Goal: Task Accomplishment & Management: Manage account settings

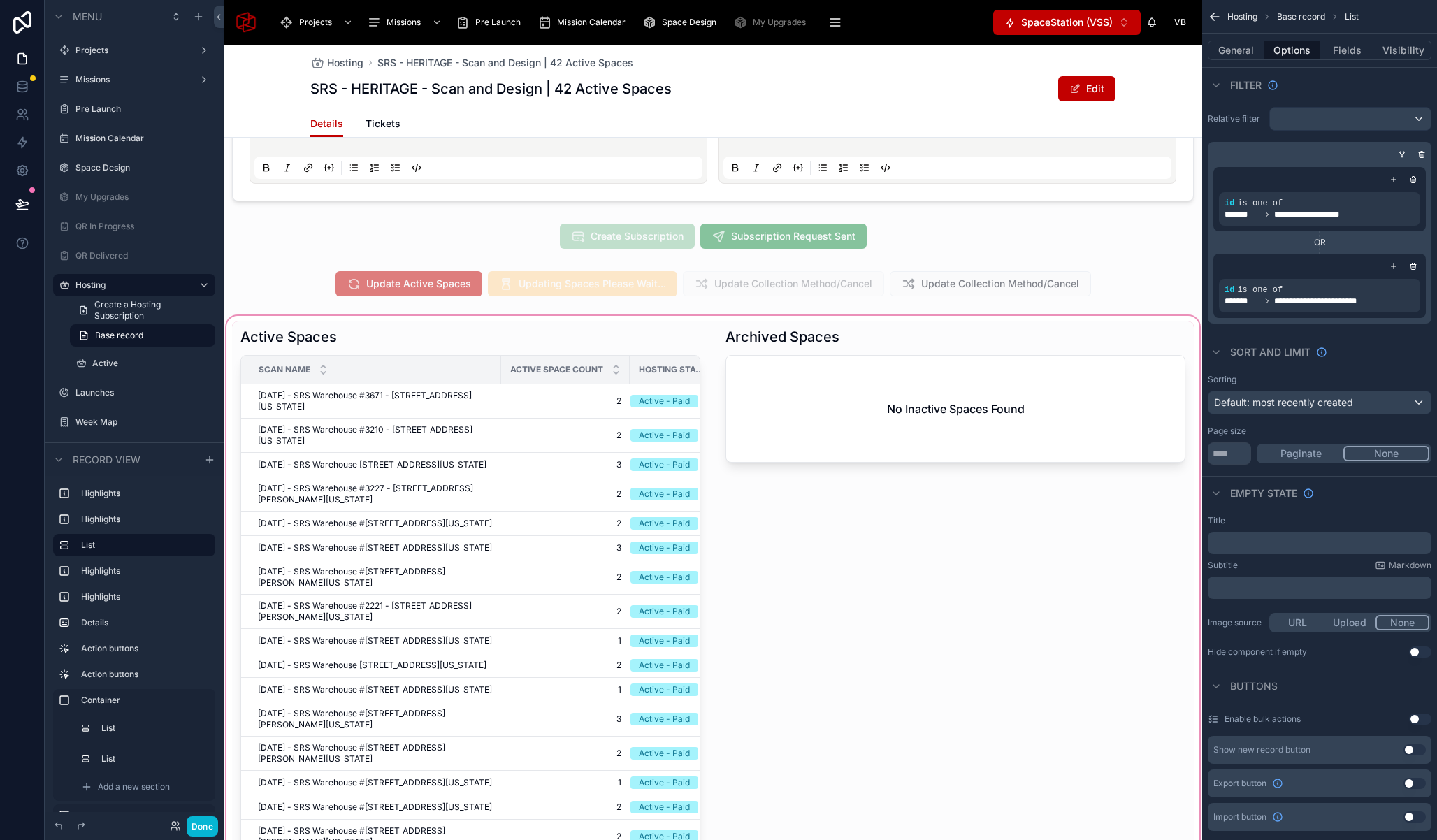
scroll to position [494, 0]
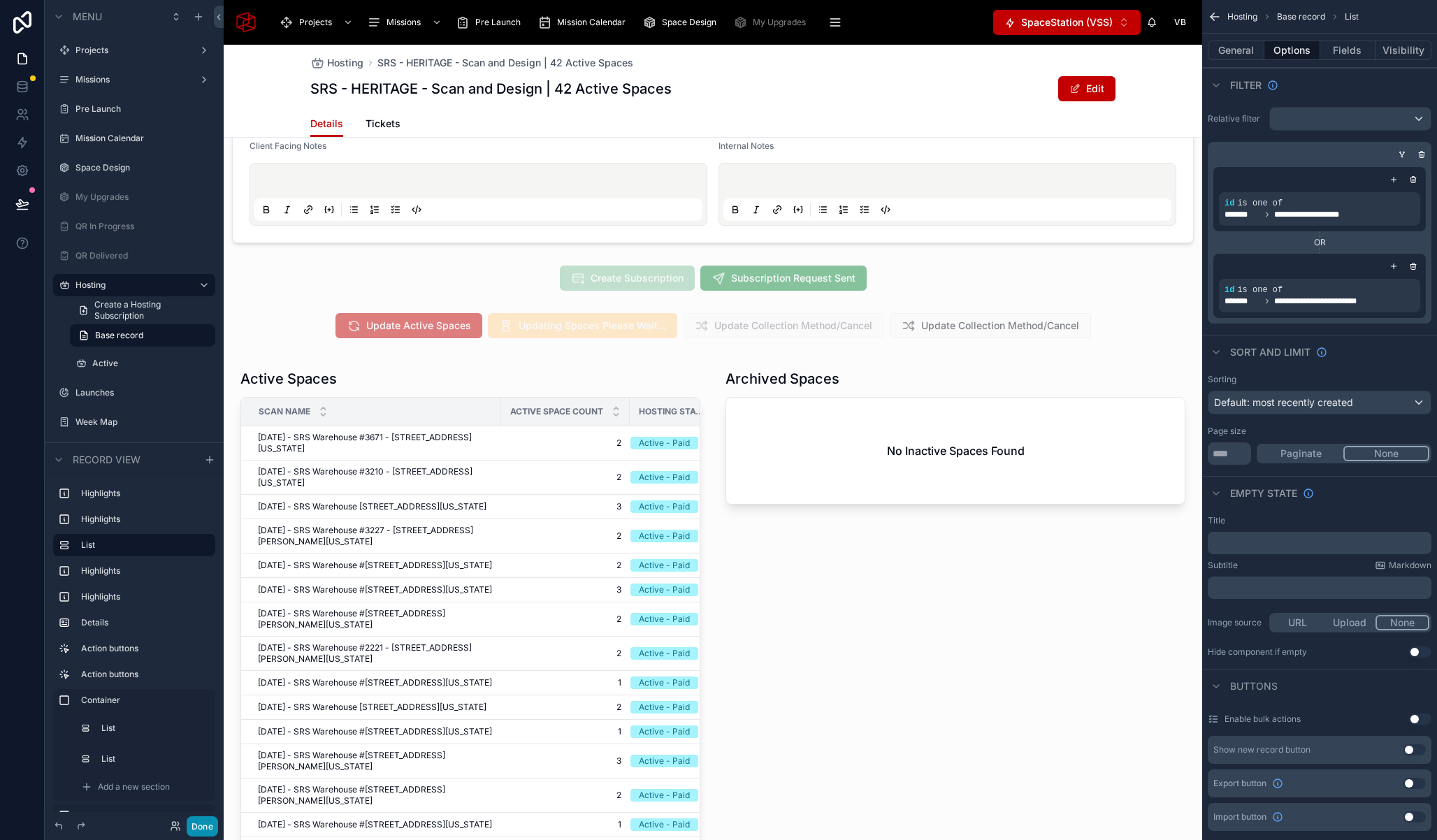
click at [209, 830] on button "Done" at bounding box center [202, 826] width 32 height 20
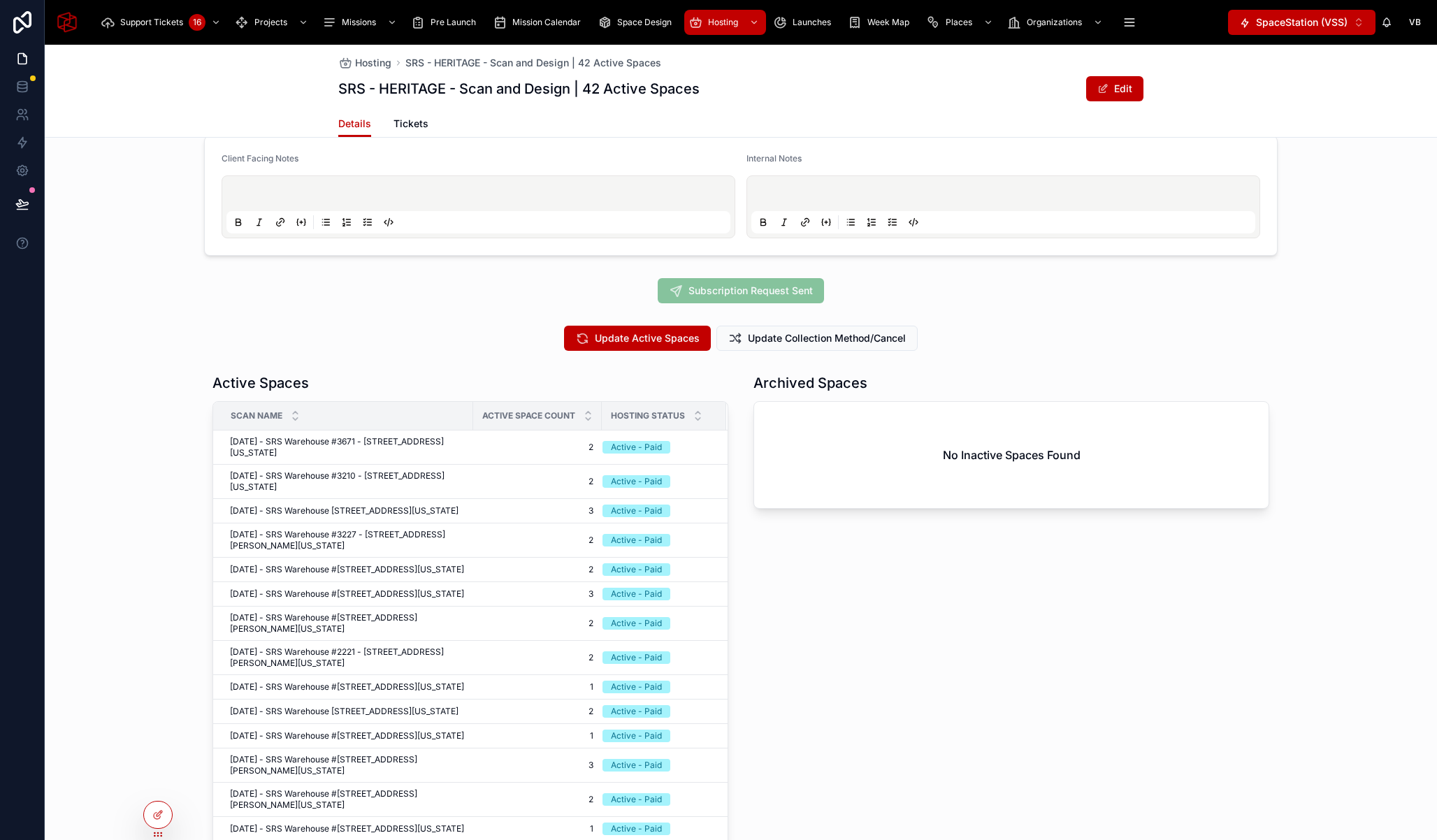
scroll to position [0, 0]
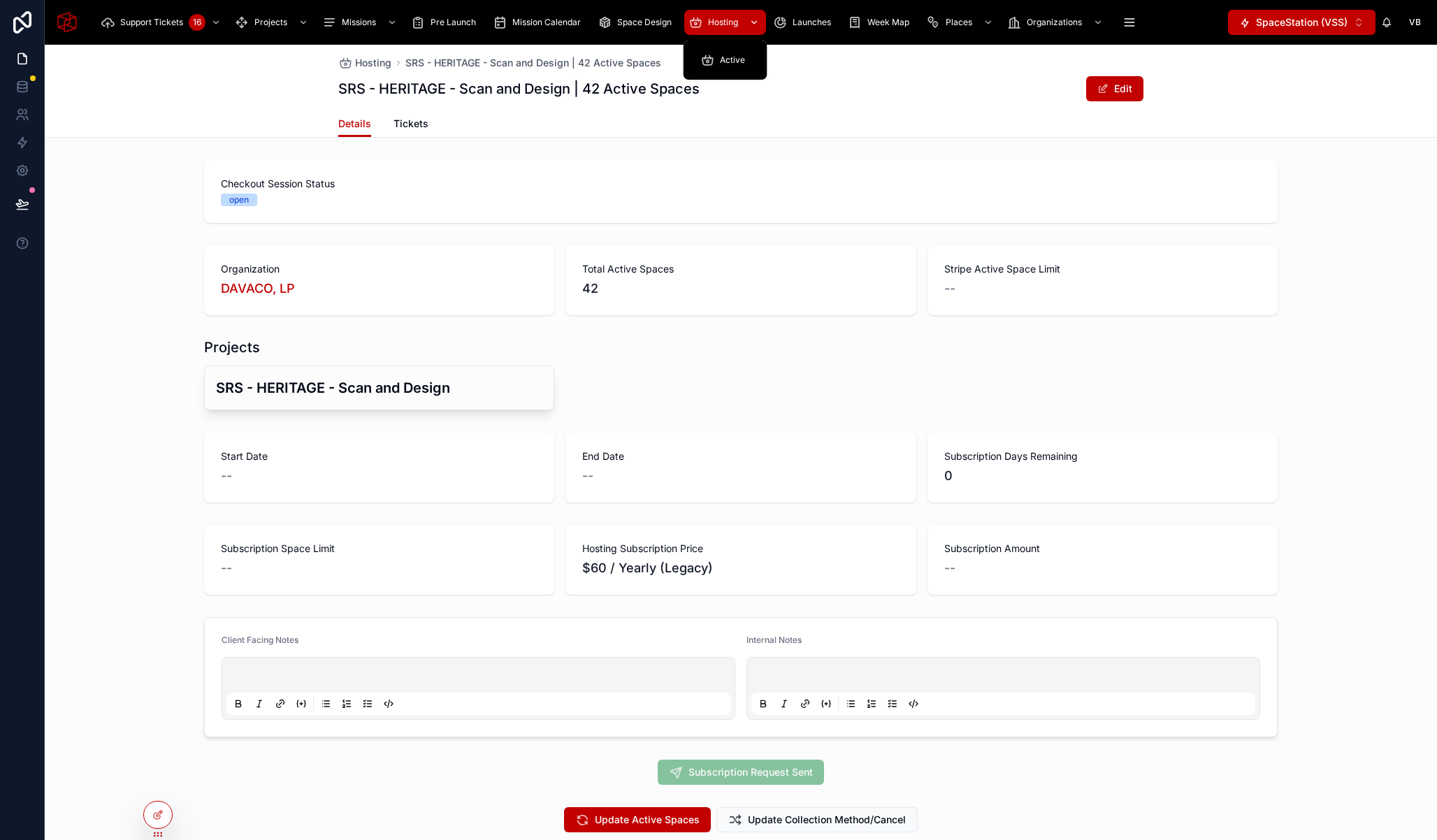
click at [716, 17] on span "Hosting" at bounding box center [723, 22] width 30 height 11
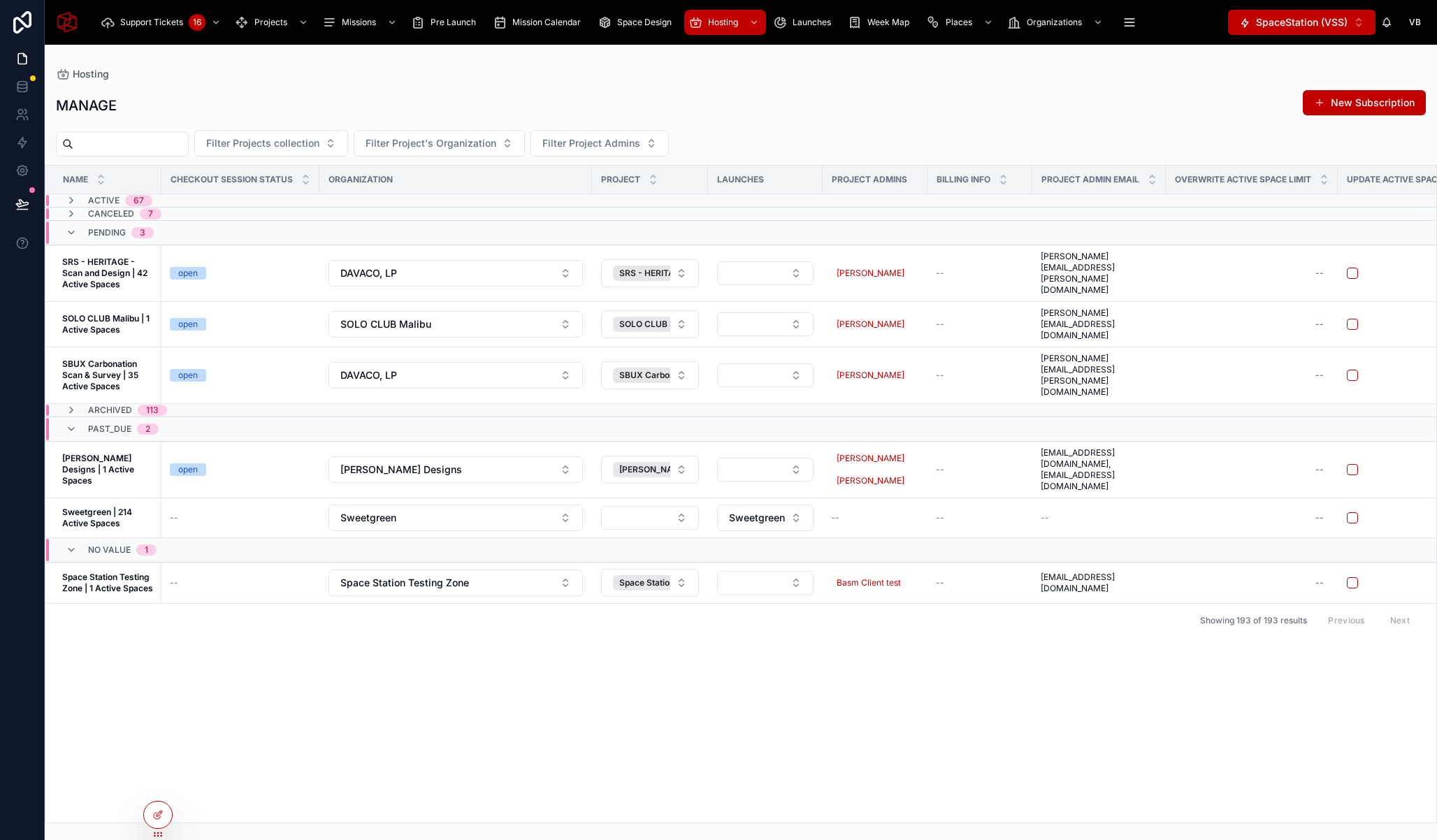
click at [1334, 16] on span "SpaceStation (VSS)" at bounding box center [1302, 22] width 92 height 14
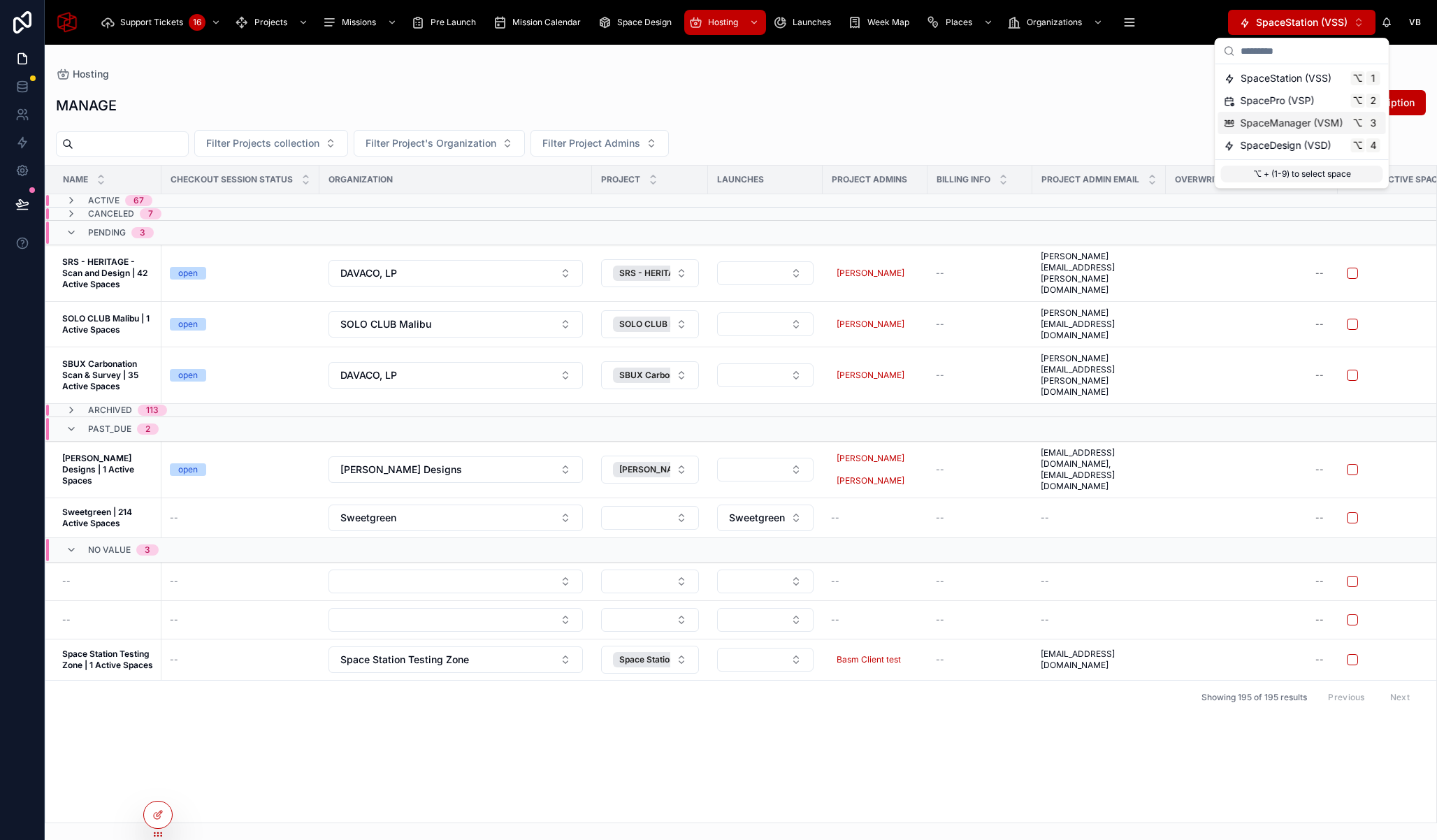
click at [1290, 124] on span "SpaceManager (VSM)" at bounding box center [1292, 123] width 103 height 14
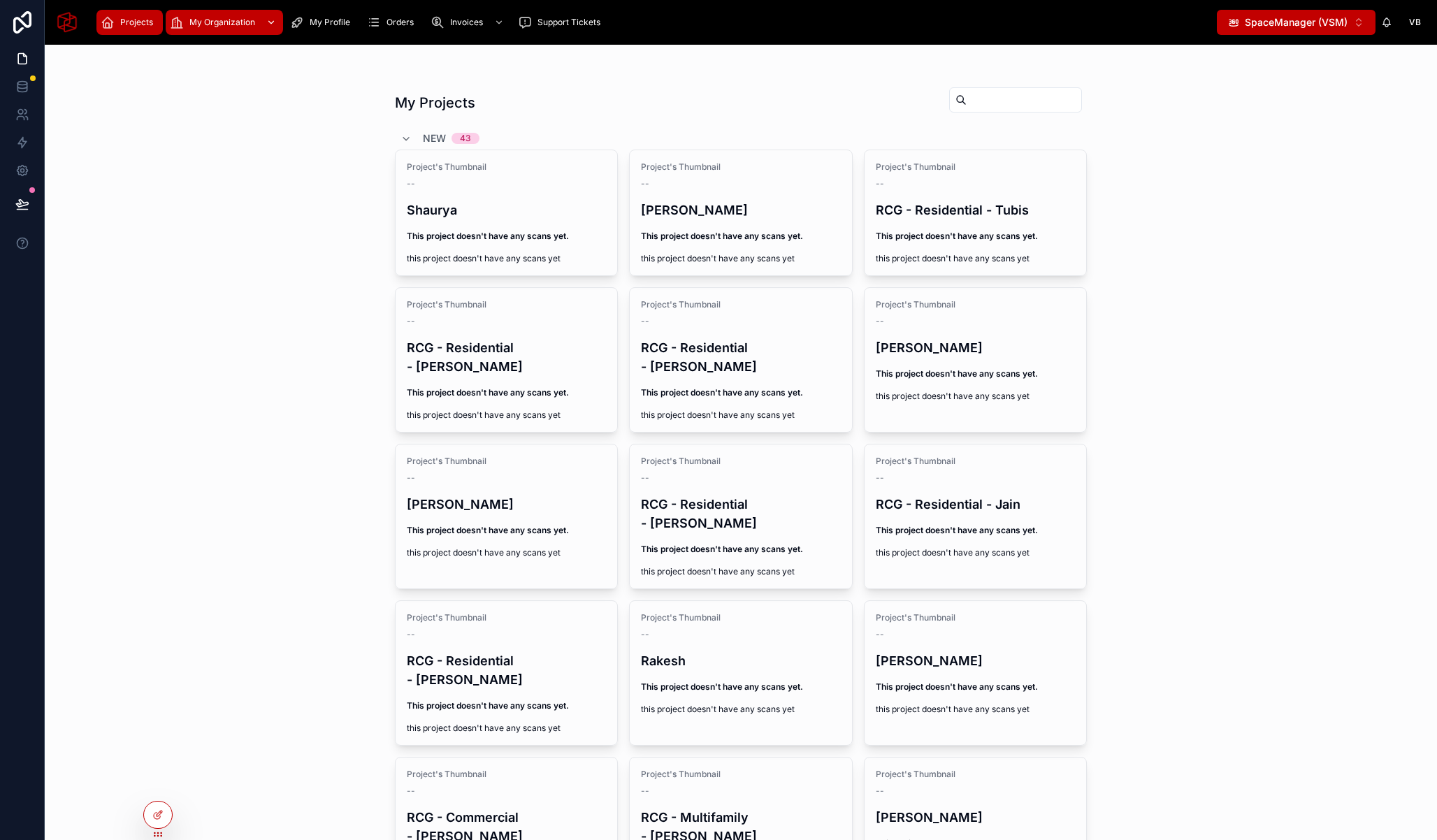
click at [226, 23] on span "My Organization" at bounding box center [223, 22] width 66 height 11
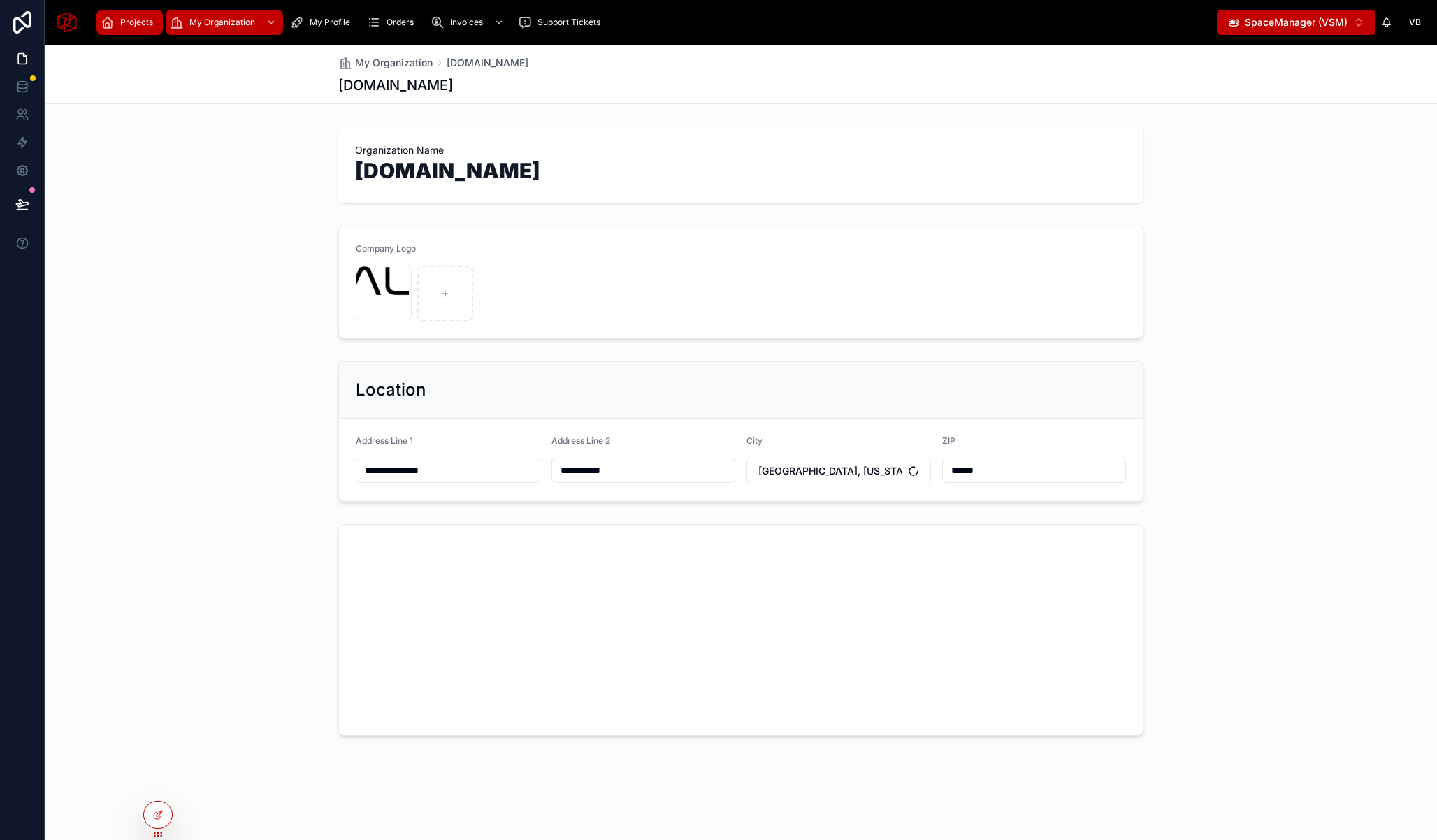
click at [120, 16] on span "Projects" at bounding box center [136, 22] width 33 height 11
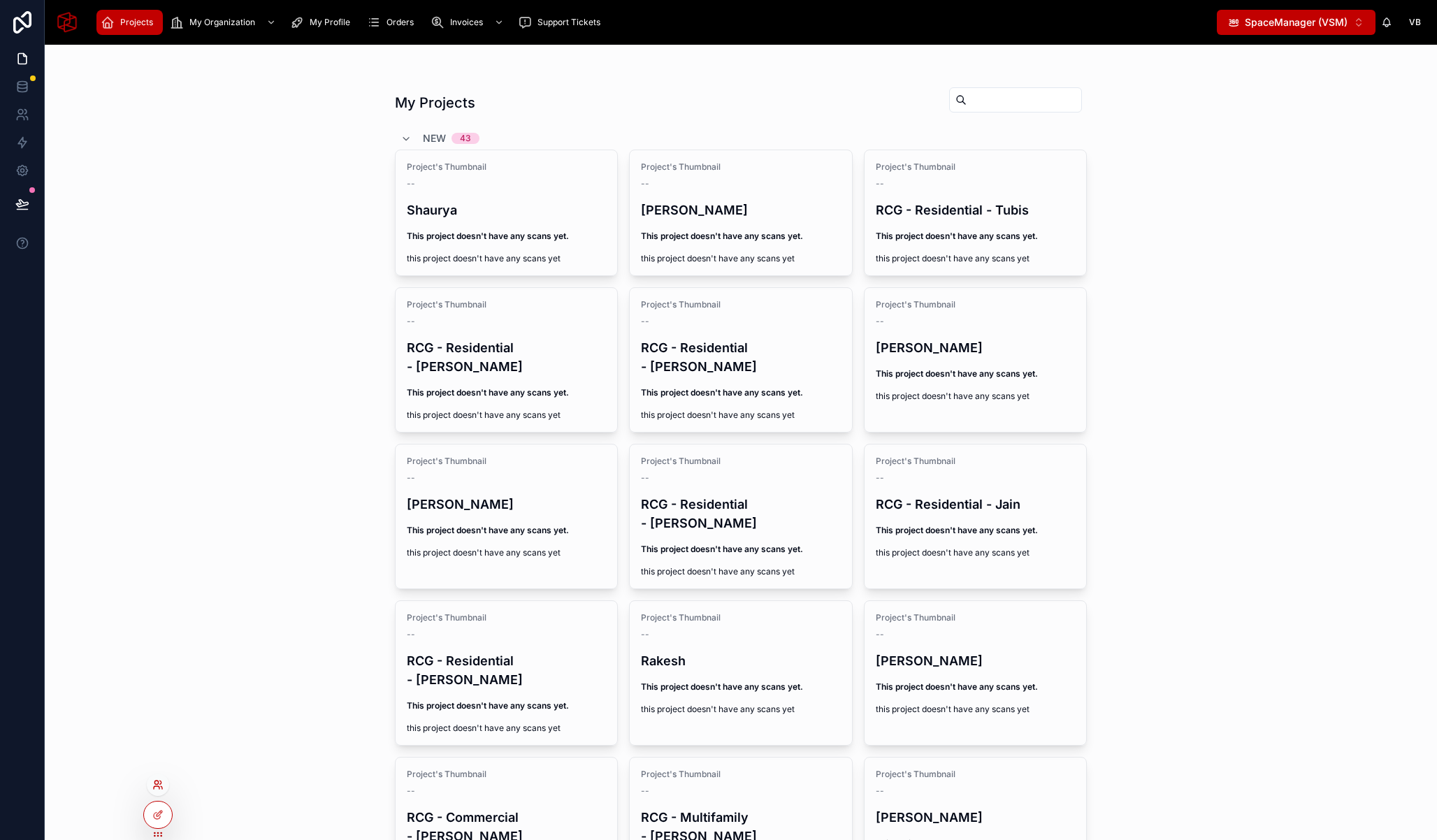
click at [160, 784] on icon at bounding box center [160, 782] width 2 height 4
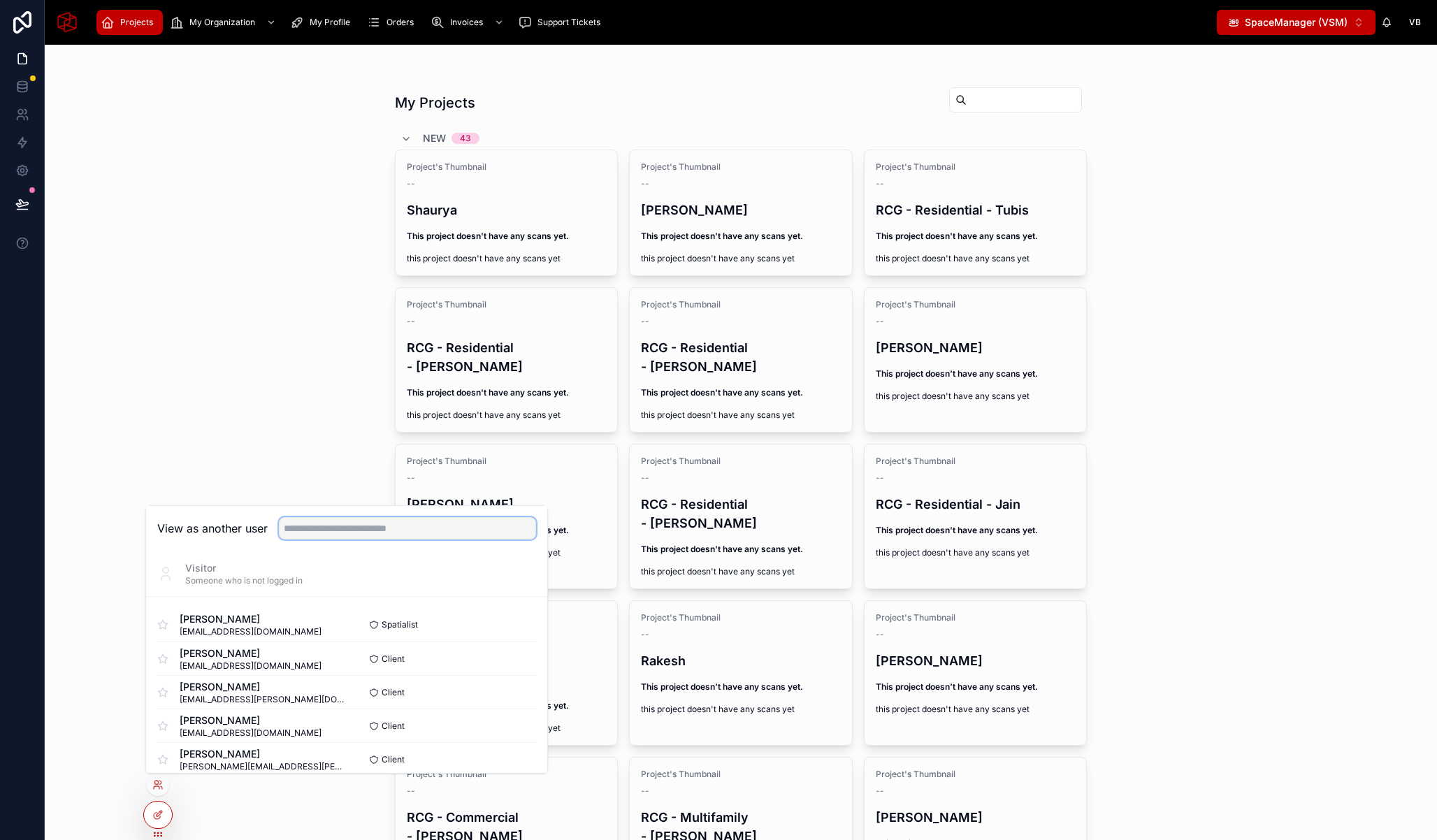
click at [353, 519] on input "text" at bounding box center [407, 529] width 257 height 22
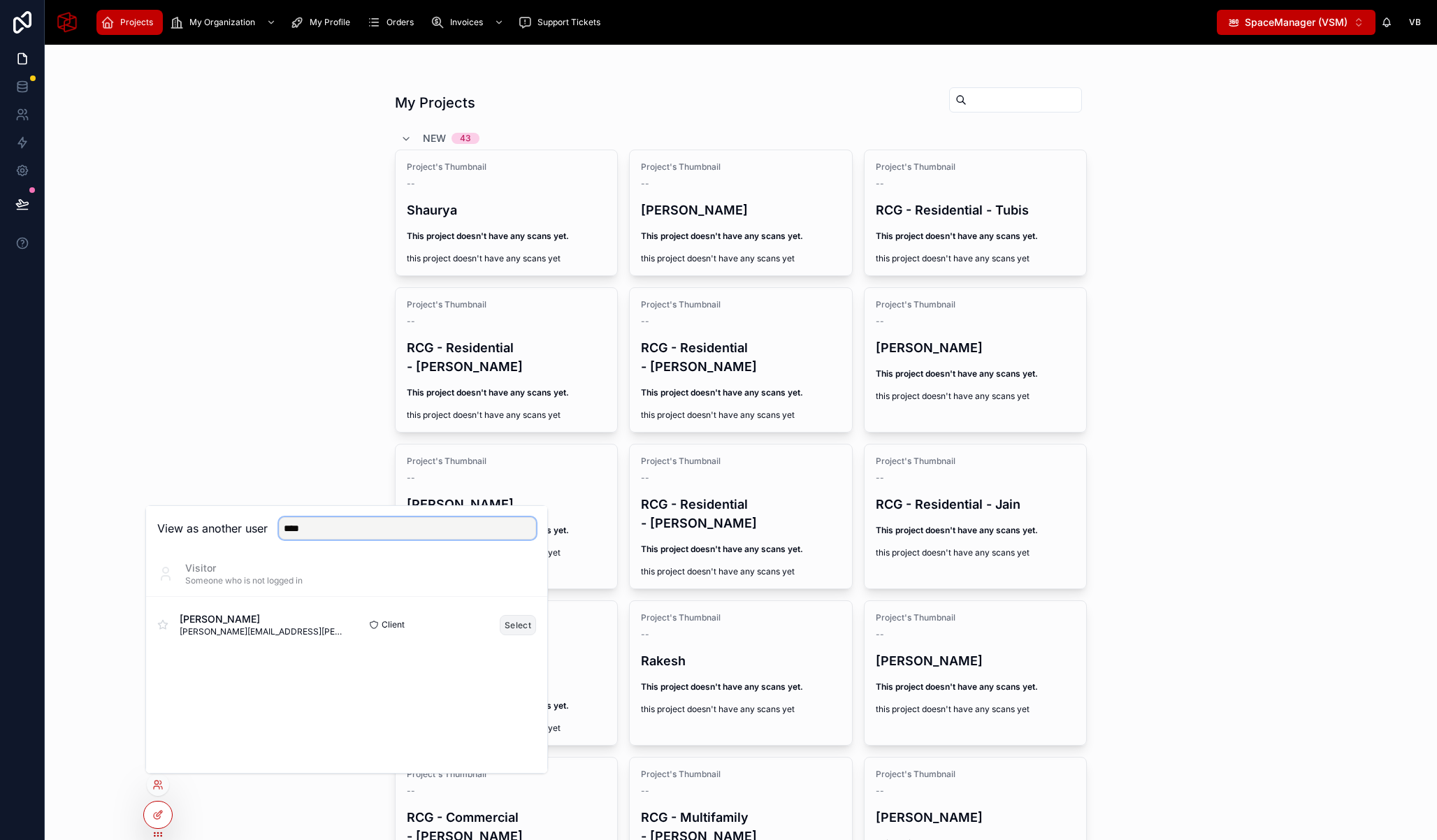
type input "****"
click at [508, 624] on button "Select" at bounding box center [518, 625] width 36 height 20
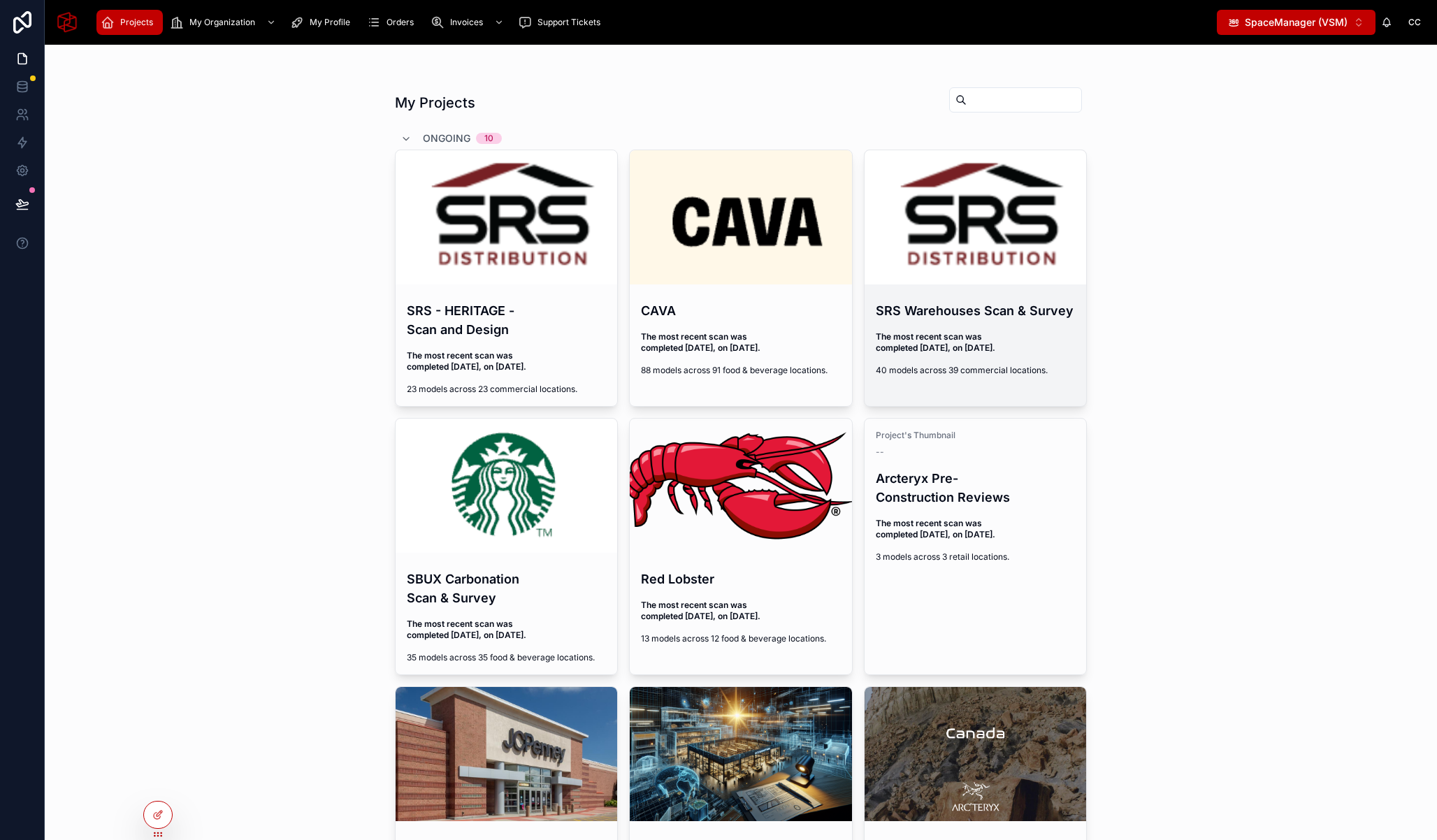
click at [915, 322] on div "SRS Warehouses Scan & Survey The most recent scan was completed 5 days ago, on …" at bounding box center [976, 339] width 222 height 98
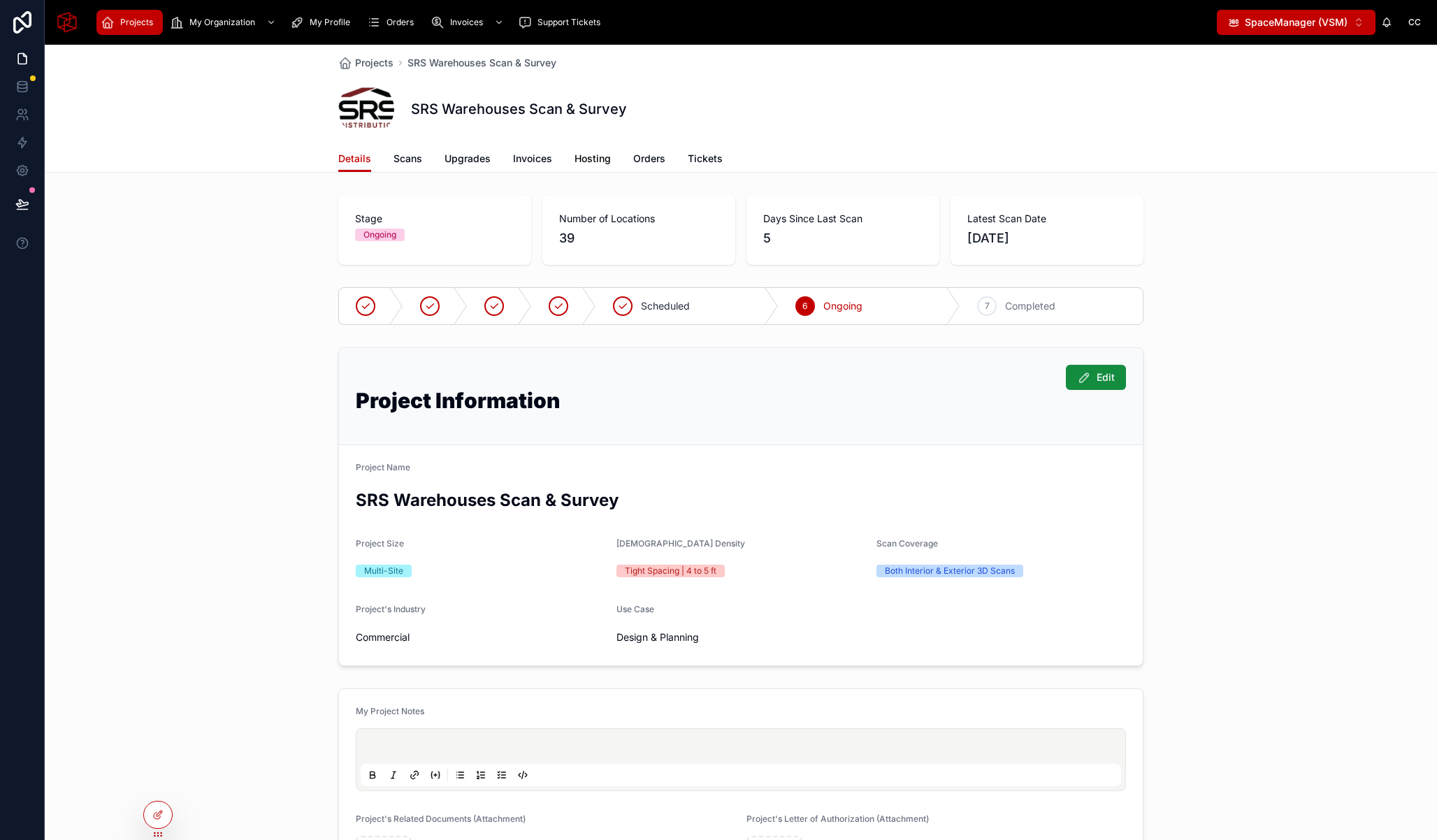
click at [584, 167] on link "Hosting" at bounding box center [592, 160] width 36 height 28
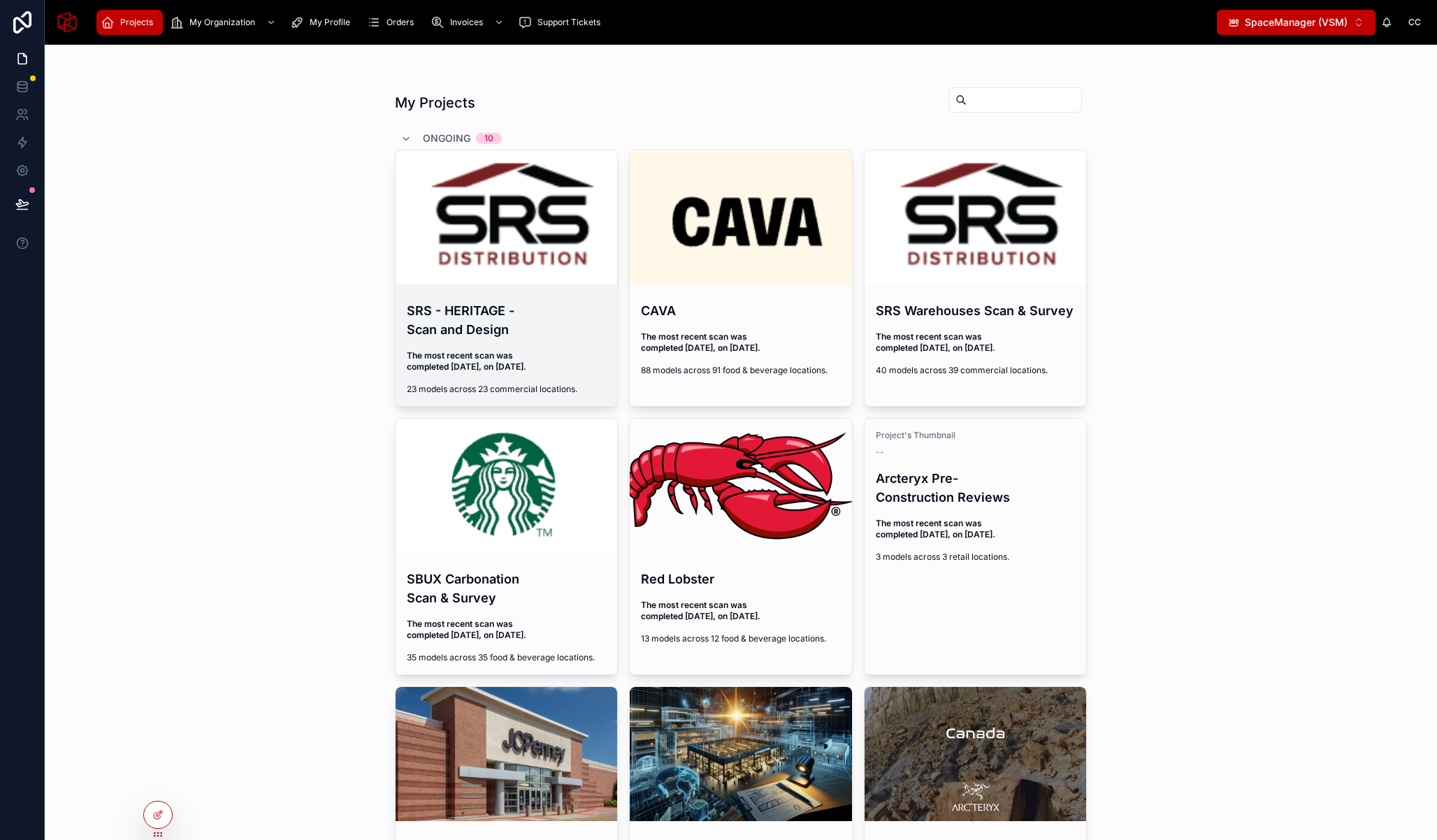
click at [490, 324] on h4 "SRS - HERITAGE - Scan and Design" at bounding box center [506, 320] width 200 height 38
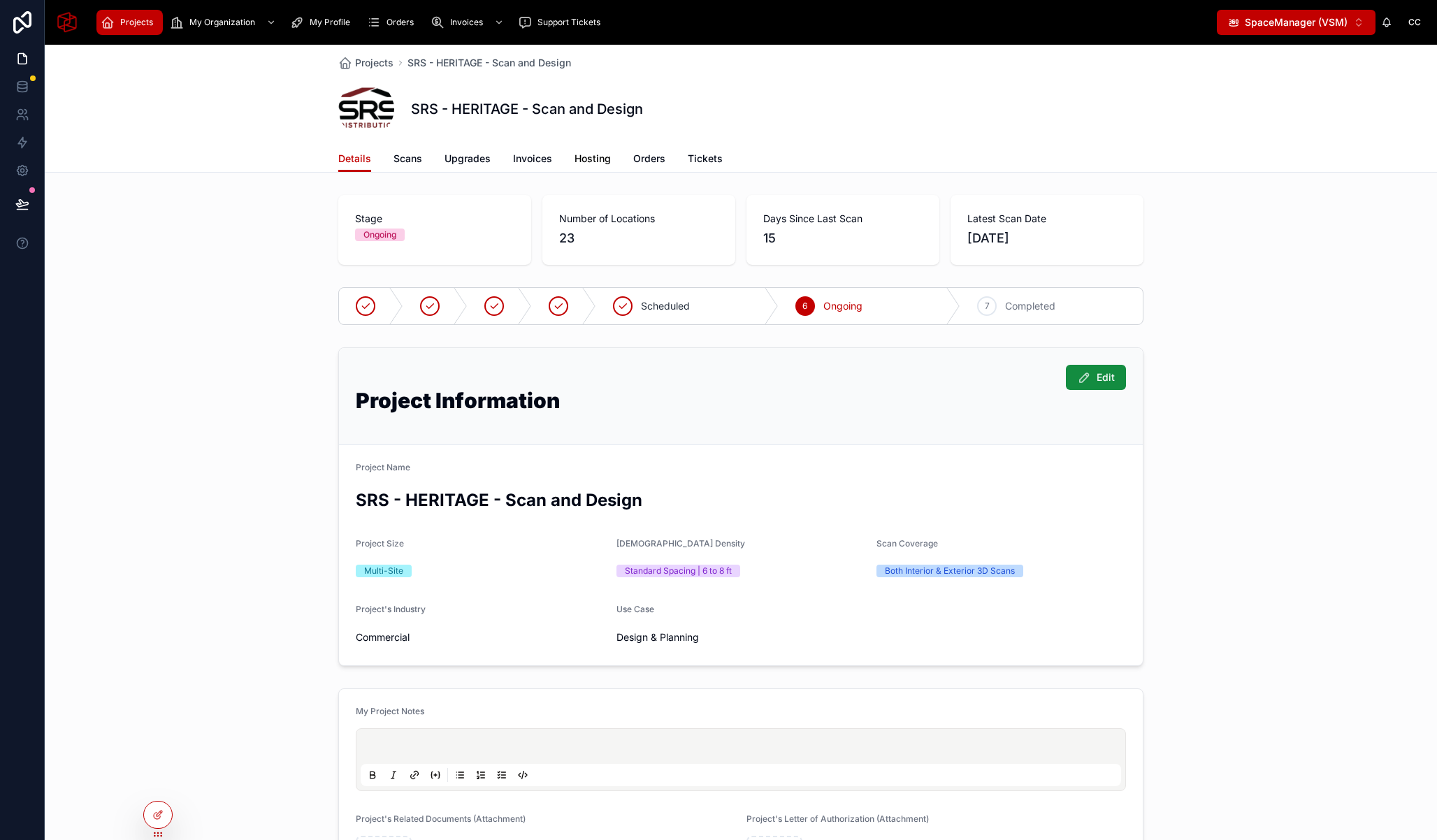
click at [592, 160] on span "Hosting" at bounding box center [592, 158] width 36 height 14
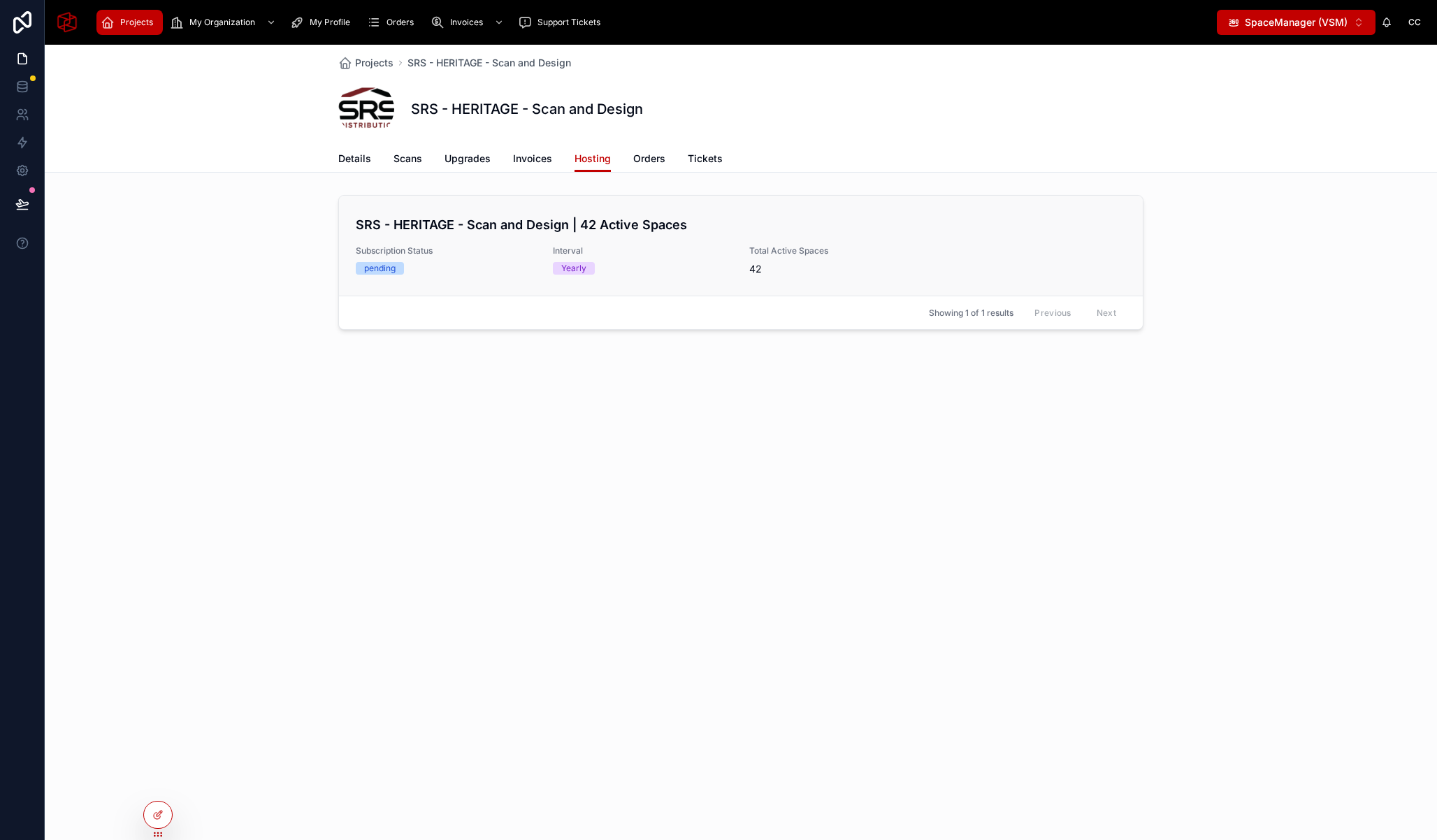
click at [712, 222] on h4 "SRS - HERITAGE - Scan and Design | 42 Active Spaces" at bounding box center [740, 224] width 770 height 19
click at [800, 220] on h4 "SRS - HERITAGE - Scan and Design | 42 Active Spaces" at bounding box center [740, 224] width 770 height 19
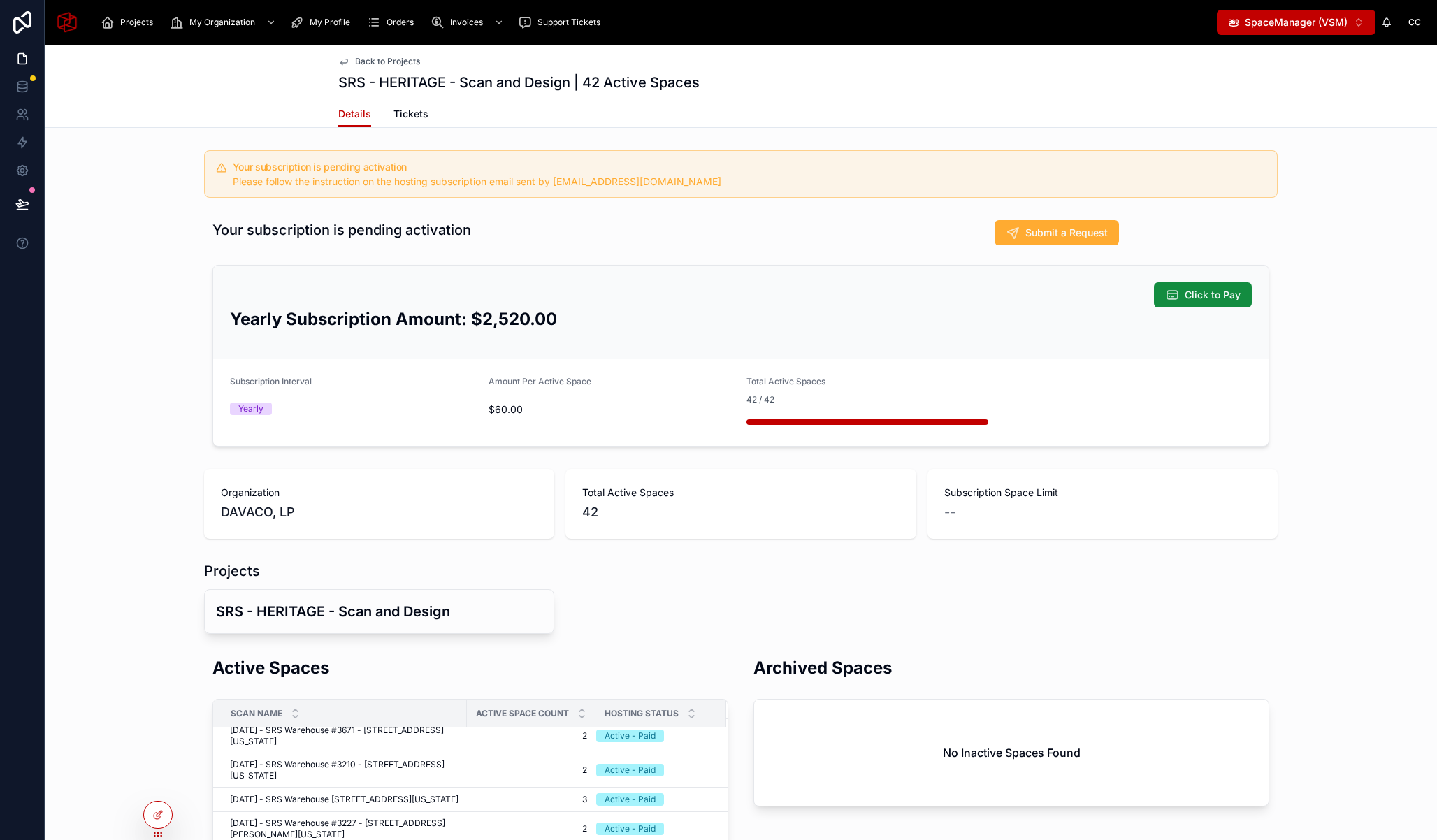
scroll to position [74, 0]
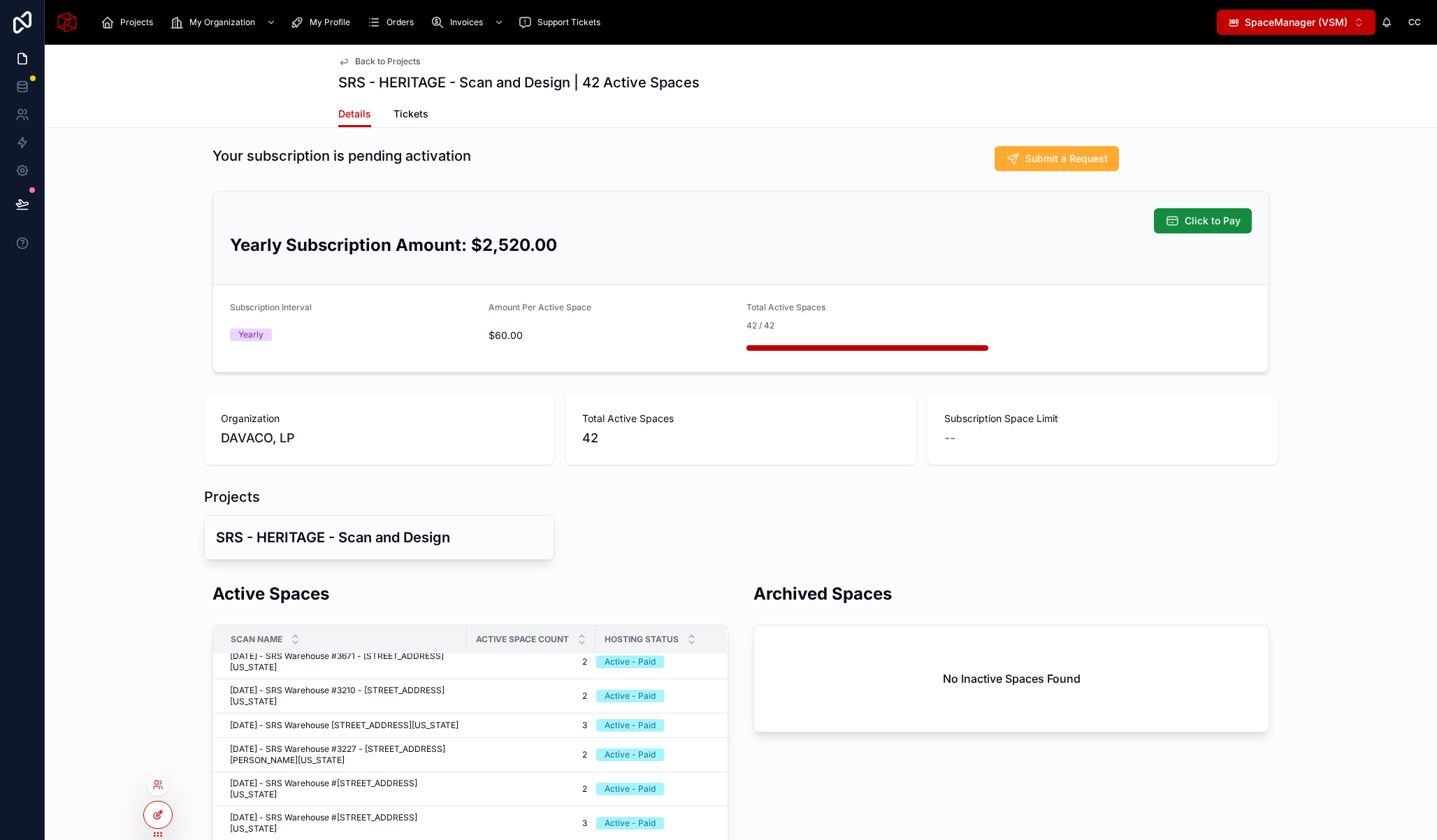
click at [160, 826] on div at bounding box center [158, 814] width 28 height 26
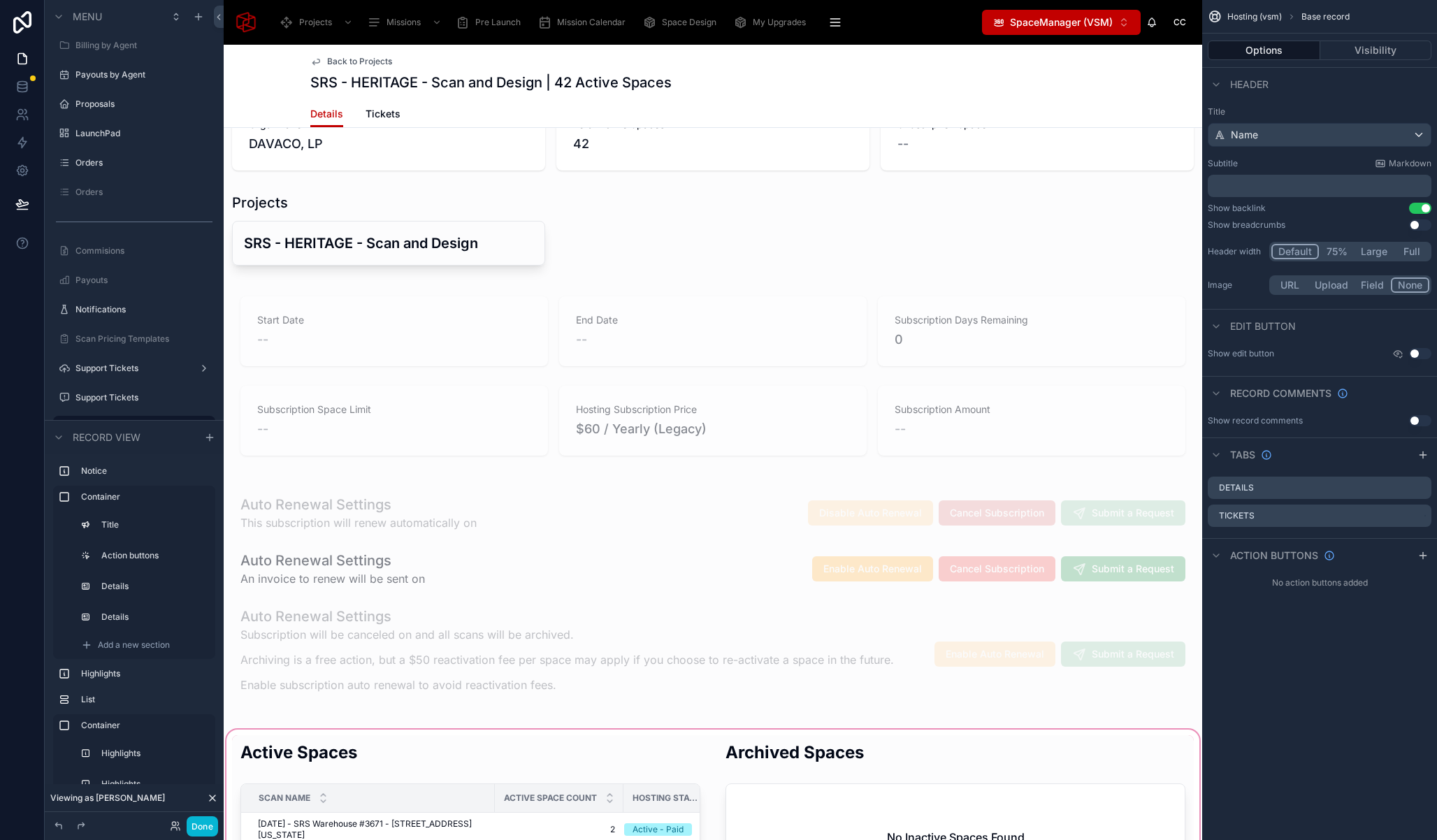
scroll to position [1040, 0]
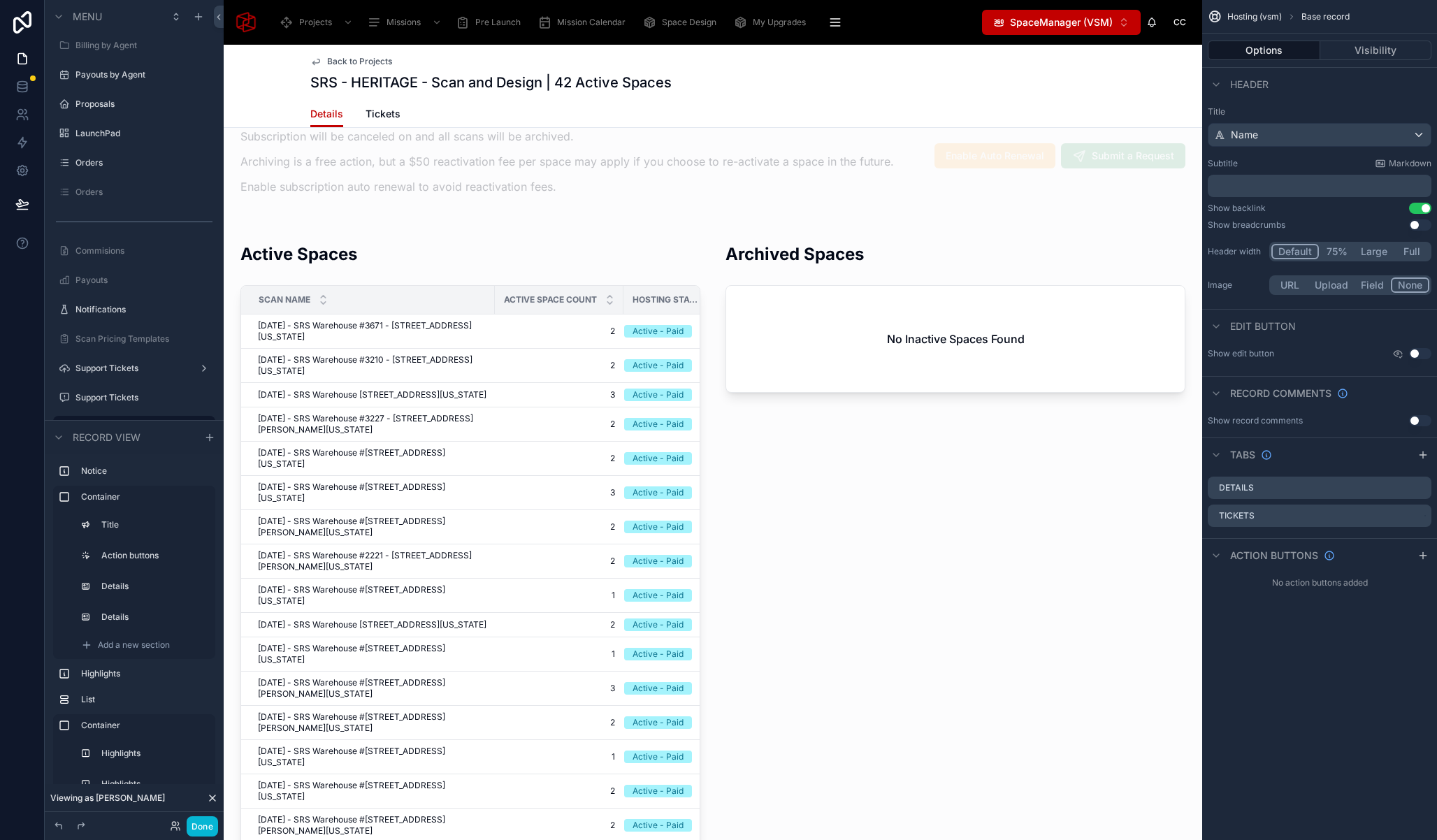
click at [1072, 20] on span "SpaceManager (VSM)" at bounding box center [1061, 22] width 103 height 14
click at [217, 794] on icon at bounding box center [212, 798] width 11 height 11
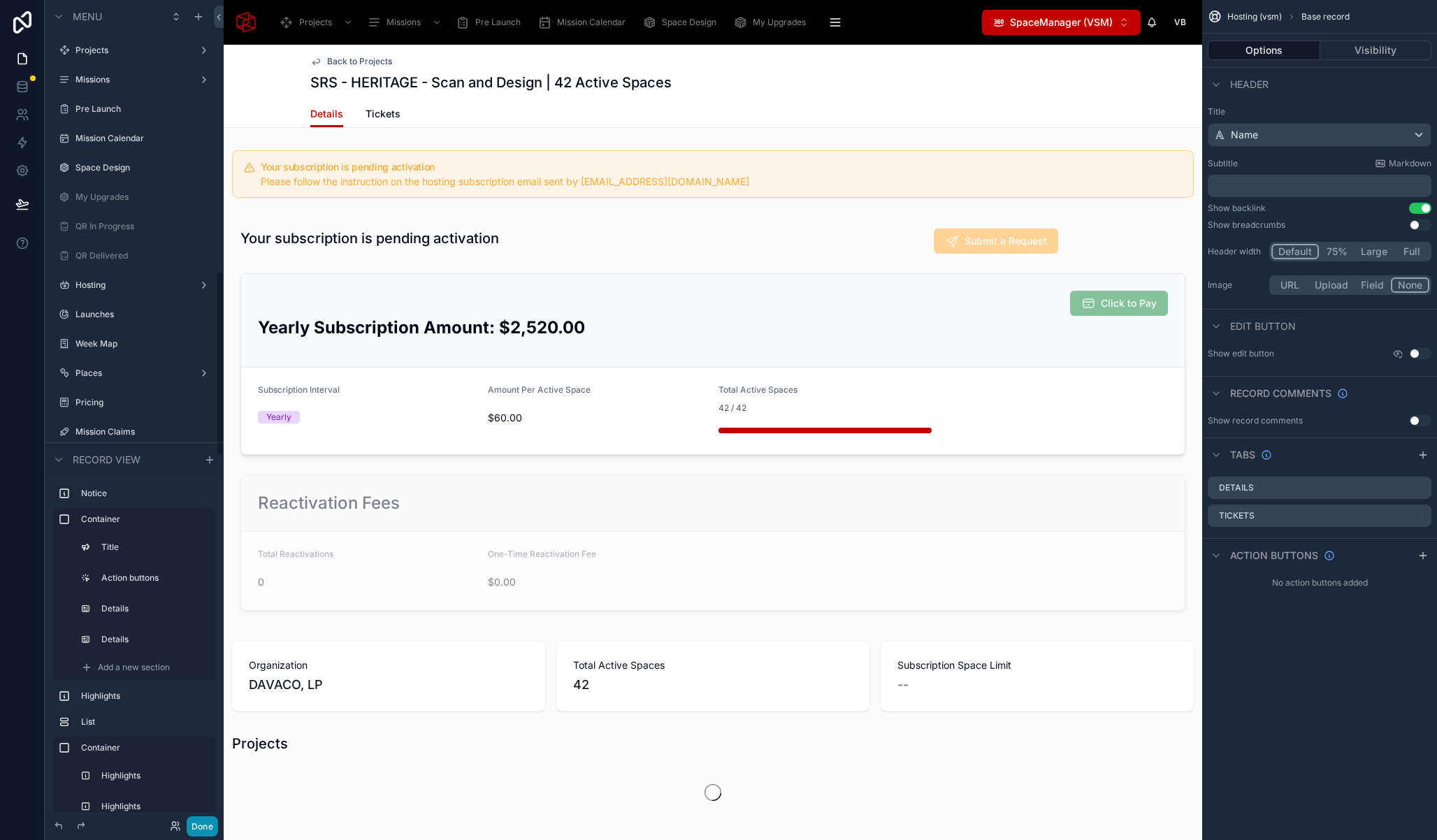
scroll to position [1208, 0]
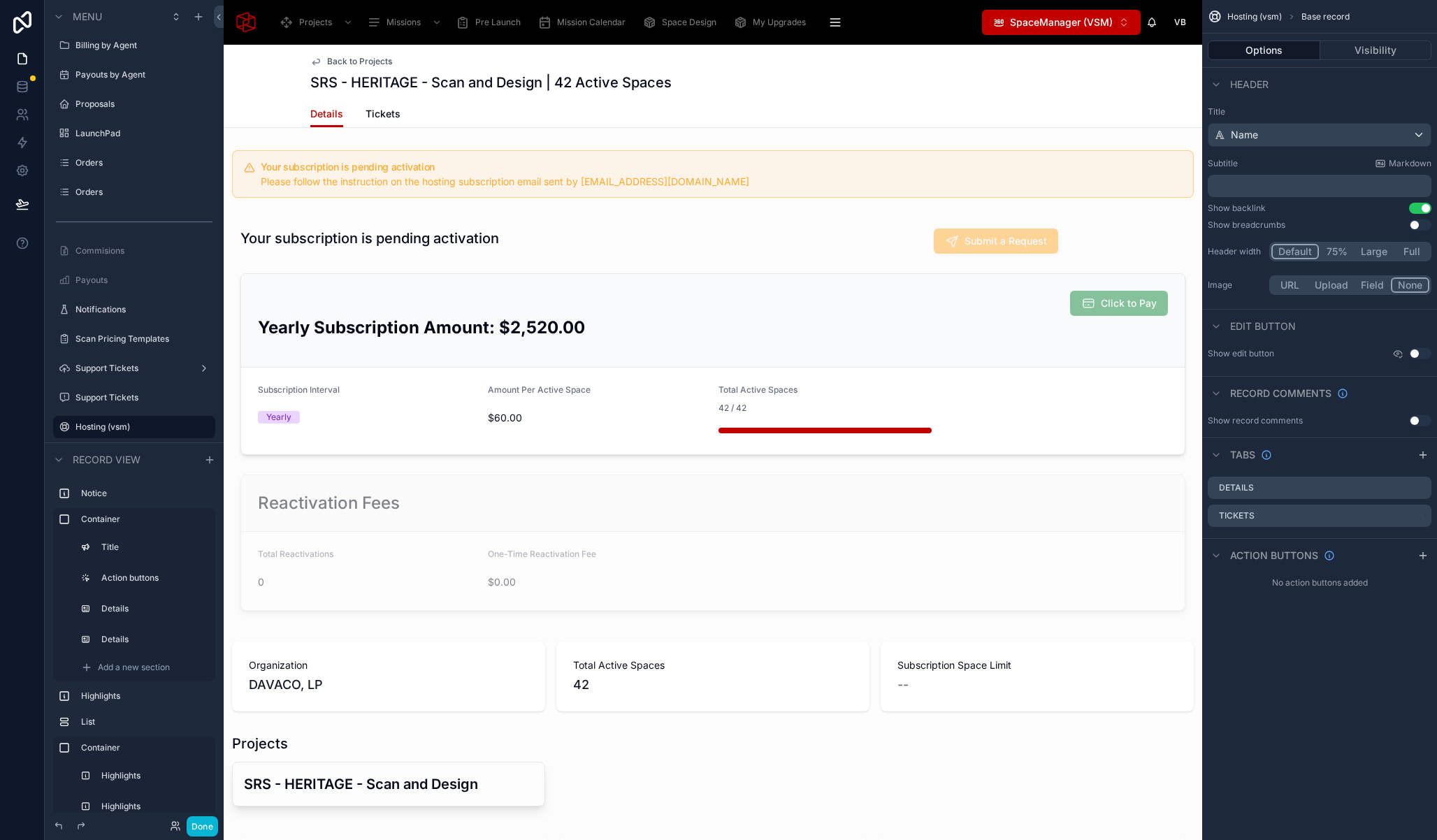
click at [1052, 29] on button "SpaceManager (VSM) ⌥ 3" at bounding box center [1061, 22] width 159 height 26
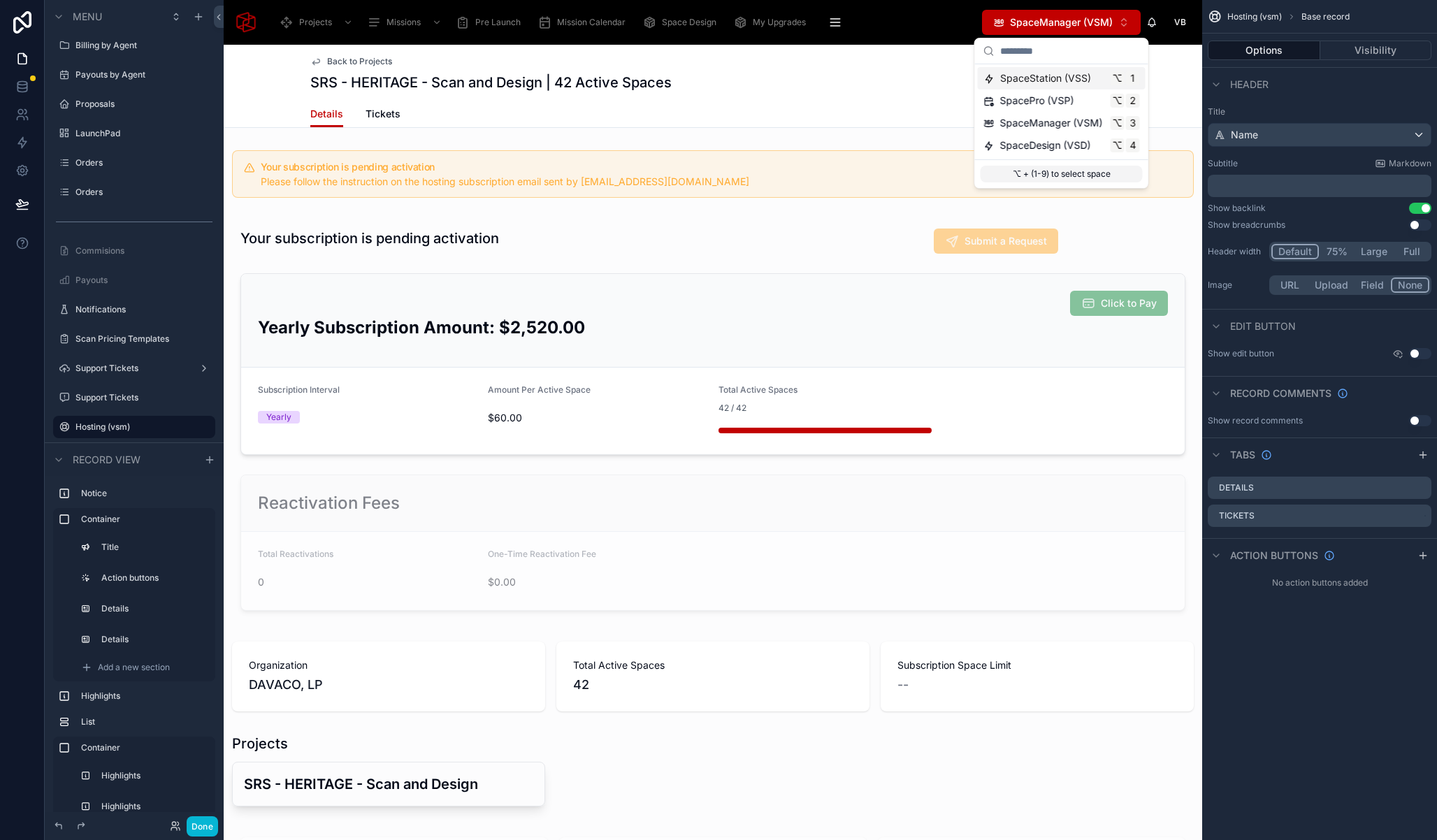
click at [1044, 76] on span "SpaceStation (VSS)" at bounding box center [1045, 78] width 91 height 14
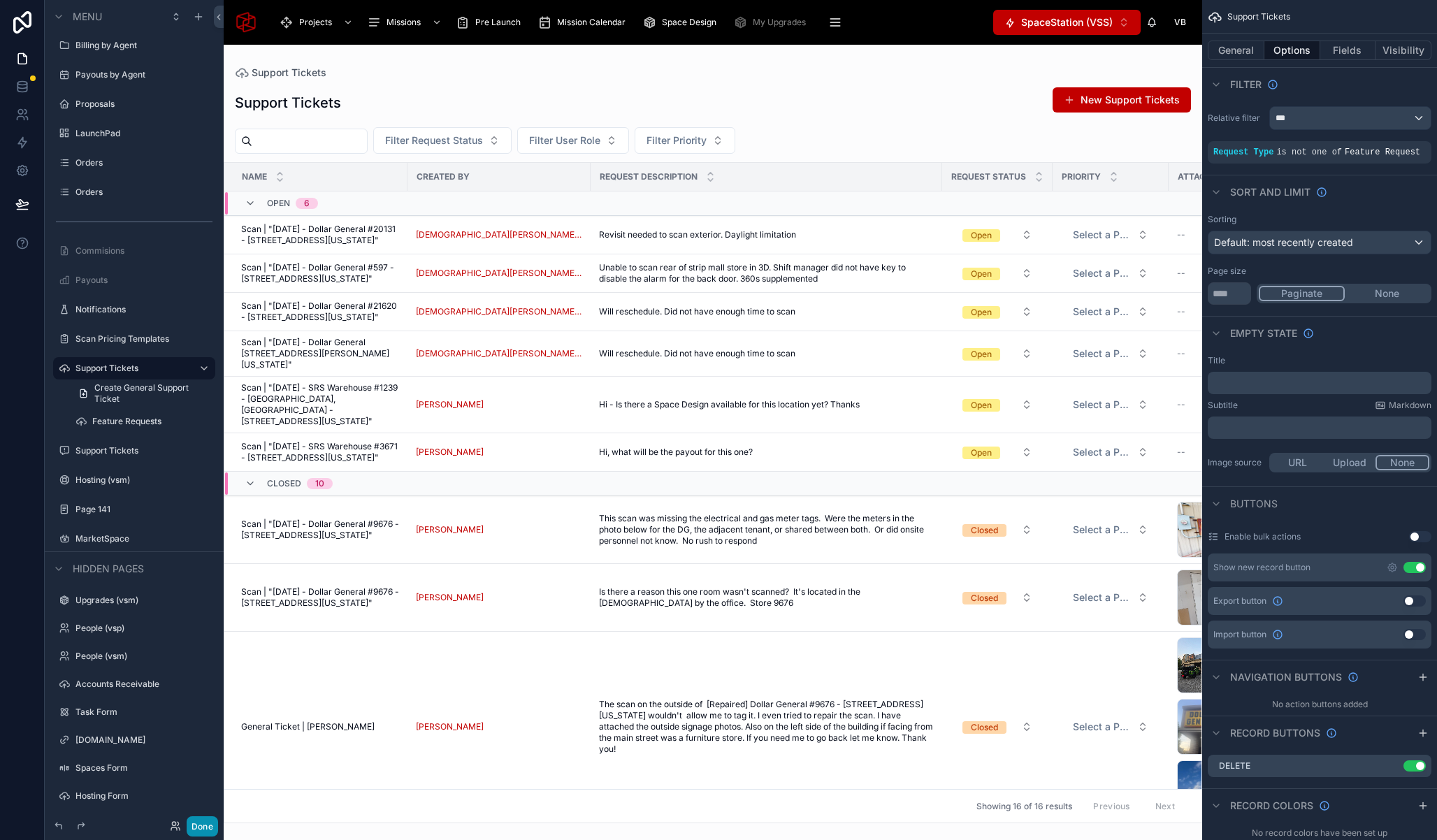
click at [201, 826] on button "Done" at bounding box center [202, 826] width 32 height 20
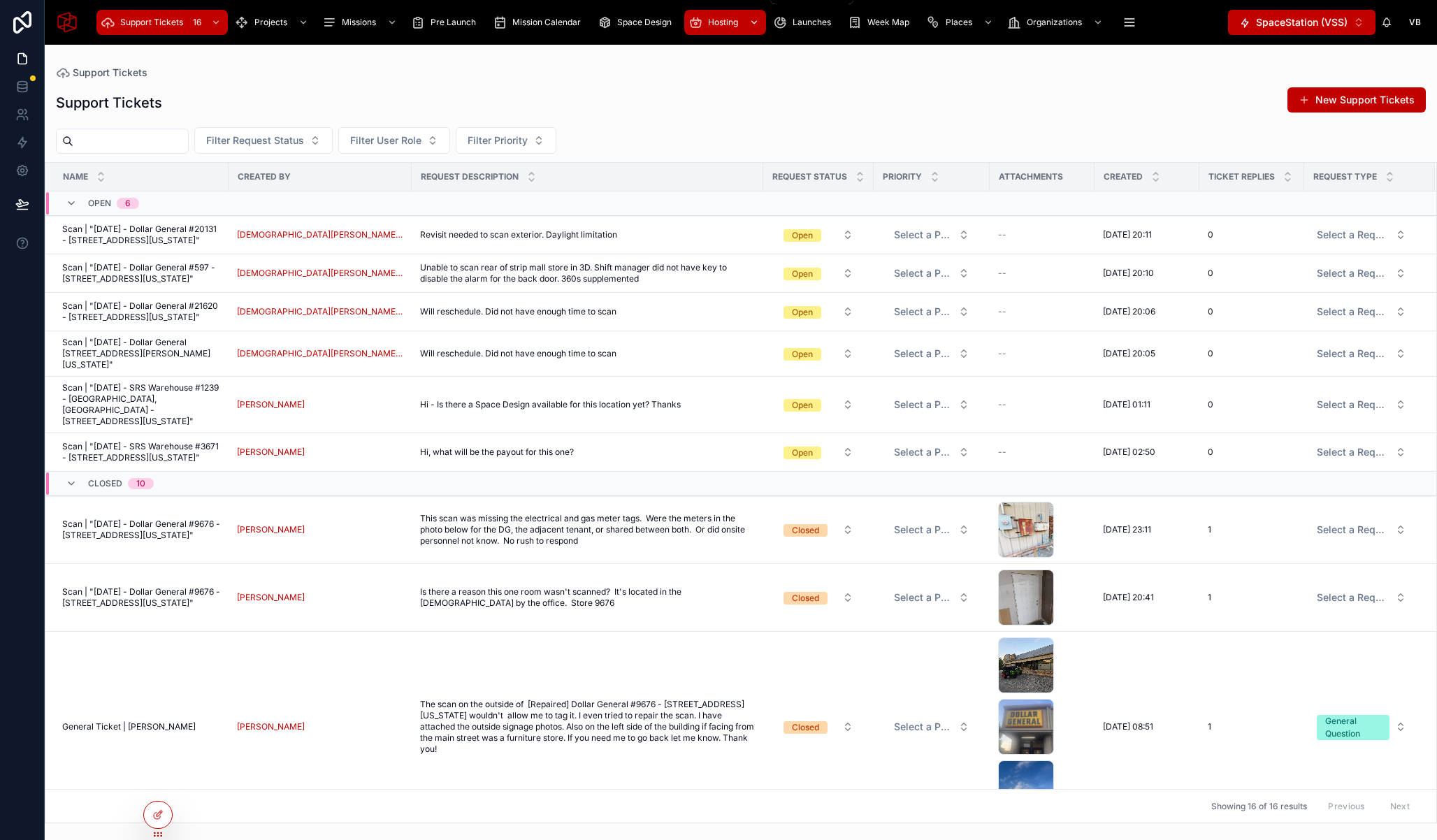
click at [711, 26] on span "Hosting" at bounding box center [723, 22] width 30 height 11
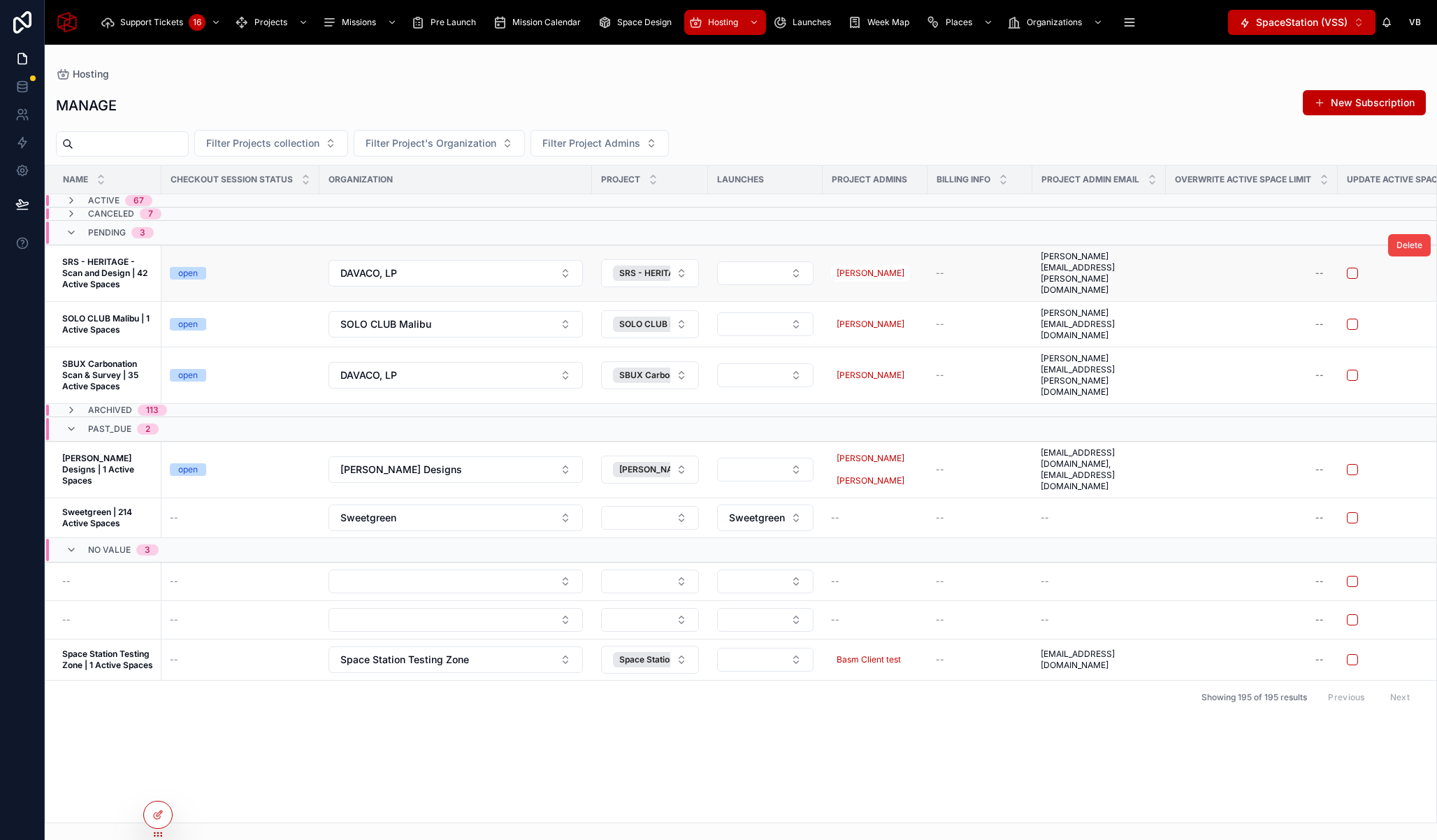
click at [98, 272] on span "SRS - HERITAGE - Scan and Design | 42 Active Spaces" at bounding box center [107, 273] width 91 height 34
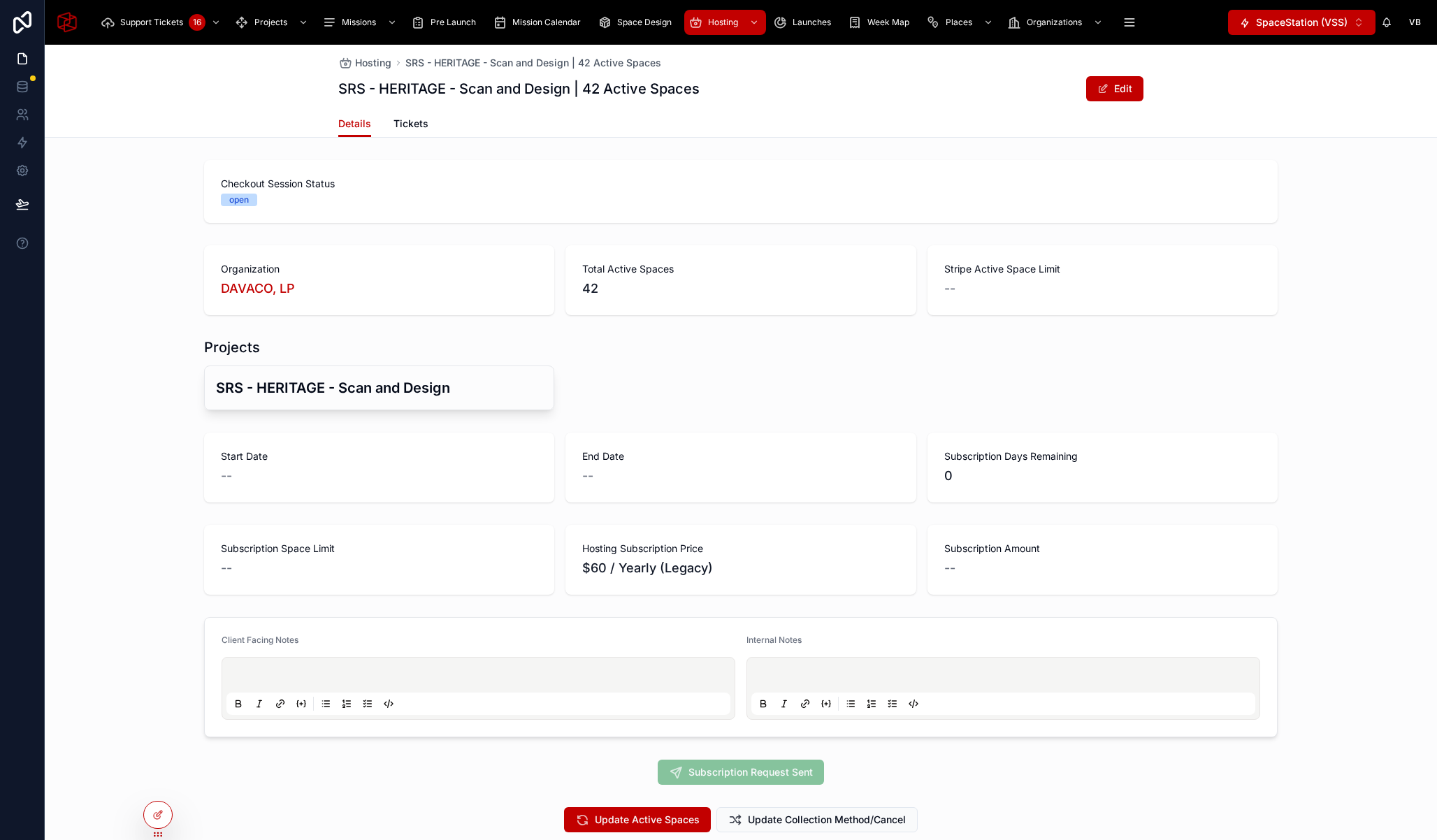
scroll to position [170, 0]
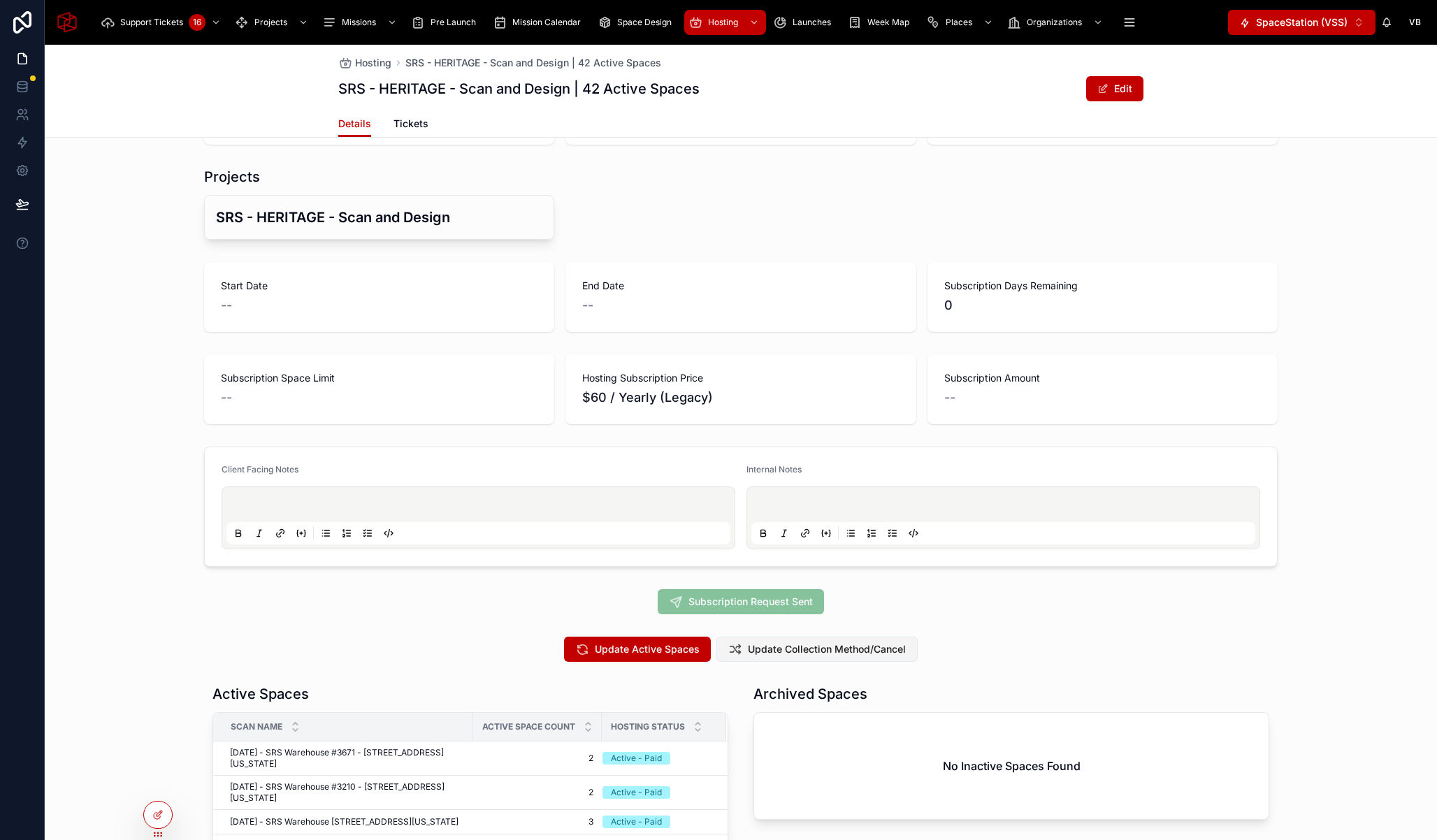
click at [788, 645] on span "Update Collection Method/Cancel" at bounding box center [826, 649] width 158 height 14
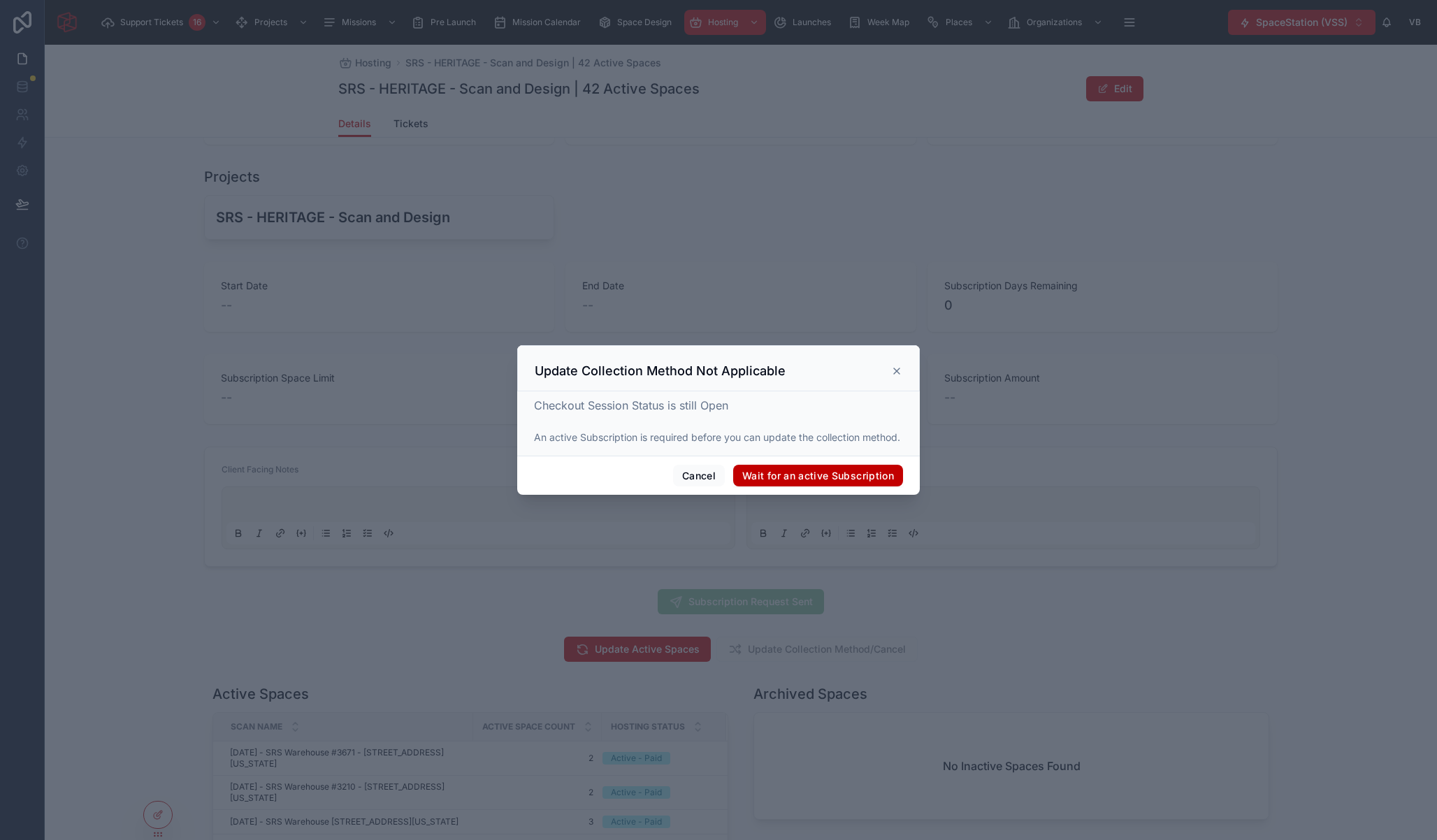
click at [898, 369] on icon at bounding box center [896, 370] width 5 height 5
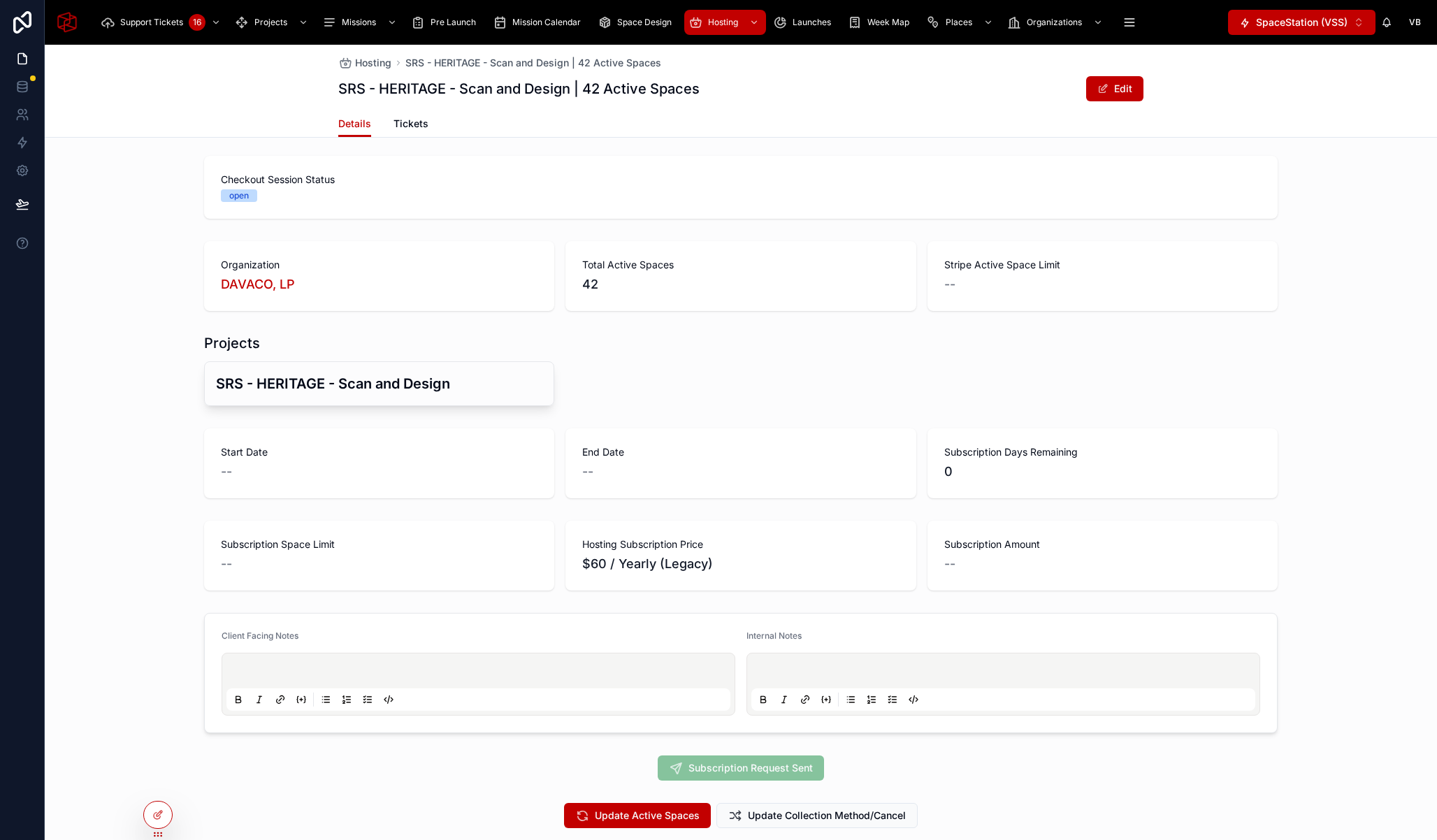
scroll to position [215, 0]
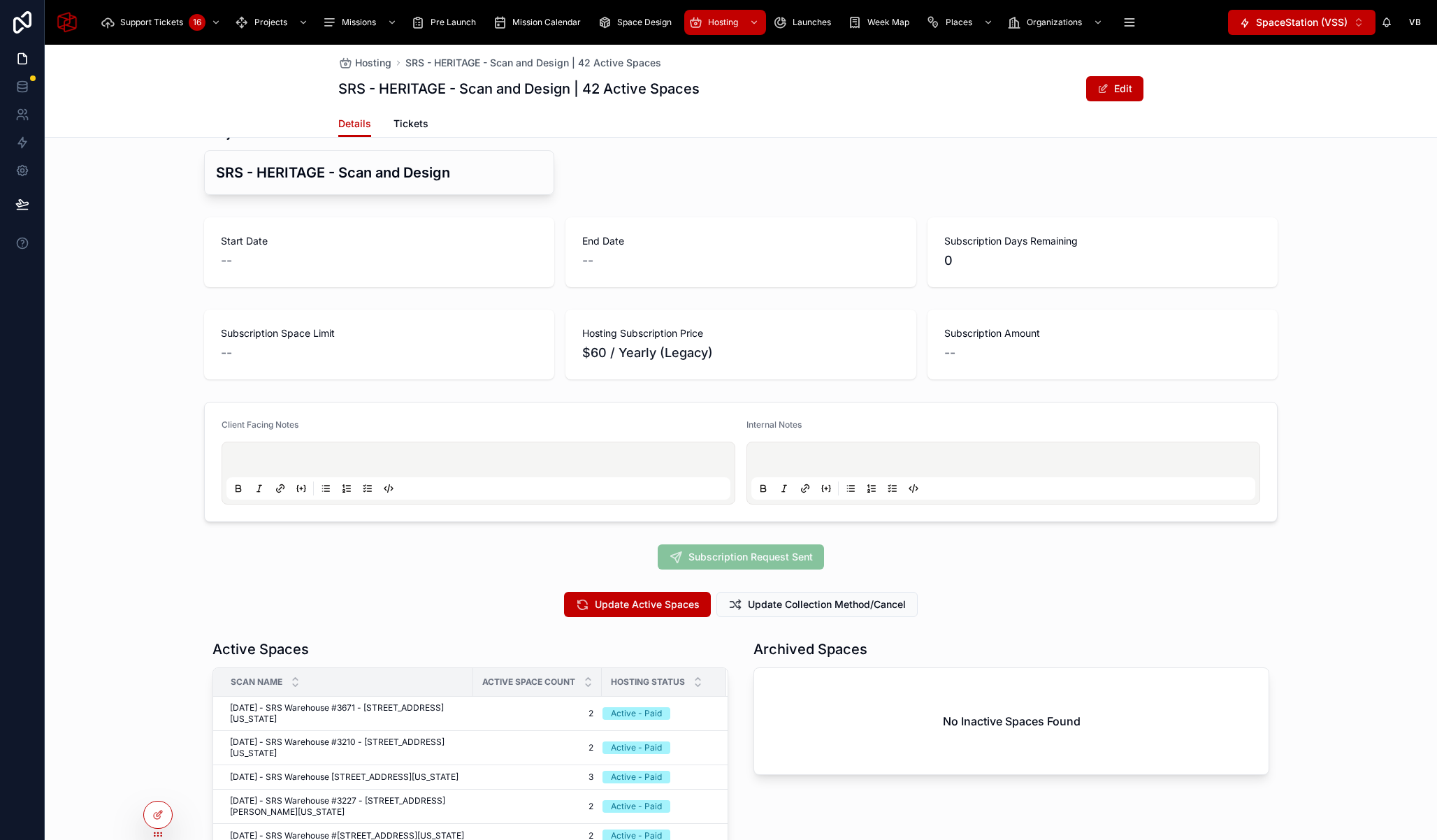
click at [973, 586] on div "Update Active Spaces Update Collection Method/Cancel" at bounding box center [741, 604] width 1392 height 36
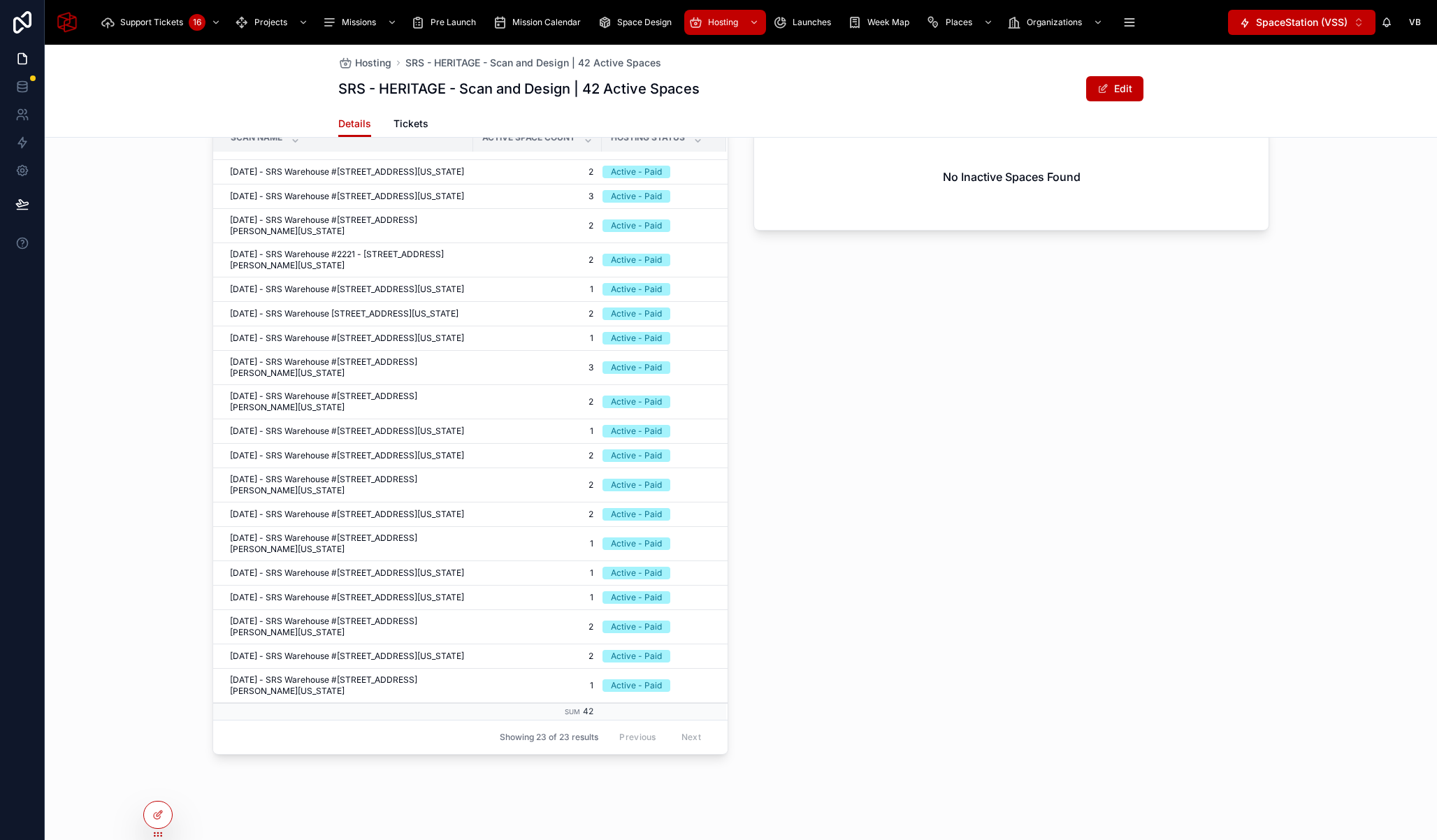
scroll to position [0, 0]
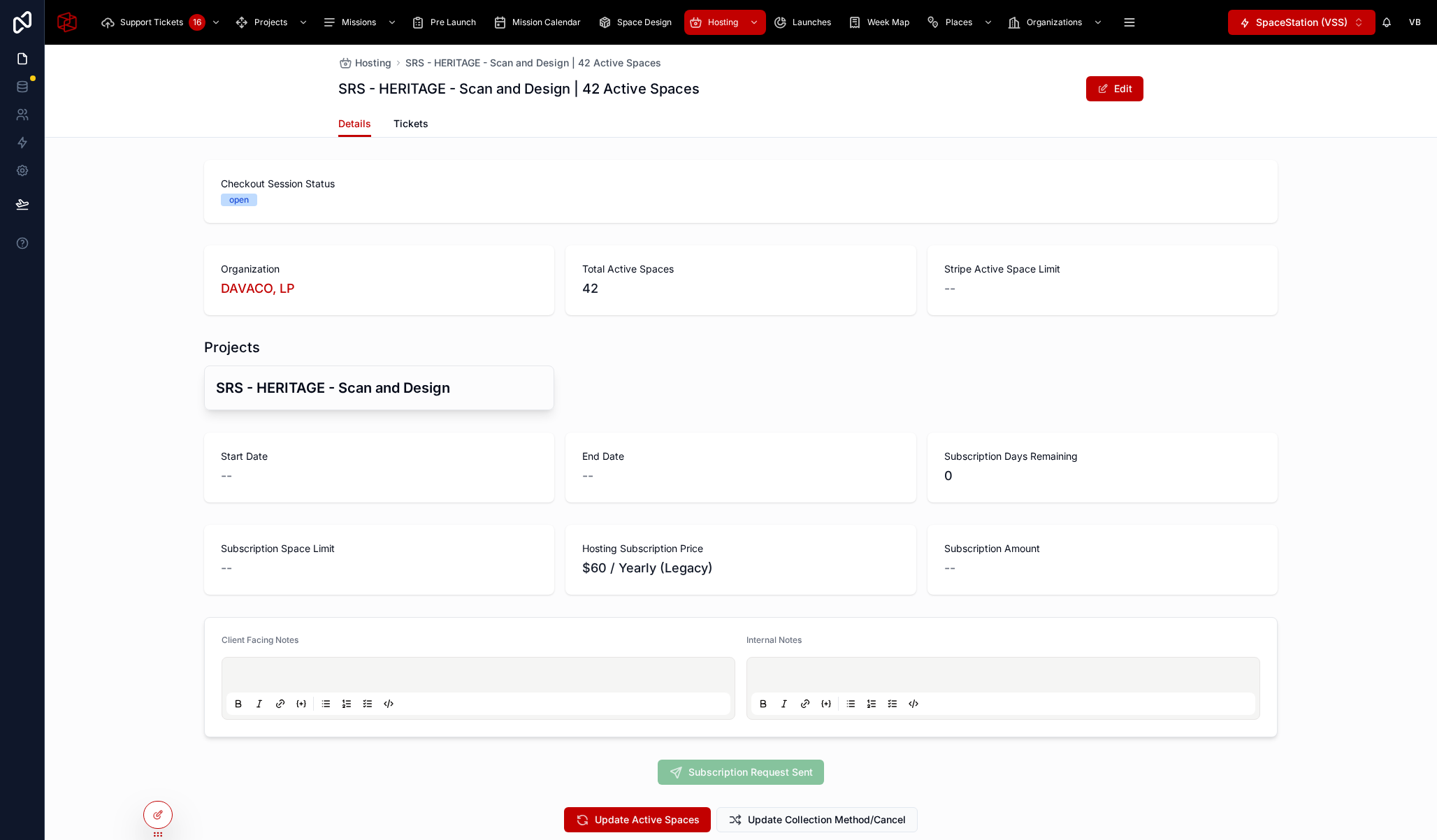
click at [103, 216] on div "Checkout Session Status open" at bounding box center [741, 191] width 1392 height 74
click at [160, 790] on icon at bounding box center [158, 784] width 11 height 11
click at [1282, 20] on span "SpaceStation (VSS)" at bounding box center [1302, 22] width 92 height 14
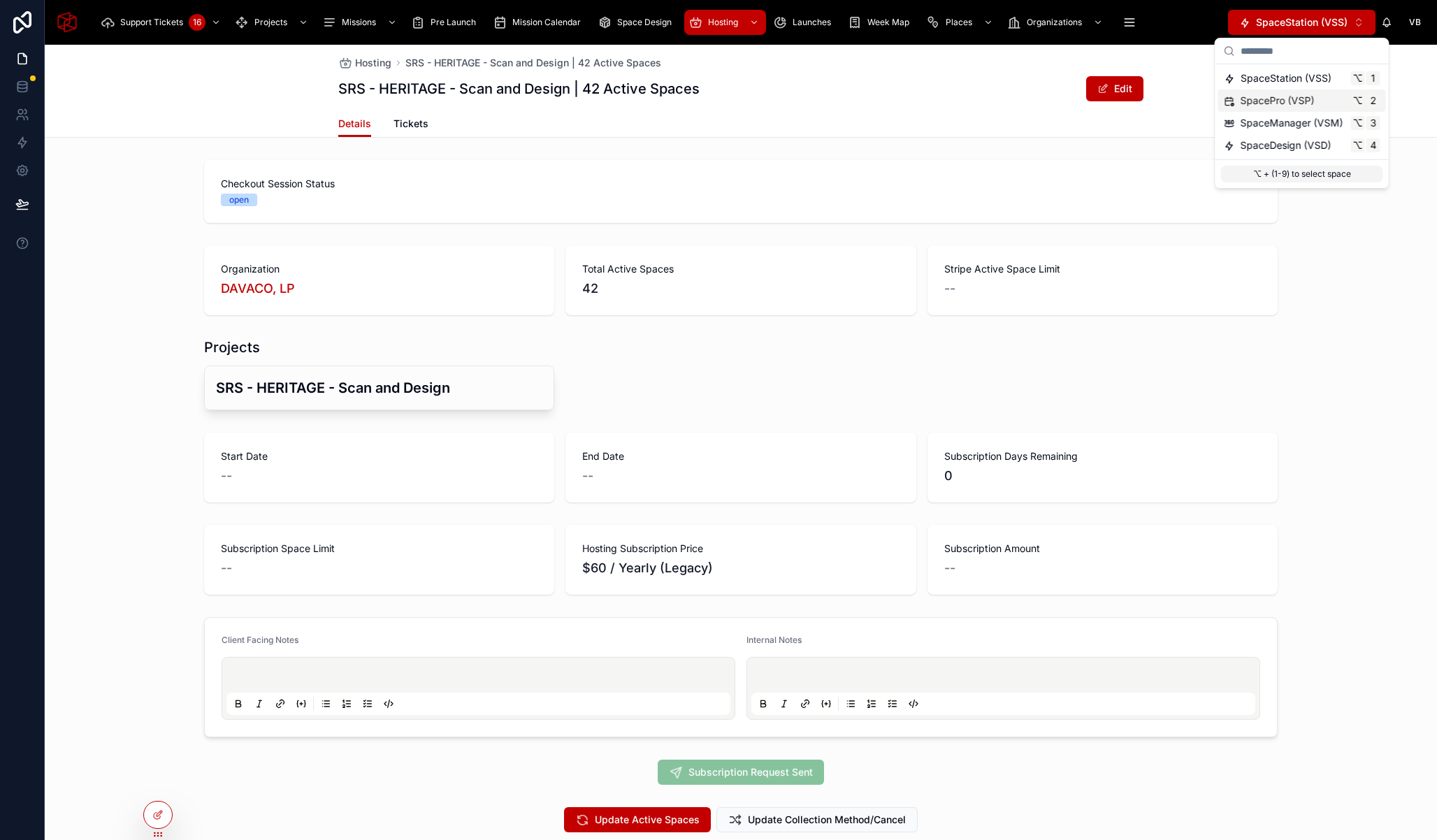
click at [1293, 100] on span "SpacePro (VSP)" at bounding box center [1277, 100] width 74 height 14
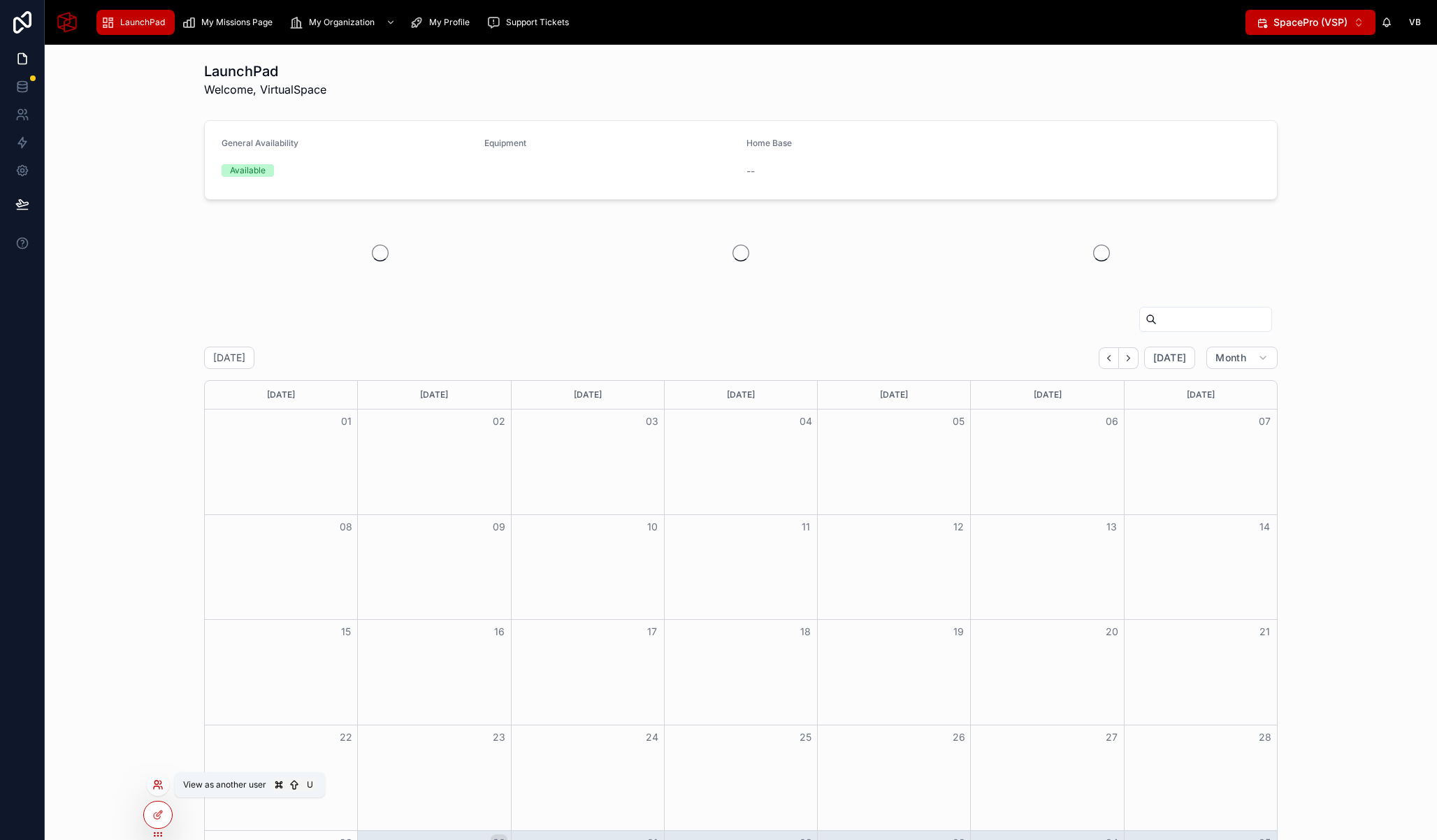
click at [157, 784] on icon at bounding box center [158, 784] width 11 height 11
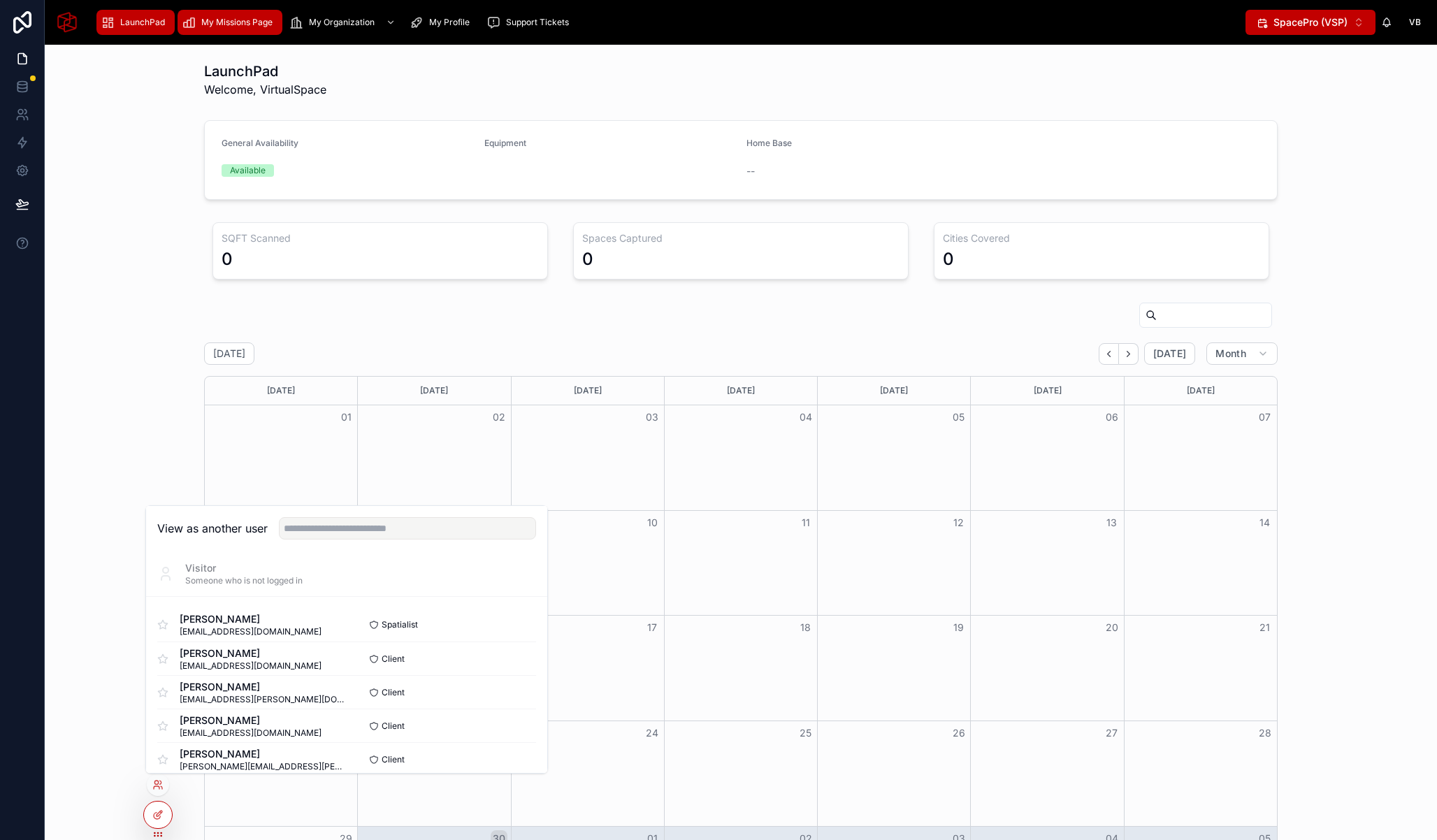
click at [213, 14] on div "My Missions Page" at bounding box center [230, 22] width 97 height 22
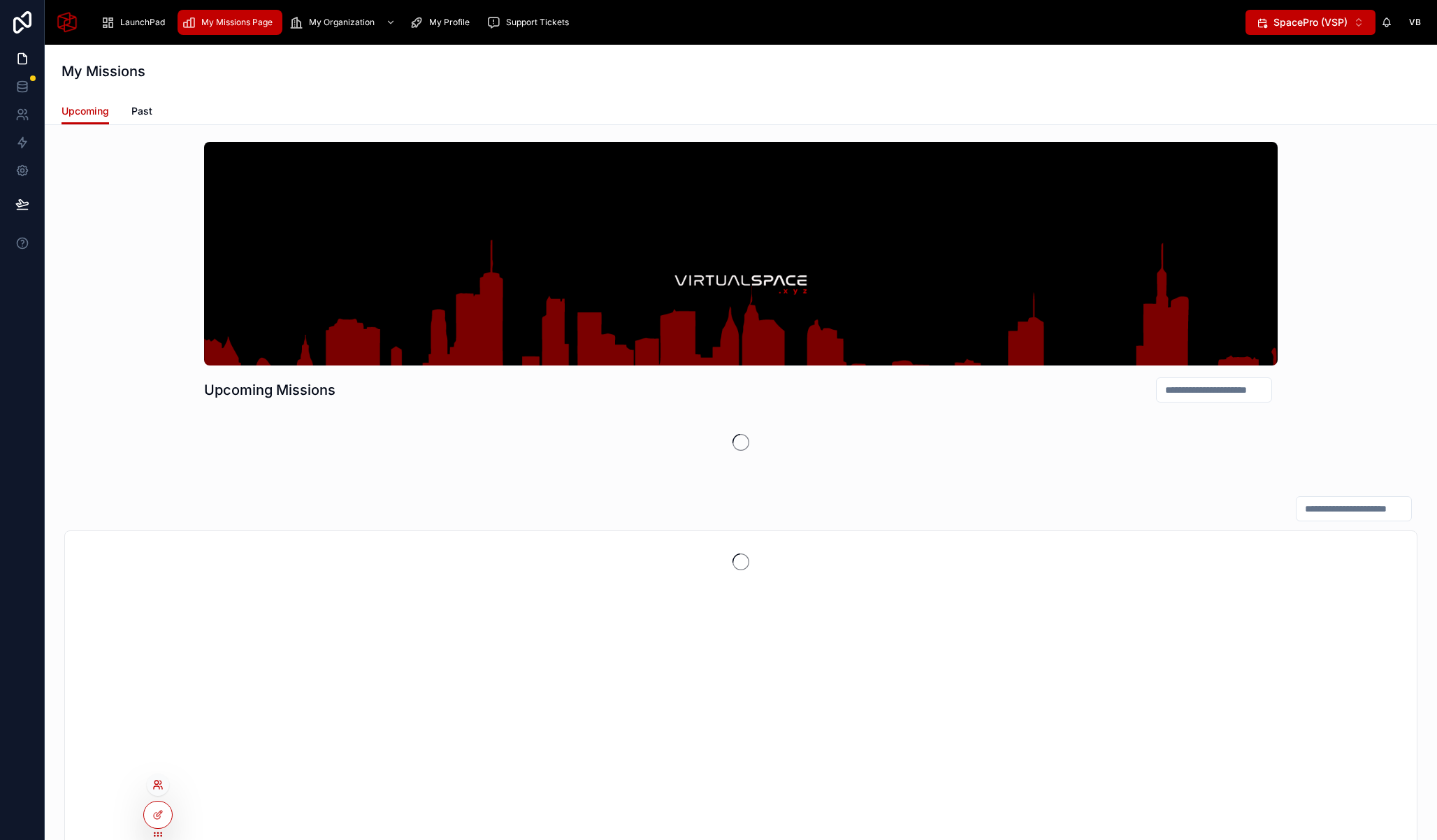
click at [155, 783] on icon at bounding box center [158, 784] width 11 height 11
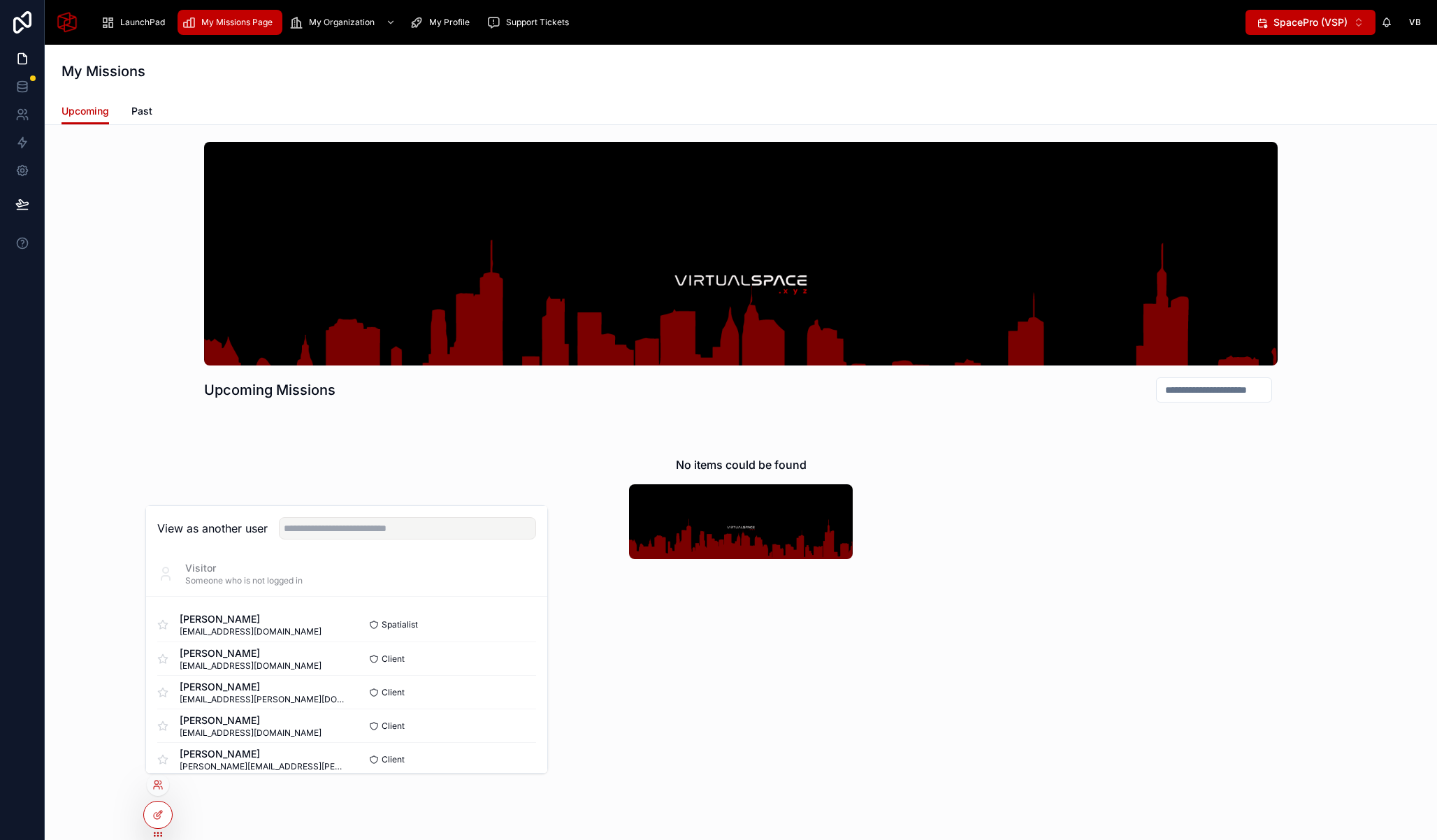
click at [370, 508] on div "View as another user" at bounding box center [346, 529] width 401 height 46
click at [369, 523] on input "text" at bounding box center [407, 529] width 257 height 22
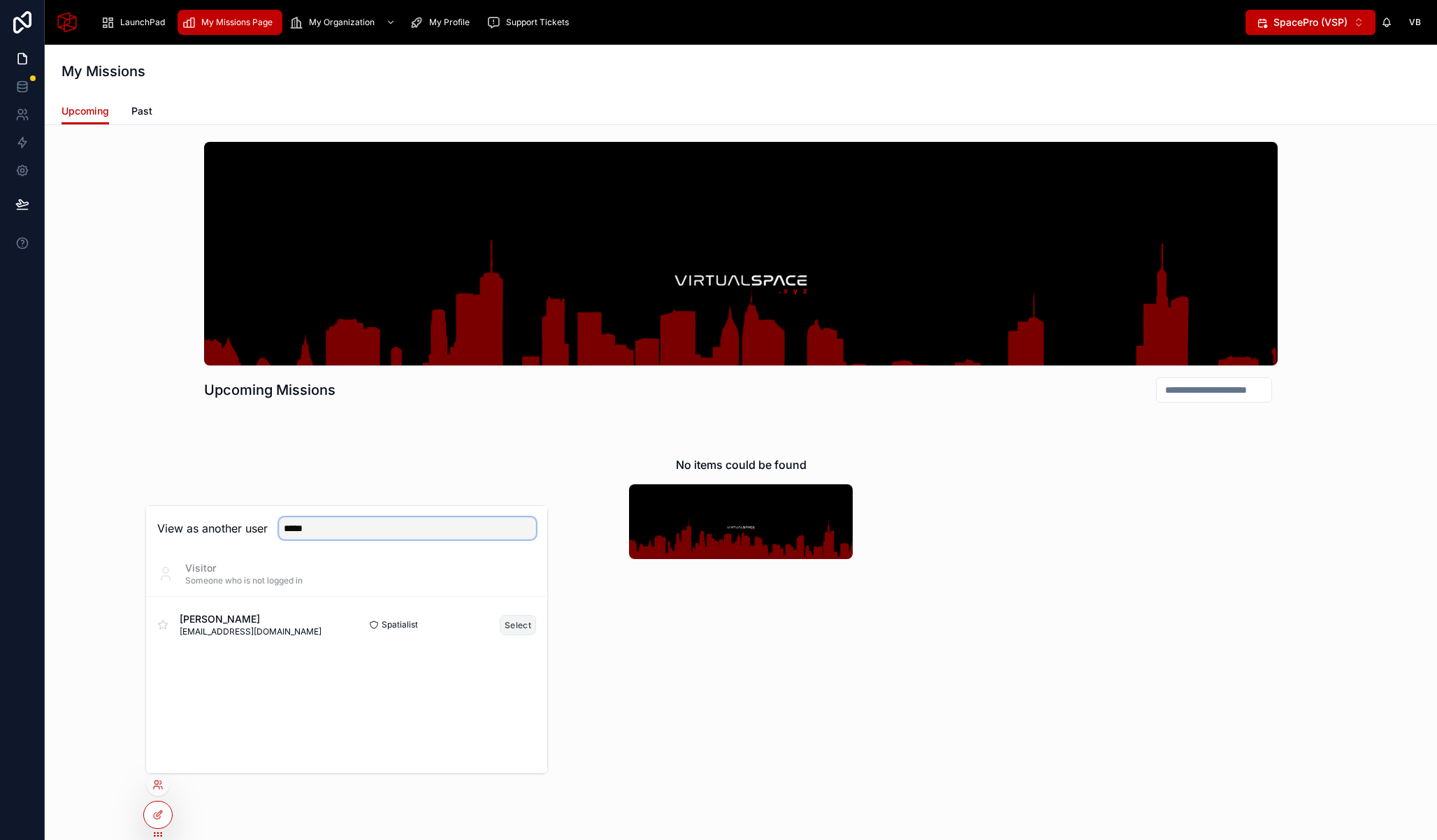
type input "*****"
click at [506, 620] on button "Select" at bounding box center [518, 625] width 36 height 20
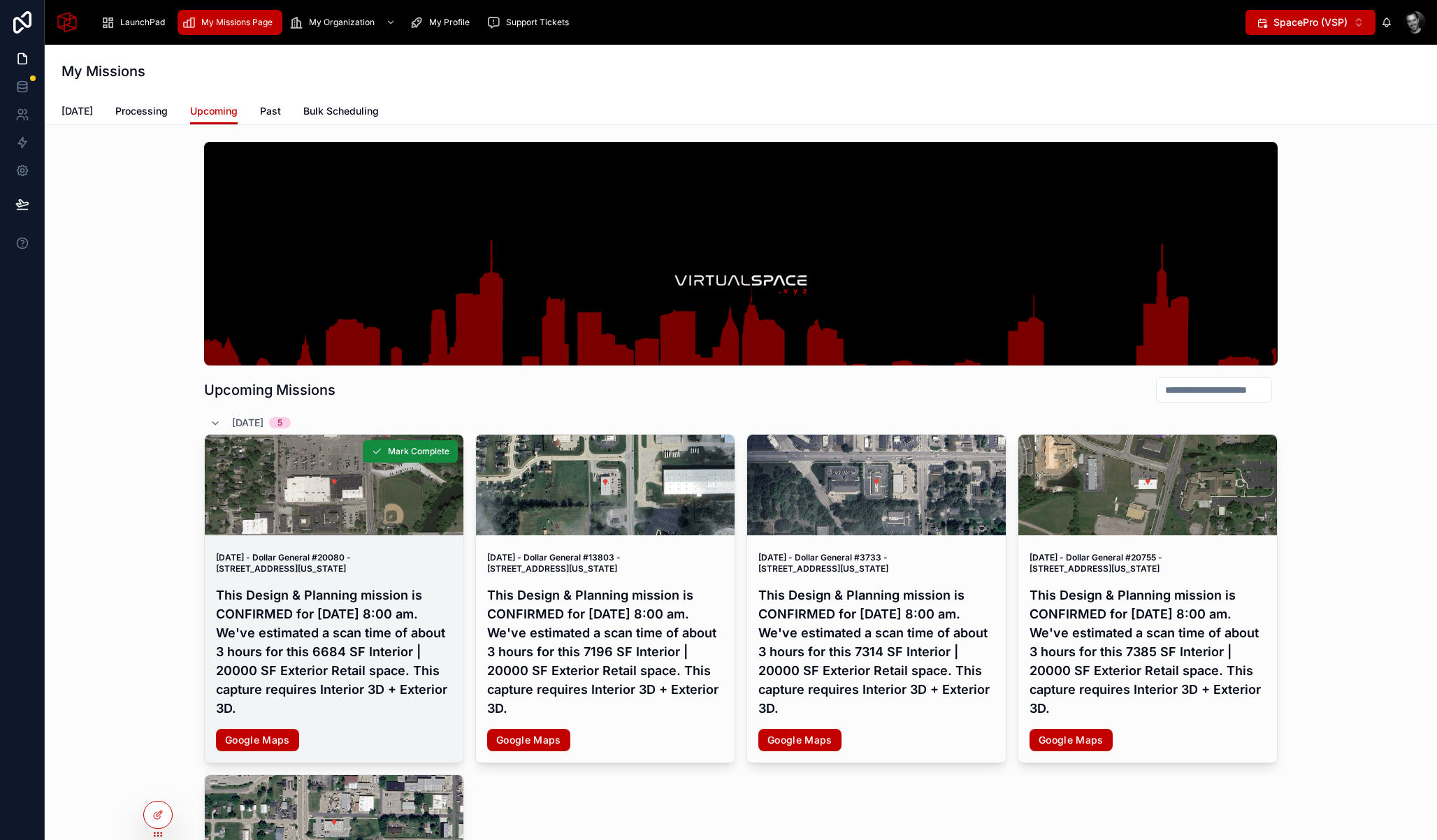
click at [327, 618] on h4 "This Design & Planning mission is CONFIRMED for [DATE] 8:00 am. We've estimated…" at bounding box center [334, 652] width 236 height 132
click at [842, 600] on h4 "This Design & Planning mission is CONFIRMED for [DATE] 8:00 am. We've estimated…" at bounding box center [876, 652] width 236 height 132
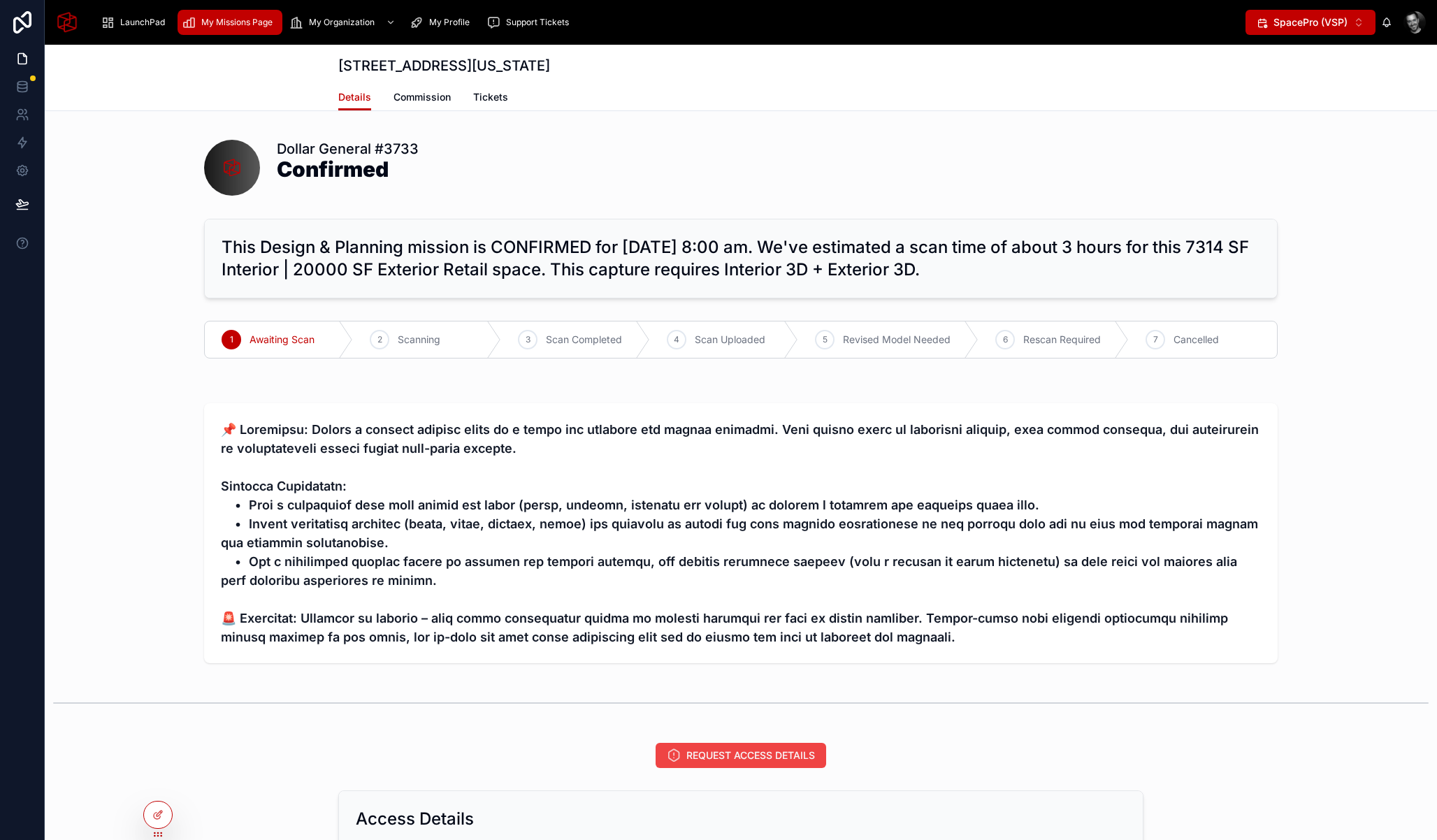
click at [242, 21] on span "My Missions Page" at bounding box center [236, 22] width 71 height 11
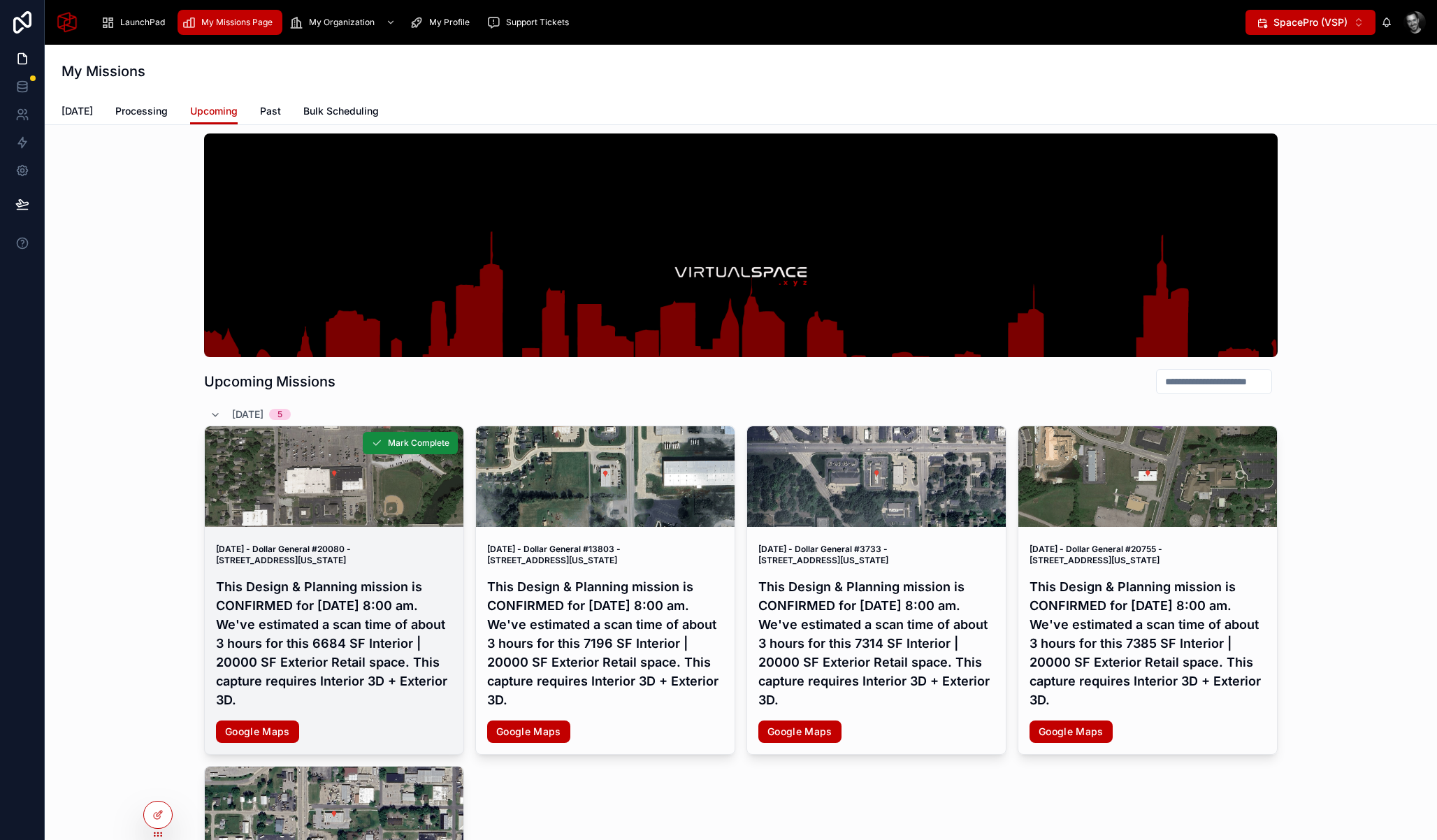
scroll to position [172, 0]
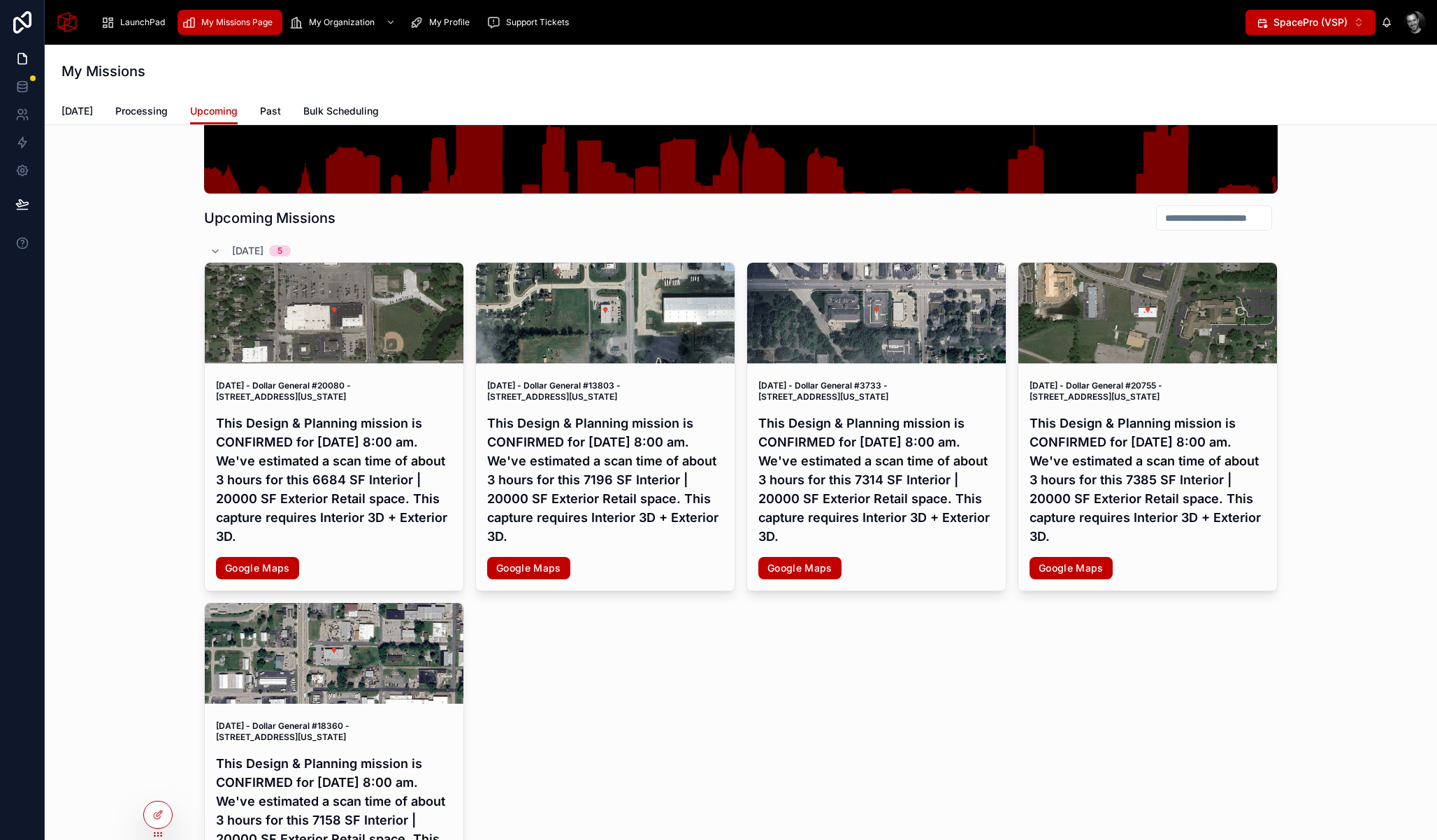
click at [1210, 222] on input "text" at bounding box center [1214, 218] width 115 height 20
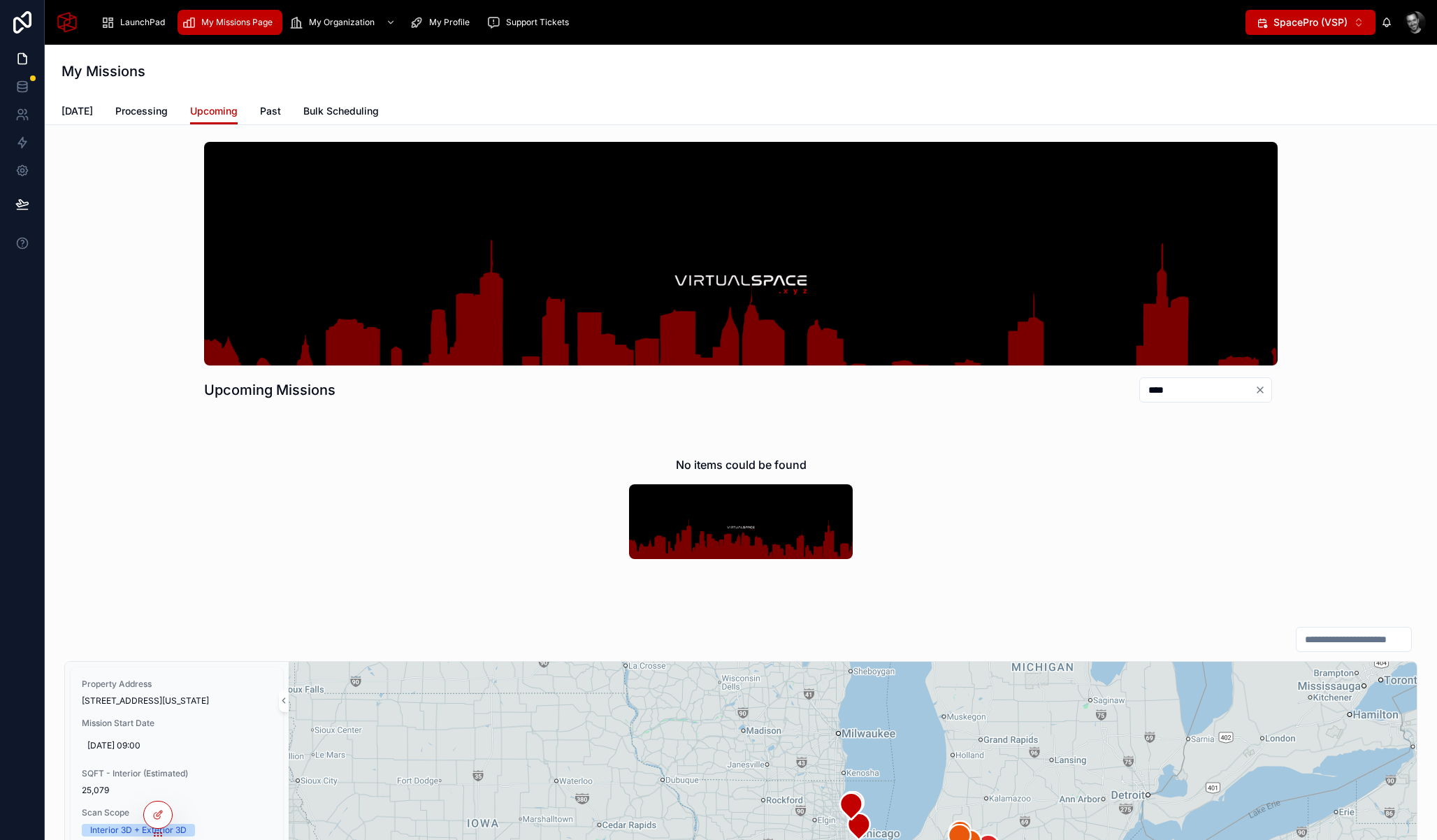
type input "****"
click at [1256, 393] on icon "Clear" at bounding box center [1260, 390] width 11 height 11
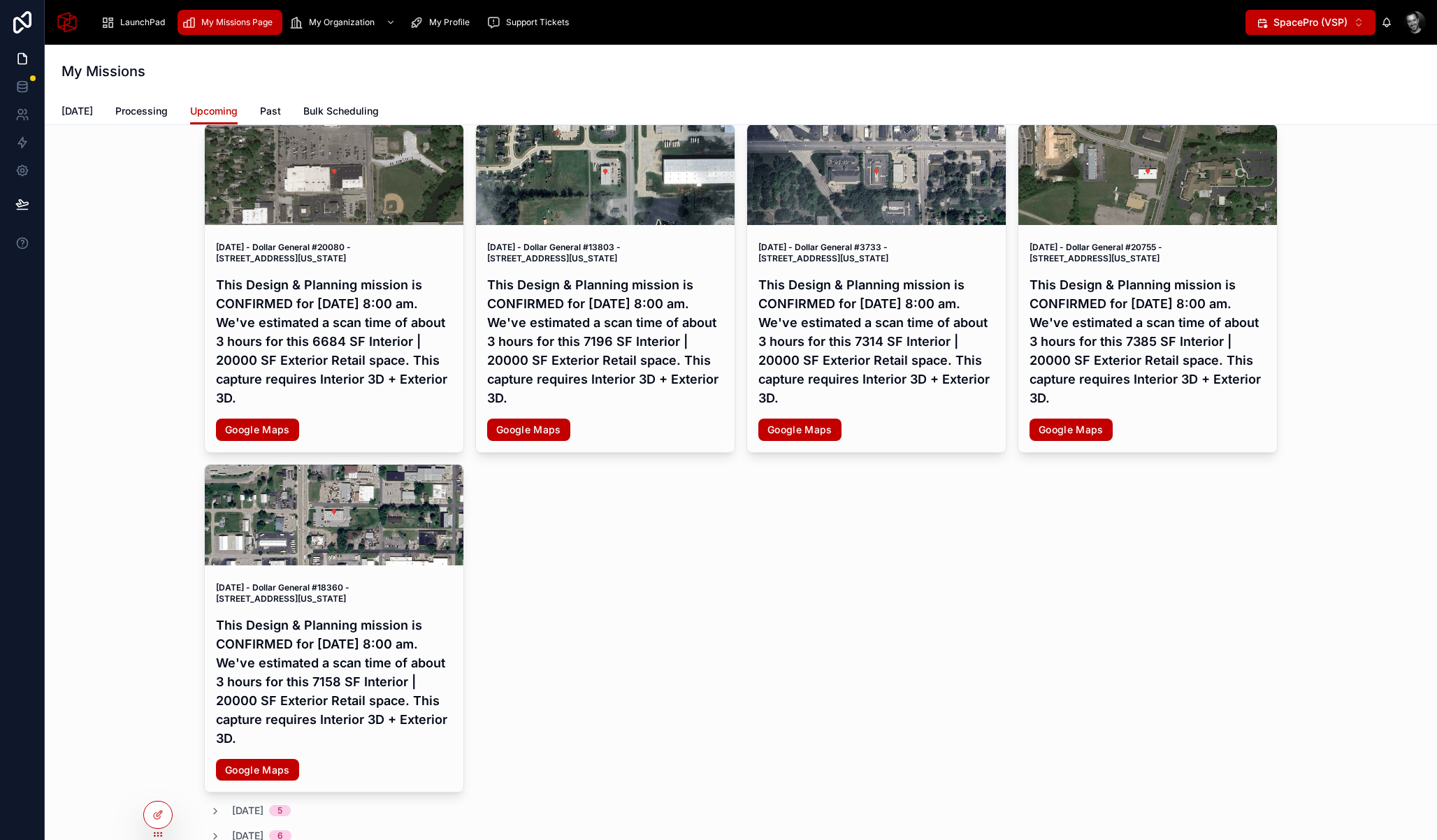
scroll to position [153, 0]
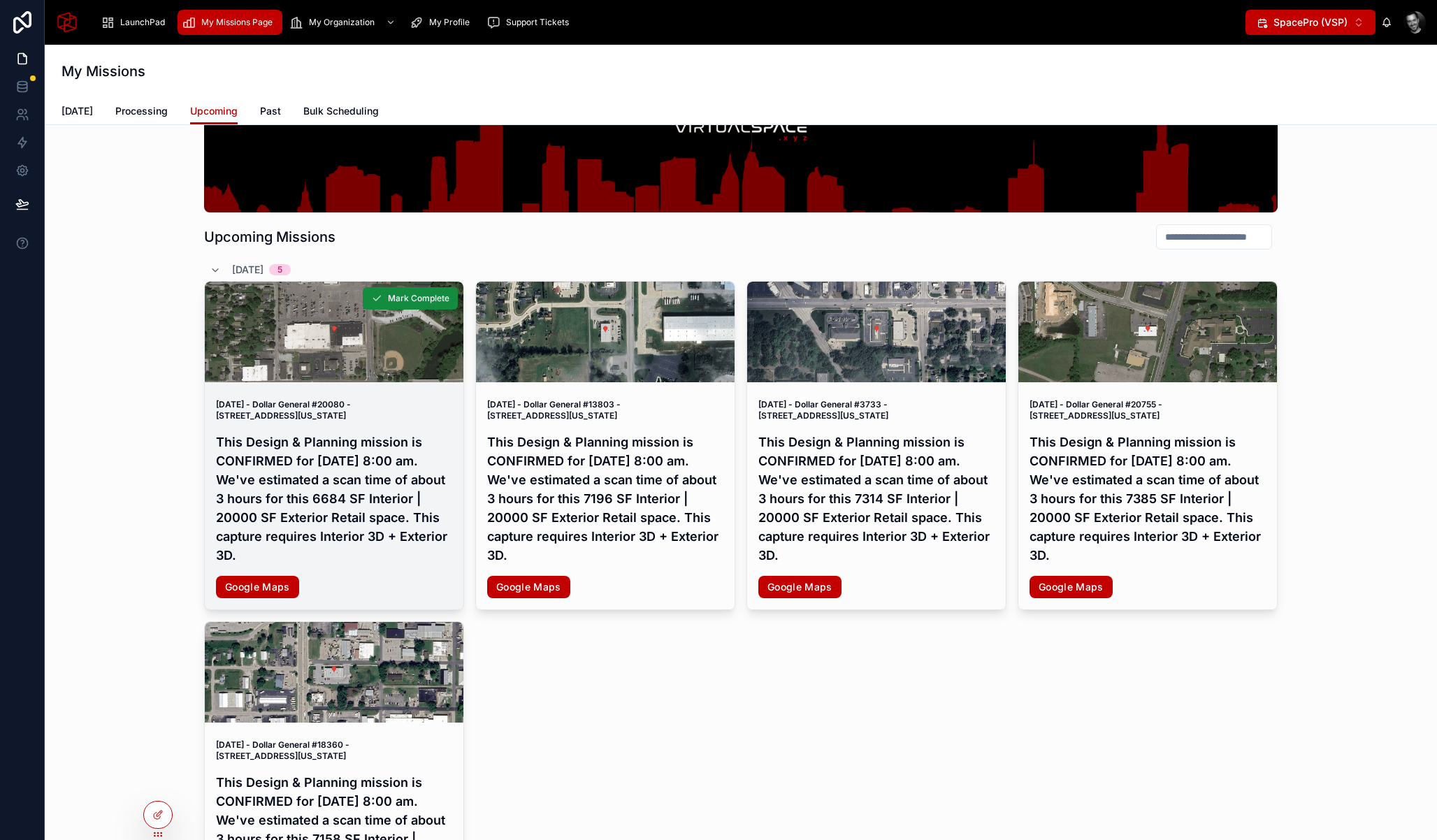
click at [352, 520] on h4 "This Design & Planning mission is CONFIRMED for [DATE] 8:00 am. We've estimated…" at bounding box center [334, 499] width 236 height 132
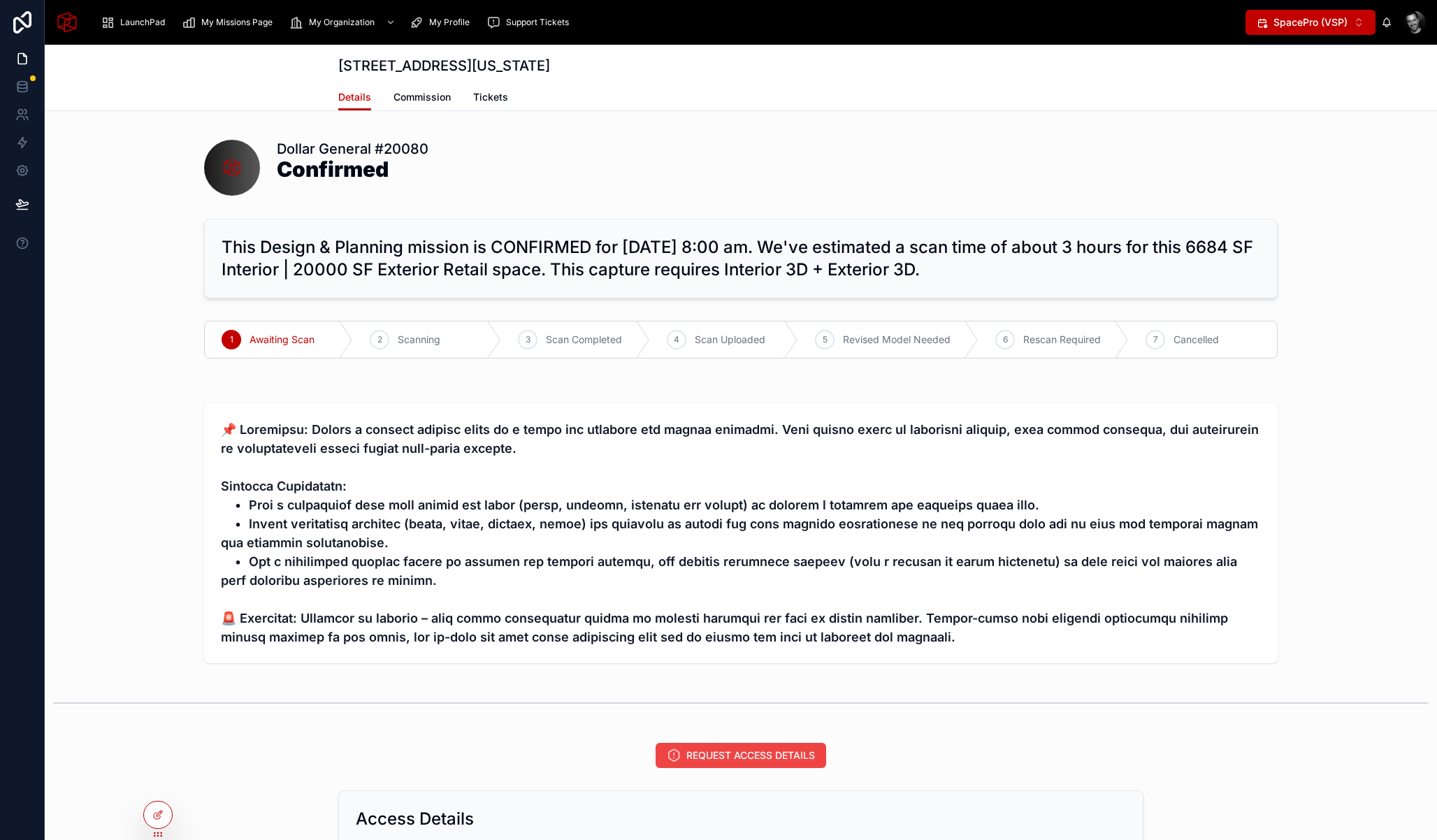
click at [1319, 14] on button "SpacePro (VSP) ⌥ 1" at bounding box center [1310, 22] width 130 height 26
drag, startPoint x: 895, startPoint y: 205, endPoint x: 876, endPoint y: 190, distance: 24.2
click at [157, 802] on div at bounding box center [158, 814] width 28 height 26
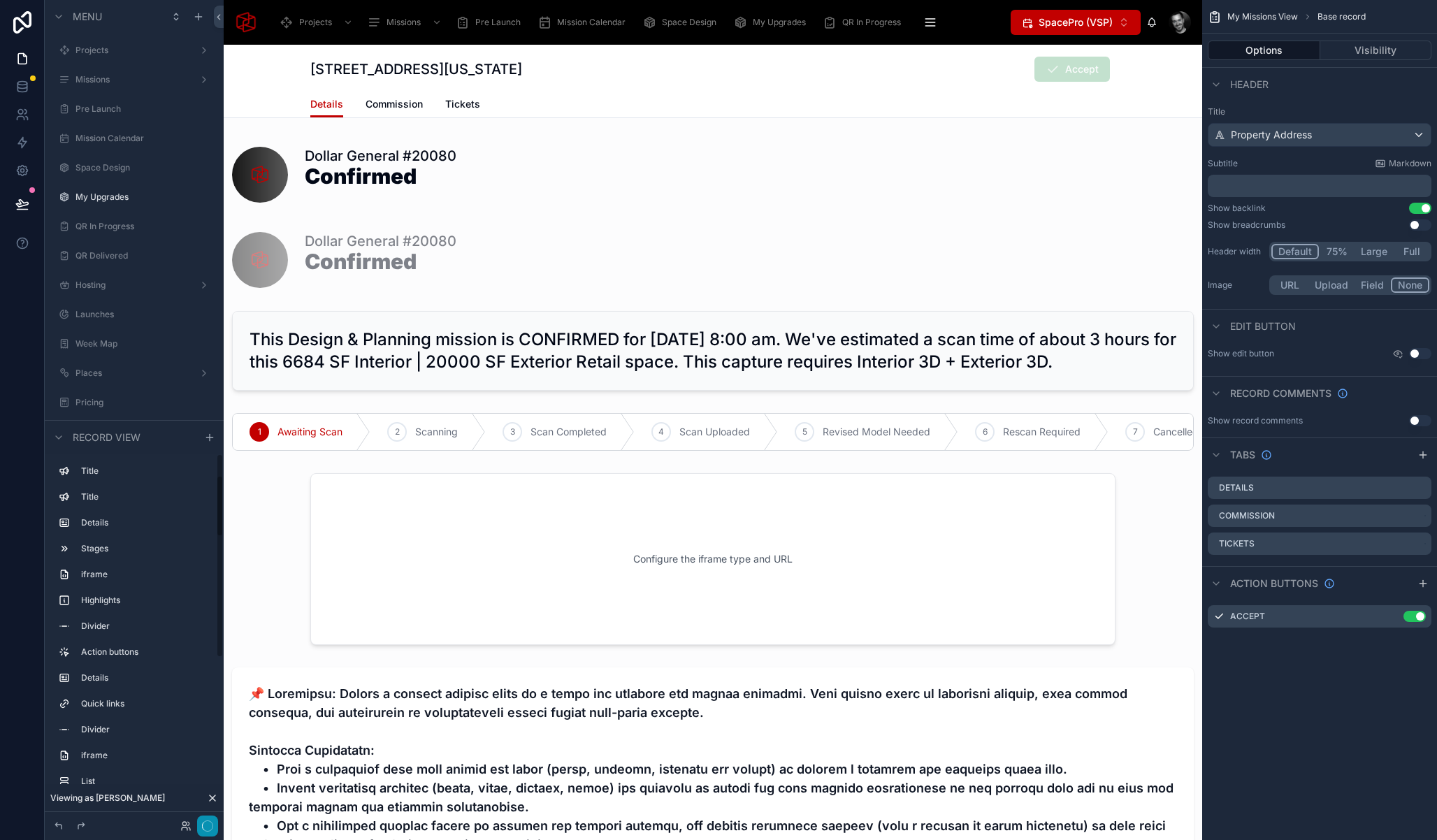
scroll to position [2140, 0]
click at [214, 795] on icon at bounding box center [212, 797] width 5 height 5
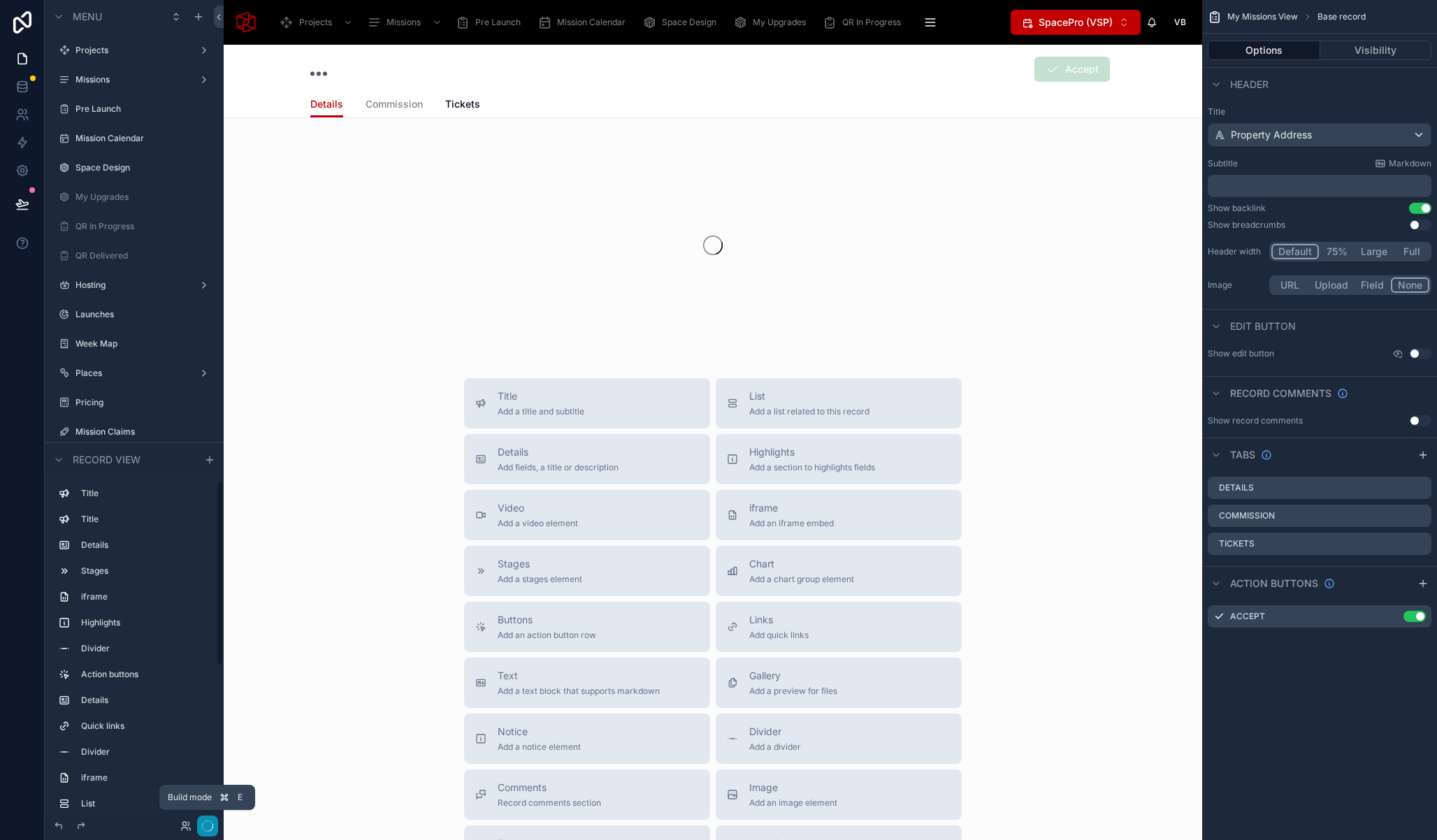
scroll to position [2140, 0]
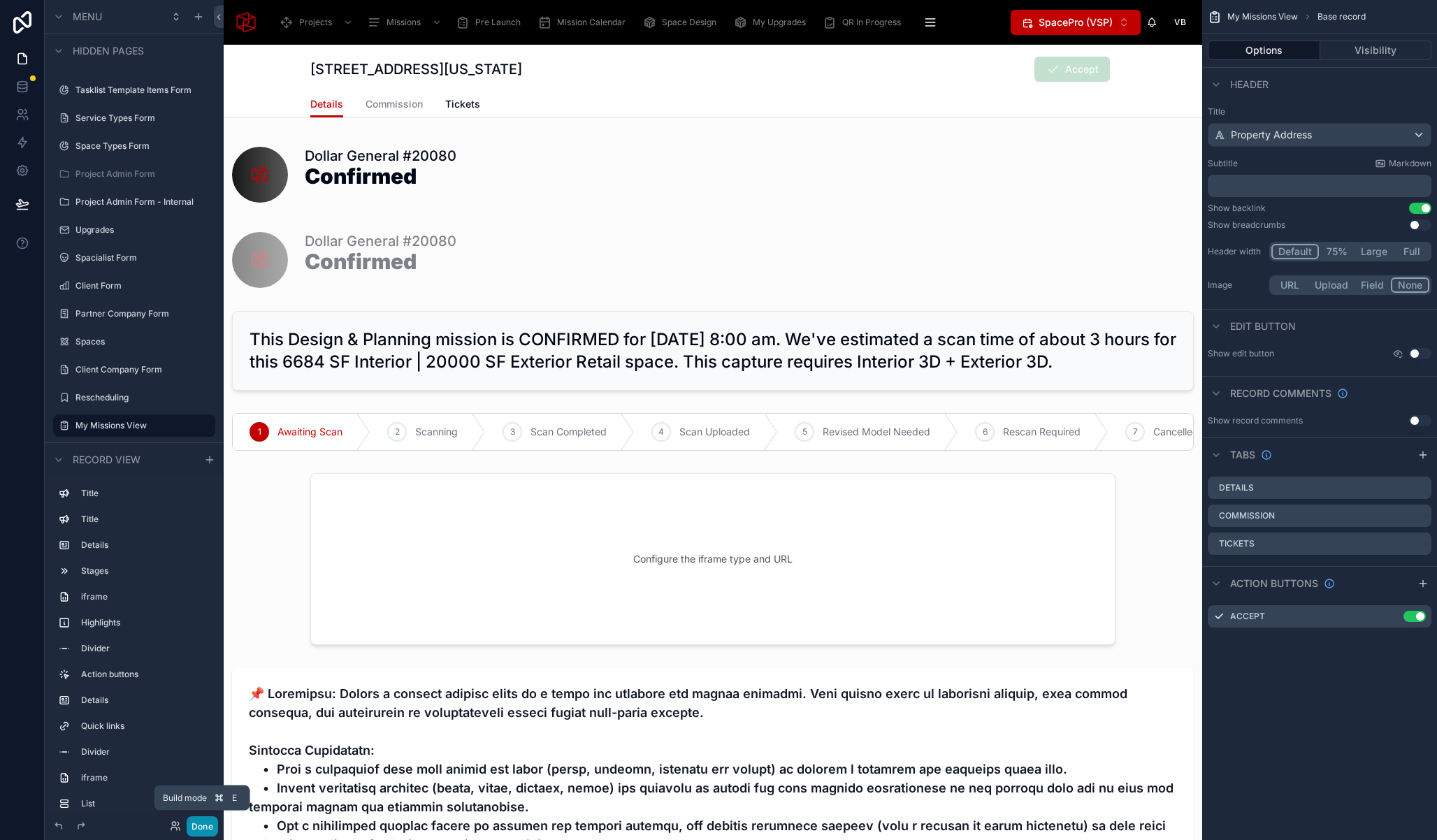
click at [194, 825] on button "Done" at bounding box center [202, 826] width 32 height 20
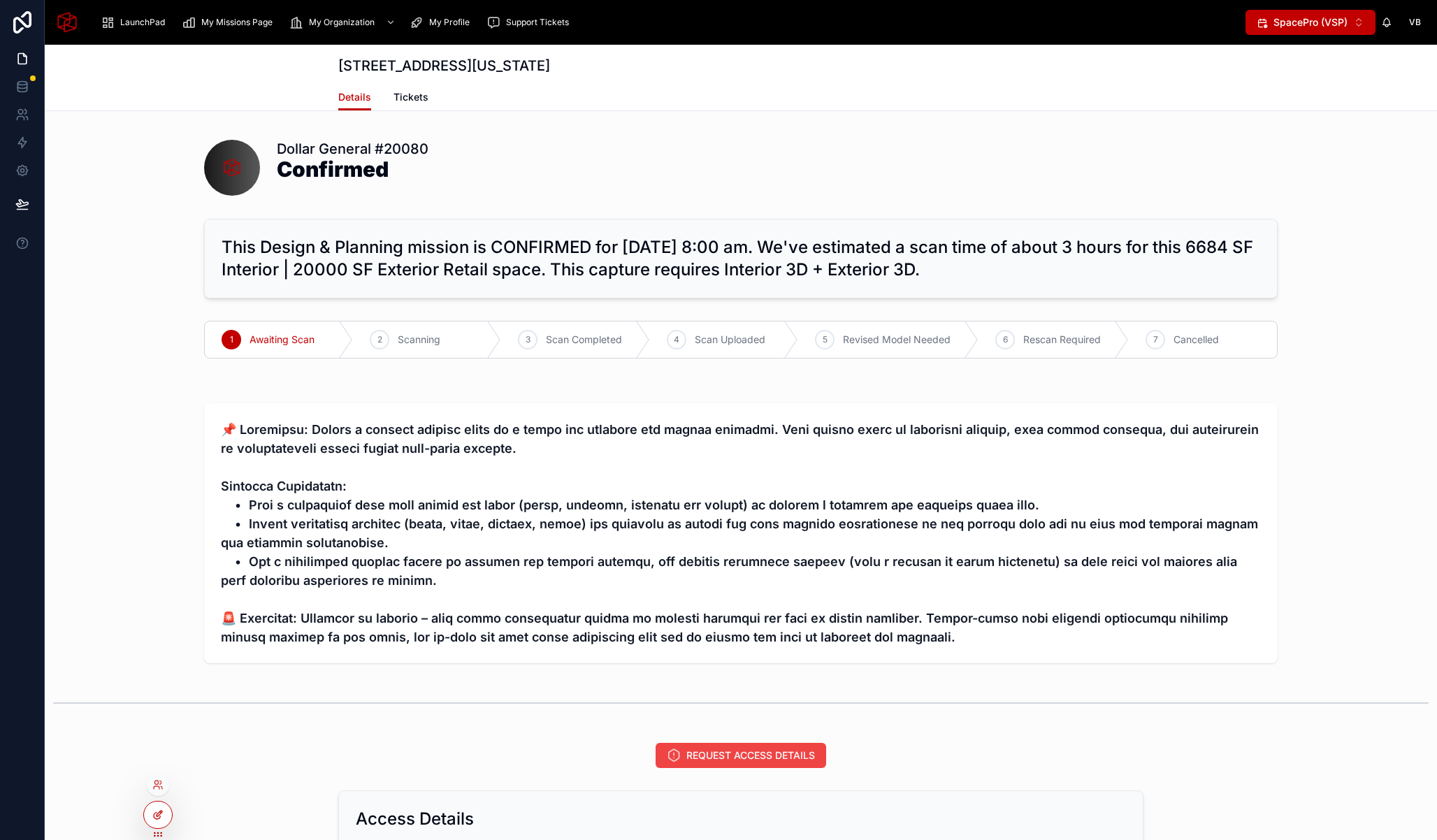
click at [164, 810] on div at bounding box center [158, 814] width 28 height 26
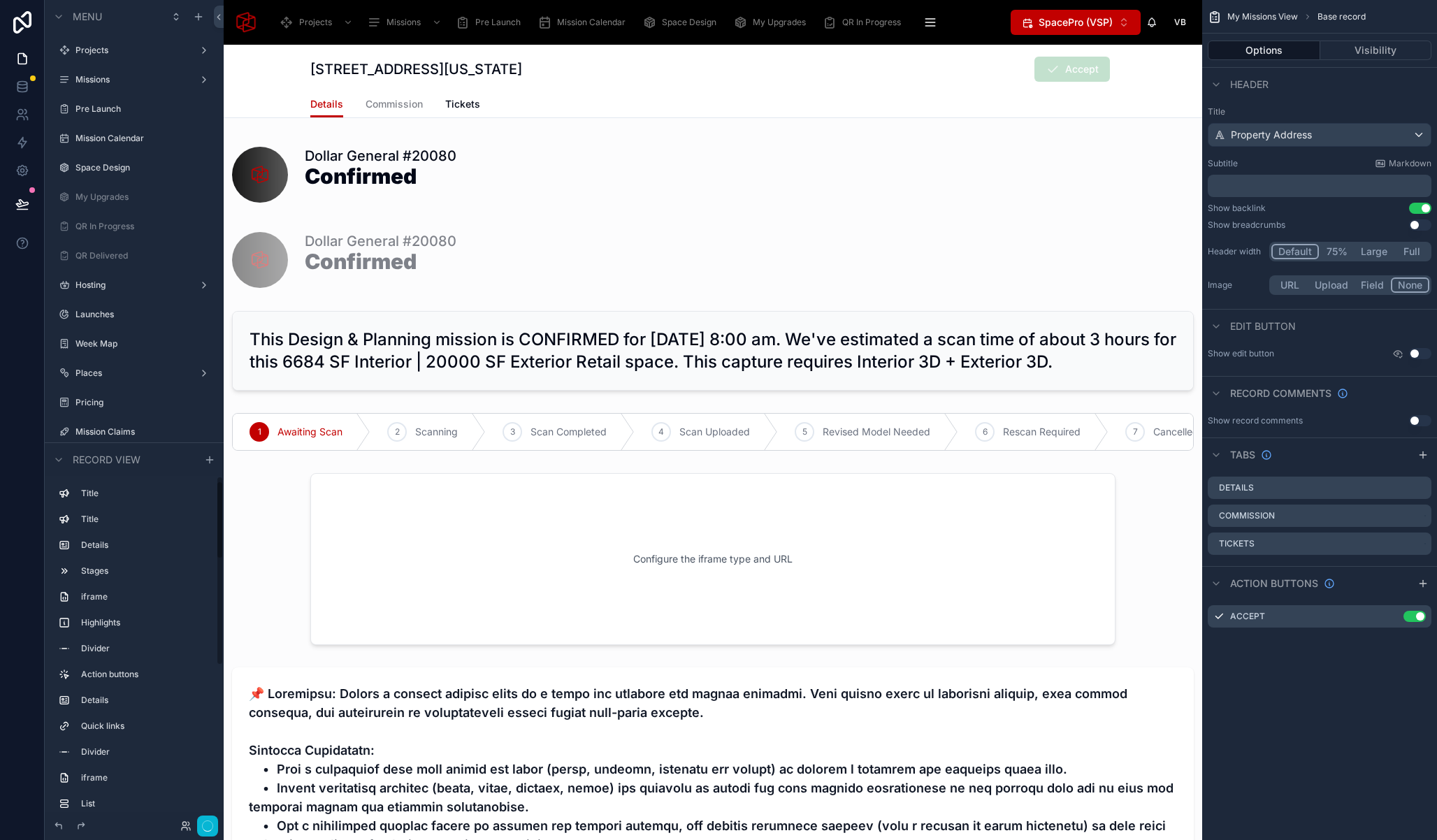
click at [180, 826] on icon at bounding box center [185, 826] width 11 height 11
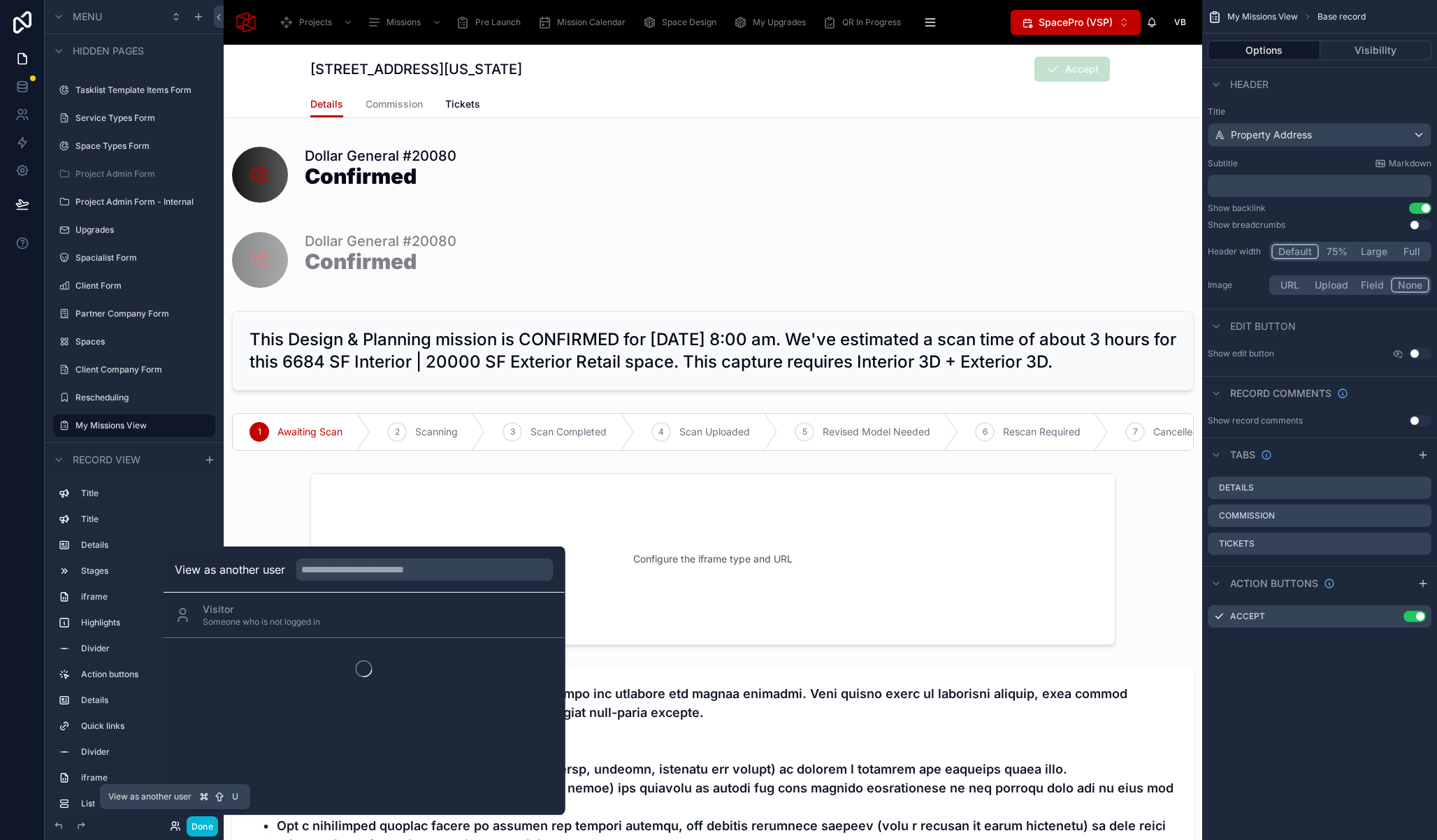
click at [176, 826] on icon at bounding box center [175, 826] width 11 height 11
click at [359, 570] on input "text" at bounding box center [424, 570] width 257 height 22
type input "****"
click at [539, 664] on button "Select" at bounding box center [536, 666] width 36 height 20
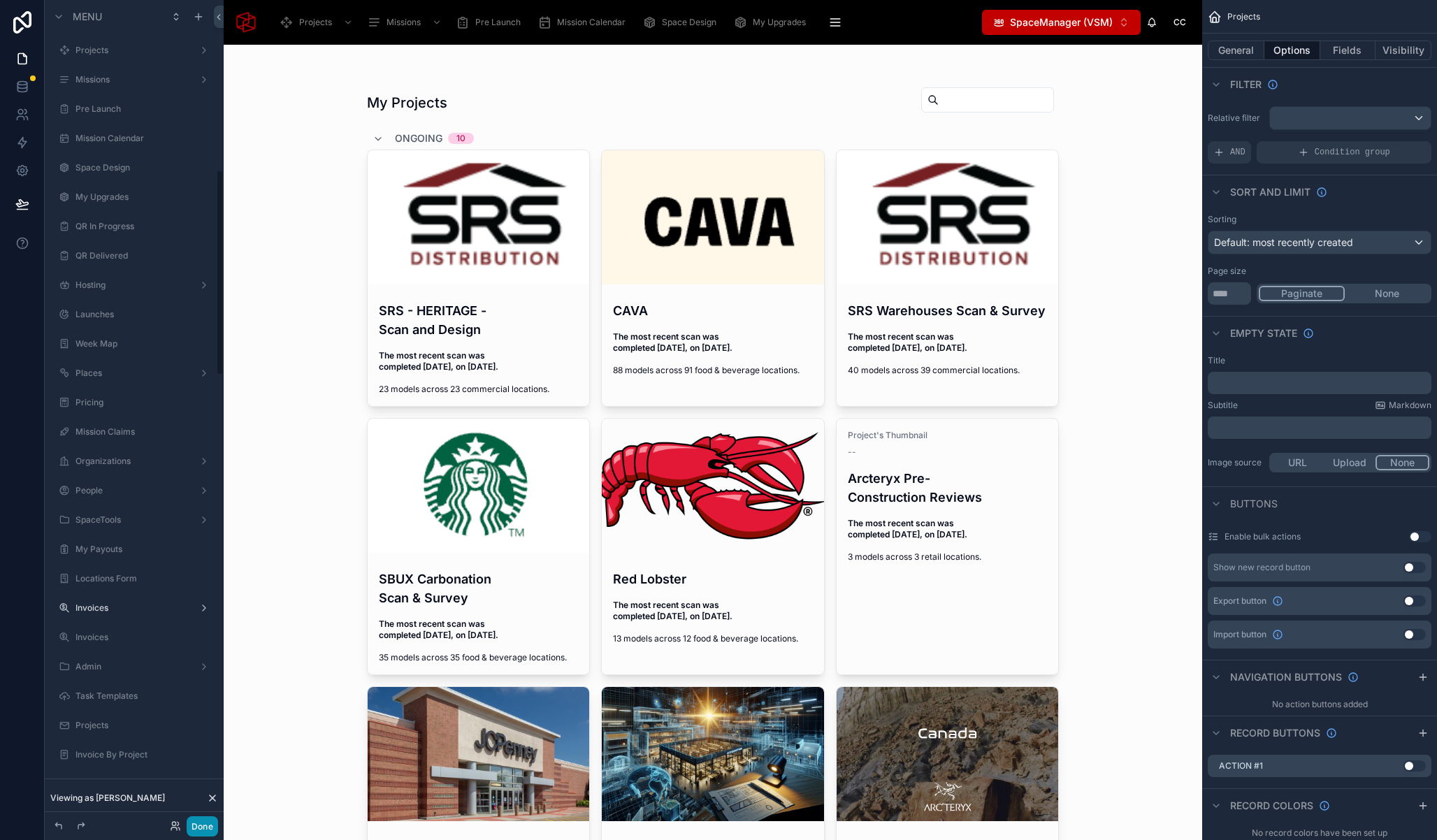
scroll to position [680, 0]
click at [211, 827] on button "Done" at bounding box center [202, 826] width 32 height 20
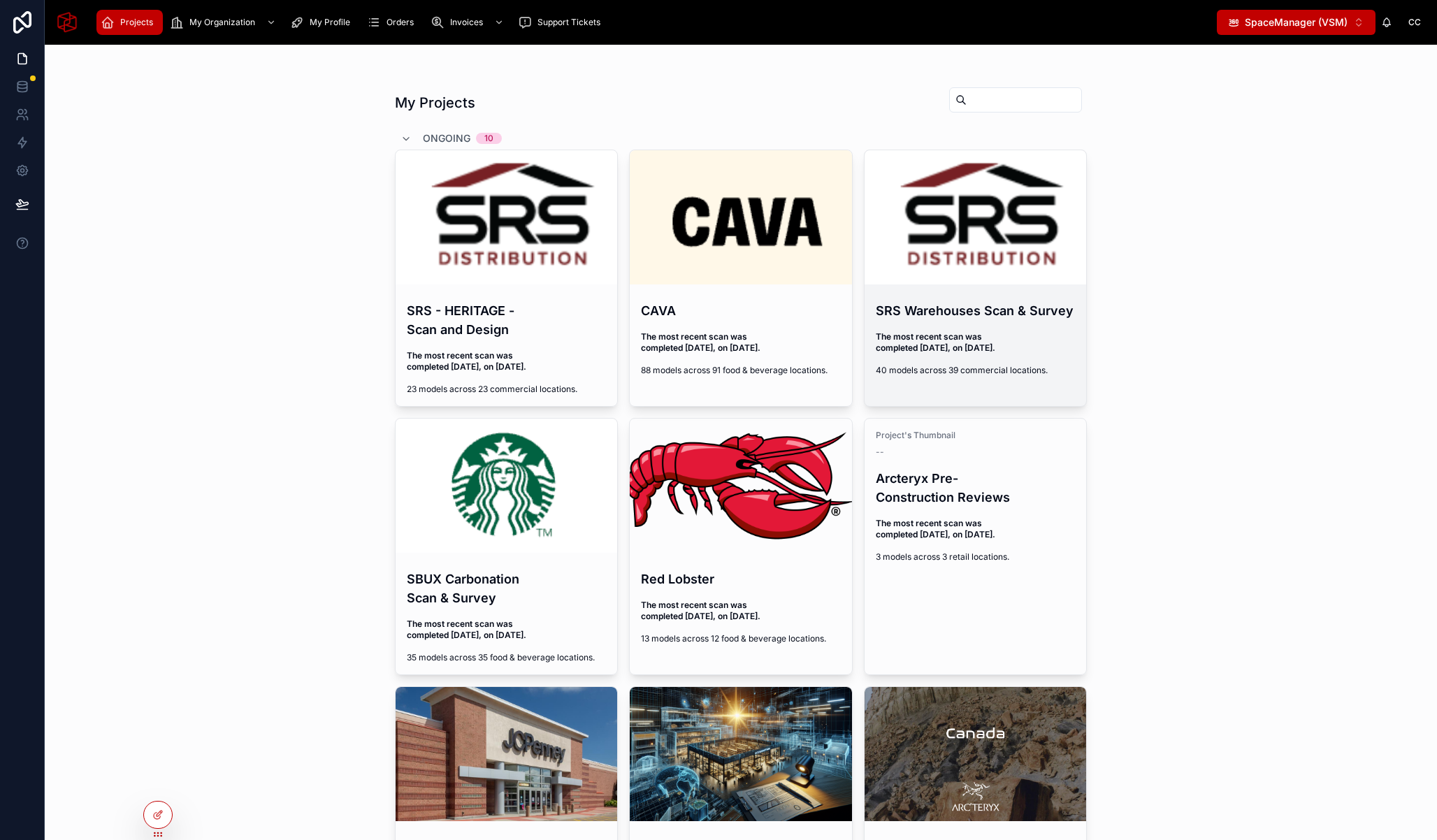
click at [894, 305] on h4 "SRS Warehouses Scan & Survey" at bounding box center [976, 310] width 200 height 19
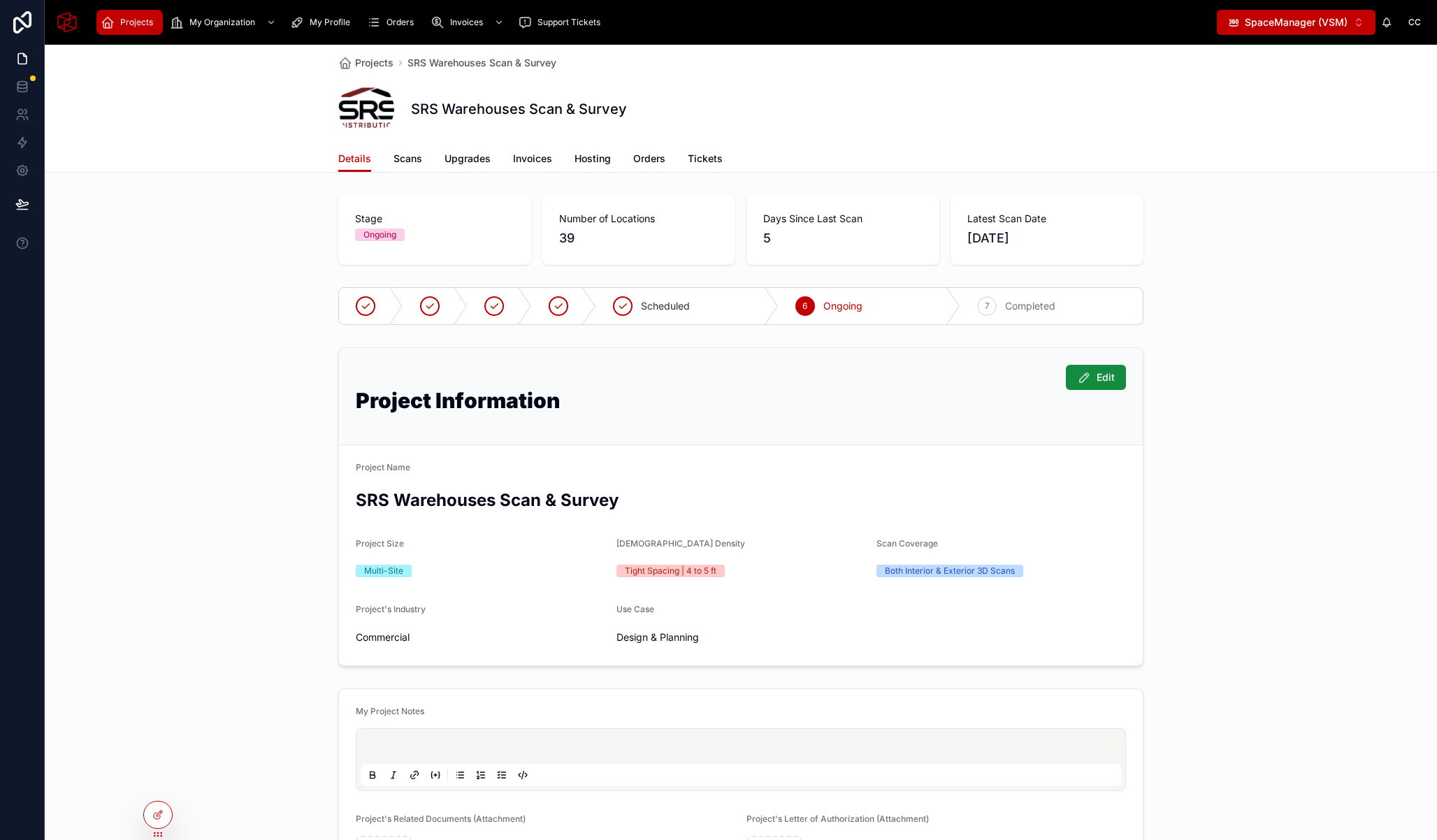
click at [587, 159] on span "Hosting" at bounding box center [592, 158] width 36 height 14
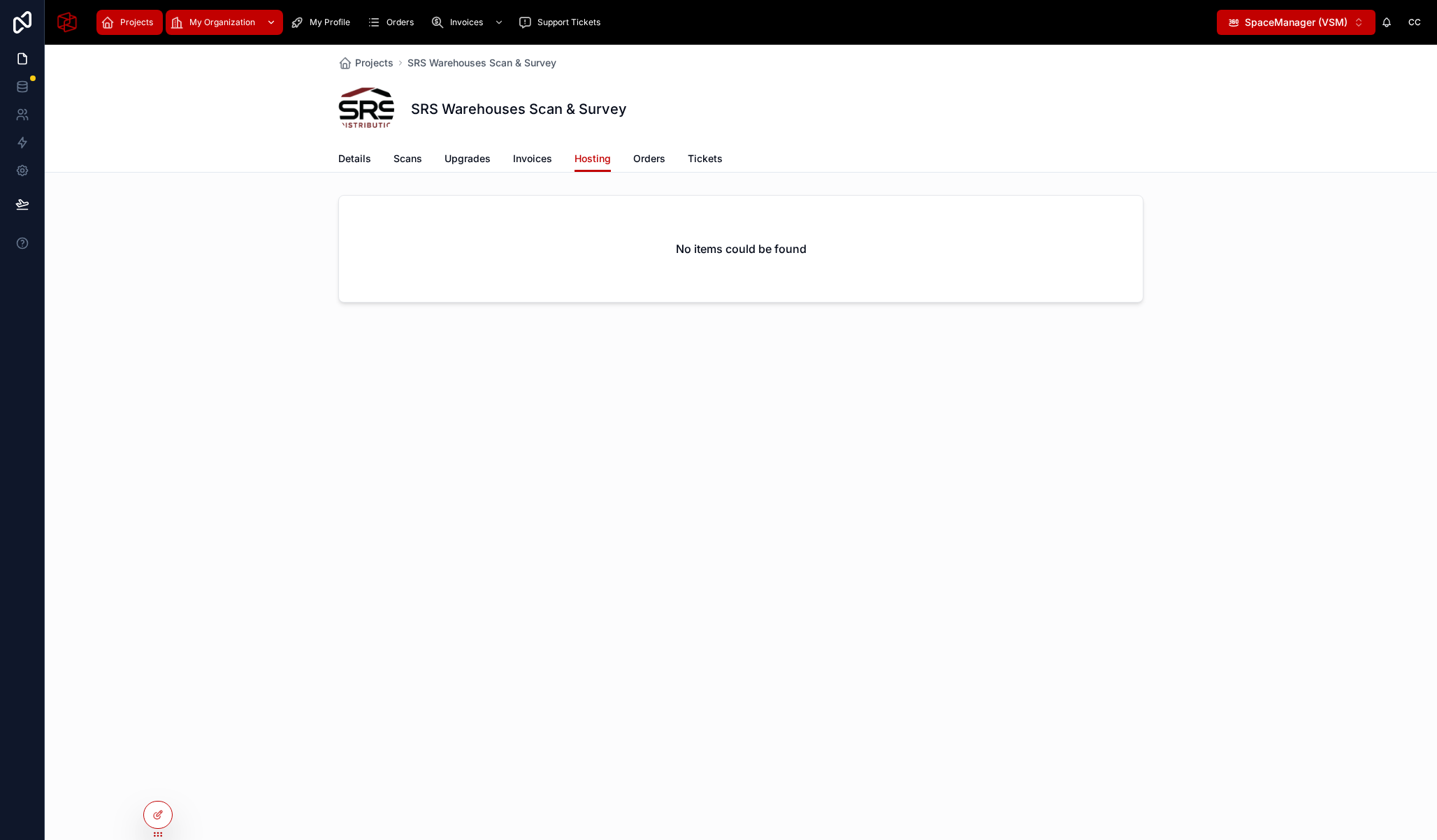
click at [226, 26] on span "My Organization" at bounding box center [223, 22] width 66 height 11
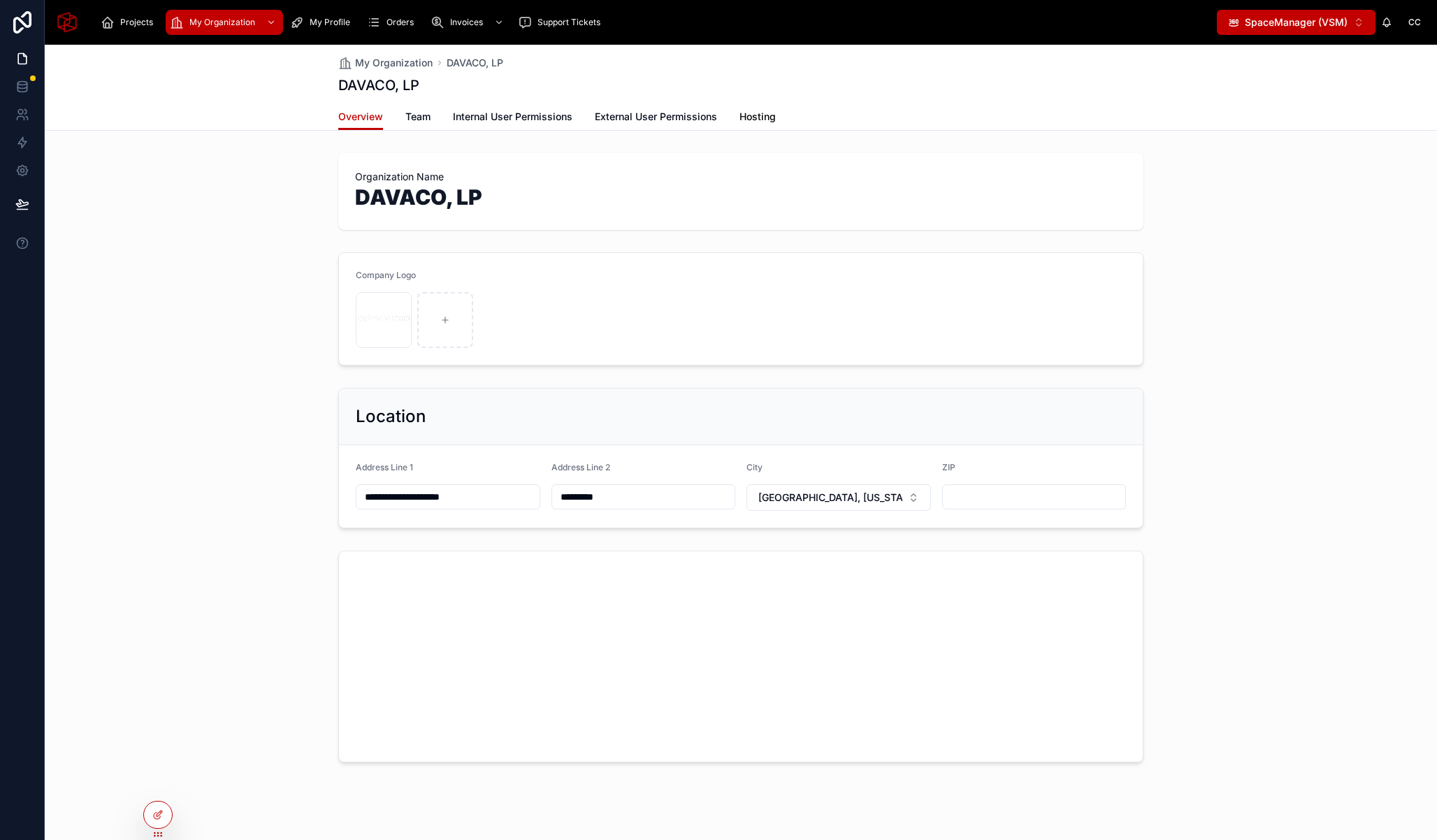
click at [764, 117] on span "Hosting" at bounding box center [758, 116] width 36 height 14
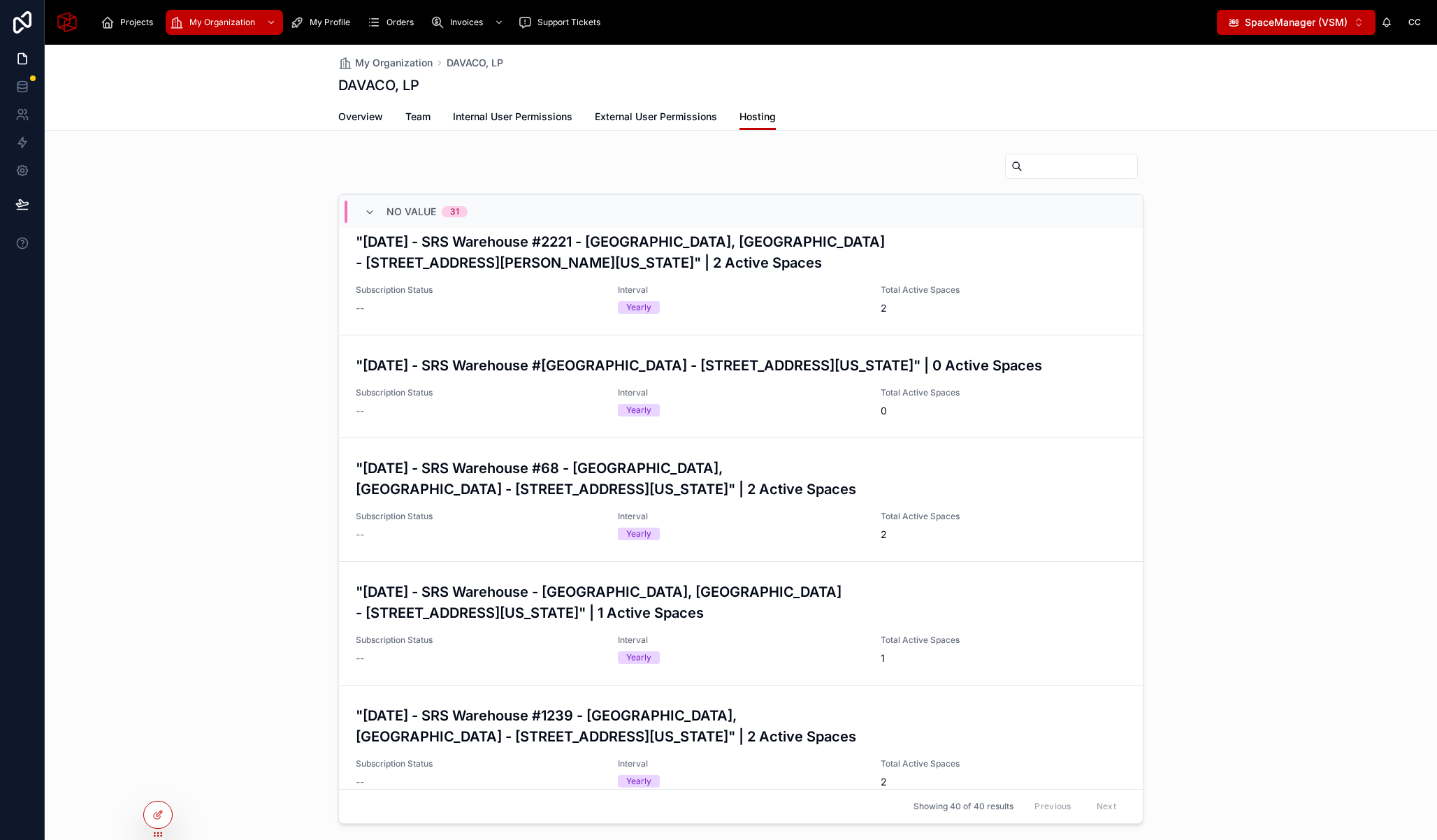
scroll to position [3384, 0]
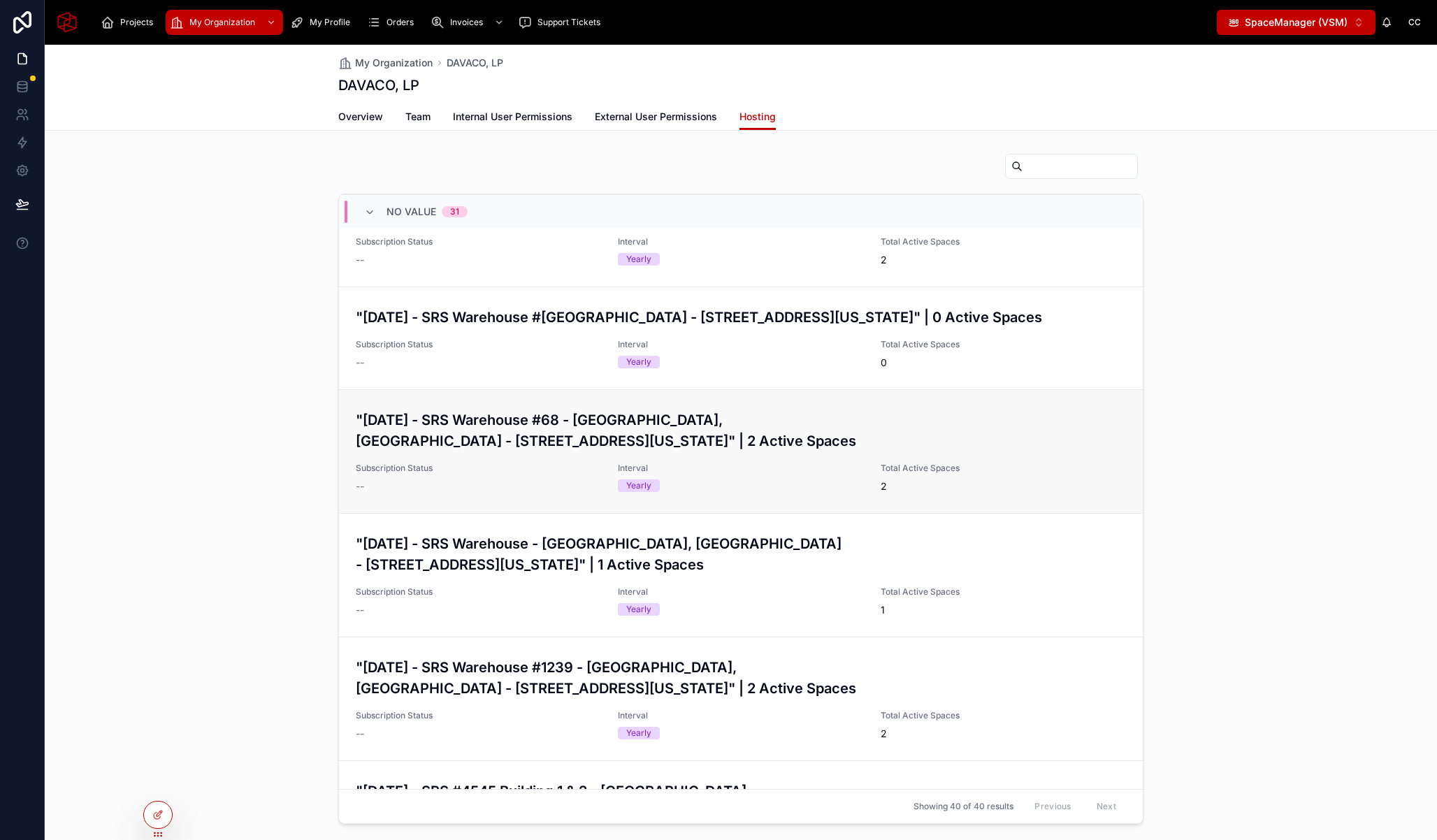
click at [445, 452] on h3 ""[DATE] - SRS Warehouse #68 - [GEOGRAPHIC_DATA], [GEOGRAPHIC_DATA] - [STREET_AD…" at bounding box center [740, 430] width 770 height 42
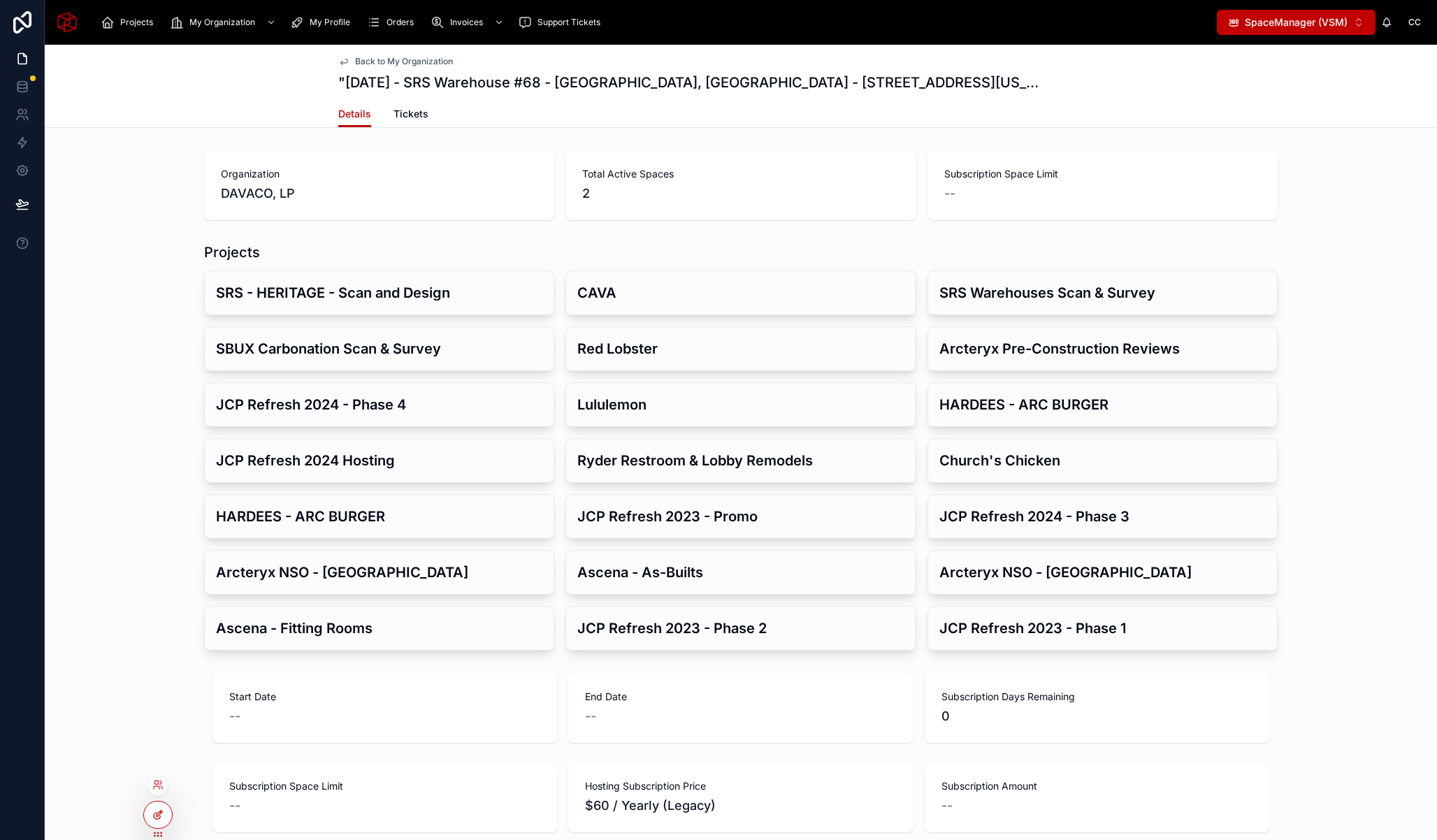
click at [168, 815] on div at bounding box center [158, 814] width 28 height 26
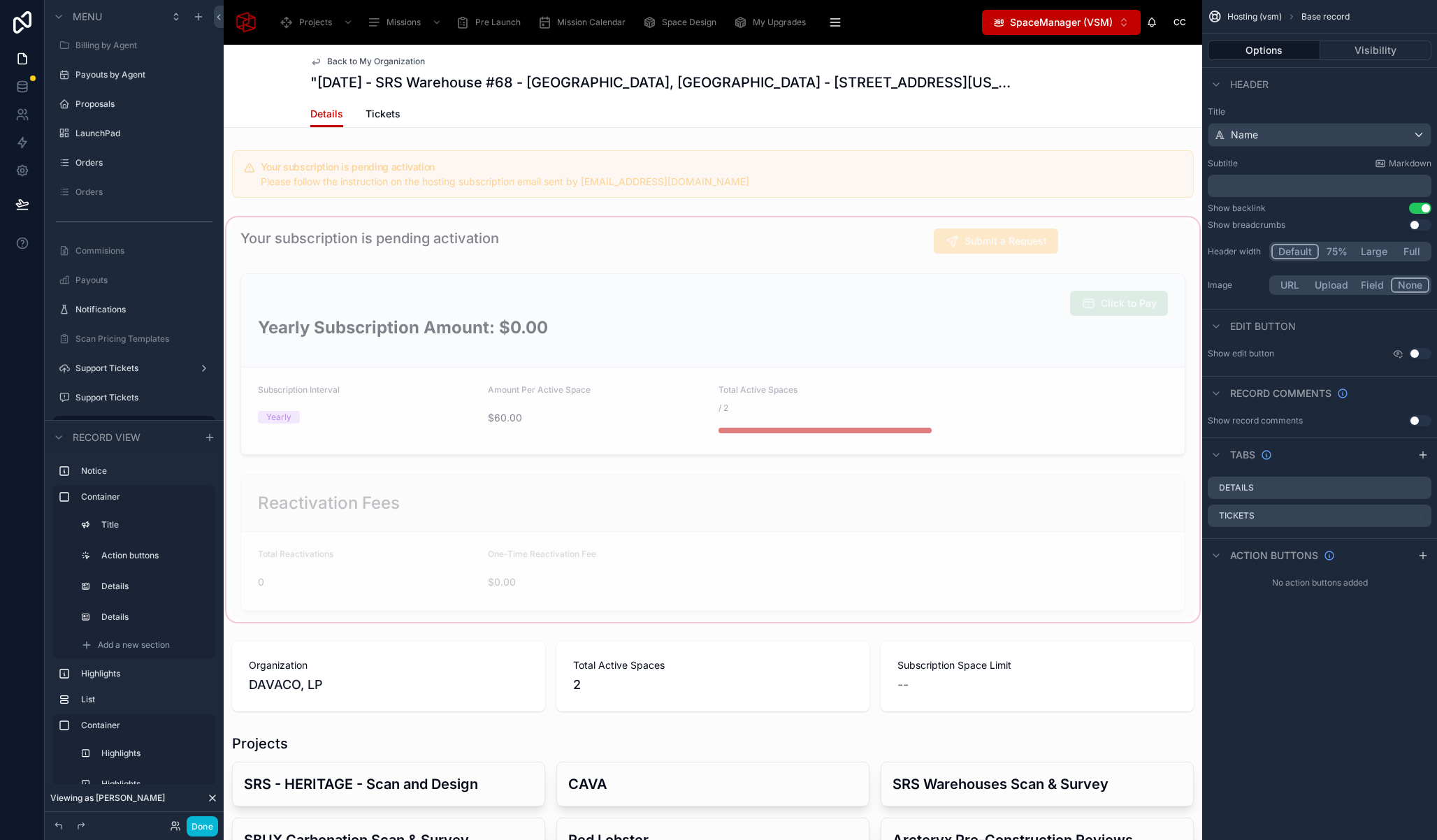
click at [311, 224] on div at bounding box center [712, 419] width 979 height 410
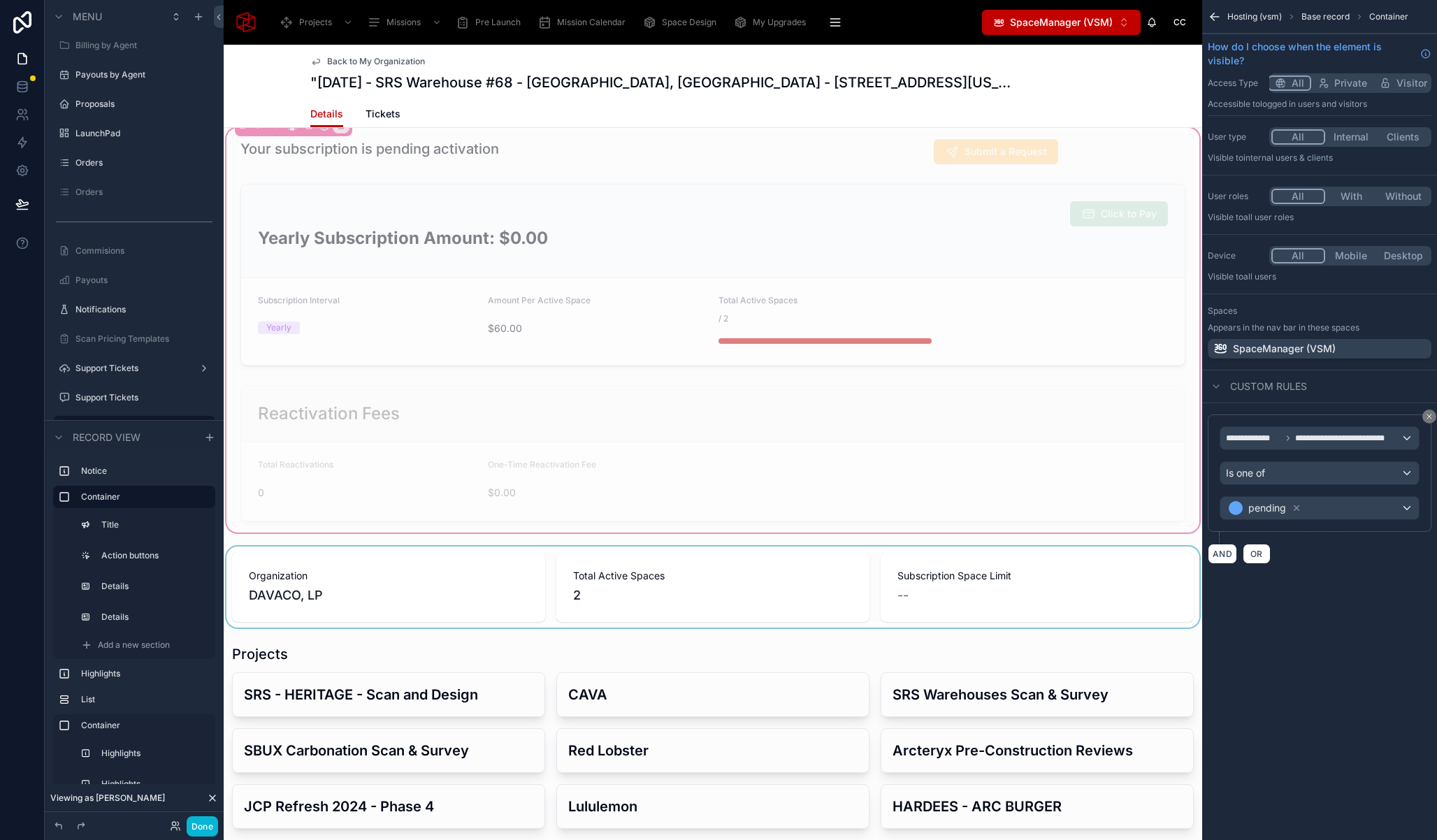
scroll to position [180, 0]
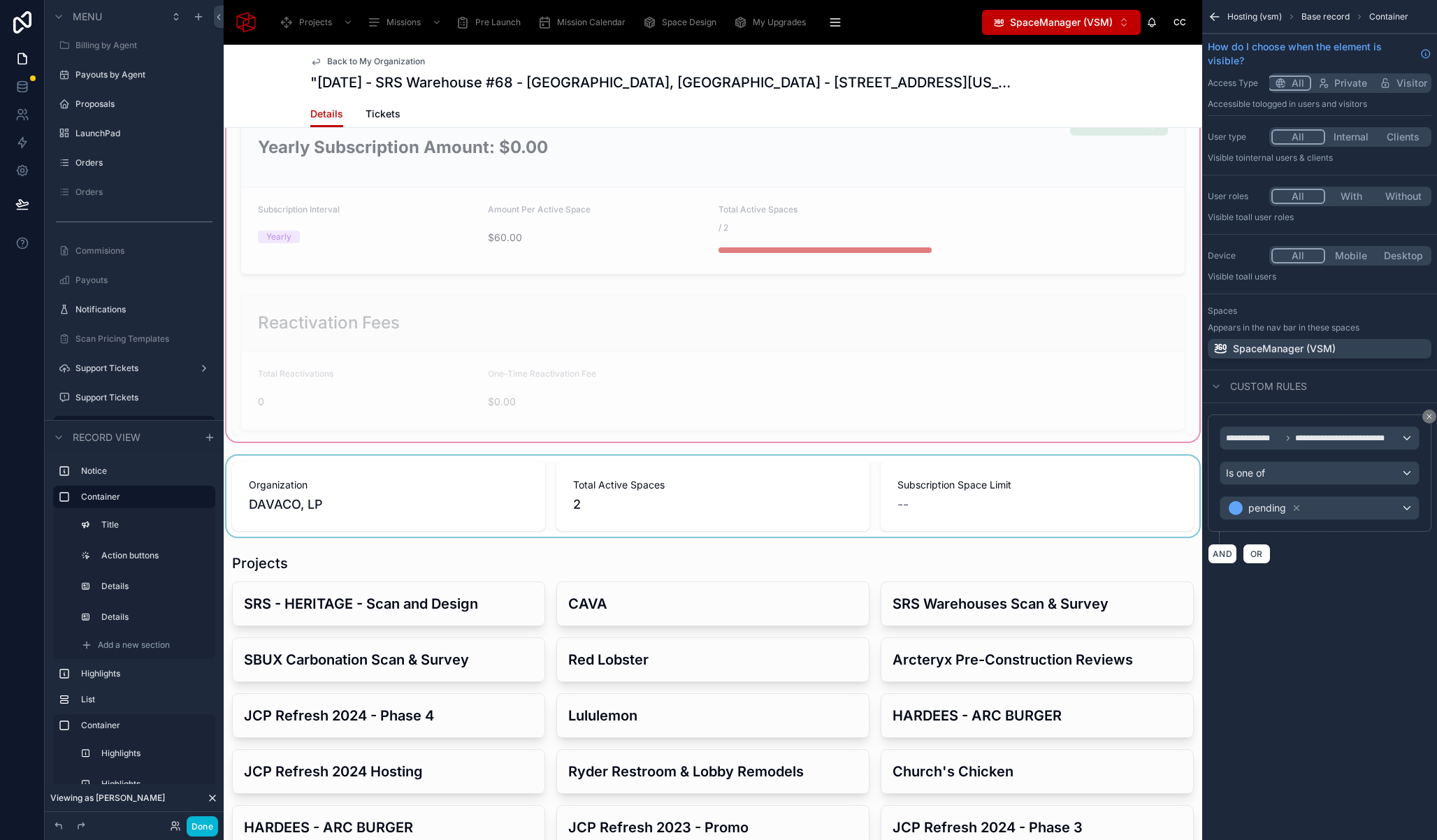
click at [299, 458] on div at bounding box center [712, 496] width 979 height 81
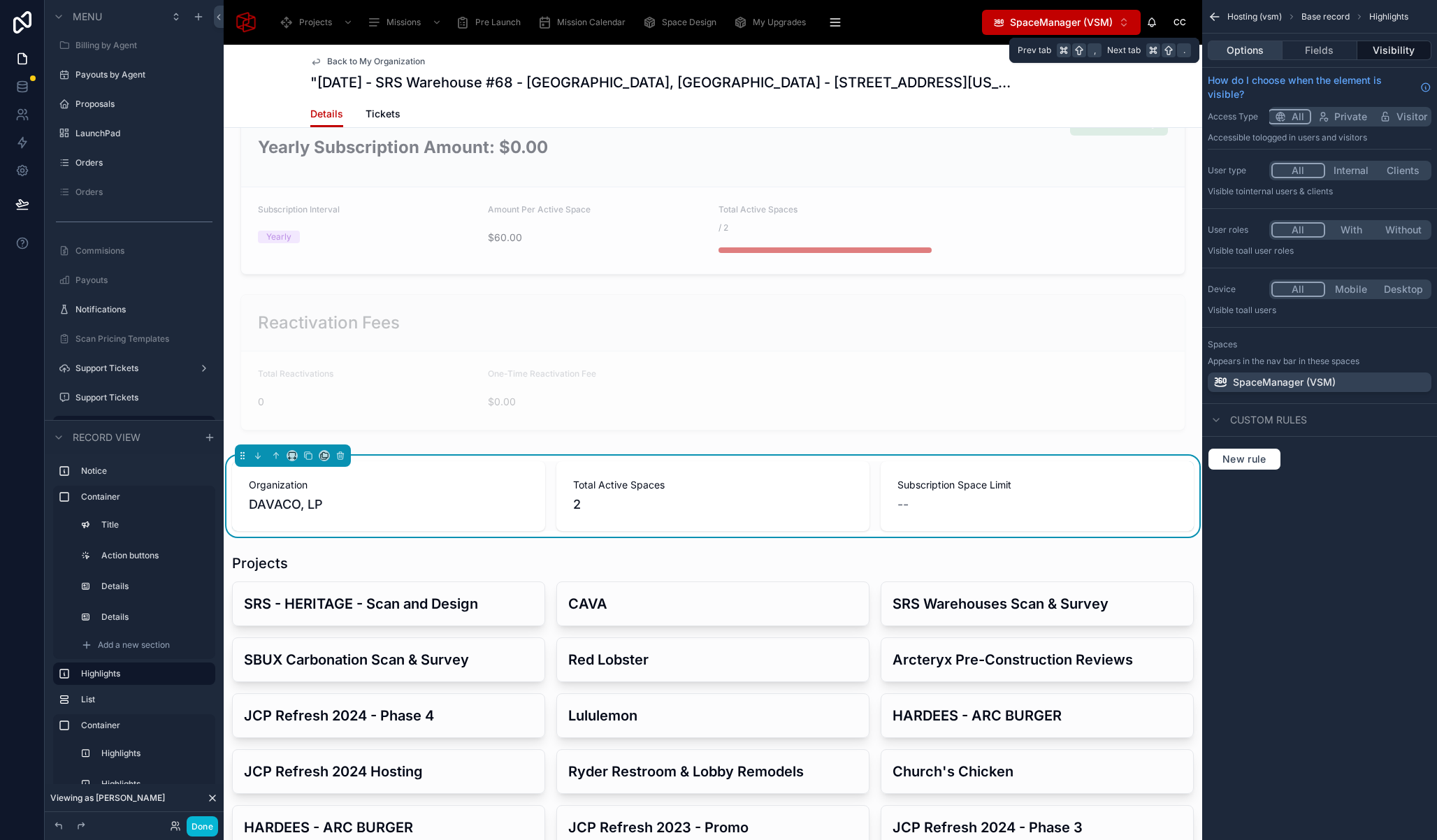
click at [1251, 45] on button "Options" at bounding box center [1245, 50] width 75 height 20
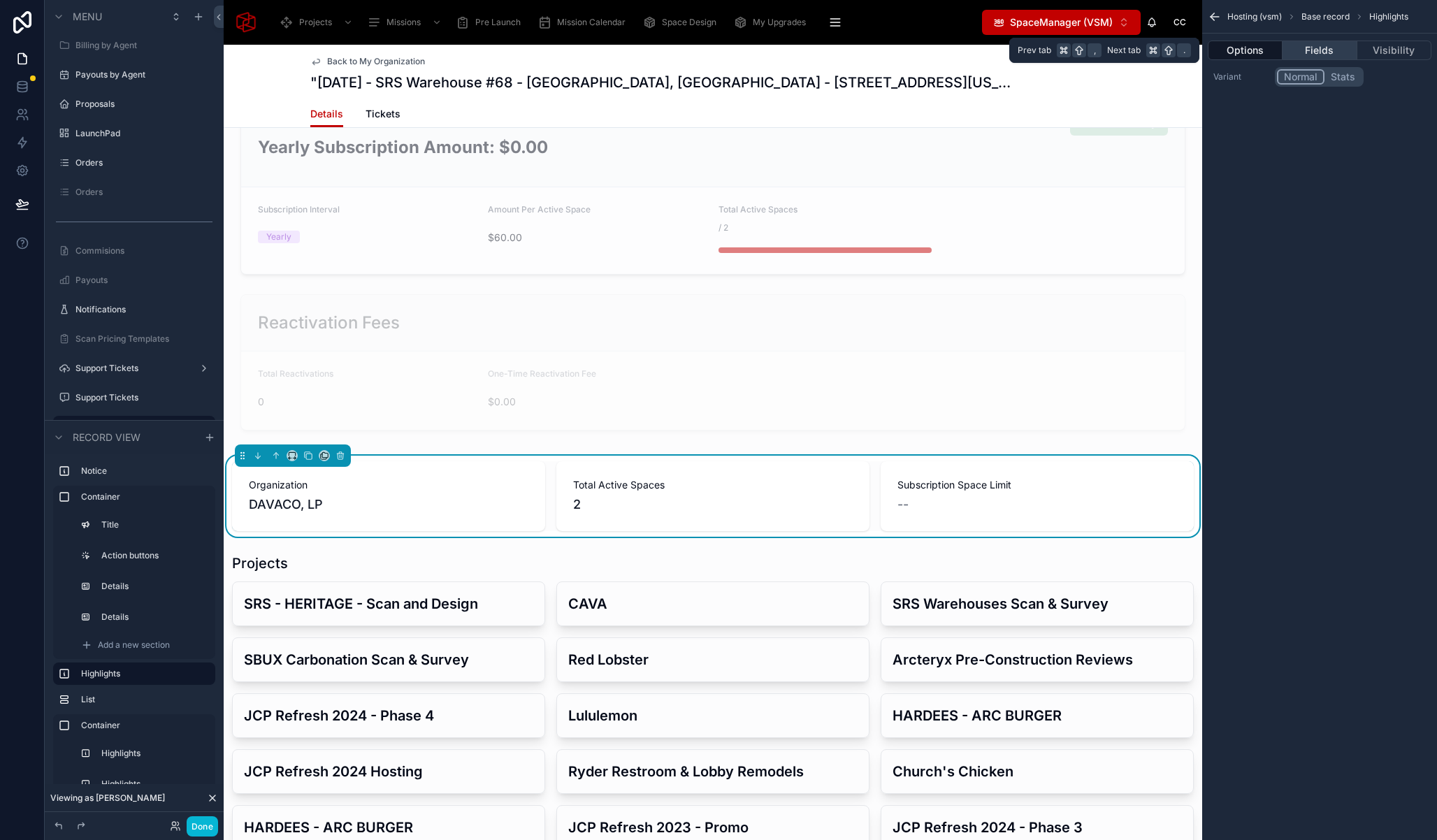
click at [1322, 46] on button "Fields" at bounding box center [1319, 50] width 74 height 20
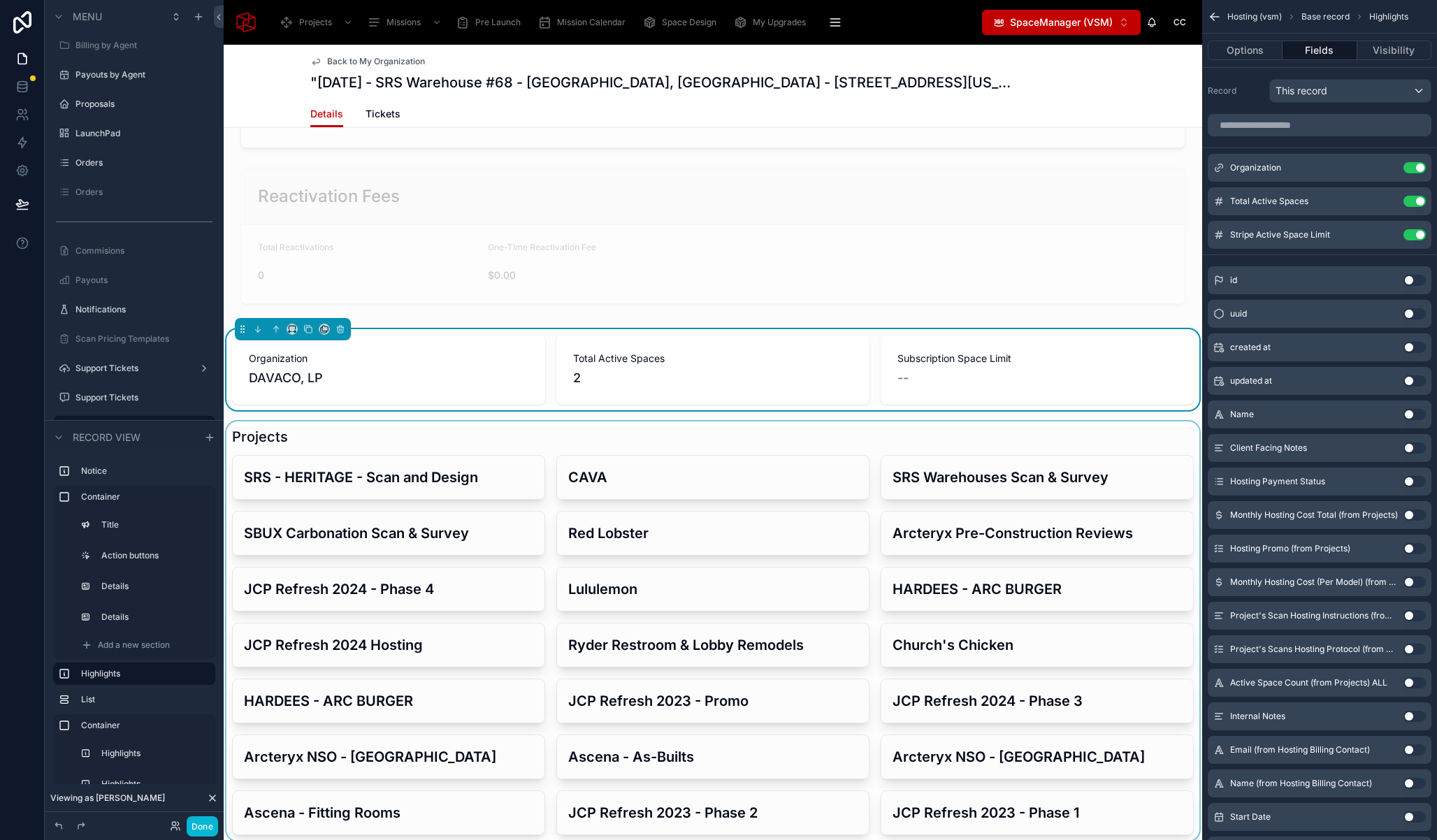
scroll to position [332, 0]
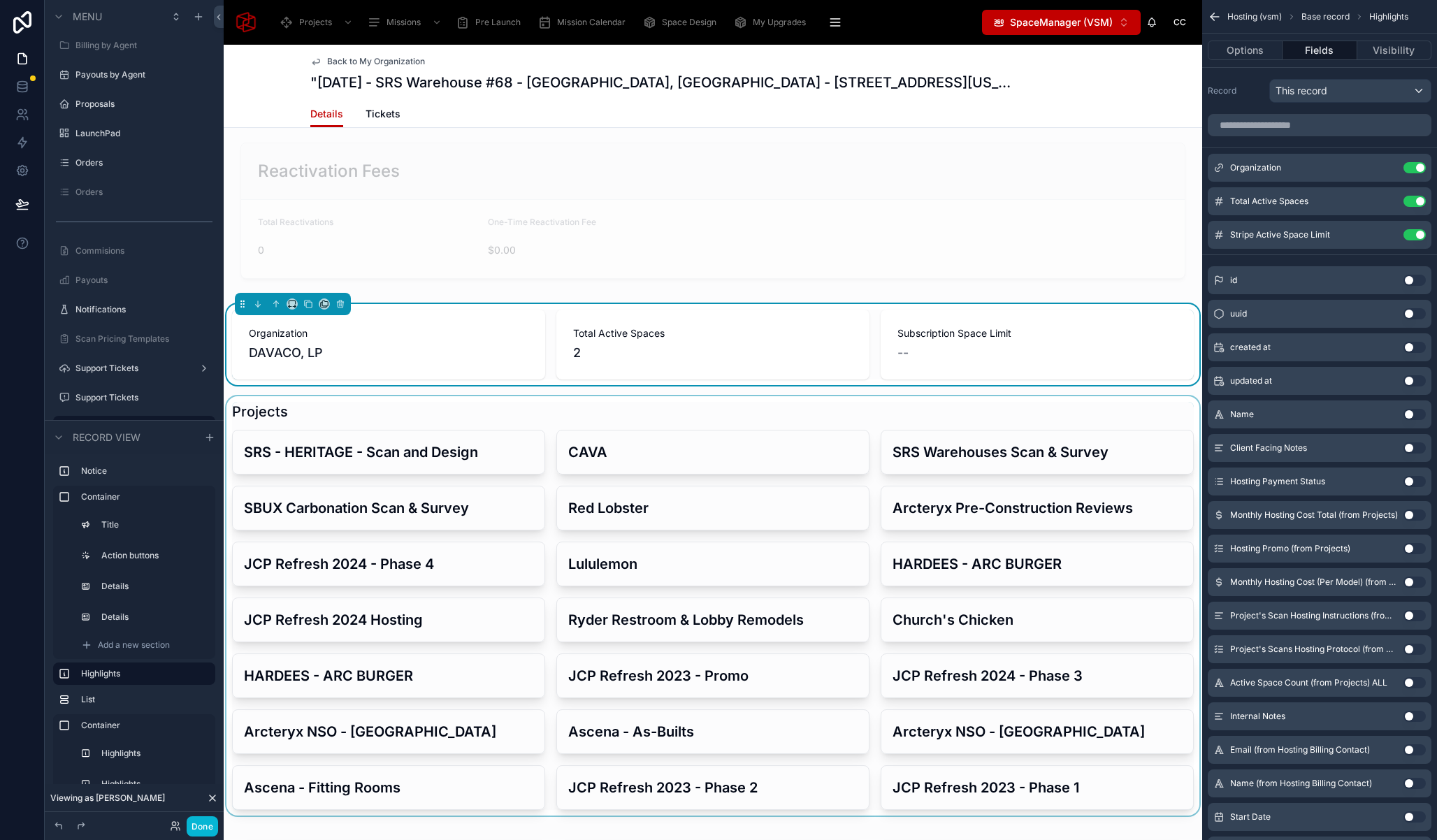
click at [262, 400] on div at bounding box center [712, 605] width 979 height 419
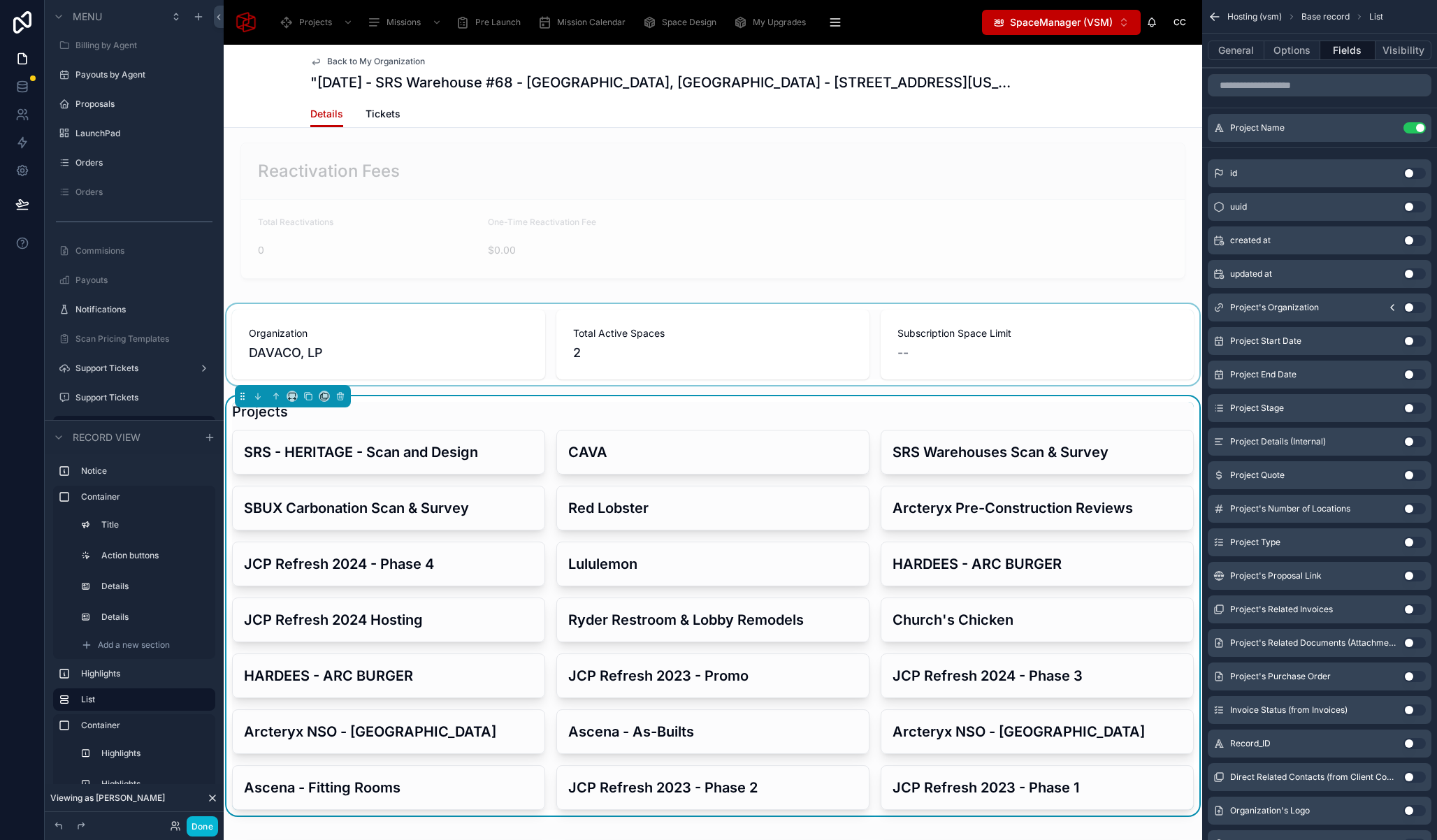
scroll to position [394, 0]
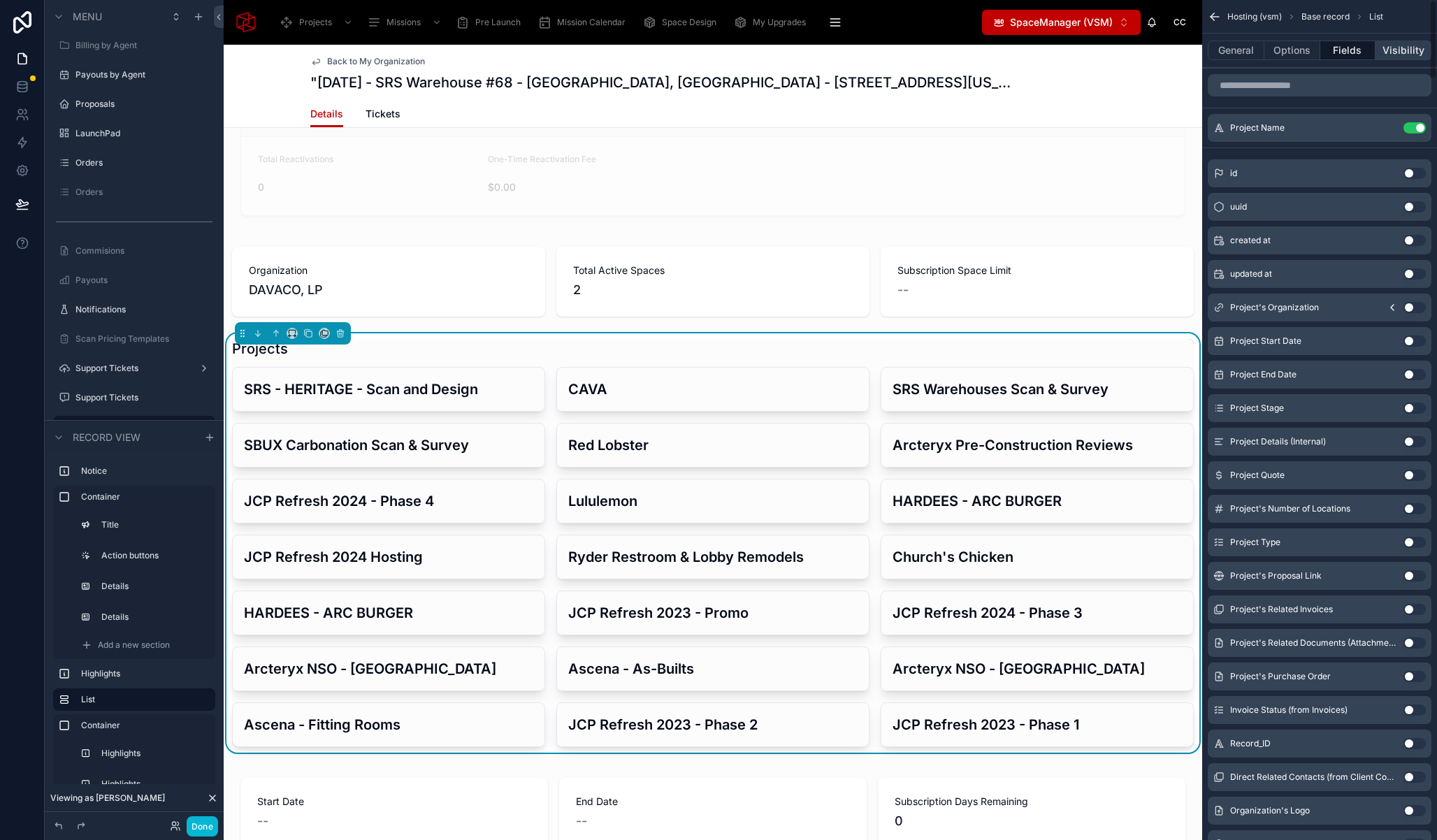
click at [1400, 51] on button "Visibility" at bounding box center [1403, 50] width 56 height 20
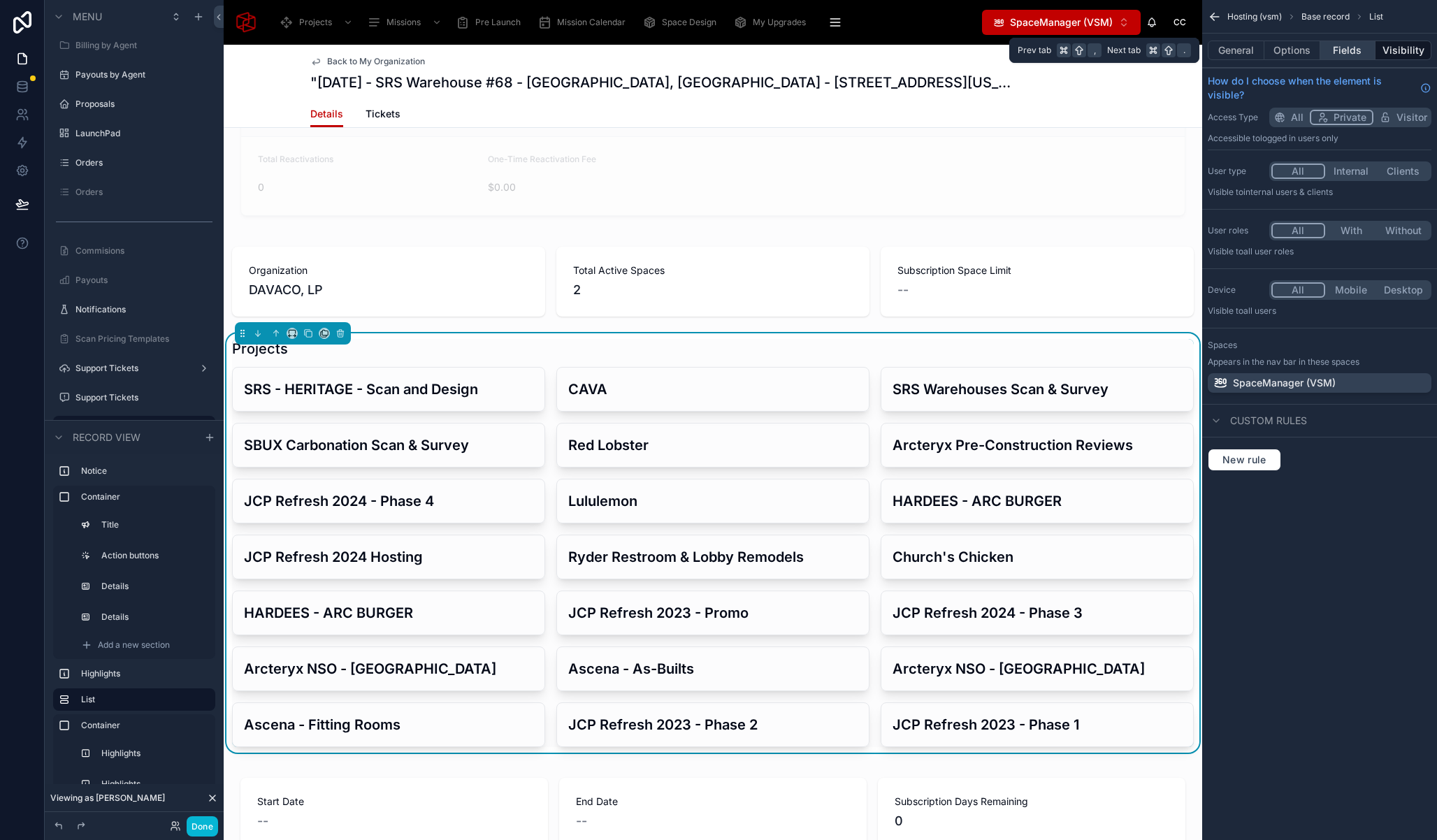
click at [1359, 49] on button "Fields" at bounding box center [1348, 50] width 56 height 20
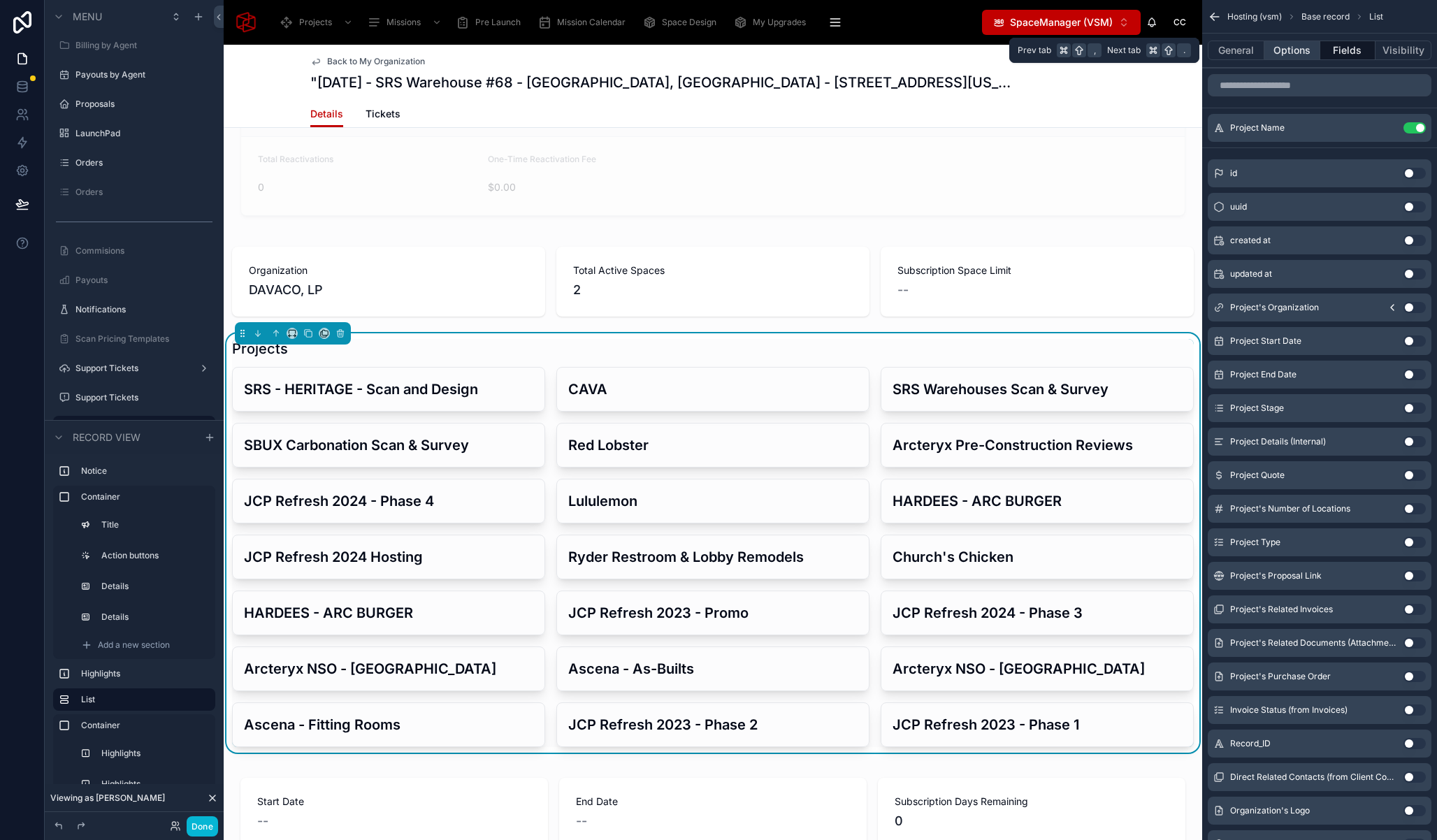
click at [1295, 51] on button "Options" at bounding box center [1292, 50] width 56 height 20
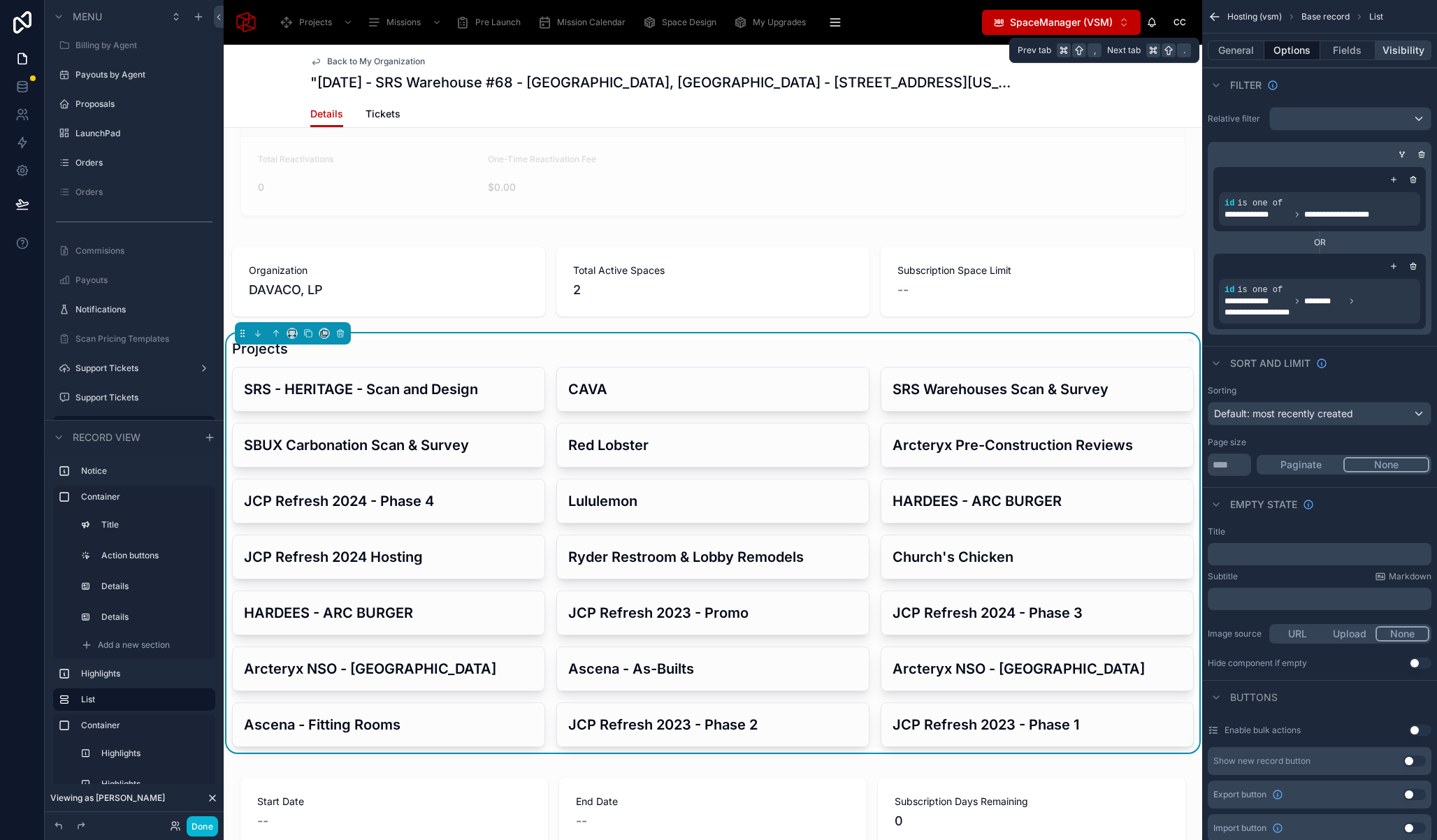
click at [1397, 46] on button "Visibility" at bounding box center [1403, 50] width 56 height 20
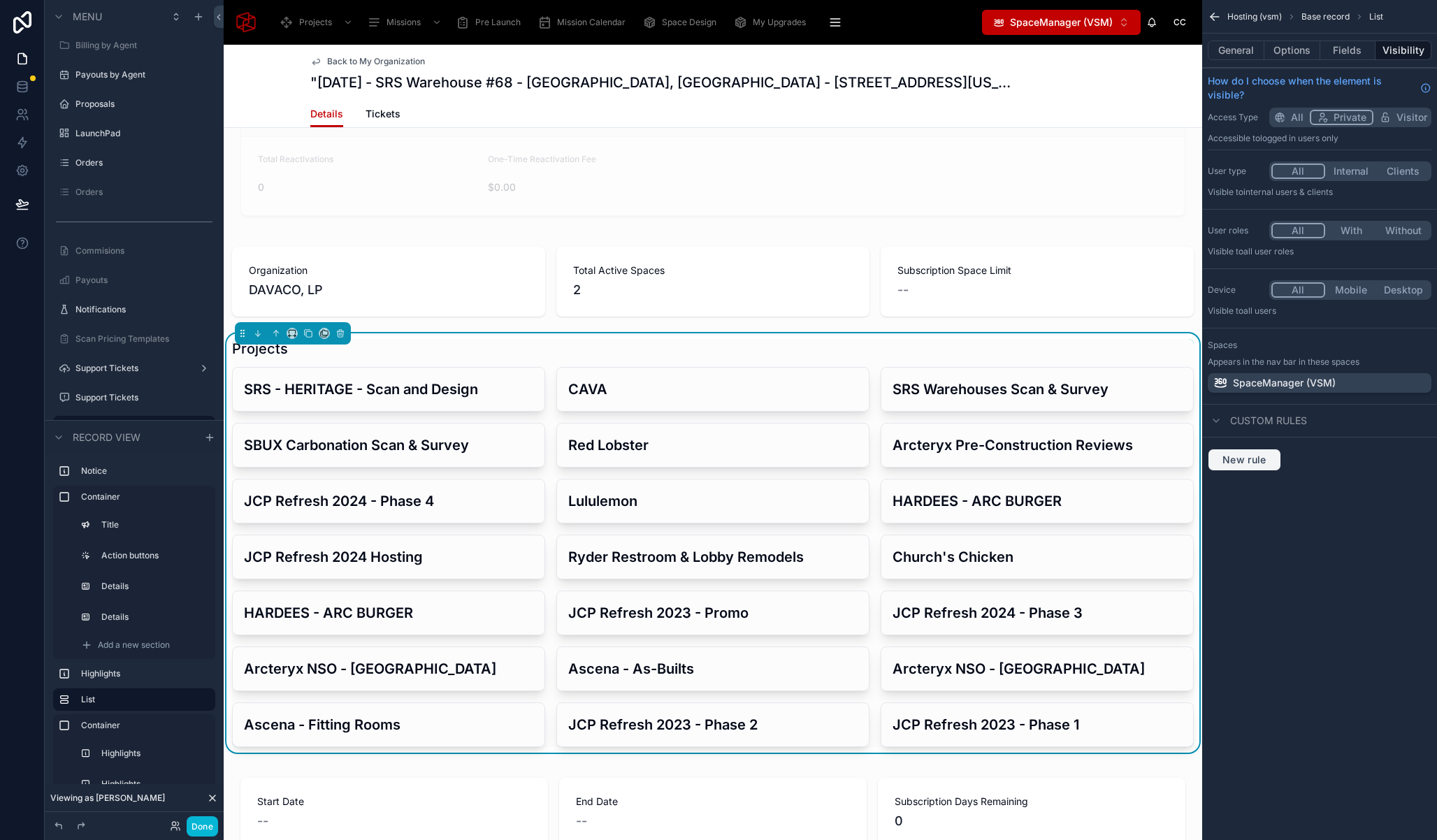
click at [1255, 454] on span "New rule" at bounding box center [1244, 460] width 56 height 13
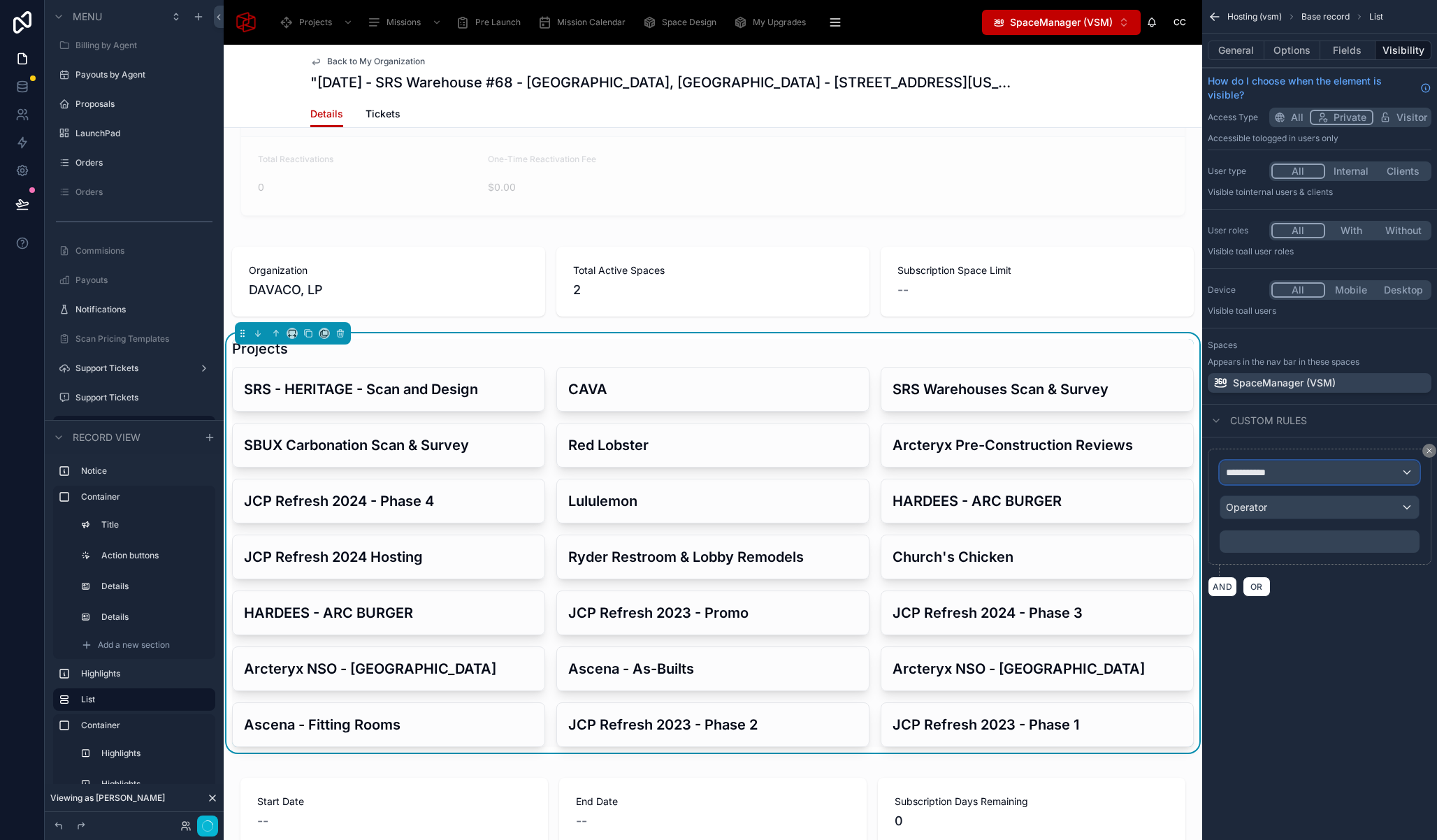
click at [1241, 480] on div "**********" at bounding box center [1319, 472] width 199 height 22
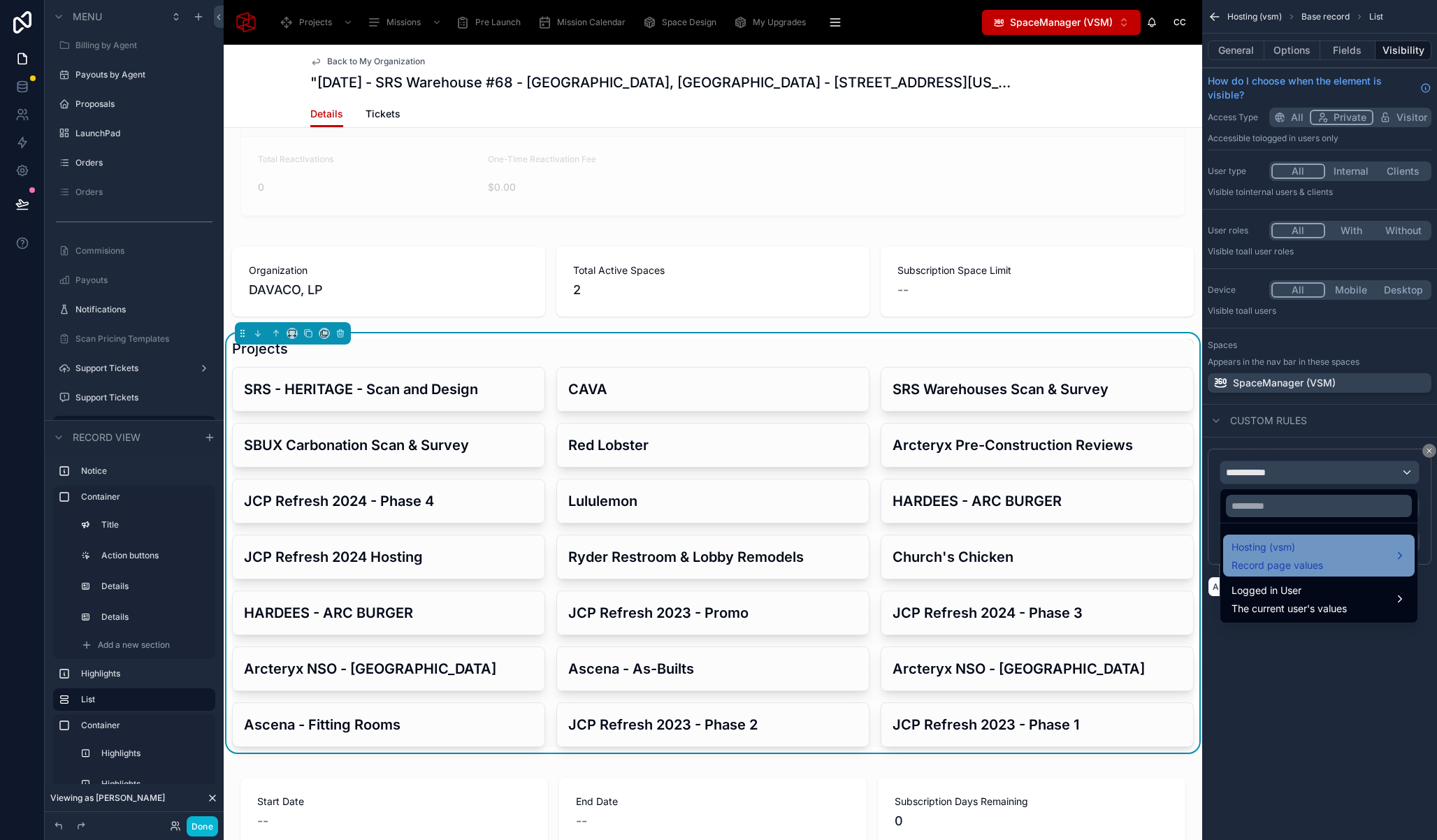
click at [1292, 551] on span "Hosting (vsm)" at bounding box center [1277, 547] width 92 height 16
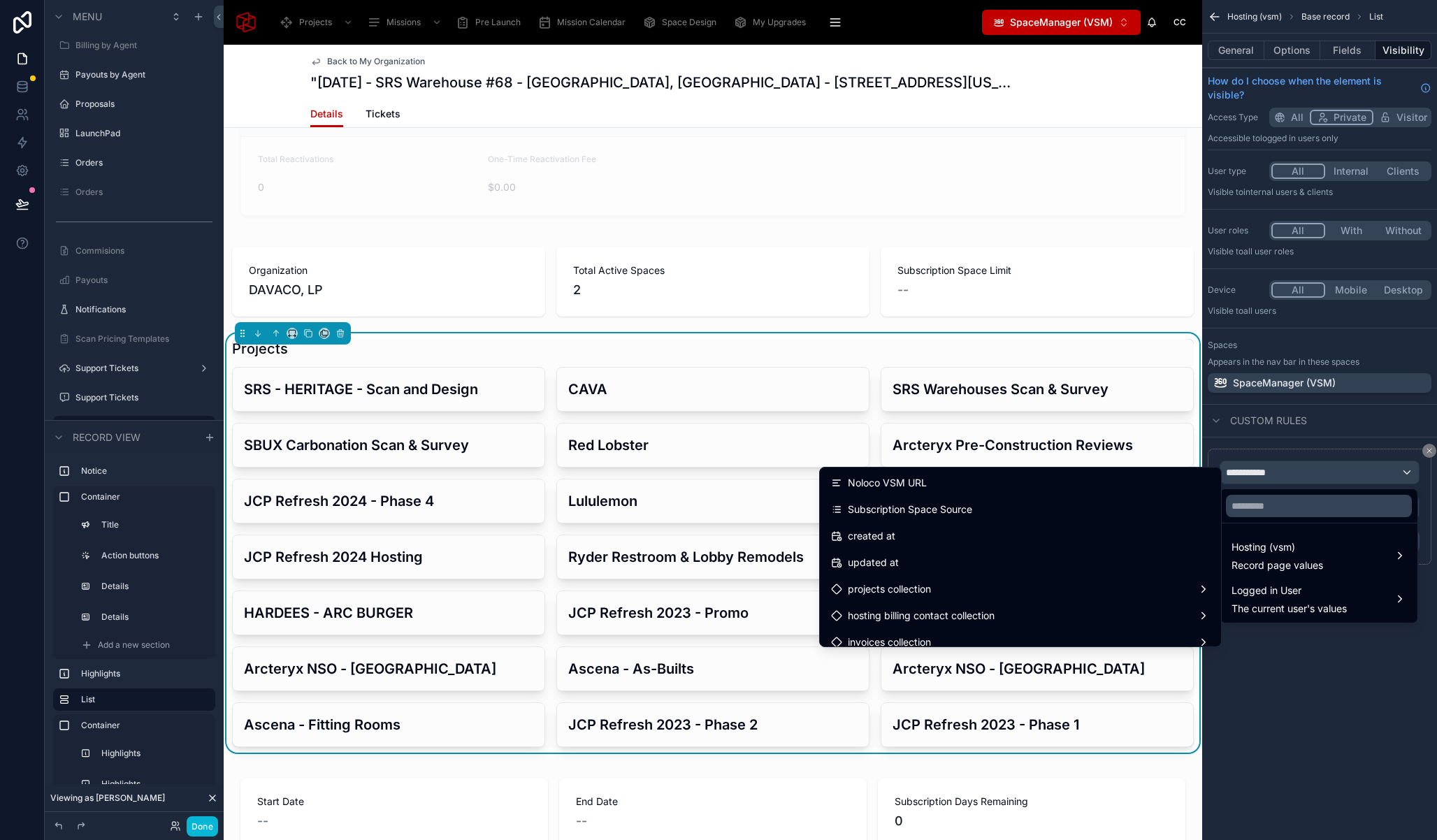
scroll to position [2137, 0]
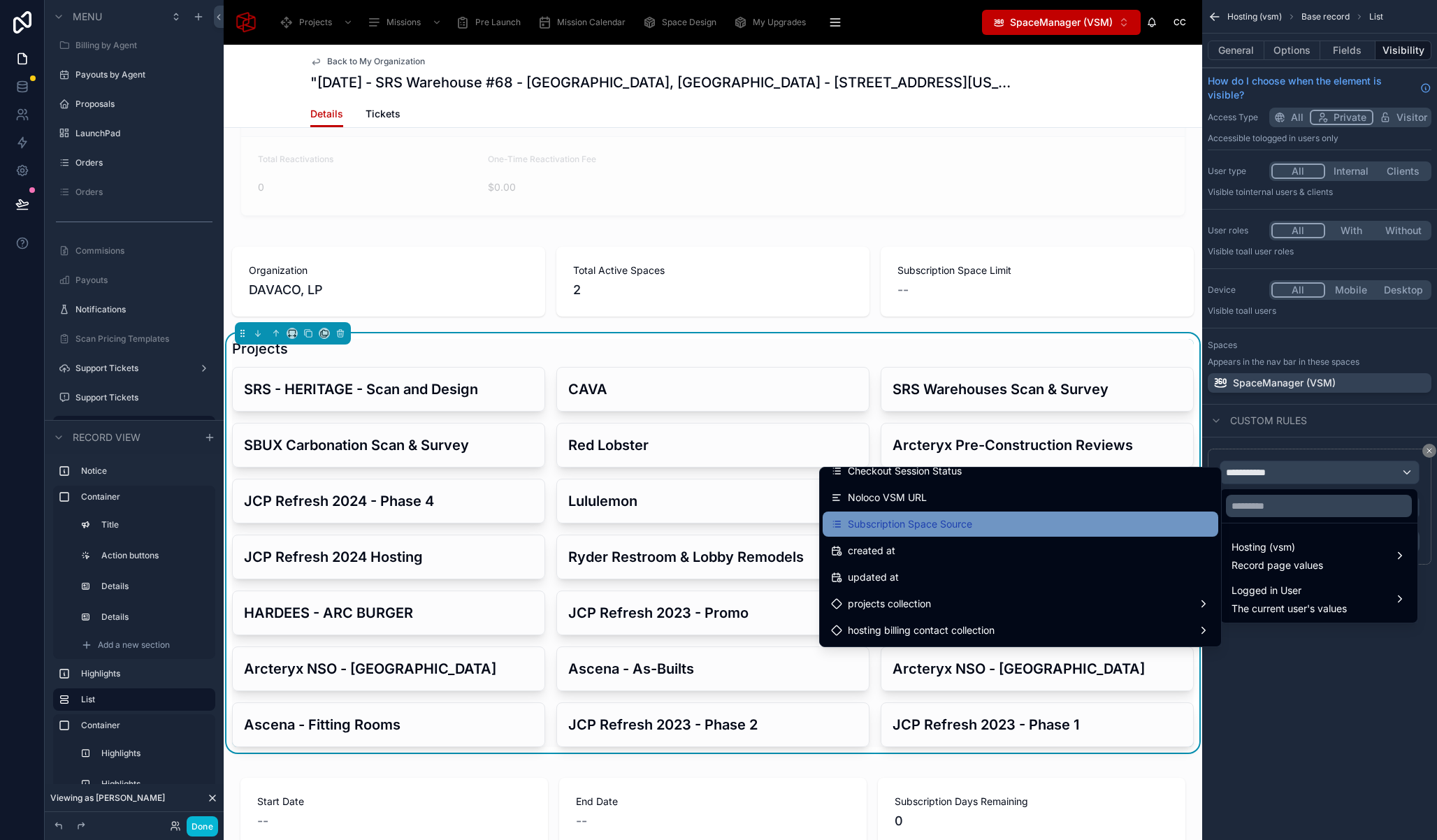
click at [992, 528] on div "Subscription Space Source" at bounding box center [1020, 524] width 379 height 16
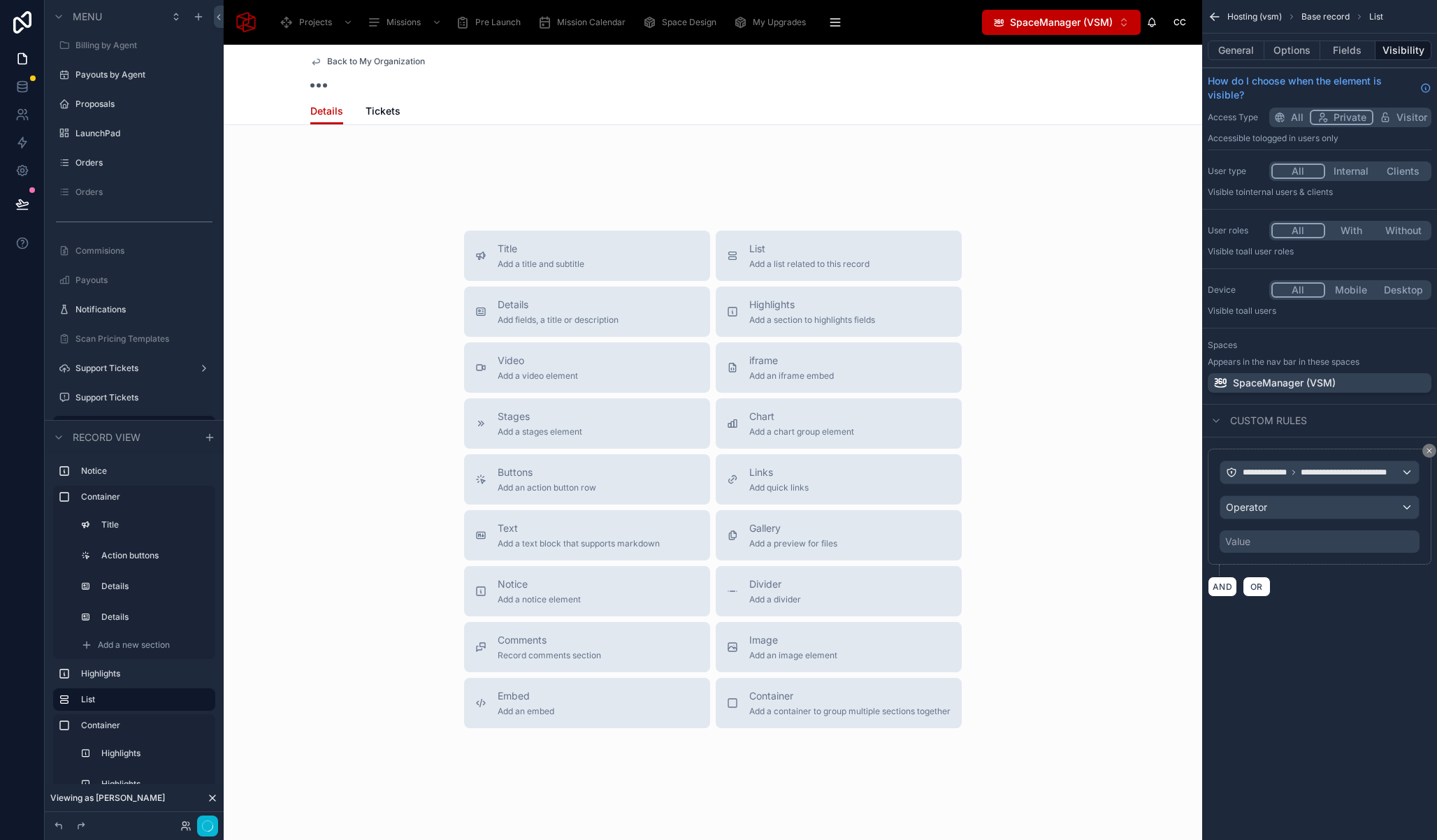
scroll to position [154, 0]
click at [1274, 507] on div "Operator" at bounding box center [1319, 508] width 199 height 22
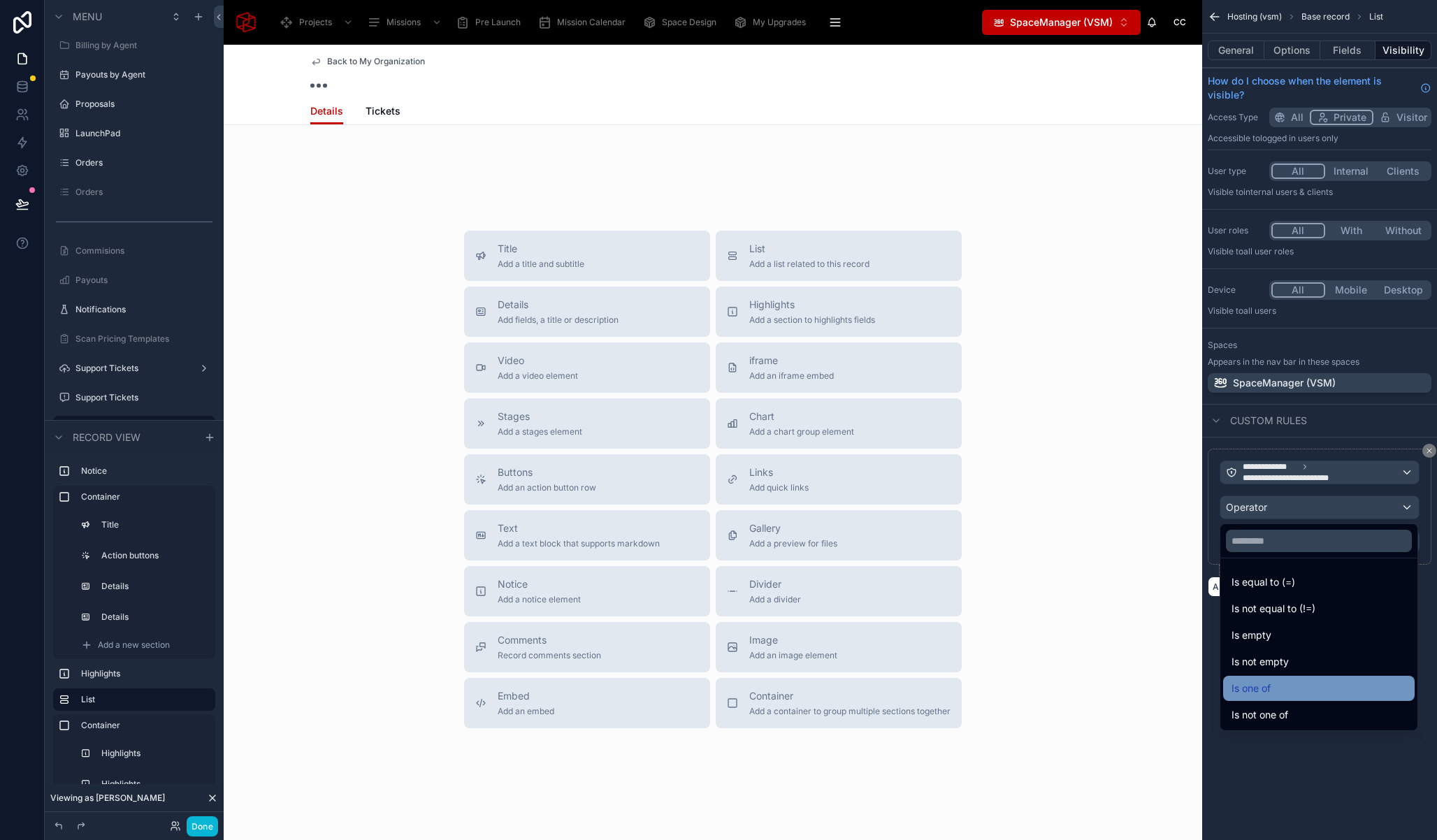
click at [1287, 692] on div "Is one of" at bounding box center [1318, 688] width 175 height 16
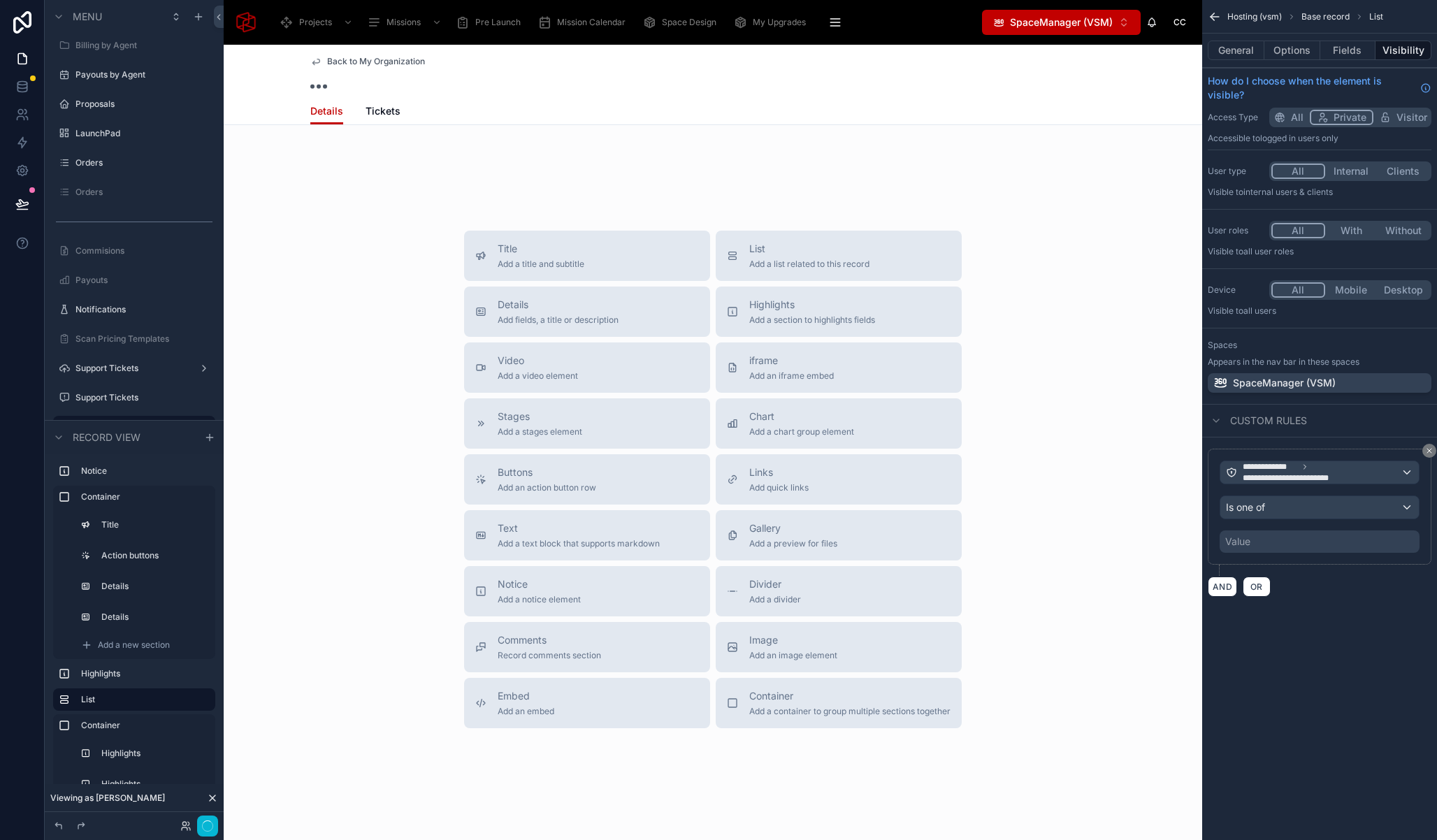
click at [1277, 543] on div "Value" at bounding box center [1319, 542] width 200 height 22
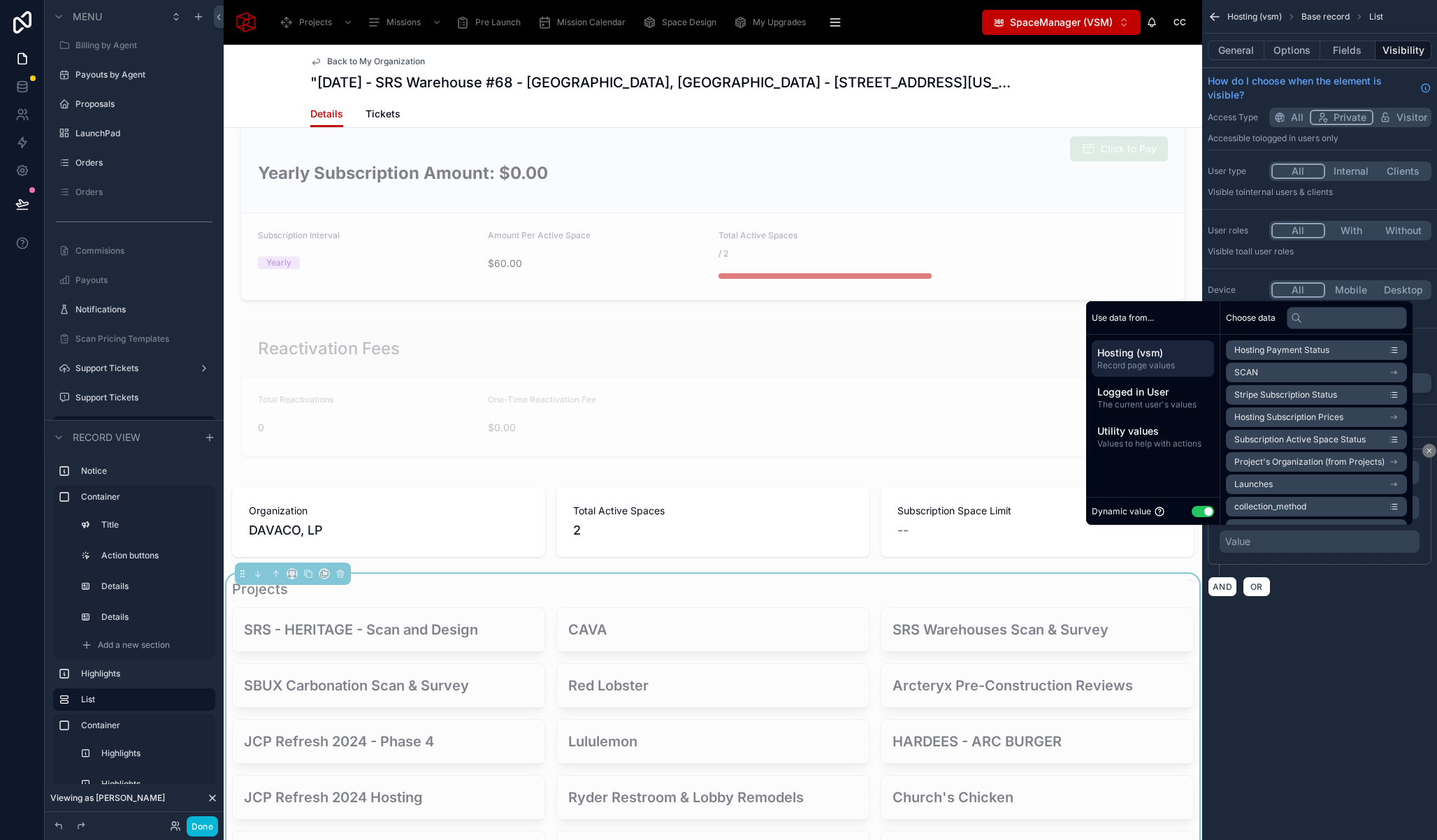
scroll to position [158, 0]
click at [1198, 512] on button "Use setting" at bounding box center [1203, 512] width 22 height 11
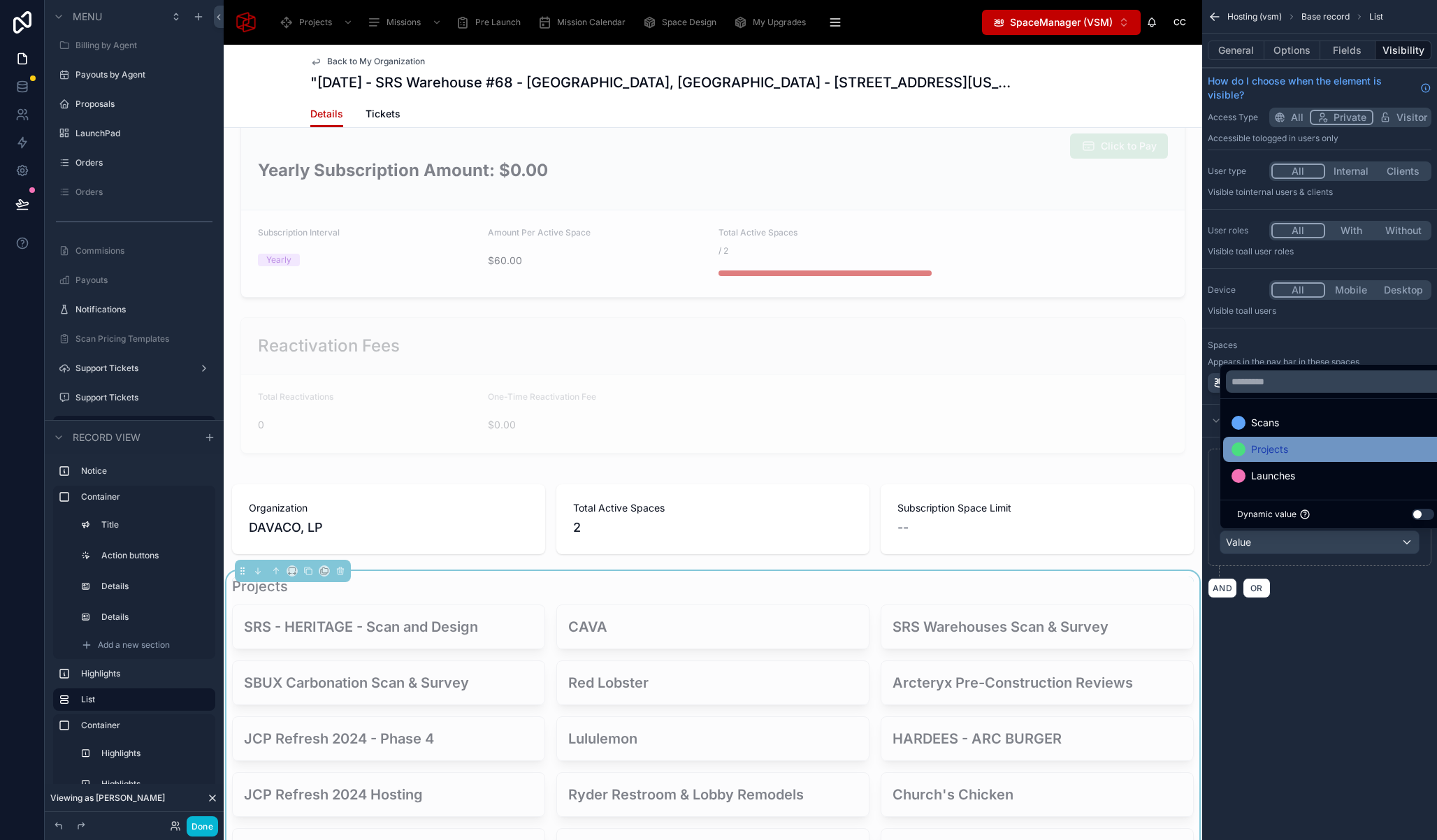
click at [1284, 443] on span "Projects" at bounding box center [1269, 449] width 37 height 16
click at [1283, 476] on span "Launches" at bounding box center [1273, 476] width 44 height 16
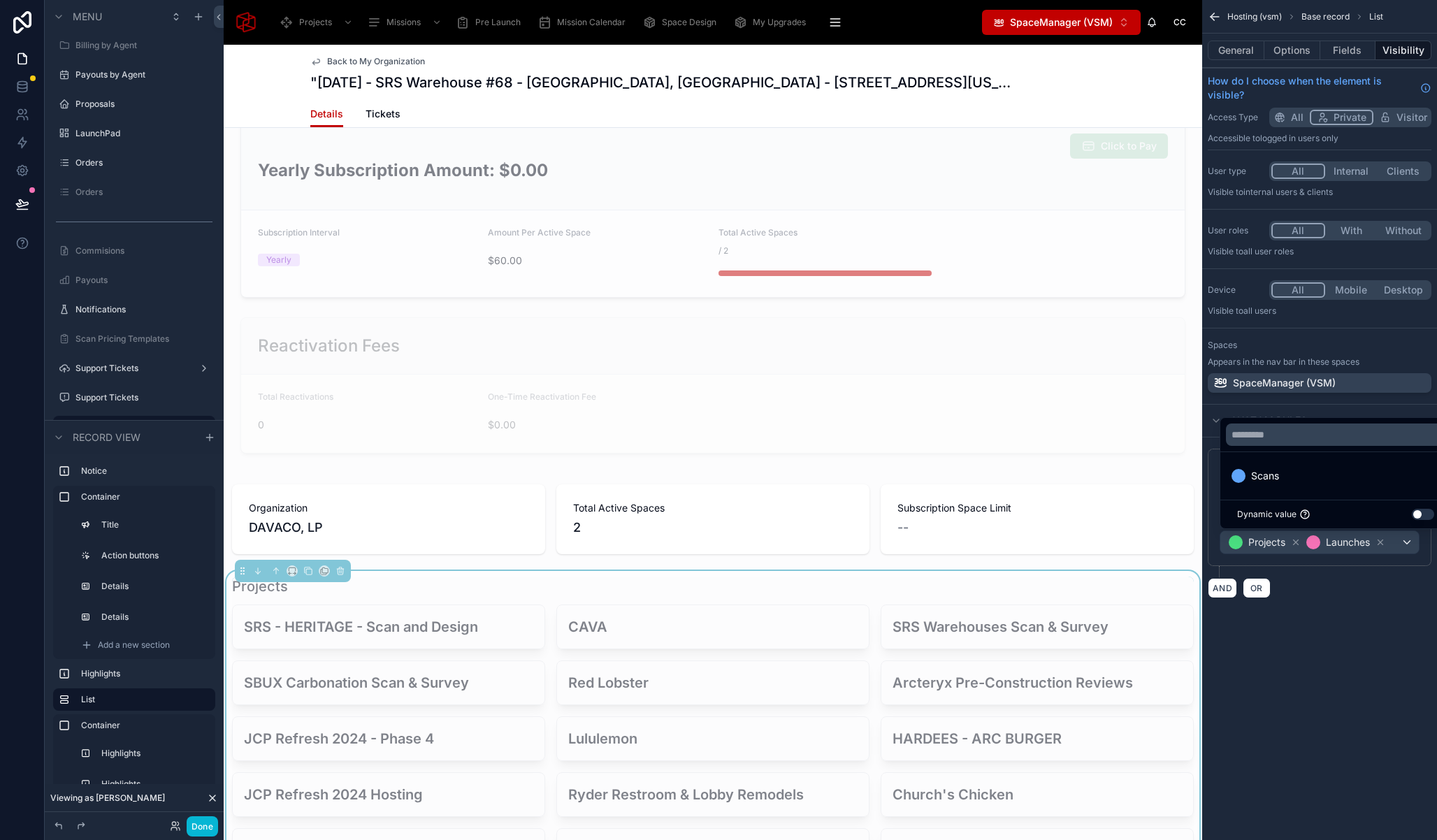
click at [1308, 657] on div "**********" at bounding box center [1319, 420] width 235 height 840
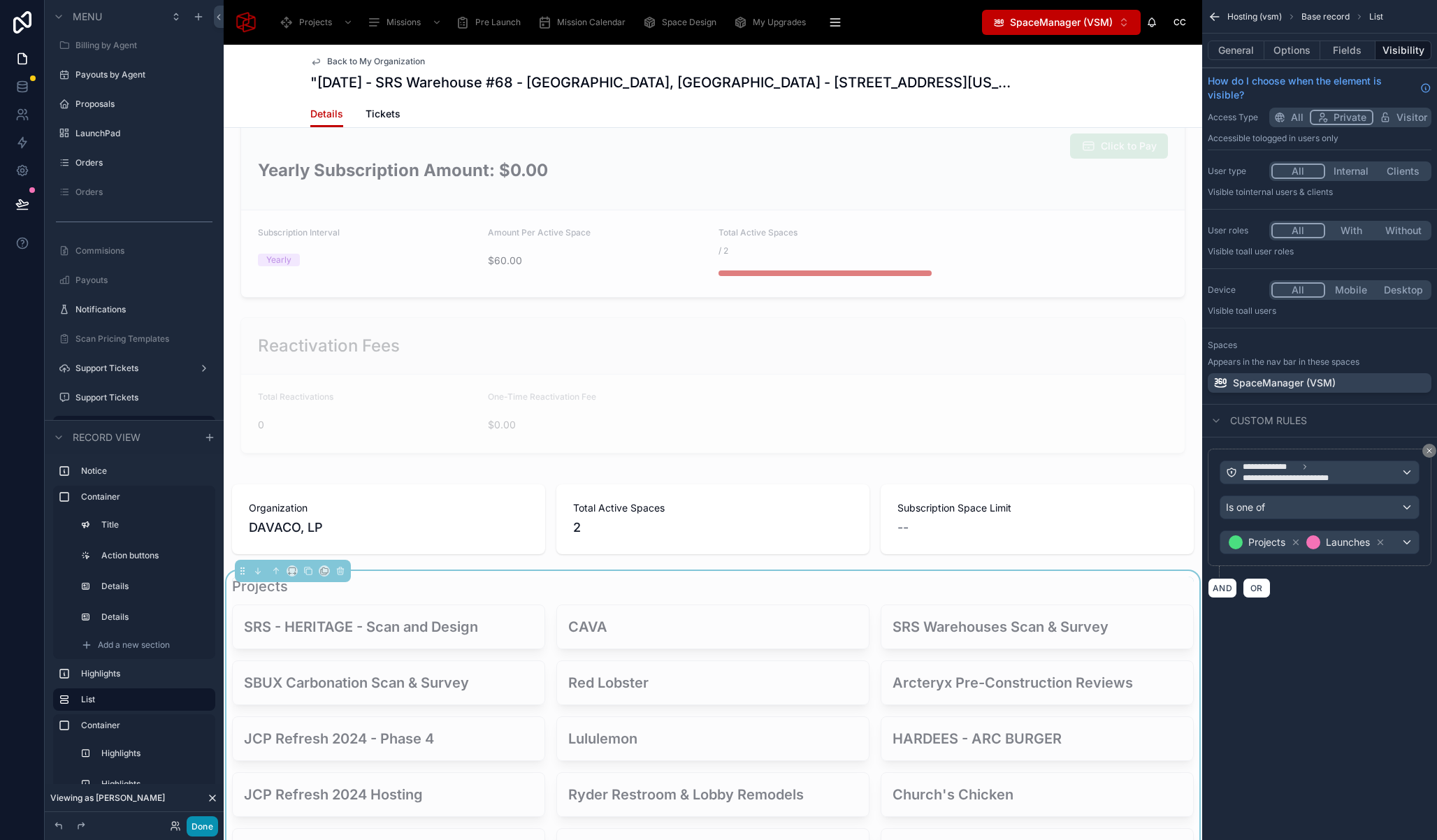
click at [212, 824] on button "Done" at bounding box center [202, 826] width 32 height 20
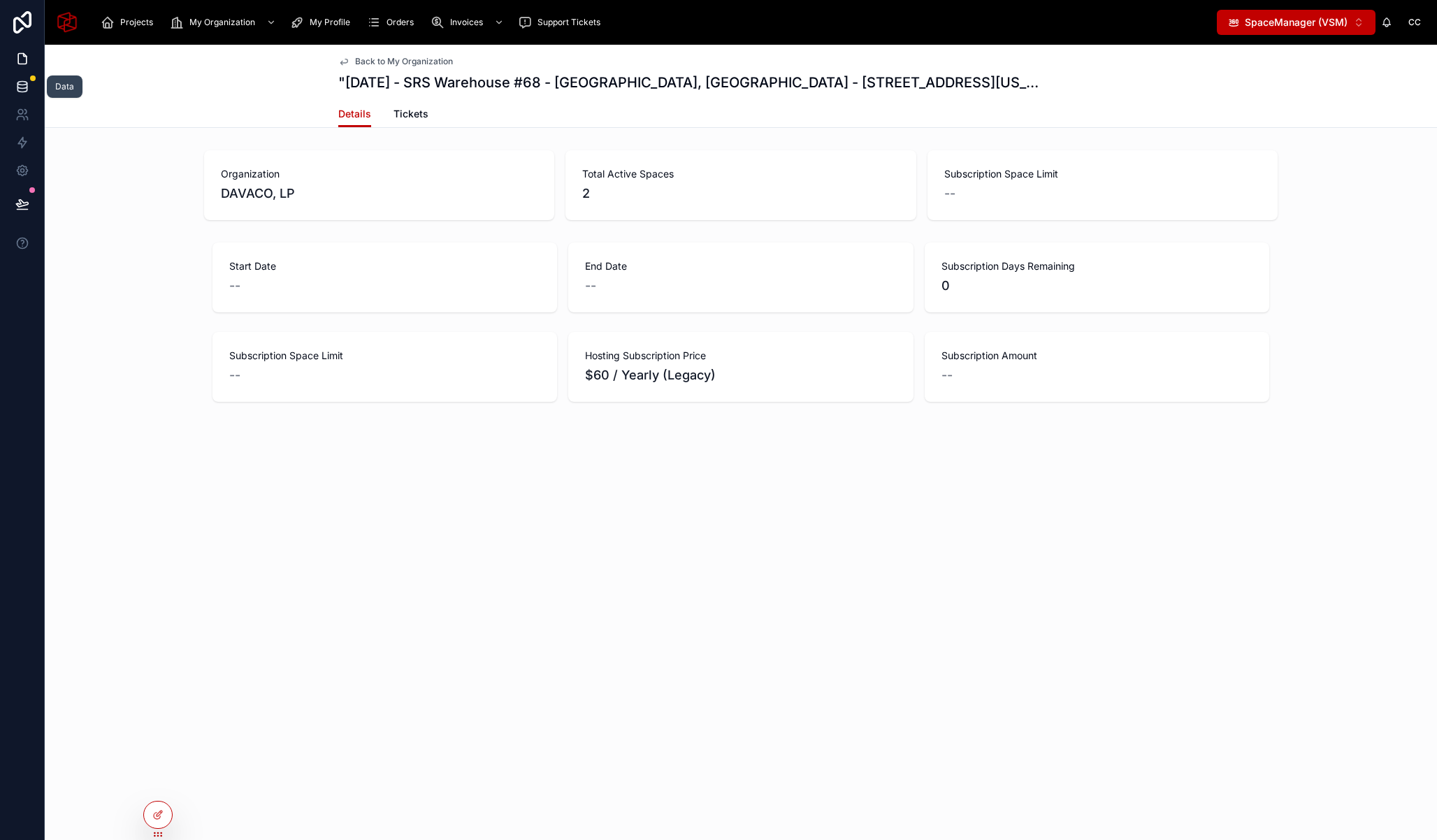
click at [26, 82] on icon at bounding box center [22, 86] width 14 height 14
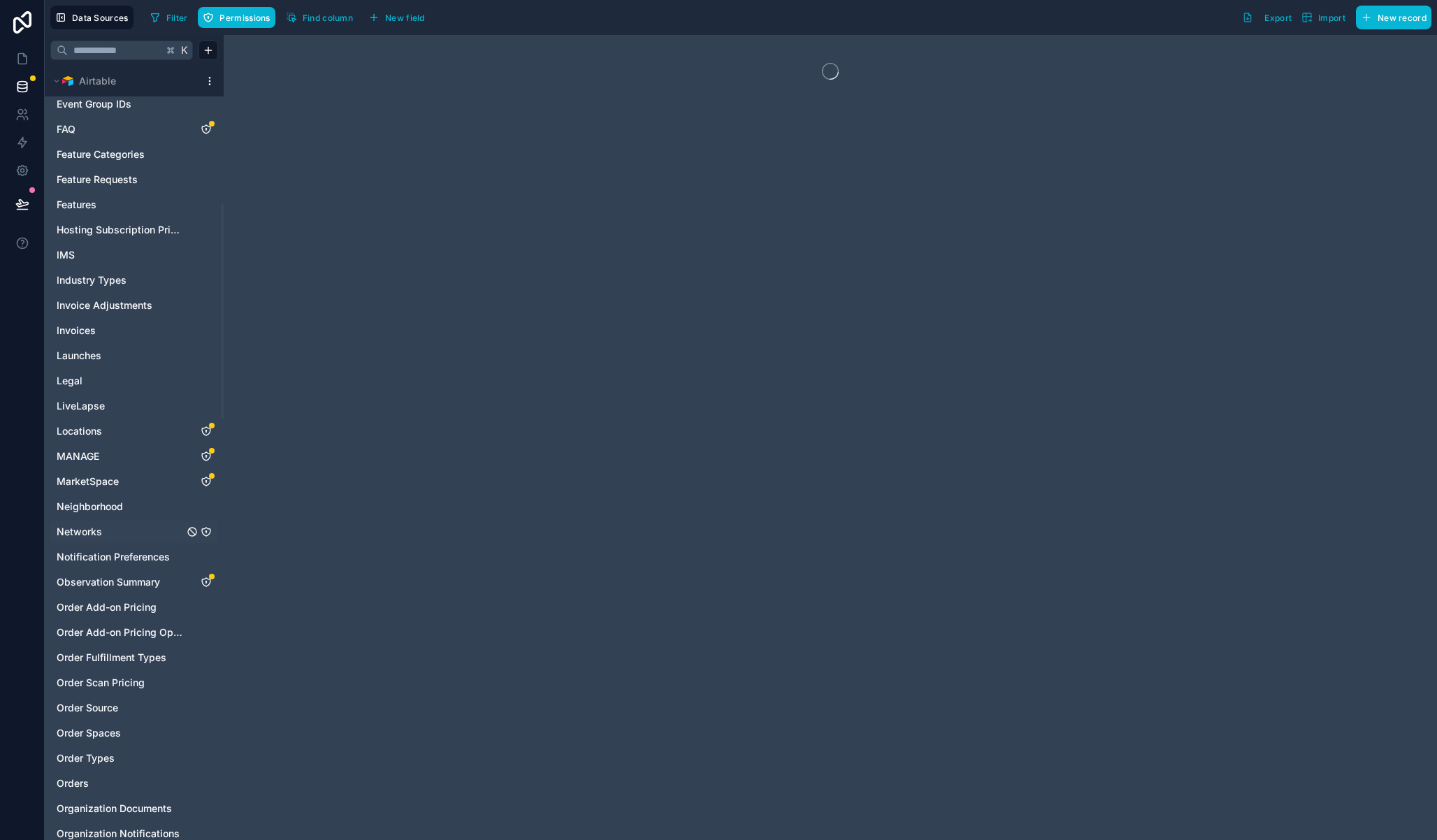
scroll to position [493, 0]
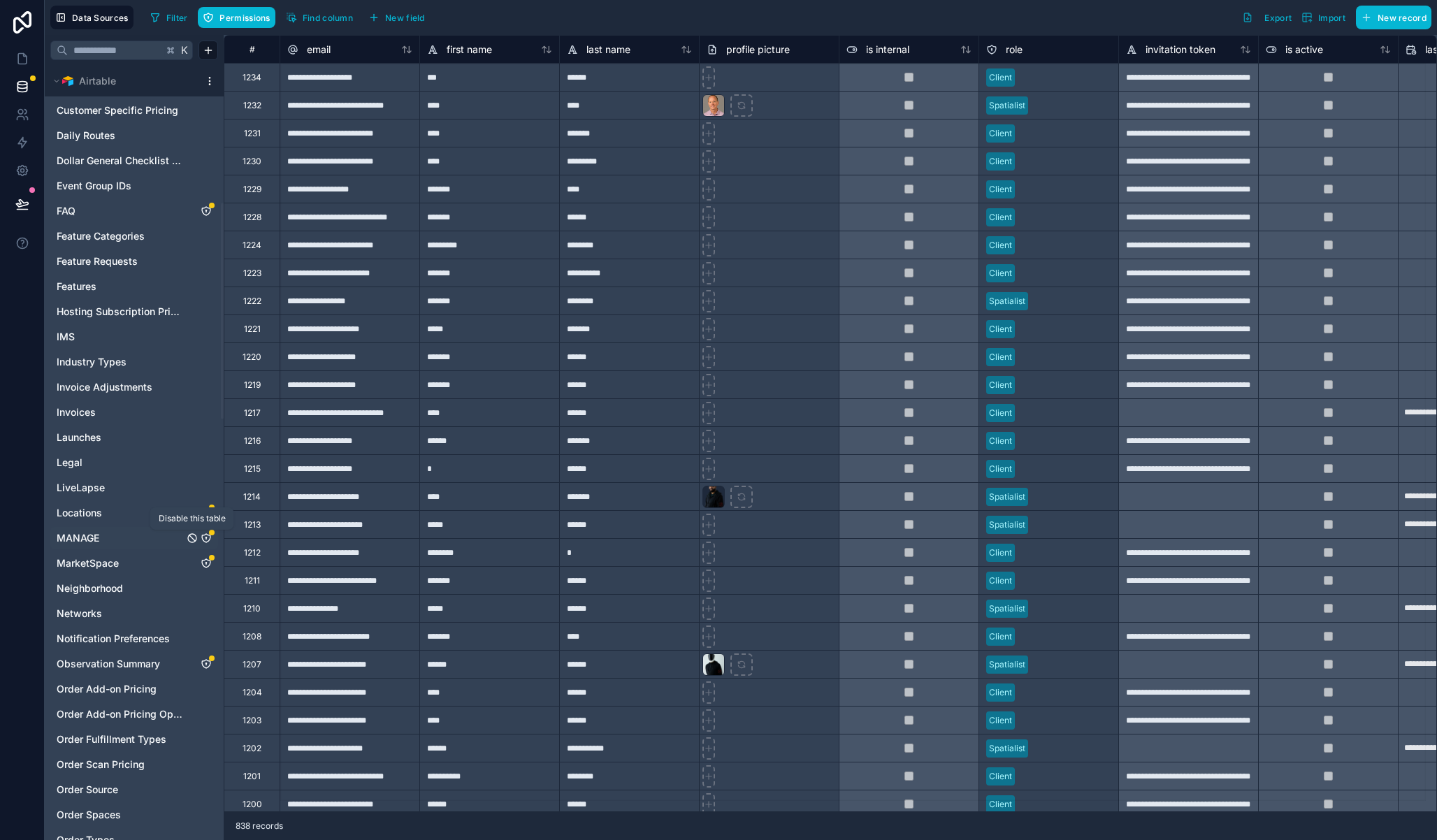
click at [206, 536] on icon "MANAGE" at bounding box center [206, 538] width 11 height 11
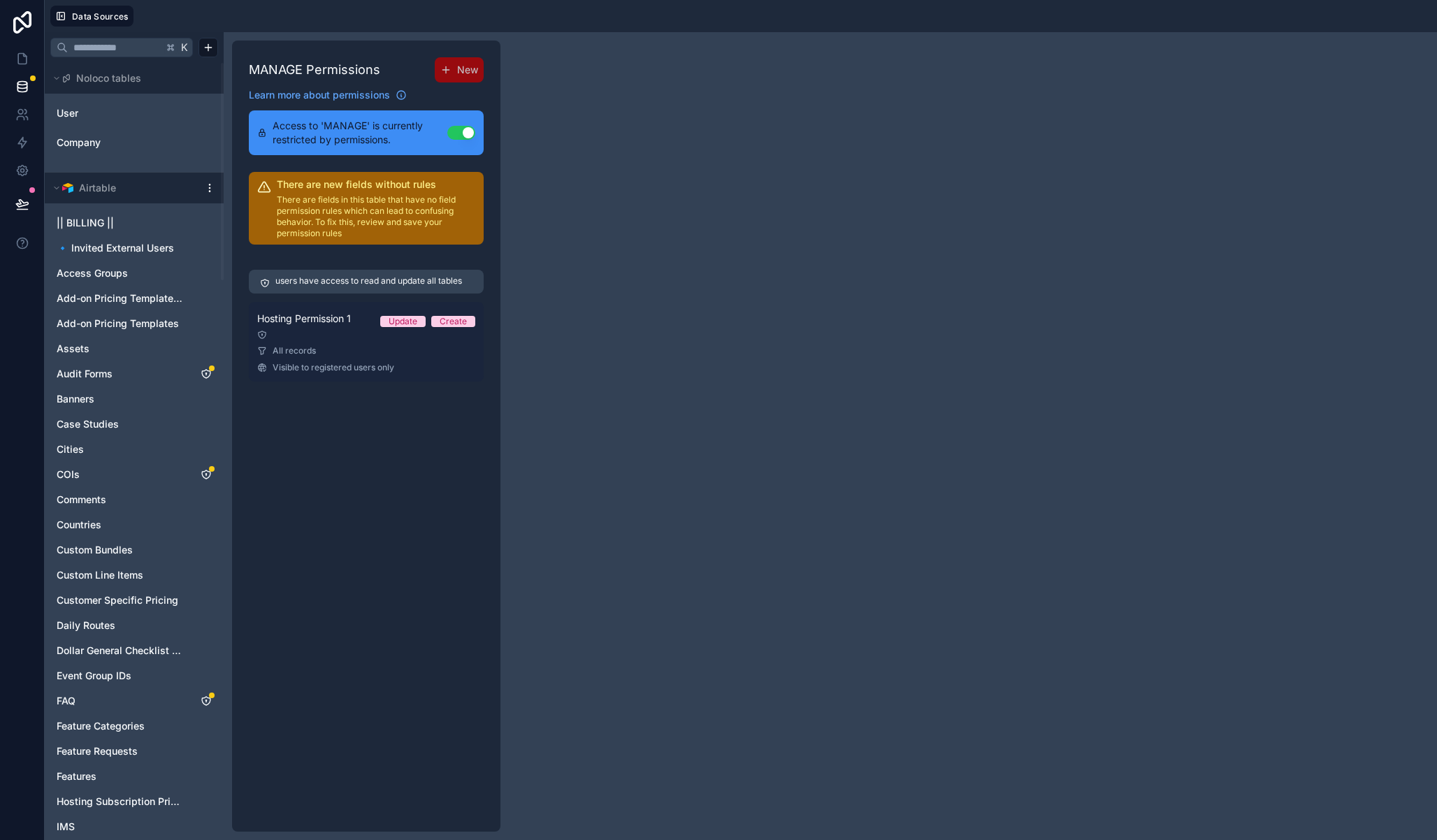
click at [328, 358] on link "Hosting Permission 1 Update Create All records Visible to registered users only" at bounding box center [366, 342] width 235 height 80
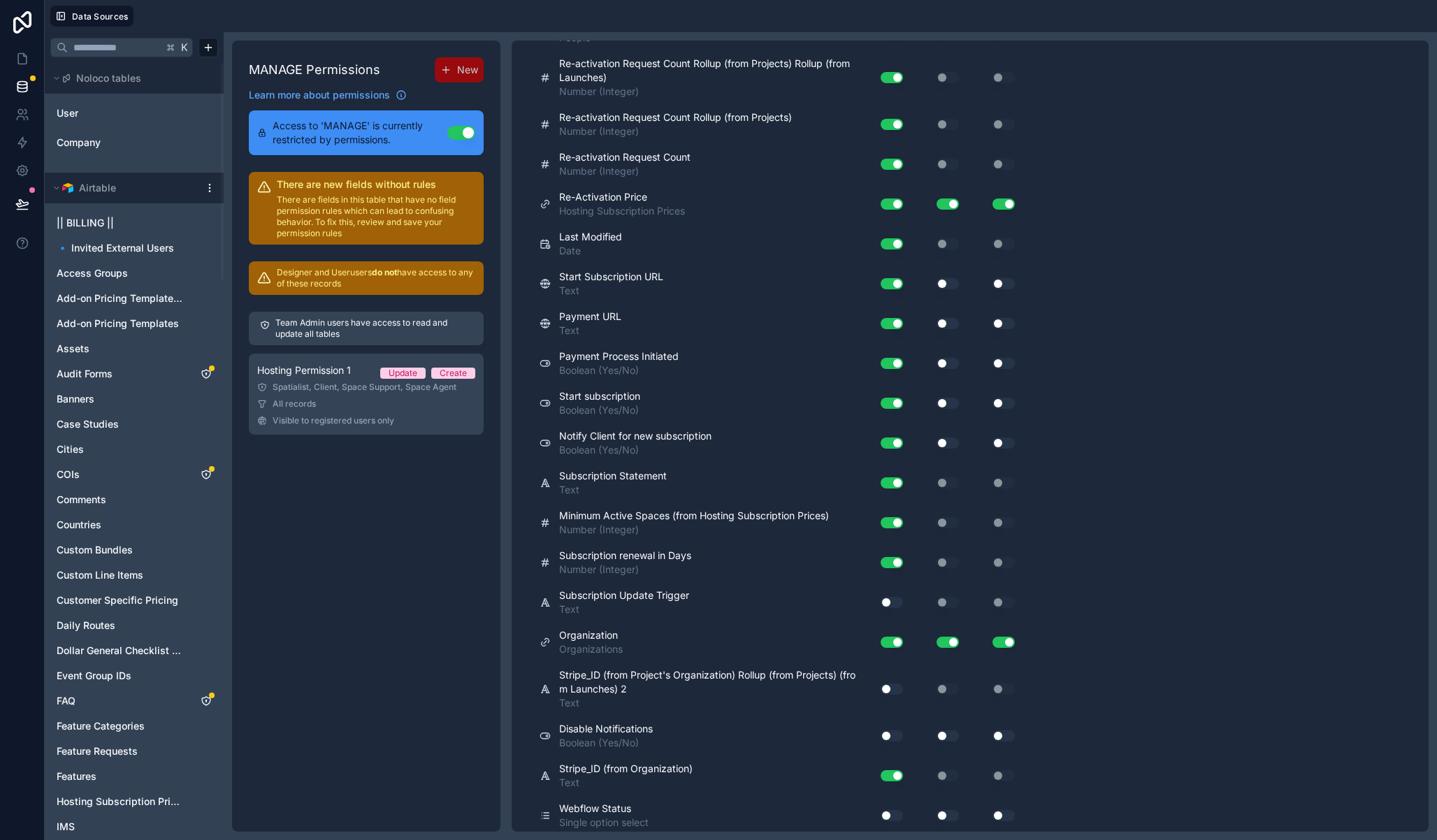
scroll to position [2980, 0]
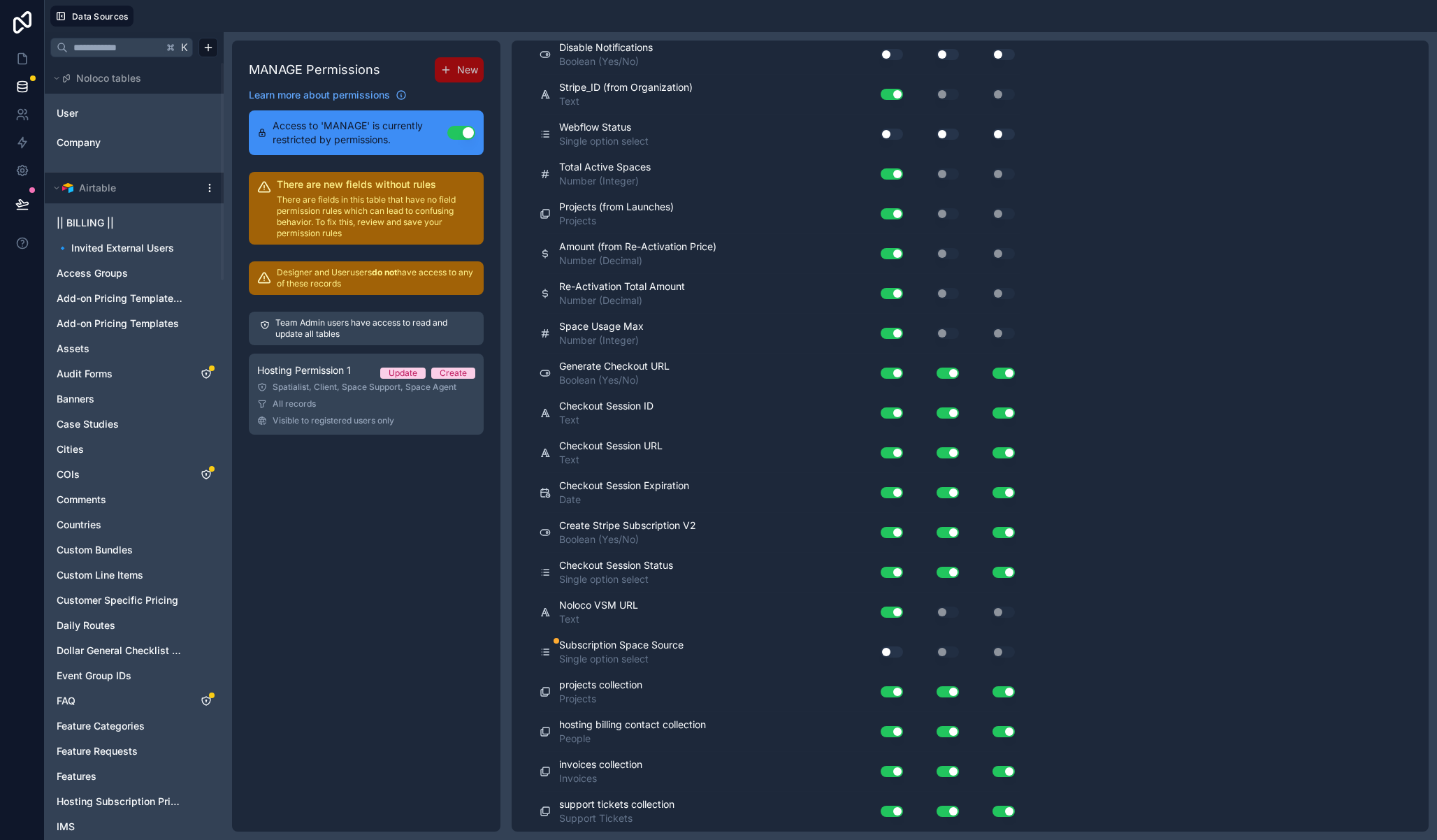
click at [891, 657] on div "Use setting" at bounding box center [886, 652] width 45 height 22
click at [893, 654] on button "Use setting" at bounding box center [892, 652] width 22 height 11
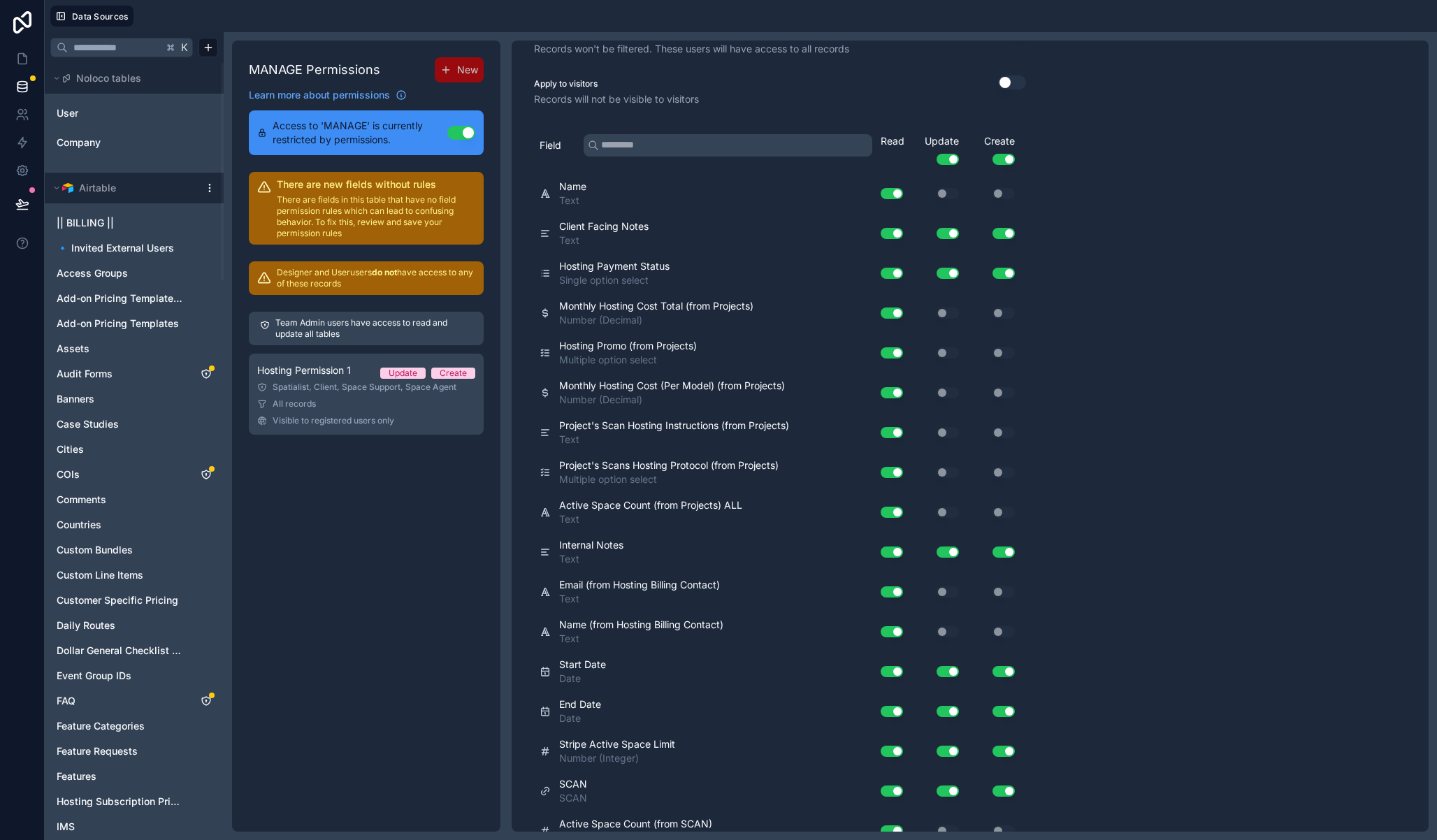
scroll to position [0, 0]
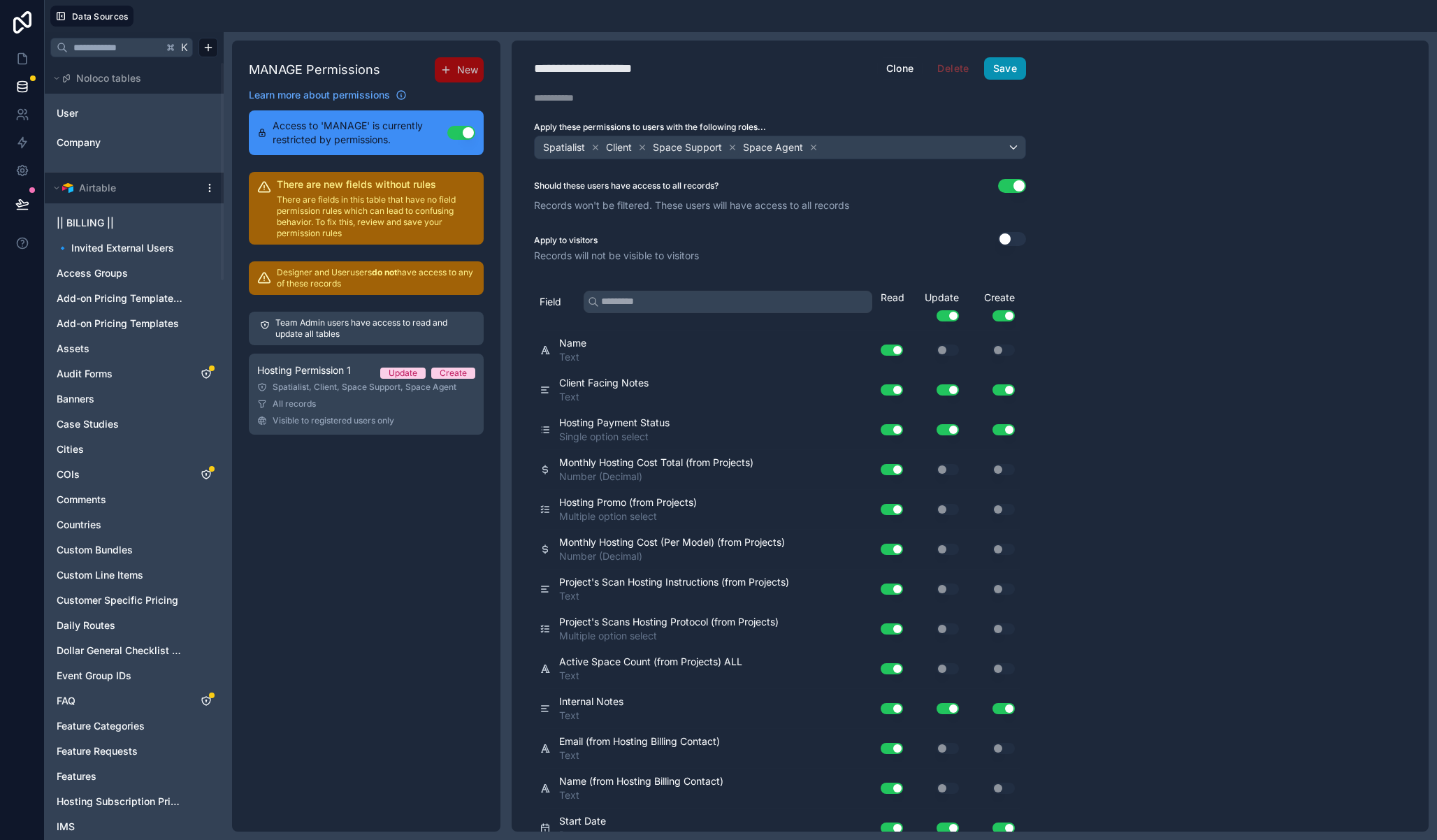
click at [1008, 72] on button "Save" at bounding box center [1005, 68] width 42 height 22
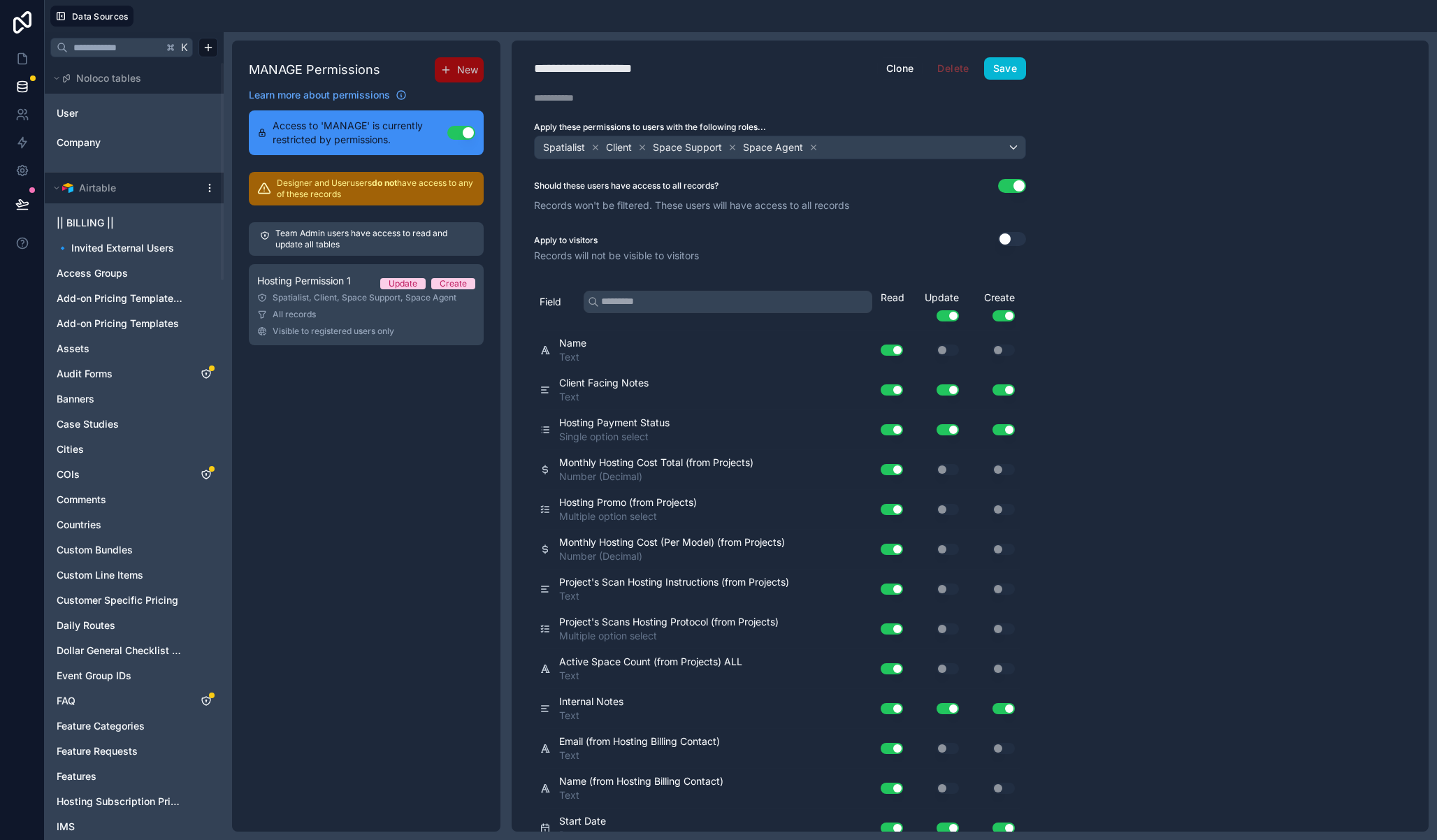
click at [1165, 223] on div "**********" at bounding box center [970, 436] width 917 height 791
click at [24, 56] on icon at bounding box center [25, 56] width 3 height 3
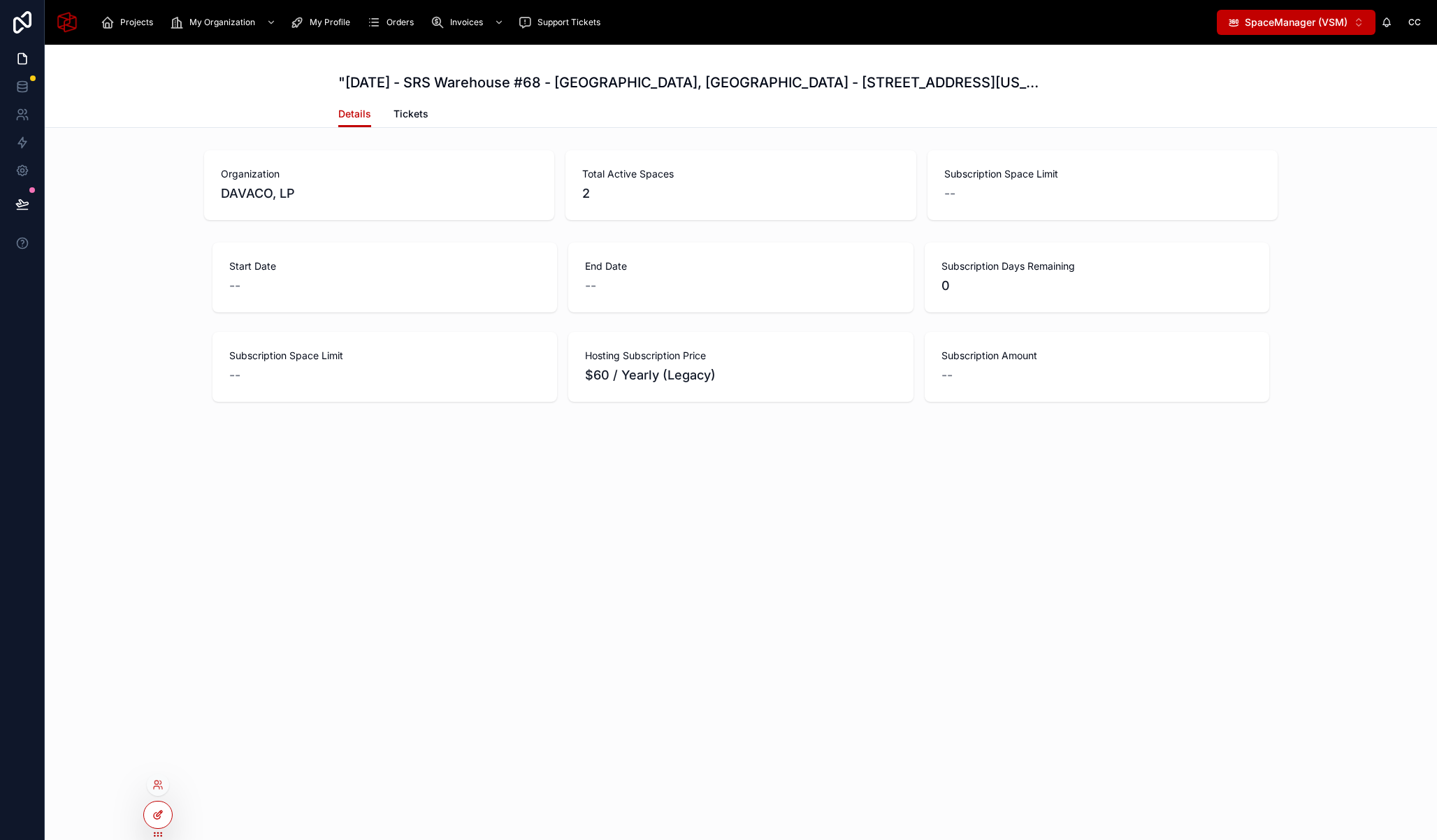
click at [164, 813] on div at bounding box center [158, 814] width 28 height 26
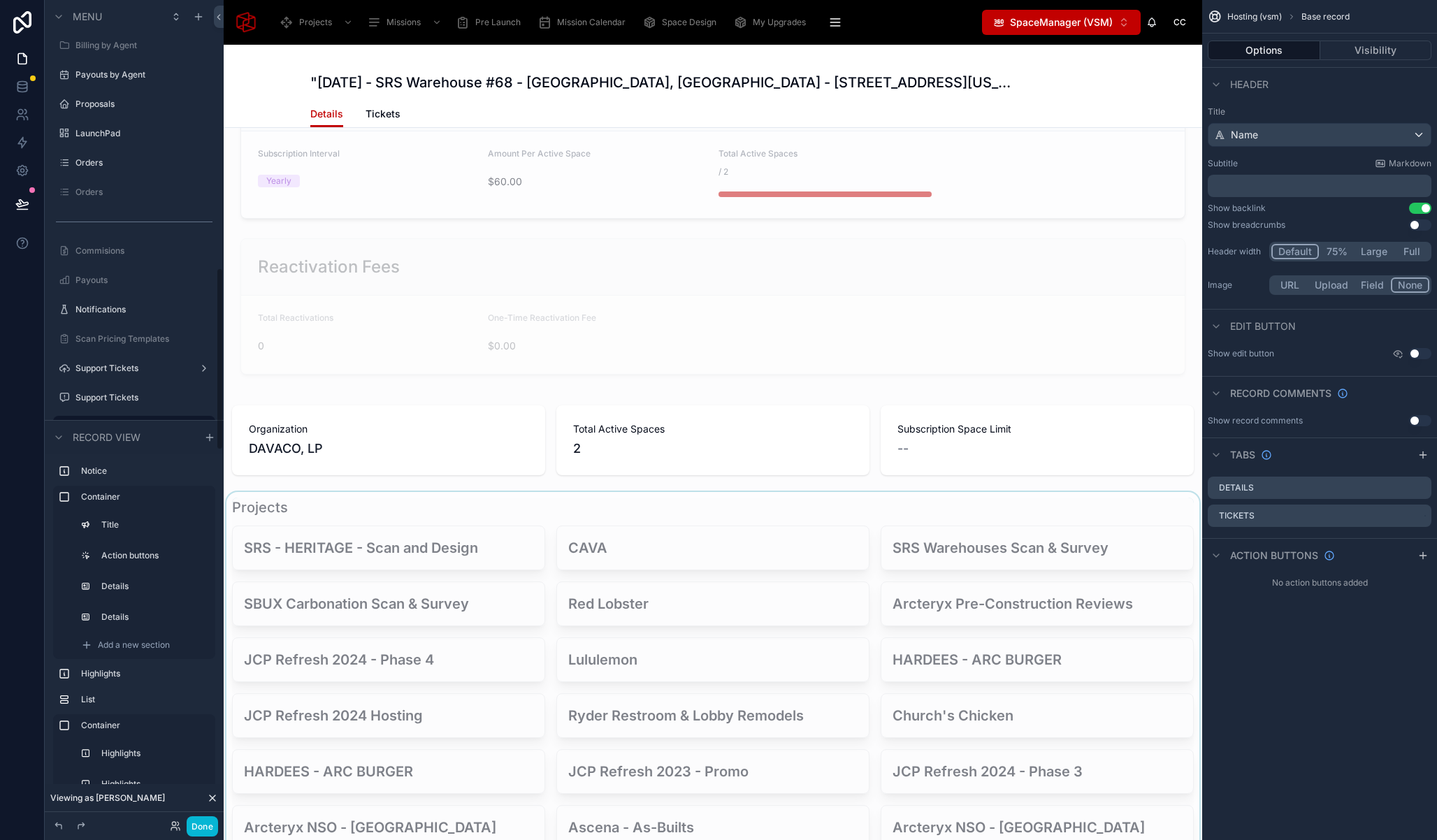
scroll to position [356, 0]
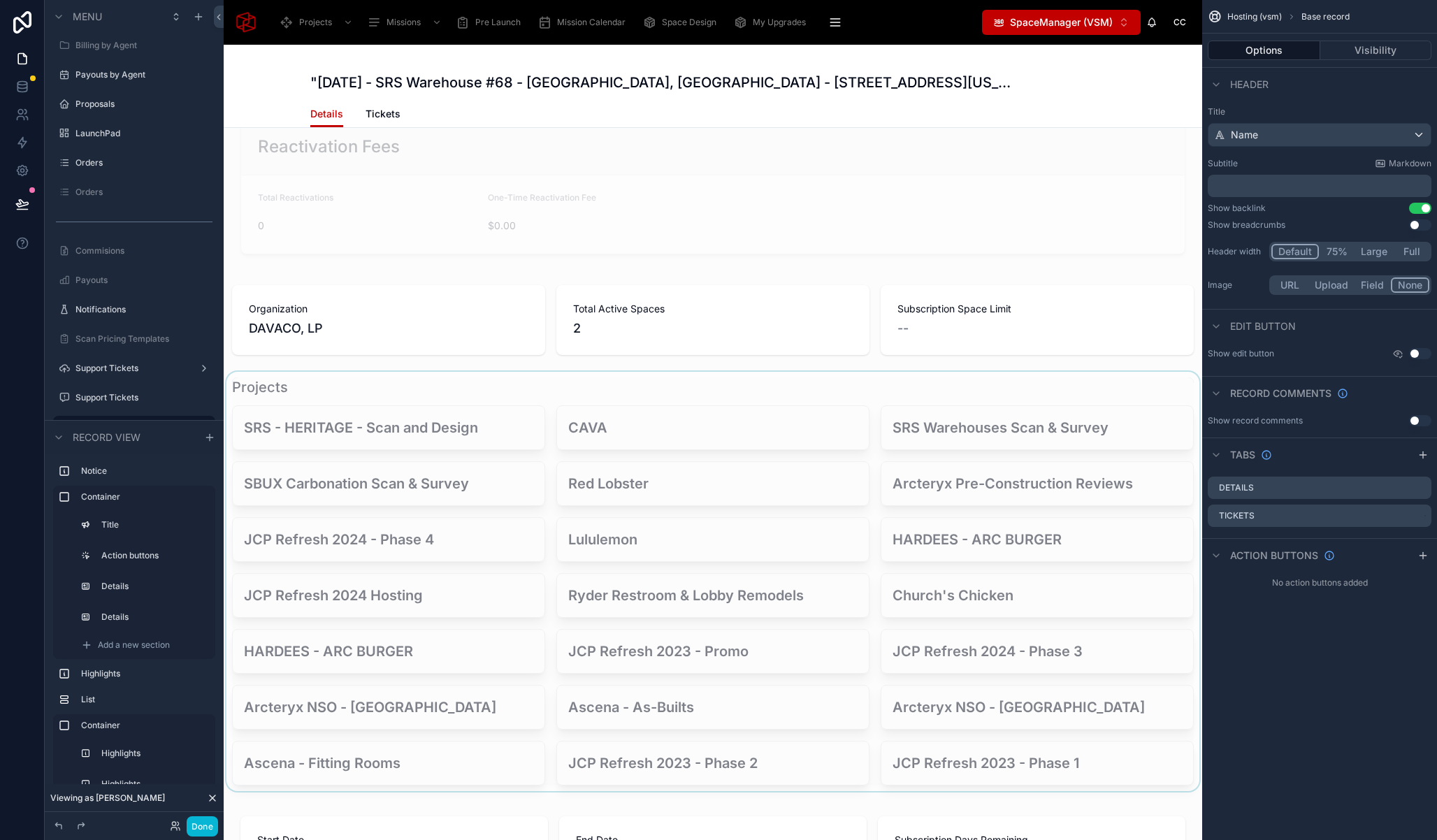
click at [262, 377] on div at bounding box center [712, 581] width 979 height 419
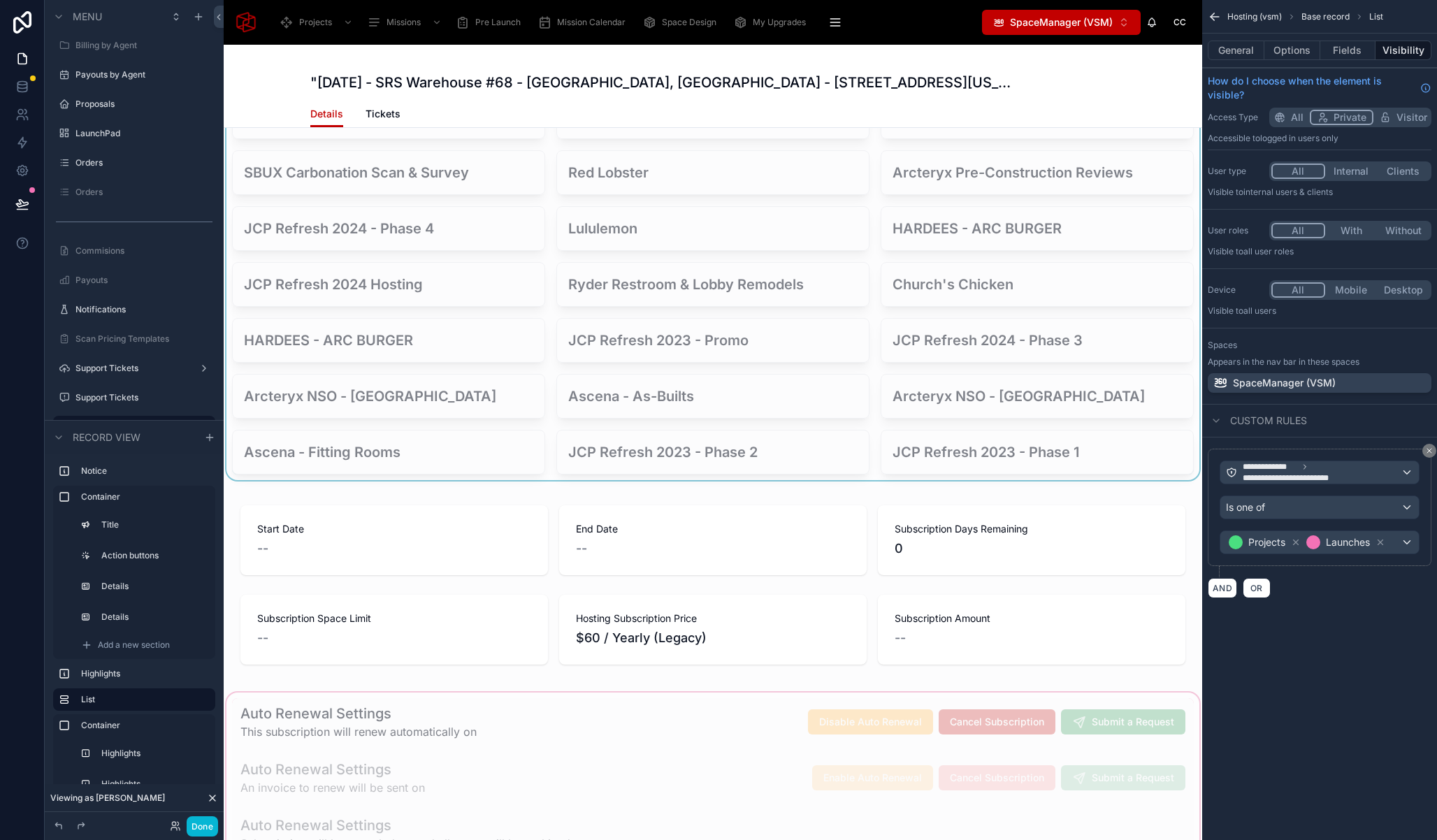
scroll to position [848, 0]
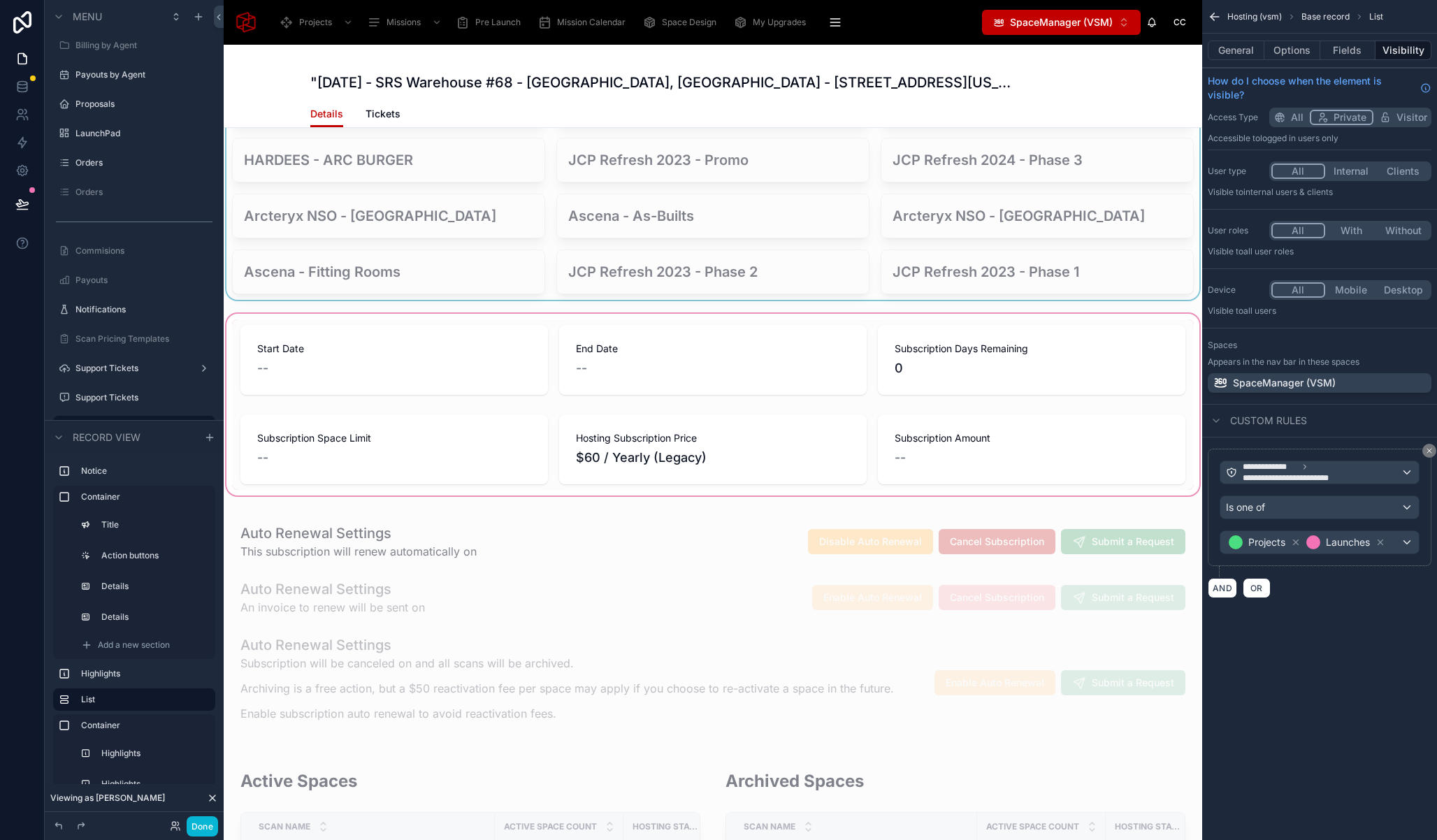
click at [262, 318] on div at bounding box center [712, 405] width 979 height 188
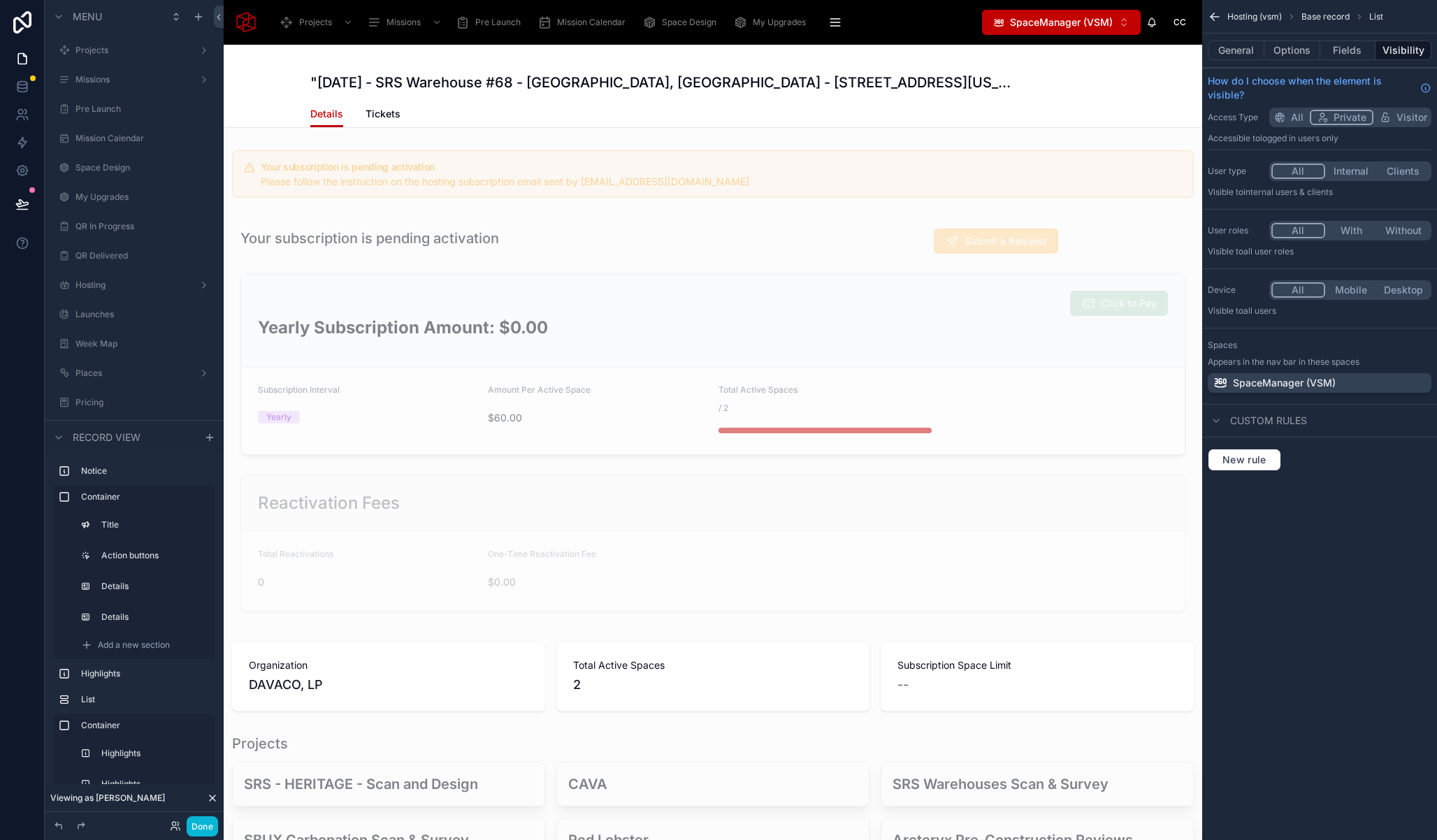
scroll to position [92, 0]
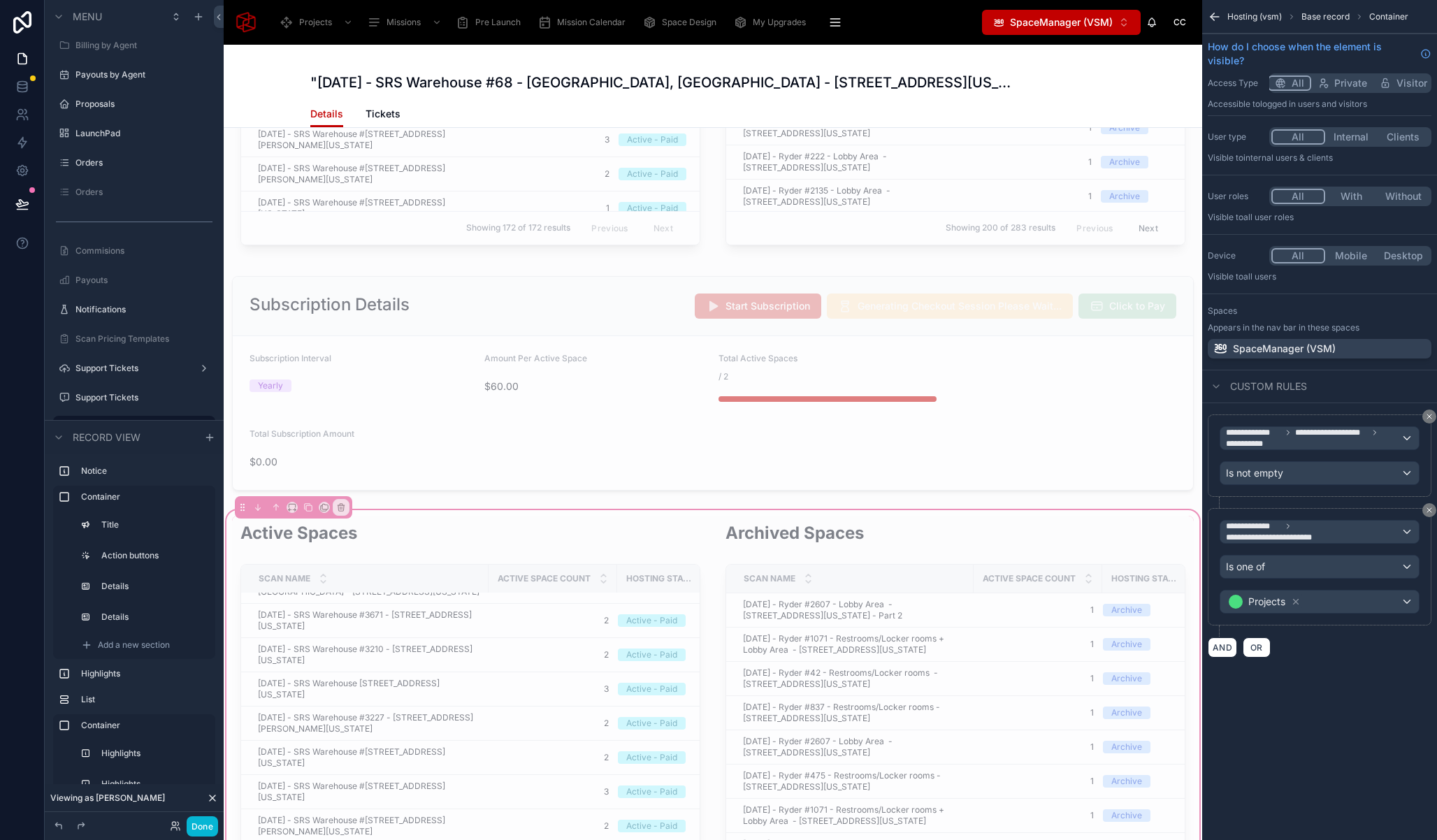
click at [1216, 20] on icon "scrollable content" at bounding box center [1214, 16] width 14 height 14
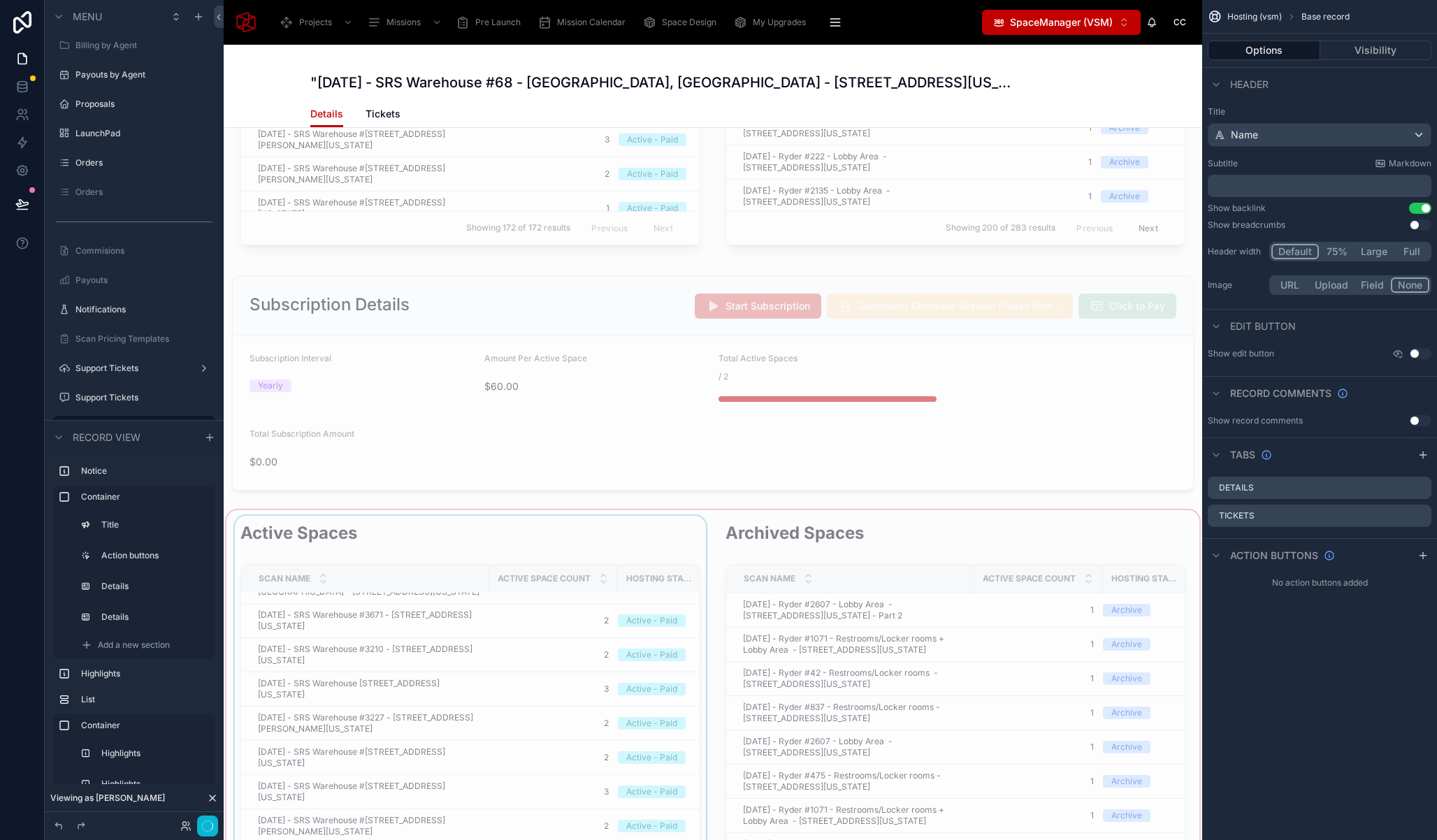
click at [488, 565] on th "Active Space Count" at bounding box center [552, 579] width 128 height 28
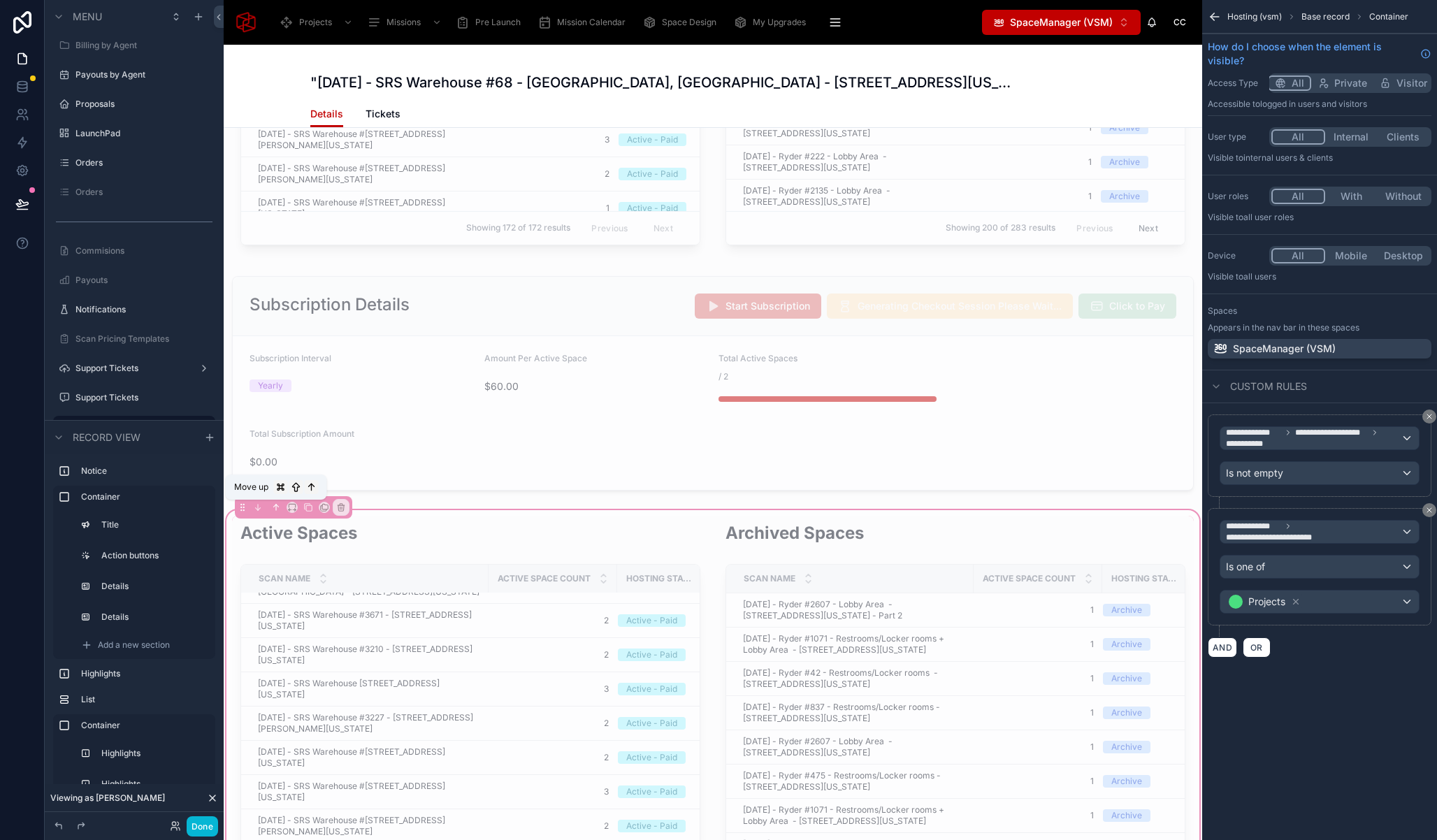
click at [275, 505] on icon at bounding box center [275, 506] width 3 height 3
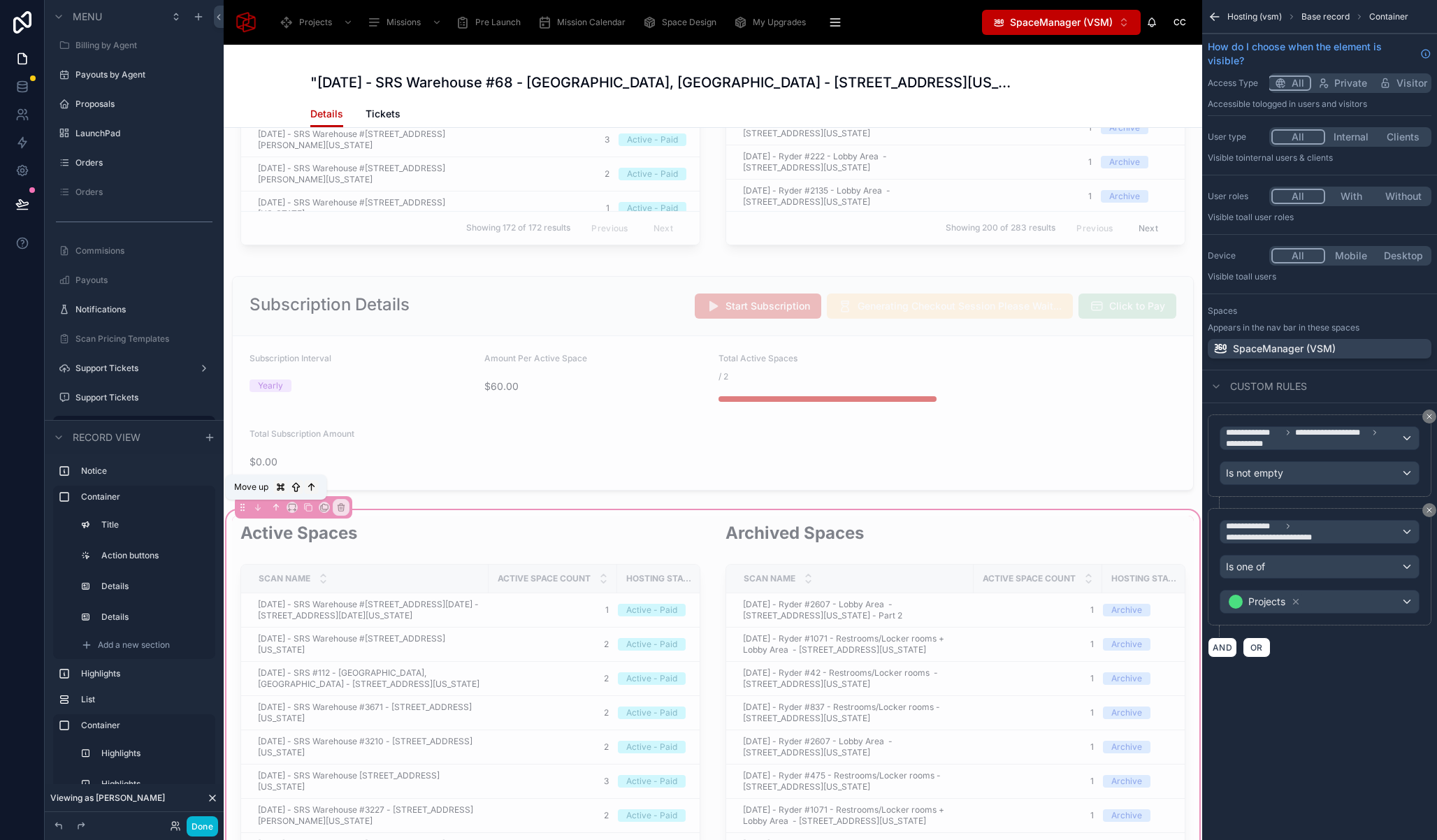
click at [274, 508] on icon at bounding box center [276, 507] width 10 height 10
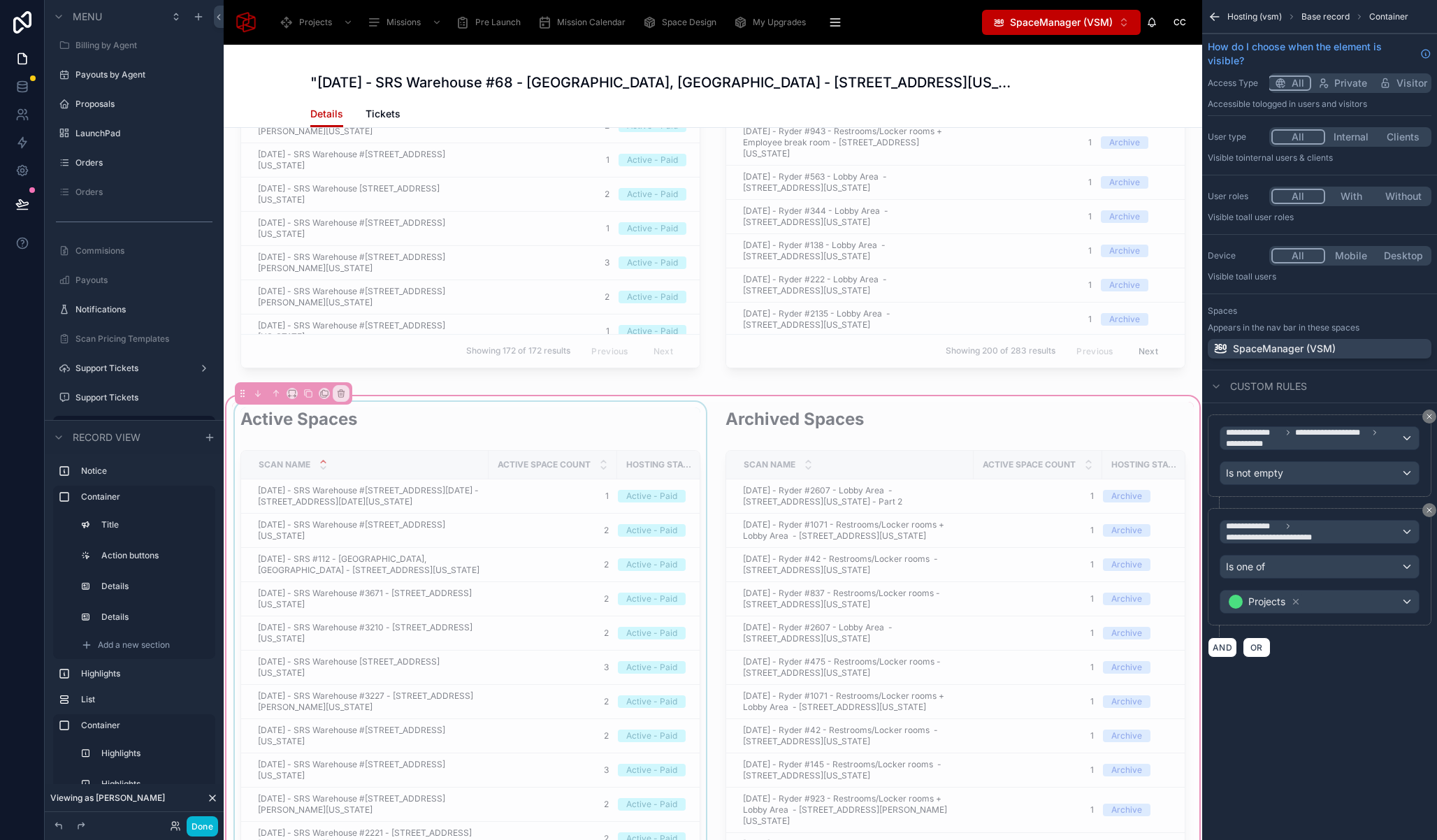
scroll to position [2627, 0]
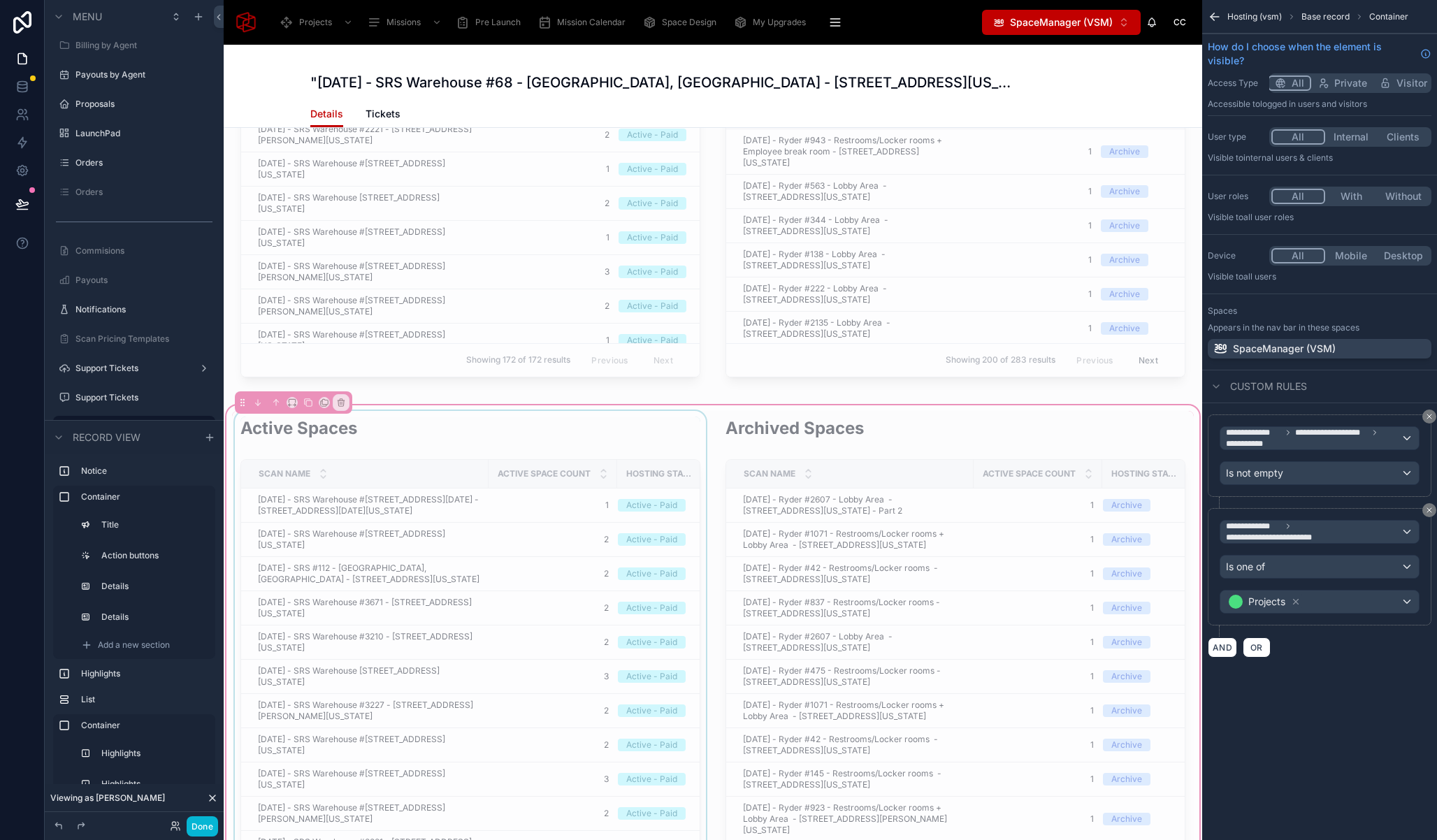
click at [656, 432] on div at bounding box center [470, 754] width 477 height 686
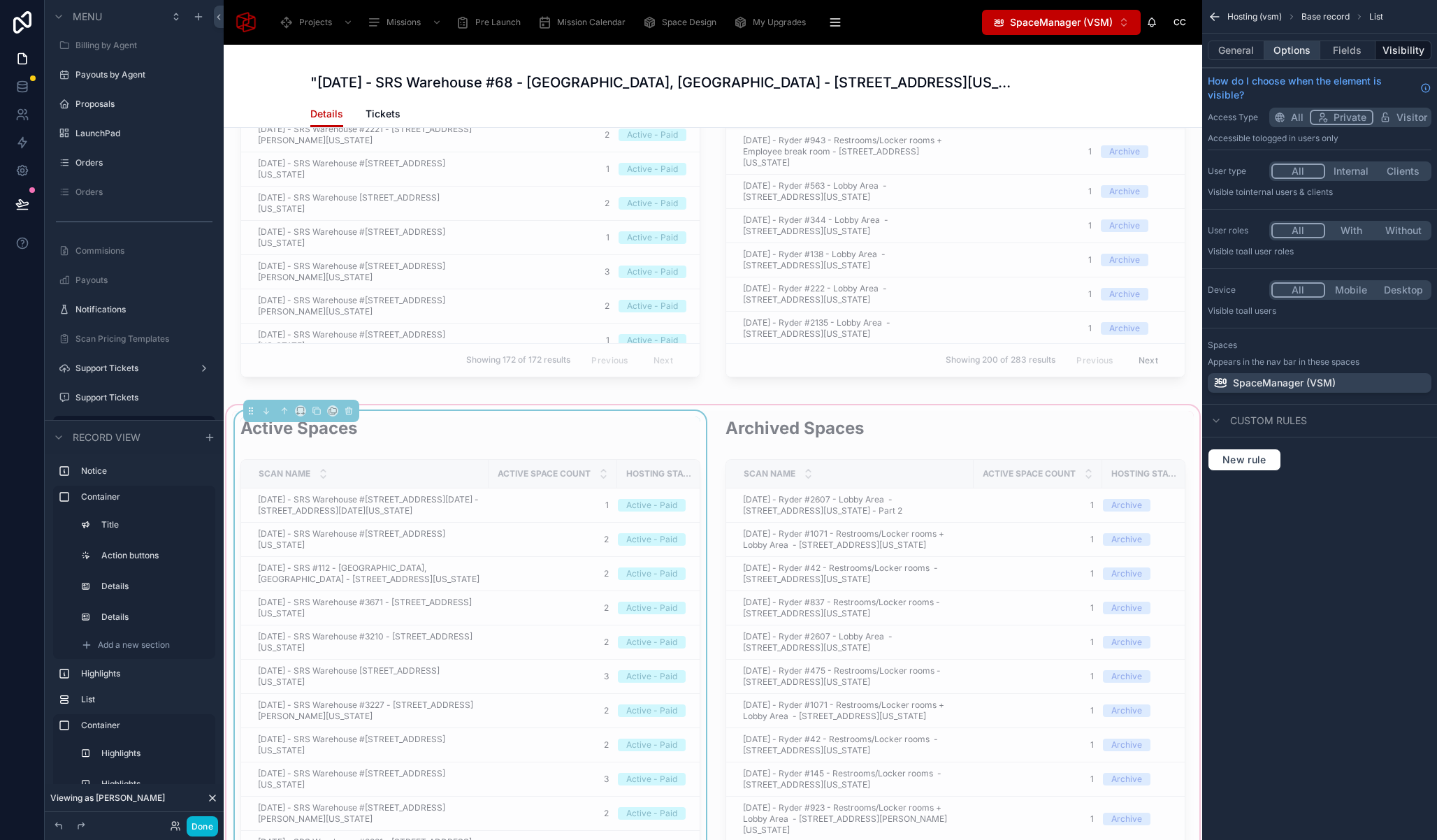
click at [1293, 52] on button "Options" at bounding box center [1292, 50] width 56 height 20
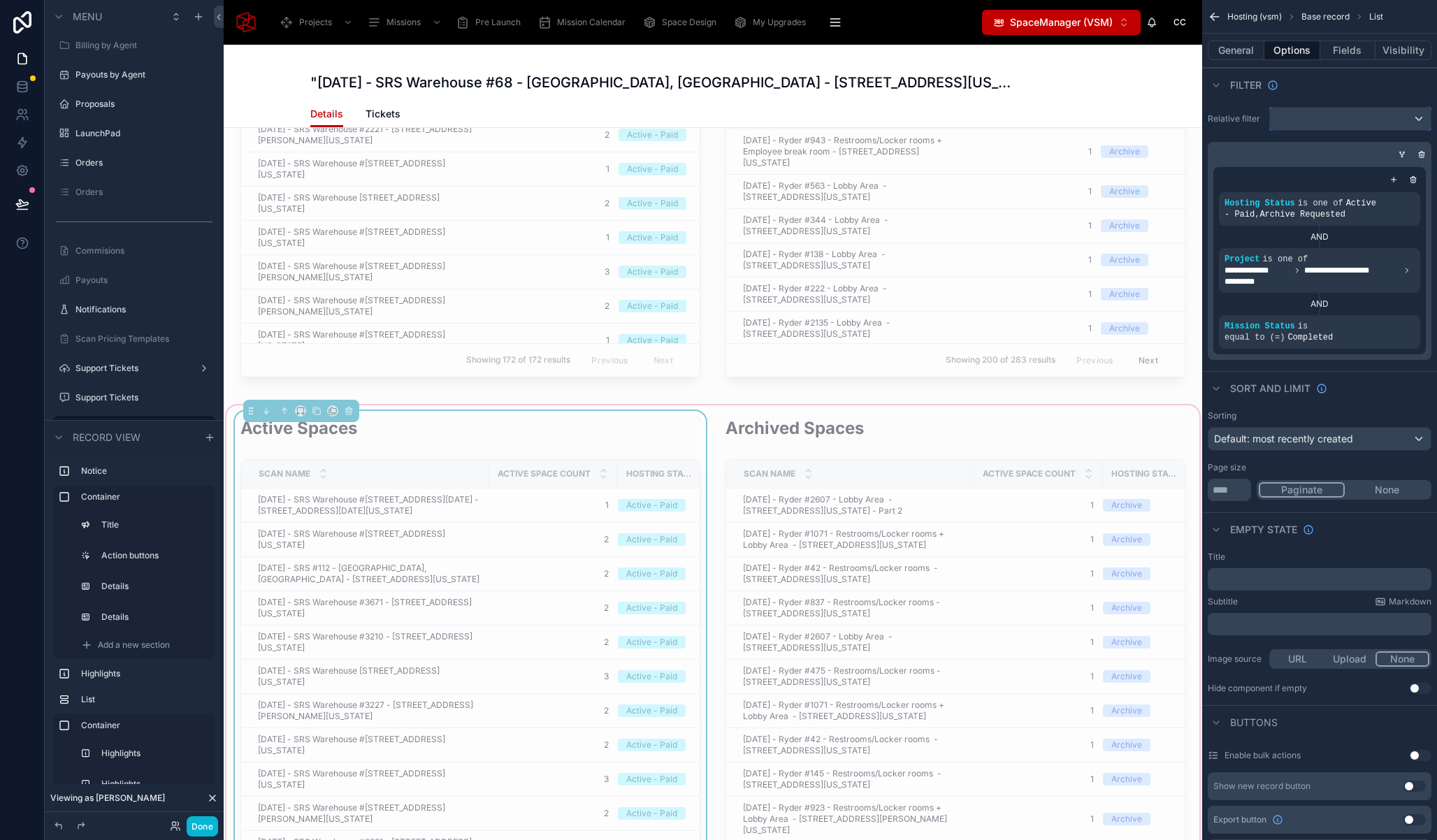
click at [1415, 117] on div "scrollable content" at bounding box center [1350, 119] width 160 height 22
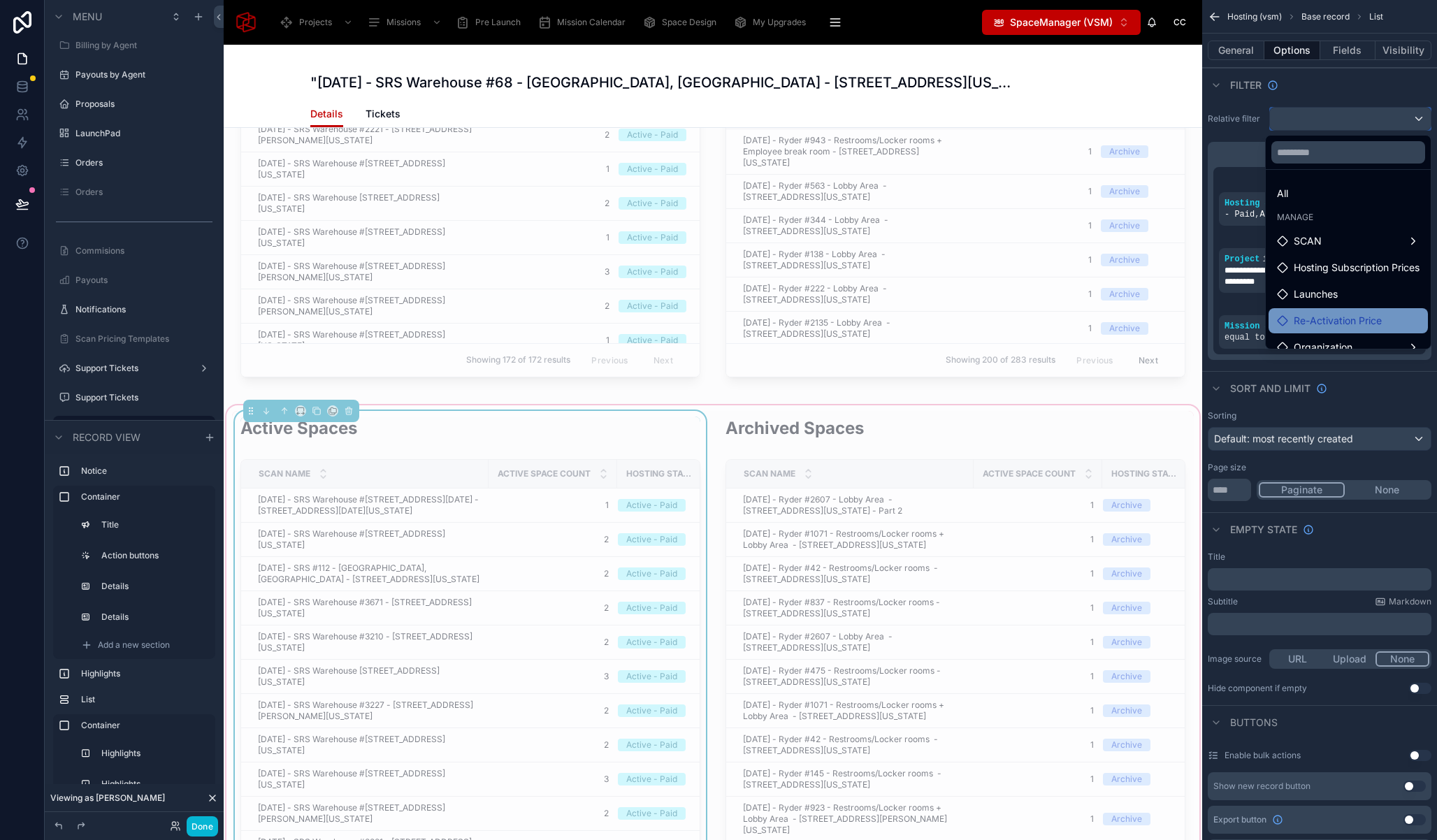
scroll to position [14, 0]
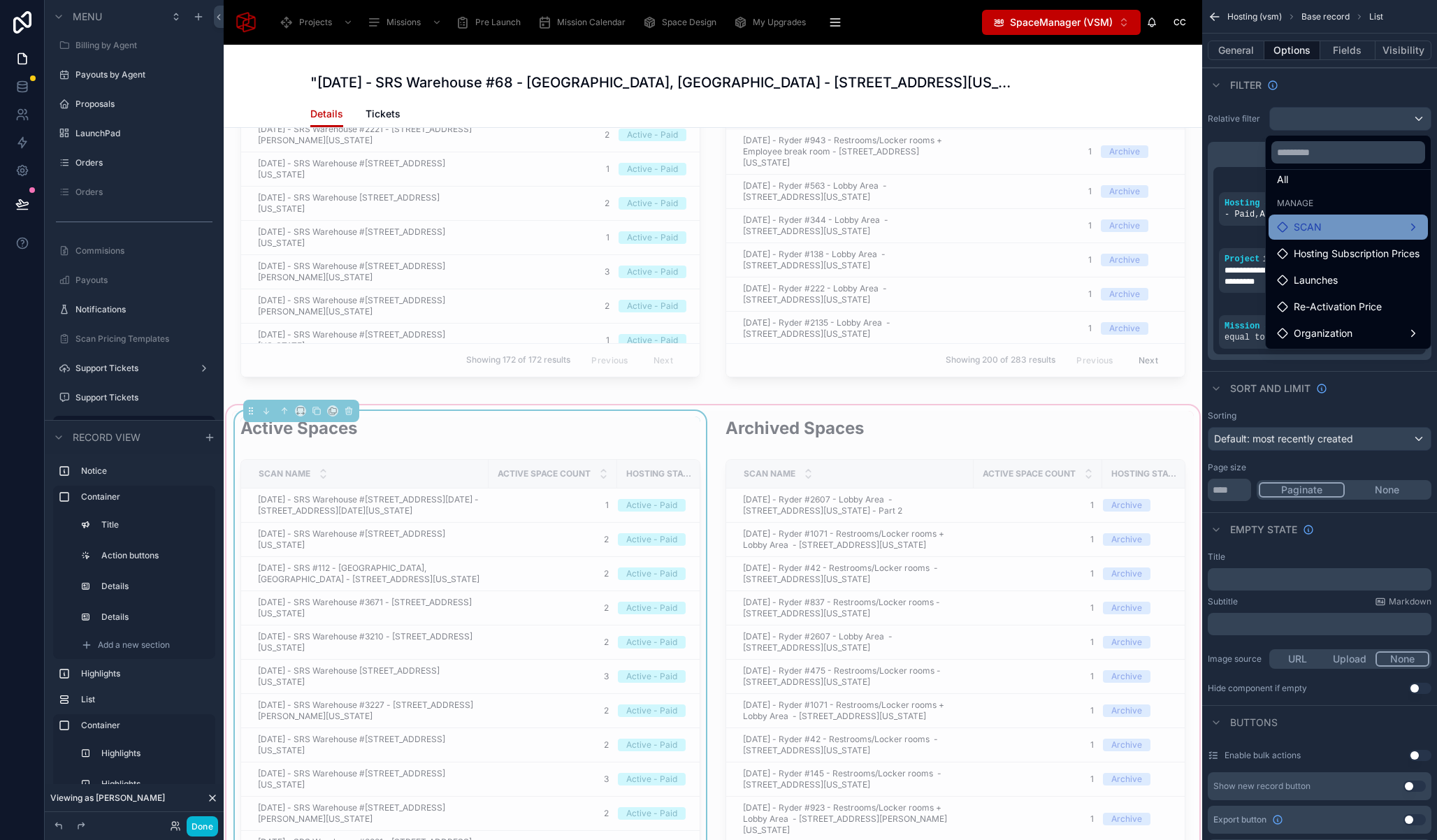
click at [1402, 224] on div "SCAN" at bounding box center [1348, 227] width 142 height 16
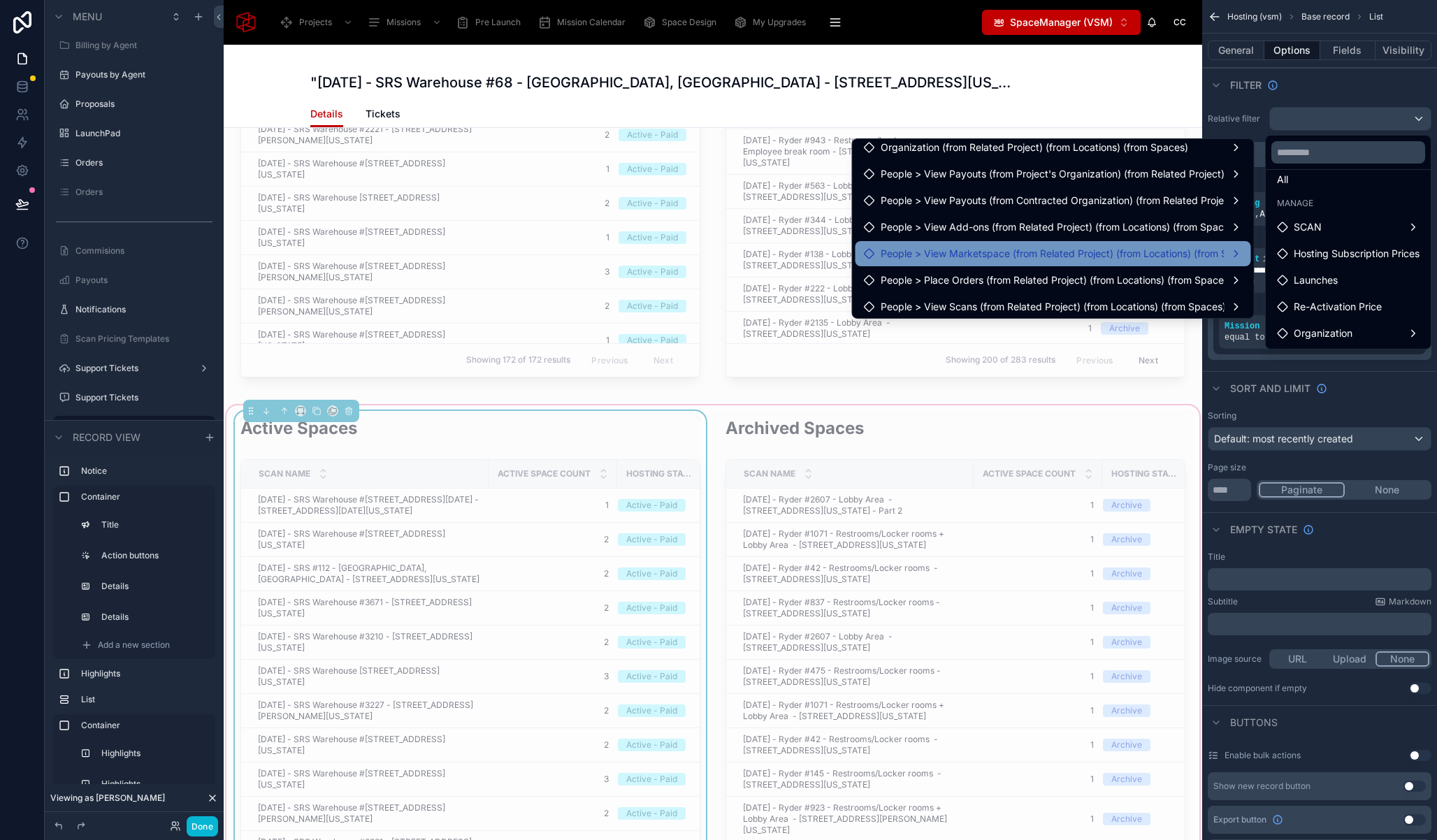
scroll to position [782, 0]
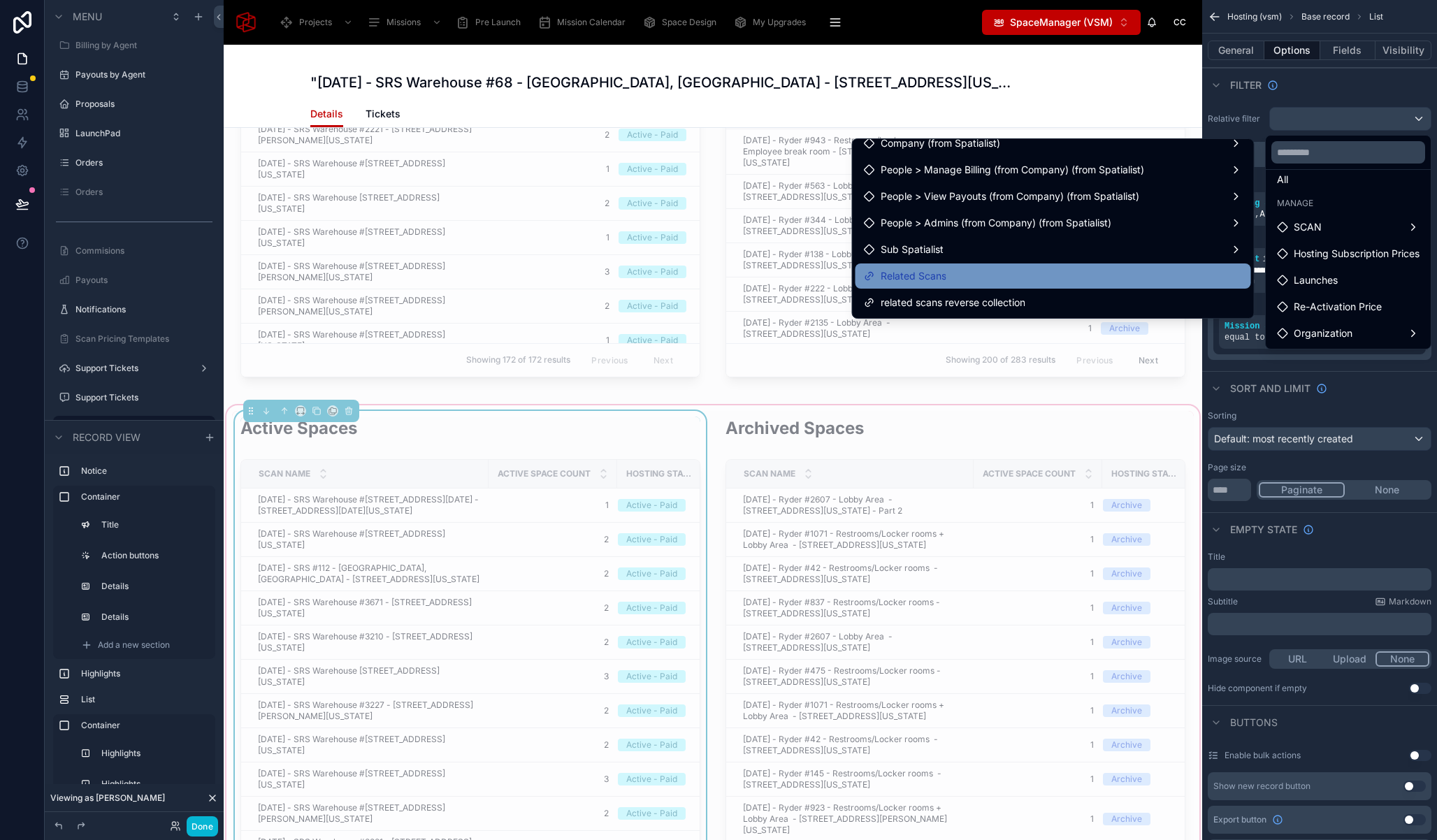
click at [934, 277] on span "Related Scans" at bounding box center [914, 276] width 66 height 16
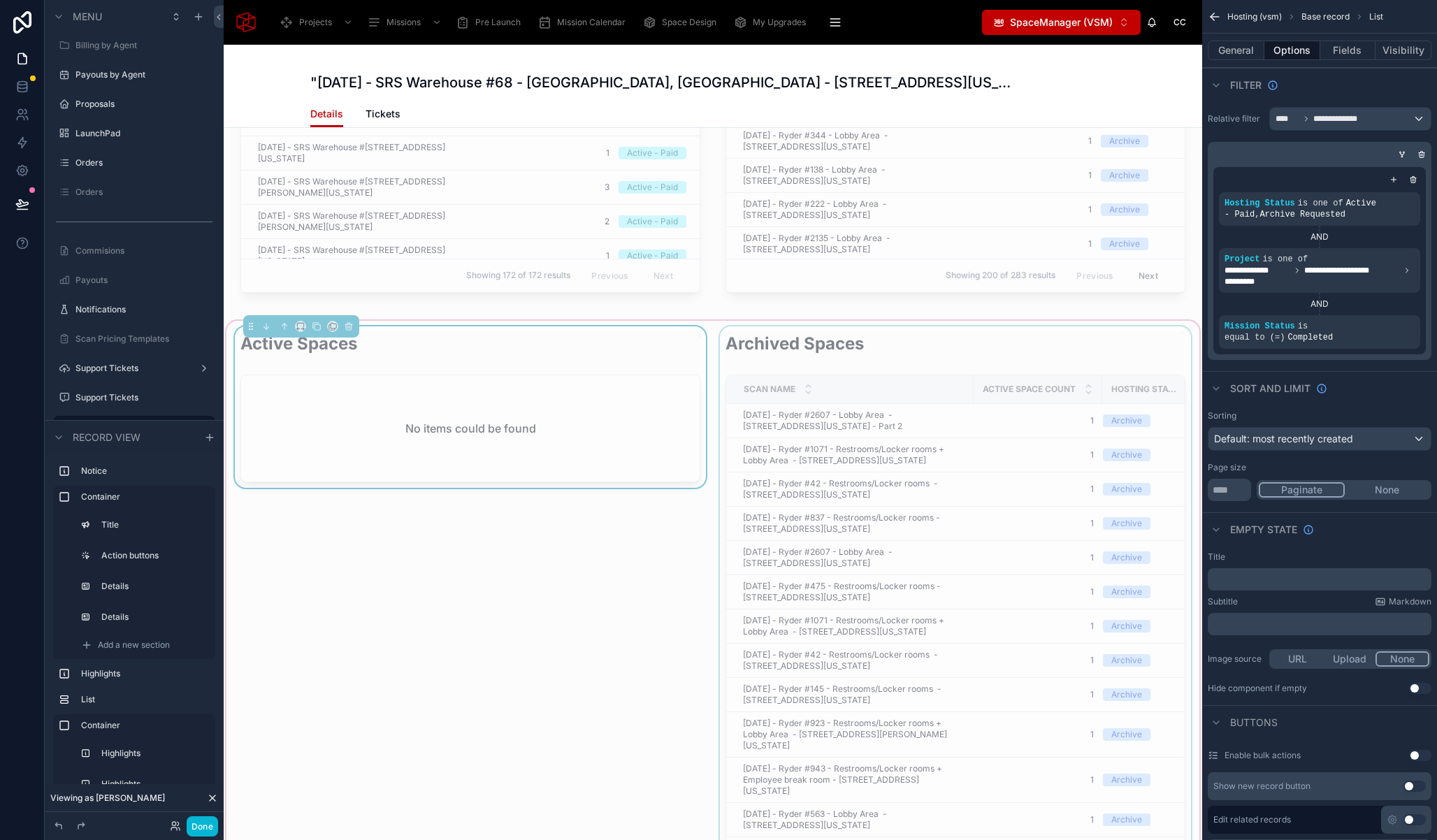
scroll to position [2770, 0]
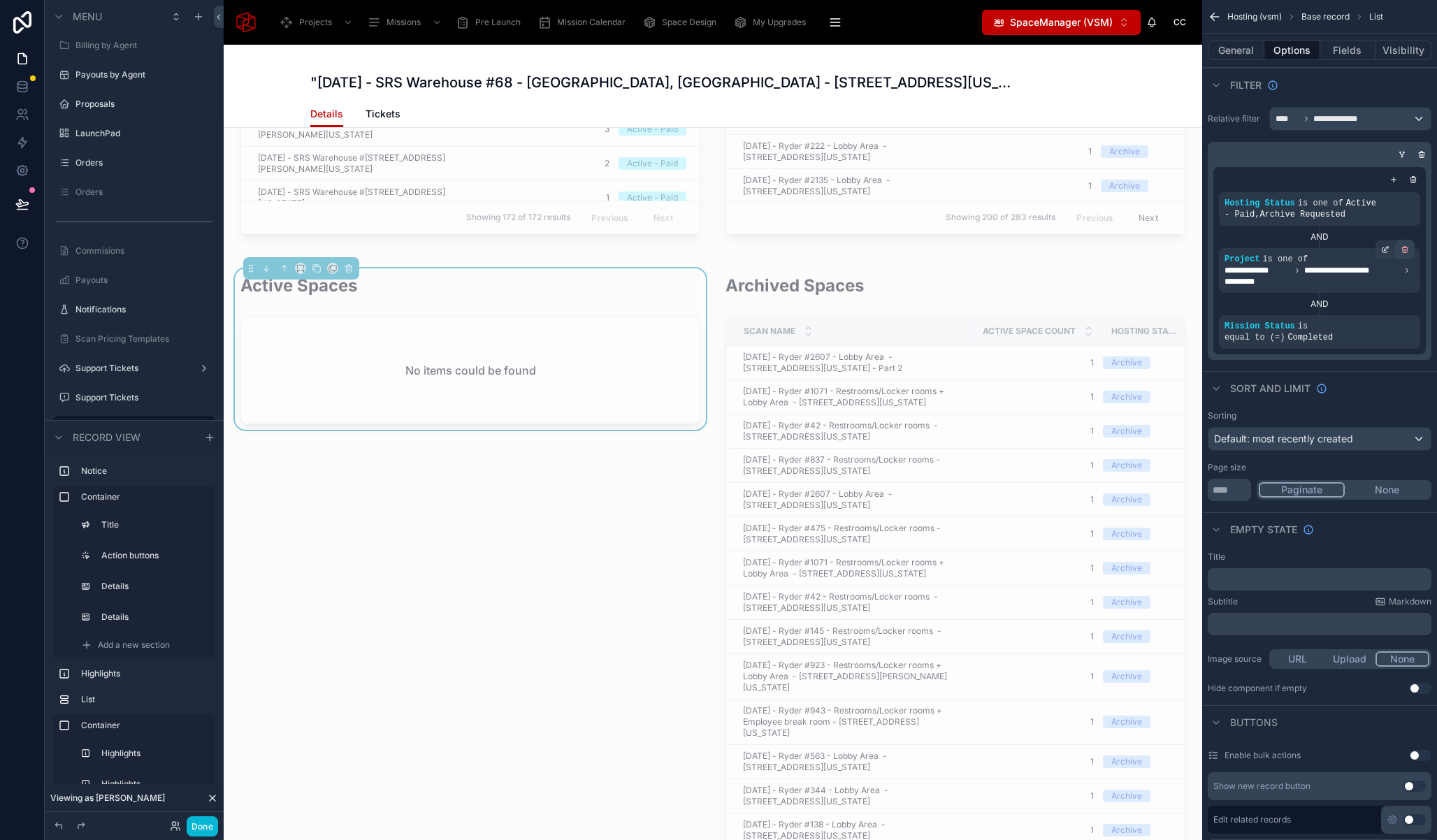
click at [1402, 250] on icon "scrollable content" at bounding box center [1404, 249] width 8 height 8
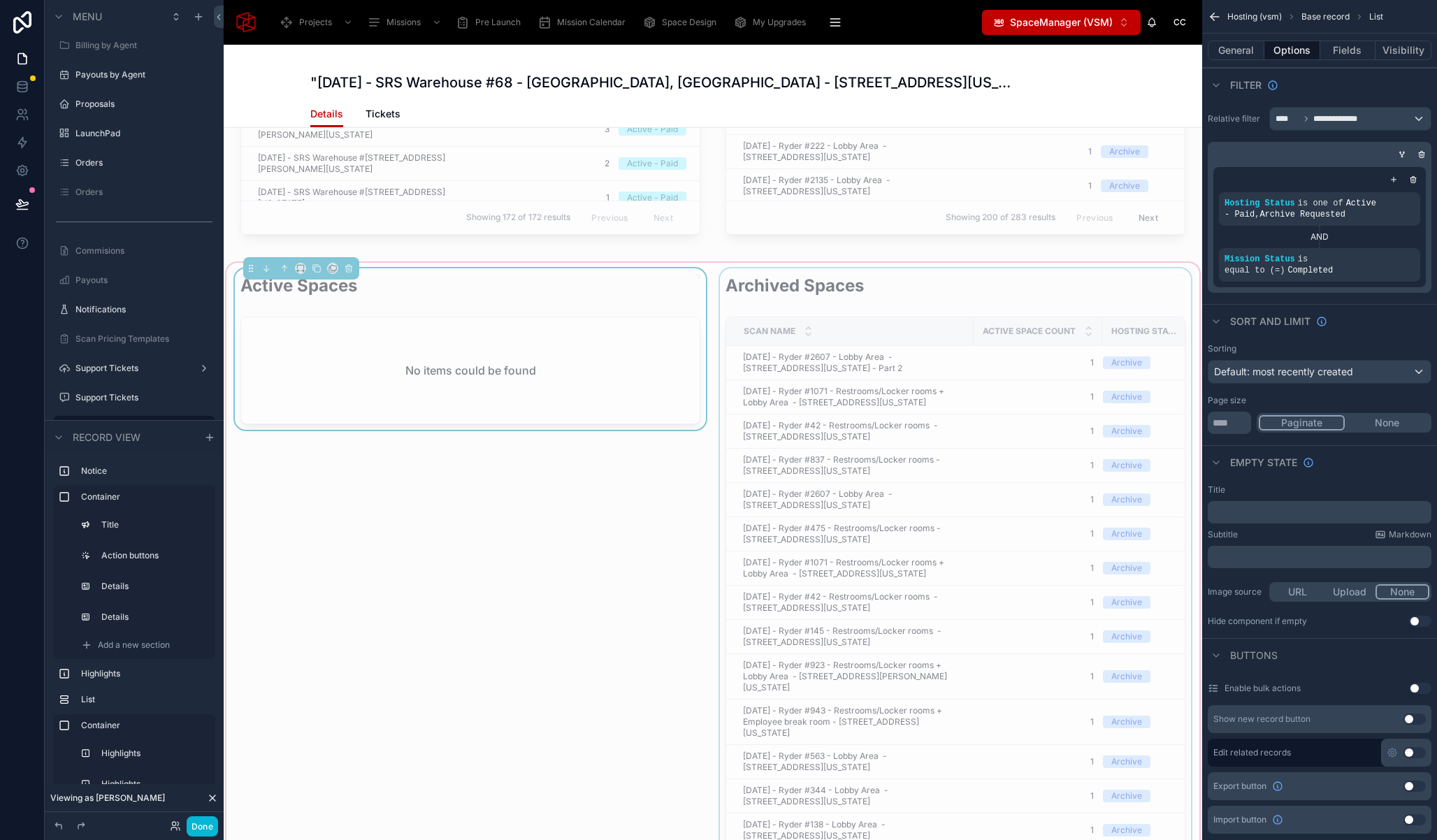
click at [920, 292] on div at bounding box center [956, 611] width 477 height 686
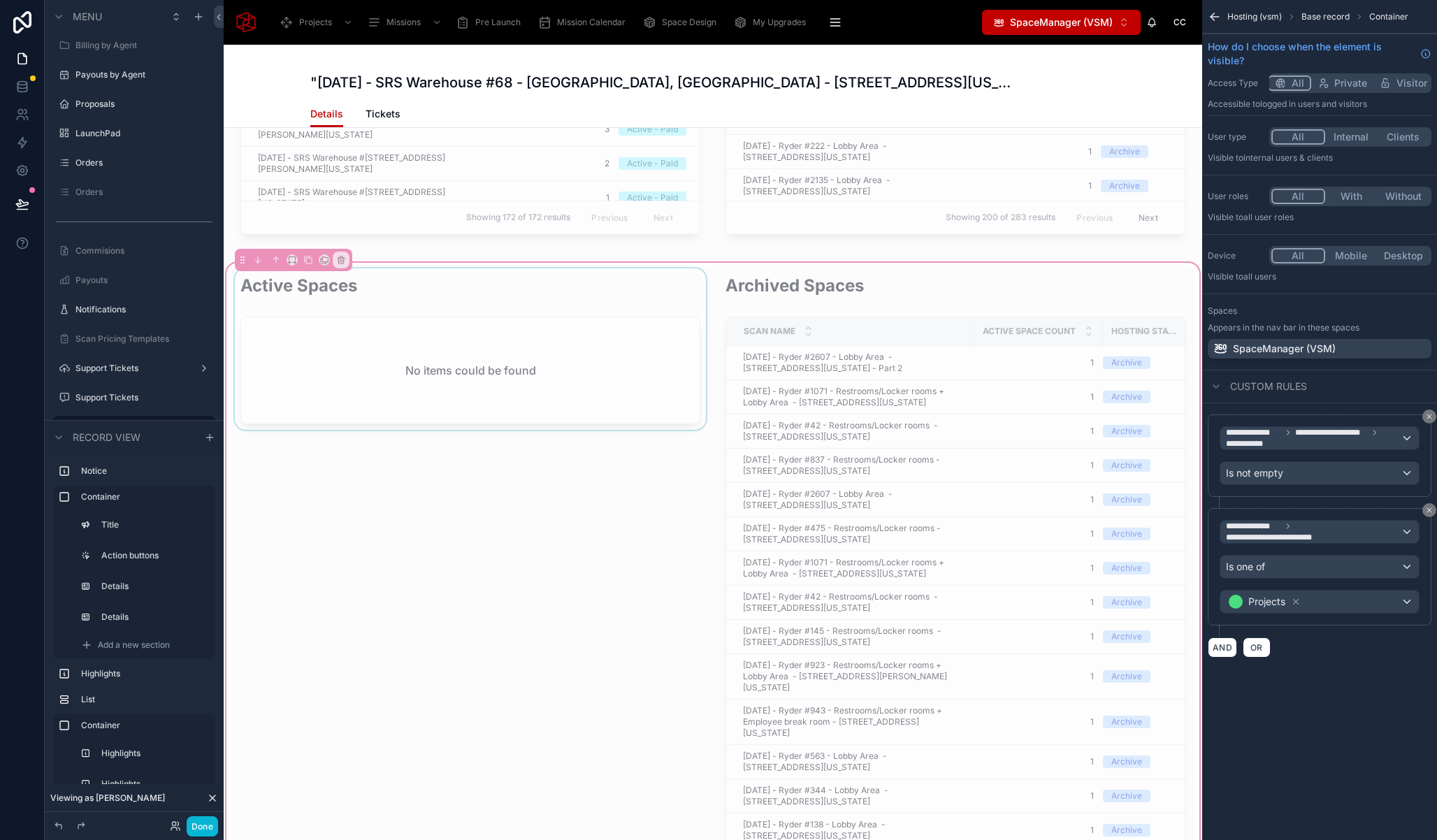
click at [626, 297] on div at bounding box center [470, 611] width 477 height 686
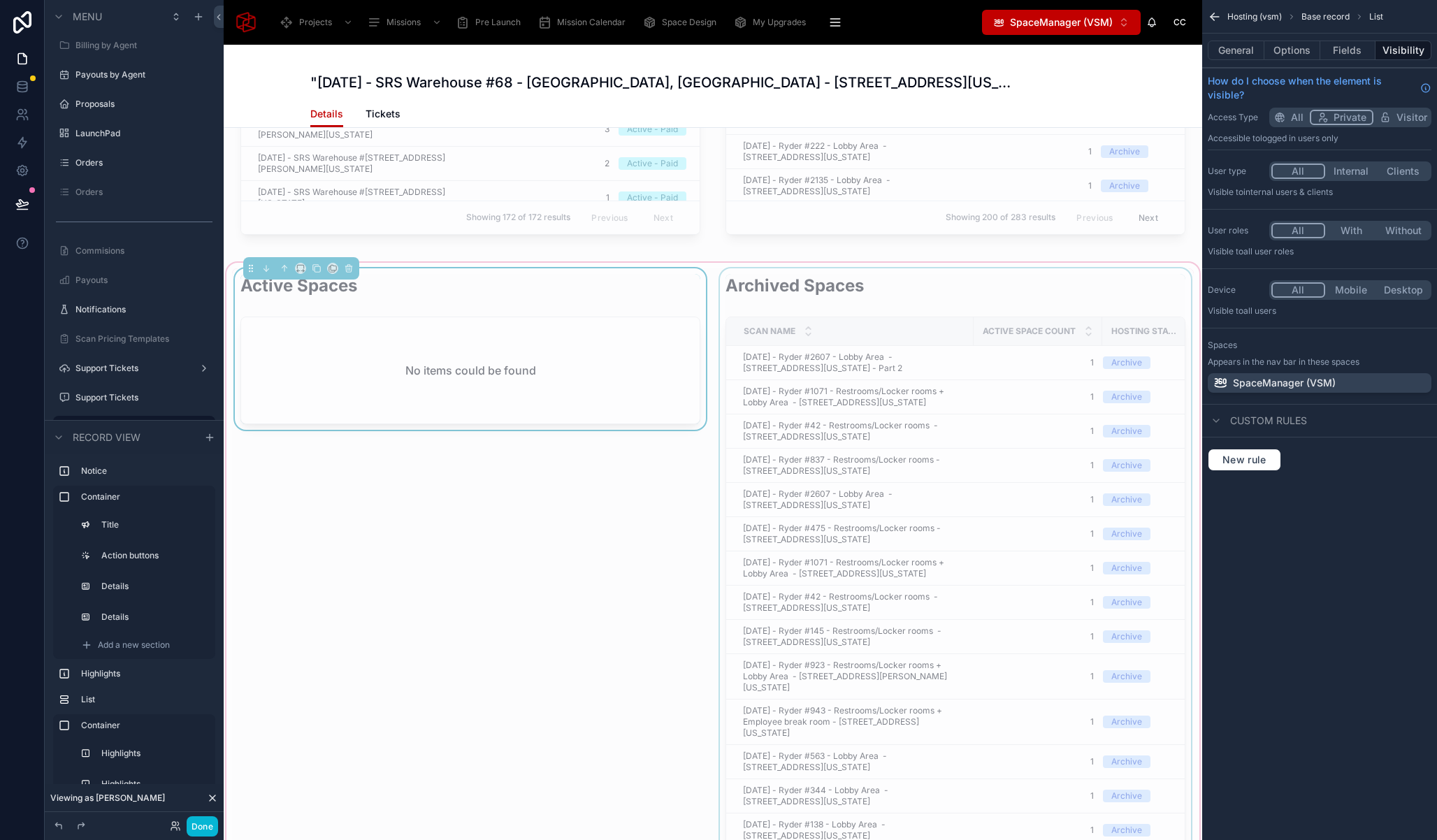
click at [736, 272] on div at bounding box center [956, 611] width 477 height 686
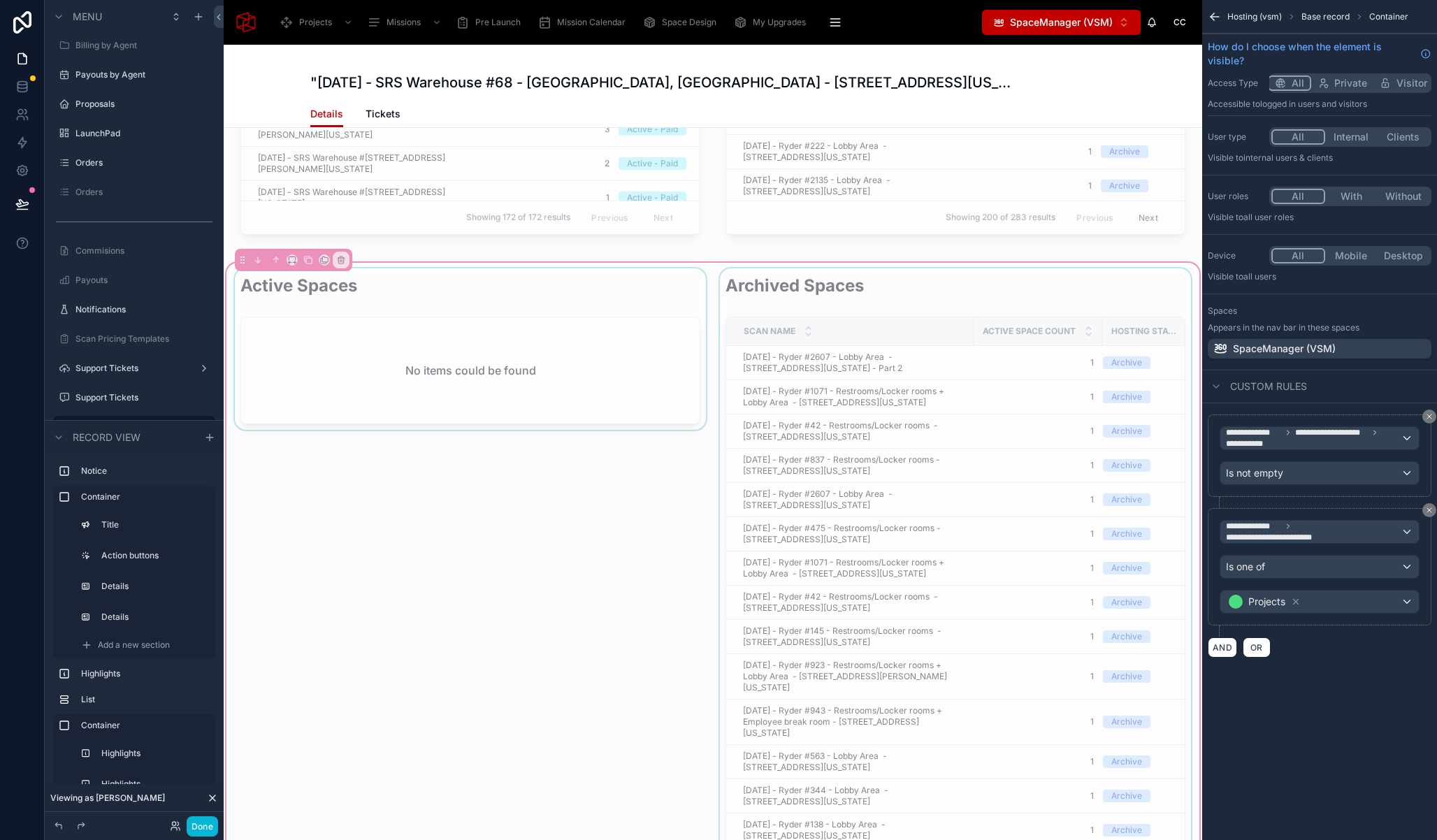
click at [800, 303] on div at bounding box center [956, 611] width 477 height 686
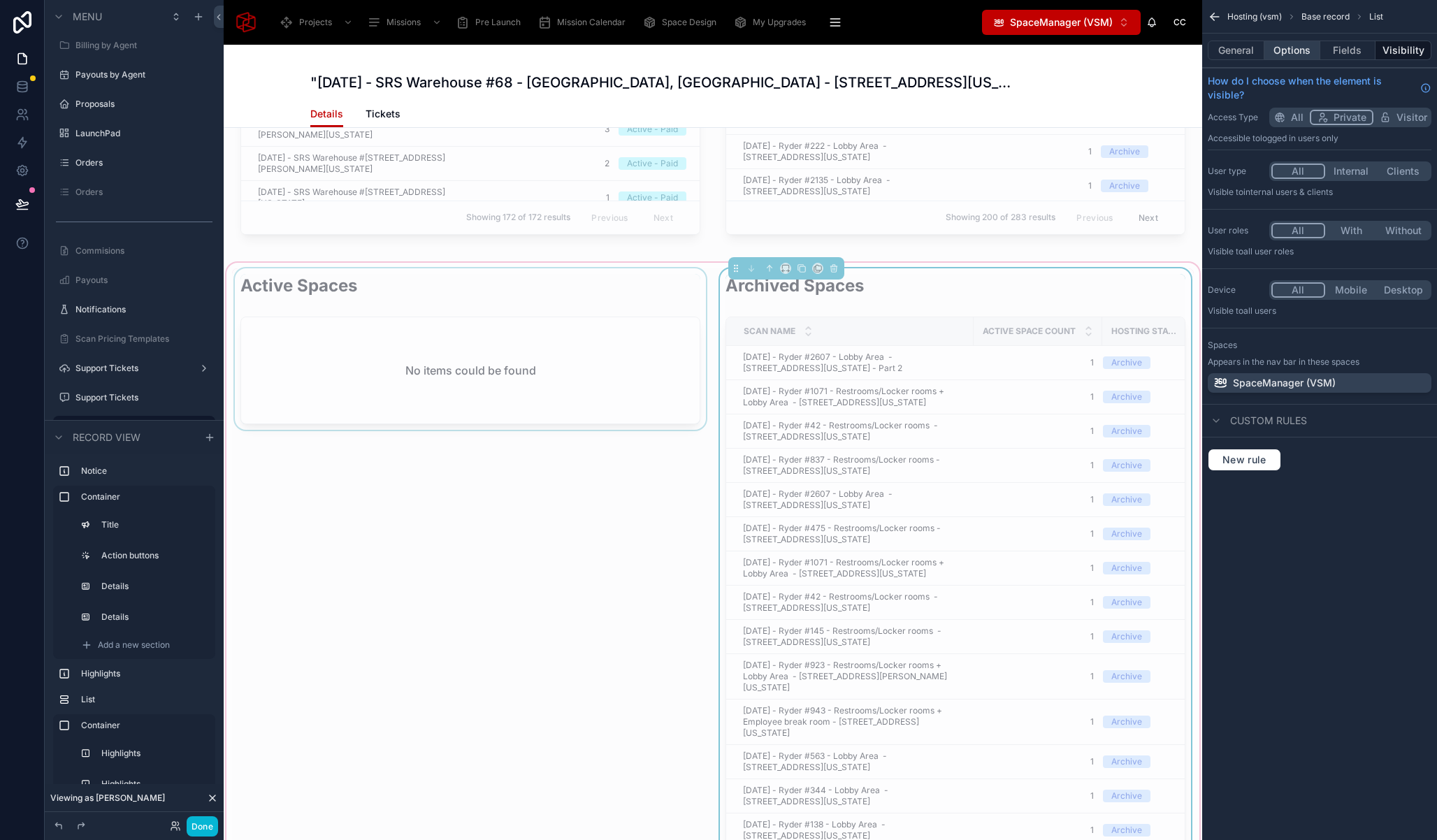
click at [1305, 56] on button "Options" at bounding box center [1292, 50] width 56 height 20
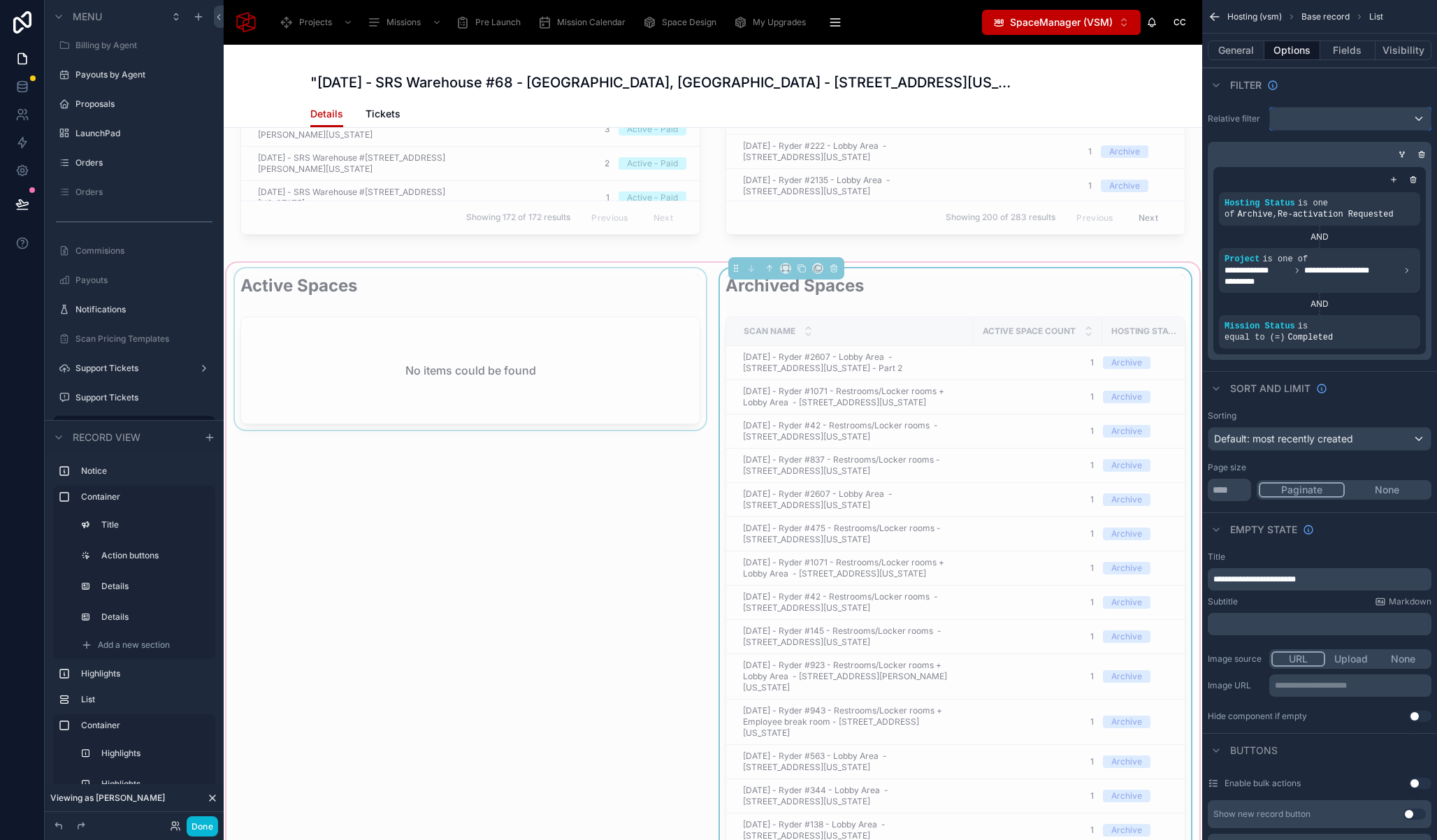
click at [1364, 111] on div "scrollable content" at bounding box center [1350, 119] width 160 height 22
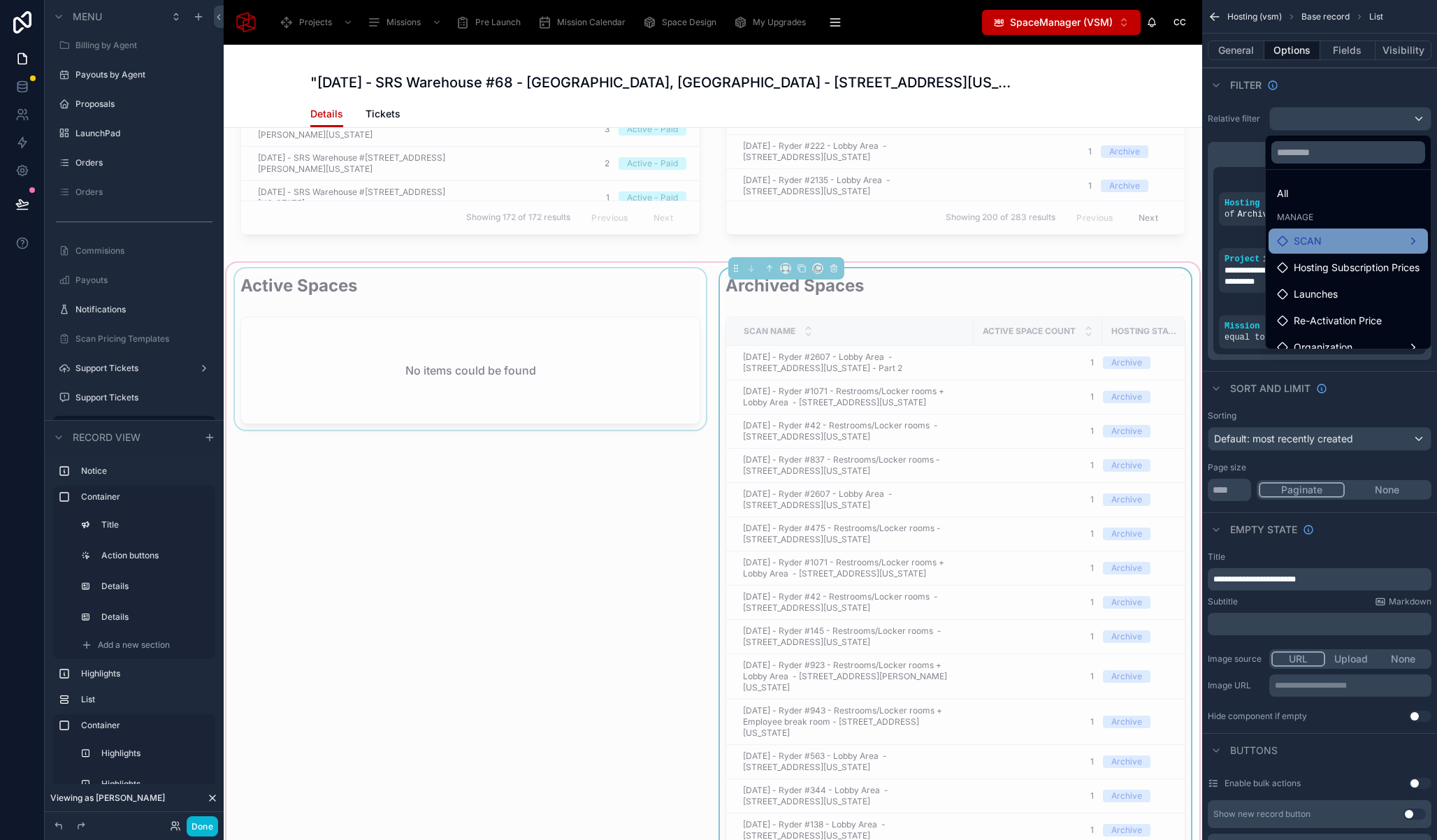
click at [1335, 236] on div "SCAN" at bounding box center [1348, 241] width 142 height 16
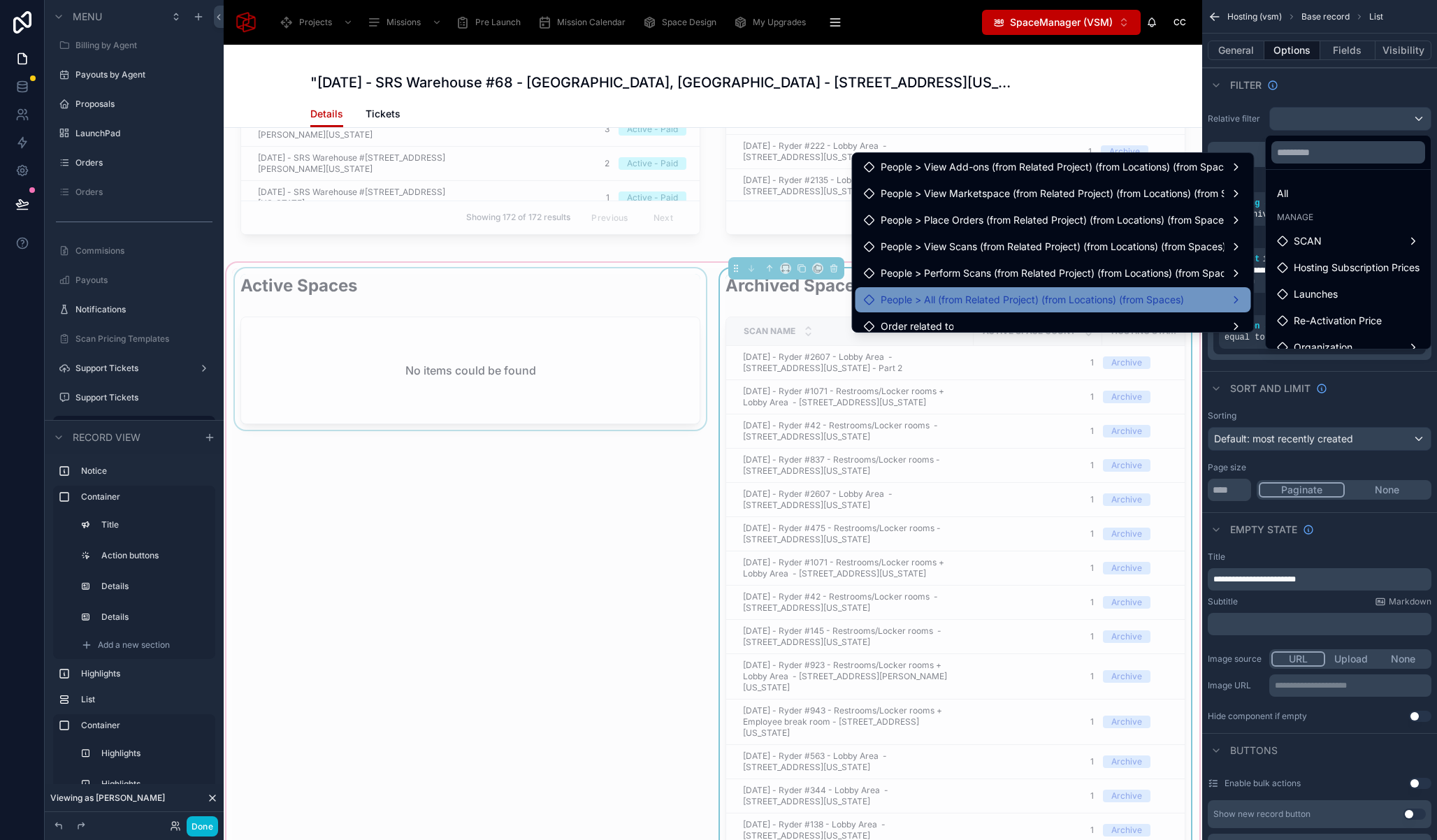
scroll to position [0, 0]
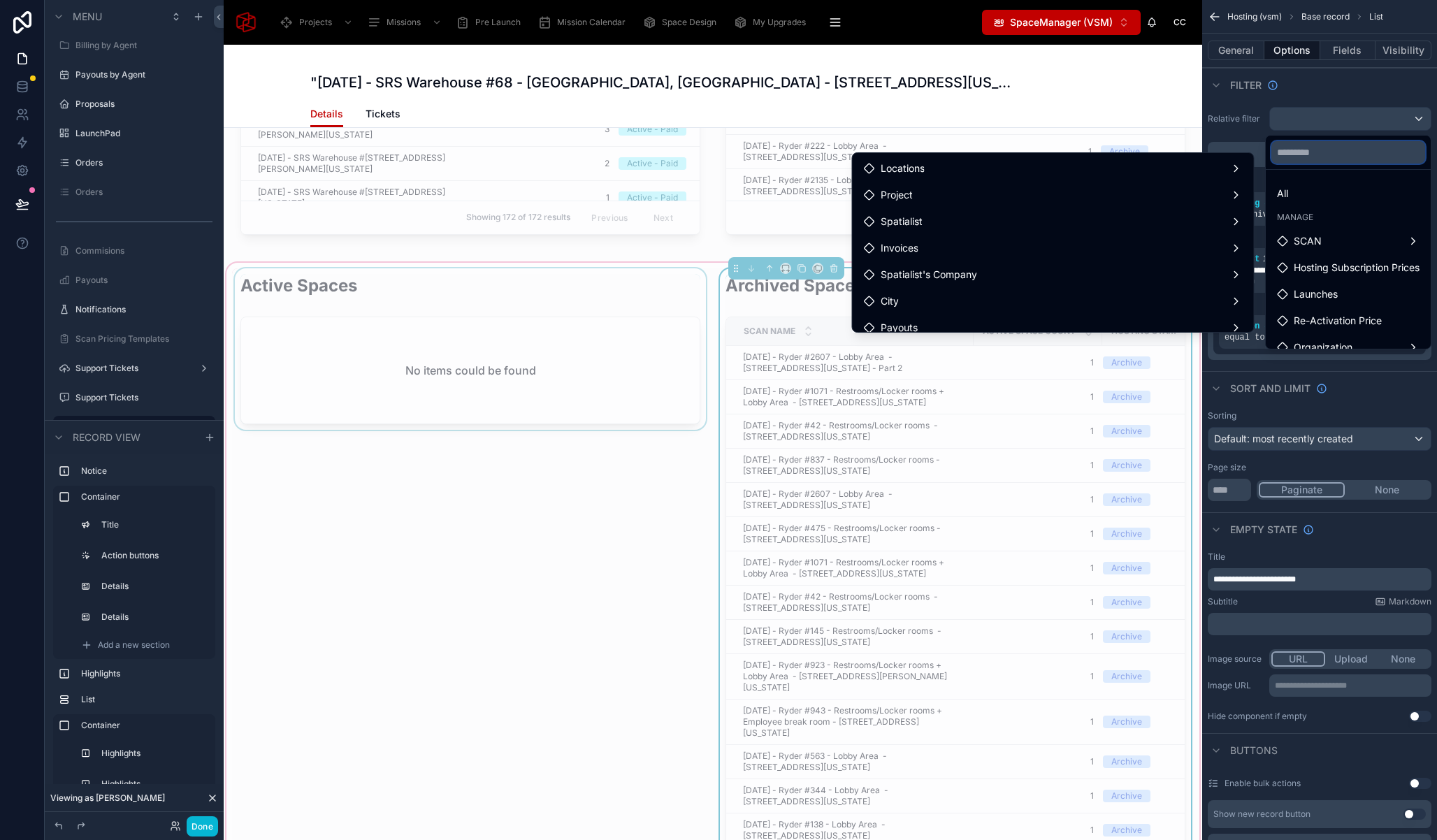
click at [1335, 156] on input "text" at bounding box center [1348, 152] width 154 height 22
click at [1244, 121] on div "scrollable content" at bounding box center [718, 420] width 1437 height 840
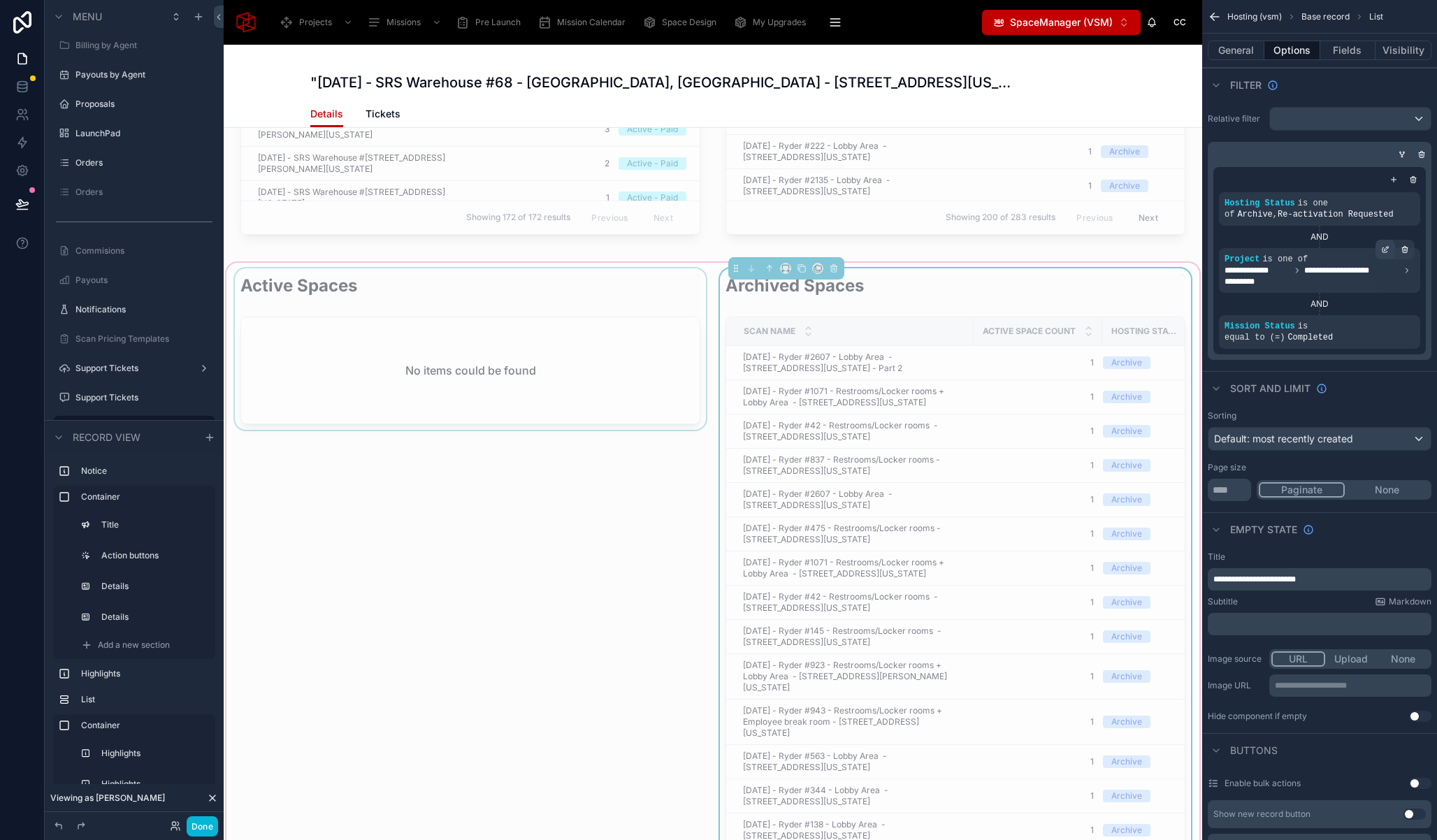
click at [1380, 248] on div "scrollable content" at bounding box center [1385, 250] width 20 height 20
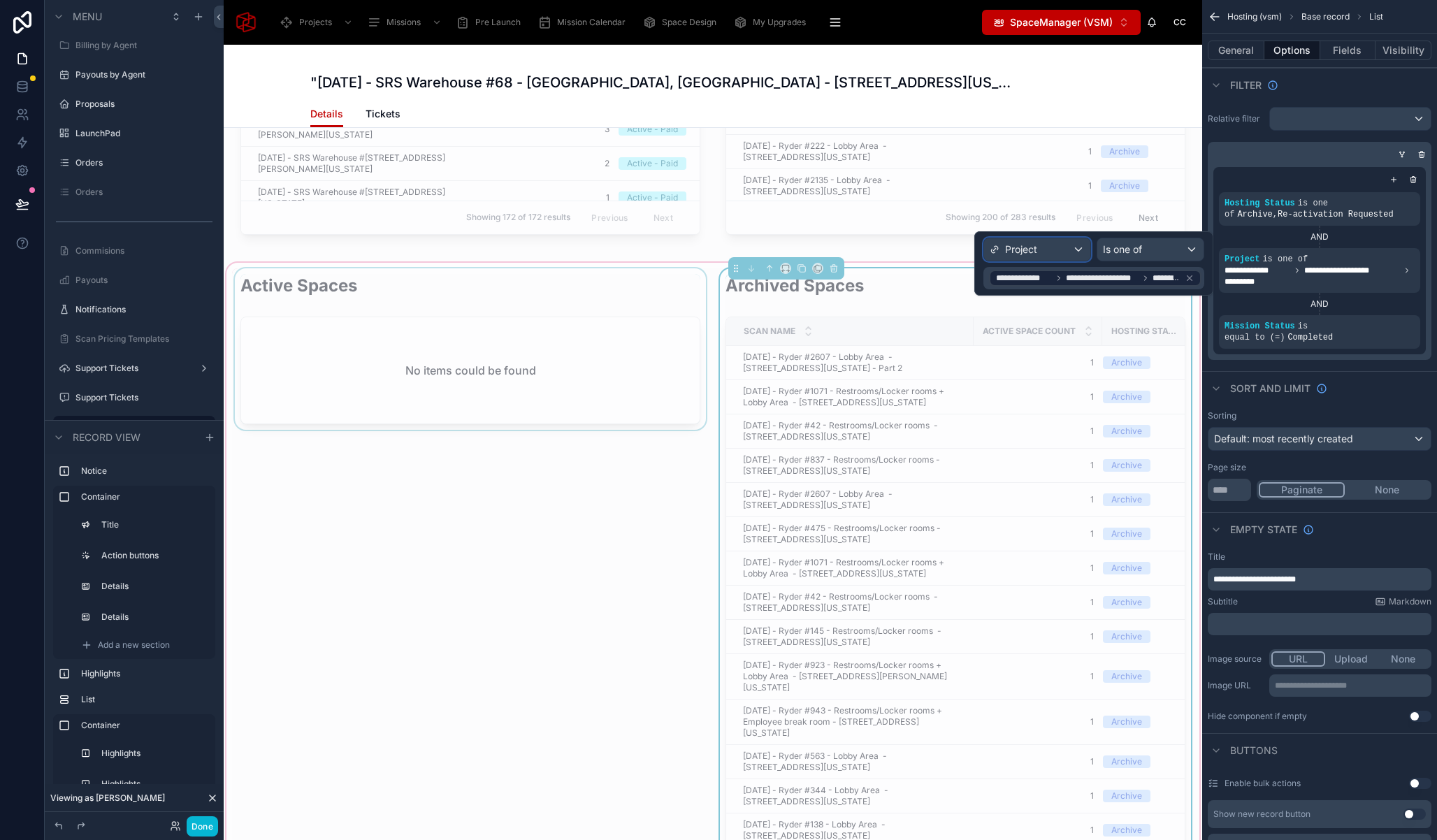
click at [1069, 247] on div "Project" at bounding box center [1037, 250] width 106 height 22
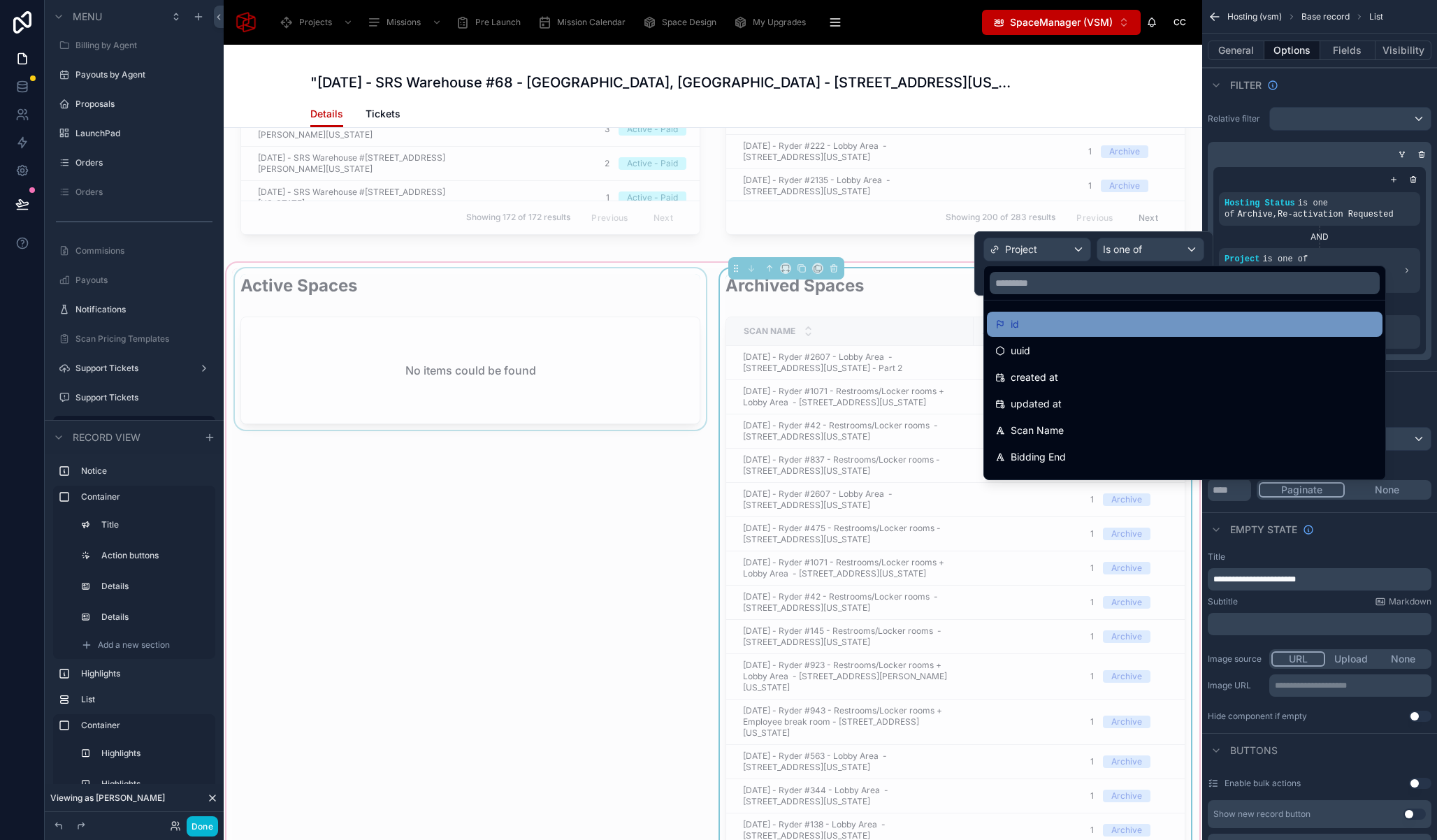
click at [1038, 323] on div "id" at bounding box center [1184, 324] width 379 height 16
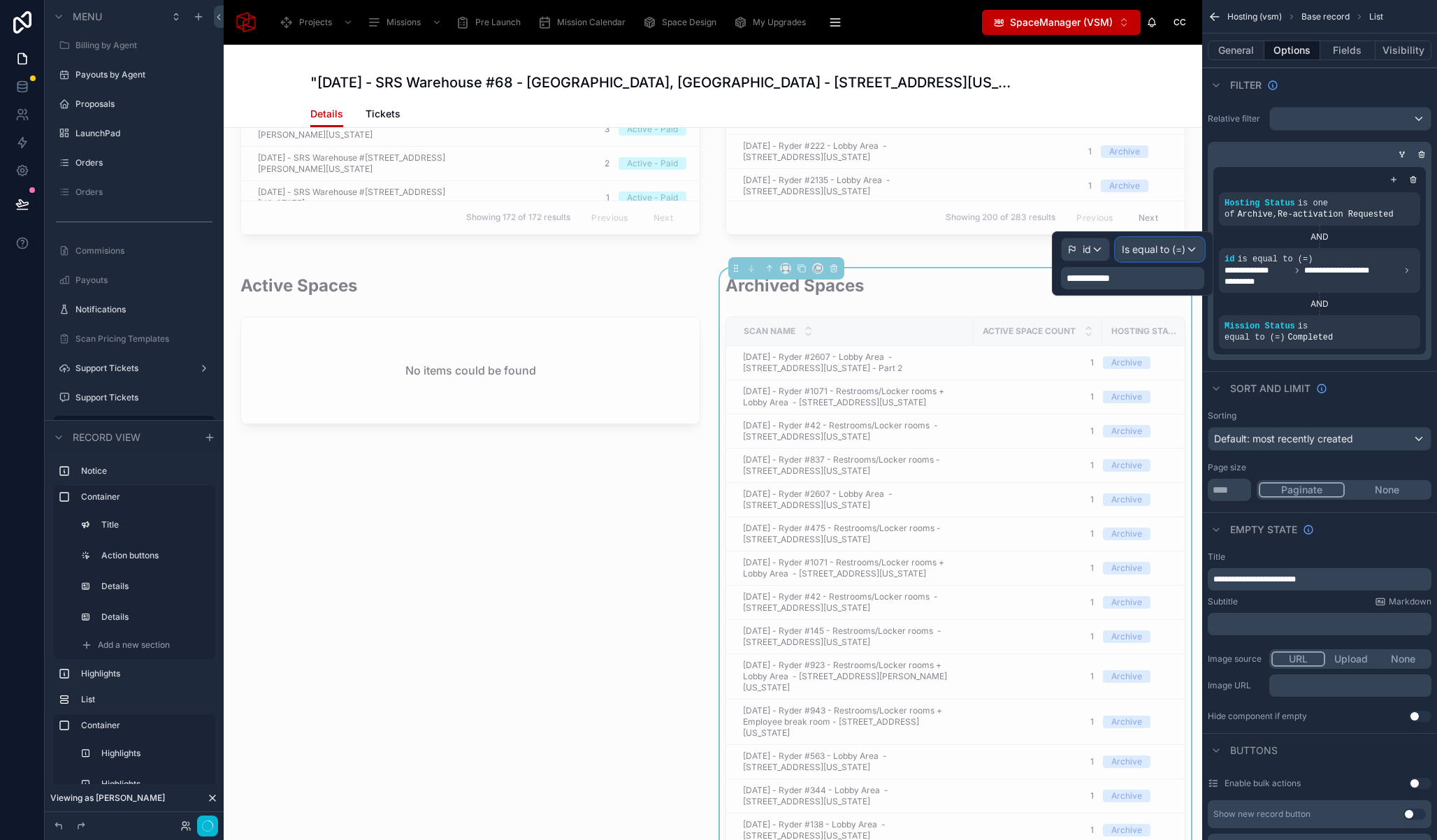
click at [1157, 249] on span "Is equal to (=)" at bounding box center [1154, 249] width 64 height 14
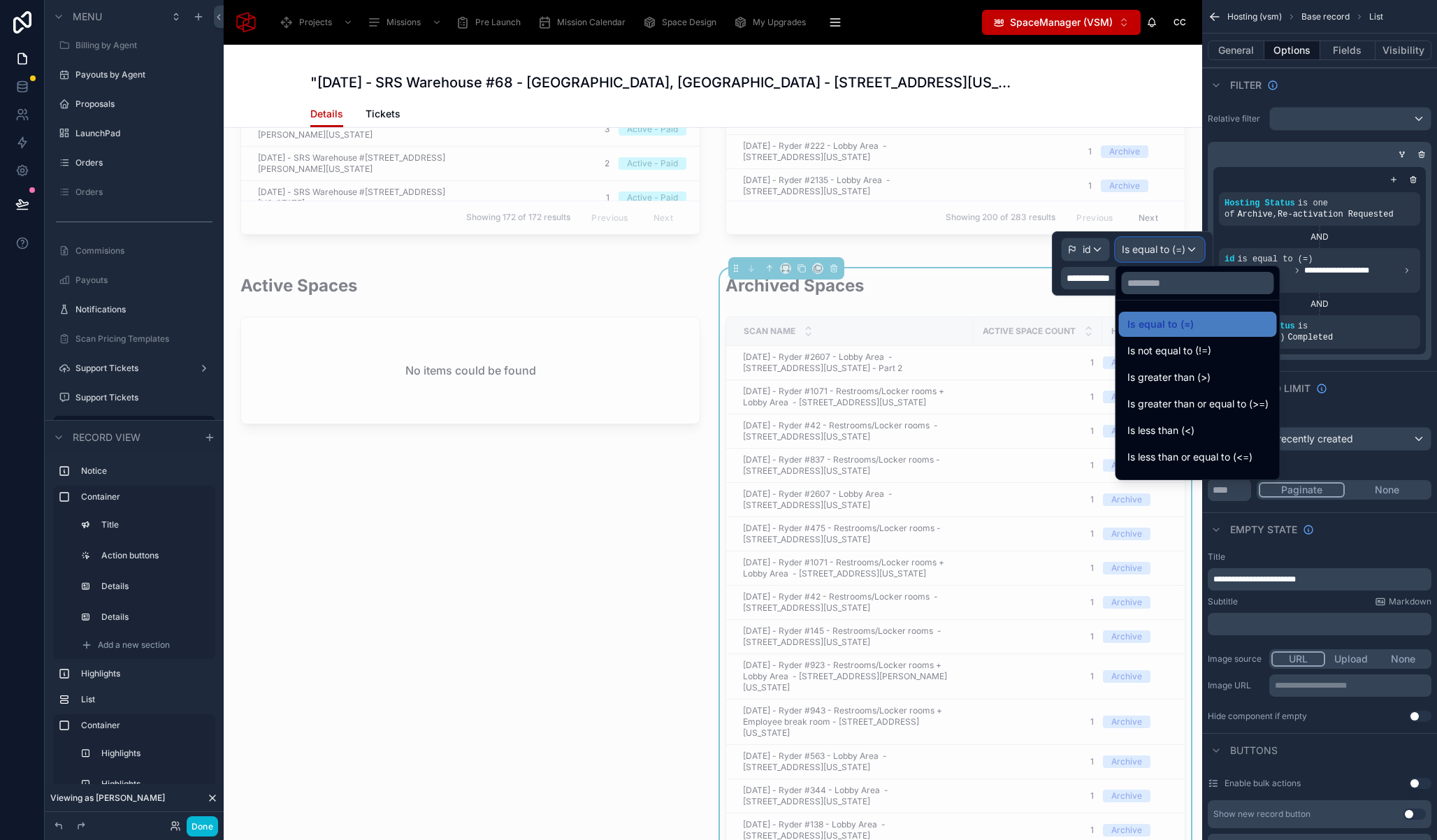
scroll to position [98, 0]
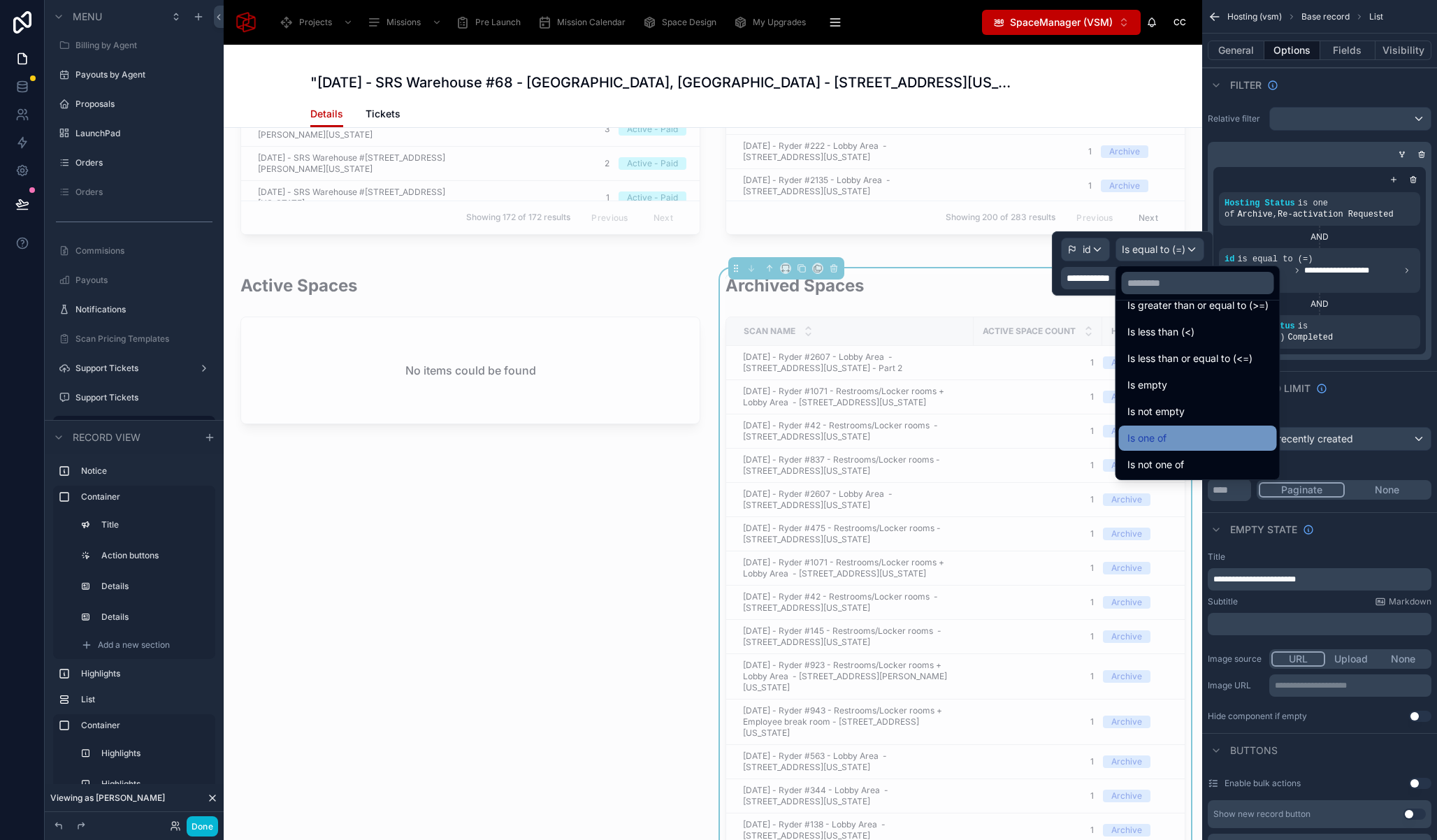
click at [1188, 442] on div "Is one of" at bounding box center [1198, 438] width 141 height 16
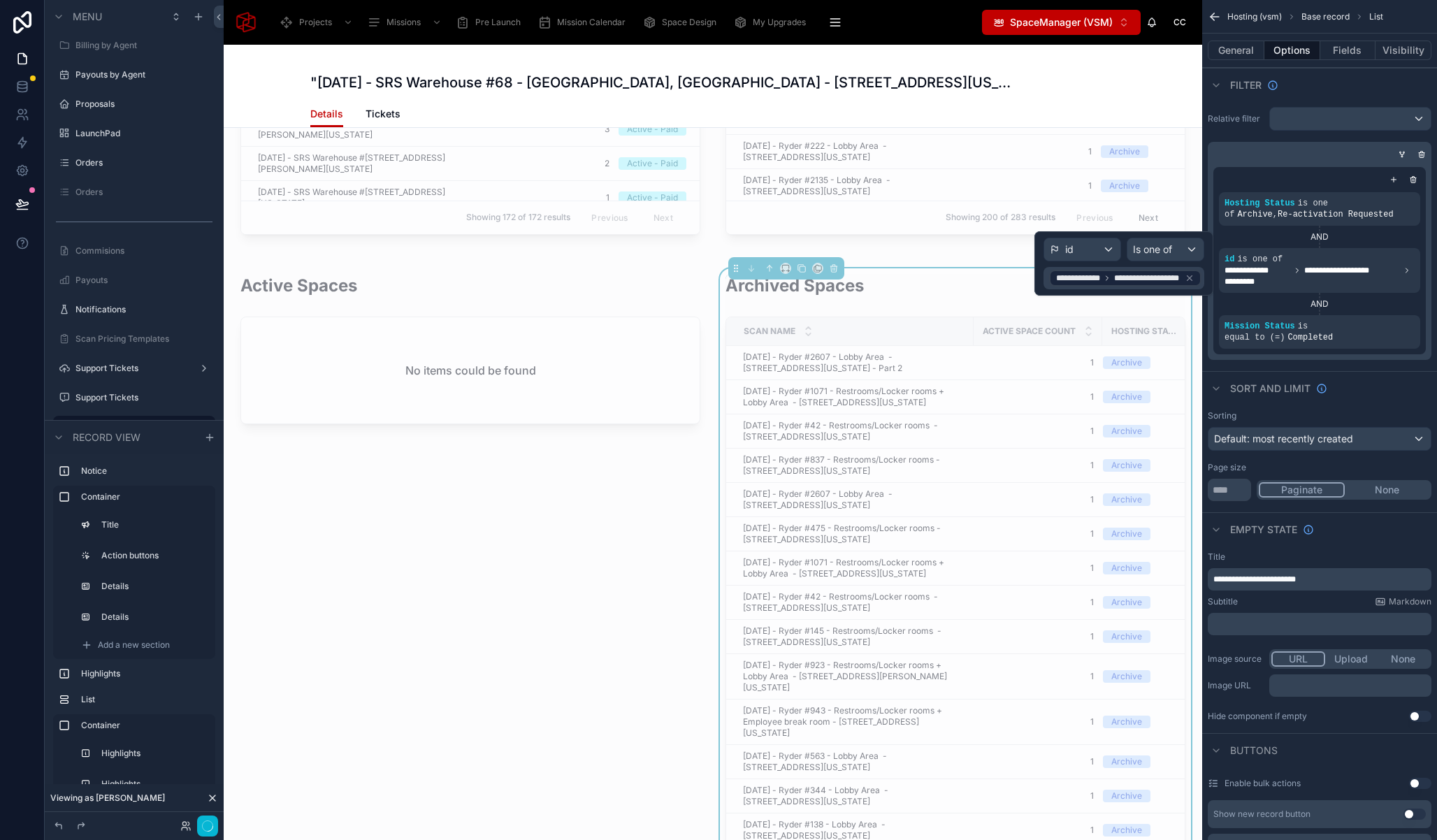
click at [1188, 279] on icon at bounding box center [1190, 278] width 5 height 5
click at [1190, 279] on div "**********" at bounding box center [1124, 263] width 179 height 64
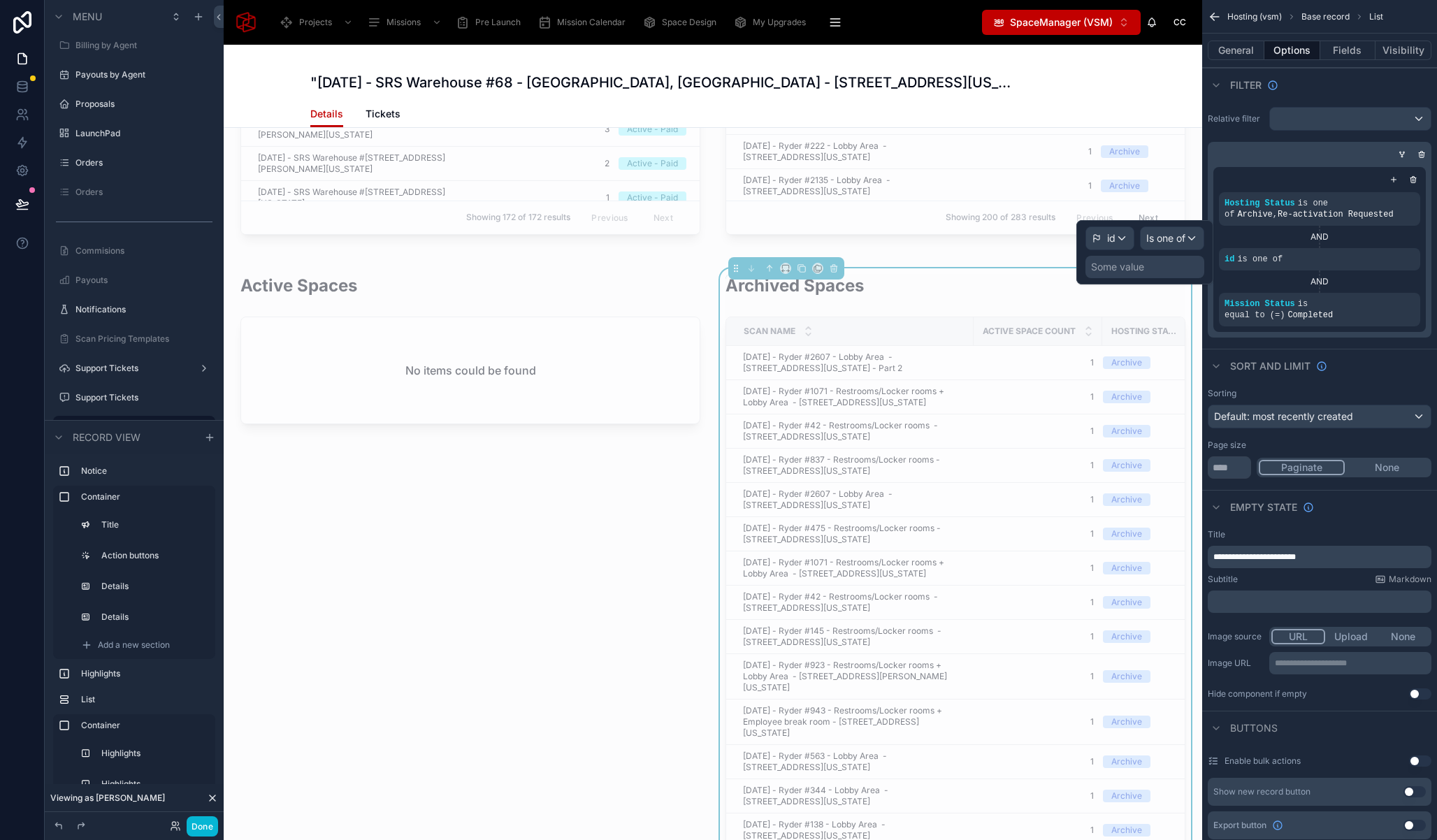
click at [1177, 262] on div "Some value" at bounding box center [1144, 267] width 118 height 22
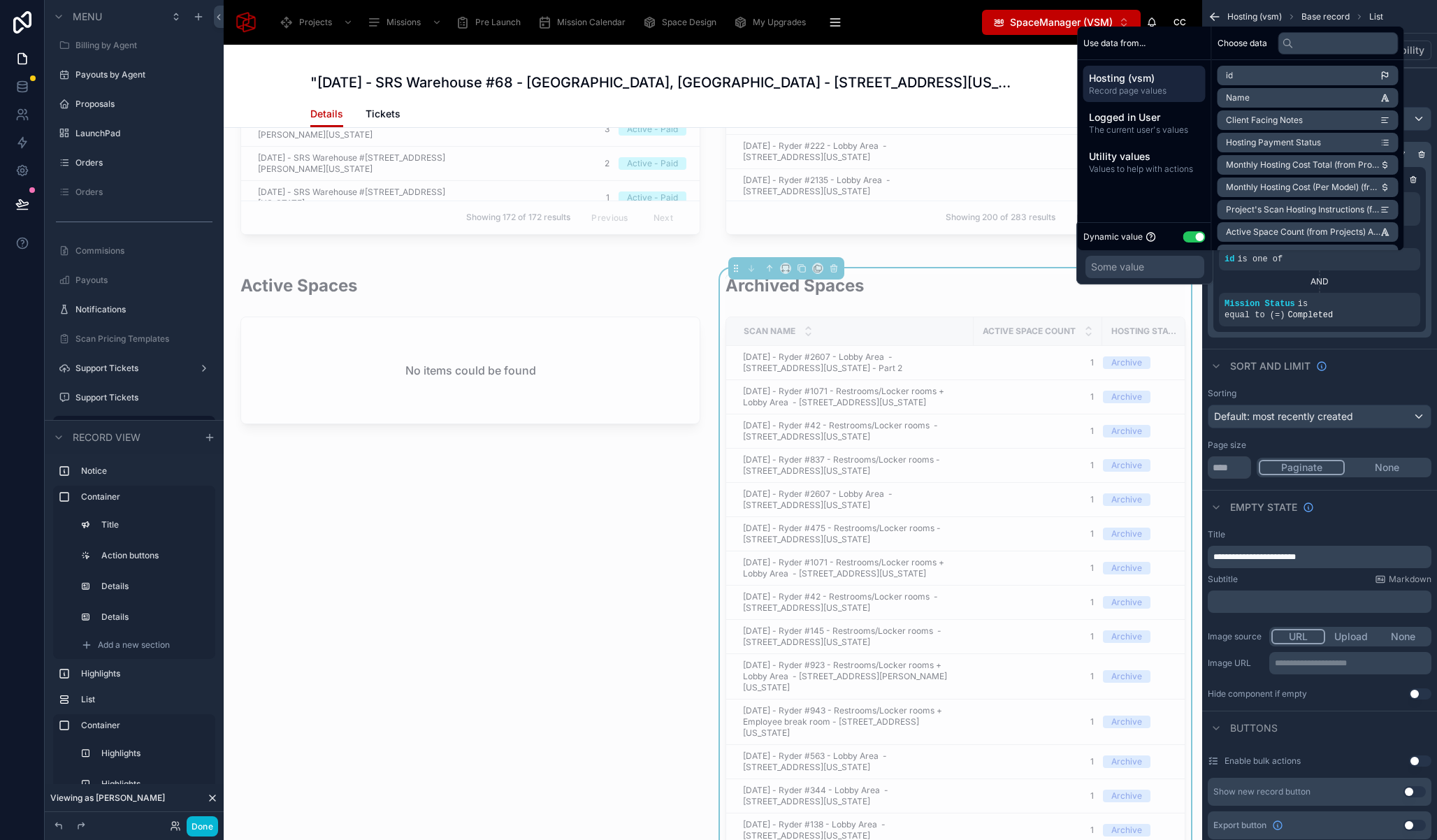
click at [1148, 272] on div "Some value" at bounding box center [1144, 267] width 118 height 22
click at [1144, 88] on span "Record page values" at bounding box center [1144, 91] width 111 height 11
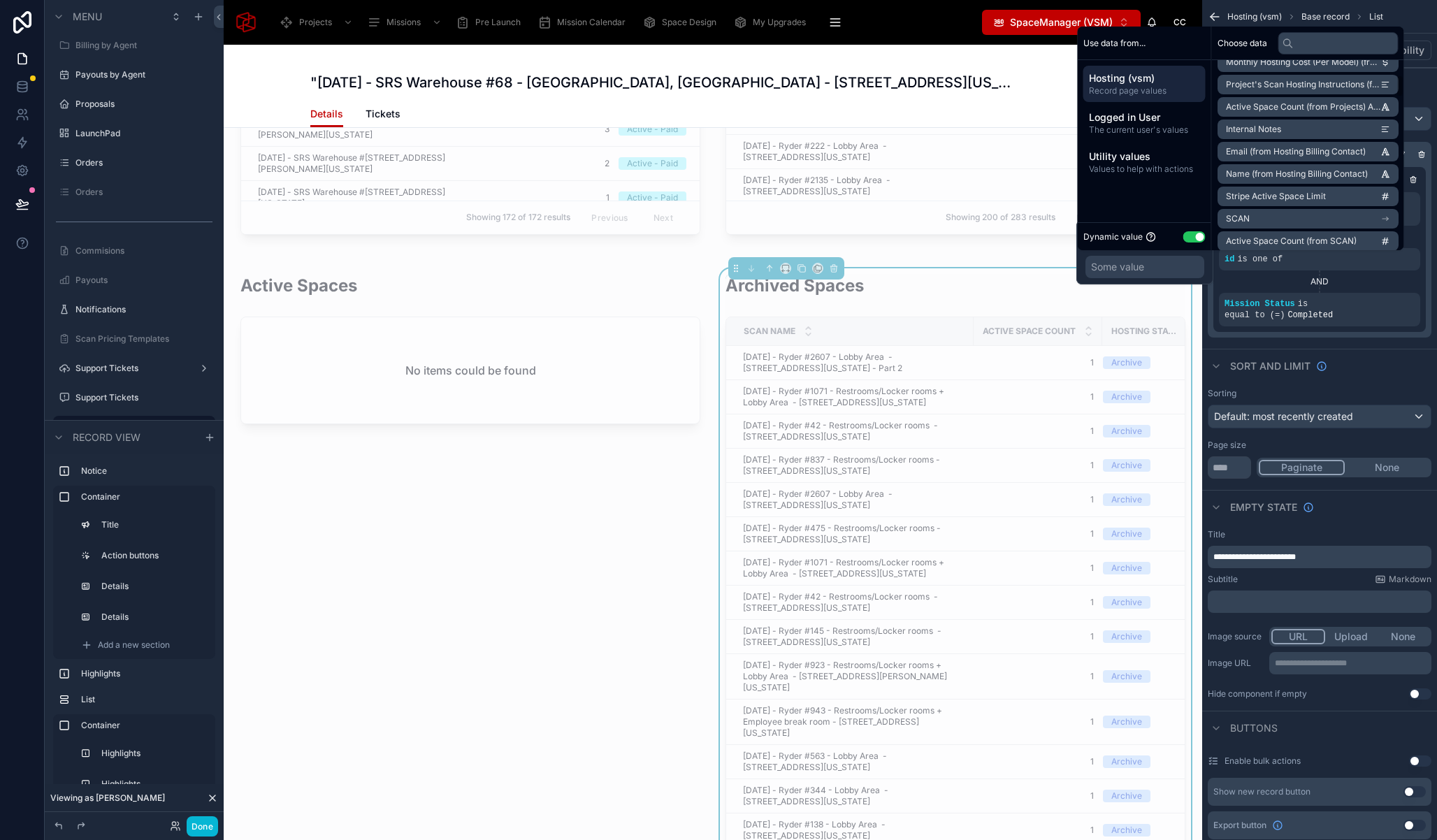
click at [1384, 217] on li "SCAN" at bounding box center [1307, 219] width 181 height 20
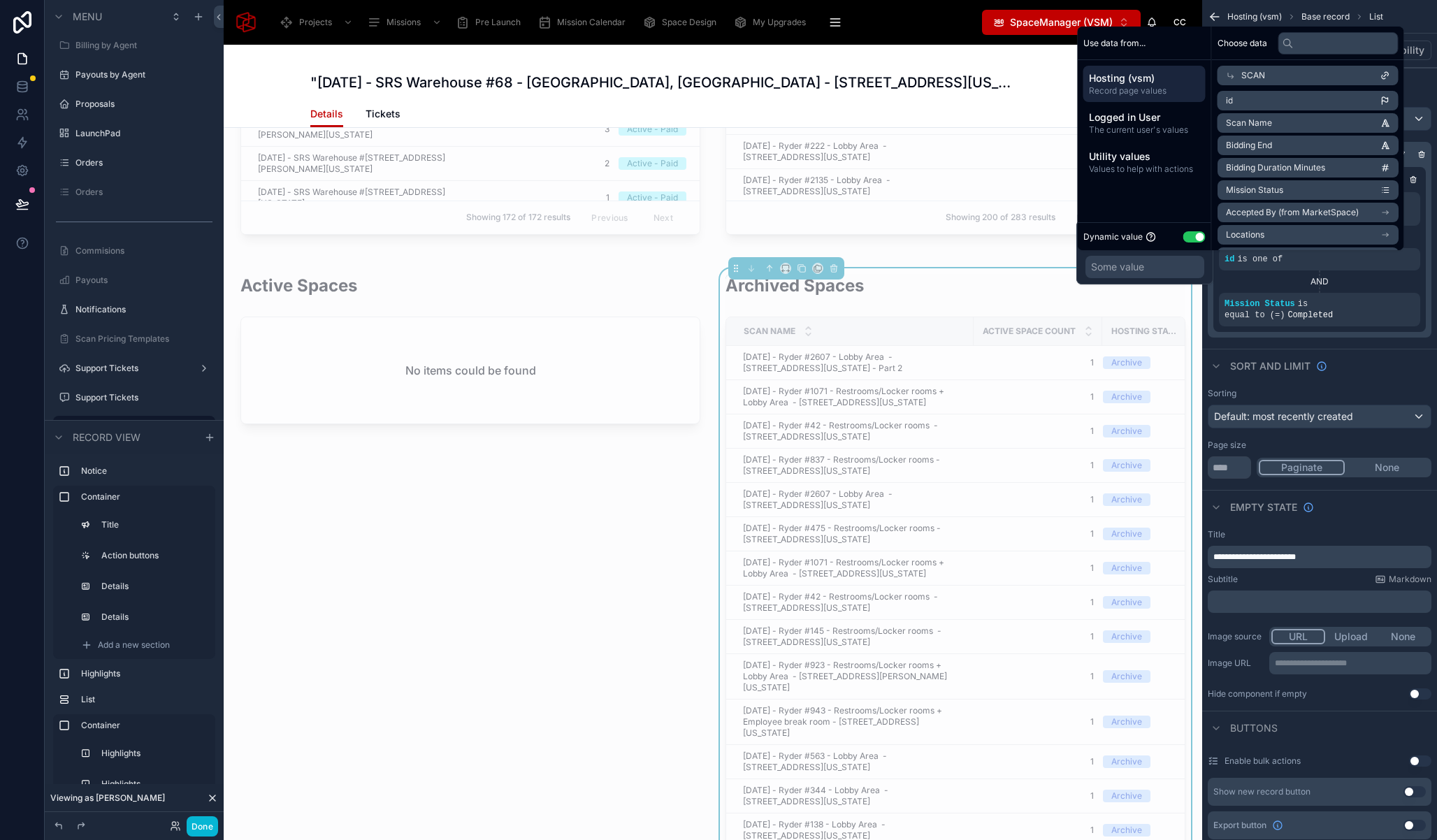
click at [1390, 98] on icon "scrollable content" at bounding box center [1384, 100] width 10 height 10
click at [1384, 344] on div "Relative filter Hosting Status is one of Archive , Re-activation Requested AND …" at bounding box center [1319, 222] width 235 height 242
click at [1412, 16] on div "Hosting (vsm) Base record List" at bounding box center [1319, 16] width 235 height 34
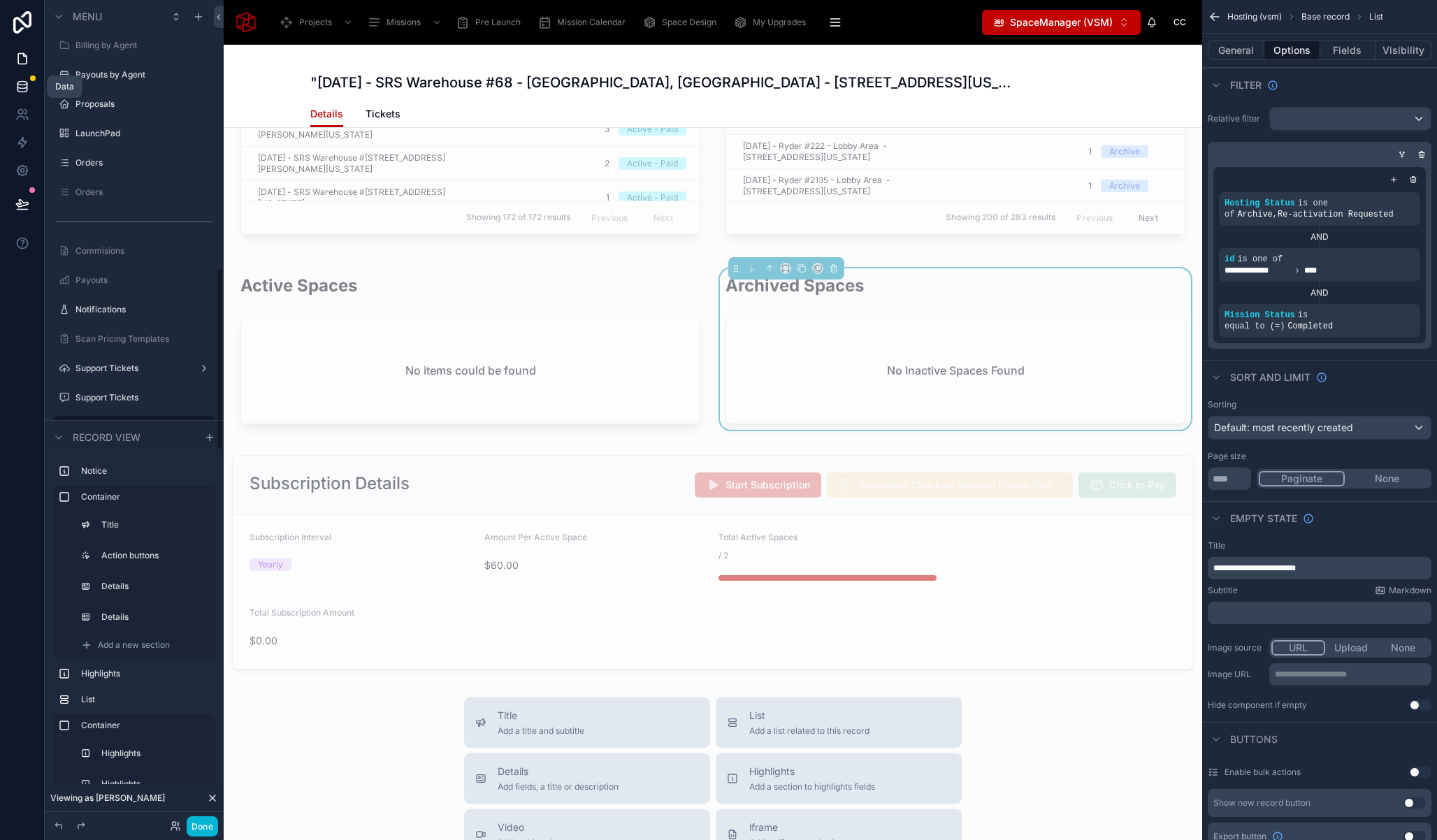
click at [21, 77] on link at bounding box center [22, 86] width 44 height 28
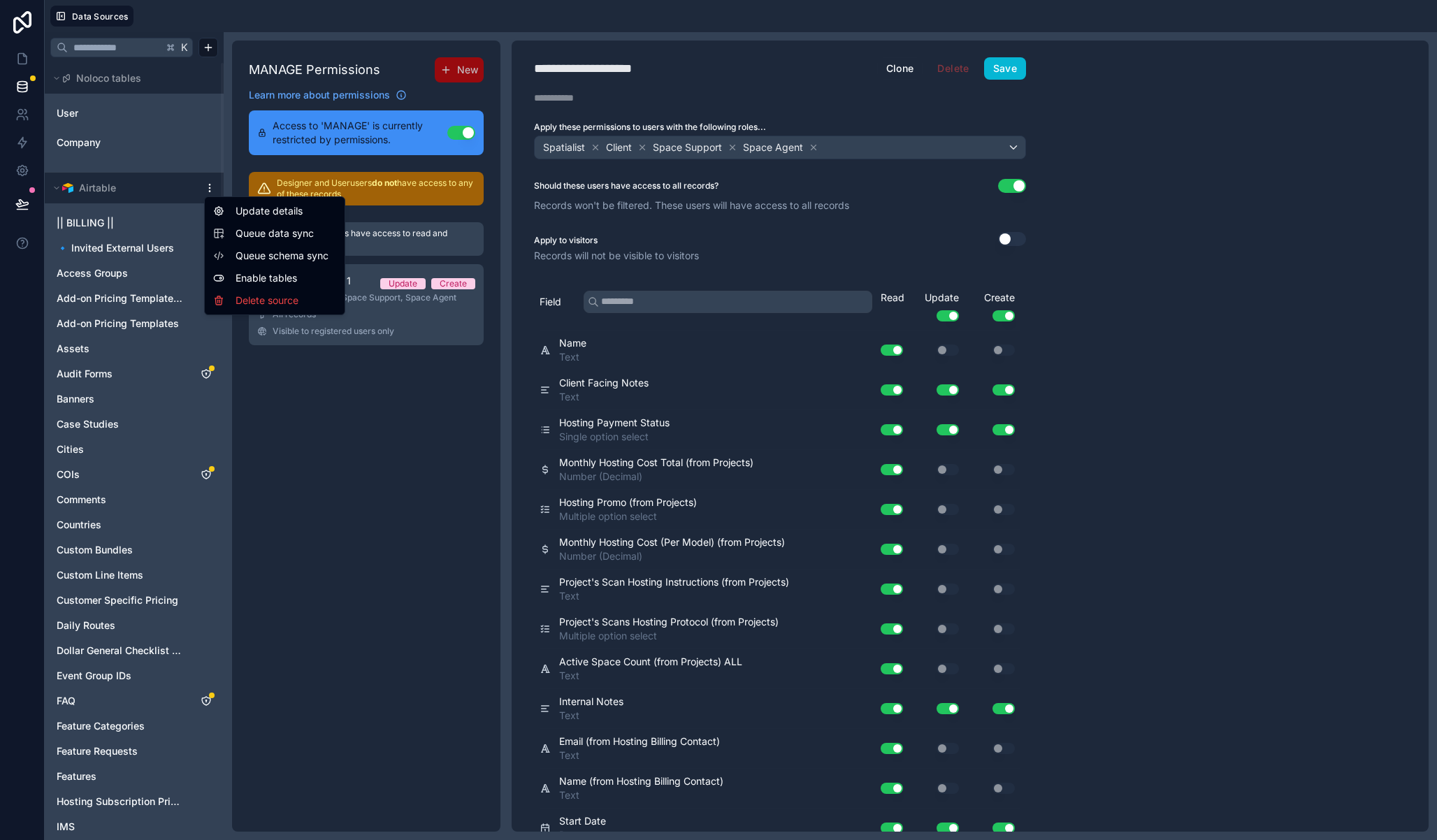
click at [210, 188] on html "Data Sources K Noloco tables User Company Airtable || BILLING || 🔹 Invited Exte…" at bounding box center [718, 420] width 1437 height 840
click at [282, 233] on span "Queue data sync" at bounding box center [286, 233] width 100 height 14
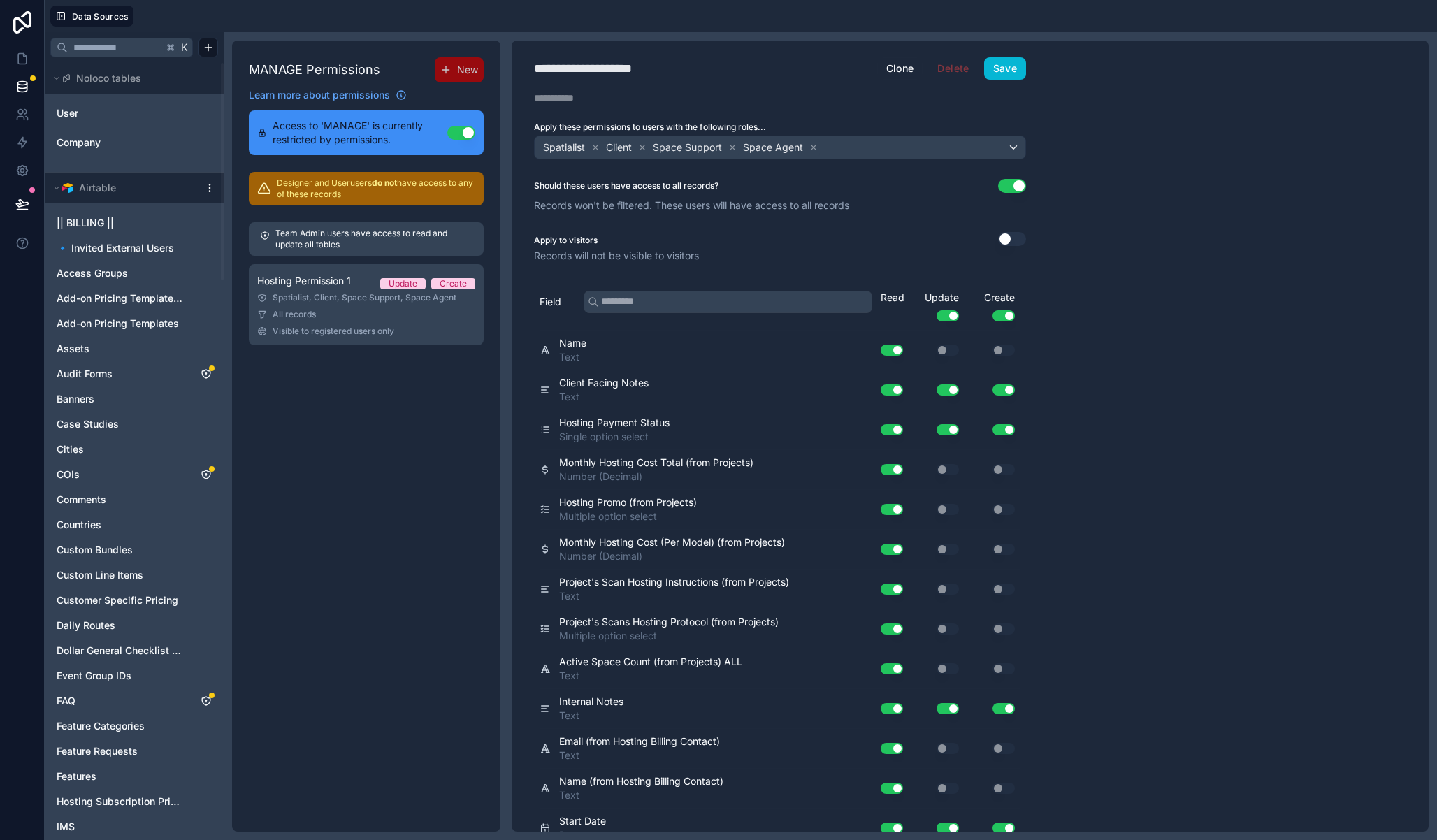
click at [210, 186] on html "Data Sources K Noloco tables User Company Airtable || BILLING || 🔹 Invited Exte…" at bounding box center [718, 420] width 1437 height 840
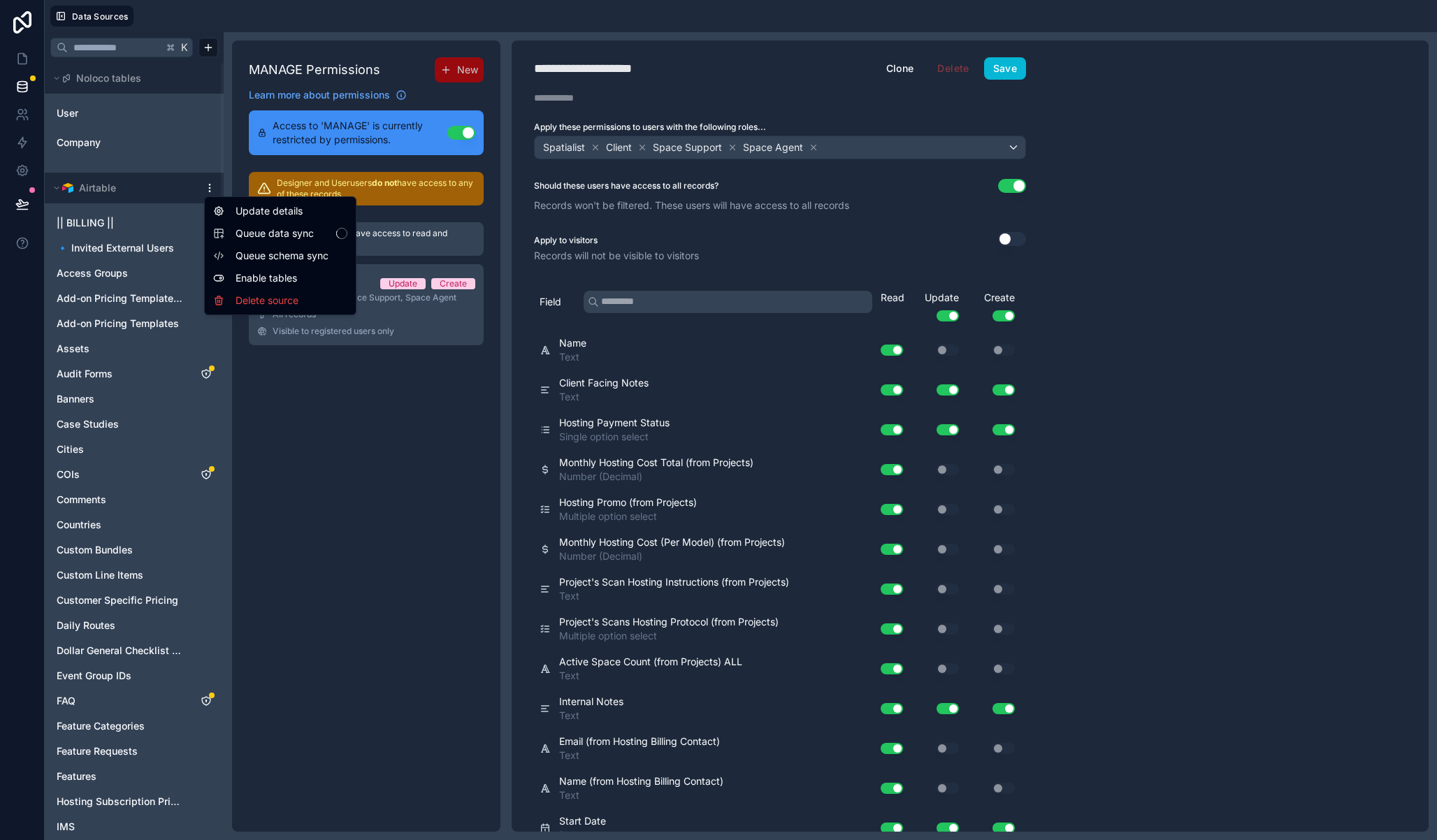
click at [271, 257] on span "Queue schema sync" at bounding box center [286, 256] width 100 height 14
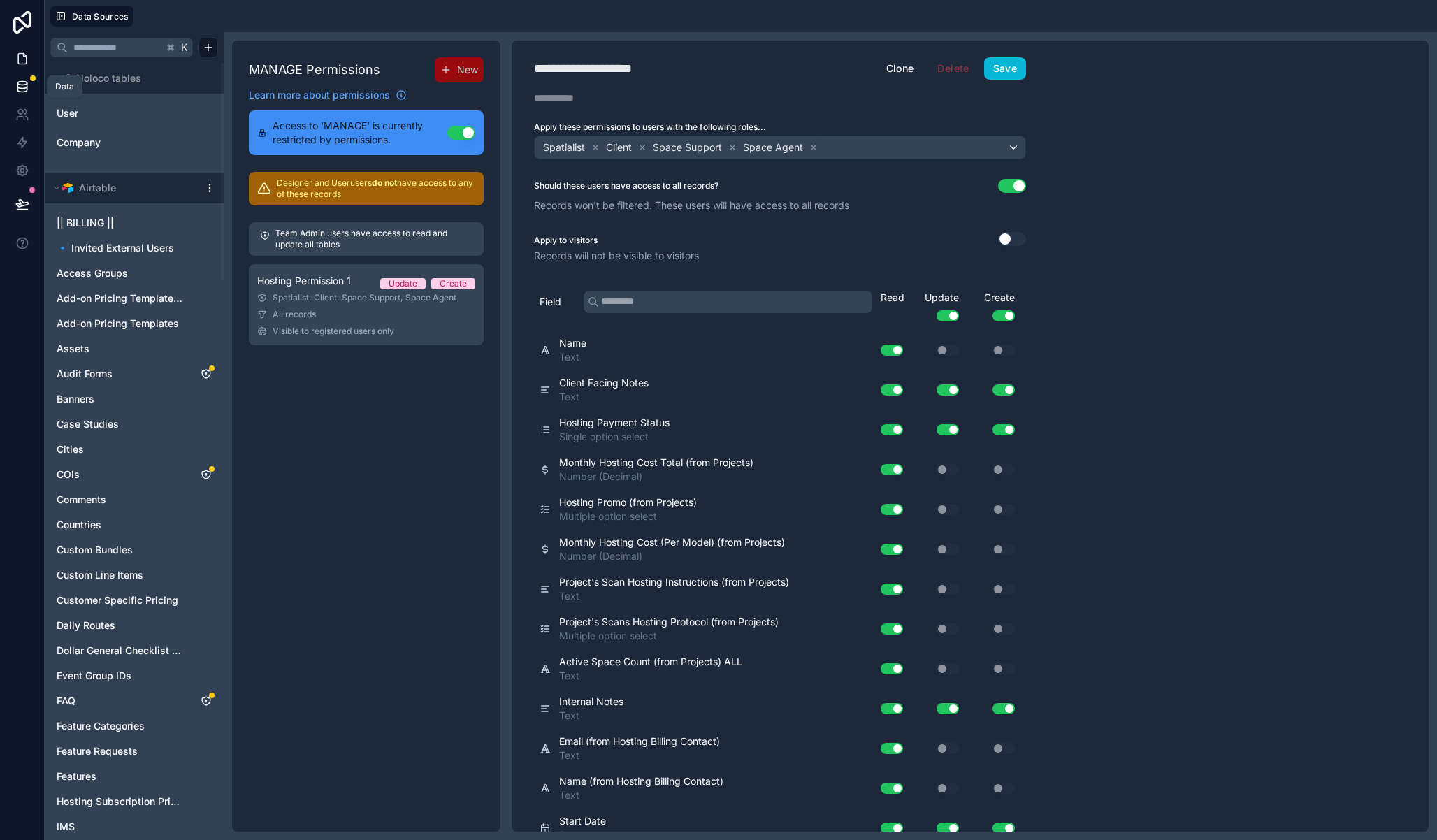
click at [22, 52] on icon at bounding box center [22, 58] width 14 height 14
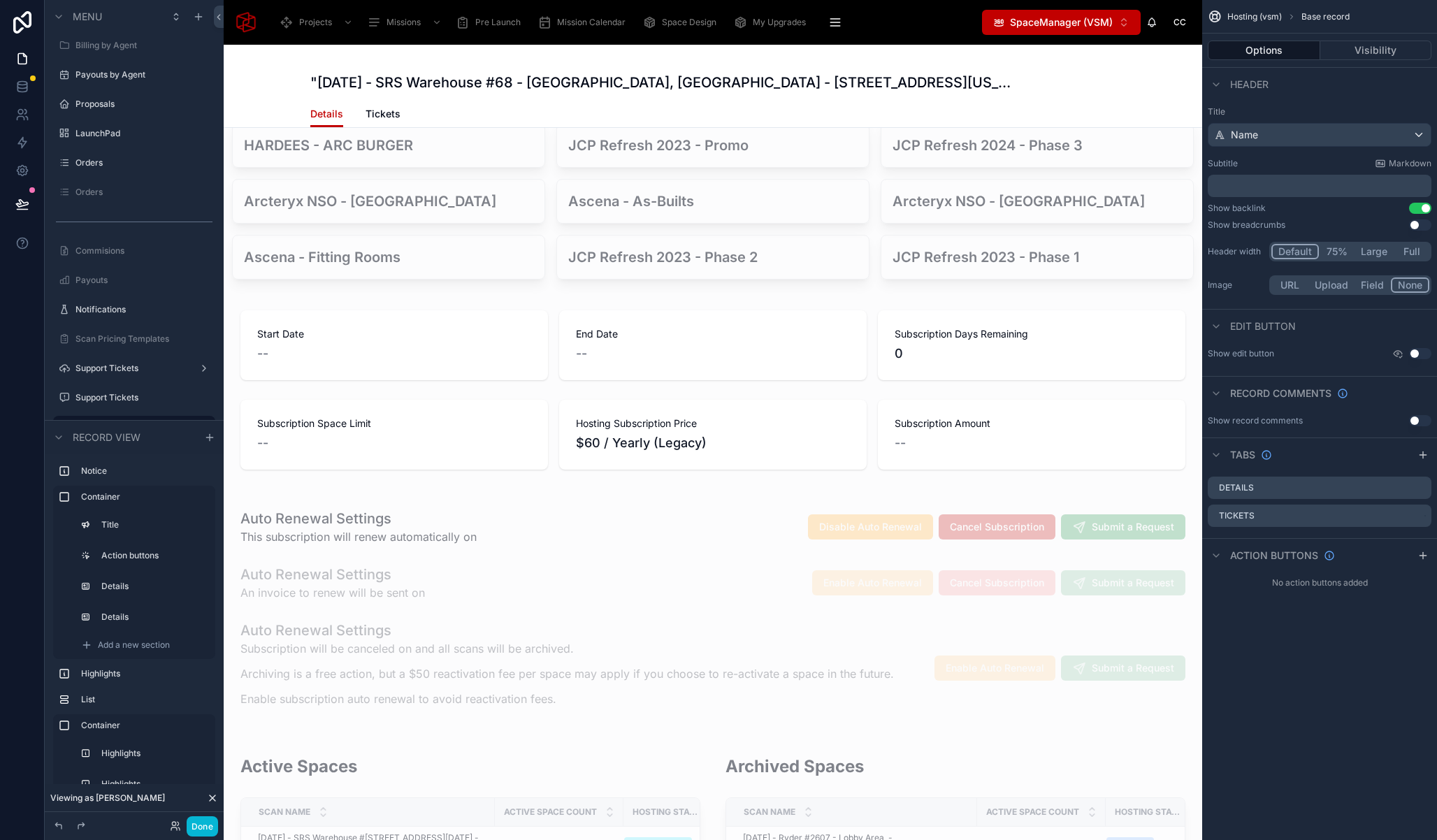
scroll to position [1226, 0]
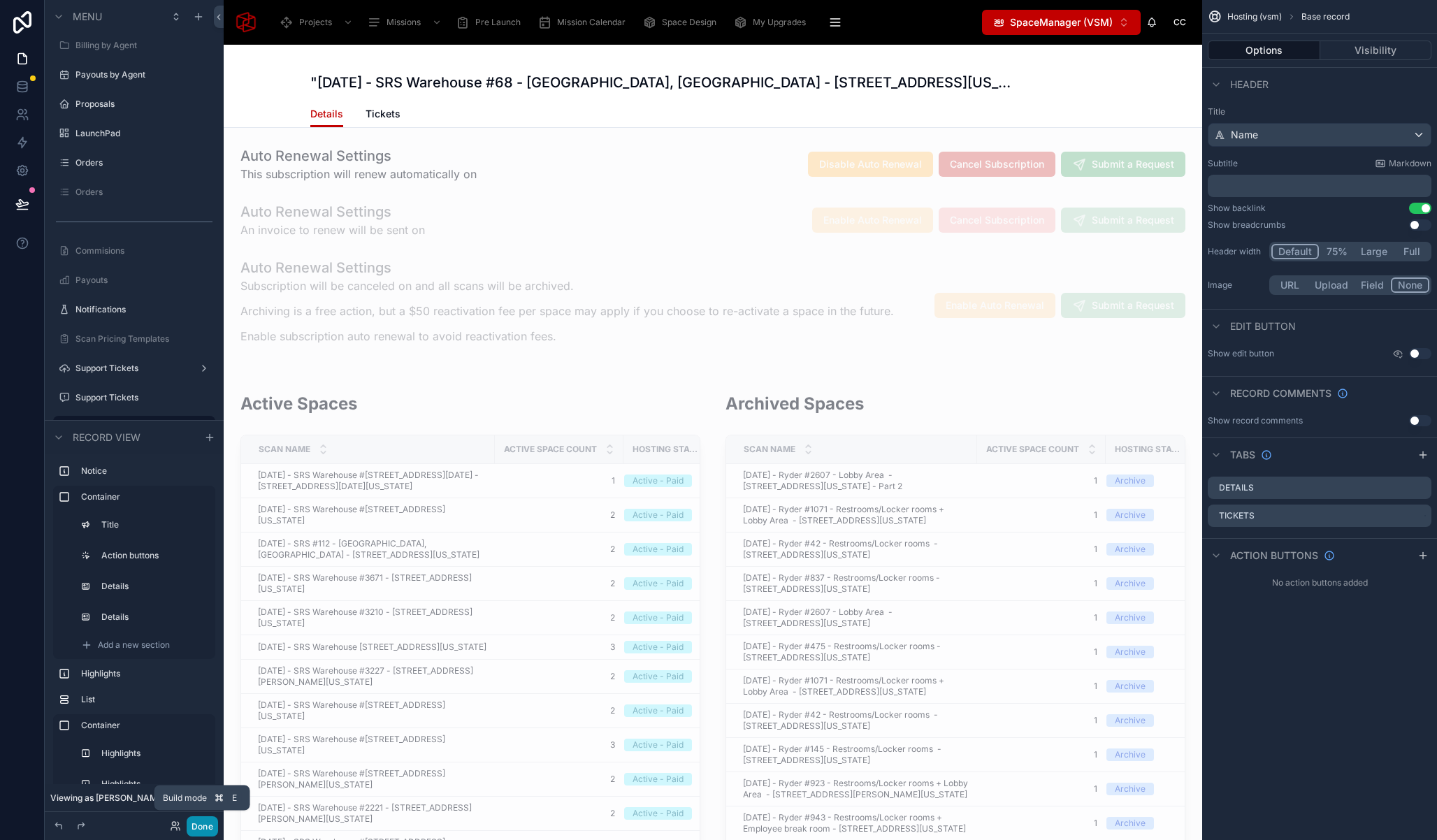
click at [193, 827] on button "Done" at bounding box center [202, 826] width 32 height 20
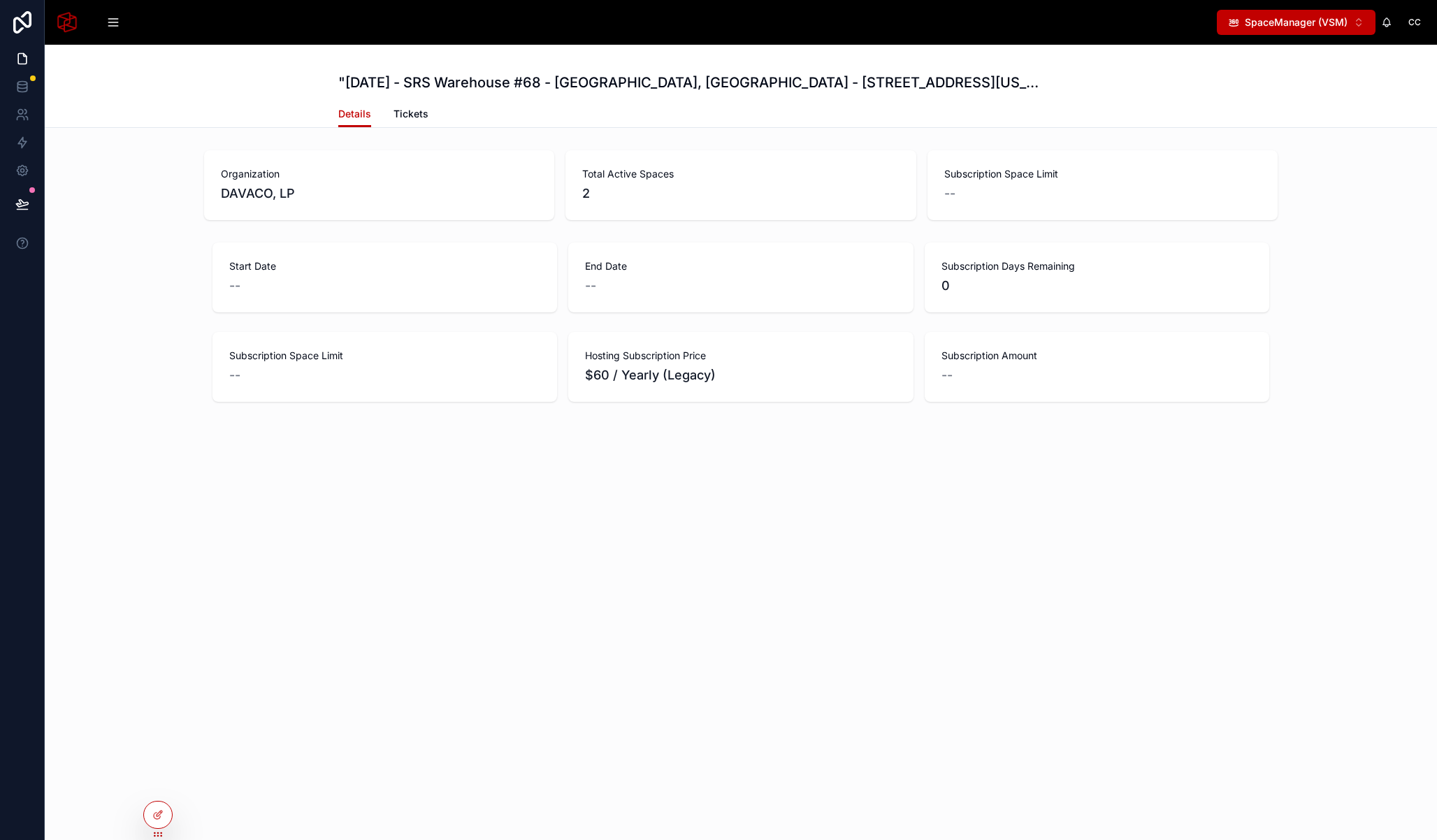
scroll to position [0, 0]
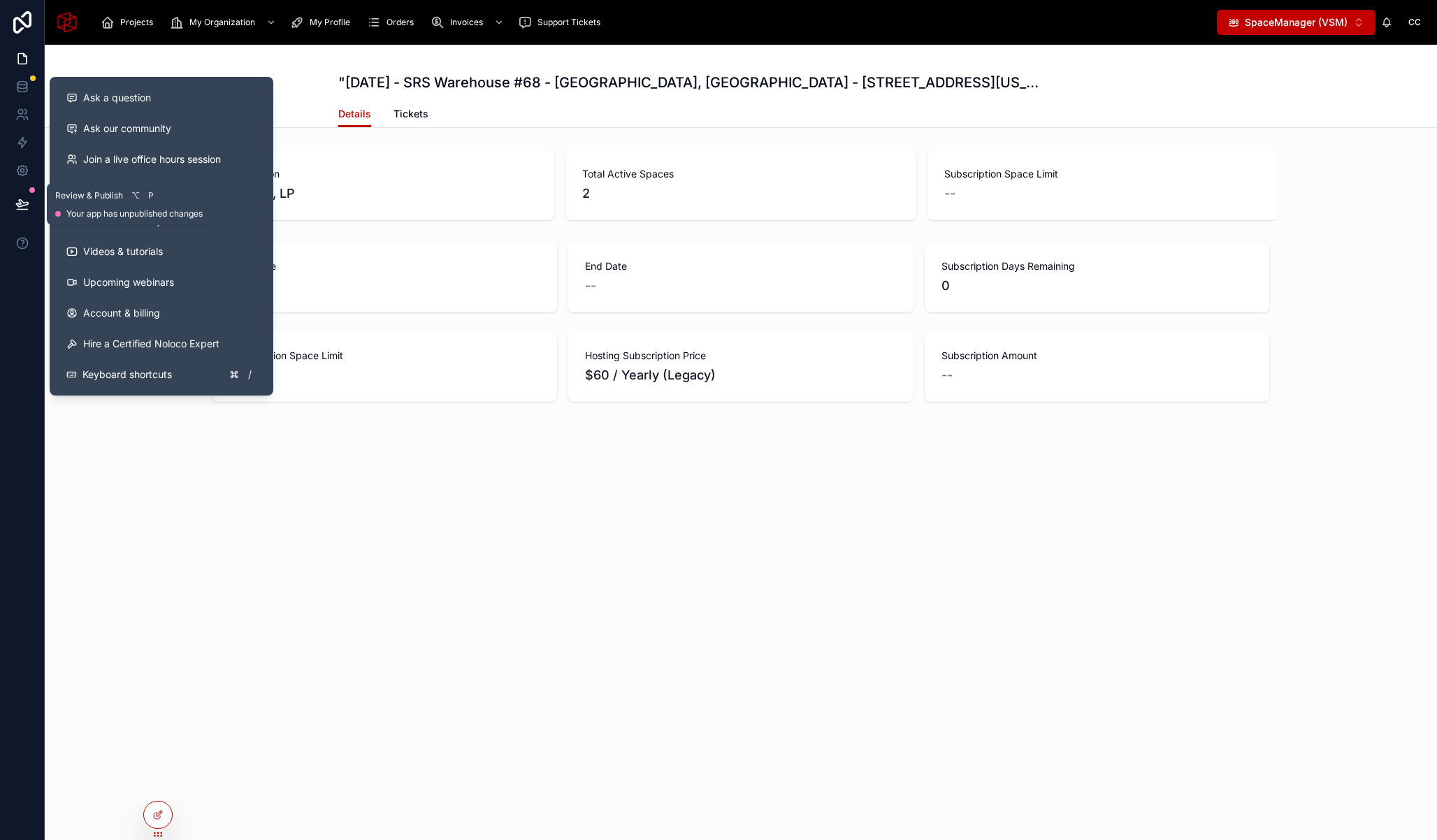
click at [20, 207] on icon at bounding box center [22, 204] width 14 height 14
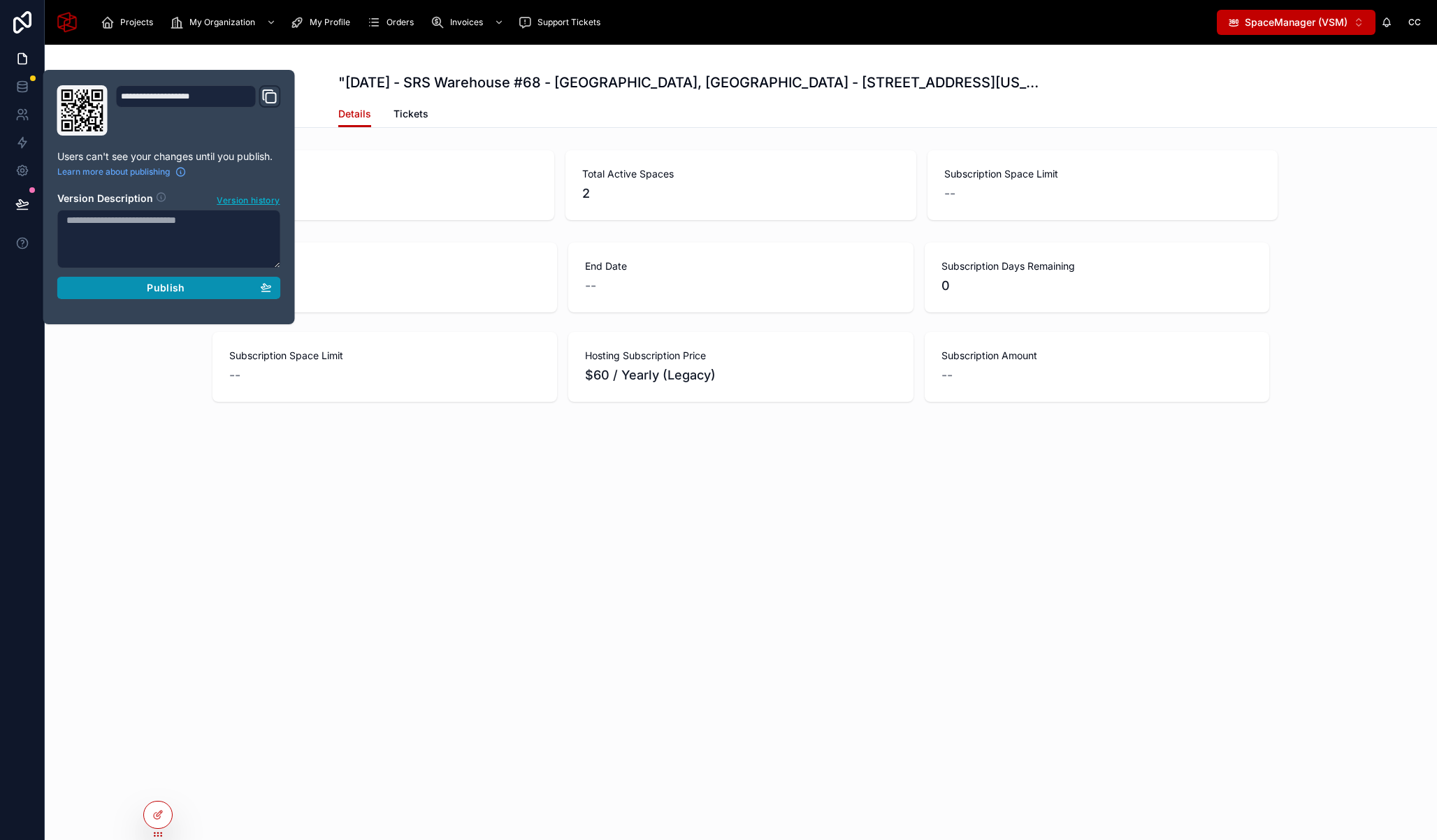
click at [140, 280] on button "Publish" at bounding box center [169, 288] width 224 height 22
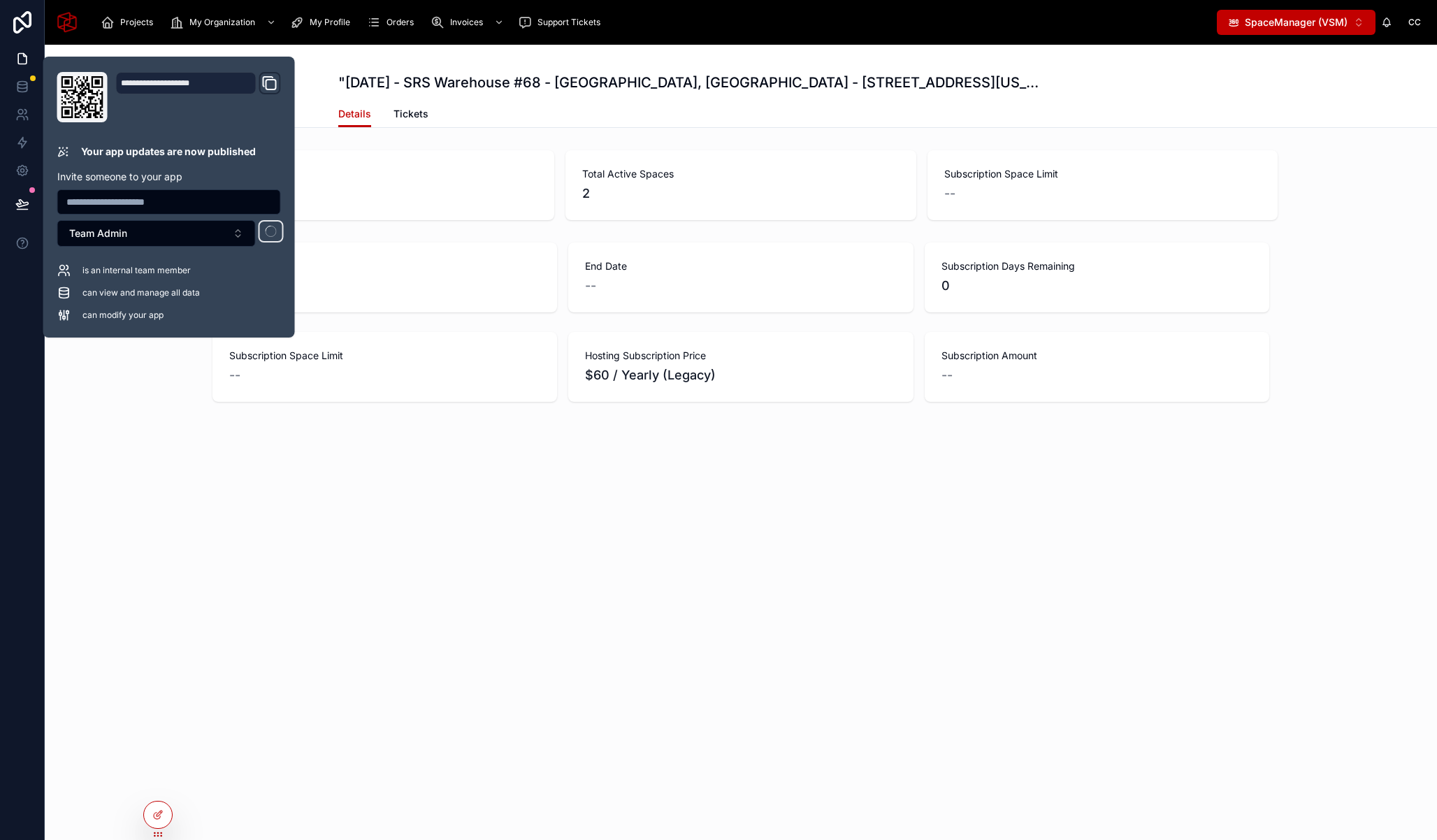
click at [146, 446] on div ""August 11, 2025 - SRS Warehouse #68 - Jackson, TN - 68 College Park Cove, Jack…" at bounding box center [741, 271] width 1392 height 452
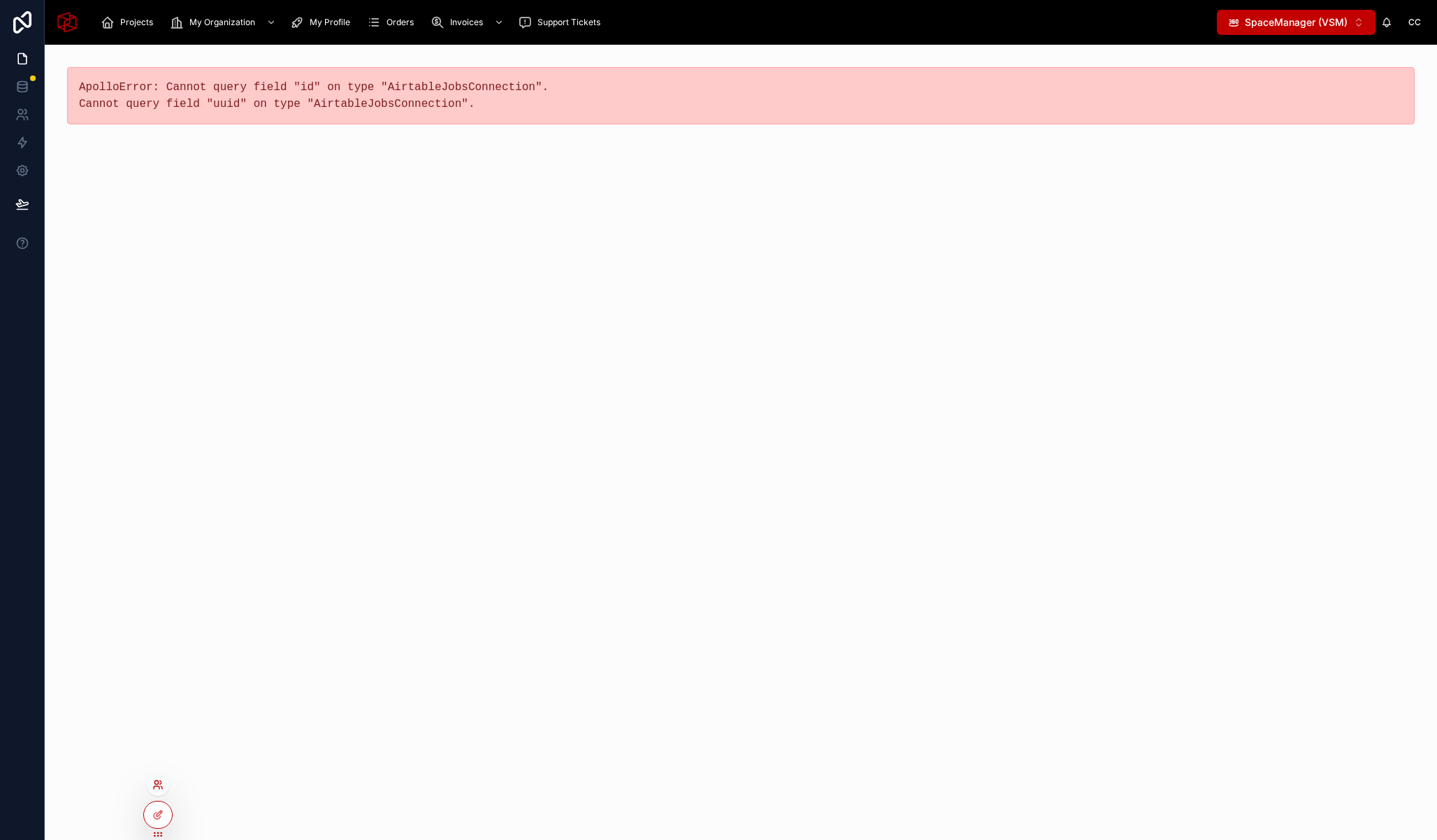
click at [159, 787] on icon at bounding box center [156, 788] width 5 height 3
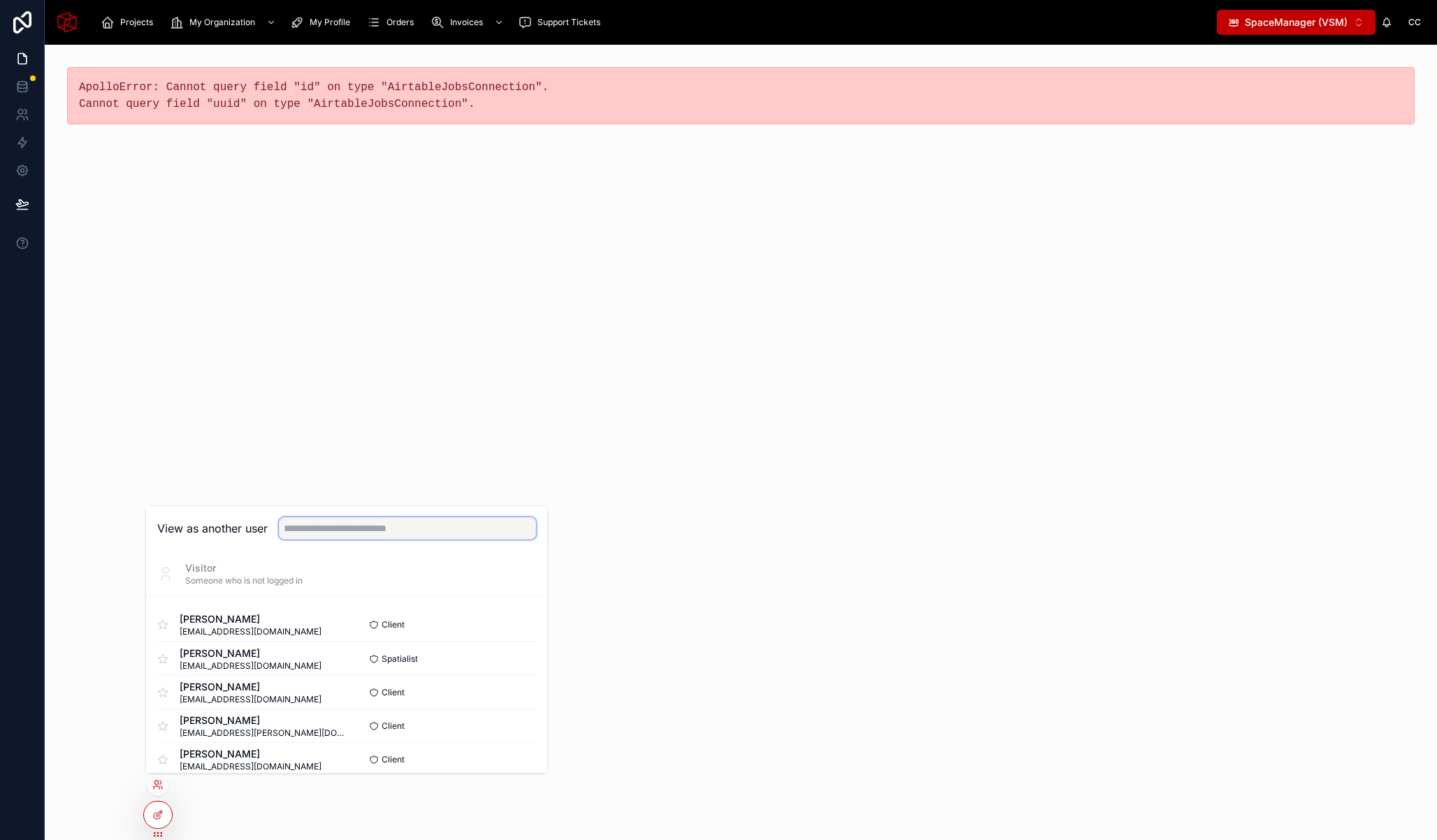
click at [366, 537] on input "text" at bounding box center [407, 529] width 257 height 22
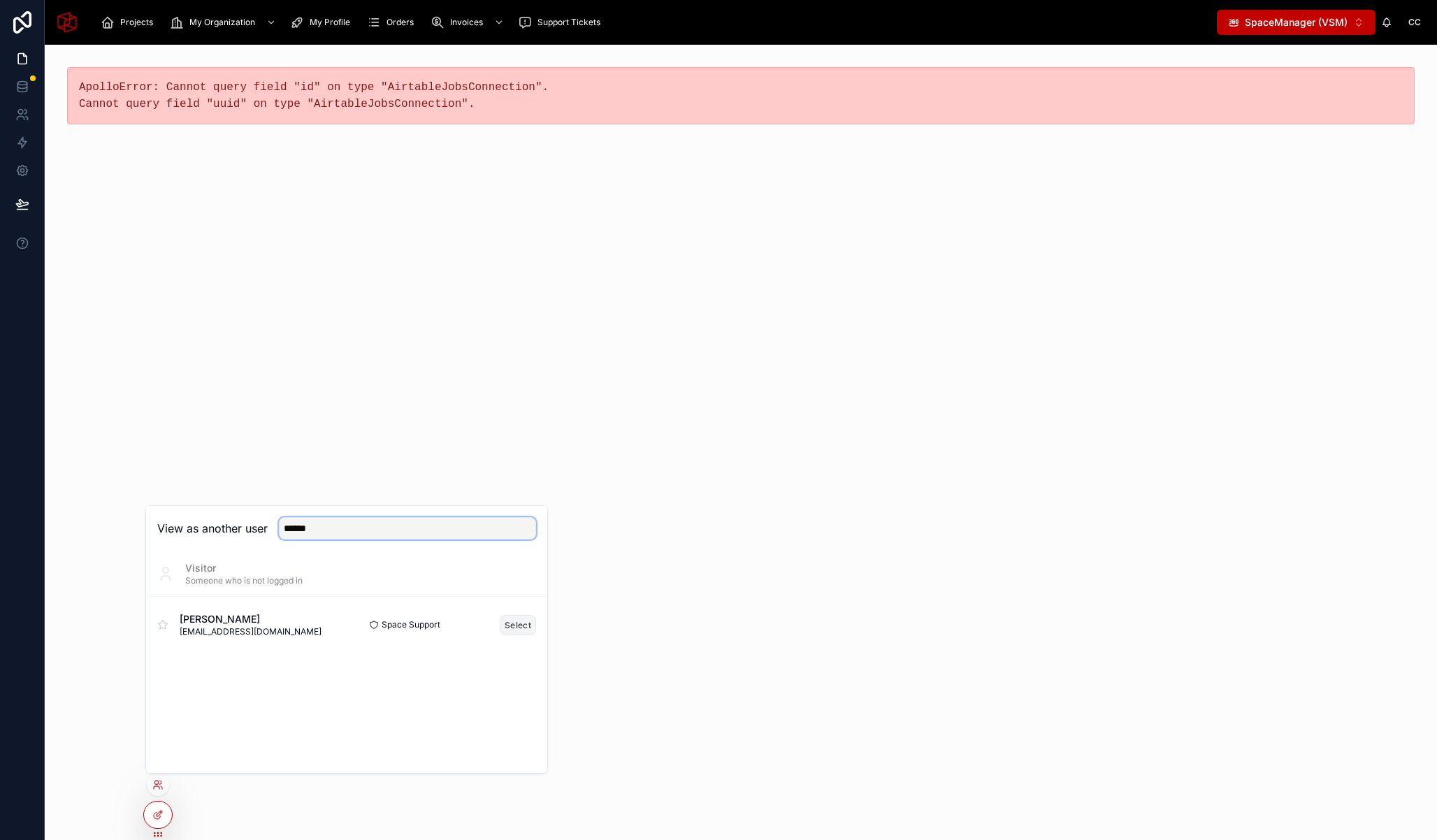
type input "******"
click at [525, 629] on button "Select" at bounding box center [518, 625] width 36 height 20
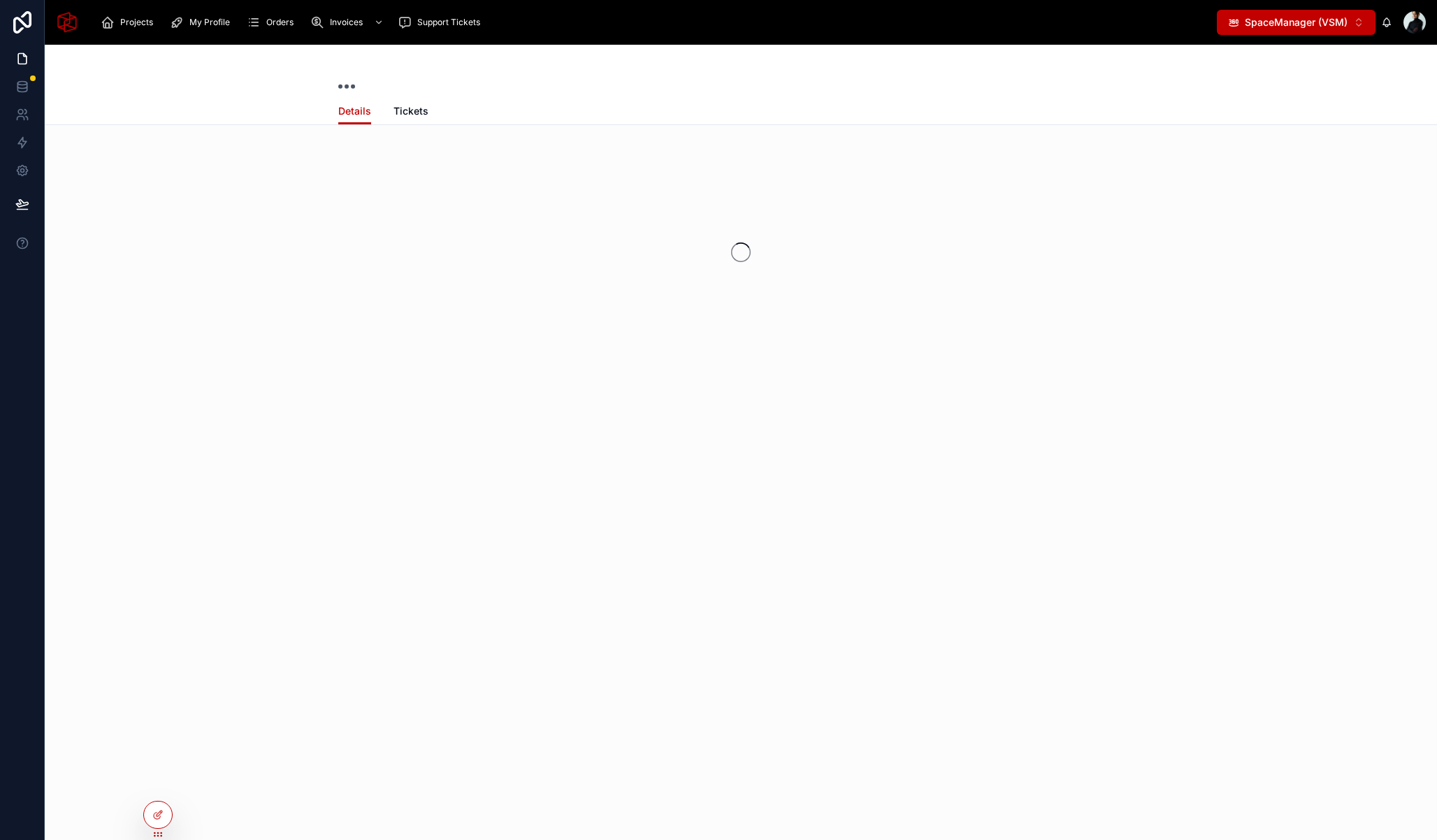
click at [1315, 31] on button "SpaceManager (VSM) ⌥ 3" at bounding box center [1296, 22] width 159 height 26
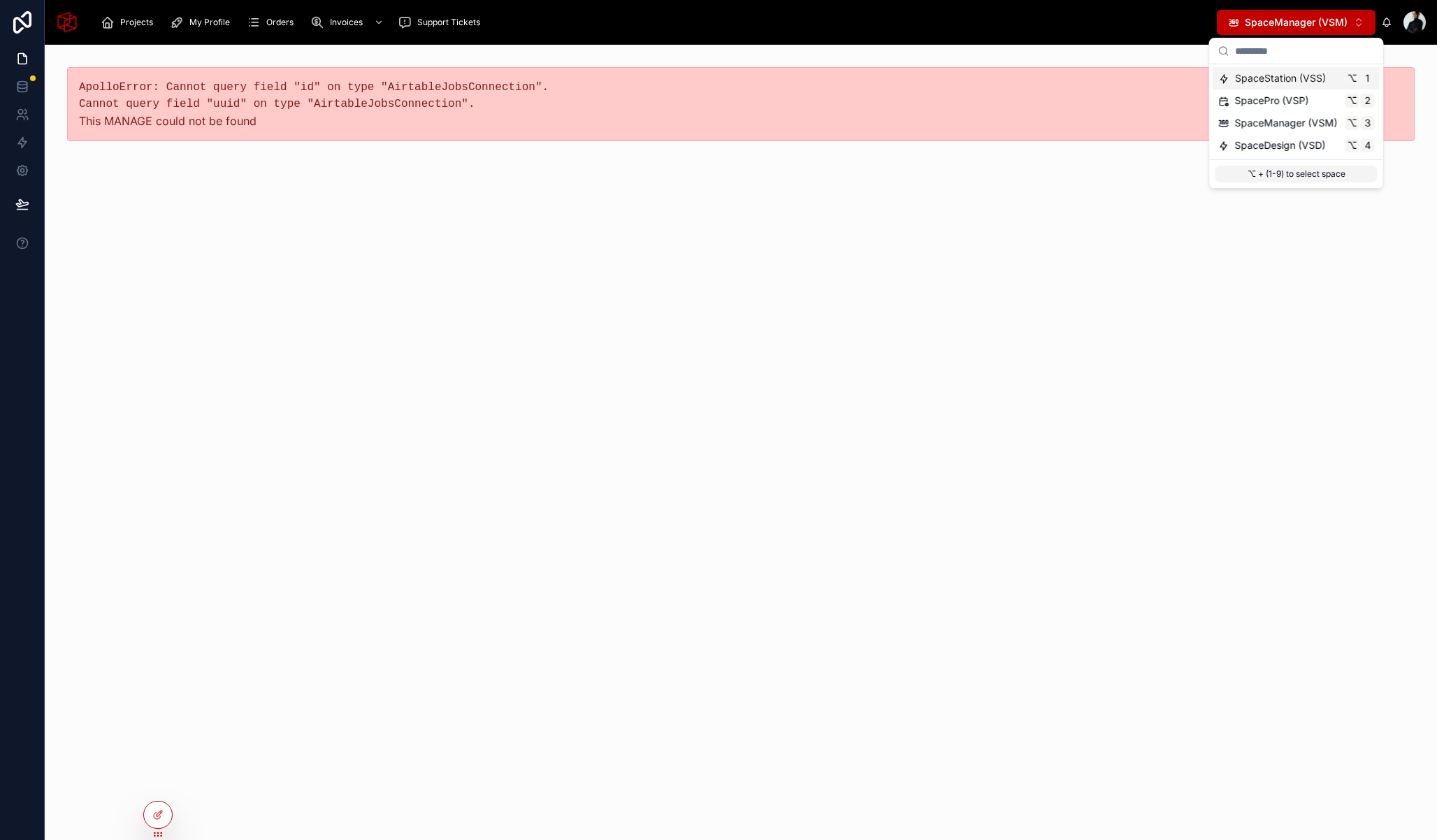
click at [1262, 76] on span "SpaceStation (VSS)" at bounding box center [1280, 78] width 91 height 14
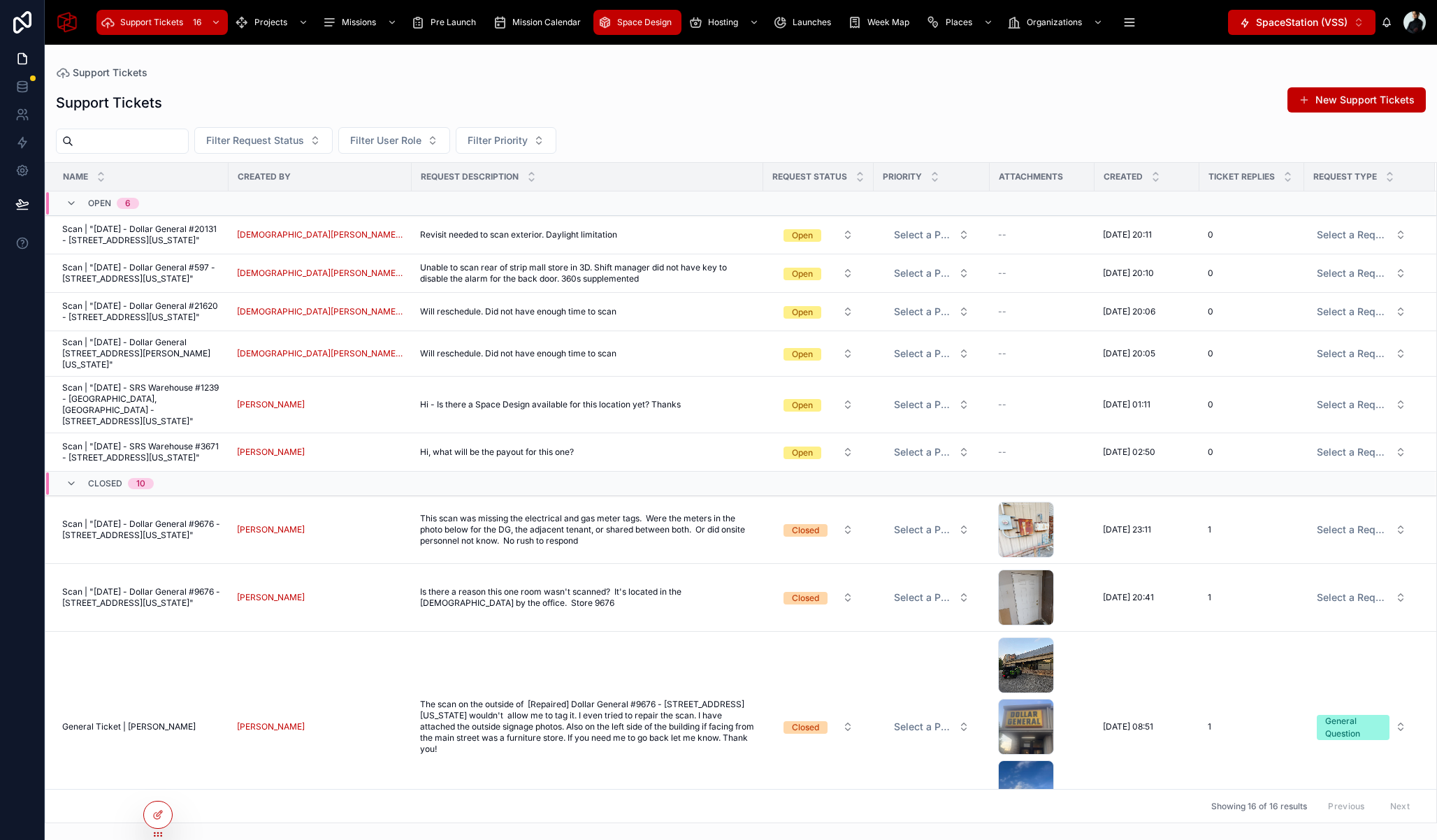
click at [634, 21] on span "Space Design" at bounding box center [644, 22] width 55 height 11
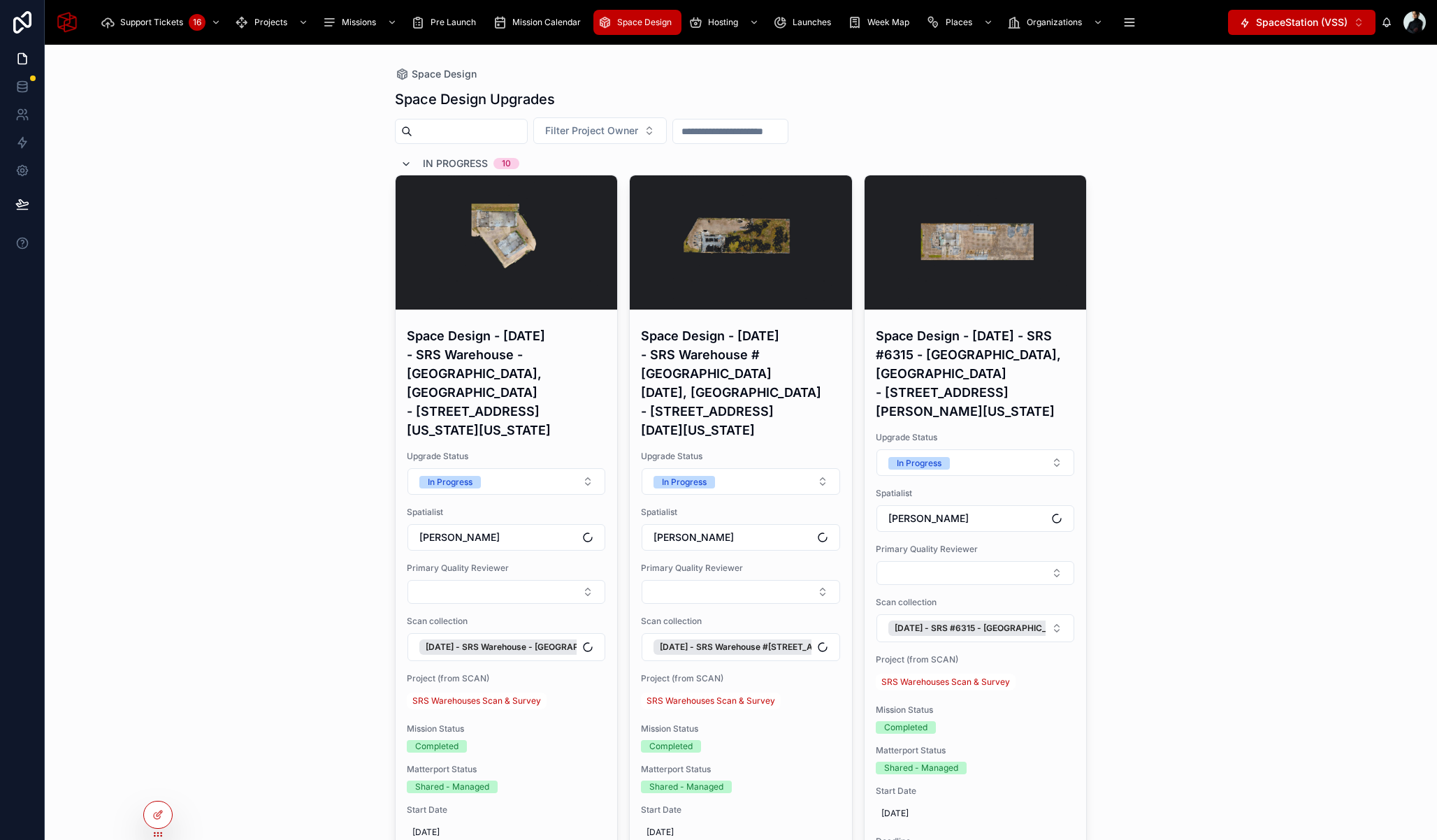
click at [403, 162] on icon at bounding box center [406, 164] width 11 height 11
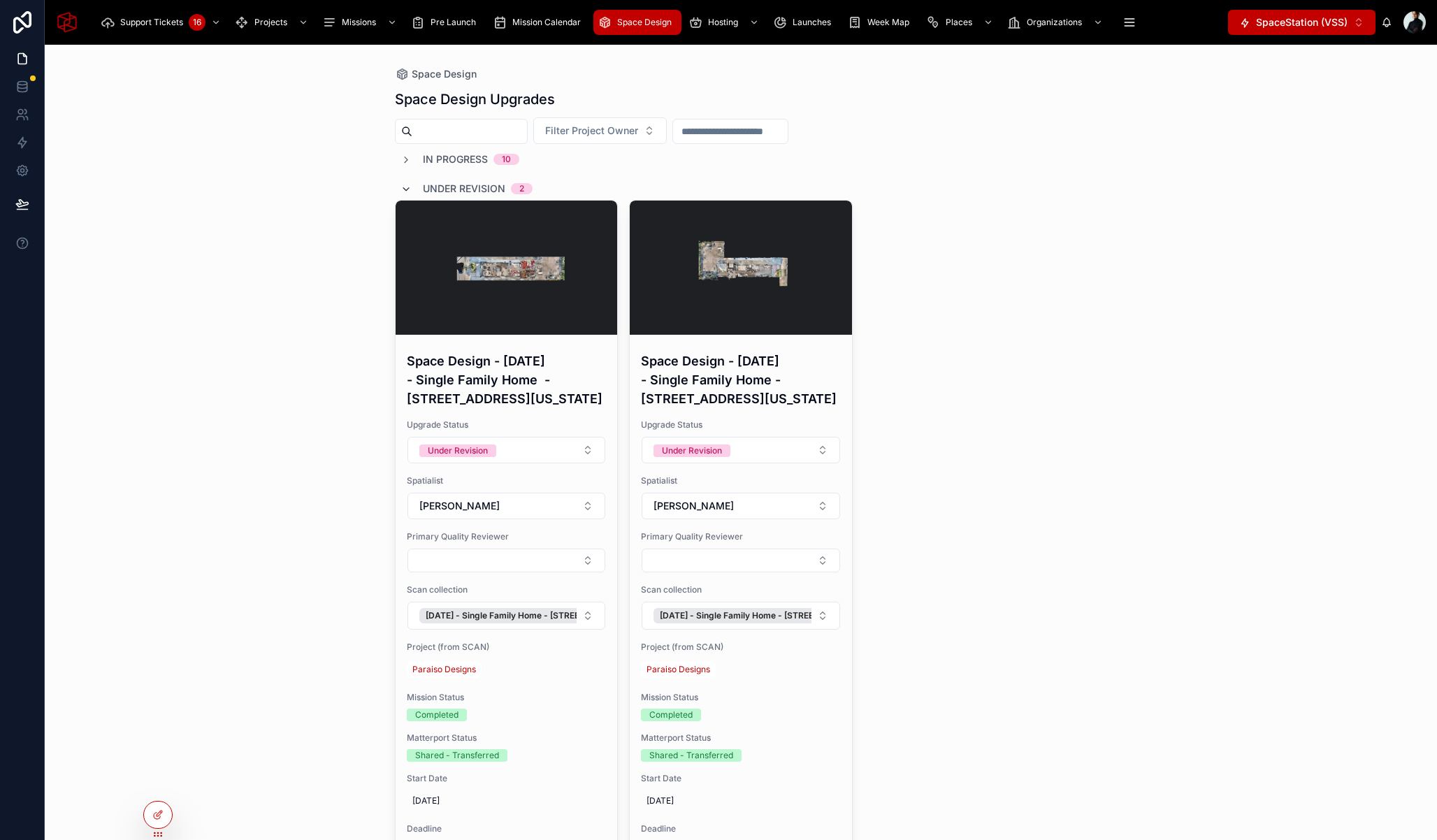
click at [400, 190] on icon at bounding box center [406, 189] width 11 height 11
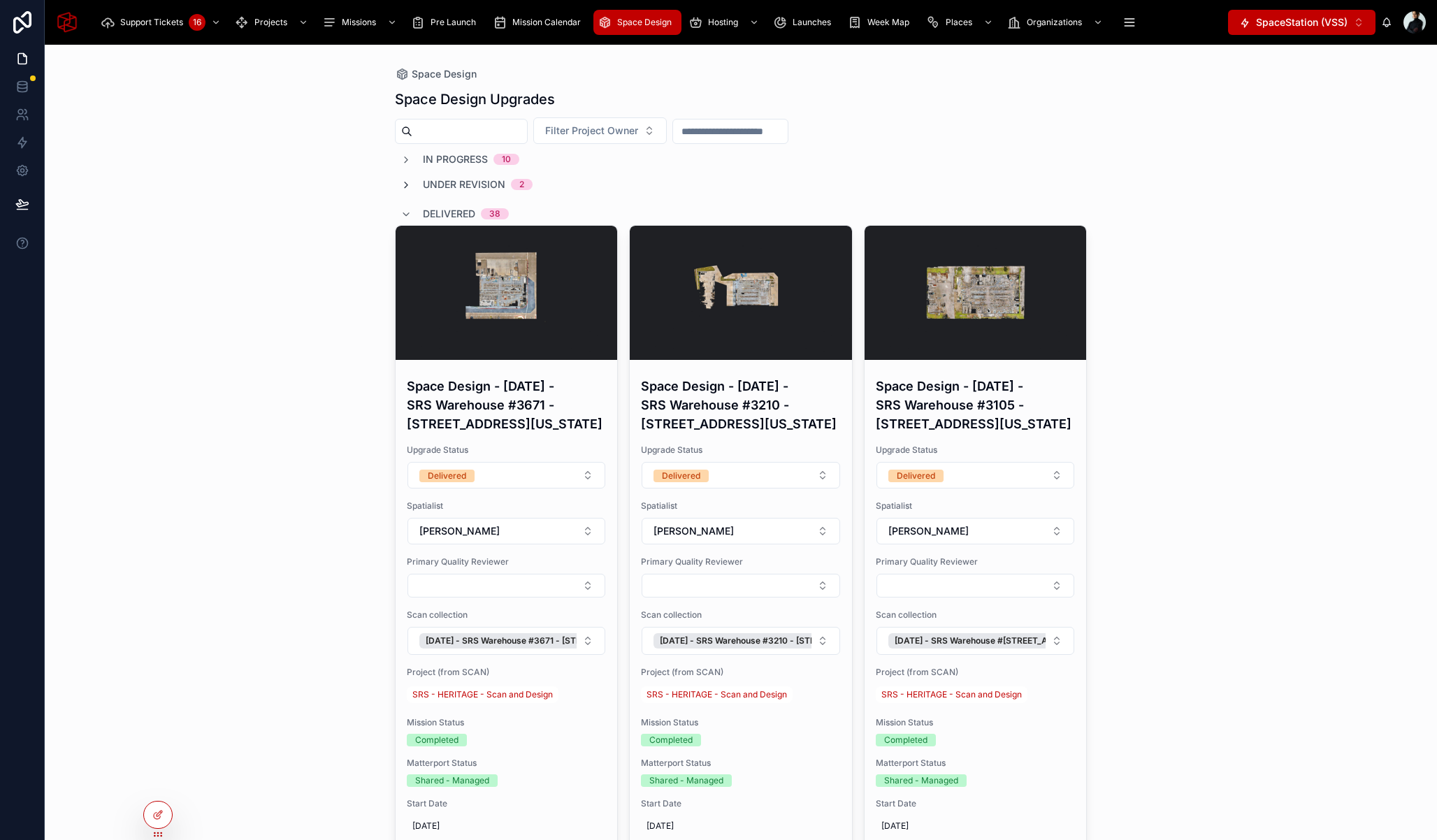
click at [404, 189] on icon at bounding box center [406, 184] width 11 height 11
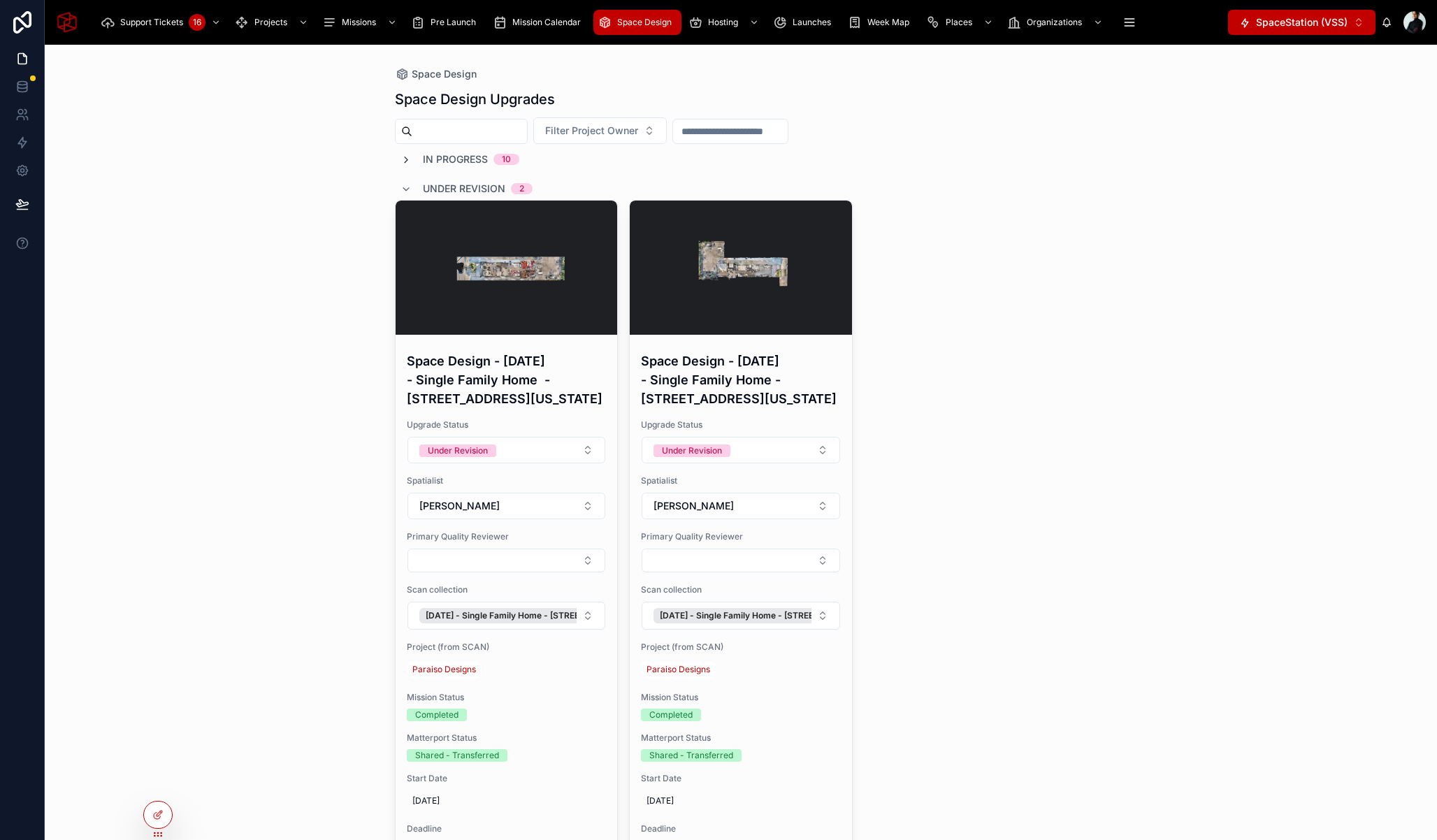
click at [400, 159] on icon at bounding box center [406, 160] width 11 height 11
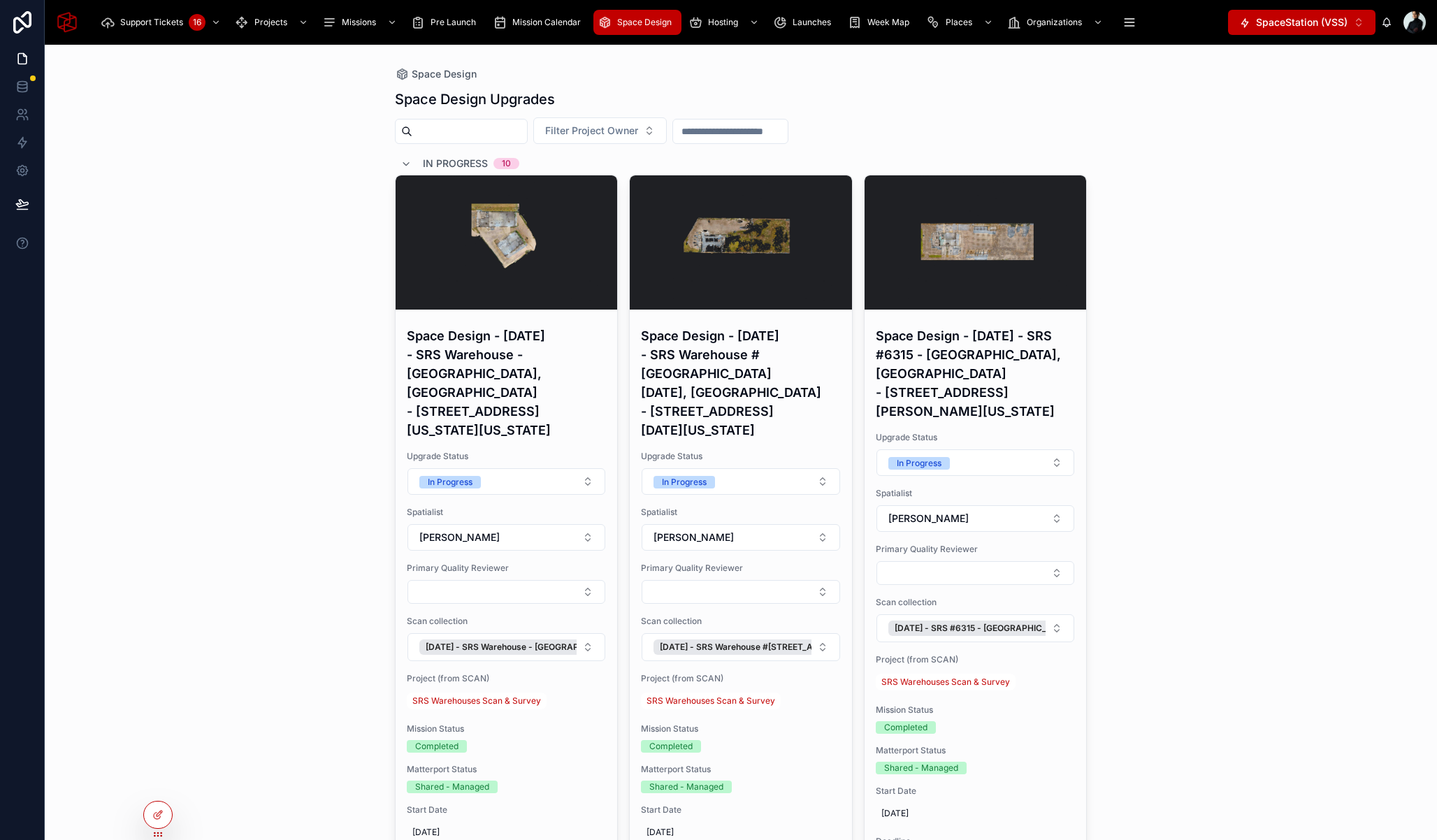
click at [449, 128] on input "text" at bounding box center [470, 131] width 115 height 20
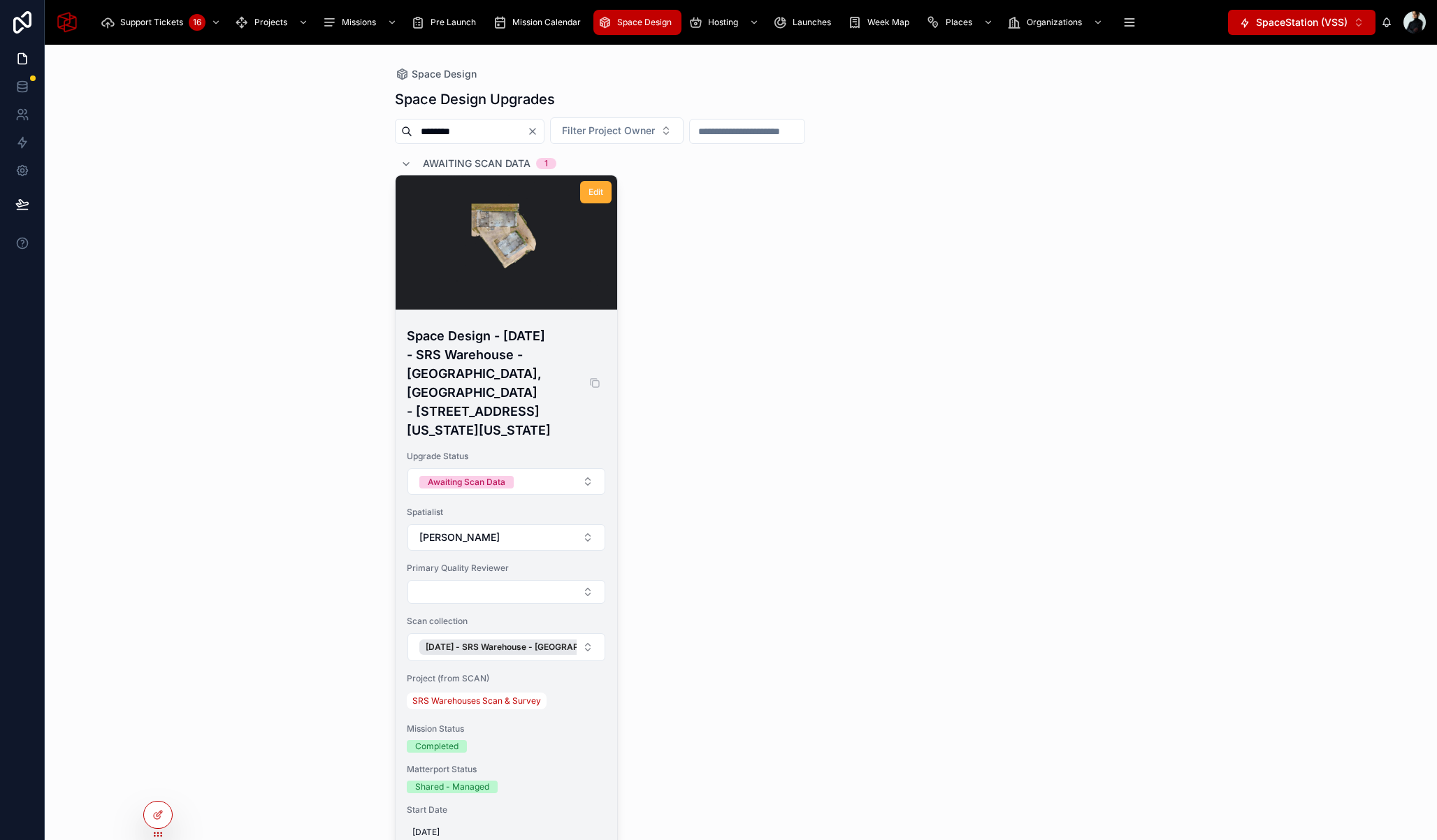
type input "********"
click at [500, 362] on h4 "Space Design - September 25, 2025 - SRS Warehouse - Lewisville, TX - 500 Texas …" at bounding box center [506, 382] width 200 height 113
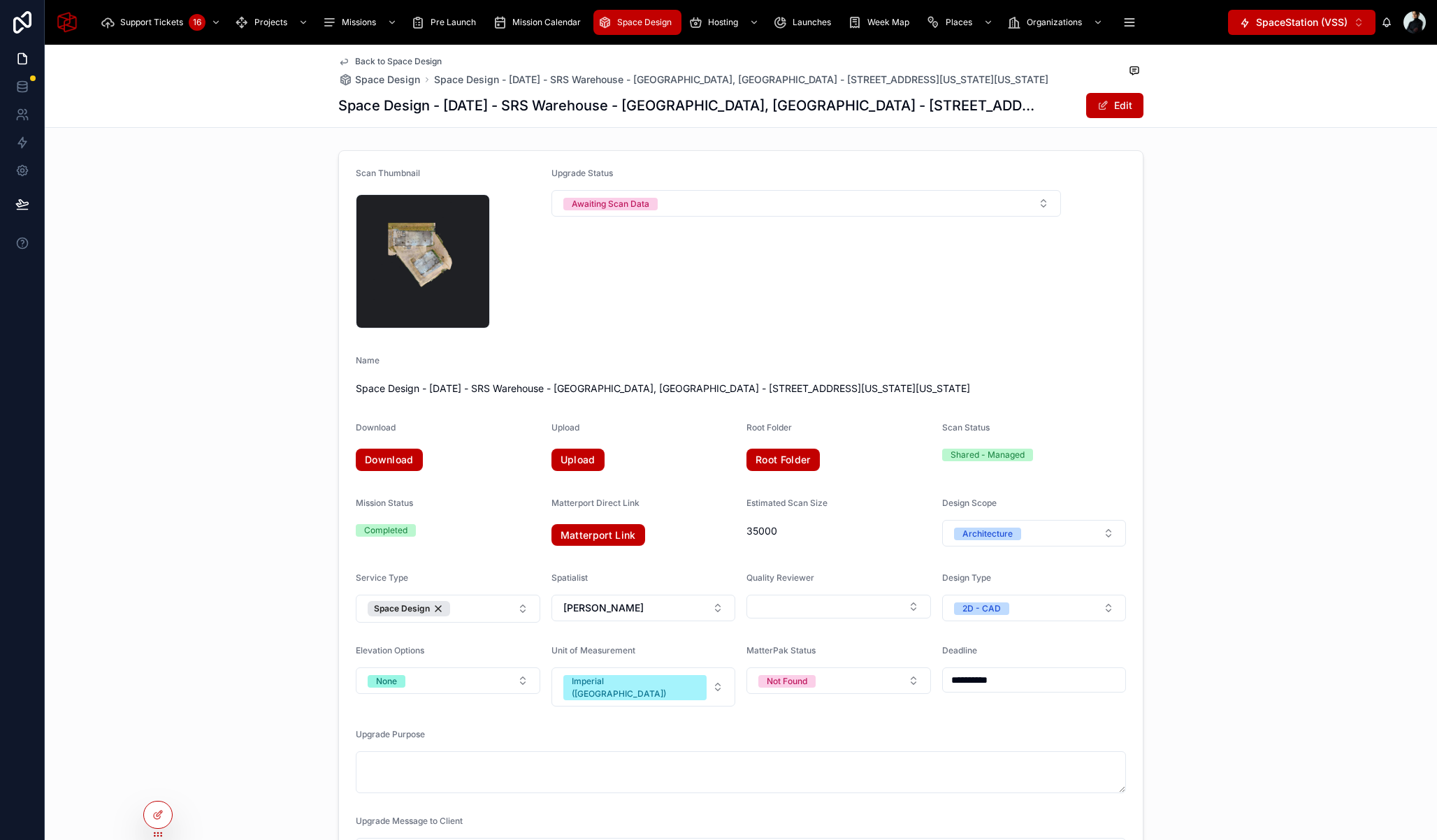
click at [214, 213] on div "**********" at bounding box center [741, 617] width 1392 height 946
click at [22, 82] on icon at bounding box center [22, 83] width 9 height 4
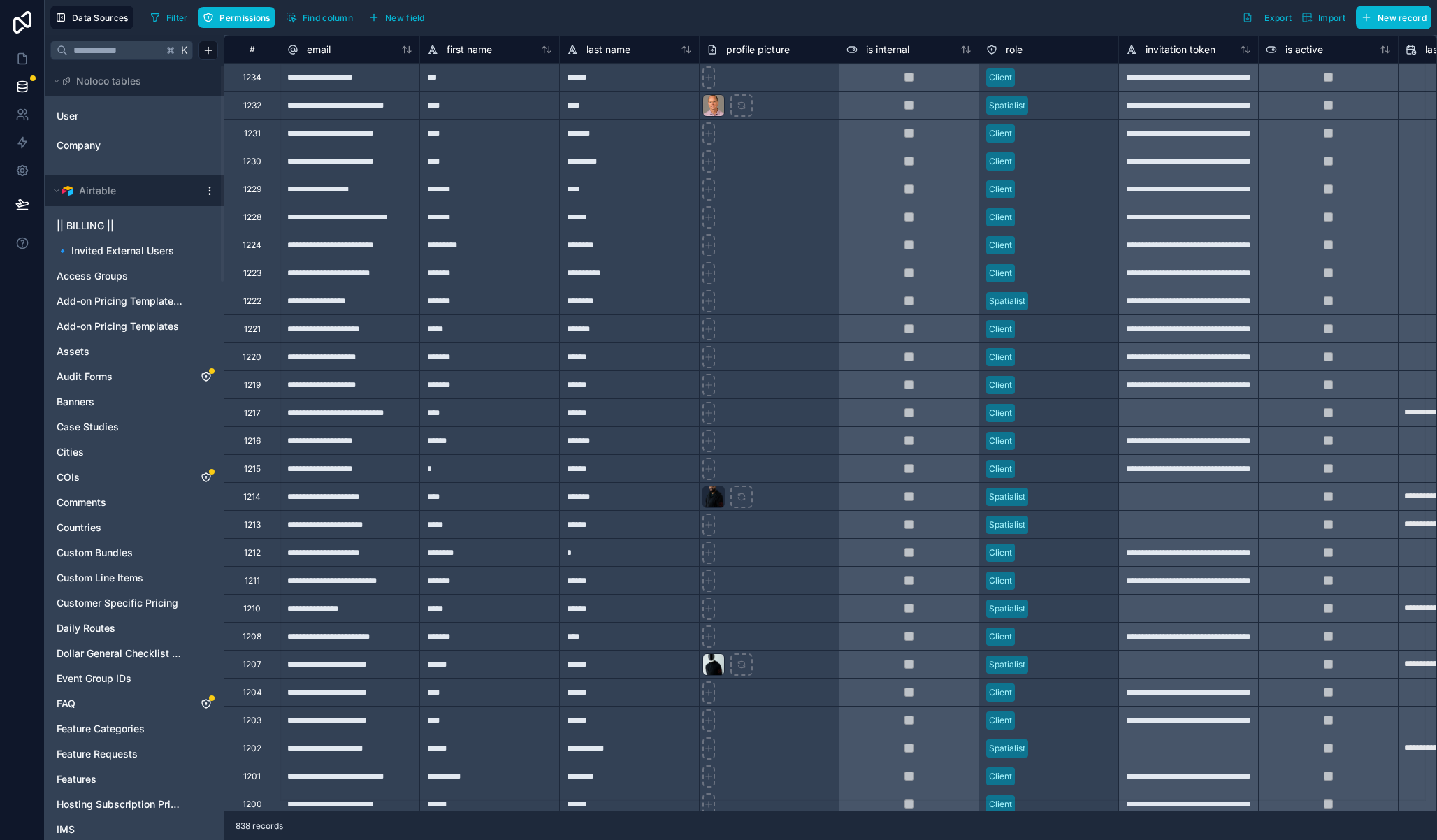
click at [209, 193] on html "Data Sources Filter Permissions Find column New field Export Import New record …" at bounding box center [718, 420] width 1437 height 840
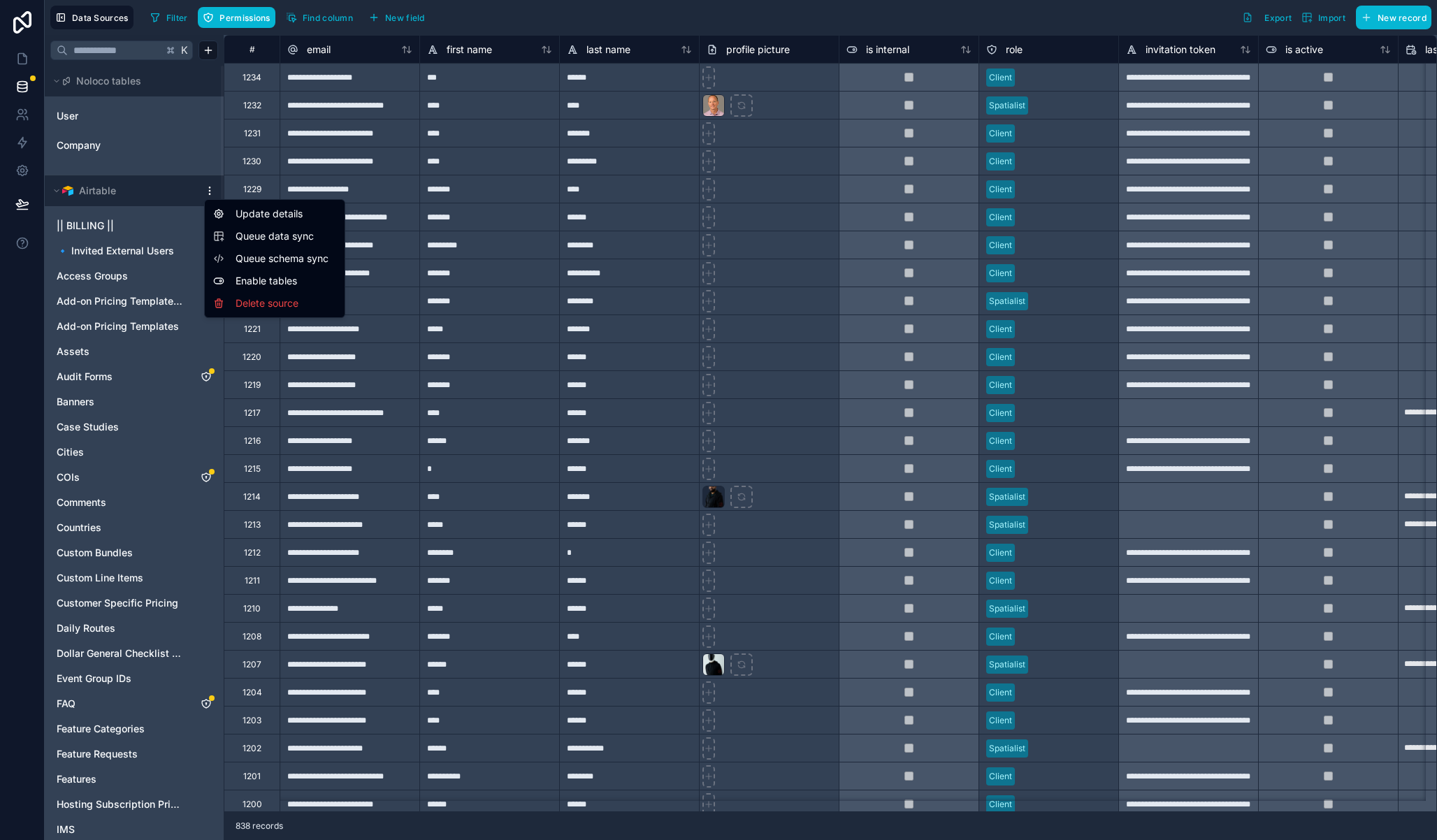
click at [272, 234] on span "Queue data sync" at bounding box center [286, 236] width 100 height 14
click at [208, 190] on html "Data Sources Filter Permissions Find column New field Export Import New record …" at bounding box center [718, 420] width 1437 height 840
click at [280, 256] on span "Queue schema sync" at bounding box center [286, 258] width 100 height 14
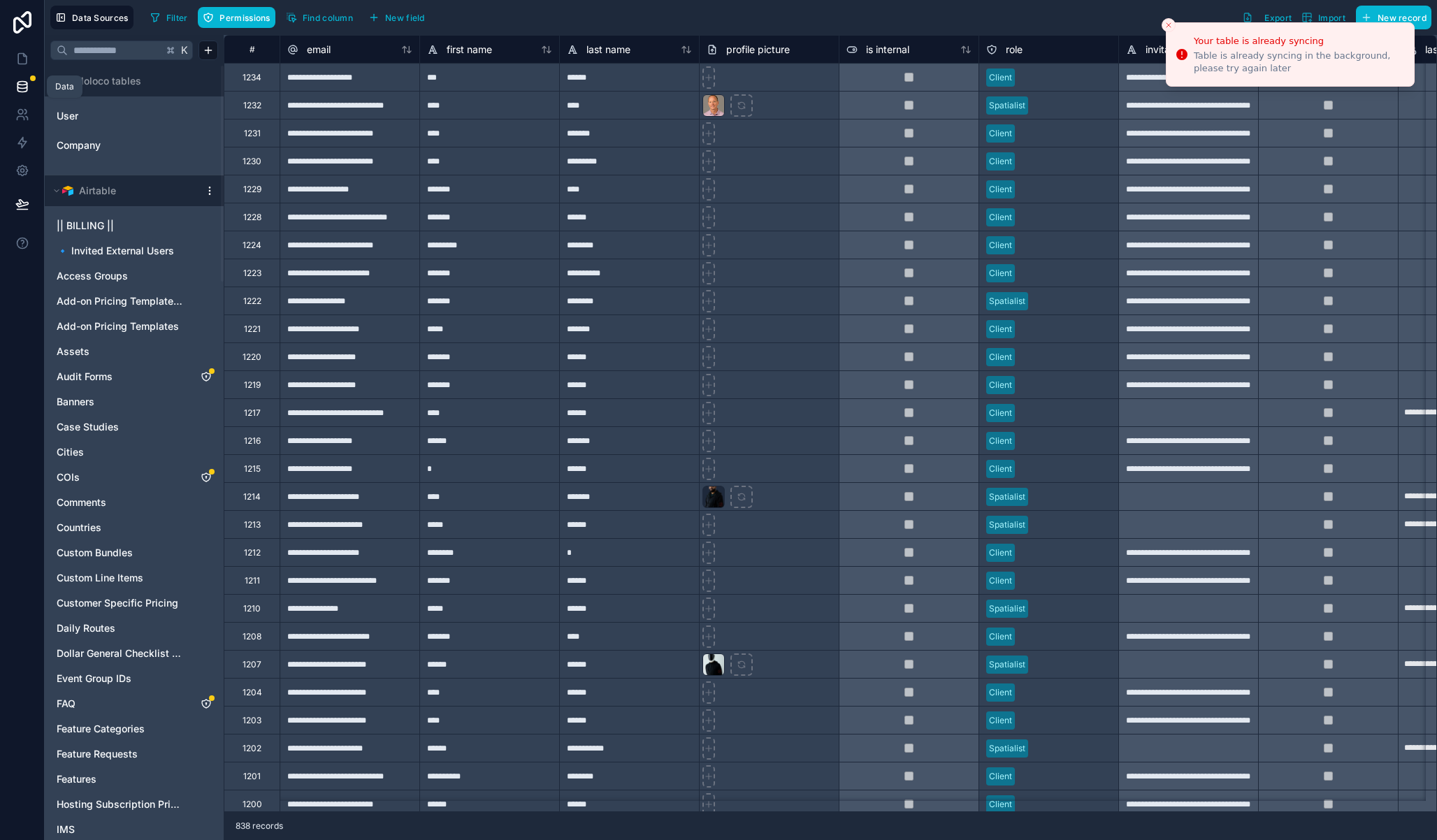
click at [21, 79] on link at bounding box center [22, 86] width 44 height 28
click at [22, 64] on icon at bounding box center [22, 58] width 14 height 14
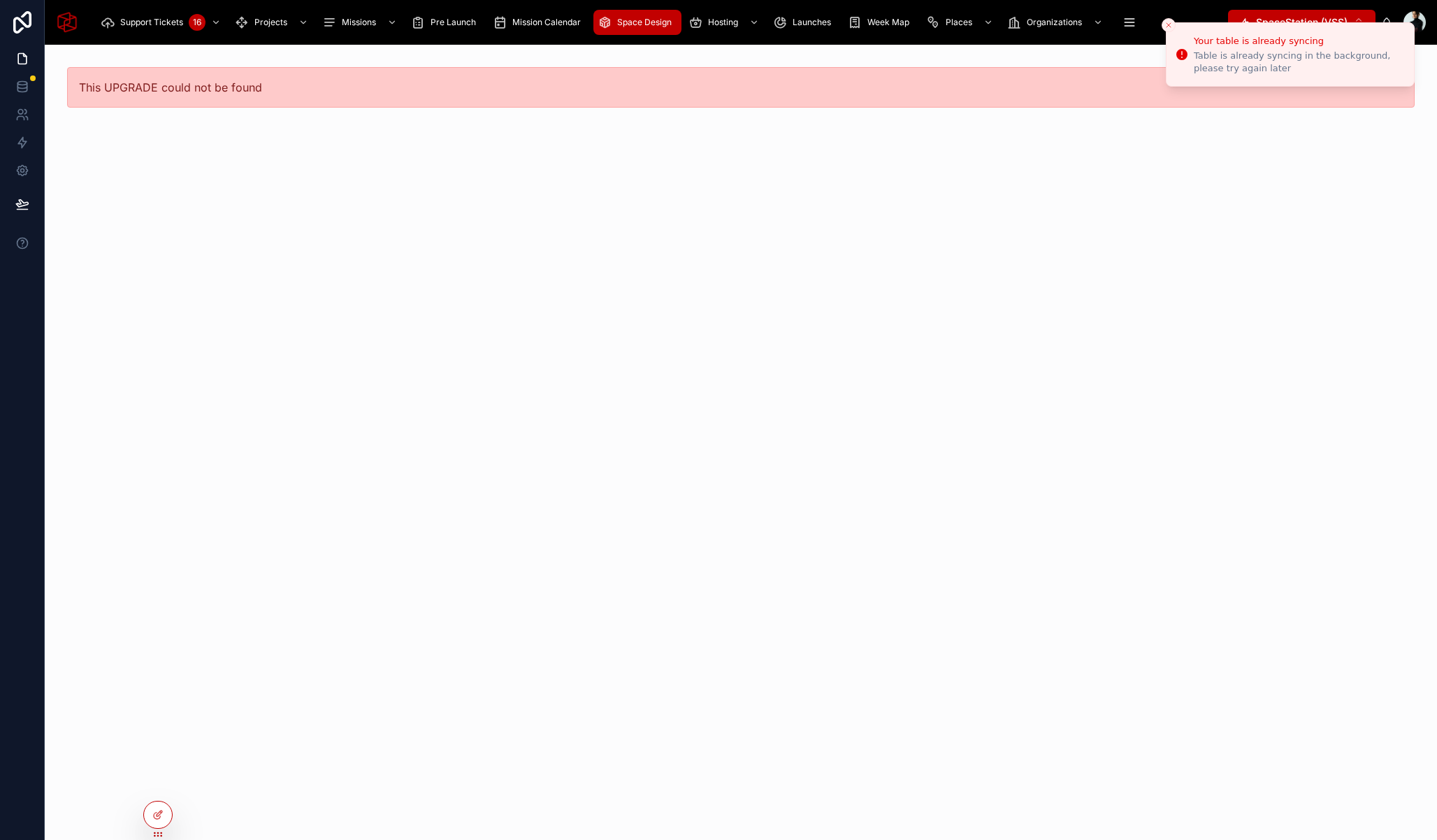
click at [1171, 26] on icon "Close toast" at bounding box center [1168, 25] width 8 height 8
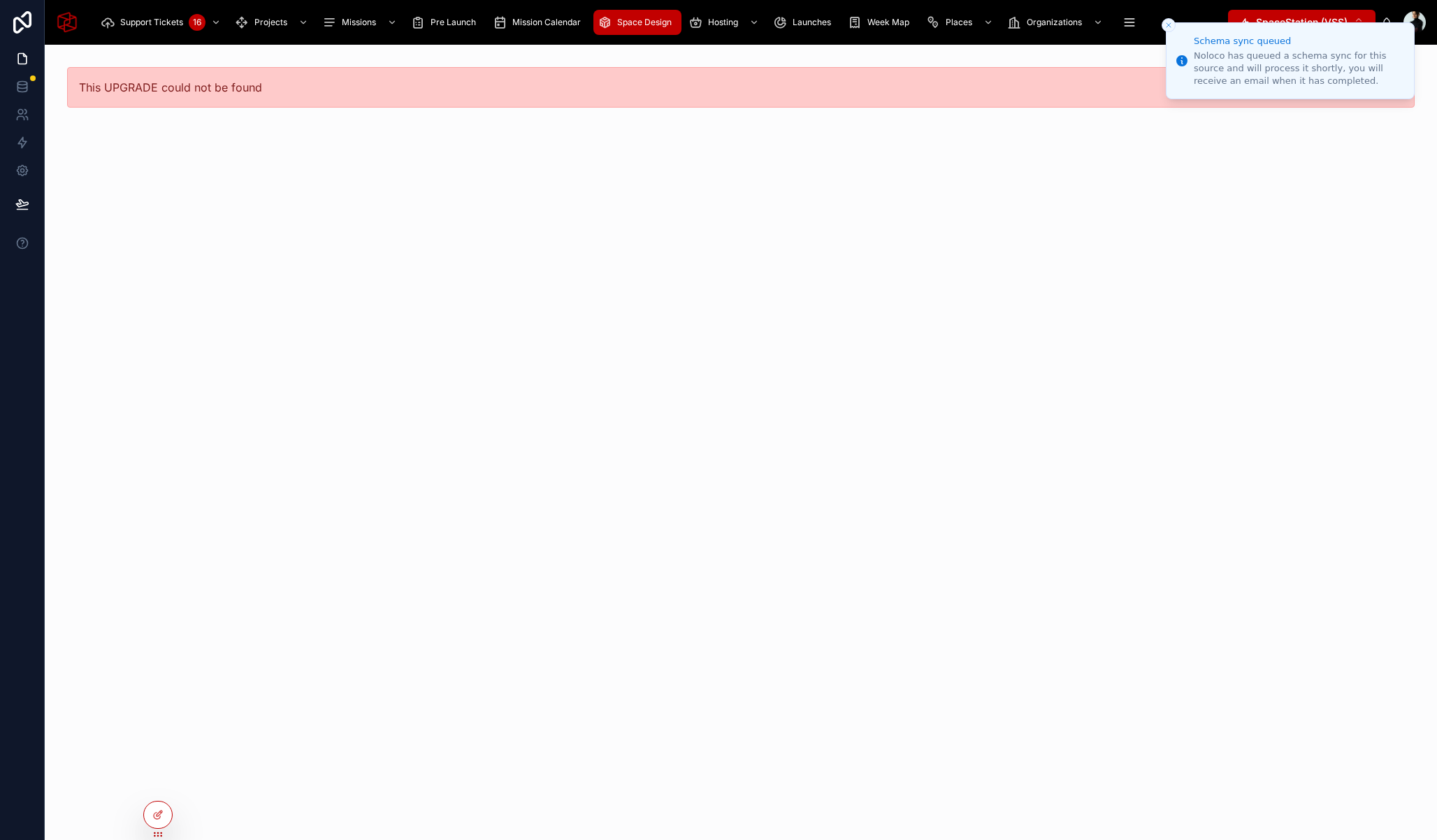
click at [628, 28] on div "Space Design" at bounding box center [638, 22] width 80 height 22
click at [1169, 22] on icon "Close toast" at bounding box center [1168, 25] width 8 height 8
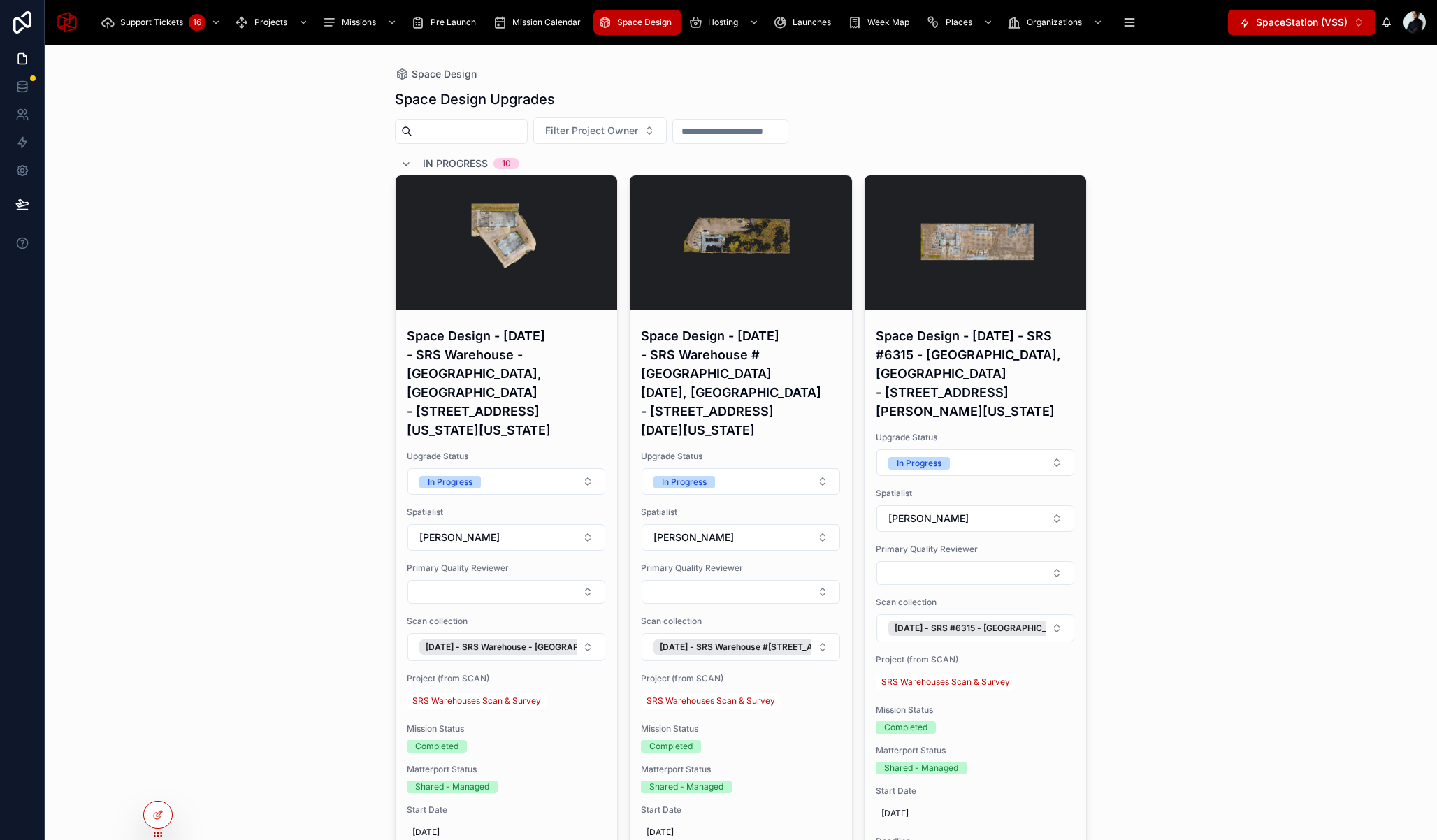
click at [483, 131] on input "text" at bounding box center [470, 131] width 115 height 20
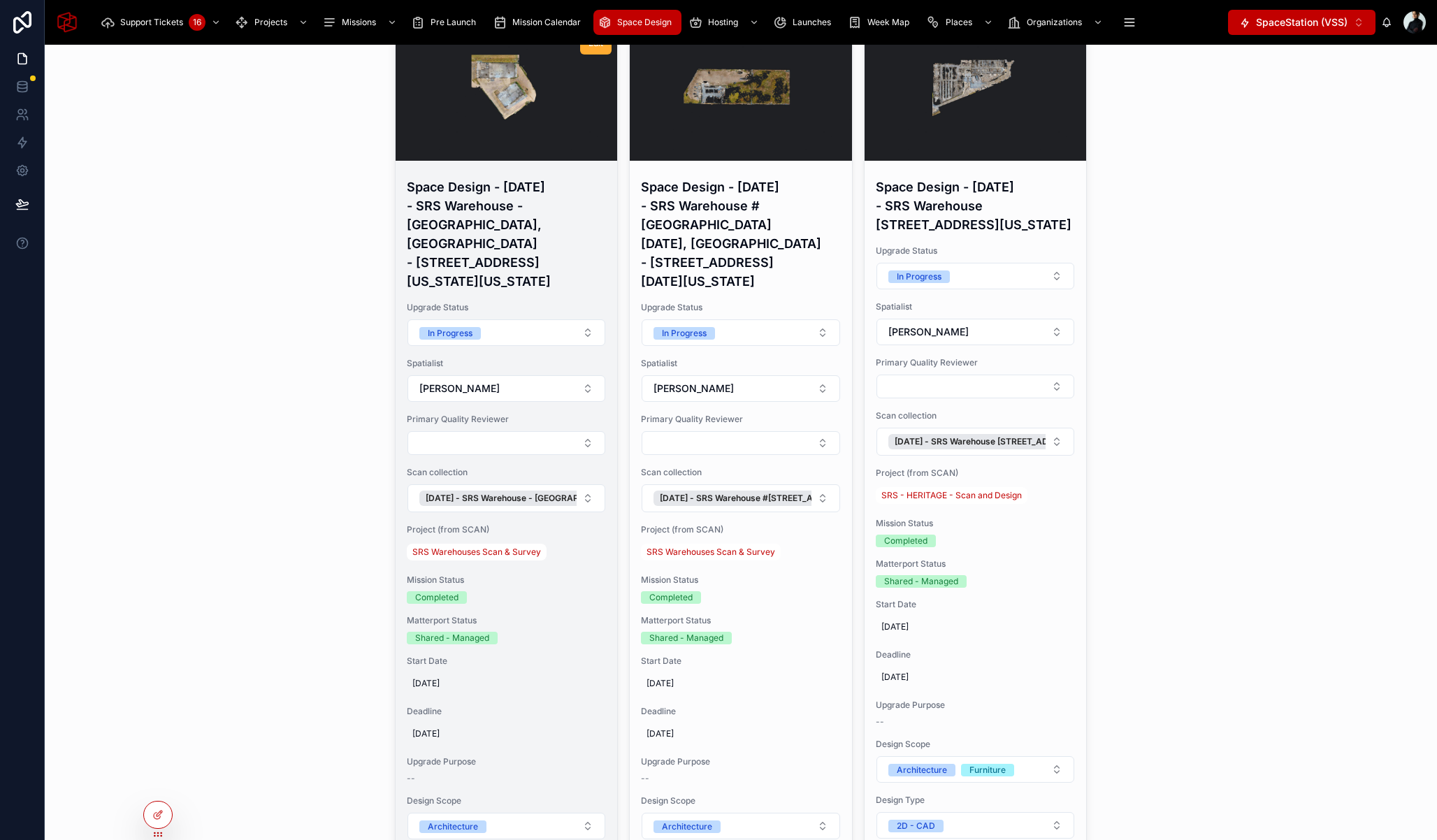
scroll to position [211, 0]
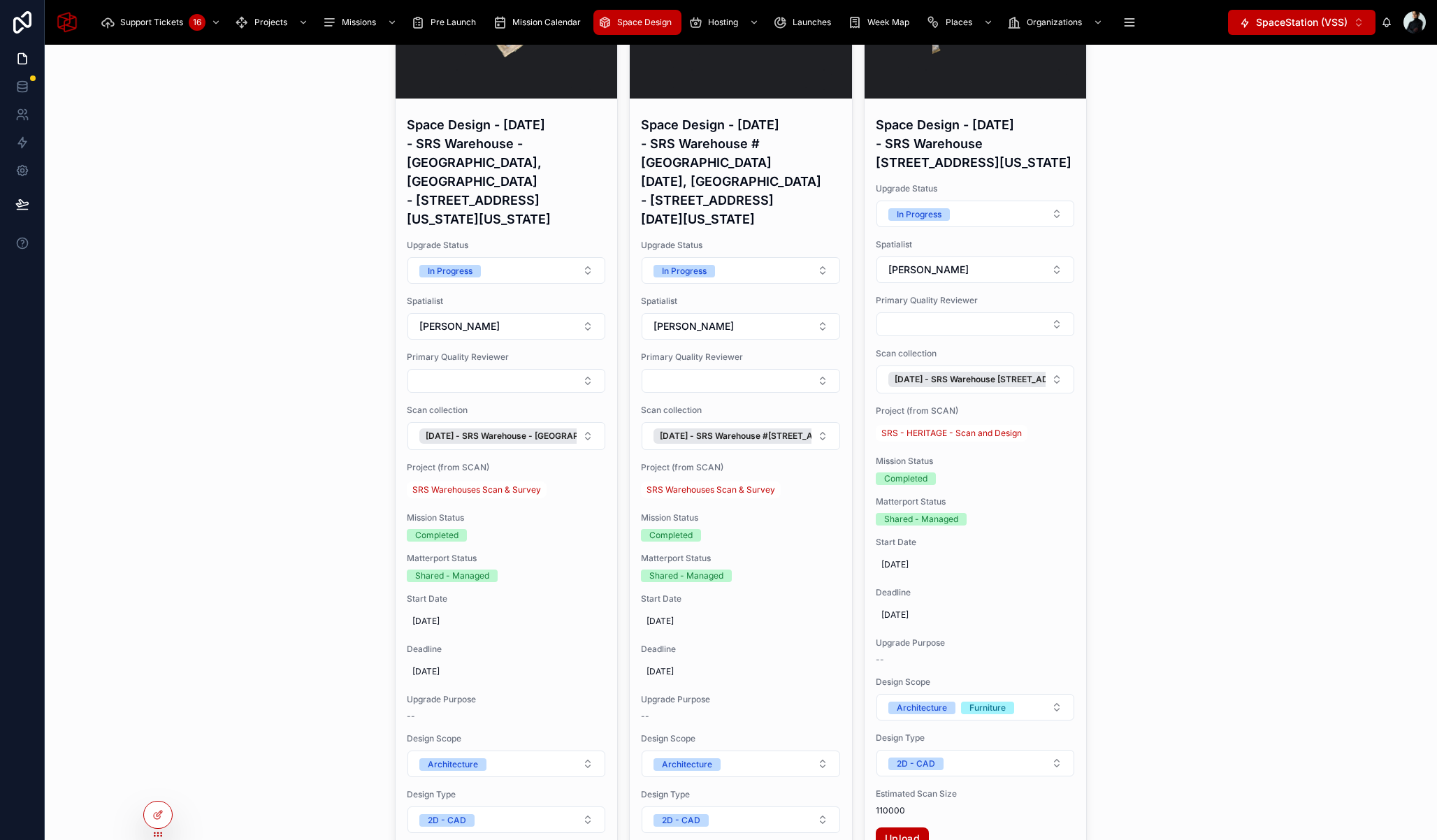
type input "********"
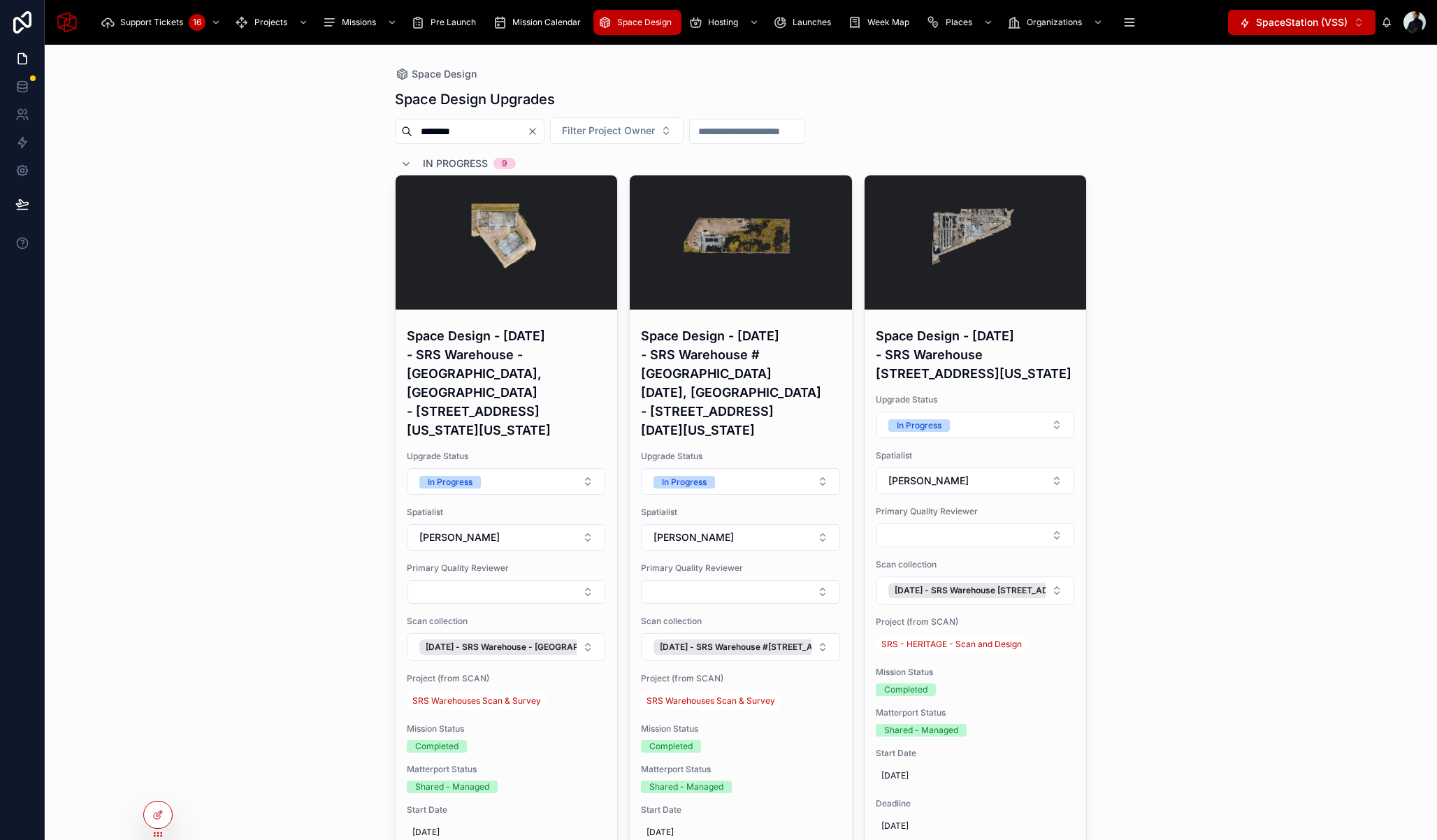
click at [281, 350] on div "Space Design Space Design Upgrades ******** Filter Project Owner In Progress 9 …" at bounding box center [741, 442] width 1392 height 795
click at [173, 242] on div "Space Design Space Design Upgrades ******** Filter Project Owner In Progress 9 …" at bounding box center [741, 442] width 1392 height 795
click at [1320, 17] on span "SpaceStation (VSS)" at bounding box center [1302, 22] width 92 height 14
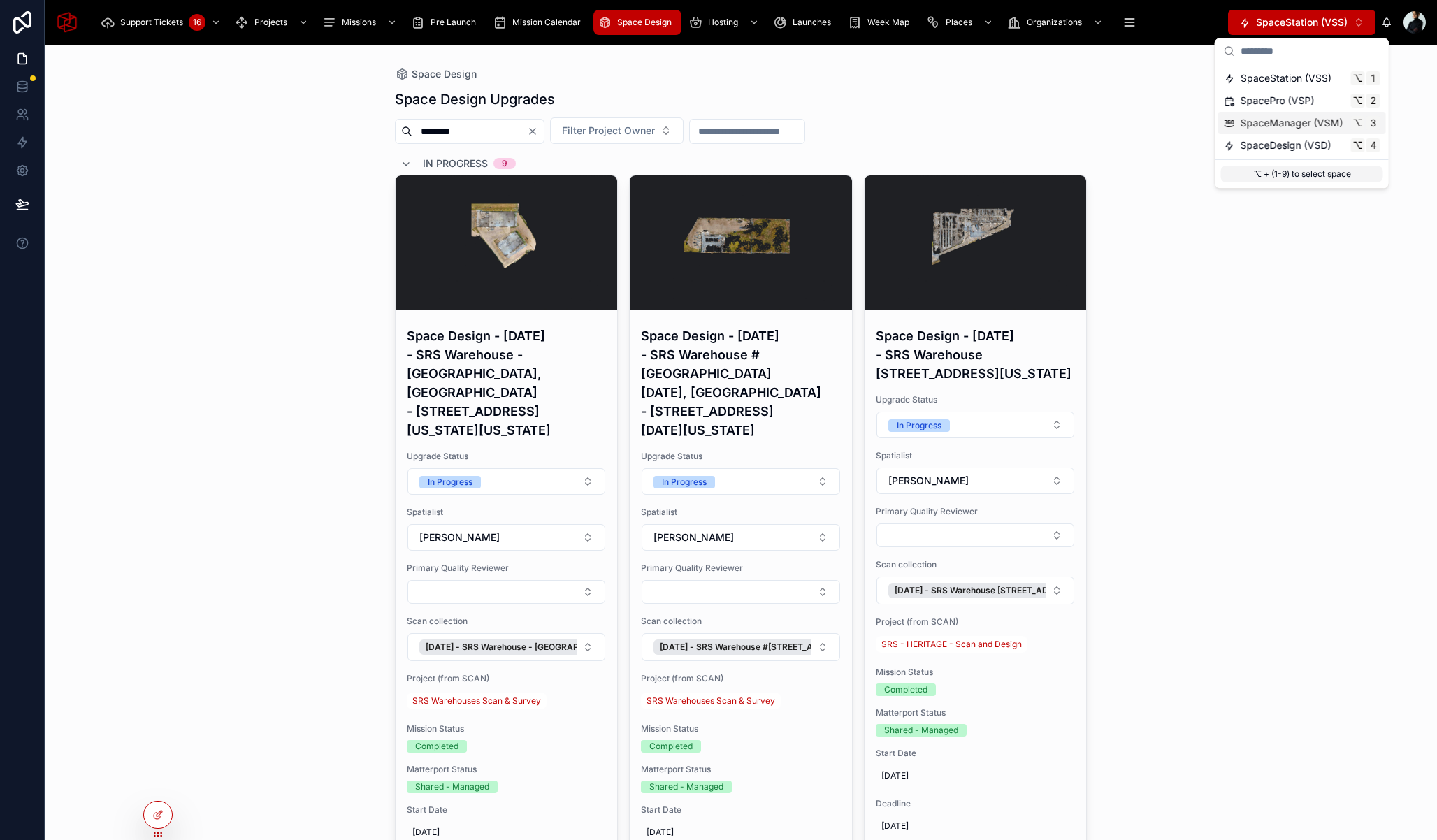
click at [1291, 128] on span "SpaceManager (VSM)" at bounding box center [1292, 123] width 103 height 14
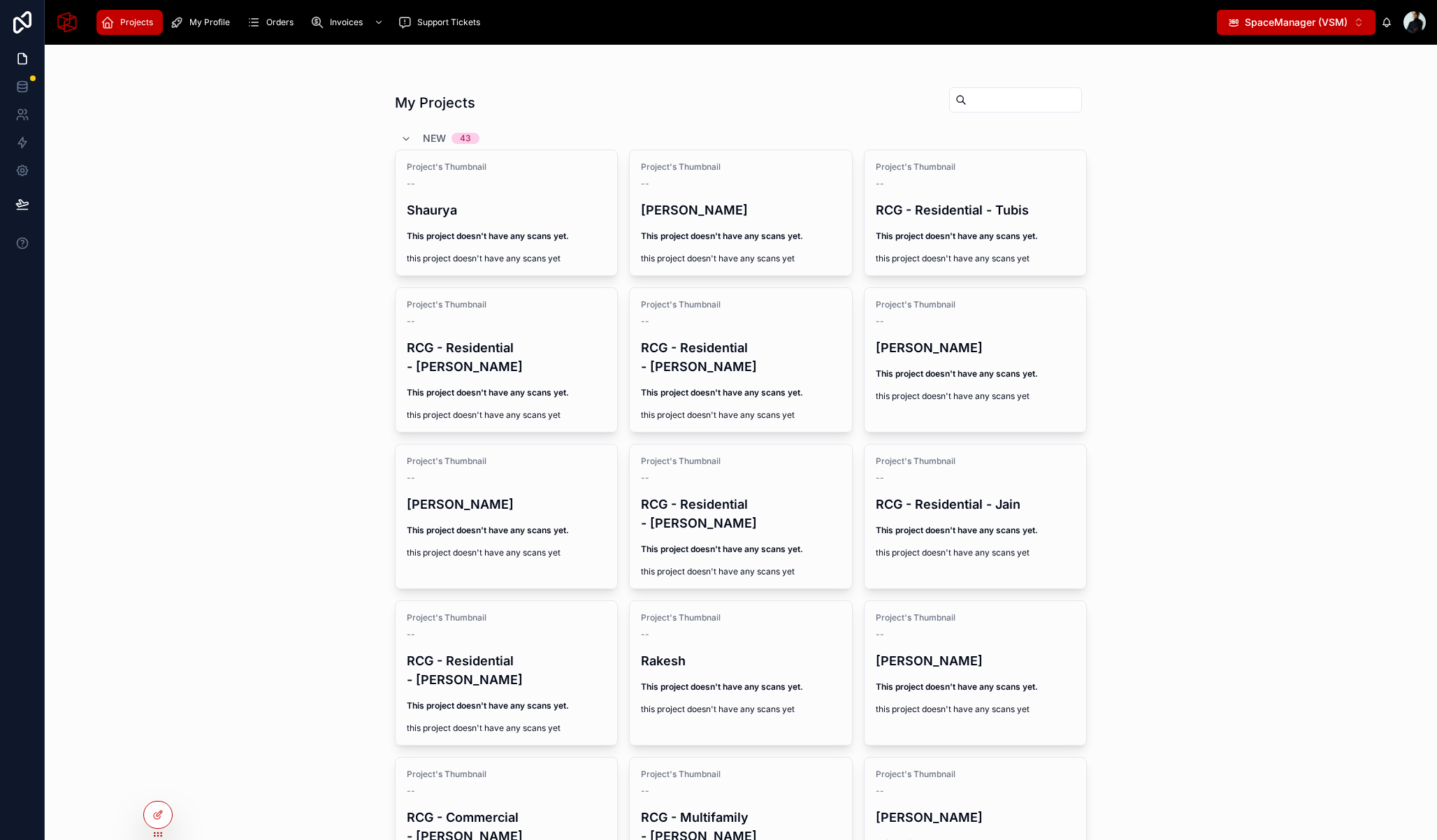
click at [1285, 19] on span "SpaceManager (VSM)" at bounding box center [1296, 22] width 103 height 14
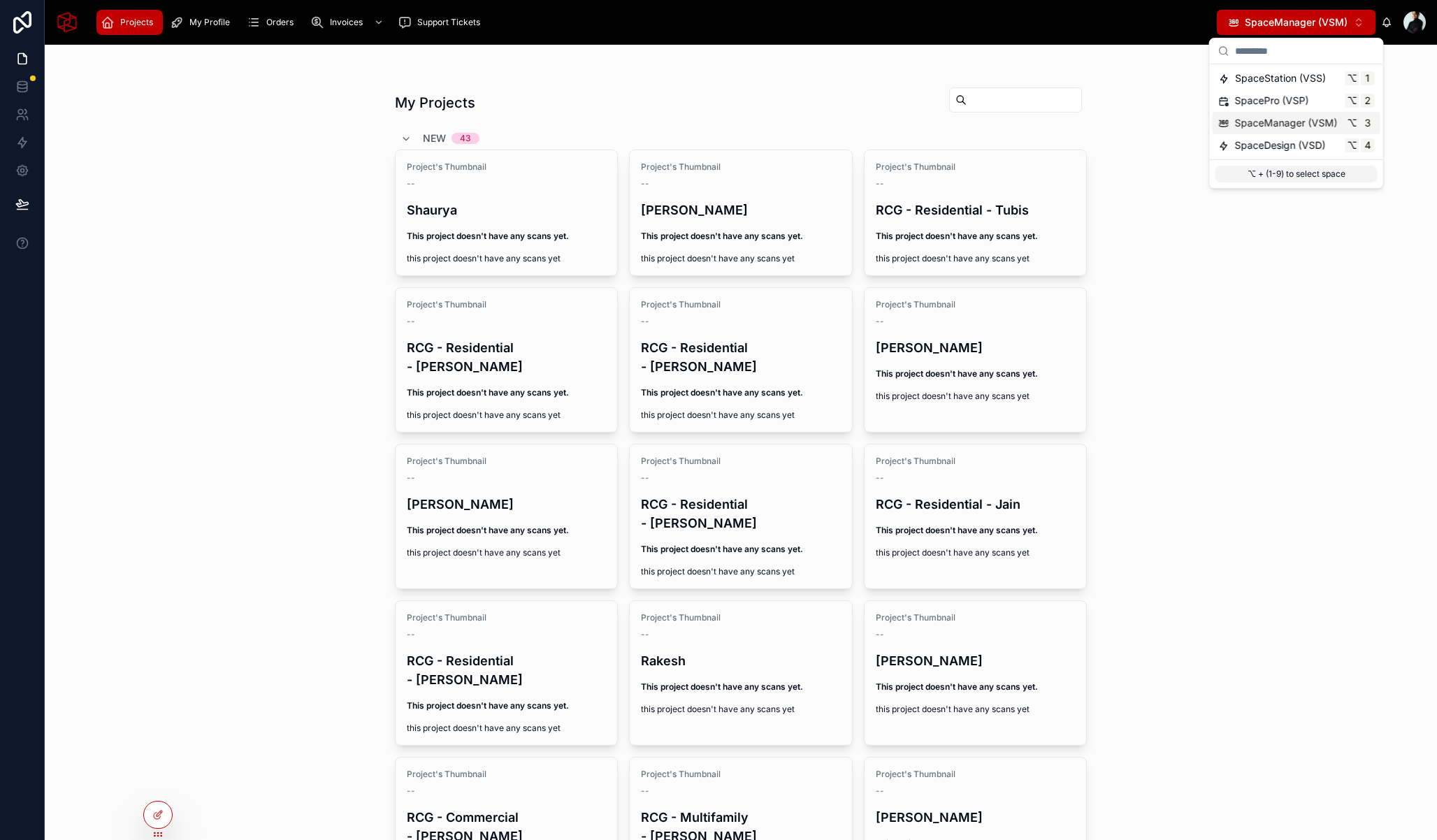
click at [158, 137] on div "My Projects New 43 Project's Thumbnail -- Shaurya This project doesn't have any…" at bounding box center [741, 442] width 1392 height 795
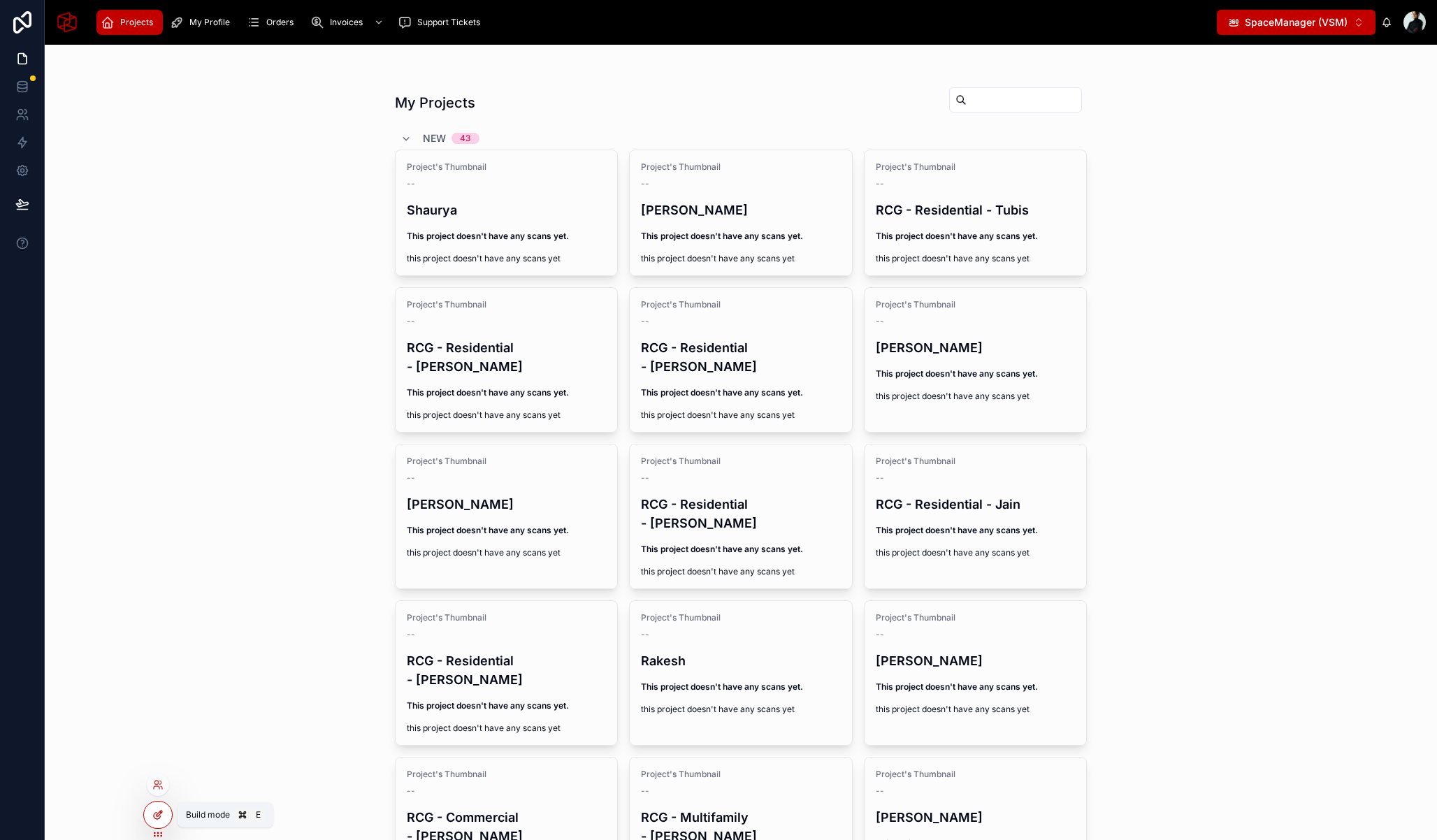
click at [158, 821] on div at bounding box center [158, 814] width 28 height 26
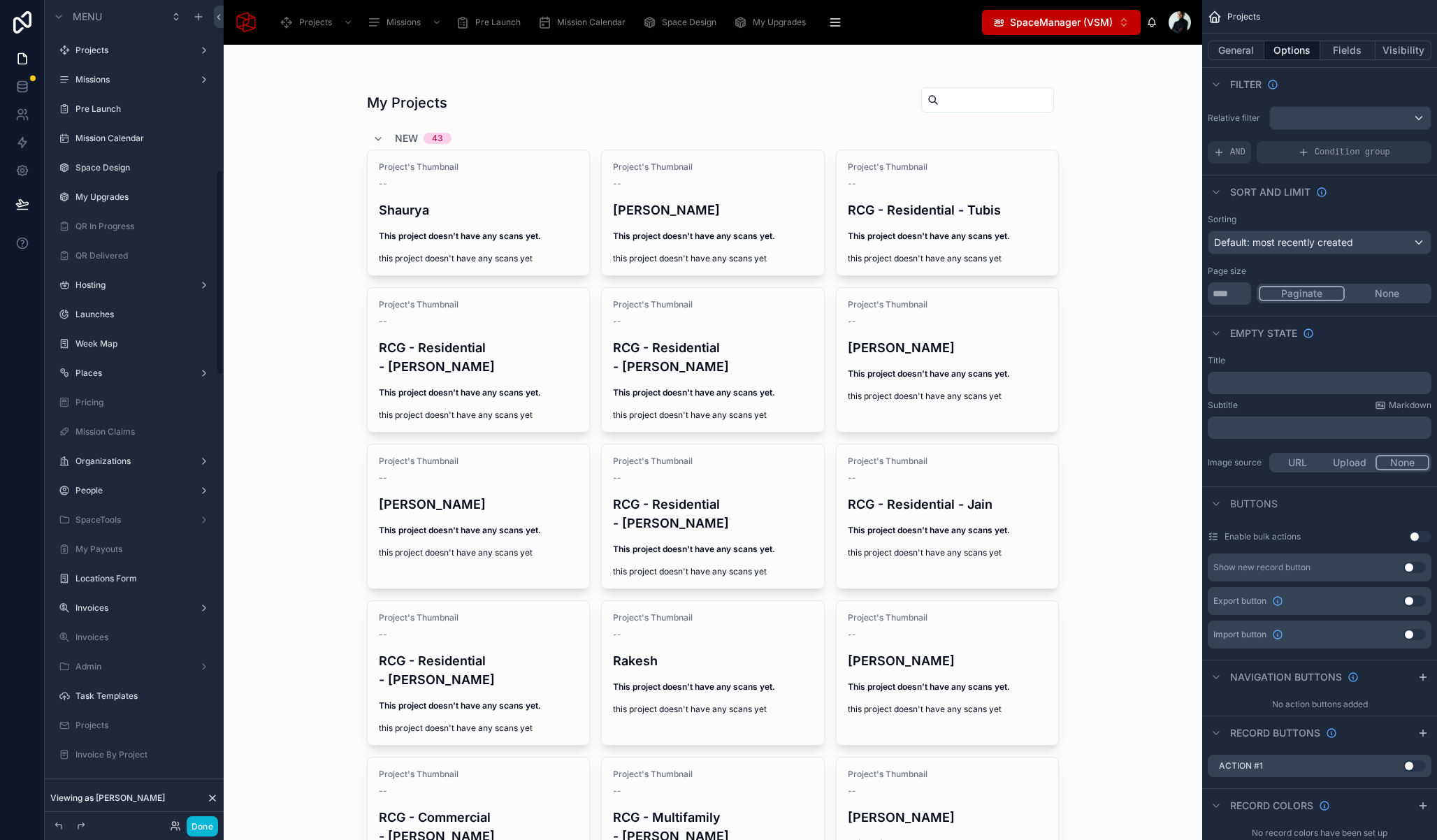
scroll to position [680, 0]
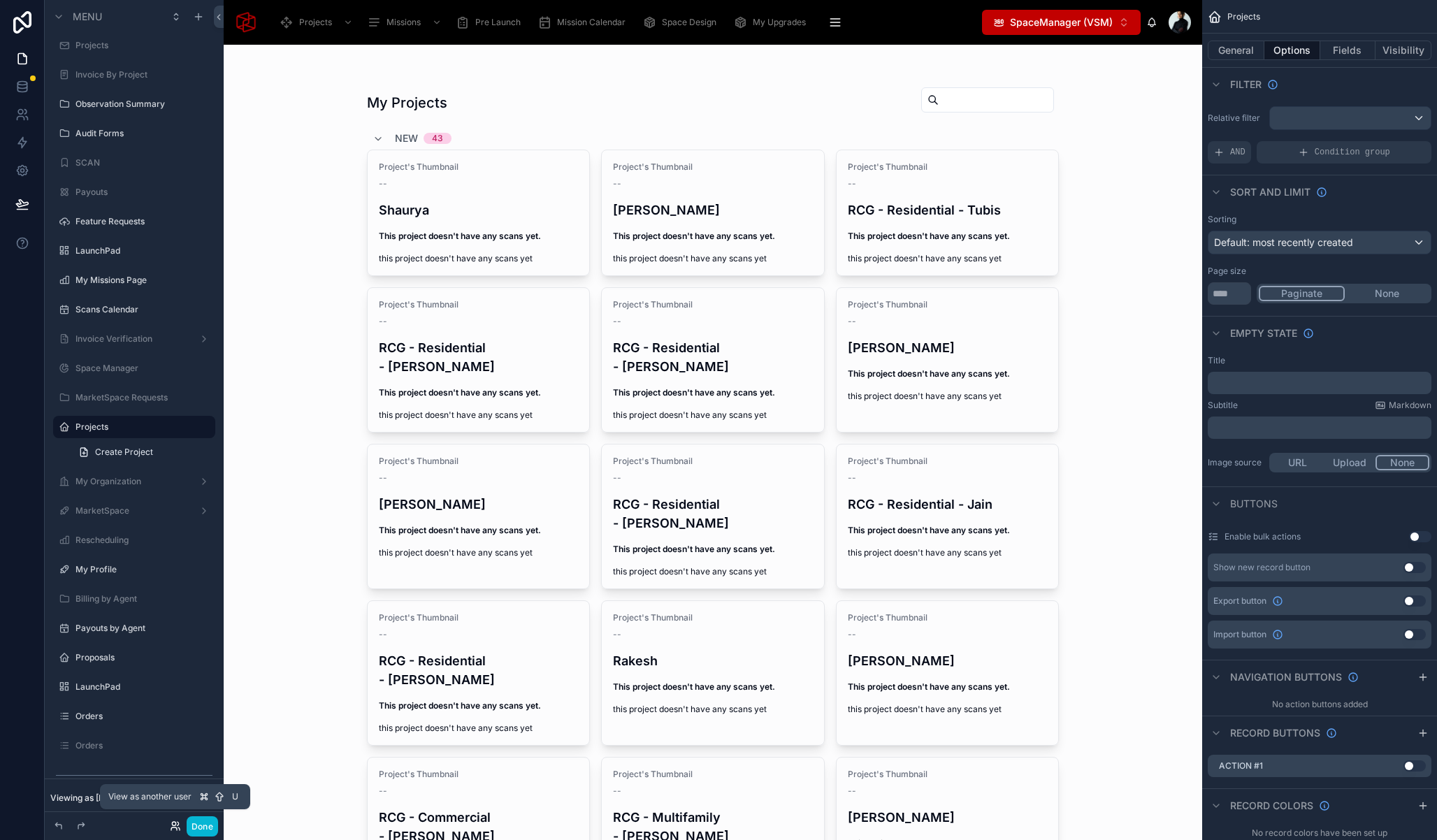
click at [175, 828] on icon at bounding box center [175, 826] width 11 height 11
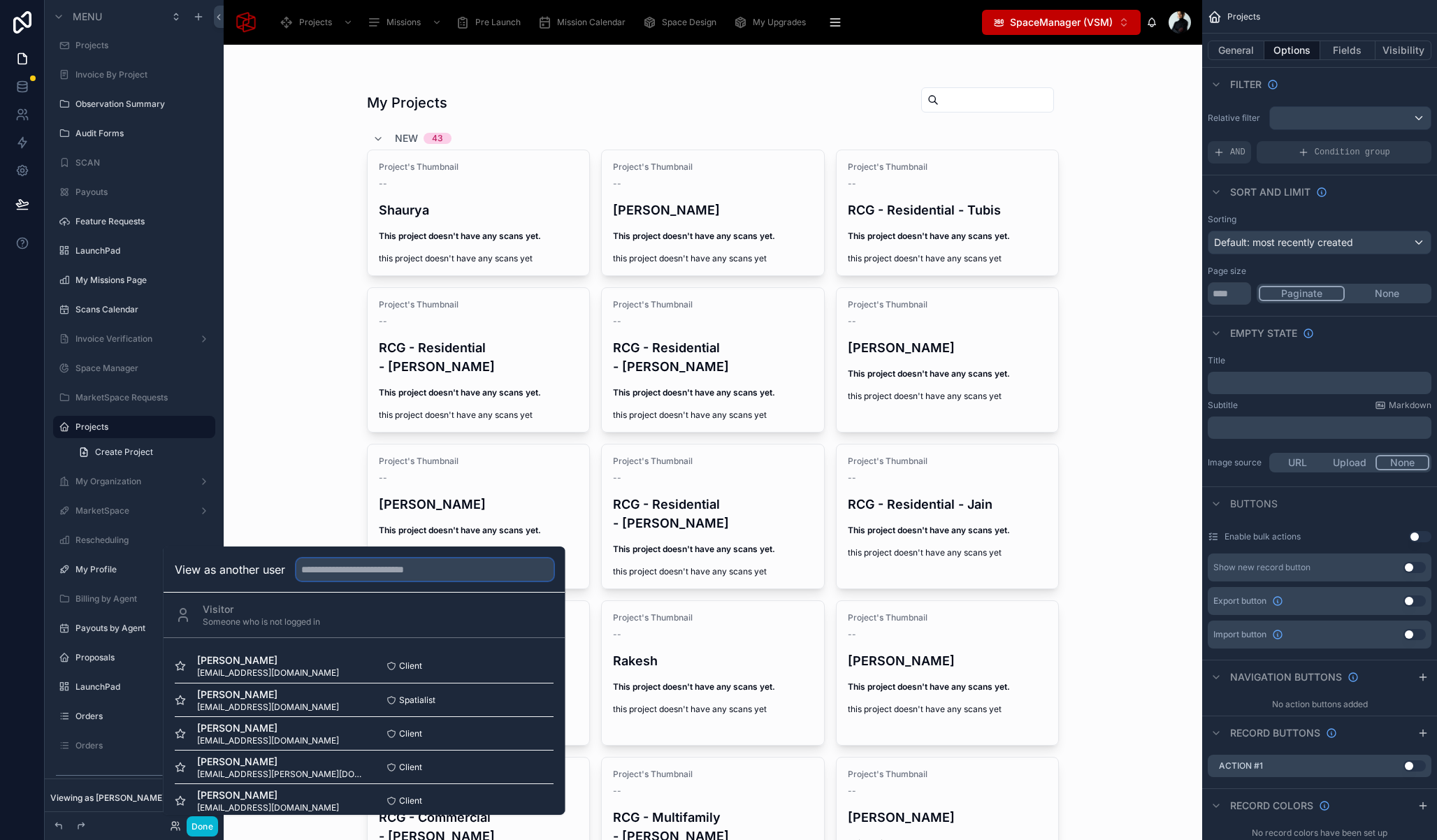
click at [377, 567] on input "text" at bounding box center [424, 570] width 257 height 22
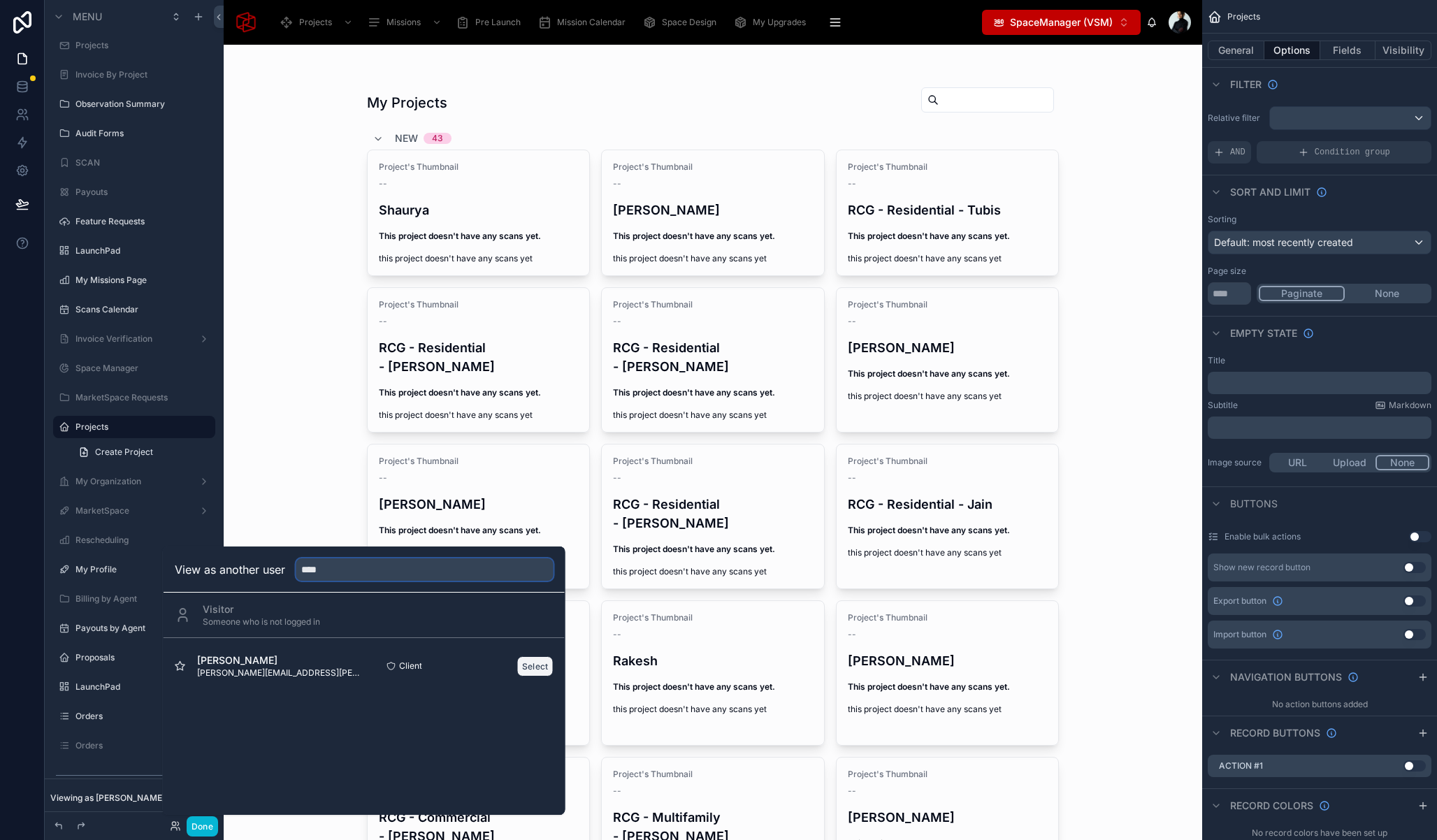
type input "****"
click at [536, 671] on button "Select" at bounding box center [536, 666] width 36 height 20
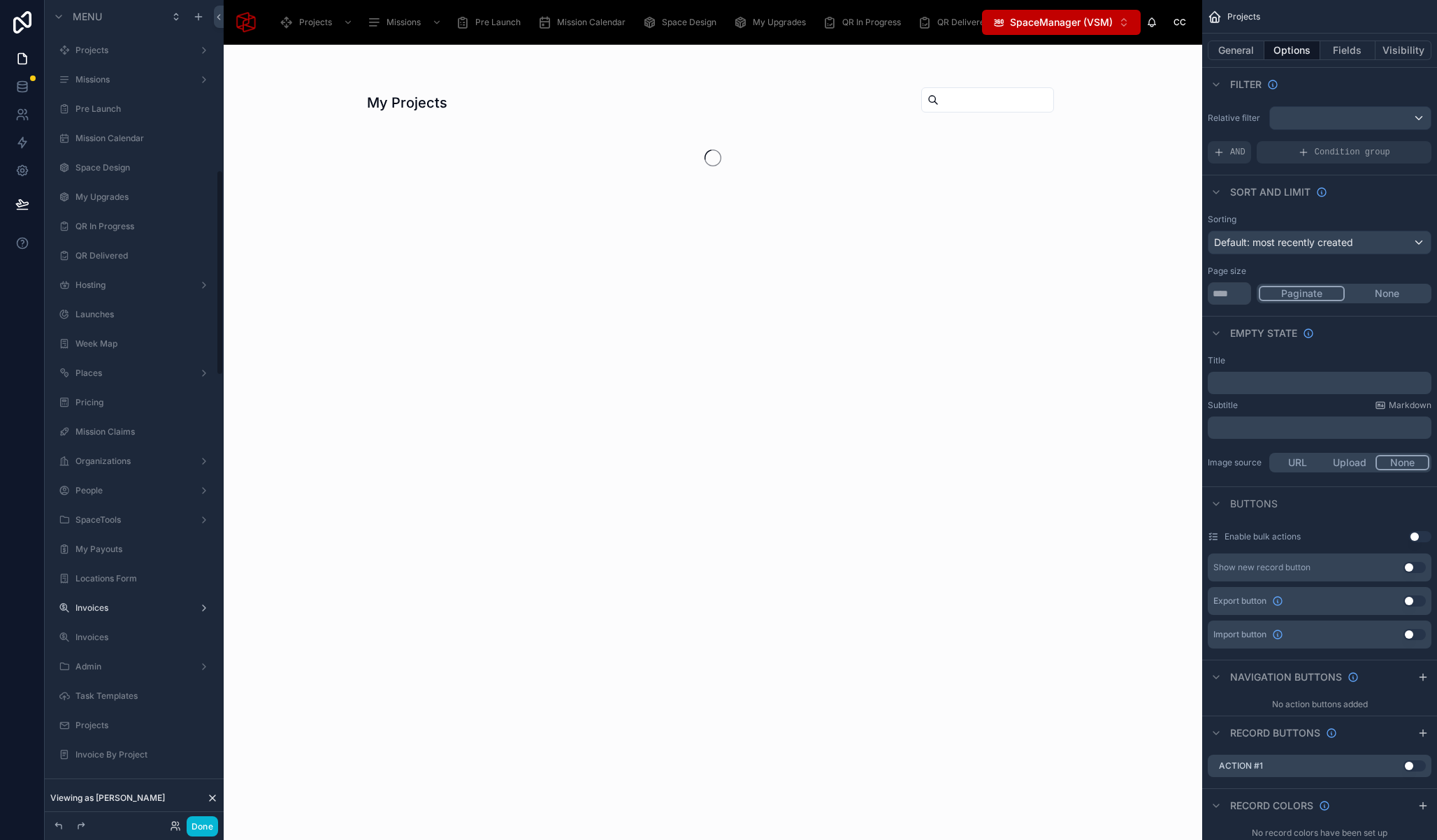
scroll to position [680, 0]
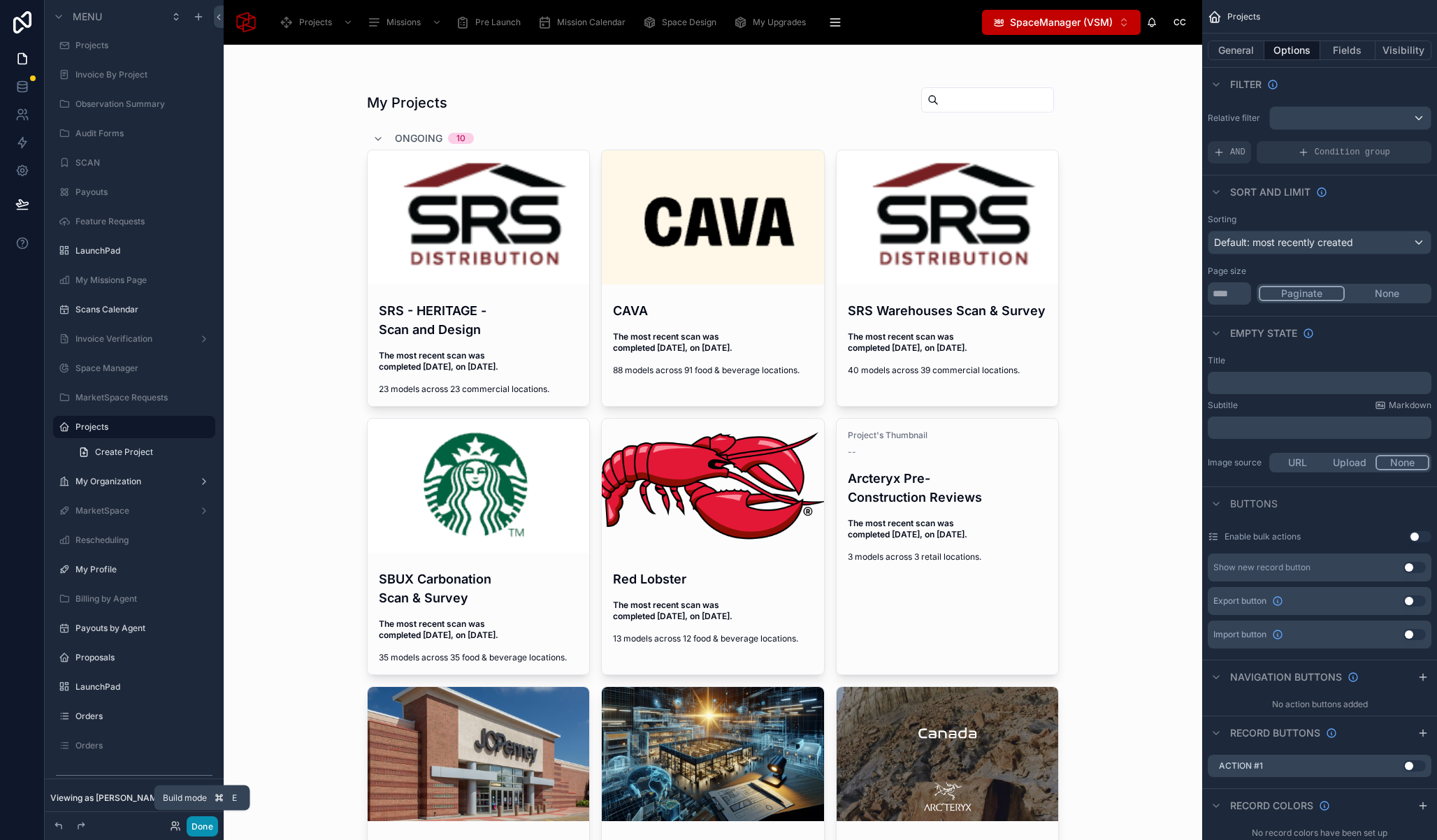
click at [199, 832] on button "Done" at bounding box center [202, 826] width 32 height 20
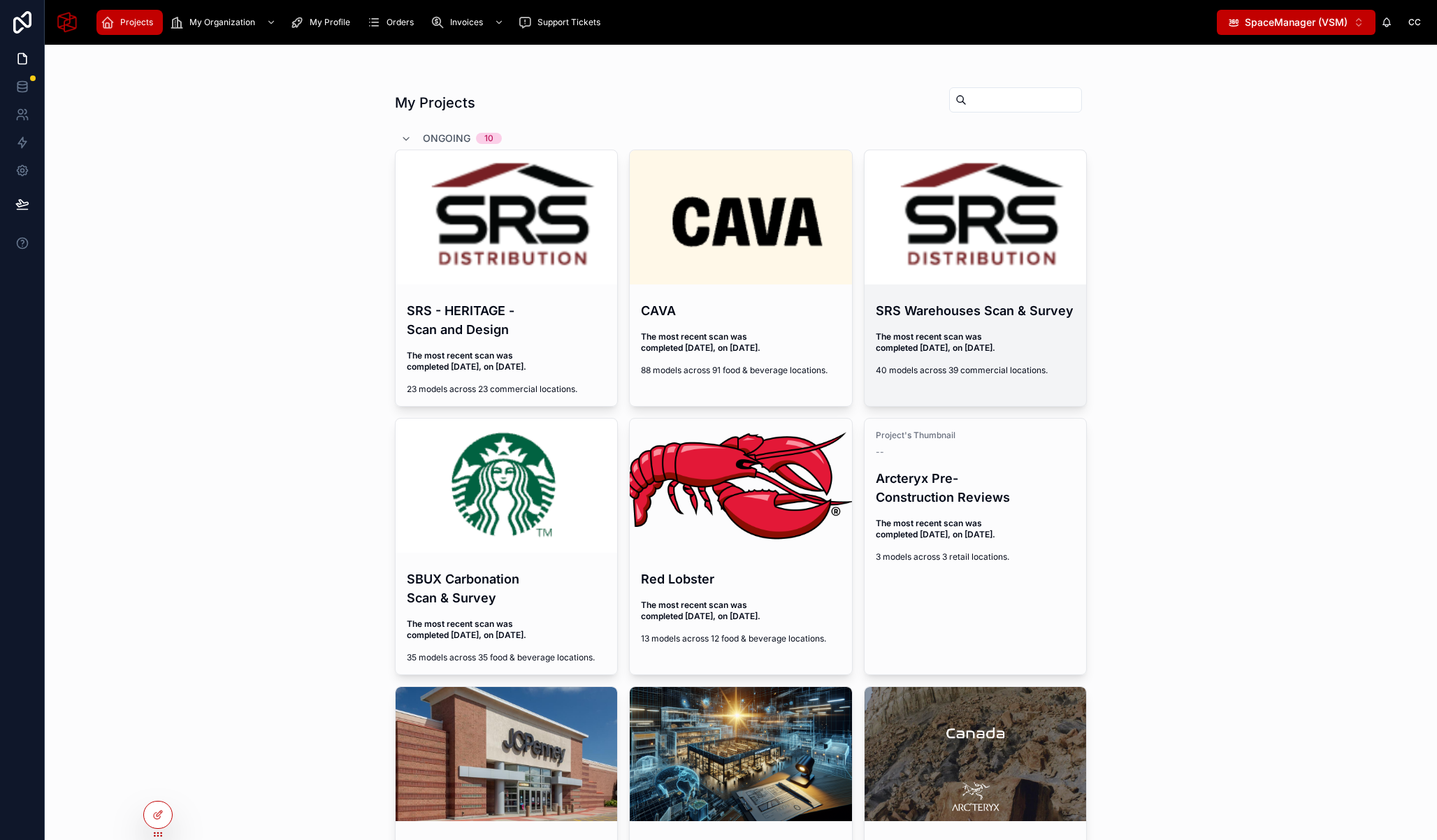
click at [986, 319] on h4 "SRS Warehouses Scan & Survey" at bounding box center [976, 310] width 200 height 19
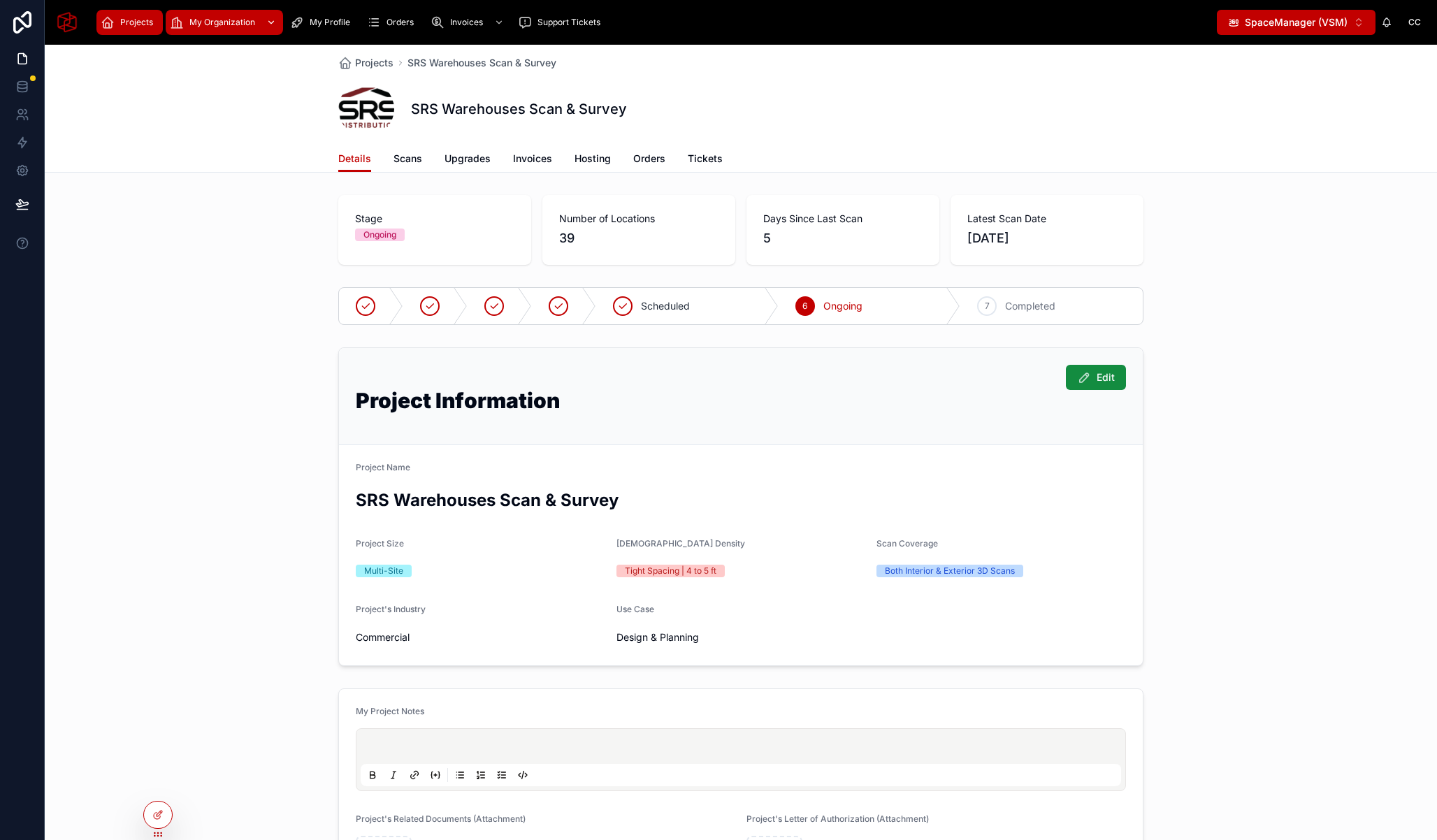
click at [219, 22] on span "My Organization" at bounding box center [223, 22] width 66 height 11
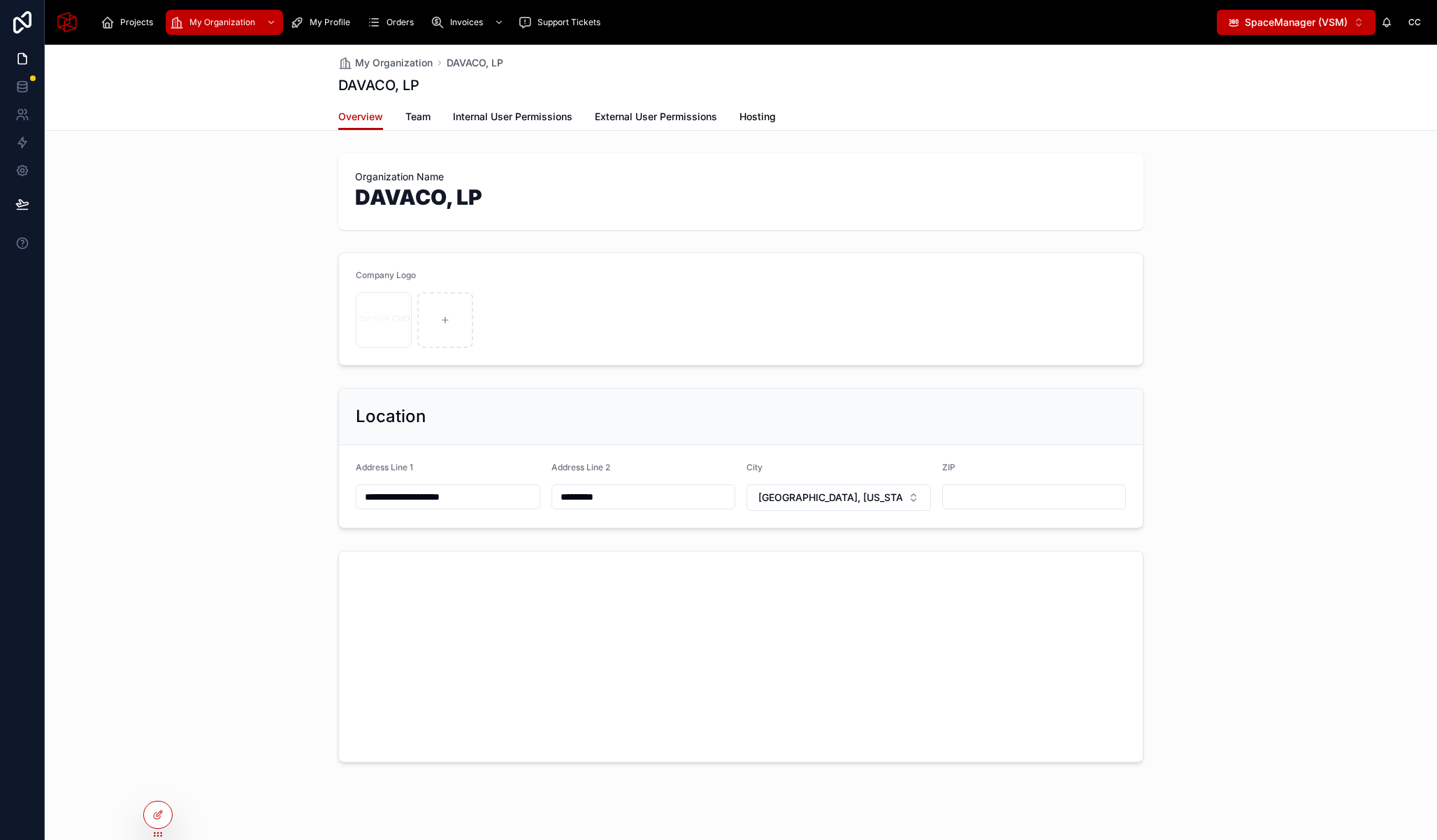
click at [740, 110] on span "Hosting" at bounding box center [758, 116] width 36 height 14
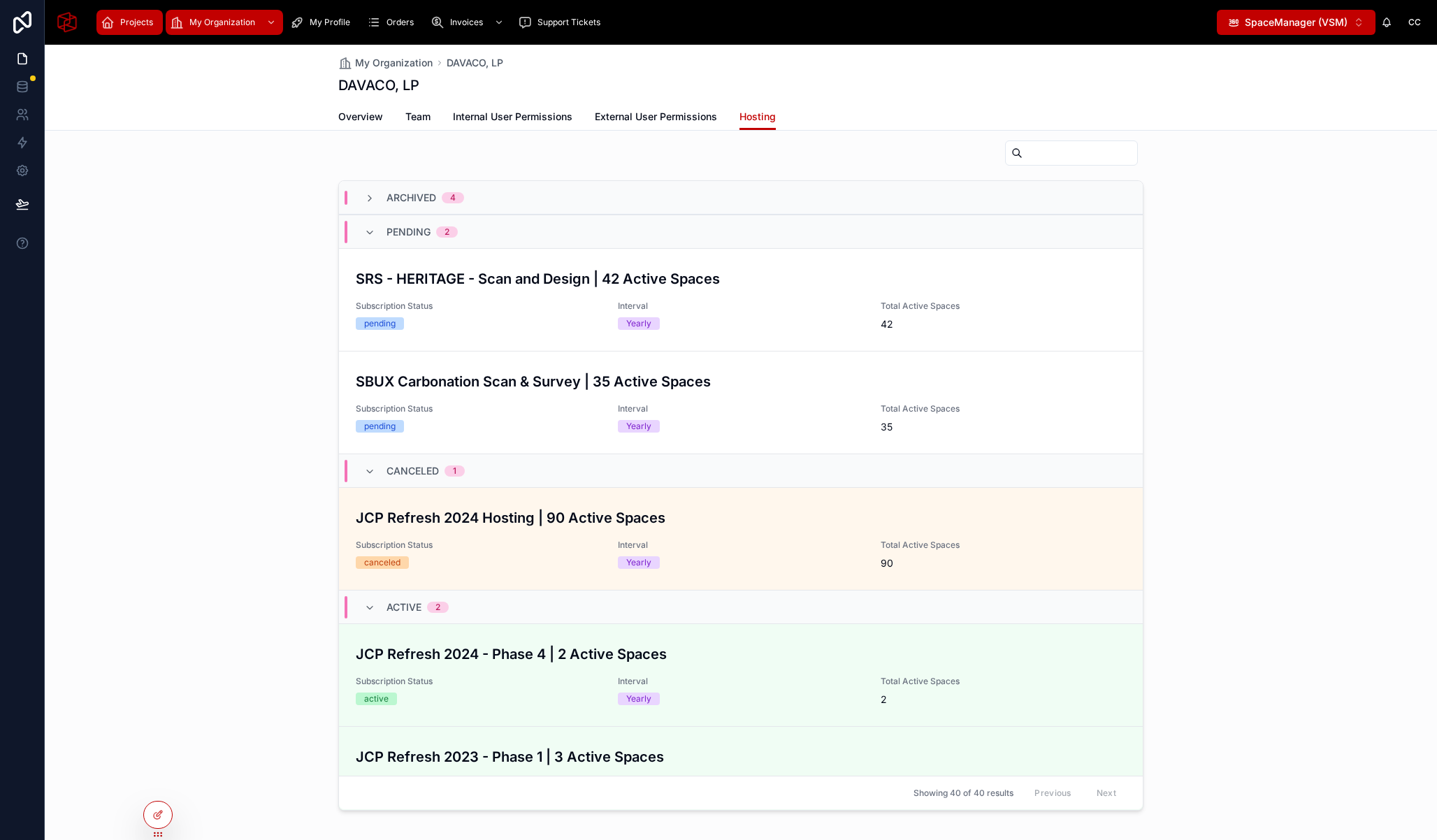
click at [140, 29] on div "Projects" at bounding box center [129, 22] width 58 height 22
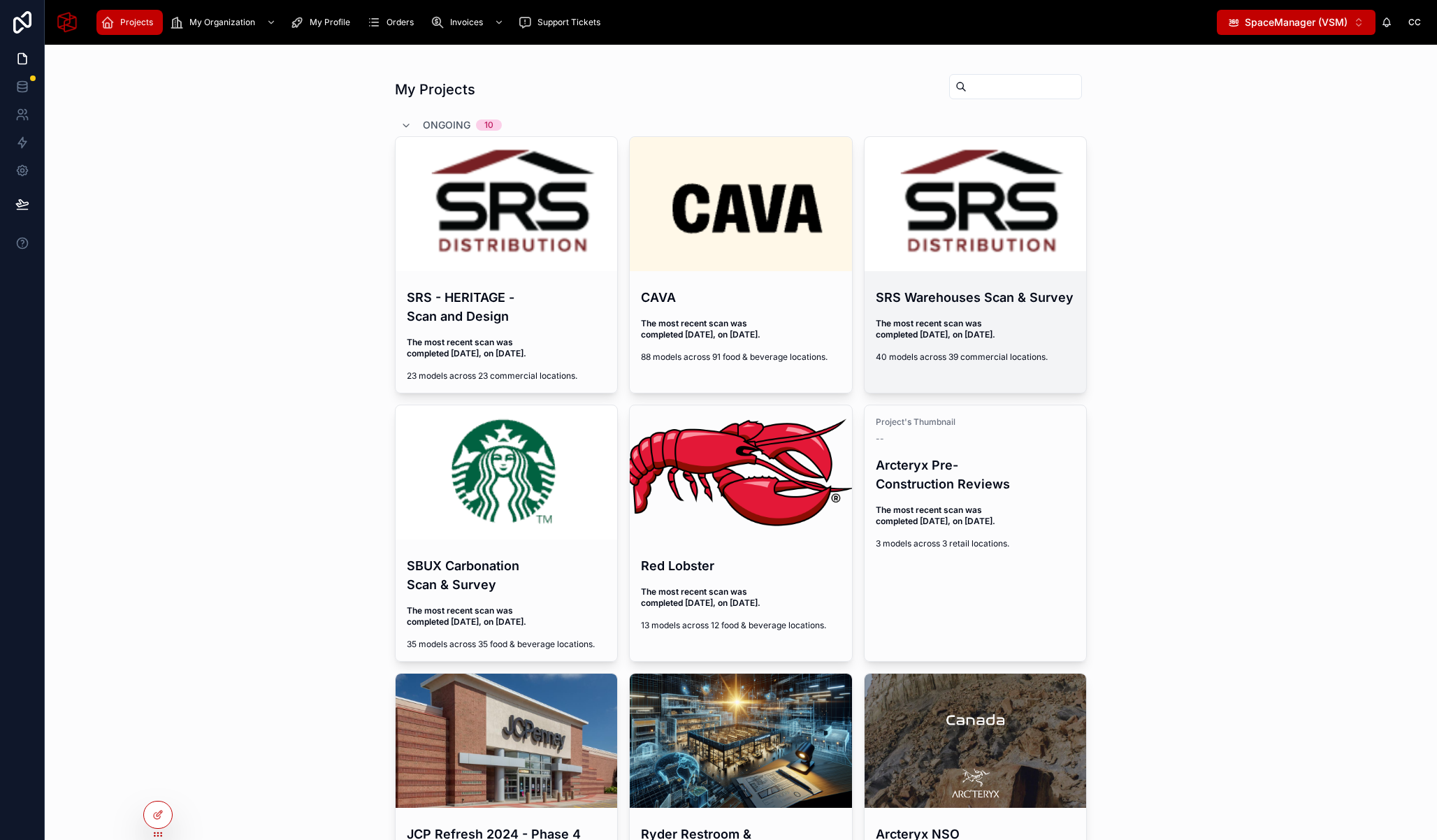
click at [927, 302] on h4 "SRS Warehouses Scan & Survey" at bounding box center [976, 297] width 200 height 19
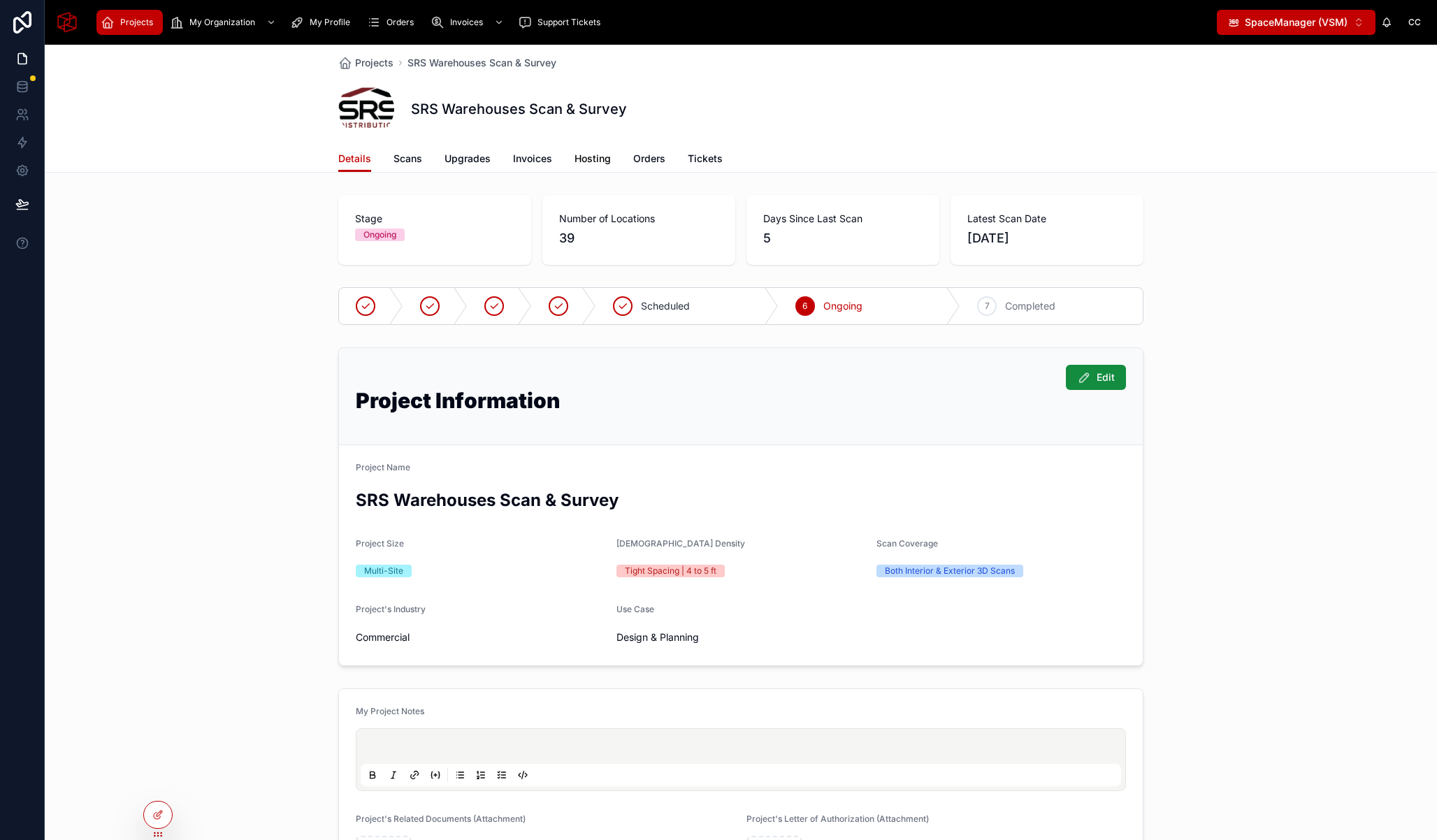
click at [598, 158] on span "Hosting" at bounding box center [592, 158] width 36 height 14
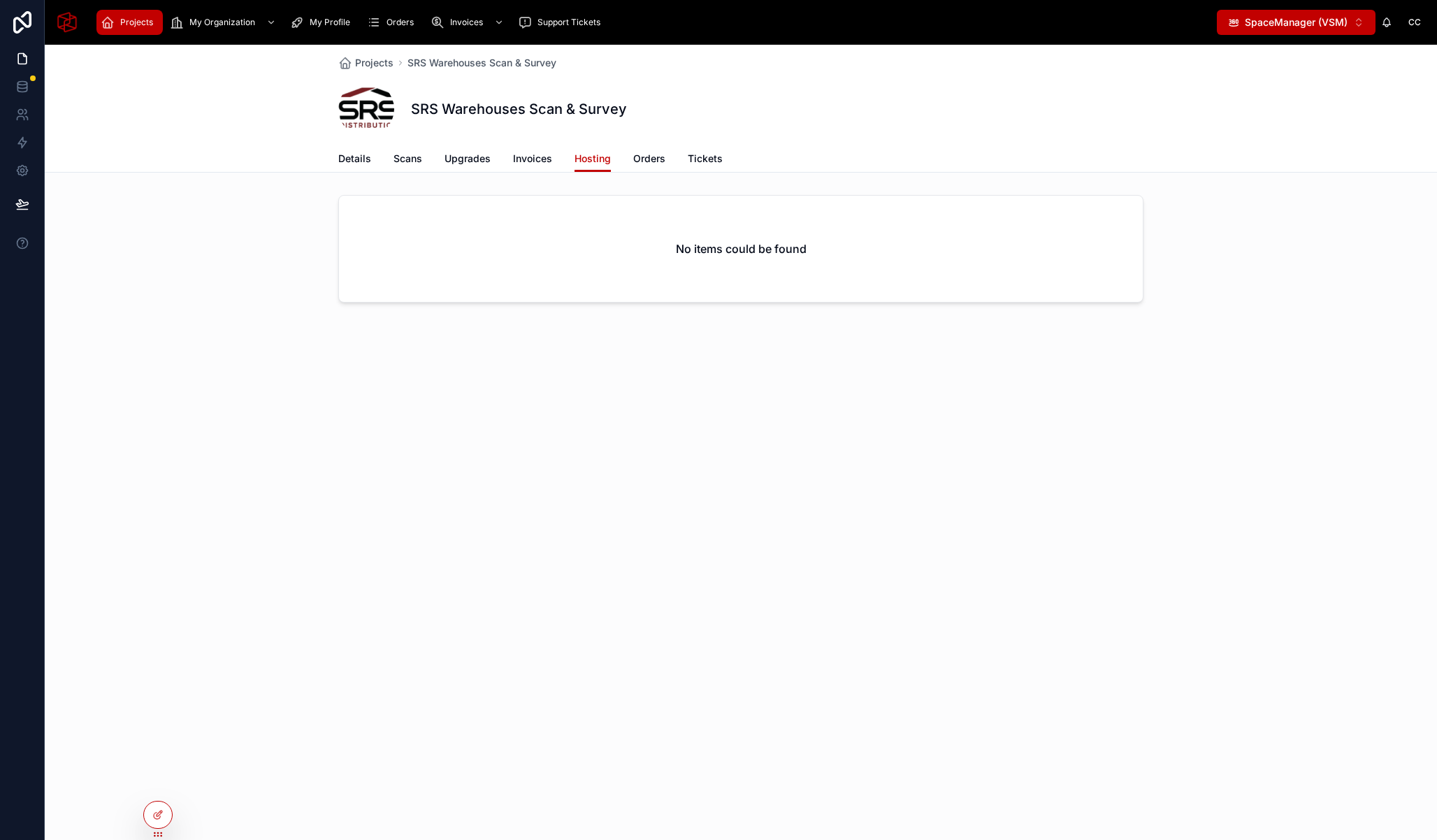
click at [194, 257] on div "No items could be found" at bounding box center [741, 252] width 1392 height 124
click at [215, 19] on span "My Organization" at bounding box center [223, 22] width 66 height 11
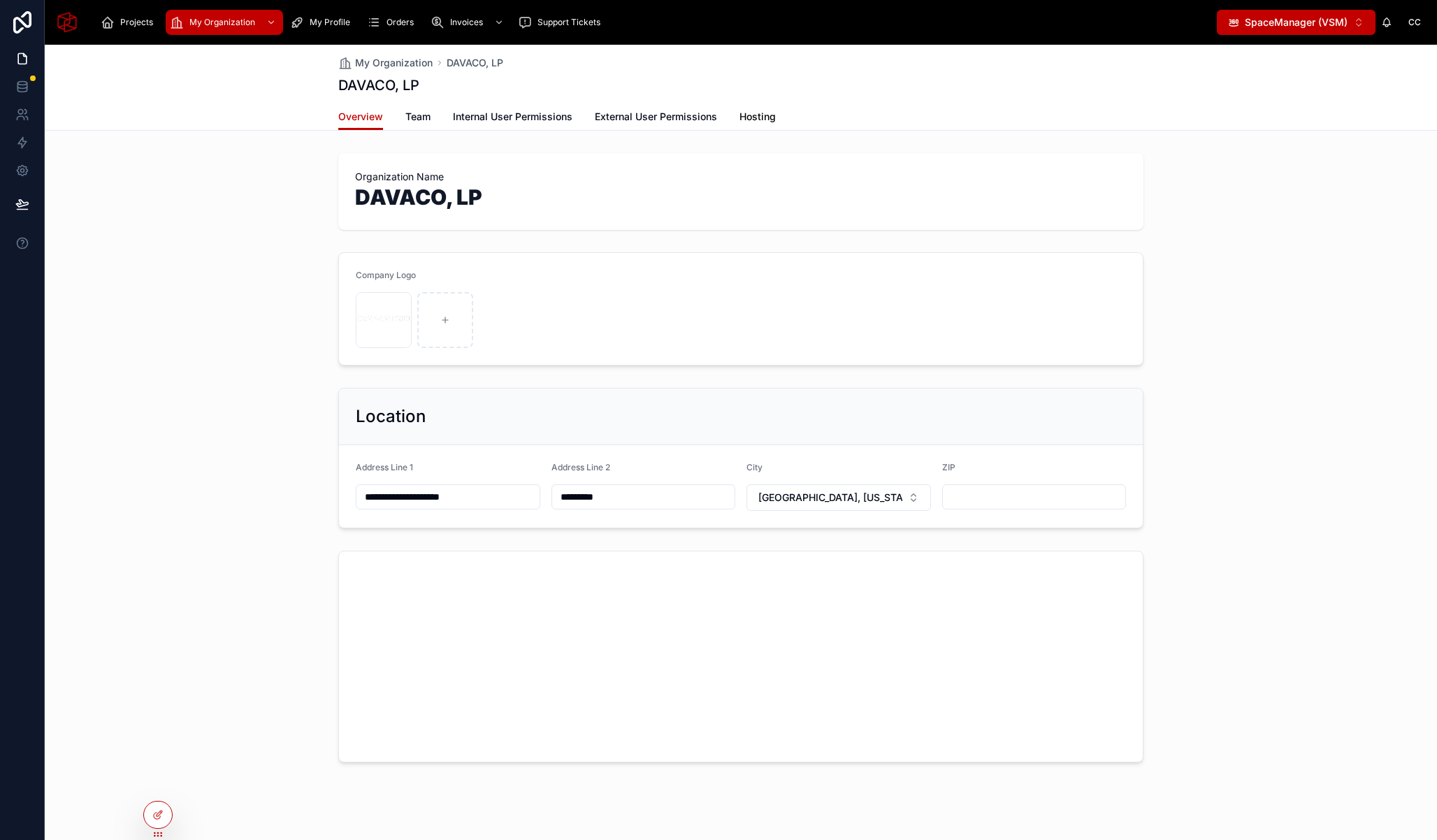
click at [754, 114] on span "Hosting" at bounding box center [758, 116] width 36 height 14
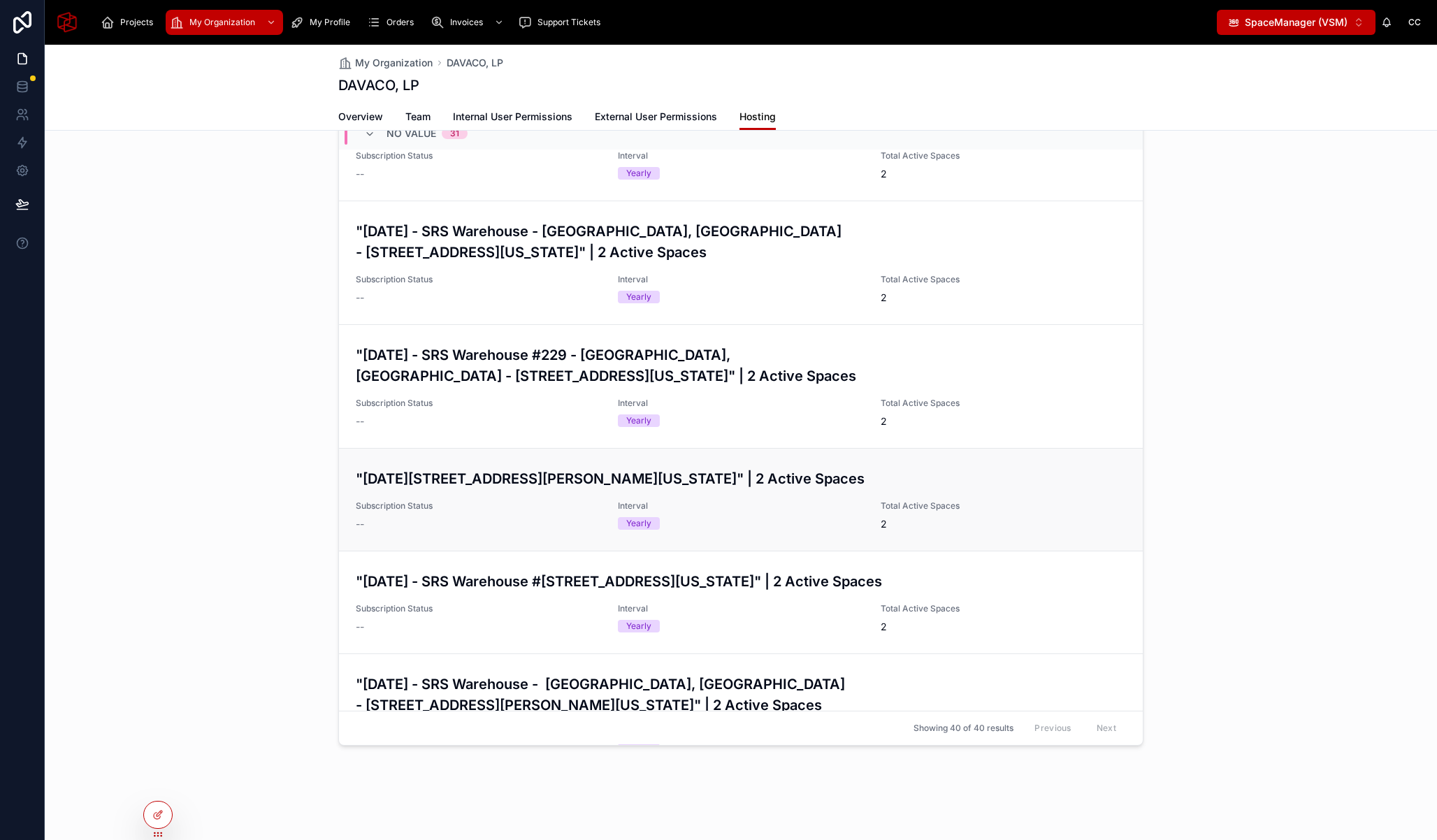
scroll to position [712, 0]
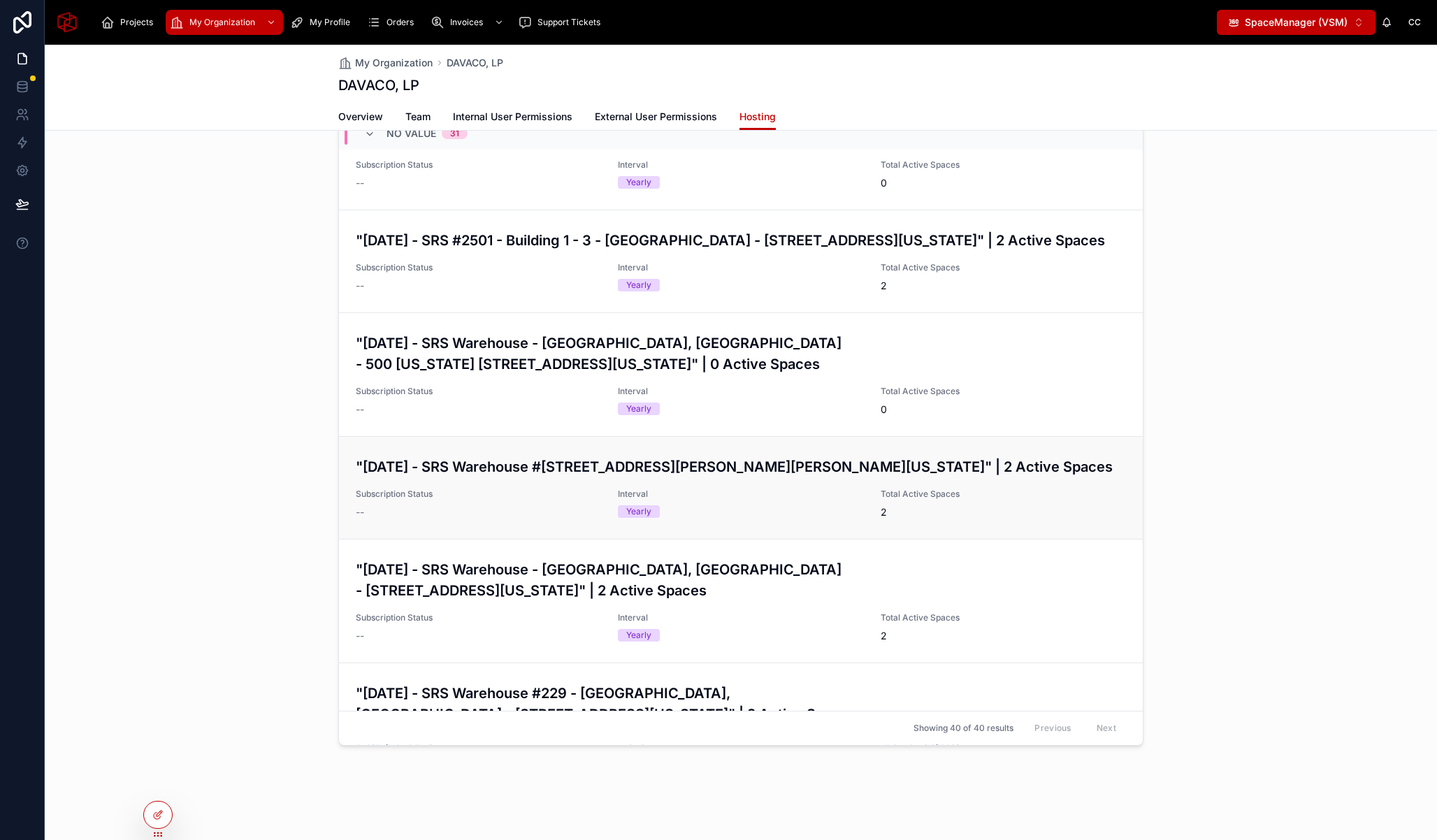
click at [510, 477] on h3 ""[DATE] - SRS Warehouse #[STREET_ADDRESS][PERSON_NAME][PERSON_NAME][US_STATE]" …" at bounding box center [740, 466] width 770 height 21
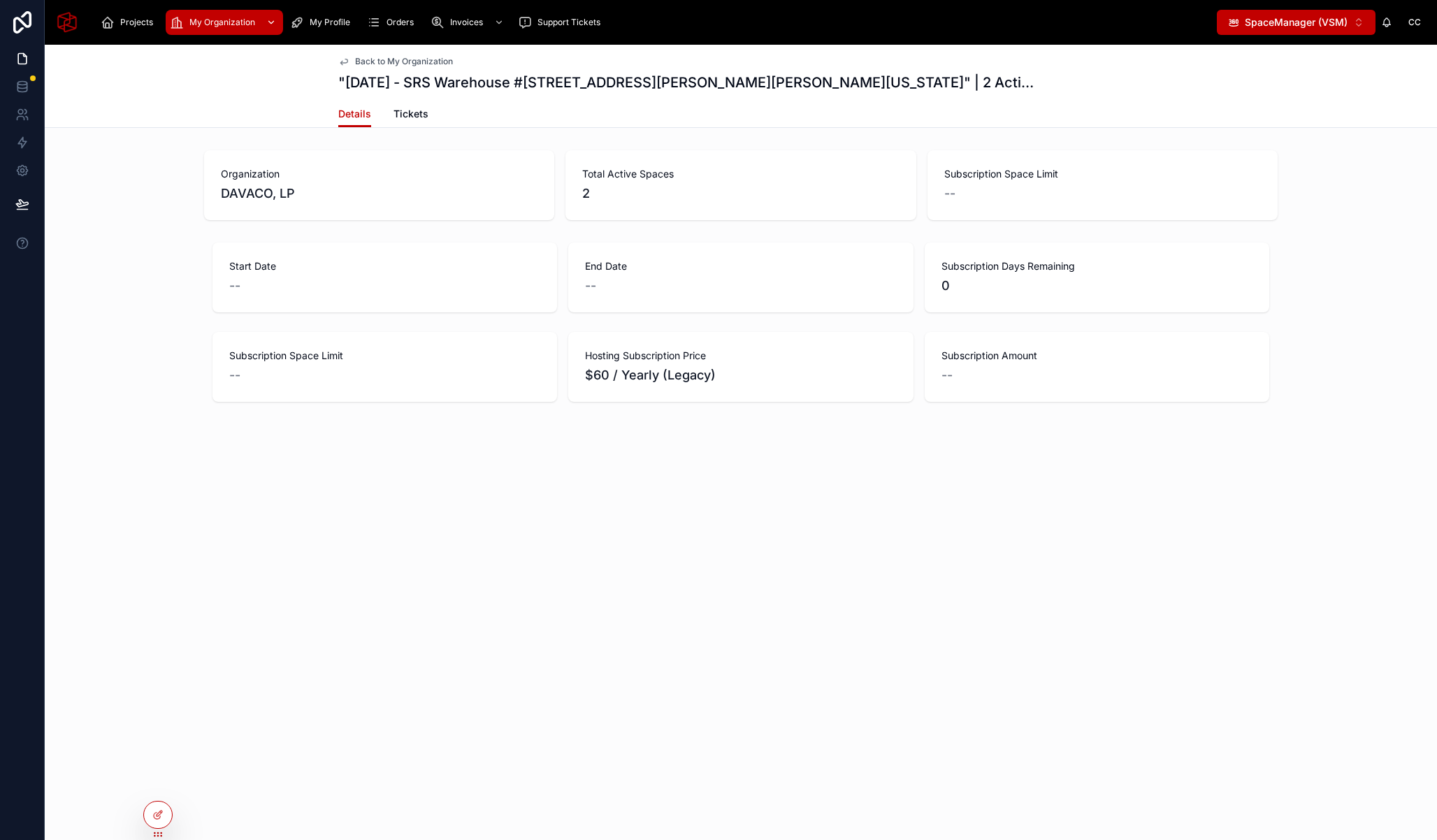
click at [231, 32] on div "My Organization" at bounding box center [224, 22] width 109 height 22
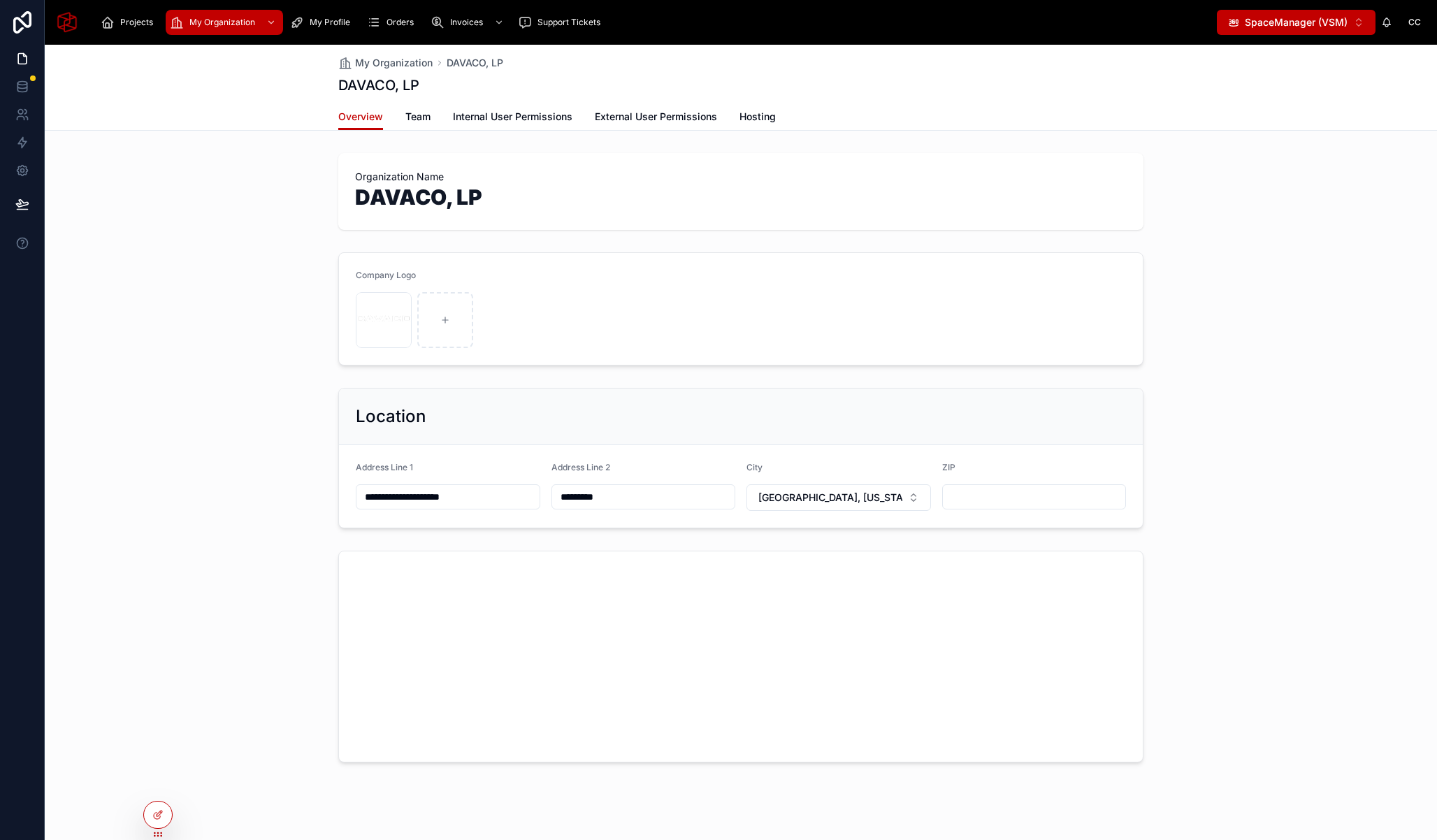
click at [774, 120] on div "Overview Team Internal User Permissions External User Permissions Hosting" at bounding box center [740, 116] width 805 height 26
click at [756, 118] on span "Hosting" at bounding box center [758, 116] width 36 height 14
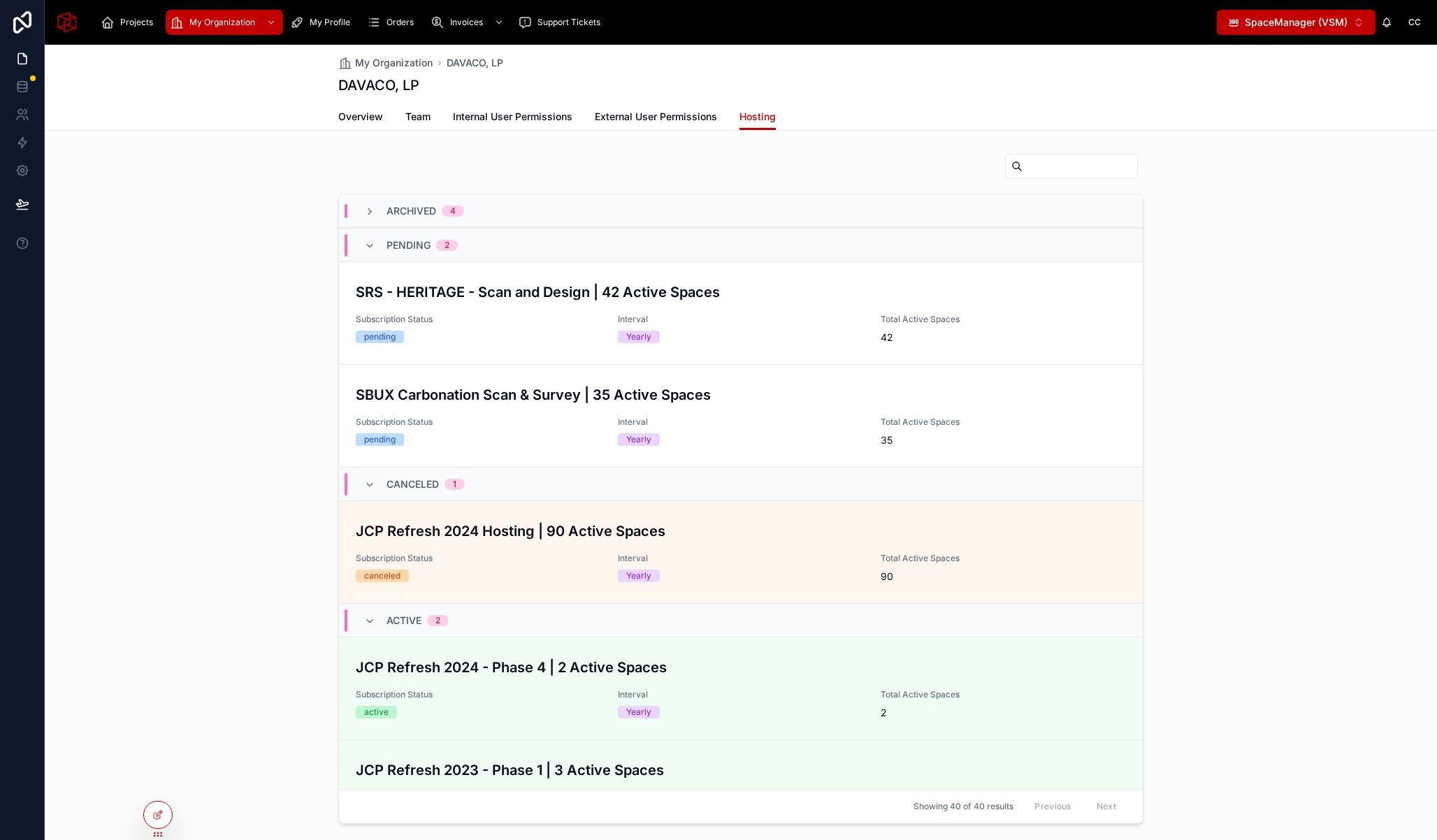
click at [1072, 164] on input "text" at bounding box center [1079, 166] width 115 height 20
paste input "**********"
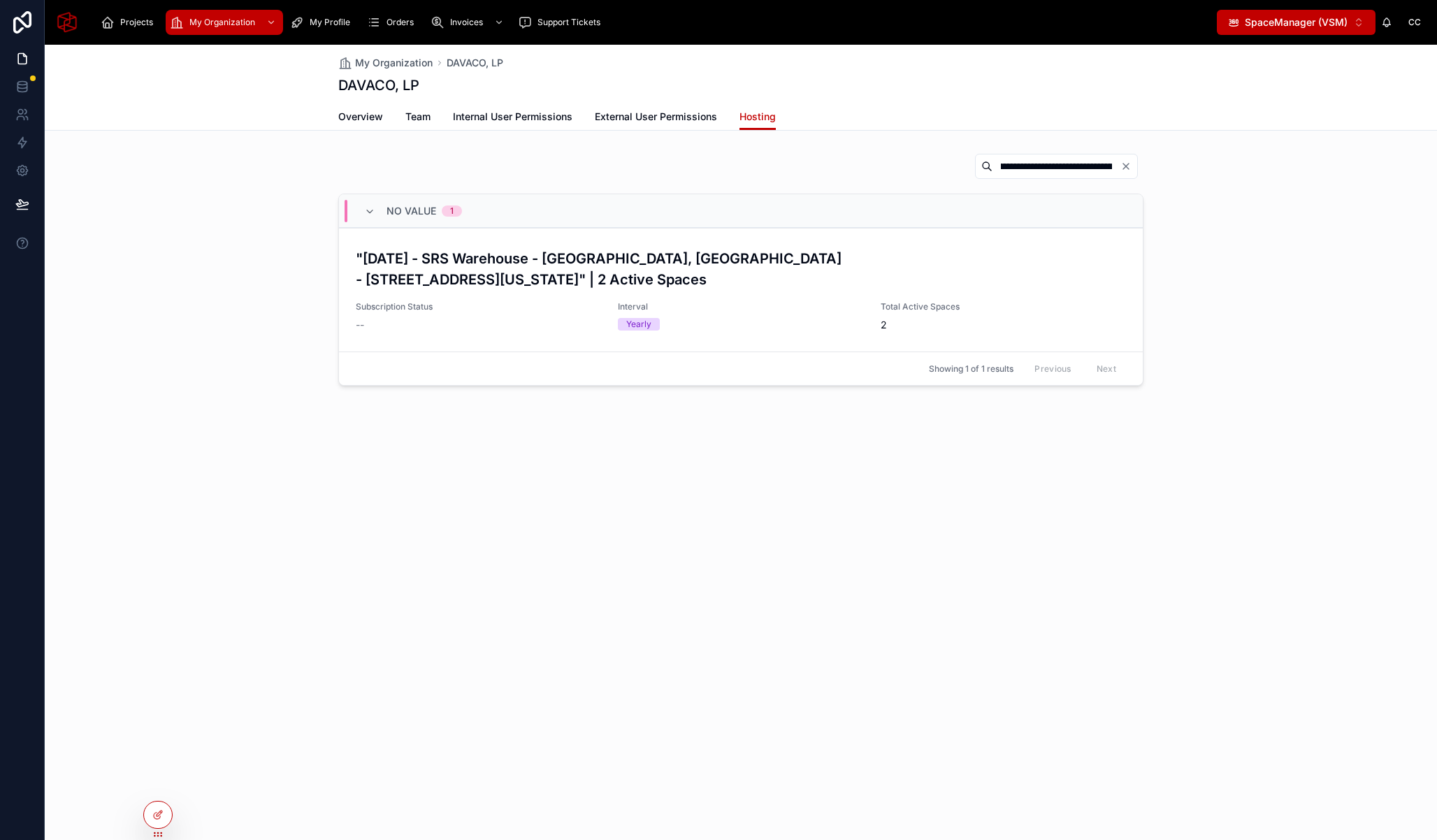
scroll to position [0, 231]
type input "**********"
click at [560, 268] on h3 ""[DATE] - SRS Warehouse - [GEOGRAPHIC_DATA], [GEOGRAPHIC_DATA] - [STREET_ADDRES…" at bounding box center [740, 269] width 770 height 42
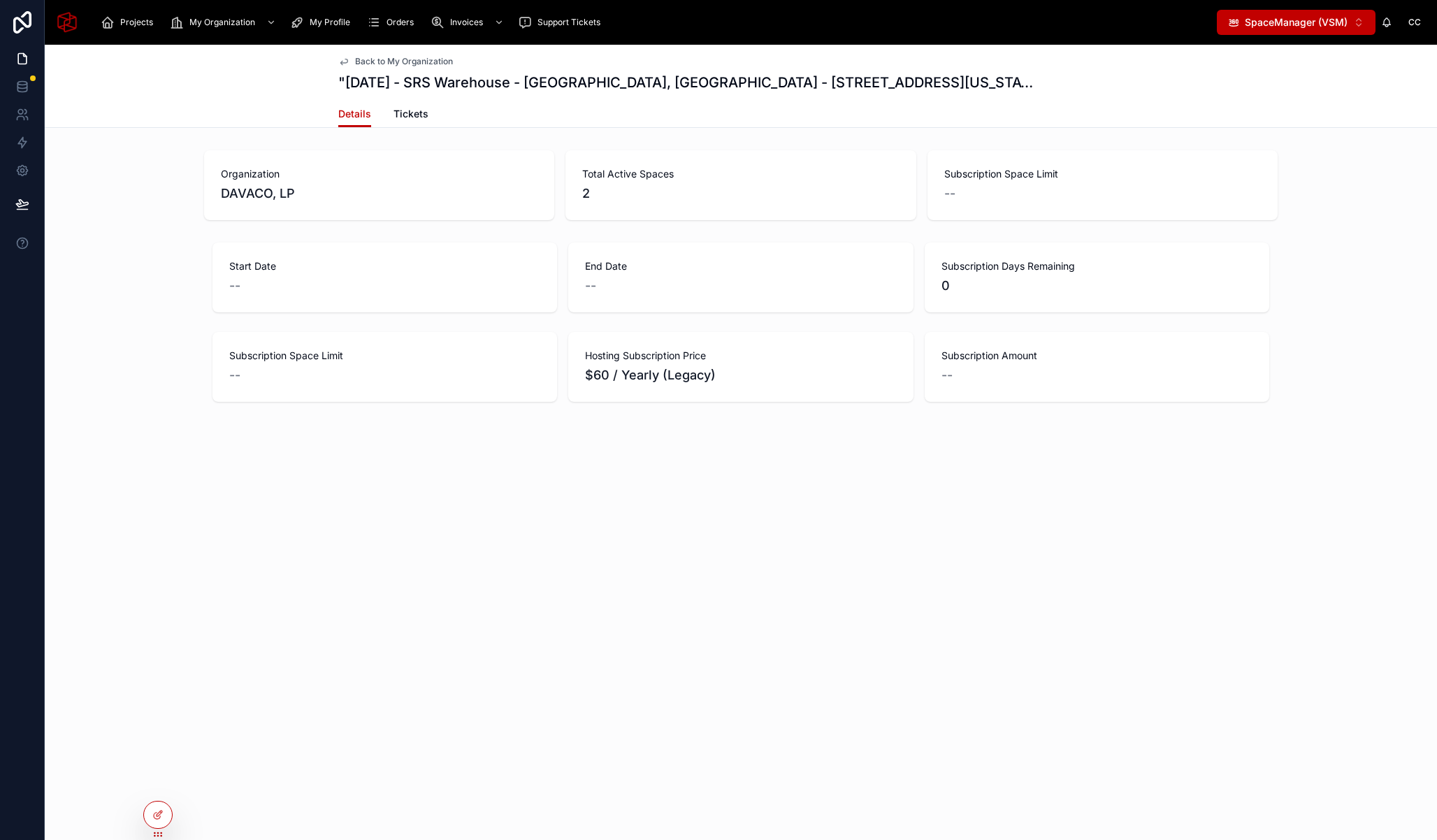
click at [156, 311] on div "Start Date -- End Date -- Subscription Days Remaining 0 Subscription Space Limi…" at bounding box center [741, 322] width 1392 height 170
click at [26, 86] on icon at bounding box center [22, 86] width 14 height 14
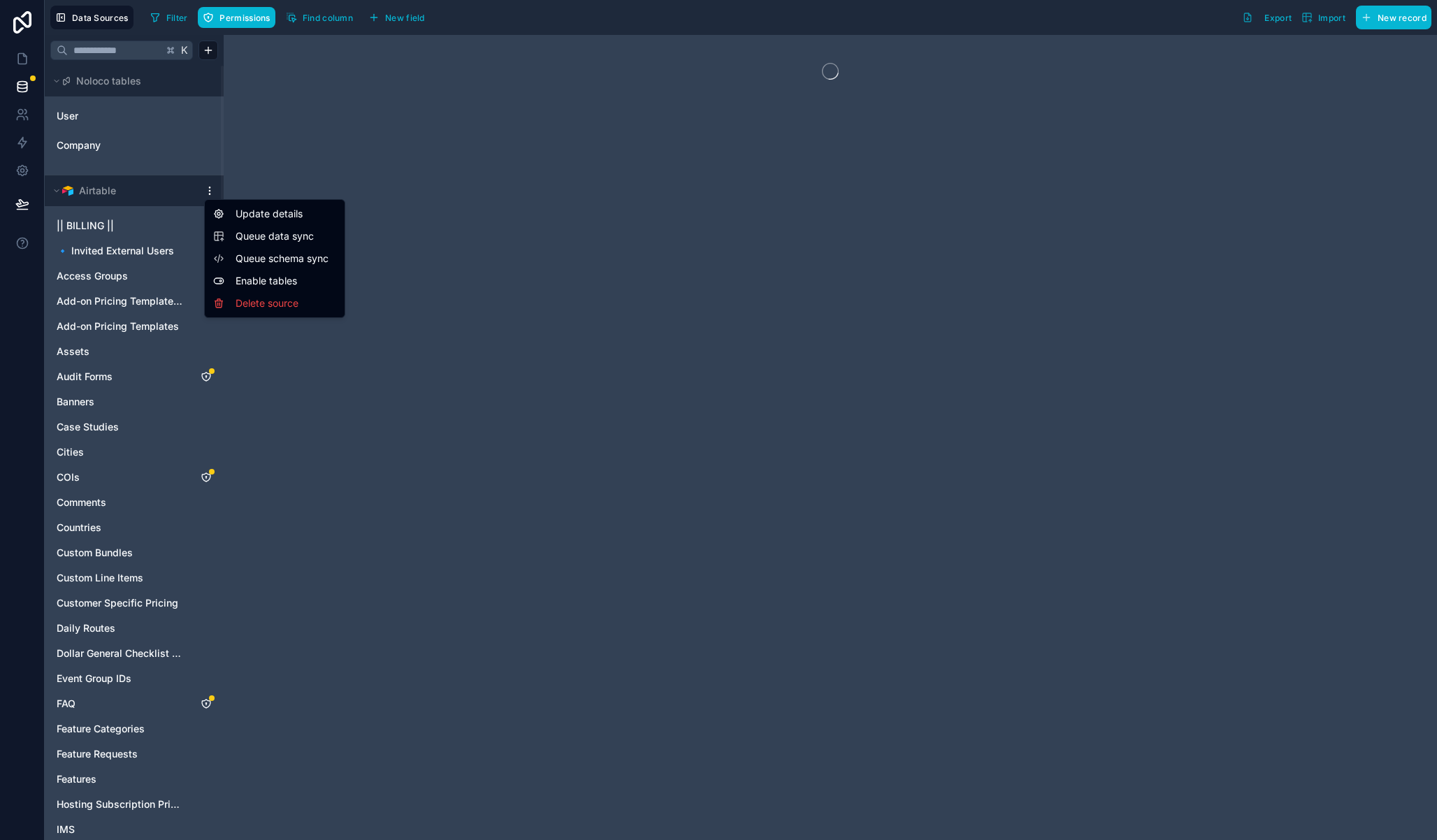
click at [211, 191] on html "Data Sources Filter Permissions Find column New field Export Import New record …" at bounding box center [718, 420] width 1437 height 840
click at [296, 236] on span "Queue data sync" at bounding box center [286, 236] width 100 height 14
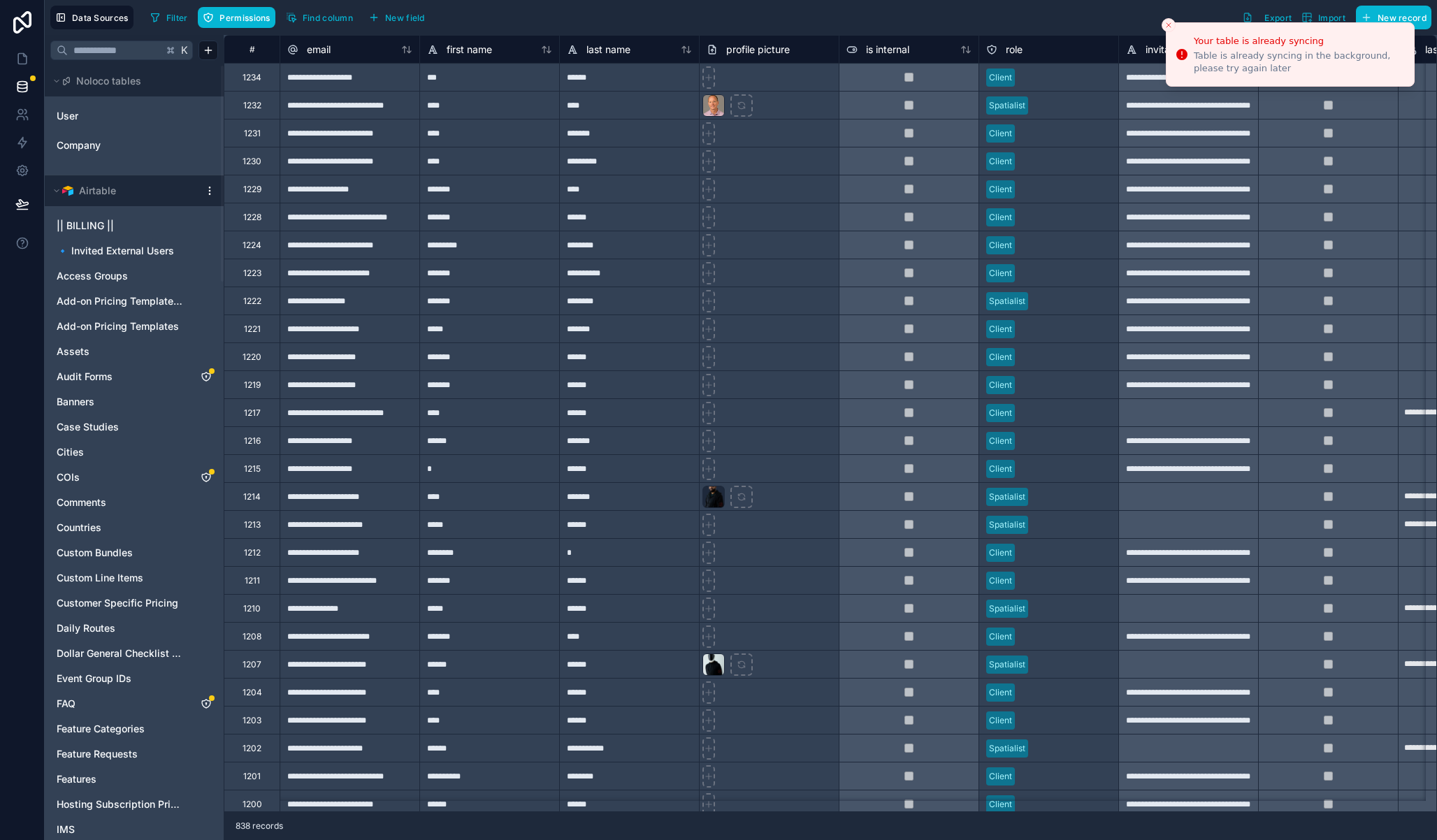
click at [1168, 27] on icon "Close toast" at bounding box center [1168, 25] width 8 height 8
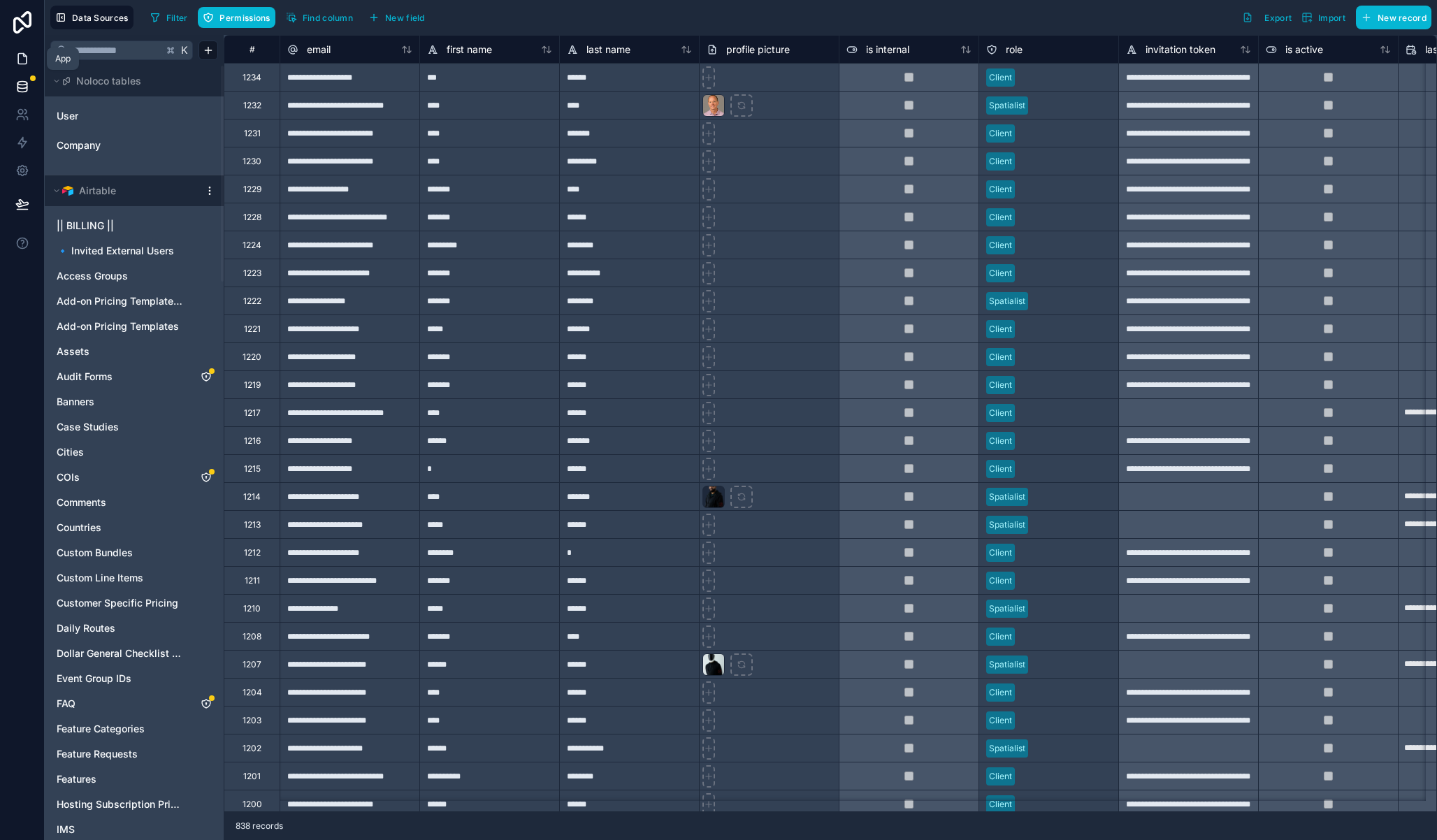
click at [22, 56] on icon at bounding box center [22, 58] width 14 height 14
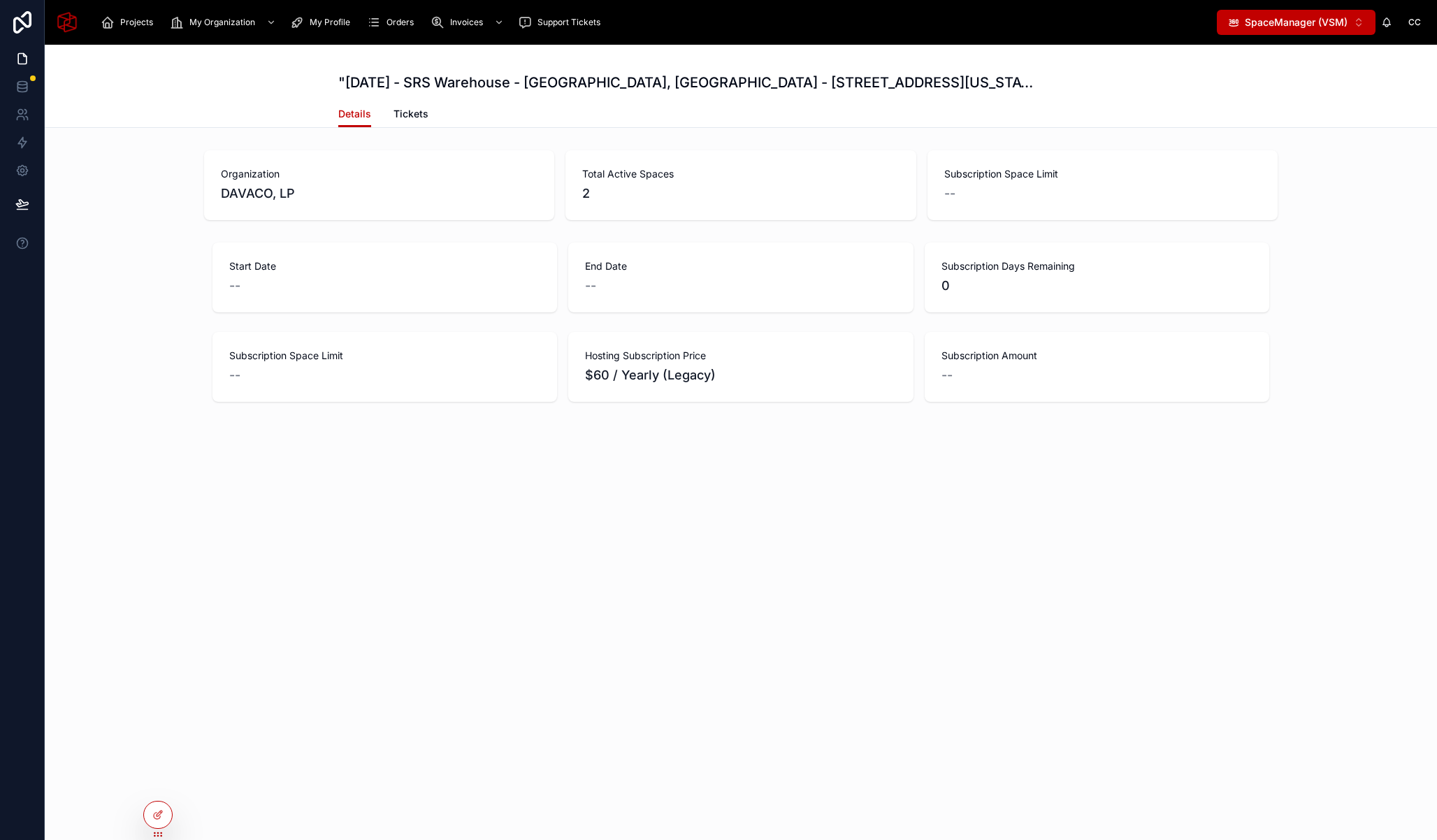
click at [84, 304] on div "Start Date -- End Date -- Subscription Days Remaining 0 Subscription Space Limi…" at bounding box center [741, 322] width 1392 height 170
click at [160, 816] on icon at bounding box center [157, 816] width 6 height 6
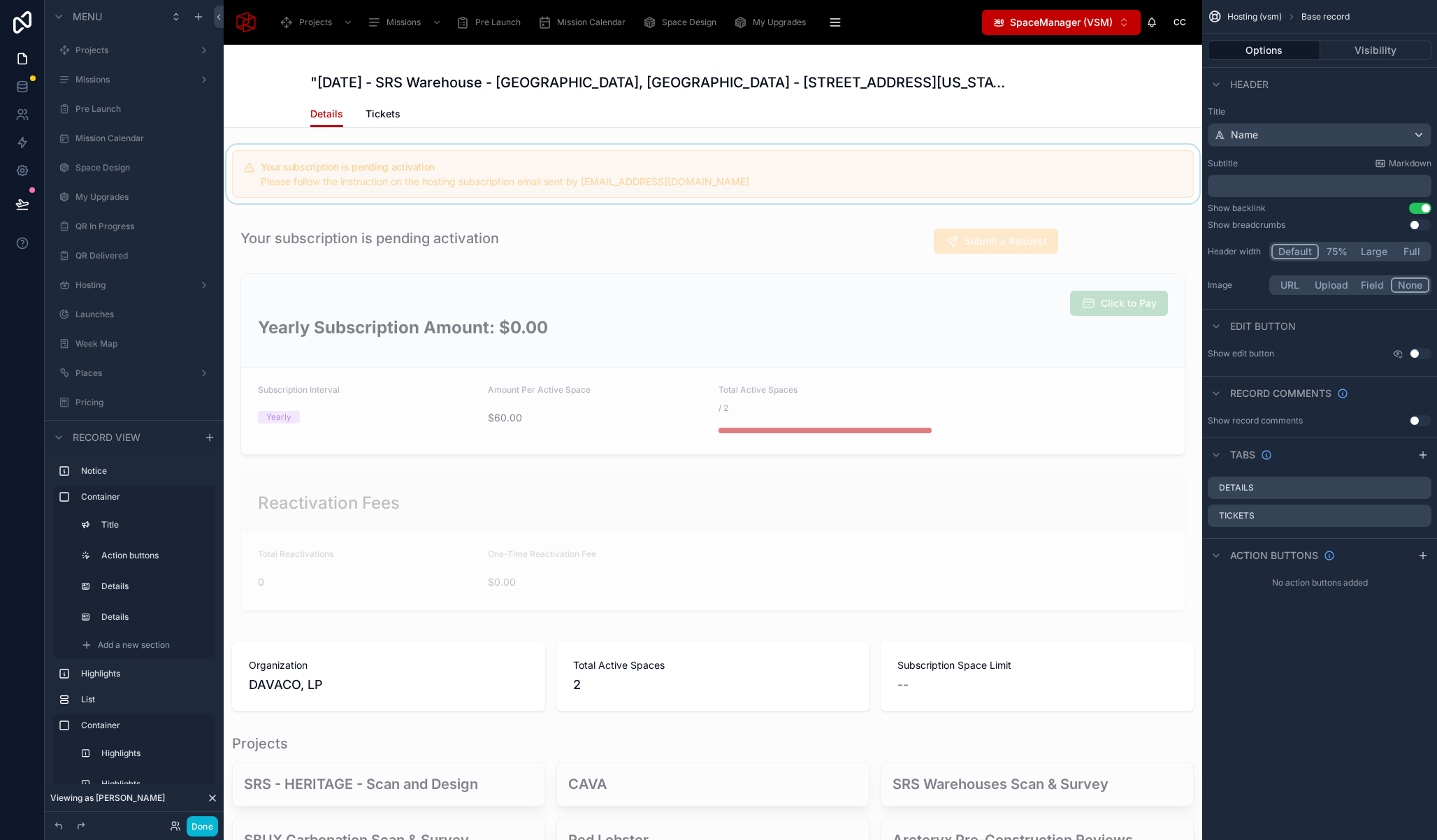
click at [534, 151] on div at bounding box center [712, 174] width 979 height 58
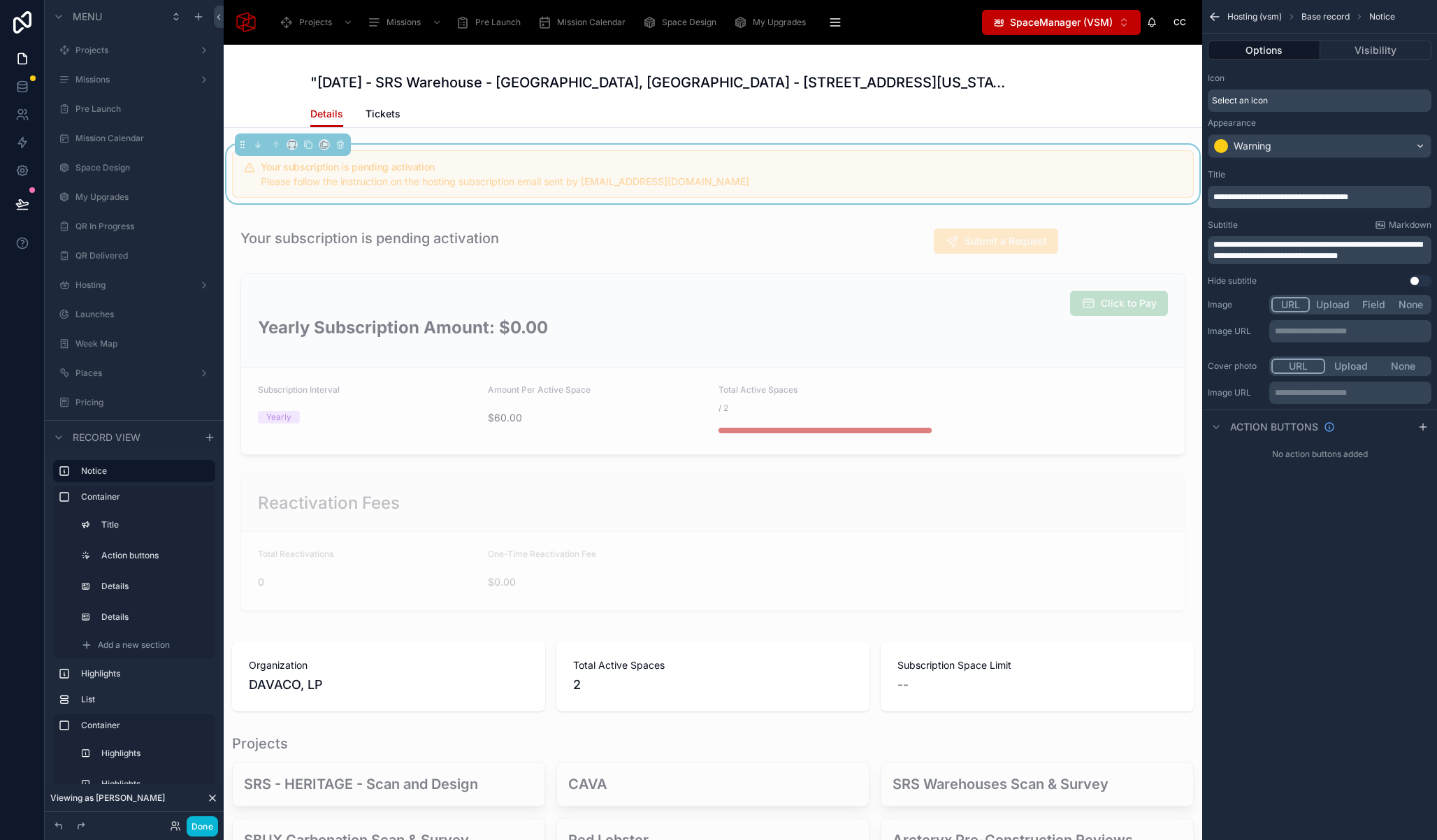
scroll to position [1208, 0]
click at [1370, 52] on button "Visibility" at bounding box center [1376, 50] width 112 height 20
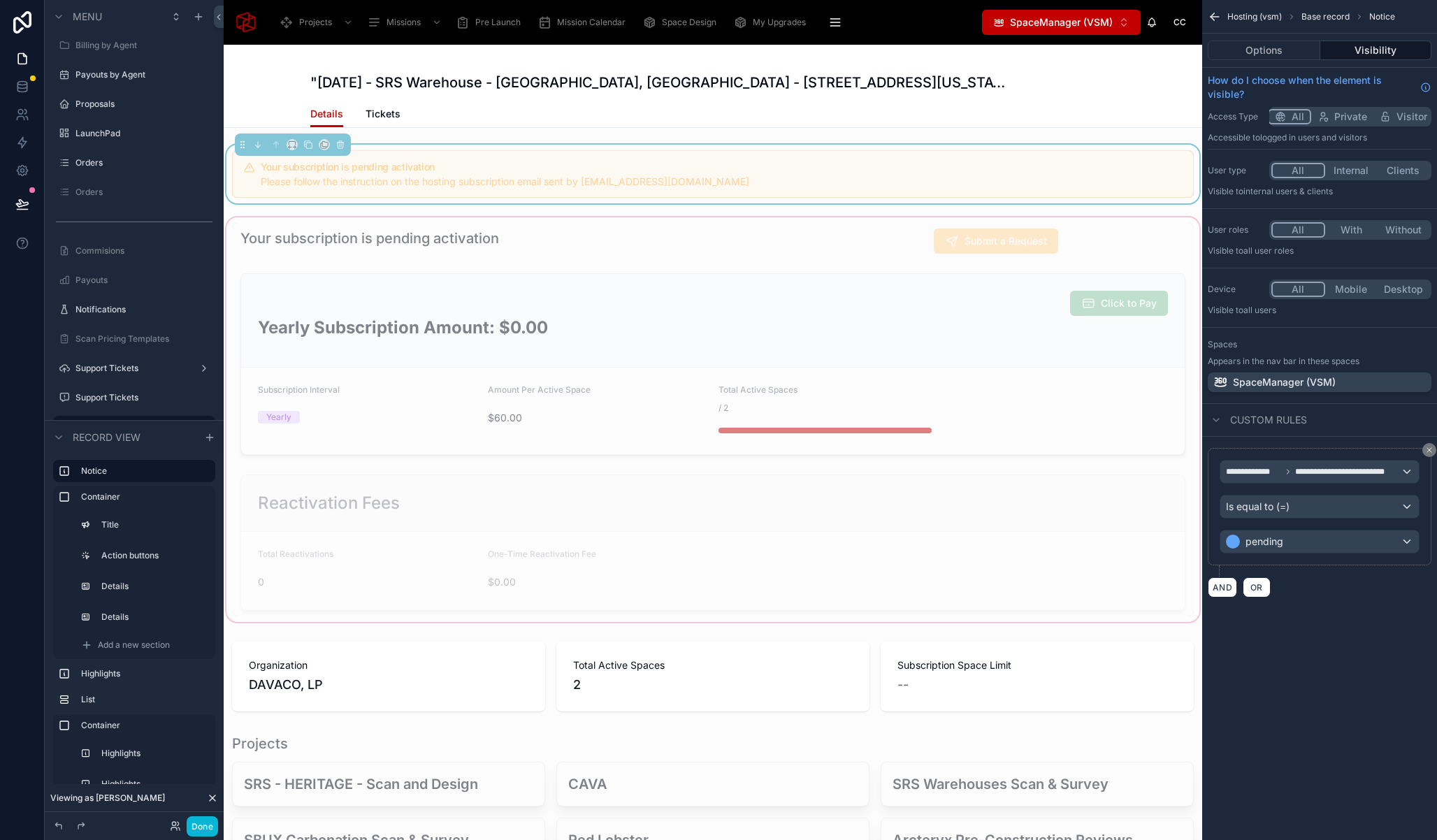
click at [338, 230] on div at bounding box center [712, 419] width 979 height 410
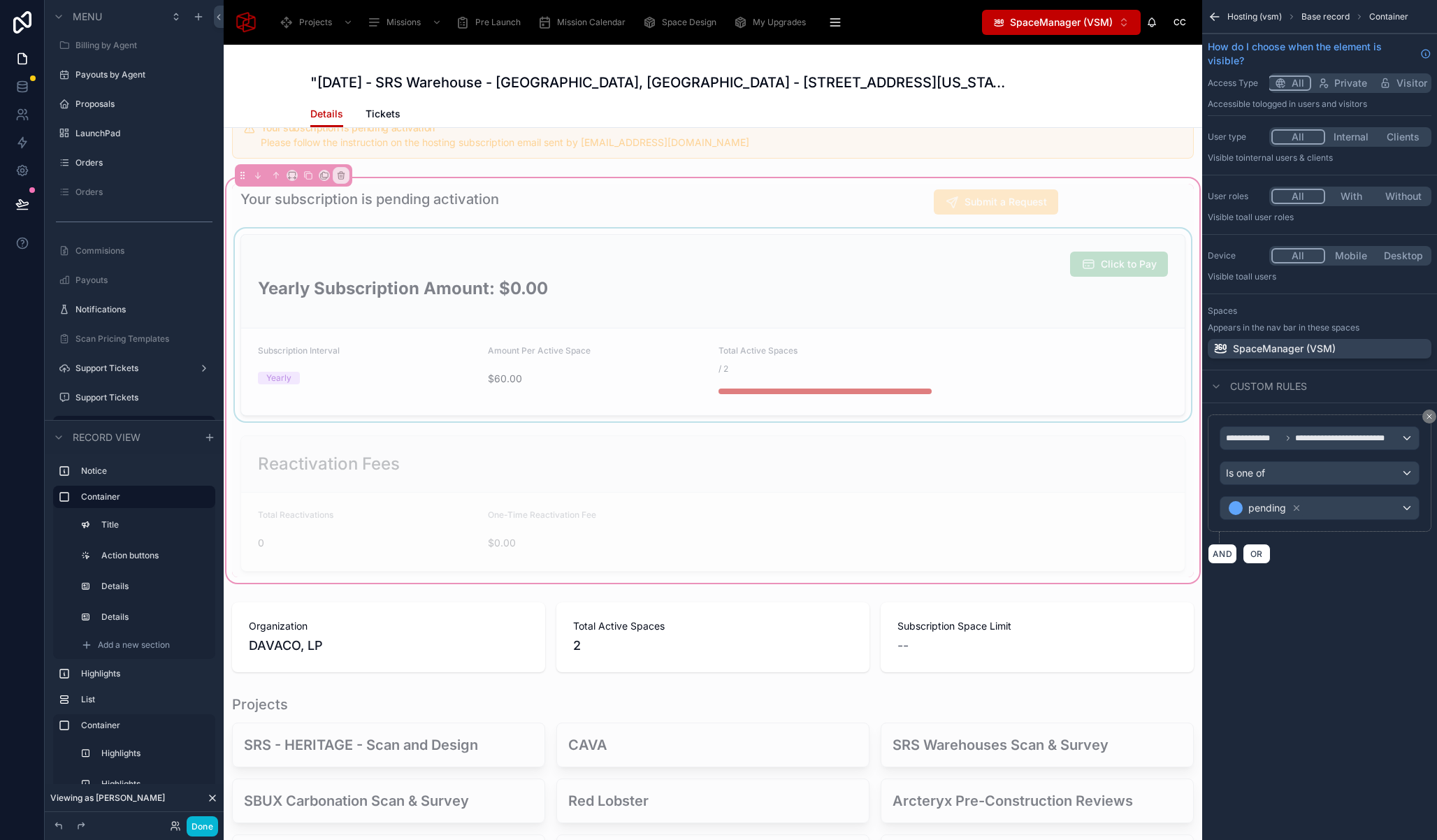
scroll to position [0, 0]
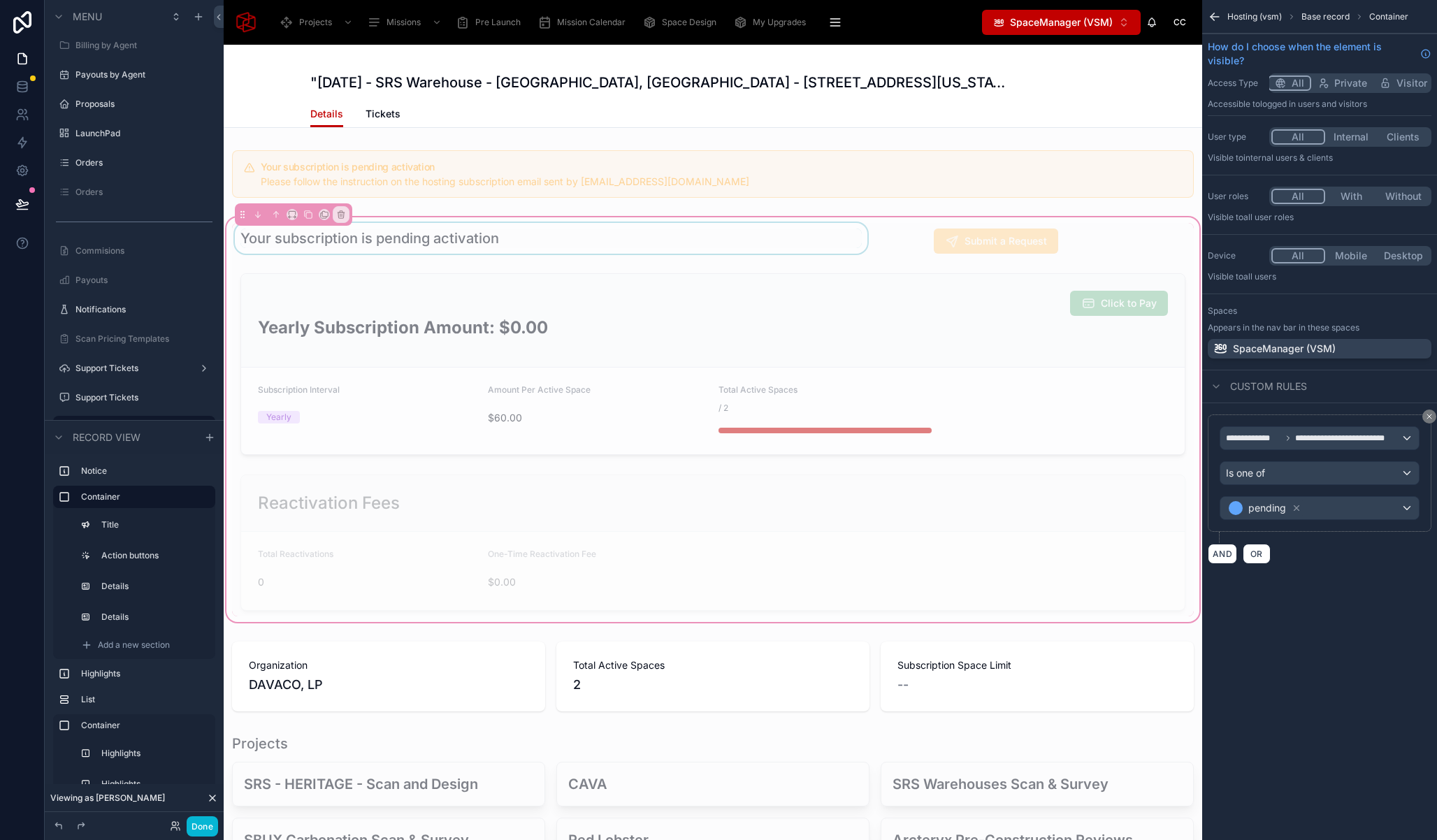
click at [640, 257] on div at bounding box center [550, 241] width 638 height 36
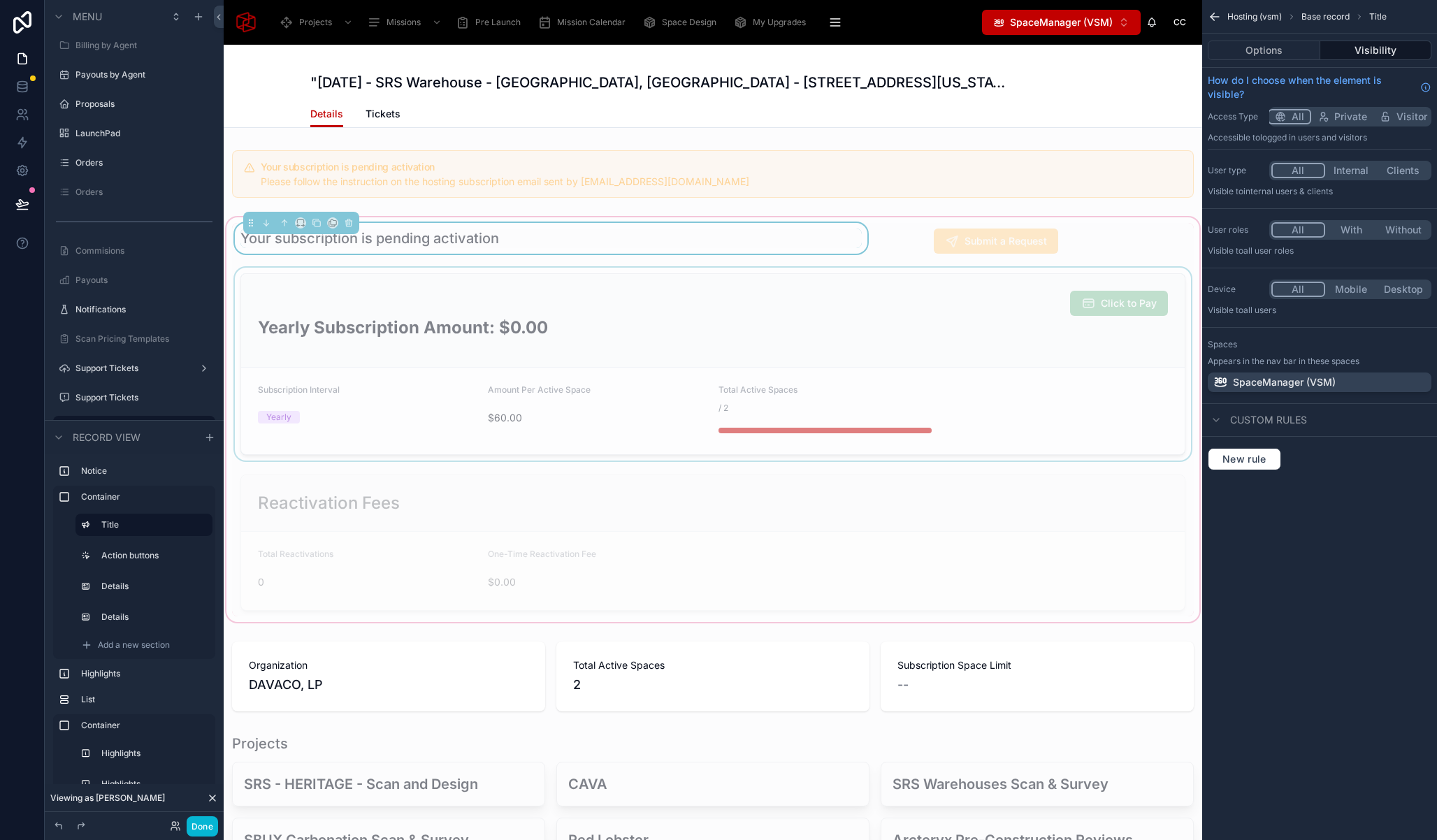
click at [761, 286] on div at bounding box center [712, 364] width 962 height 193
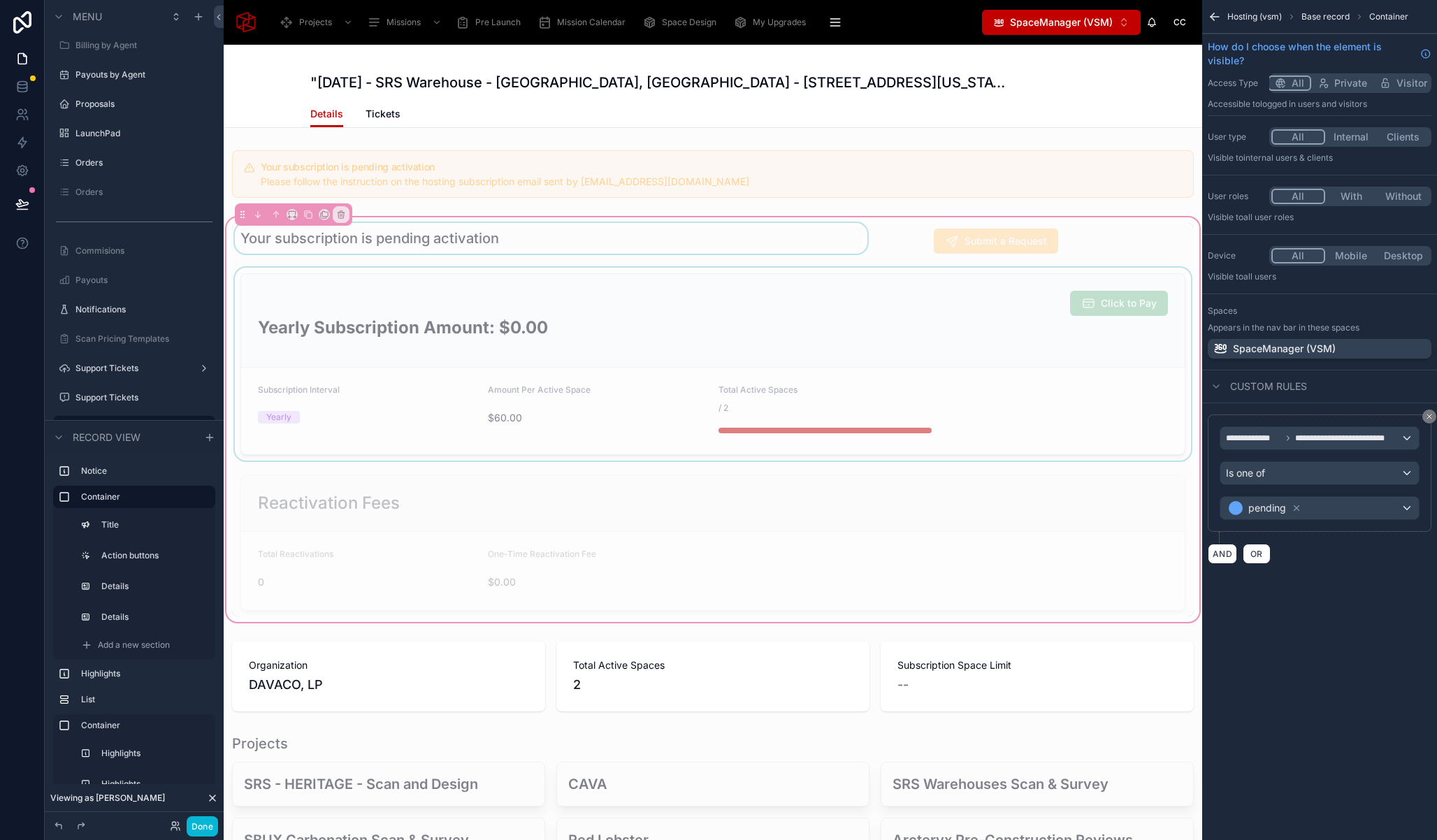
click at [686, 334] on div at bounding box center [712, 364] width 962 height 193
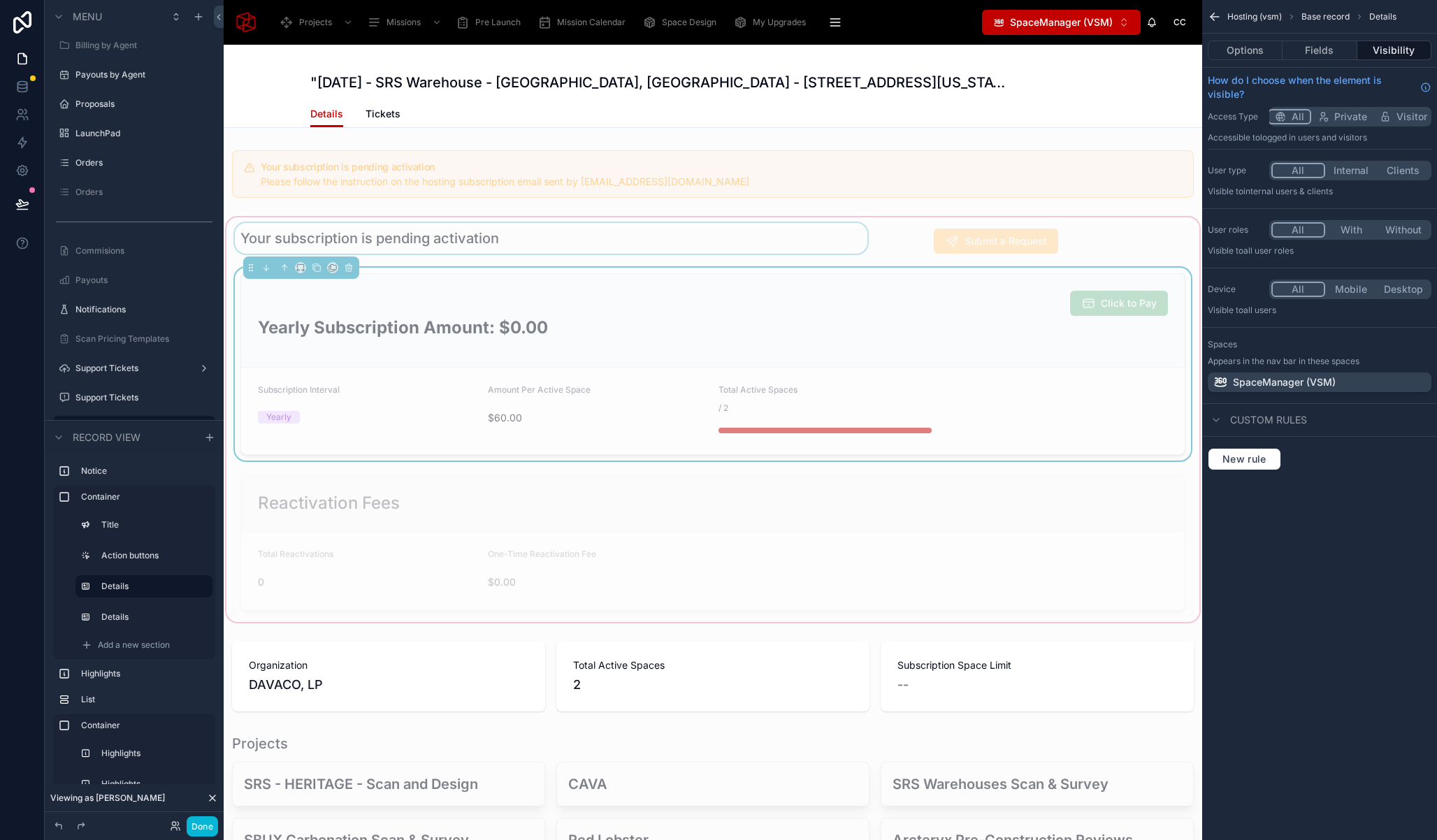
click at [374, 218] on div "Your subscription is pending activation Submit a Request Click to Pay Yearly Su…" at bounding box center [712, 419] width 979 height 410
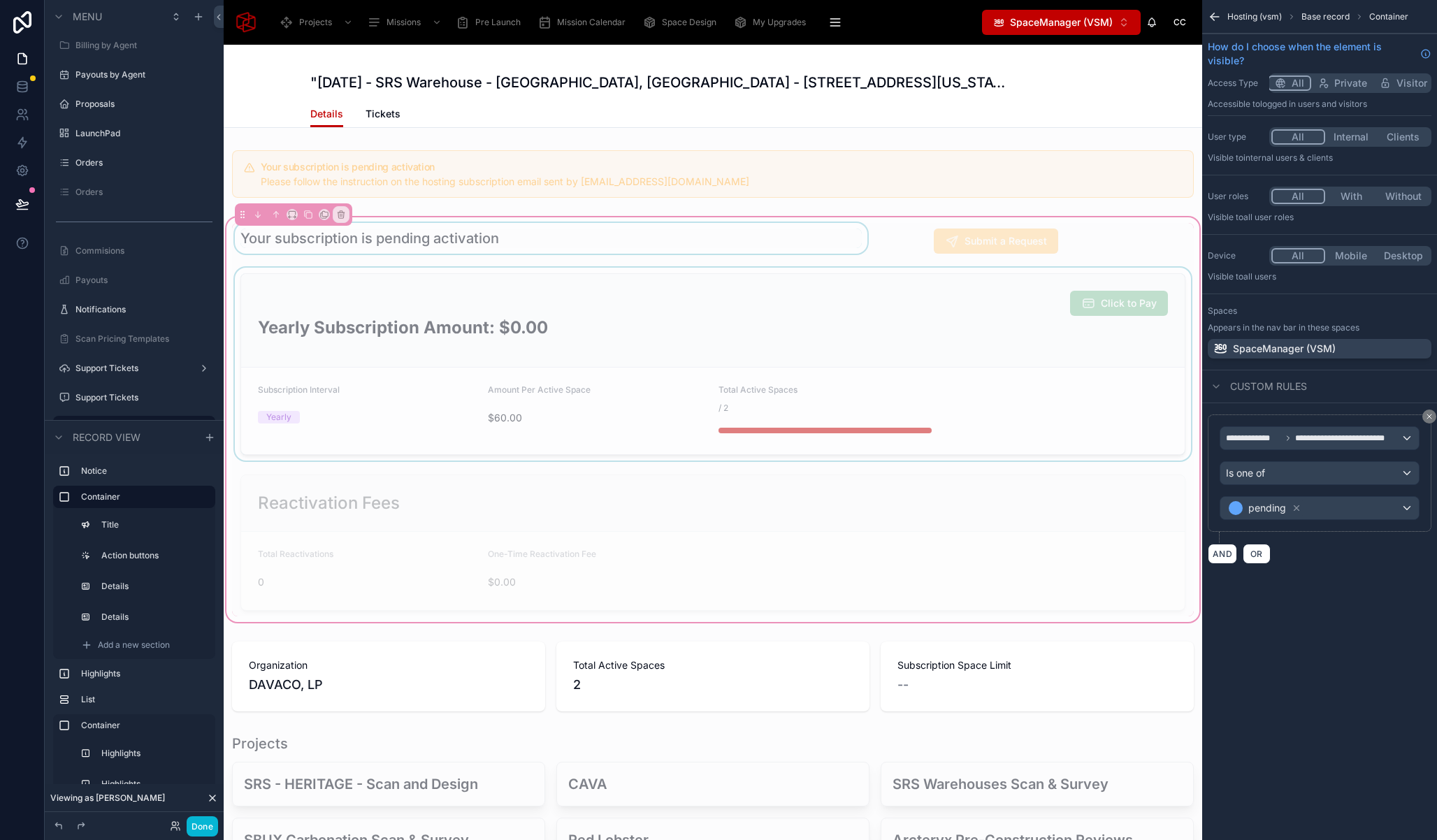
click at [374, 228] on div at bounding box center [550, 241] width 638 height 36
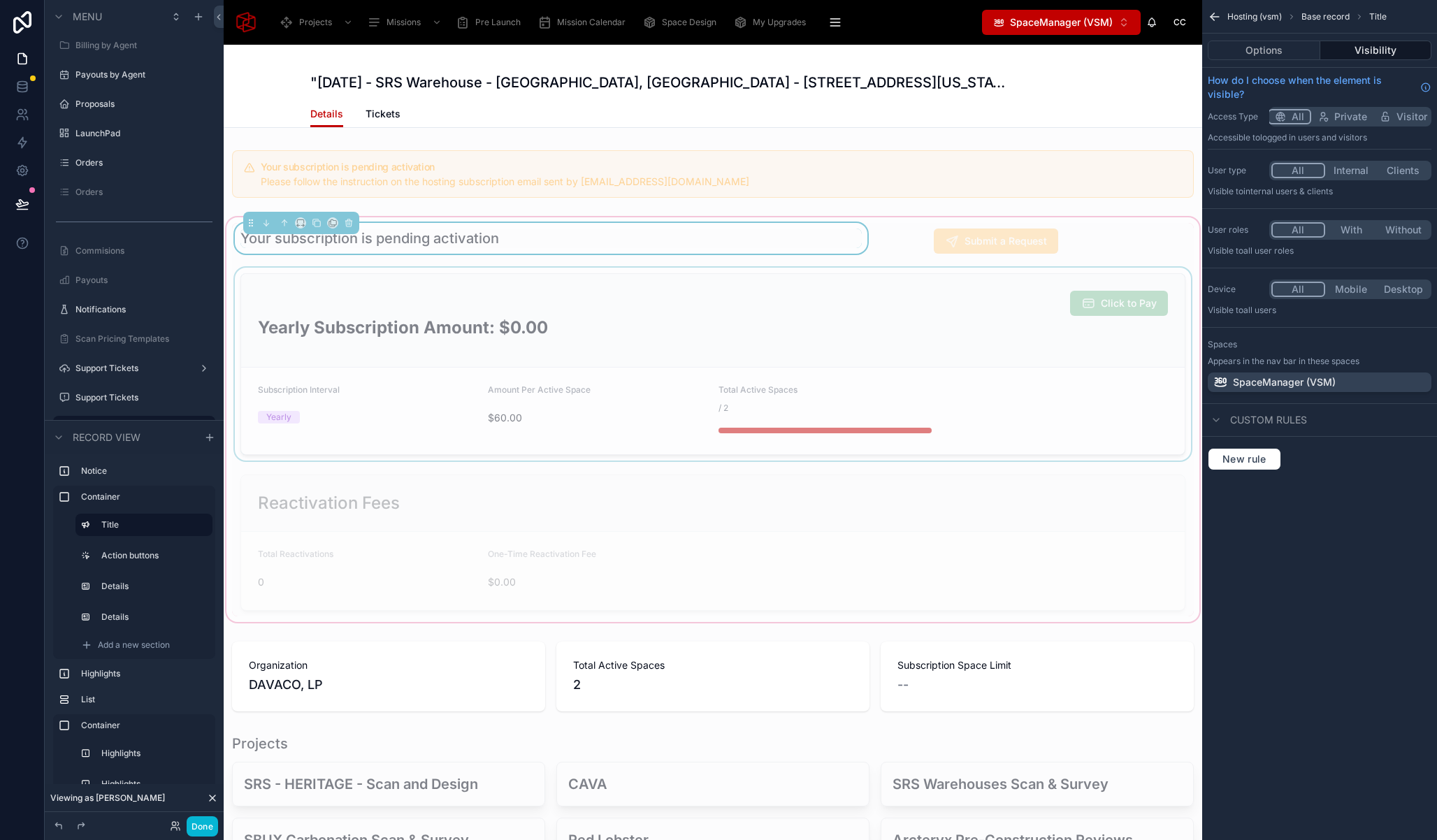
click at [872, 220] on div "Your subscription is pending activation Submit a Request Click to Pay Yearly Su…" at bounding box center [712, 419] width 979 height 410
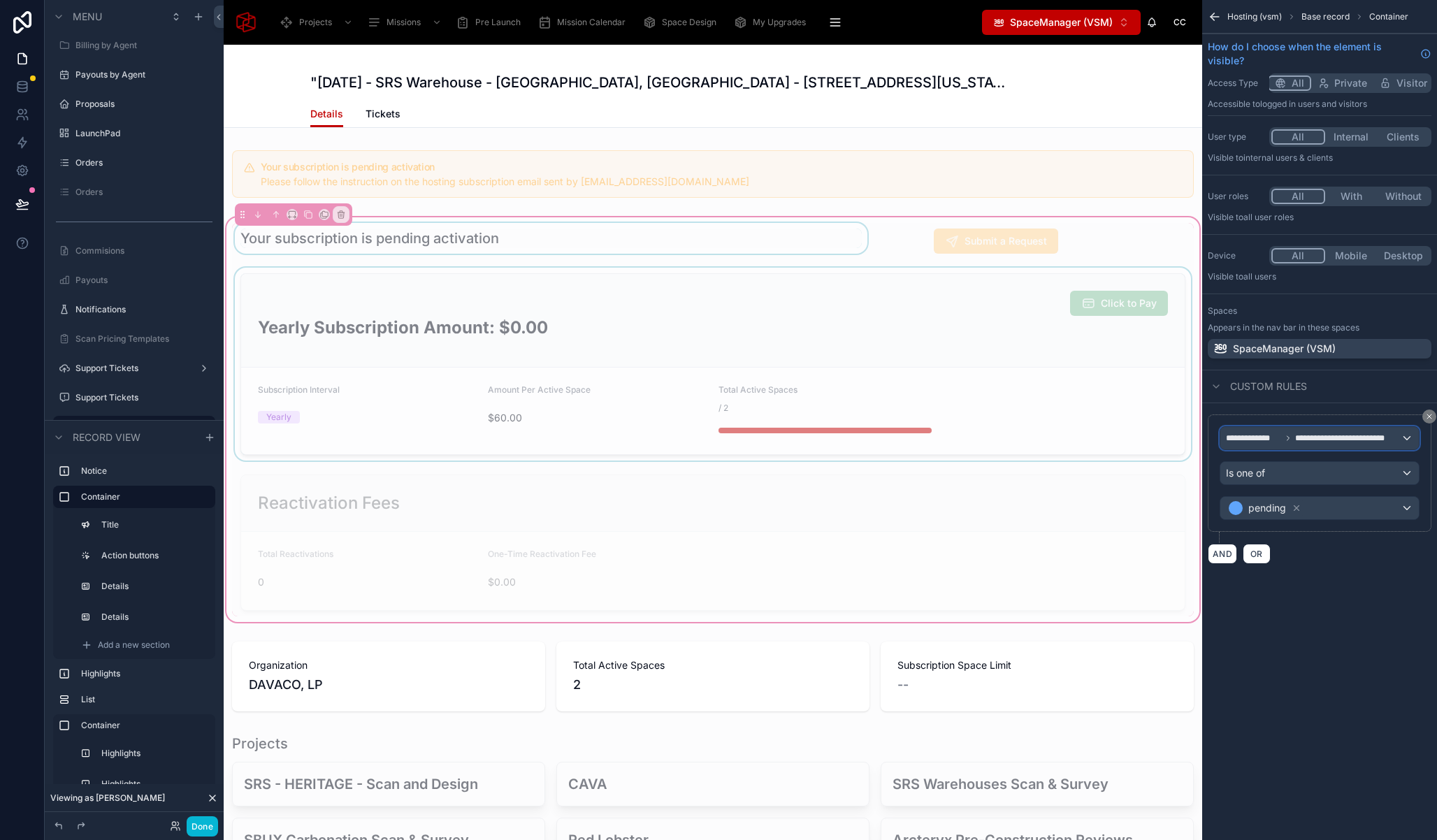
click at [1378, 443] on span "**********" at bounding box center [1346, 438] width 103 height 11
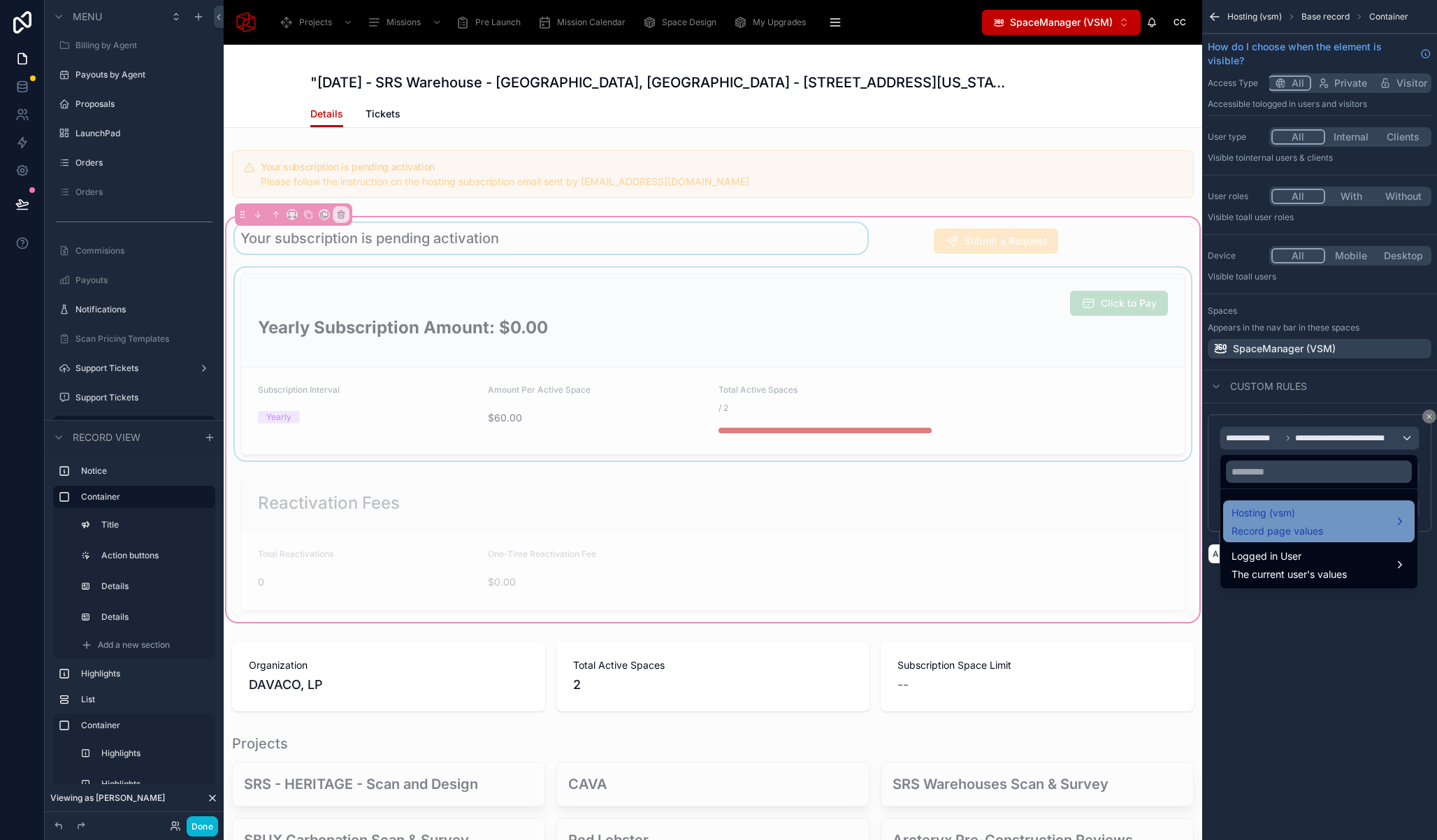
click at [1291, 507] on span "Hosting (vsm)" at bounding box center [1277, 513] width 92 height 16
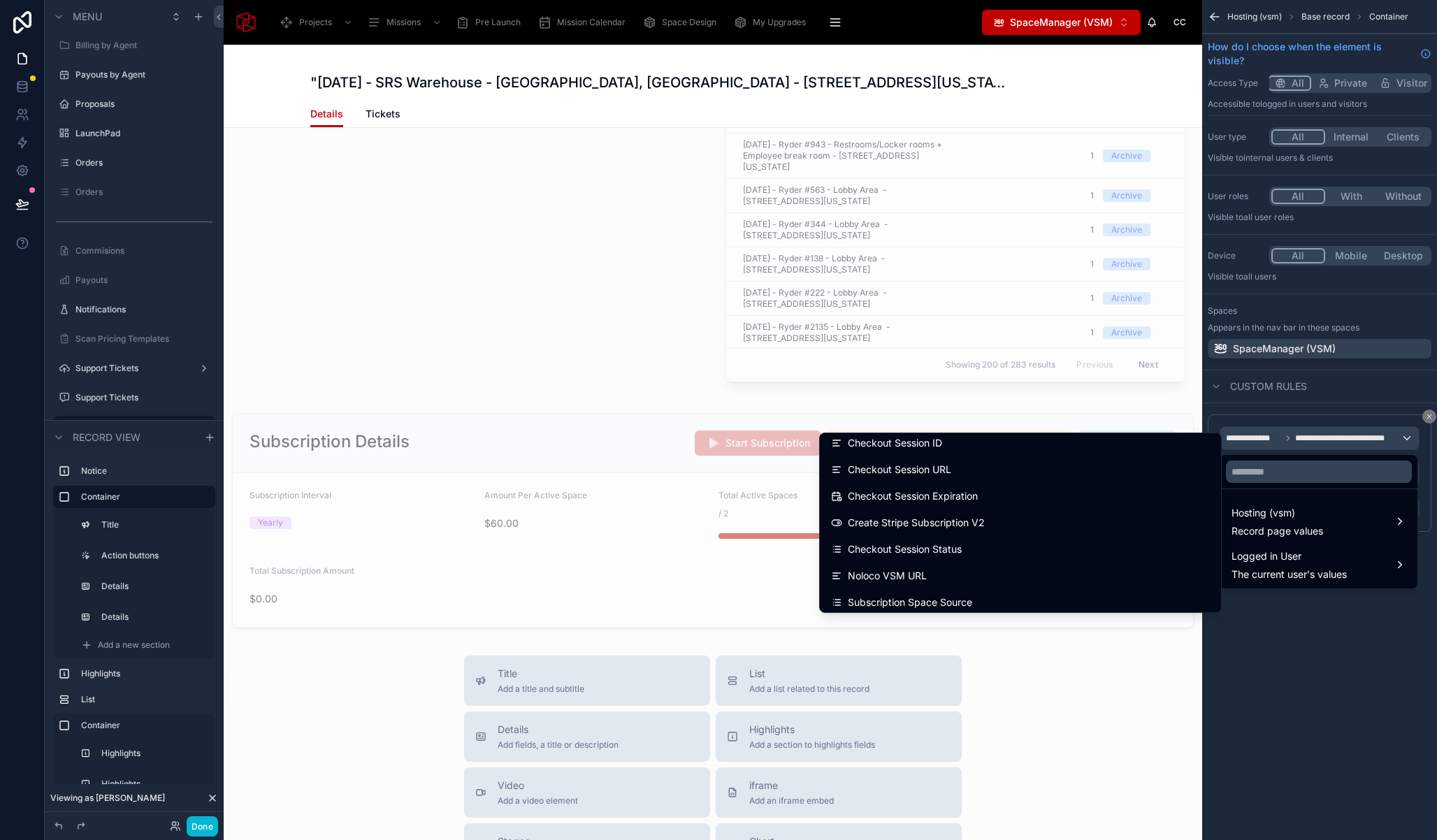
scroll to position [2028, 0]
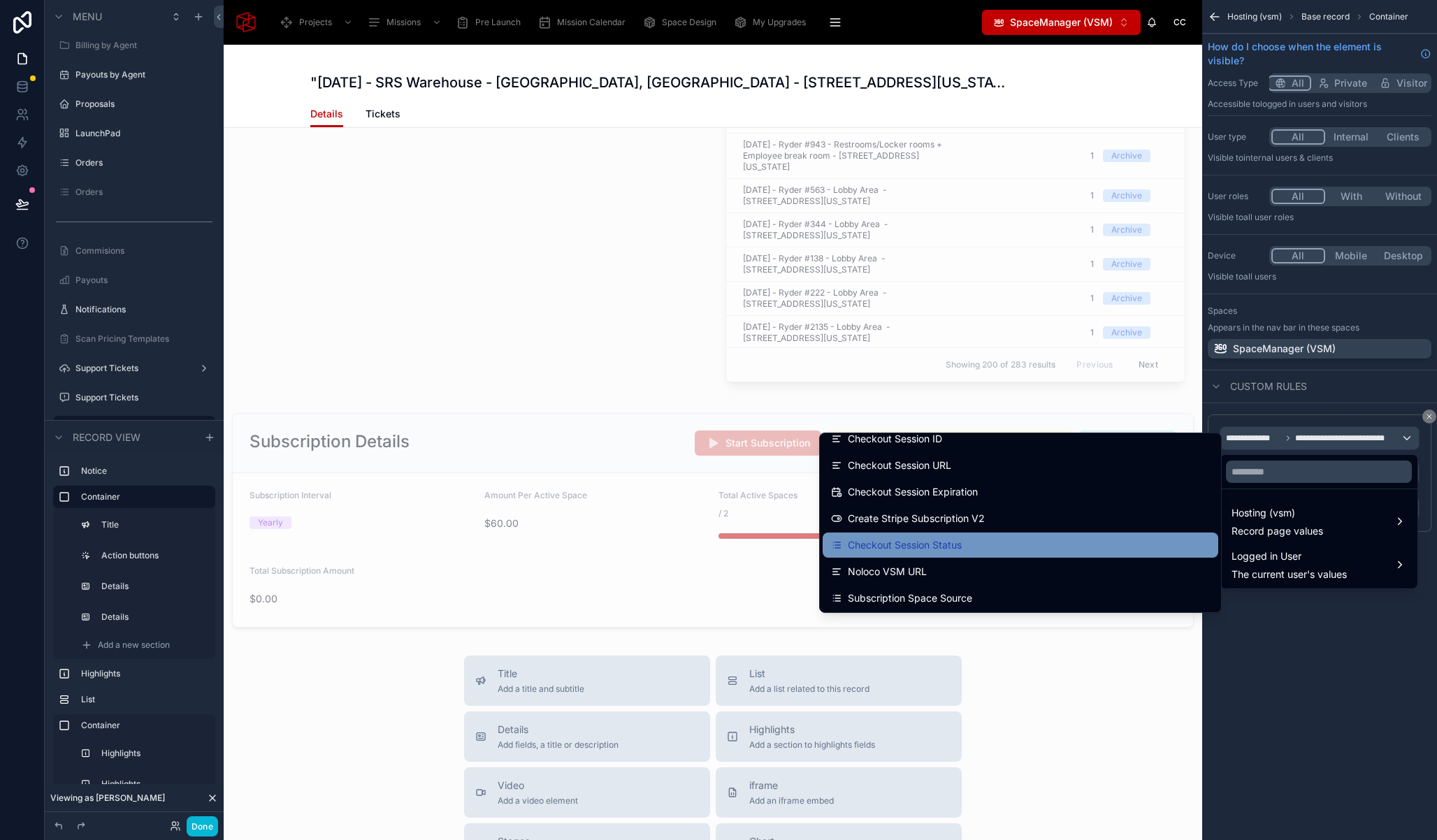
click at [987, 544] on div "Checkout Session Status" at bounding box center [1020, 545] width 379 height 16
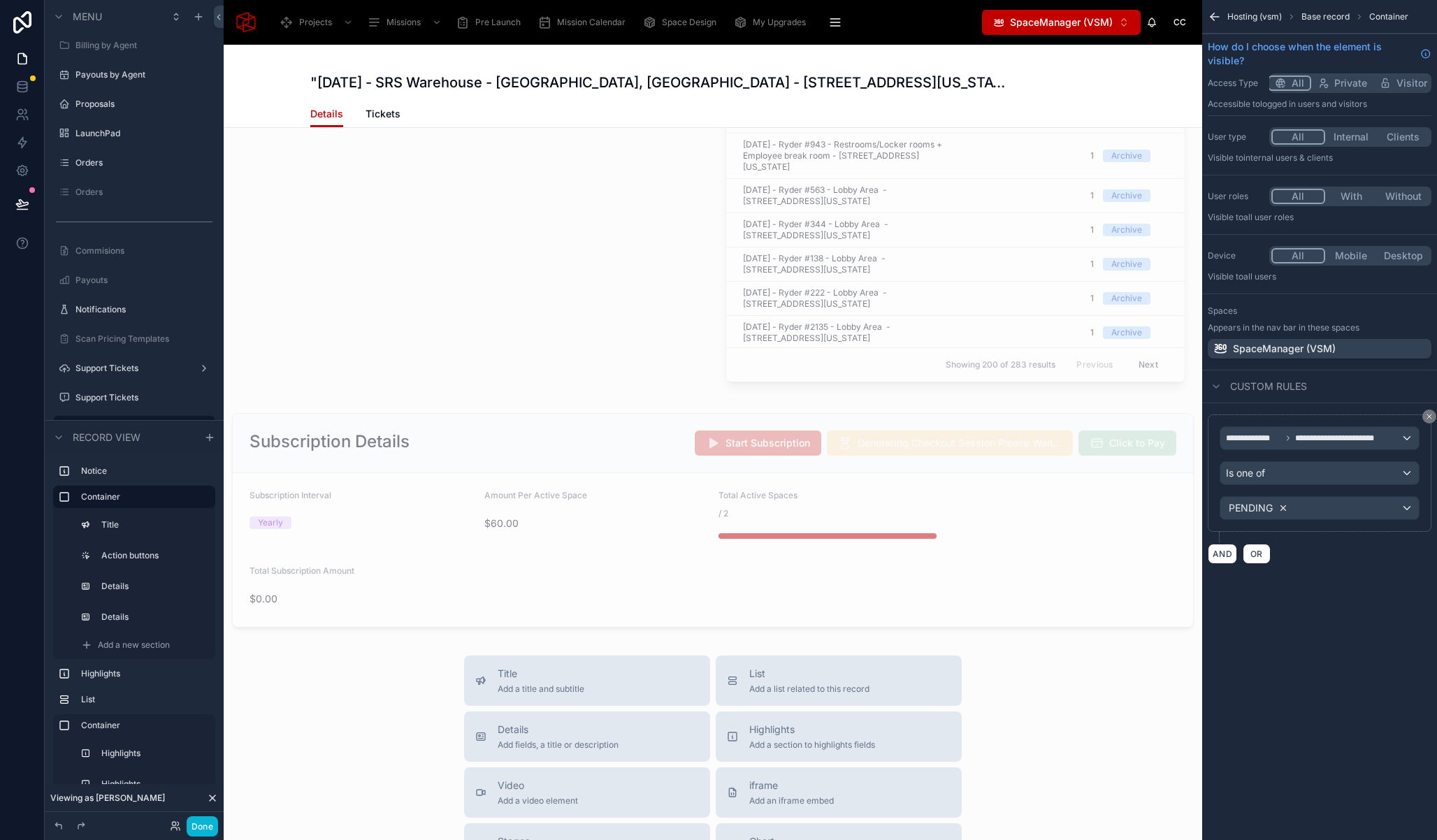
click at [1283, 509] on icon "scrollable content" at bounding box center [1282, 508] width 10 height 10
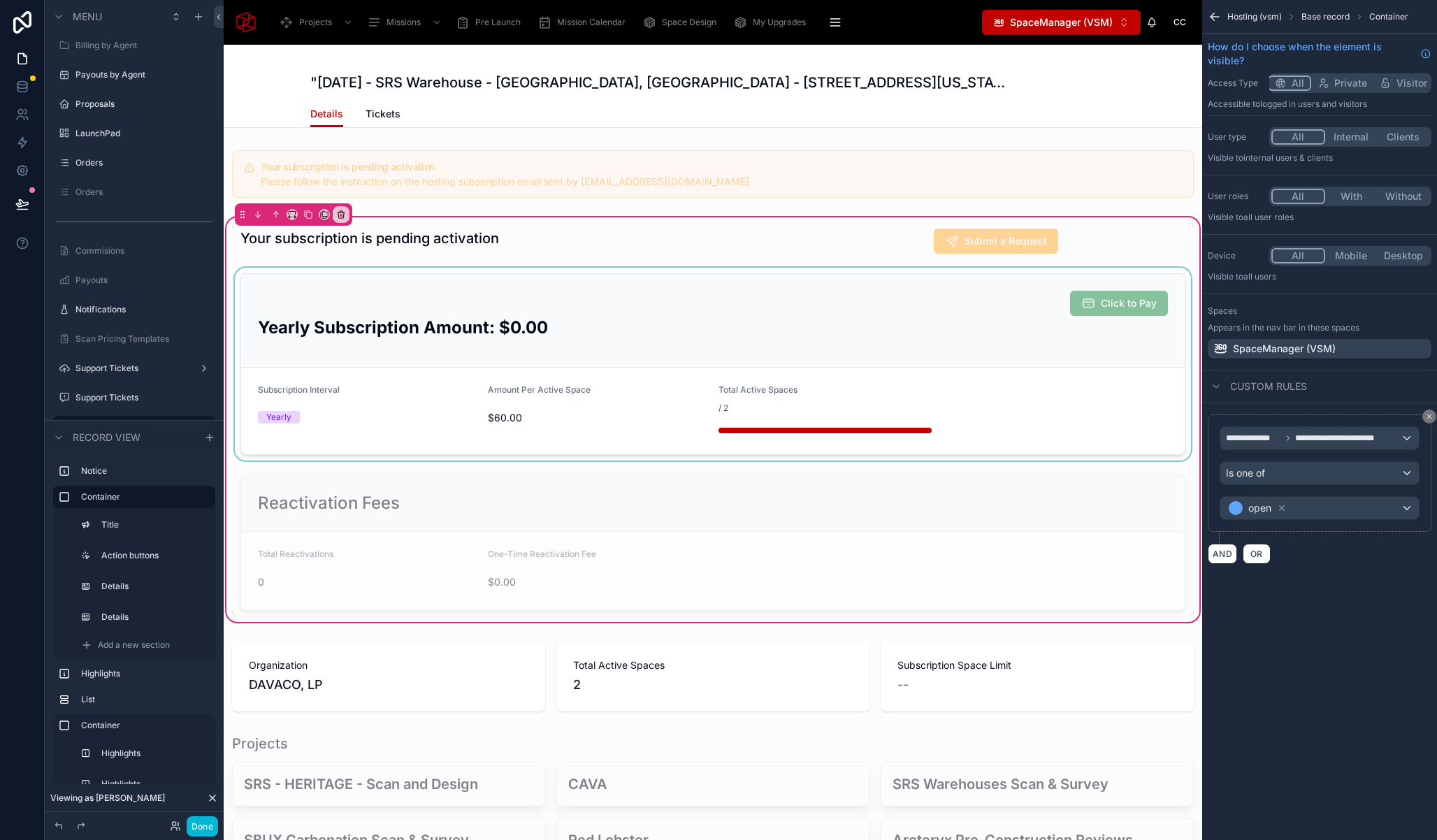
click at [589, 304] on div at bounding box center [712, 364] width 962 height 193
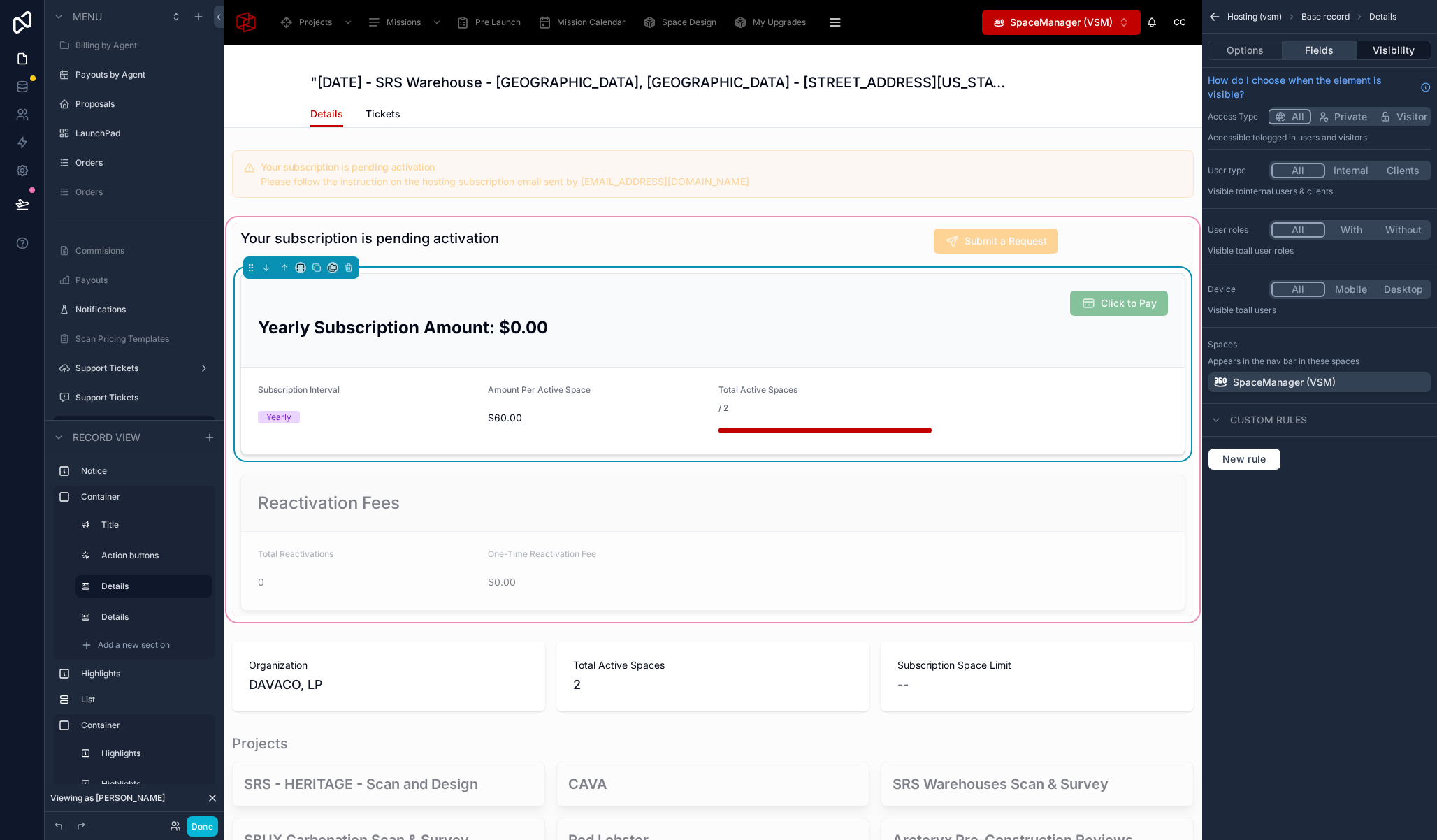
click at [1302, 51] on button "Fields" at bounding box center [1319, 50] width 74 height 20
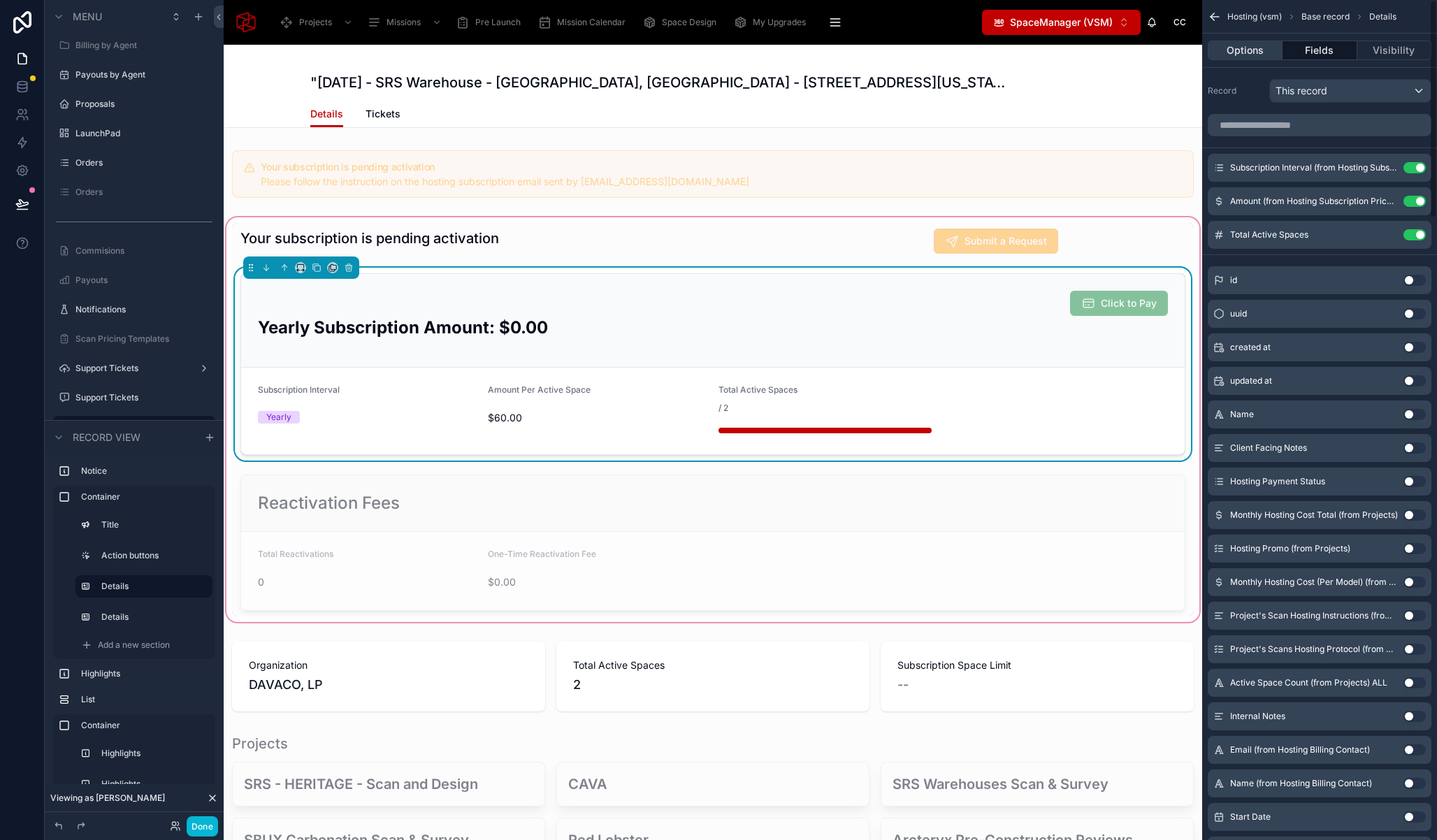
click at [1249, 54] on button "Options" at bounding box center [1245, 50] width 75 height 20
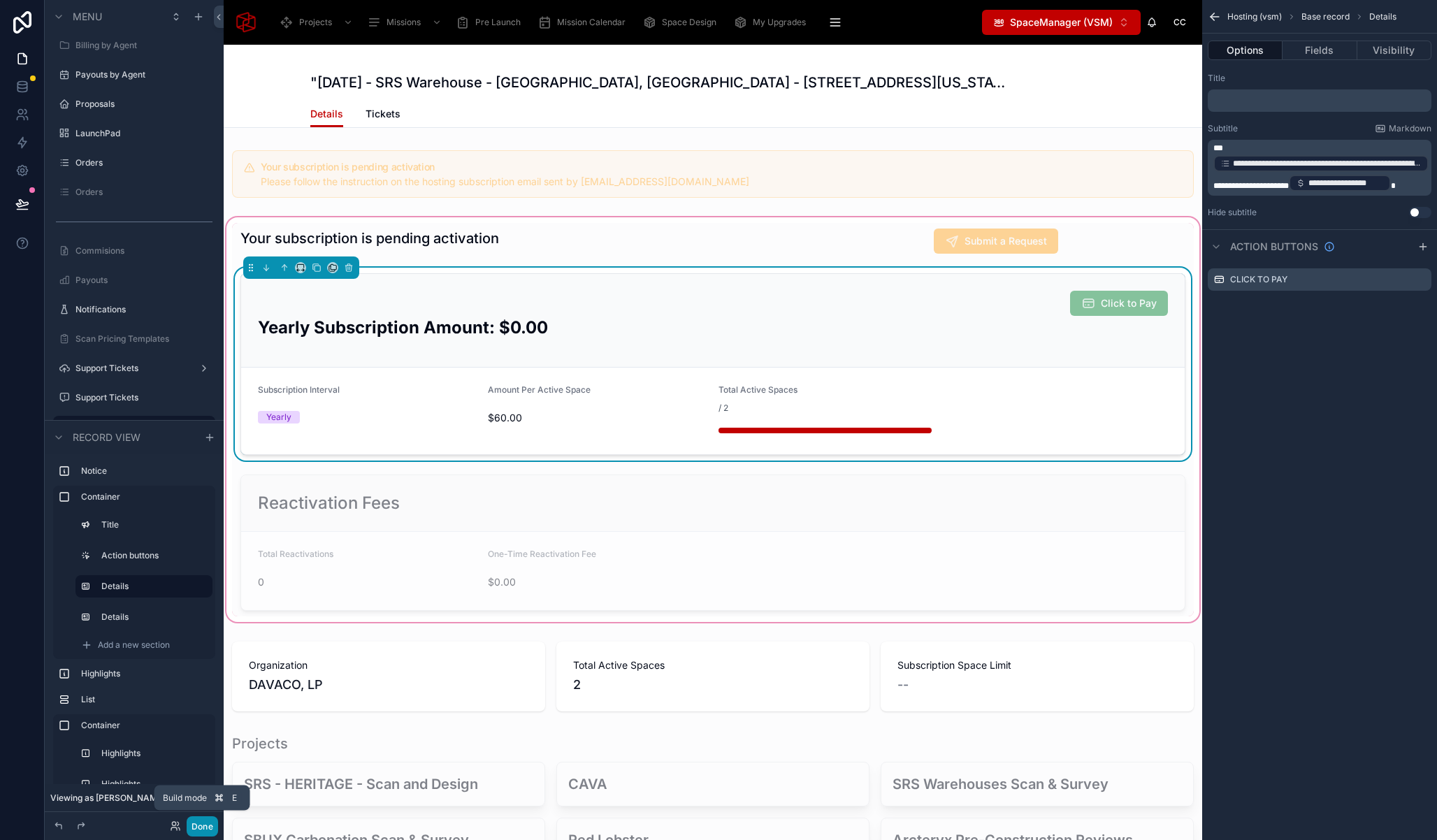
click at [204, 830] on button "Done" at bounding box center [202, 826] width 32 height 20
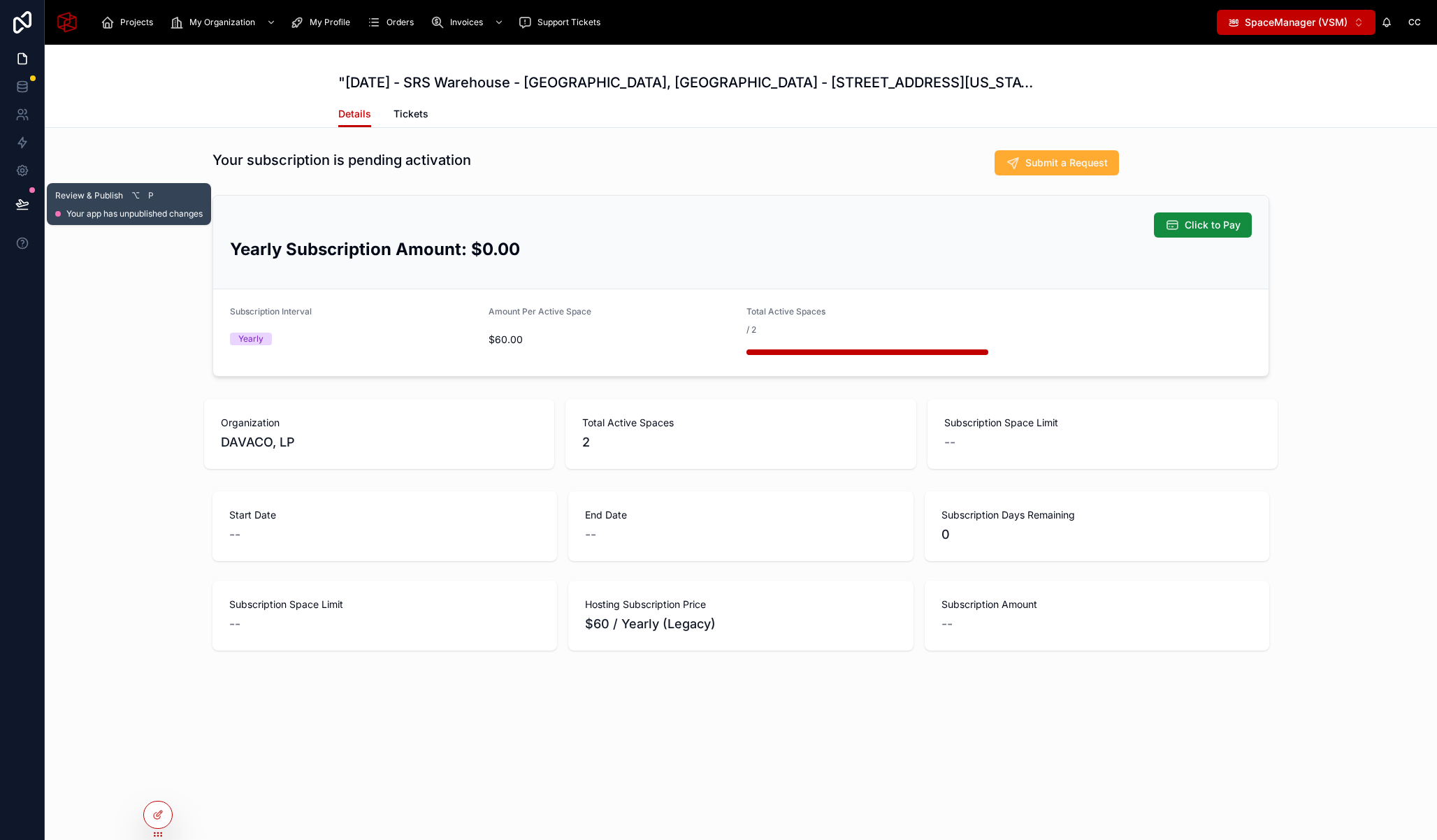
click at [22, 207] on icon at bounding box center [22, 204] width 14 height 14
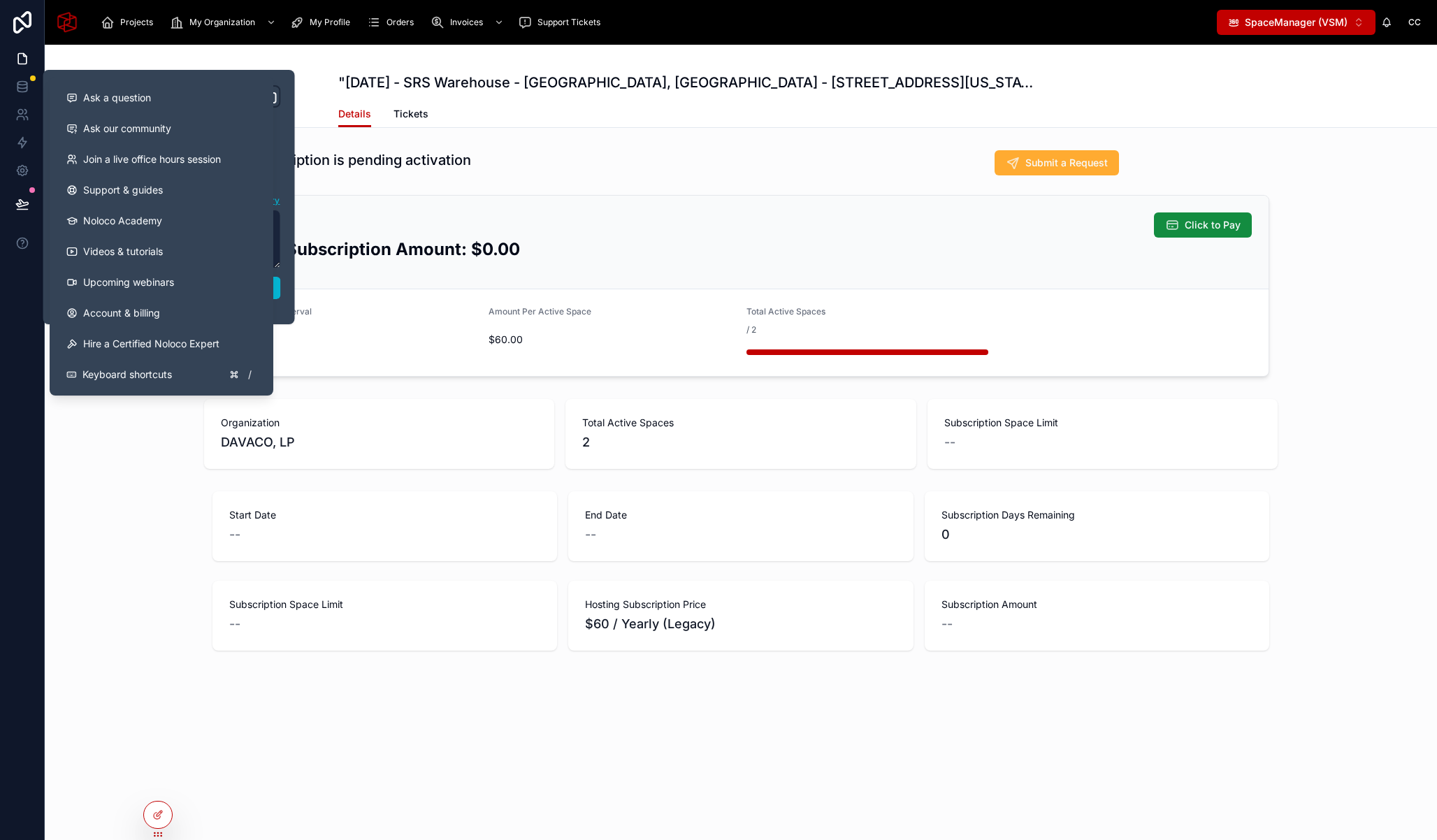
click at [284, 304] on div "**********" at bounding box center [169, 197] width 235 height 224
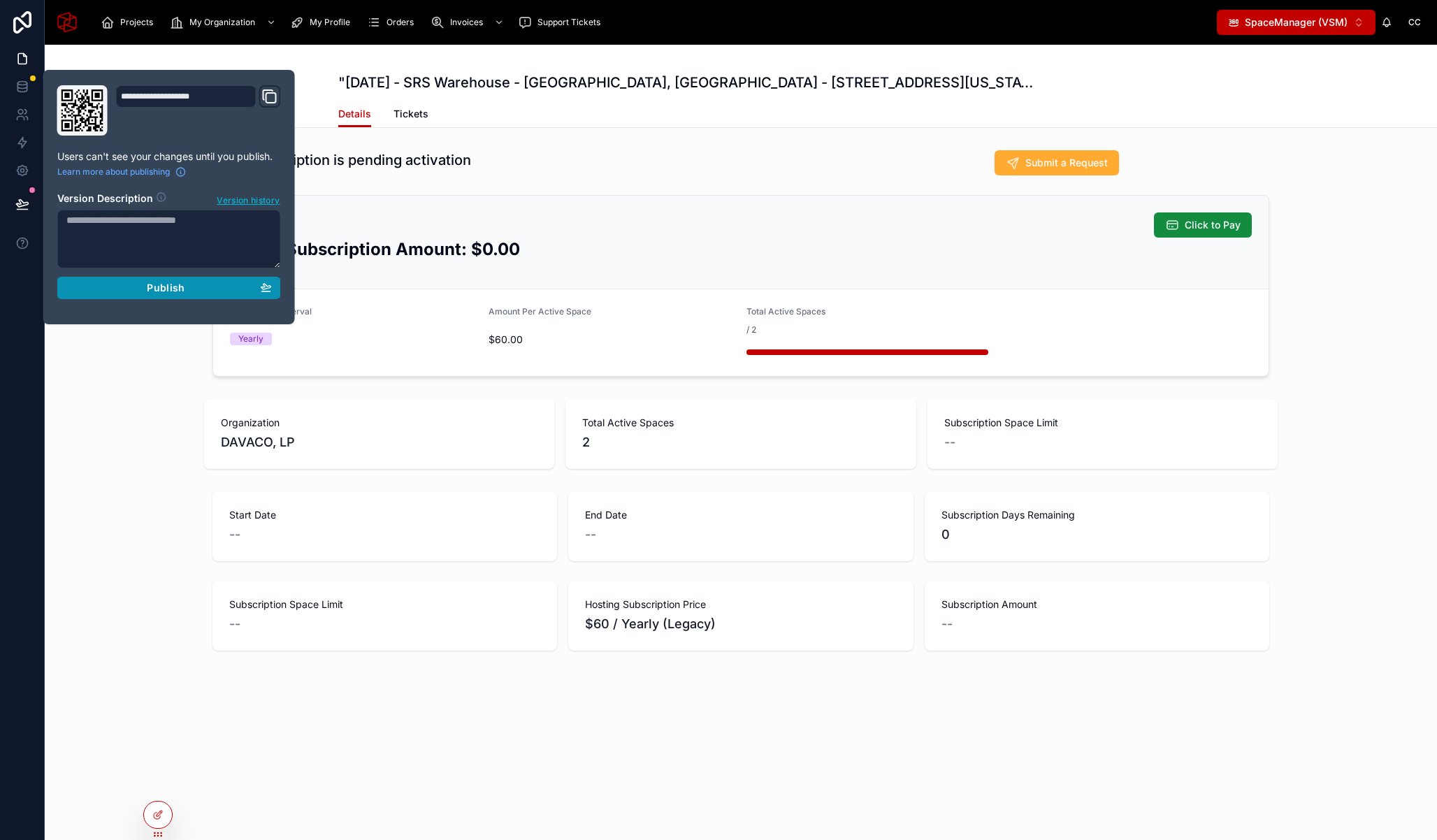
click at [235, 290] on div "Publish" at bounding box center [170, 288] width 206 height 13
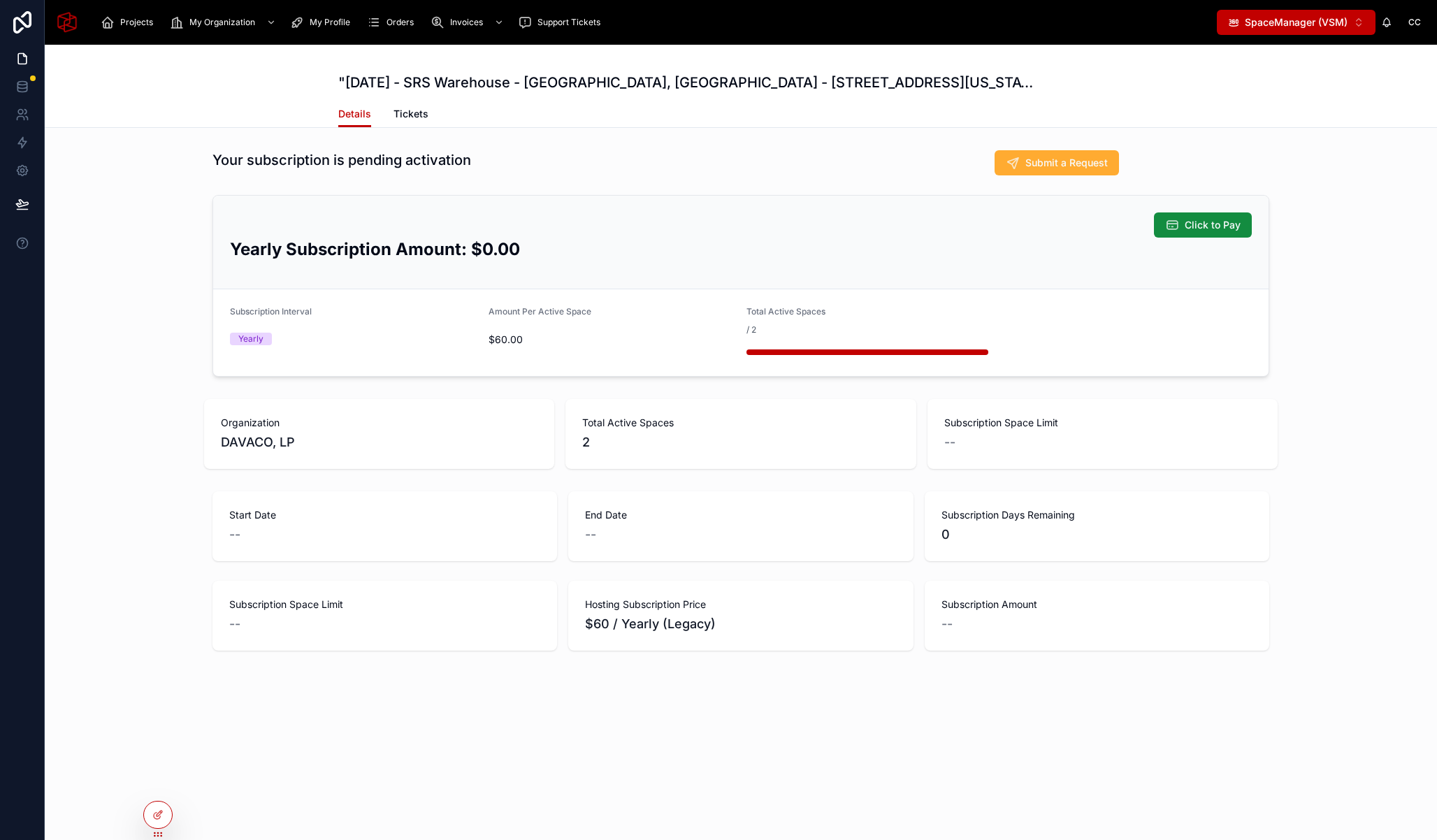
click at [134, 389] on div "Your subscription is pending activation Submit a Request Click to Pay Yearly Su…" at bounding box center [741, 400] width 1392 height 512
click at [160, 820] on icon at bounding box center [158, 814] width 11 height 11
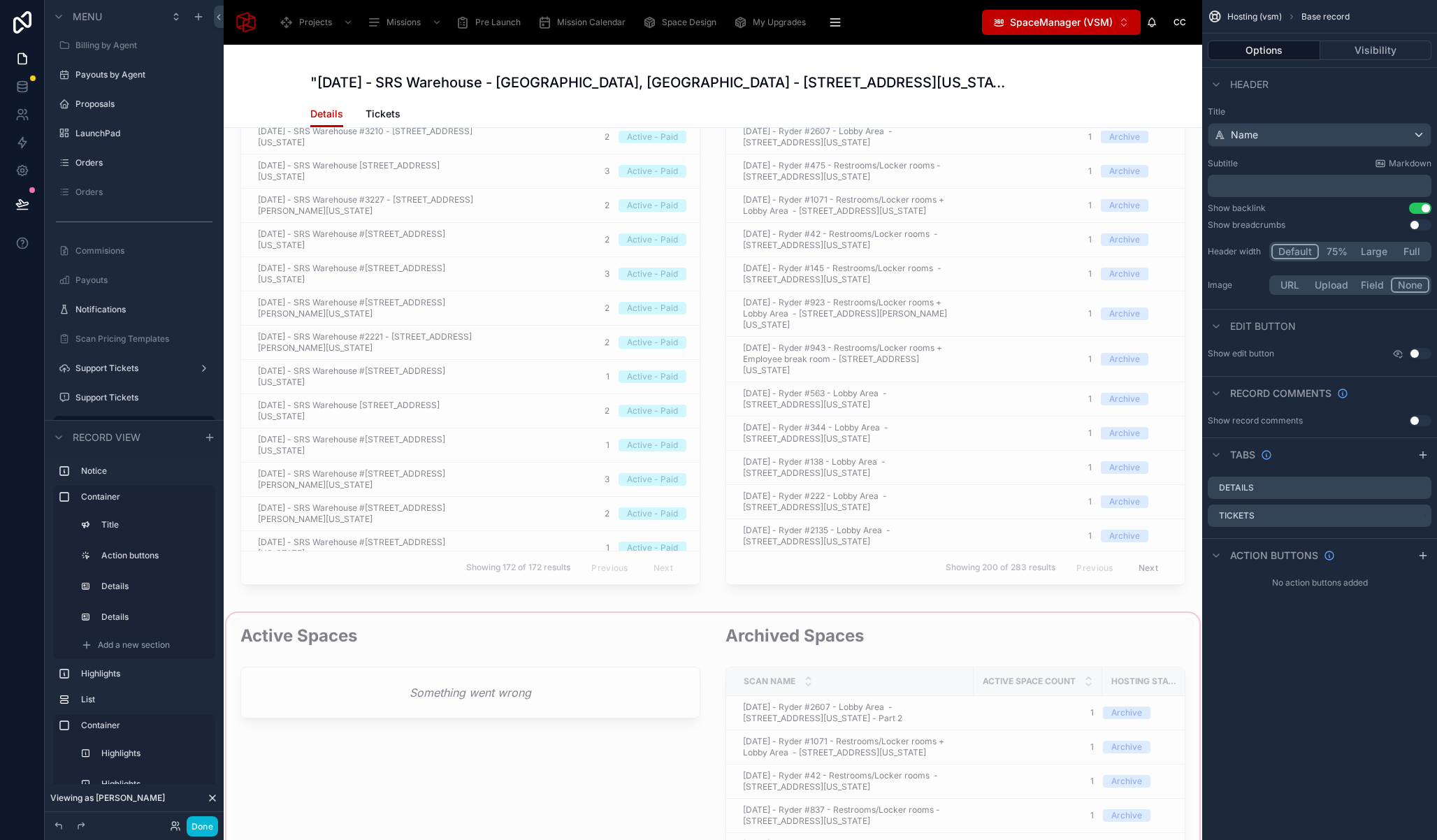
scroll to position [2590, 0]
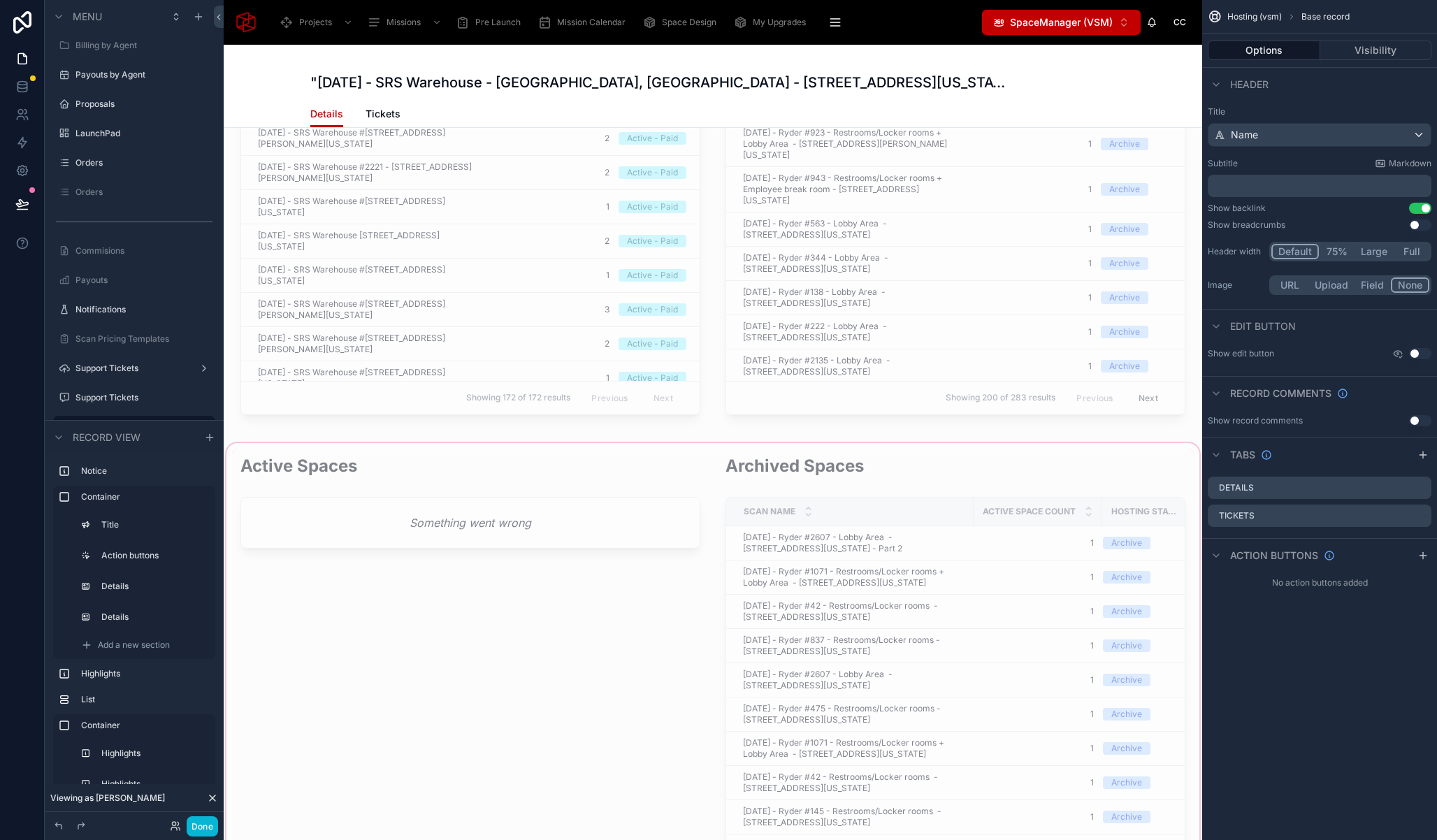
click at [774, 493] on div at bounding box center [712, 791] width 979 height 703
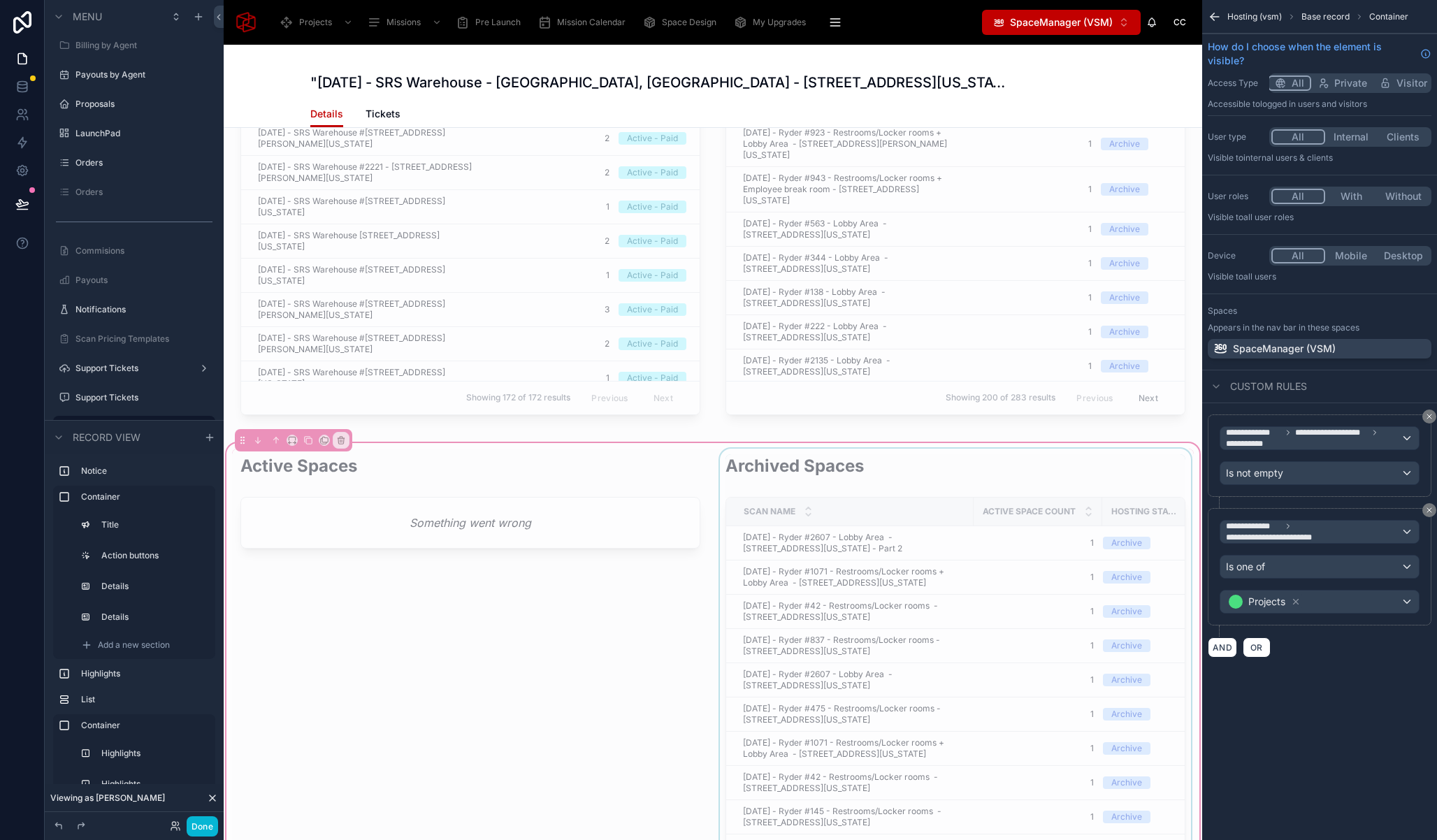
click at [765, 462] on div at bounding box center [956, 791] width 477 height 686
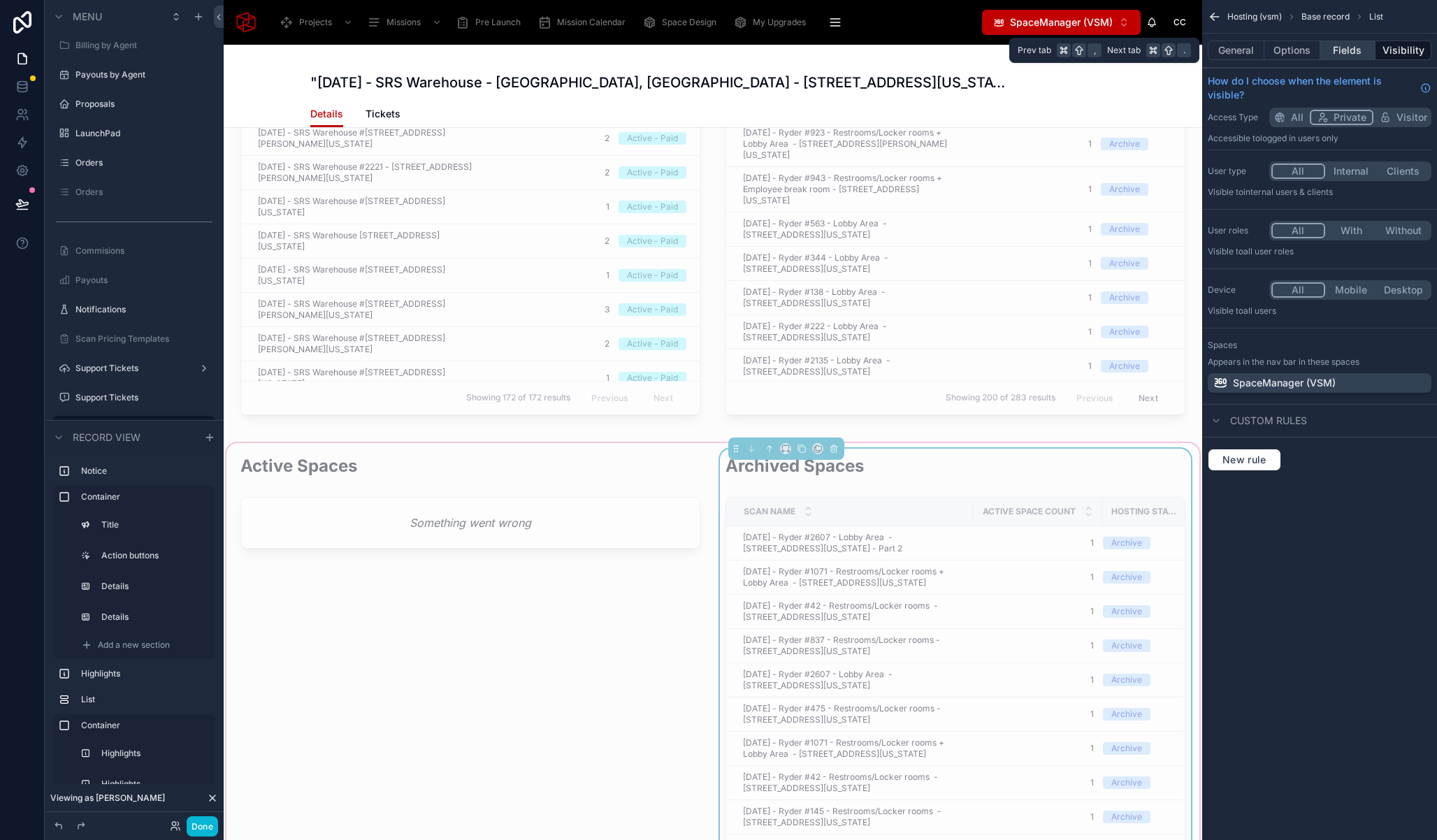
click at [1338, 50] on button "Fields" at bounding box center [1348, 50] width 56 height 20
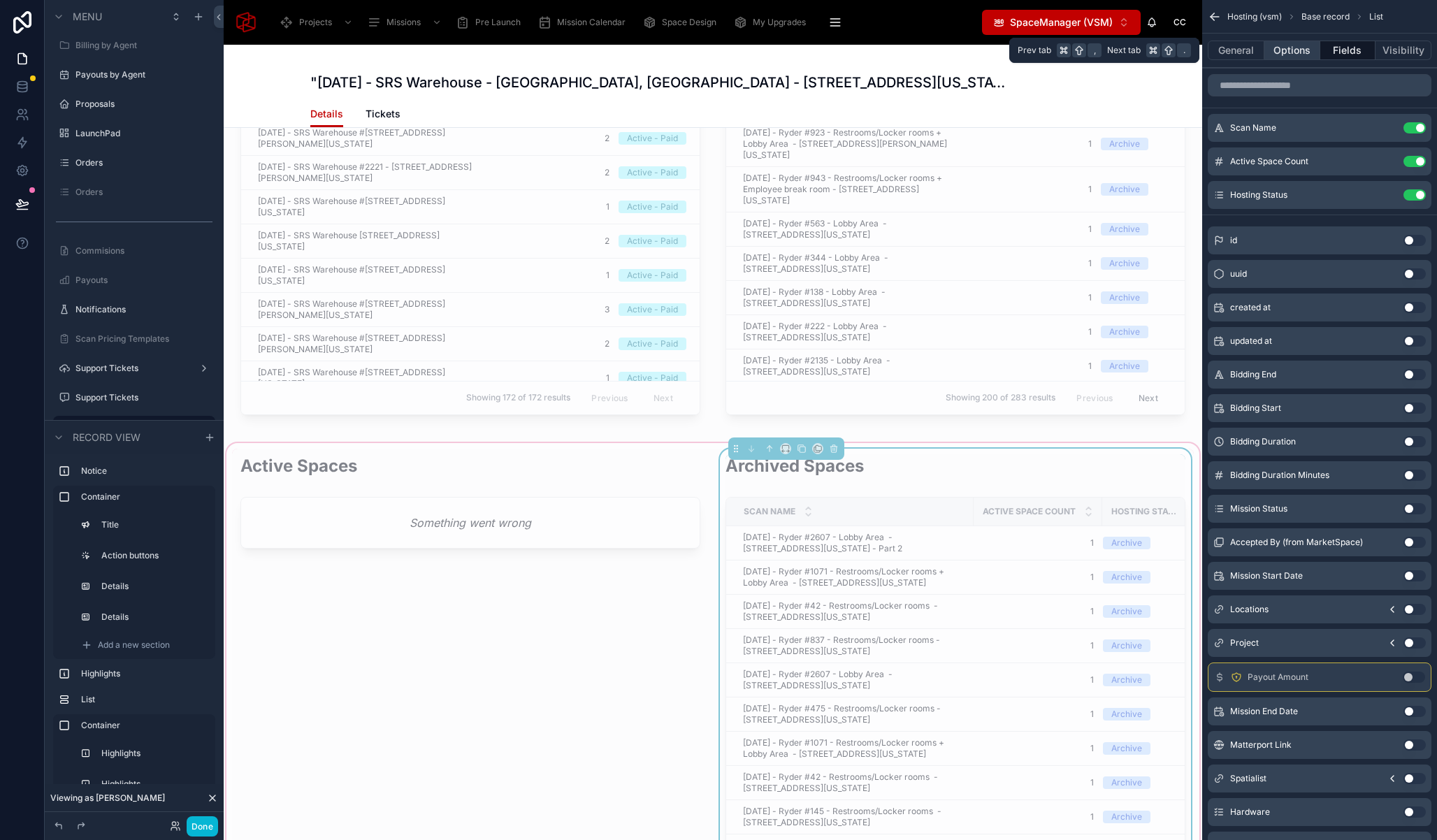
click at [1298, 50] on button "Options" at bounding box center [1292, 50] width 56 height 20
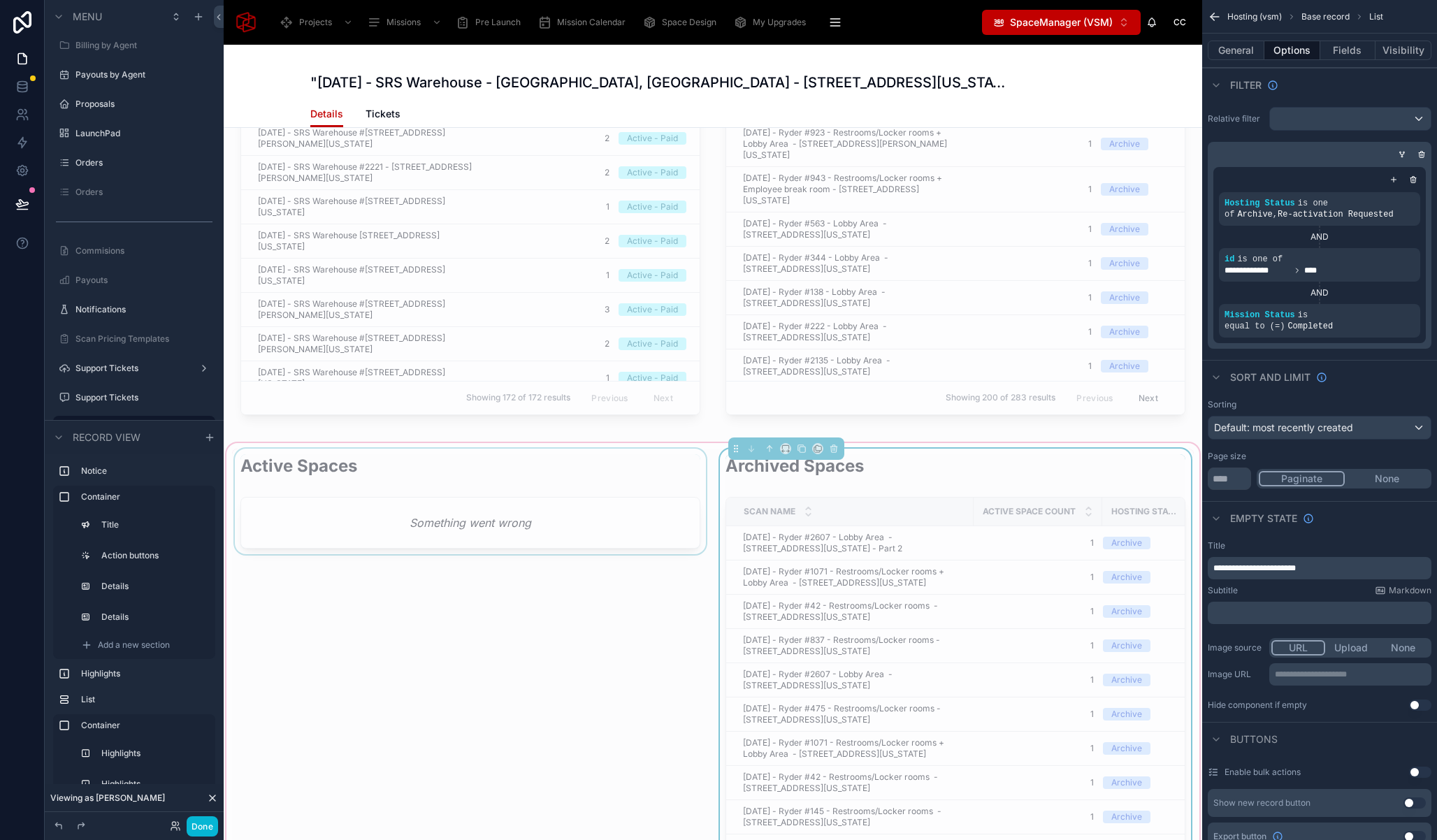
click at [656, 482] on div at bounding box center [470, 791] width 477 height 686
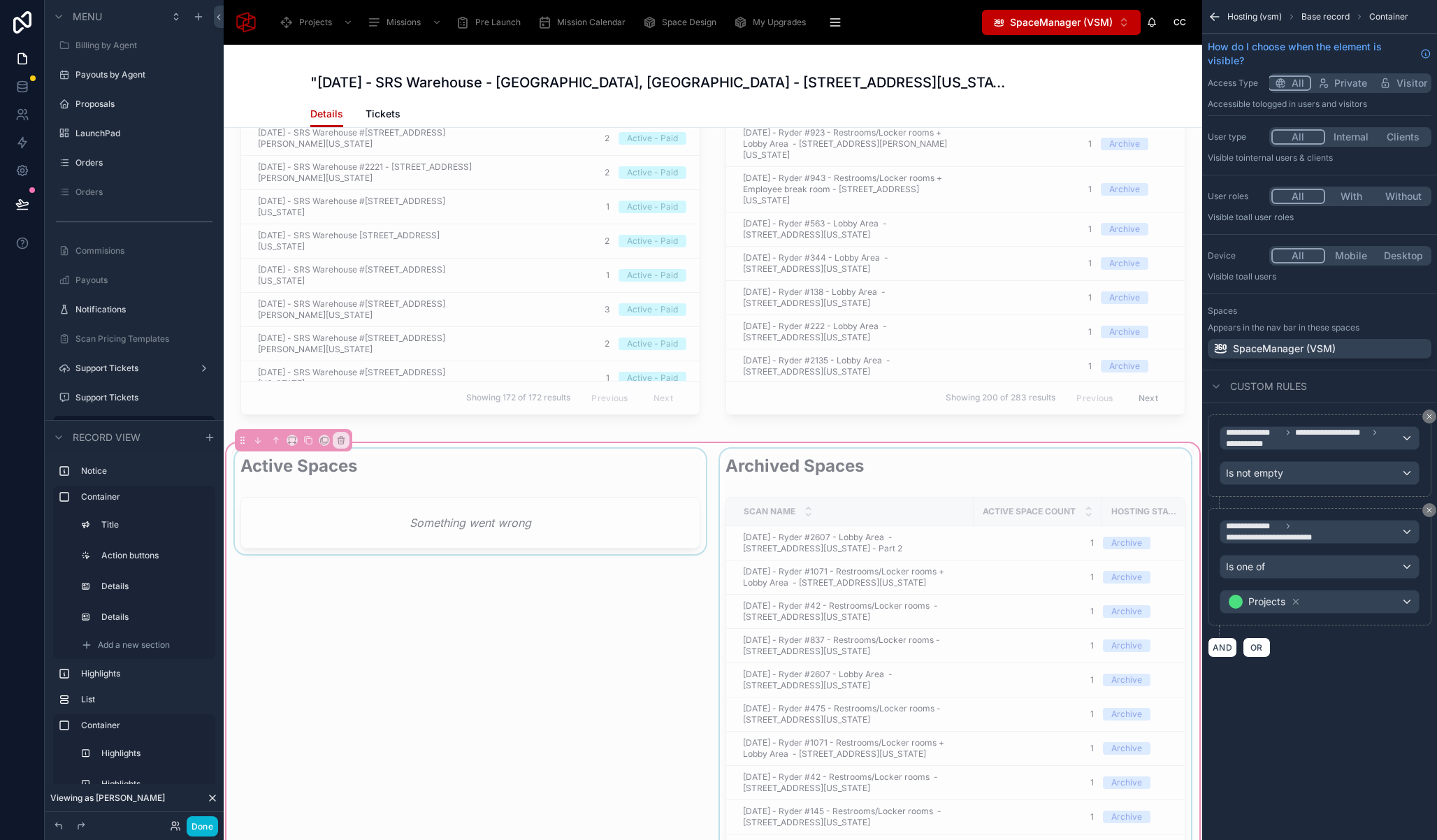
click at [627, 467] on div at bounding box center [470, 791] width 477 height 686
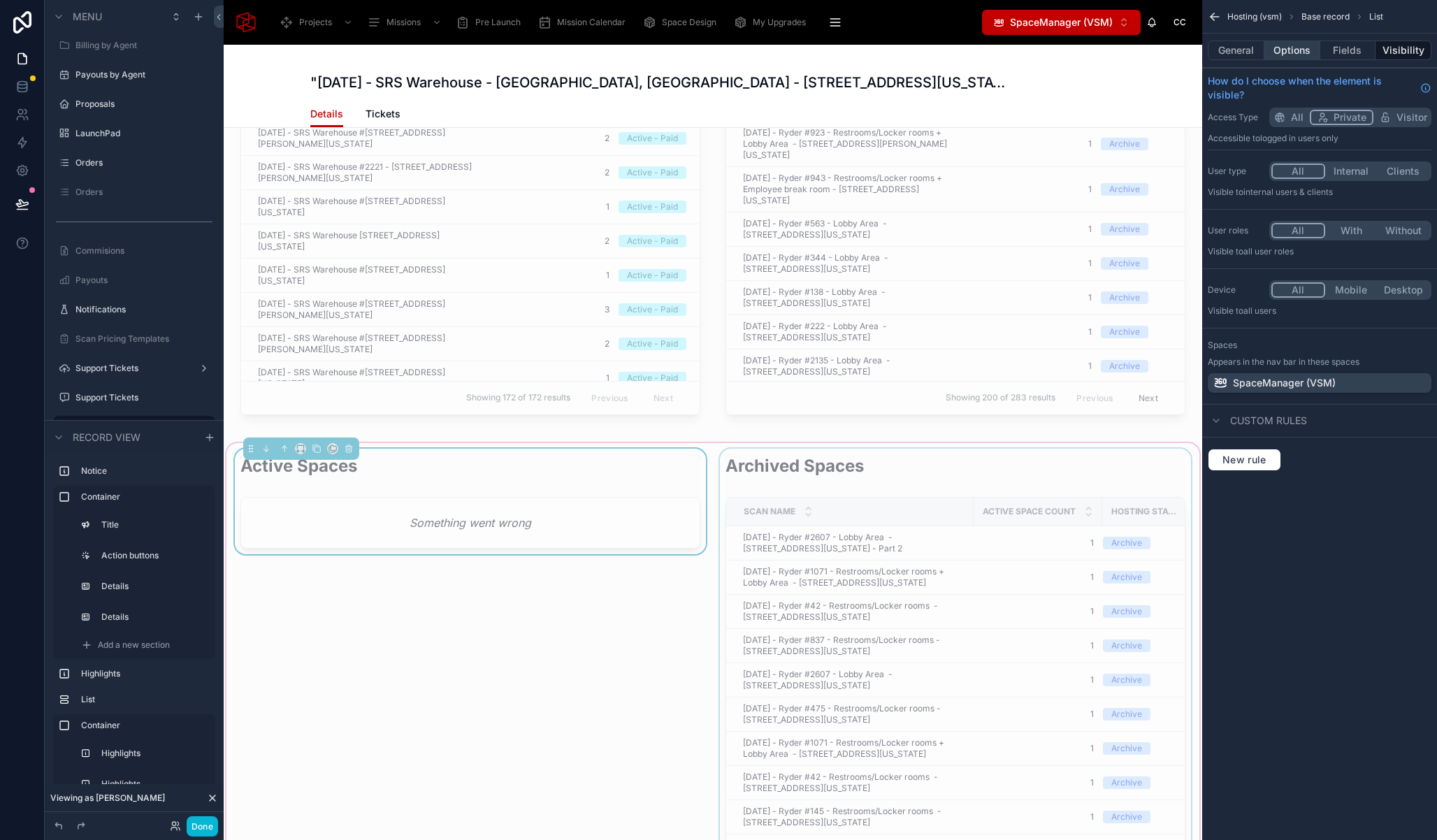
click at [1306, 56] on button "Options" at bounding box center [1292, 50] width 56 height 20
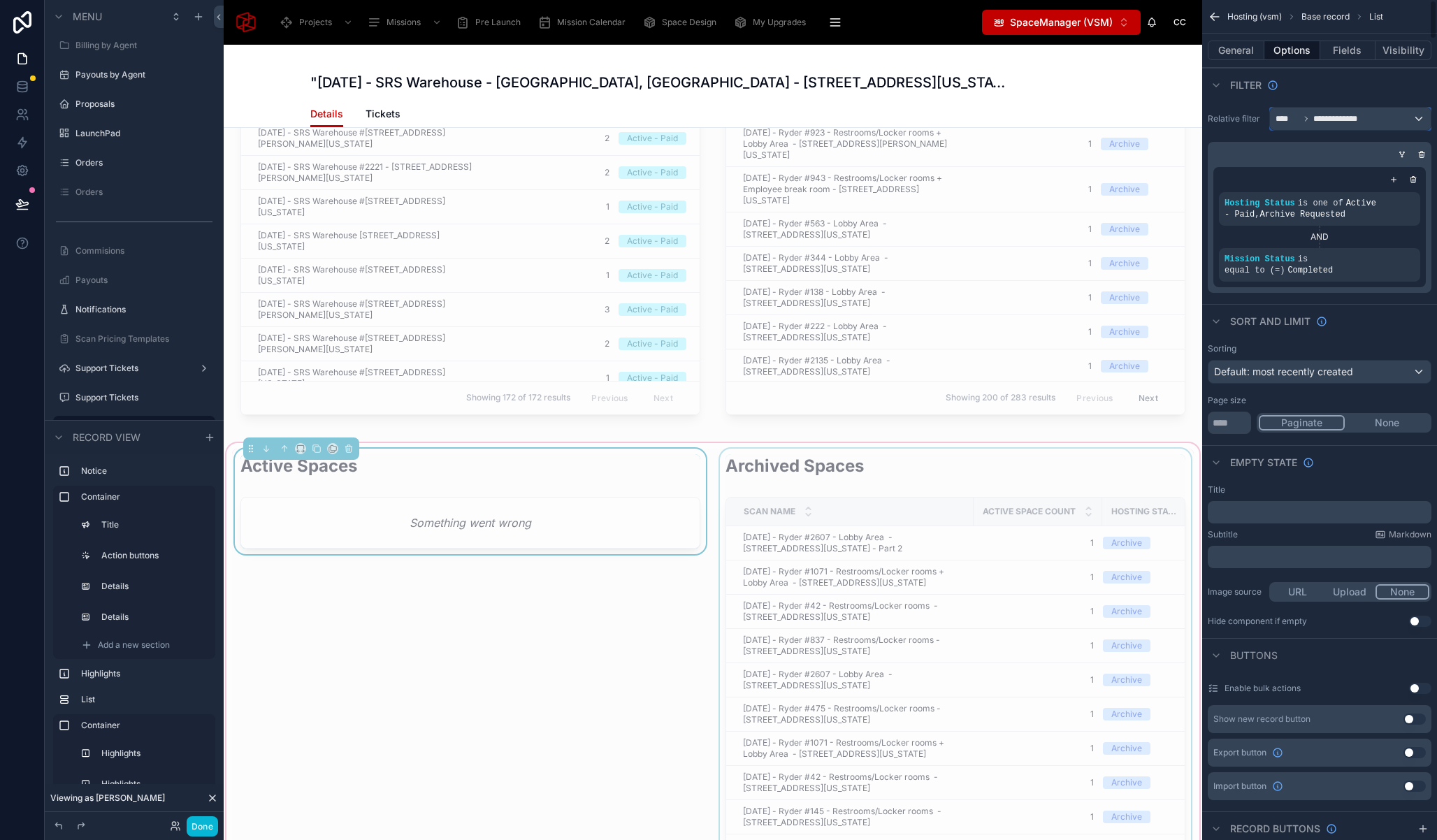
click at [1379, 124] on div "**********" at bounding box center [1350, 119] width 160 height 22
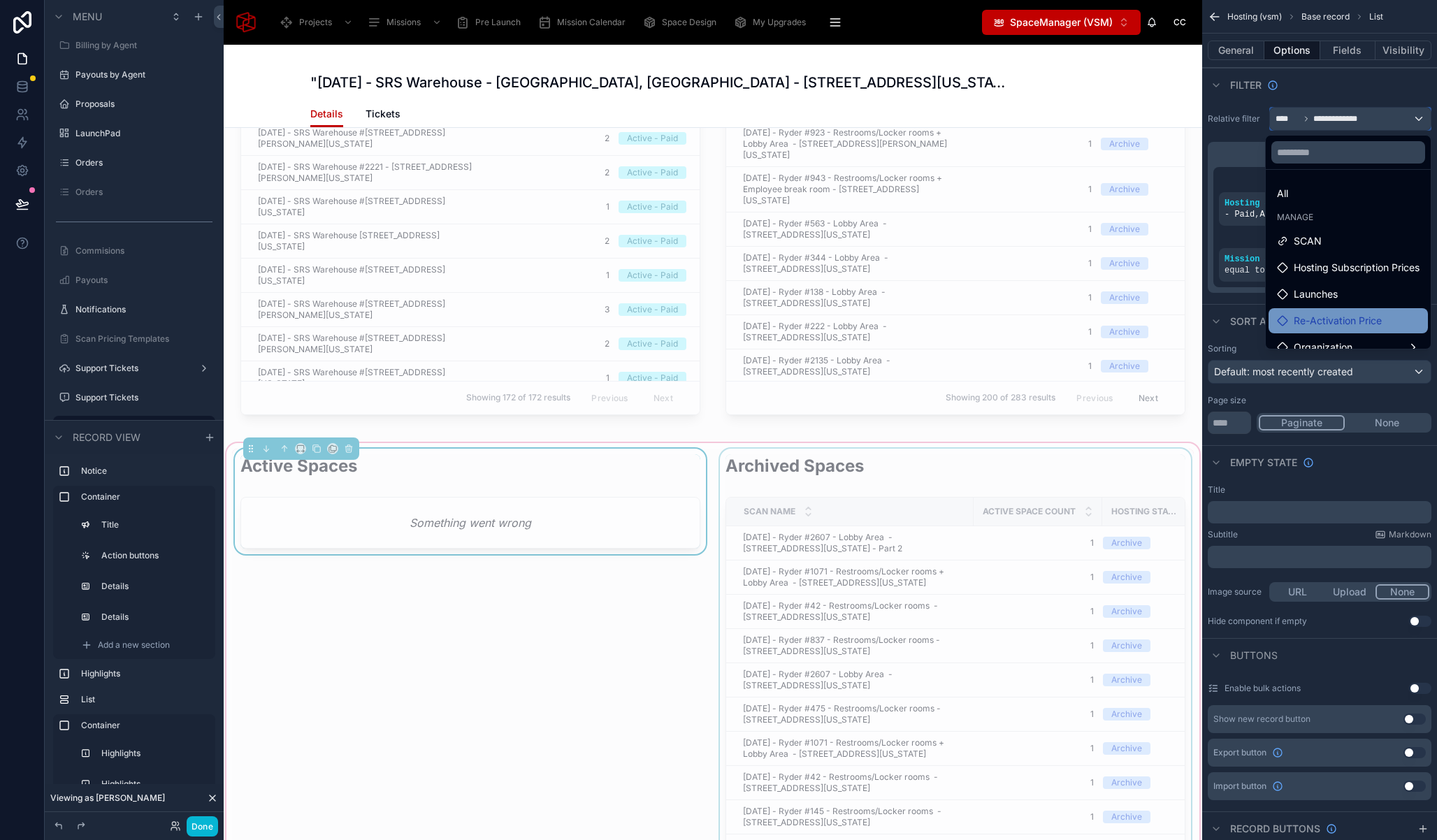
scroll to position [4, 0]
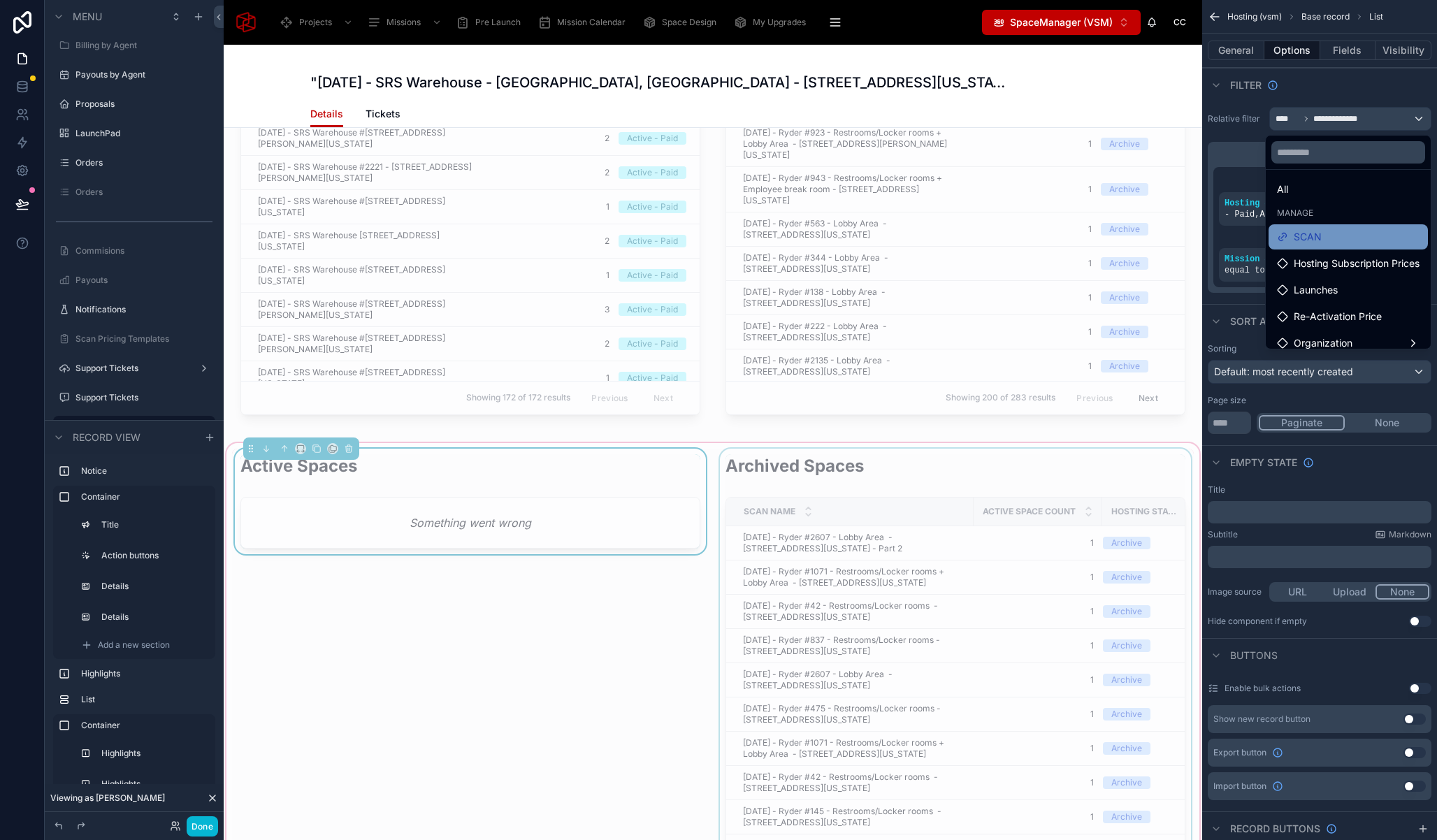
click at [1310, 234] on div "SCAN" at bounding box center [1348, 237] width 142 height 16
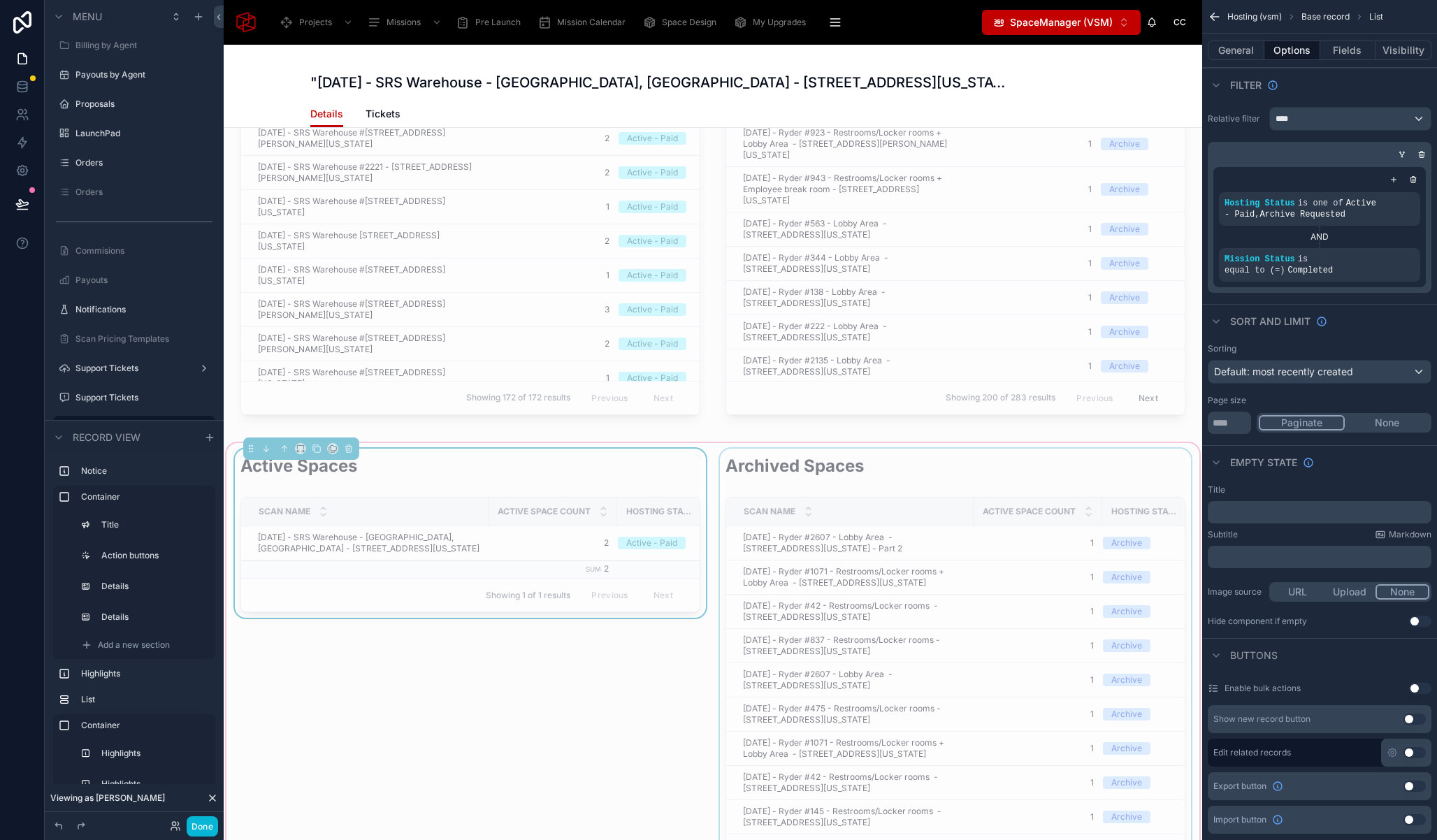
click at [808, 478] on div at bounding box center [956, 791] width 477 height 686
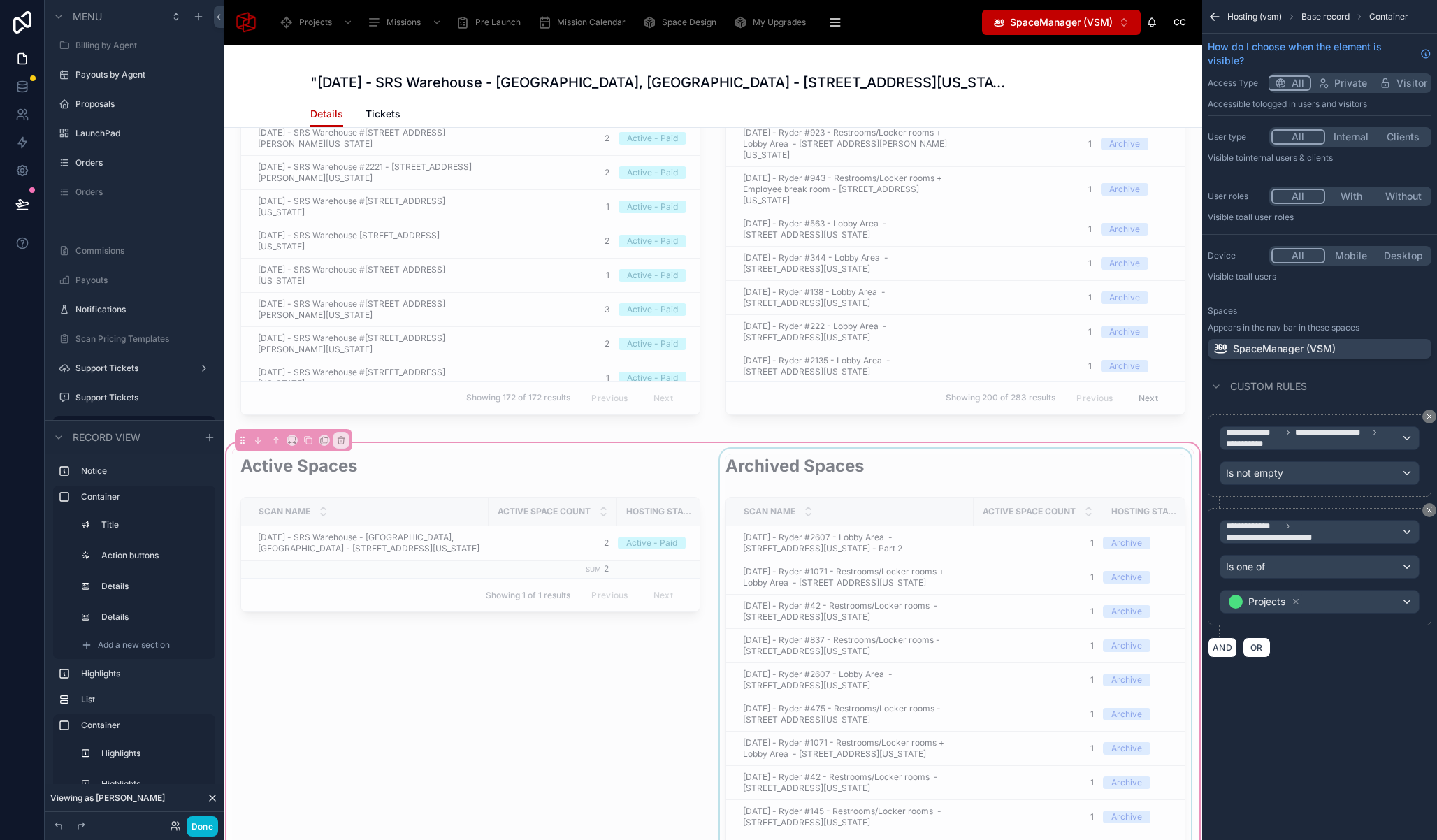
click at [1059, 467] on div at bounding box center [956, 791] width 477 height 686
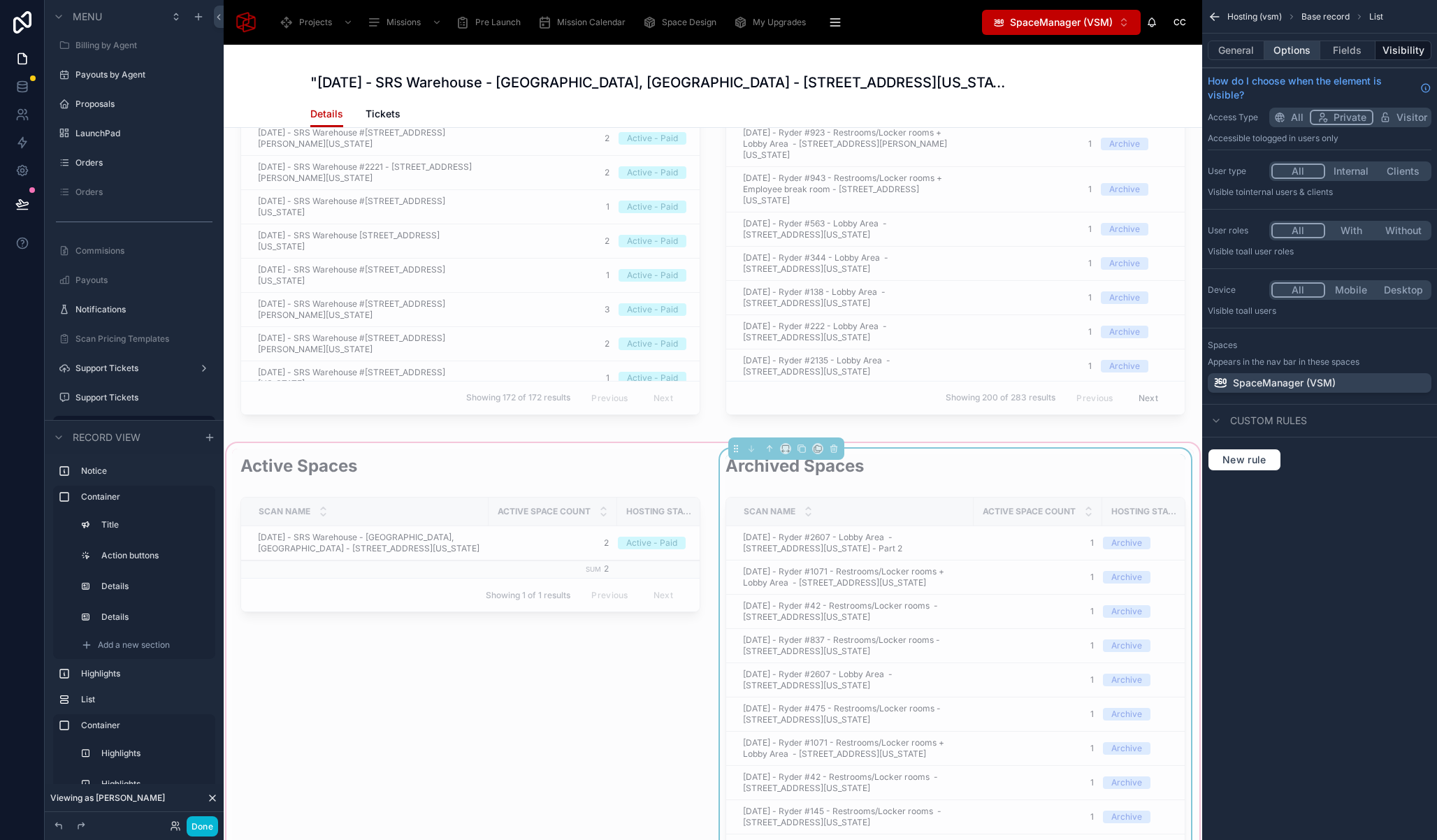
click at [1293, 46] on button "Options" at bounding box center [1292, 50] width 56 height 20
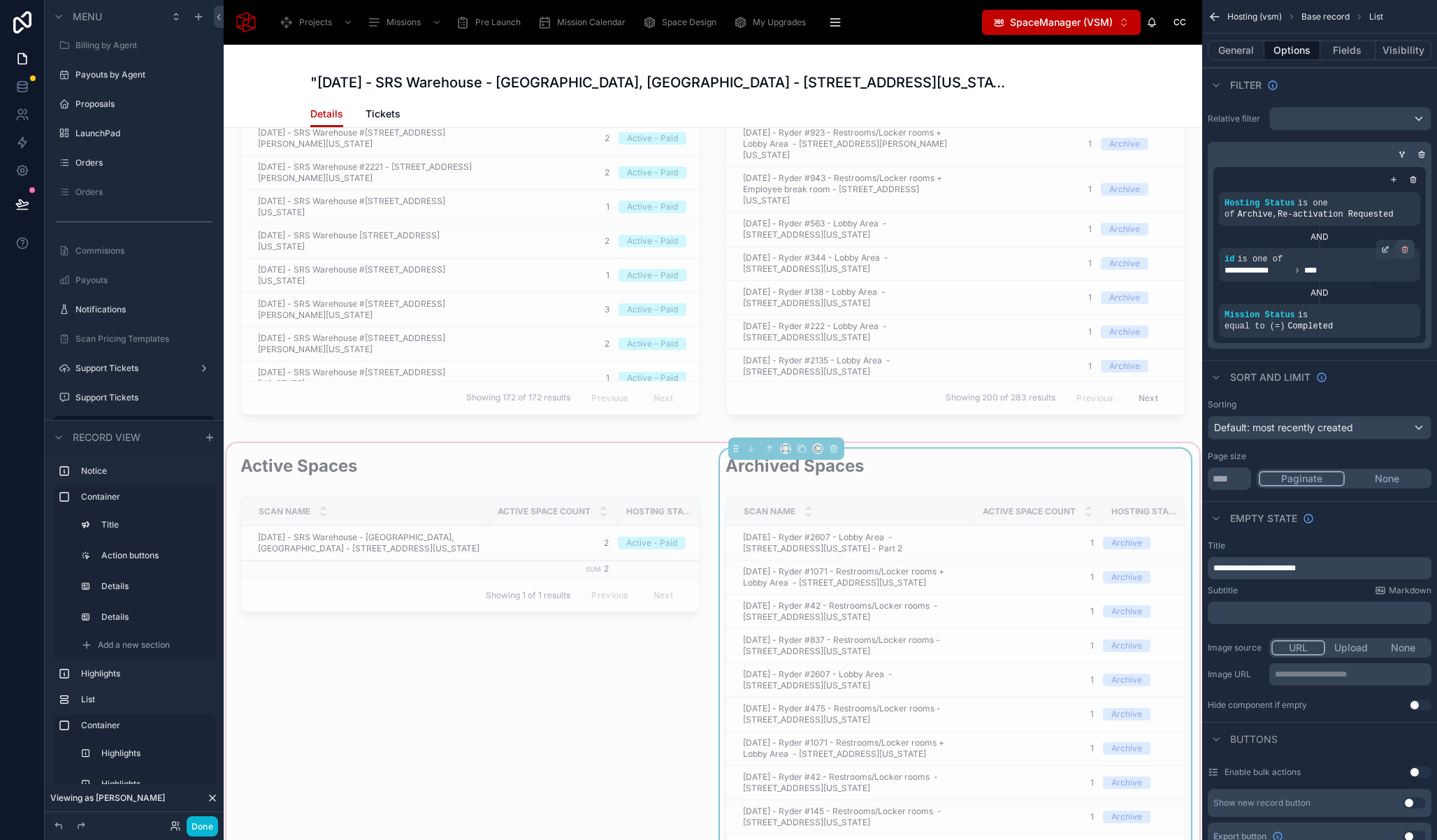
click at [1407, 251] on icon "scrollable content" at bounding box center [1404, 249] width 8 height 8
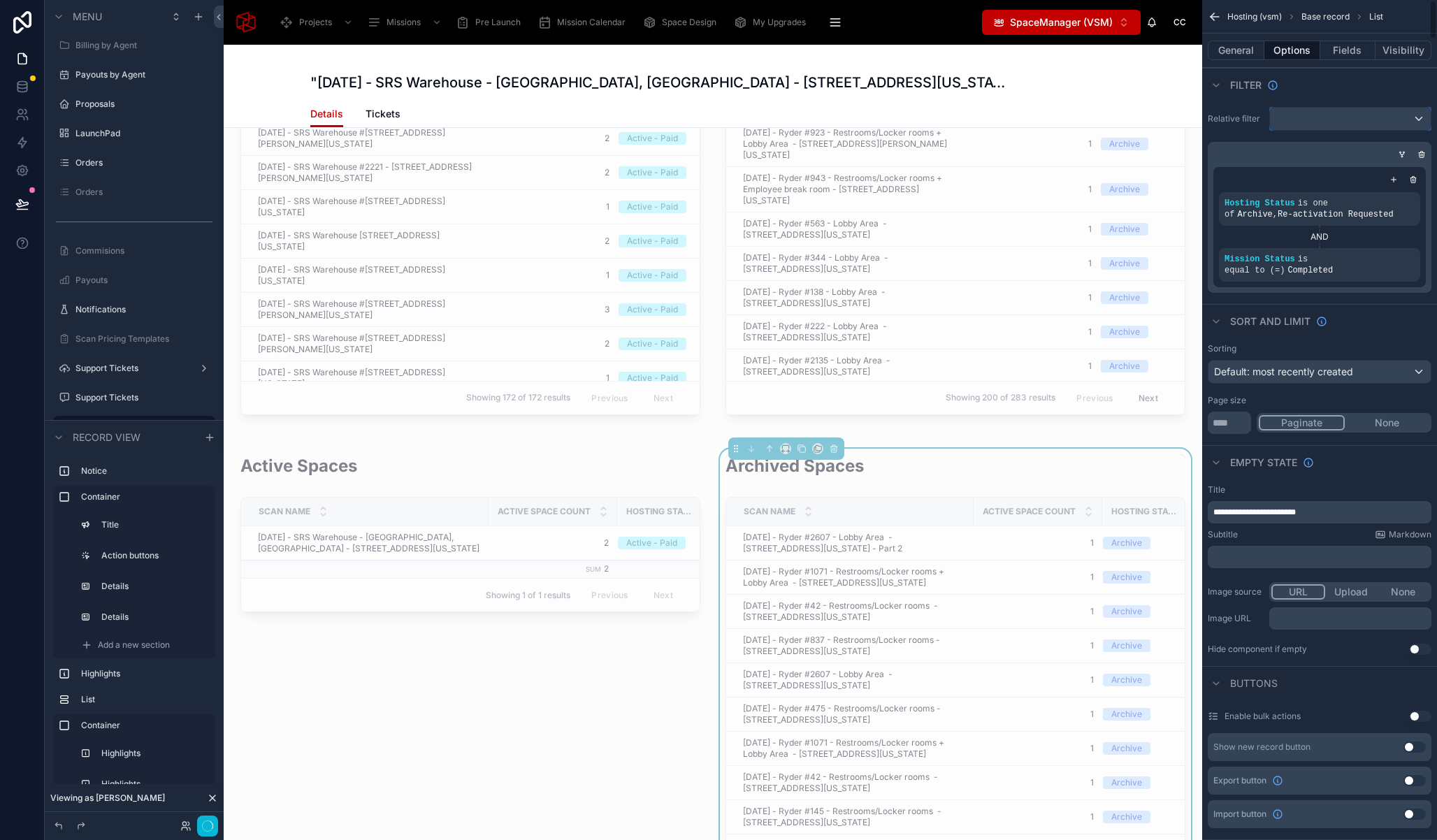
click at [1400, 118] on div "scrollable content" at bounding box center [1350, 119] width 160 height 22
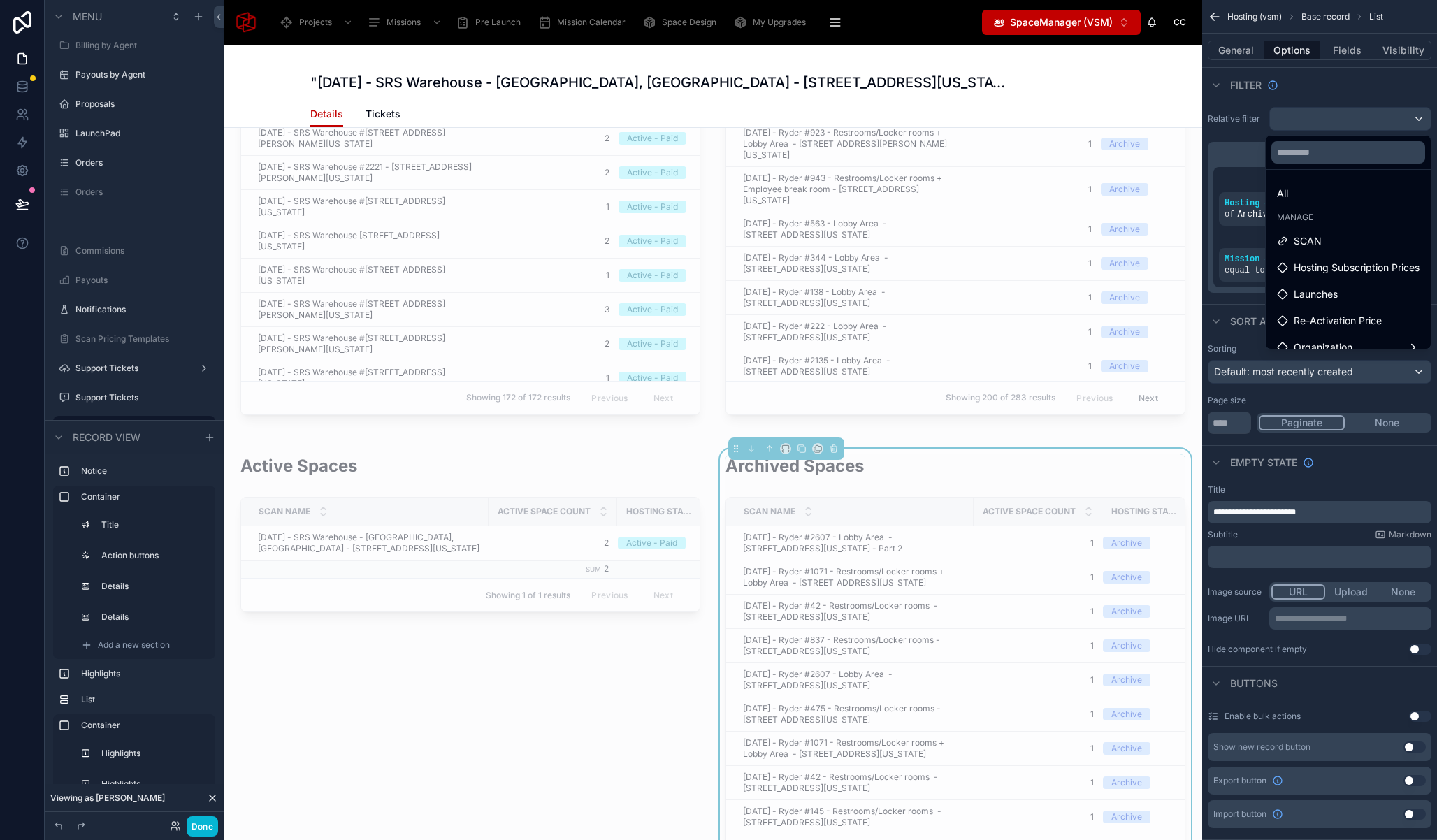
click at [1302, 242] on span "SCAN" at bounding box center [1307, 241] width 28 height 16
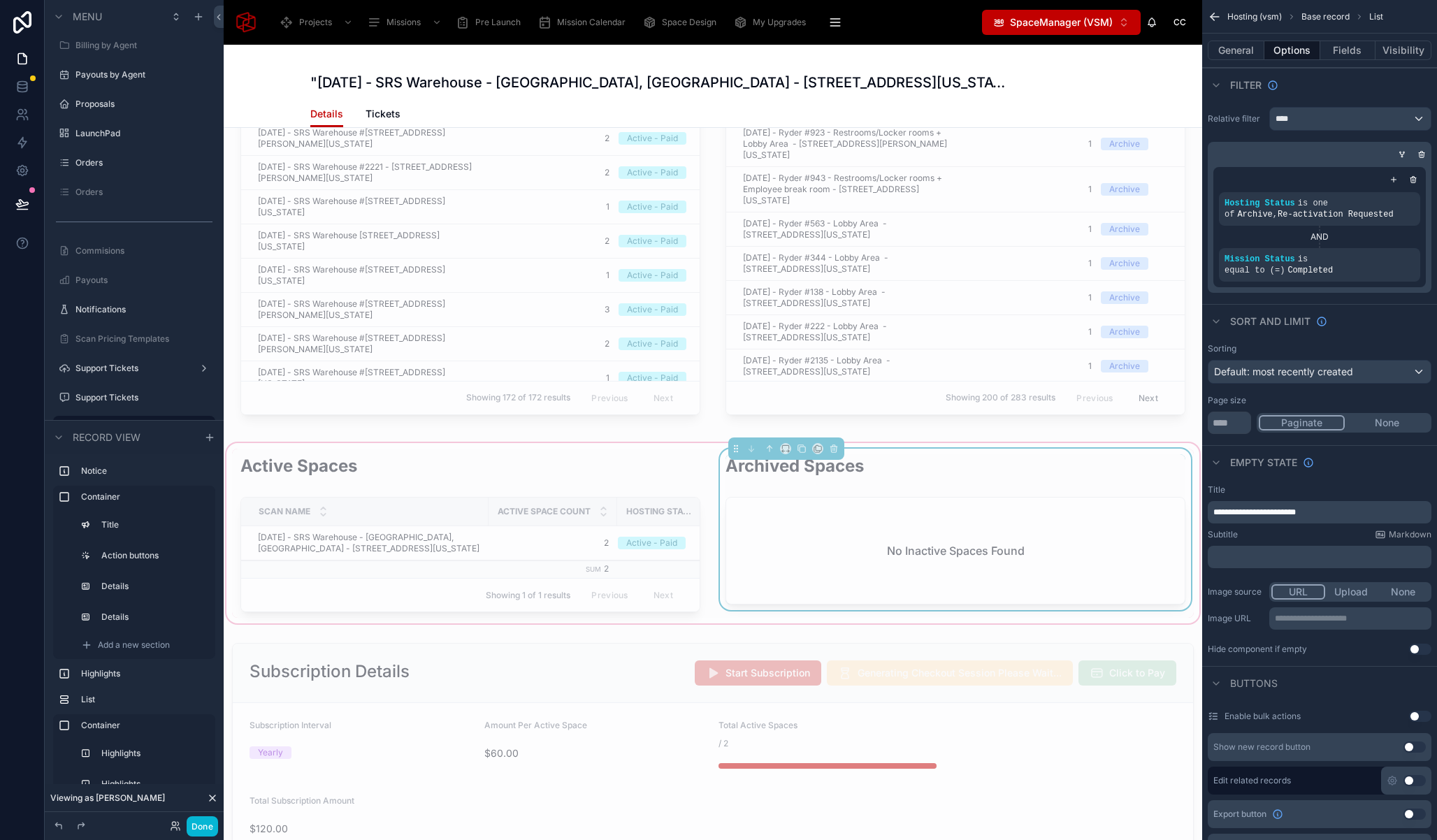
click at [706, 452] on div "Active Spaces Scan Name Active Space Count Hosting Status July 28, 2025 - SRS W…" at bounding box center [712, 533] width 962 height 170
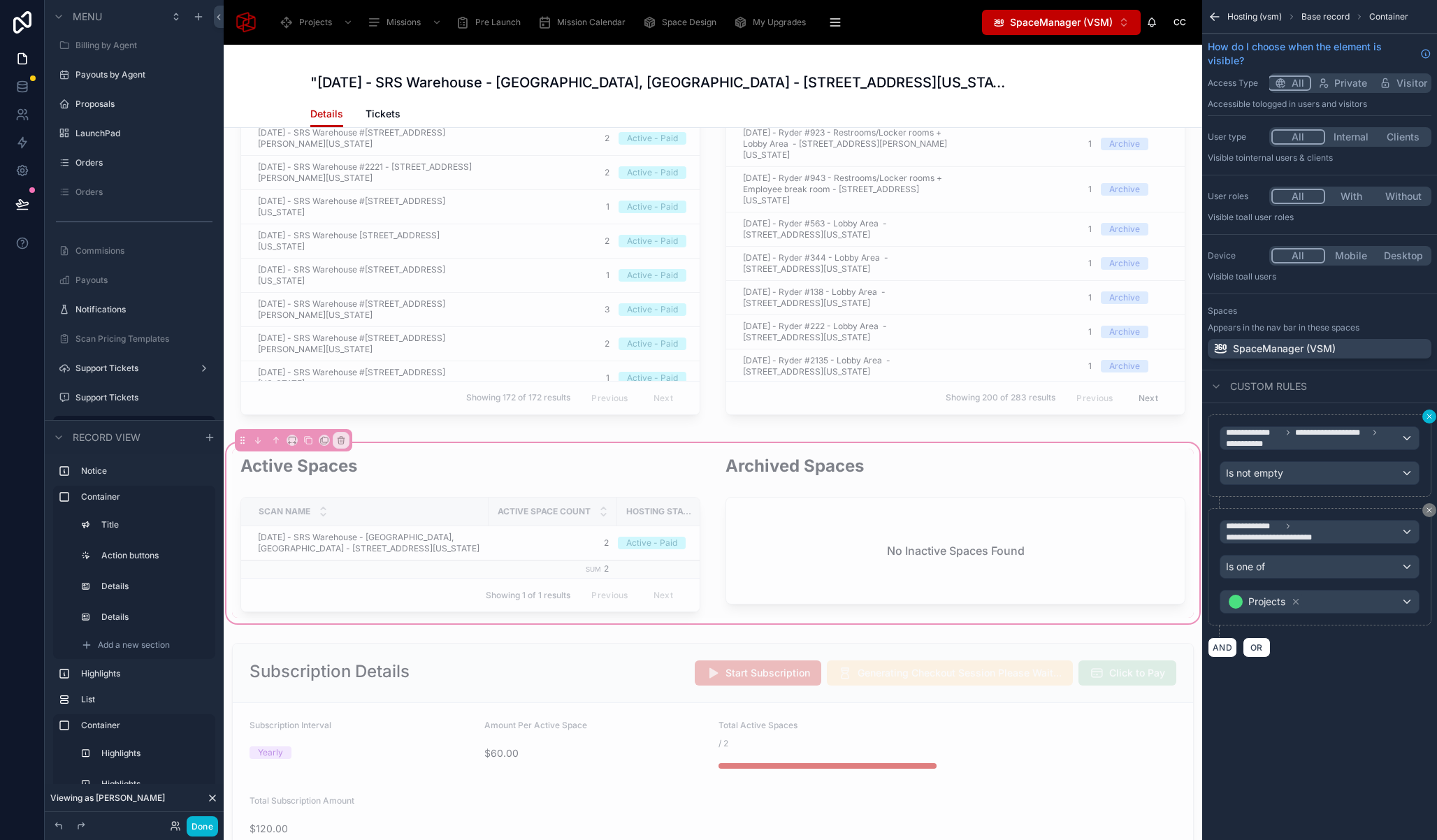
click at [1426, 418] on icon "scrollable content" at bounding box center [1429, 416] width 8 height 8
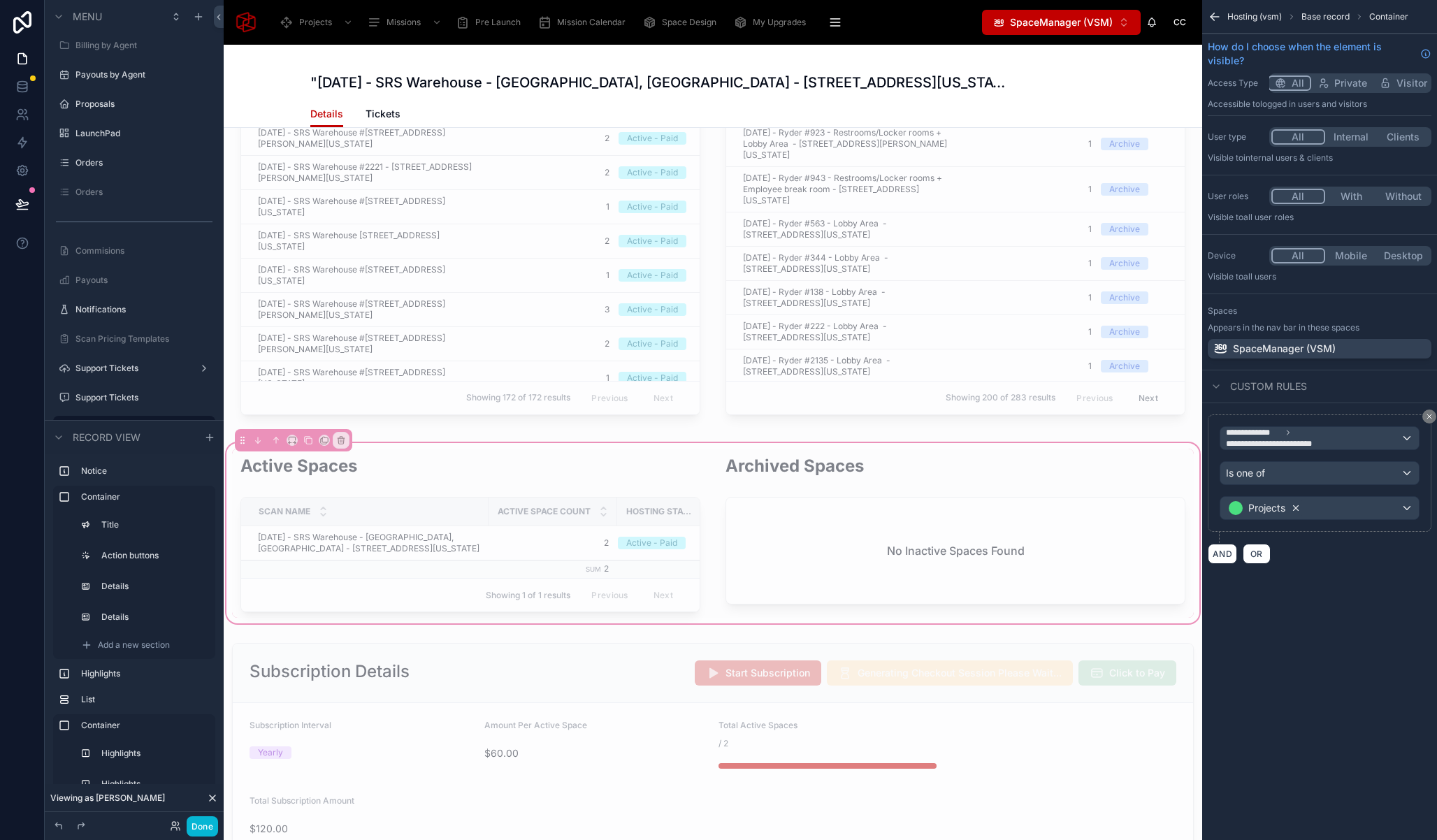
click at [1294, 508] on icon "scrollable content" at bounding box center [1295, 508] width 10 height 10
click at [1256, 508] on div "Value" at bounding box center [1319, 508] width 199 height 22
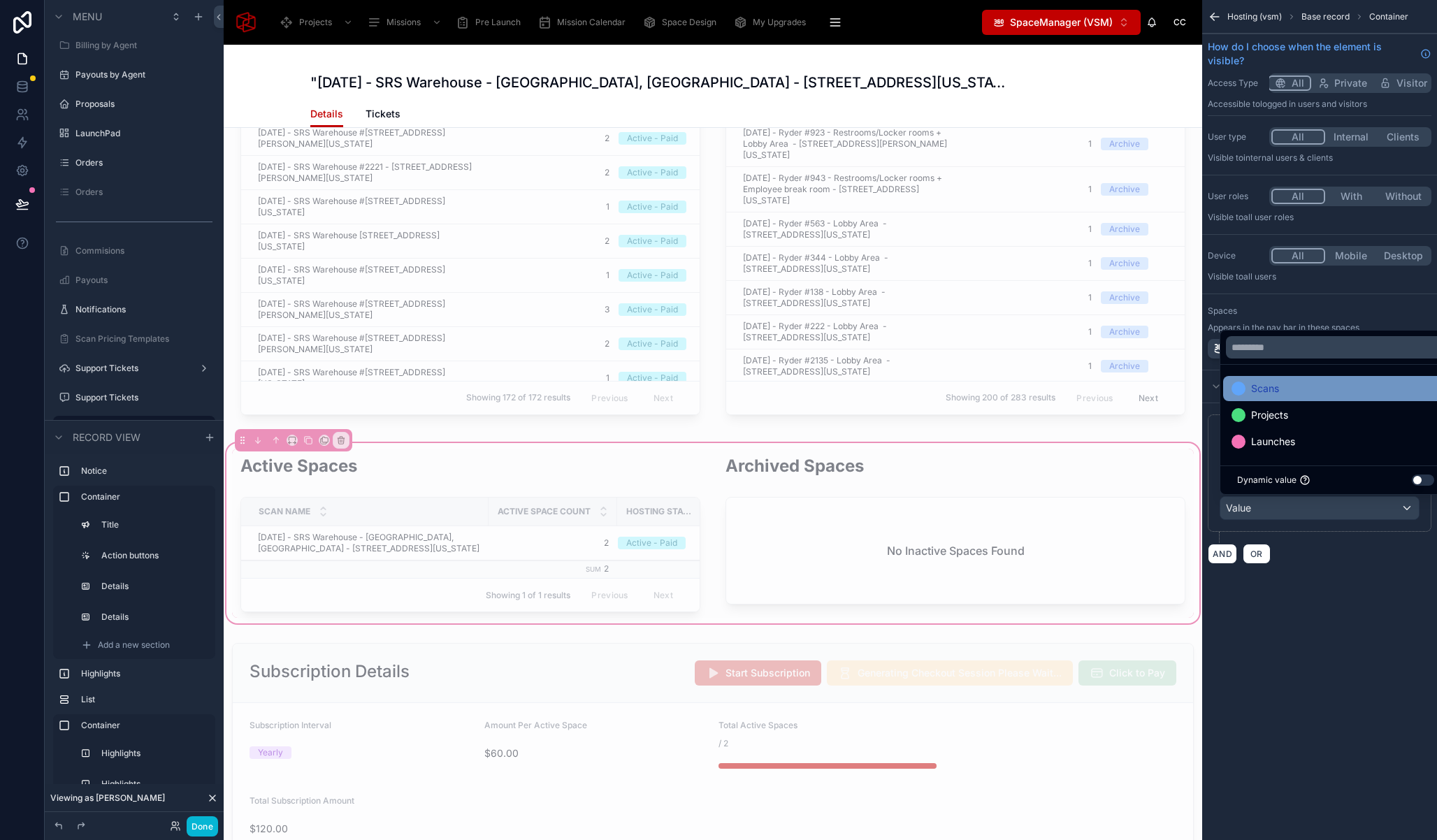
click at [1267, 390] on span "Scans" at bounding box center [1264, 388] width 28 height 16
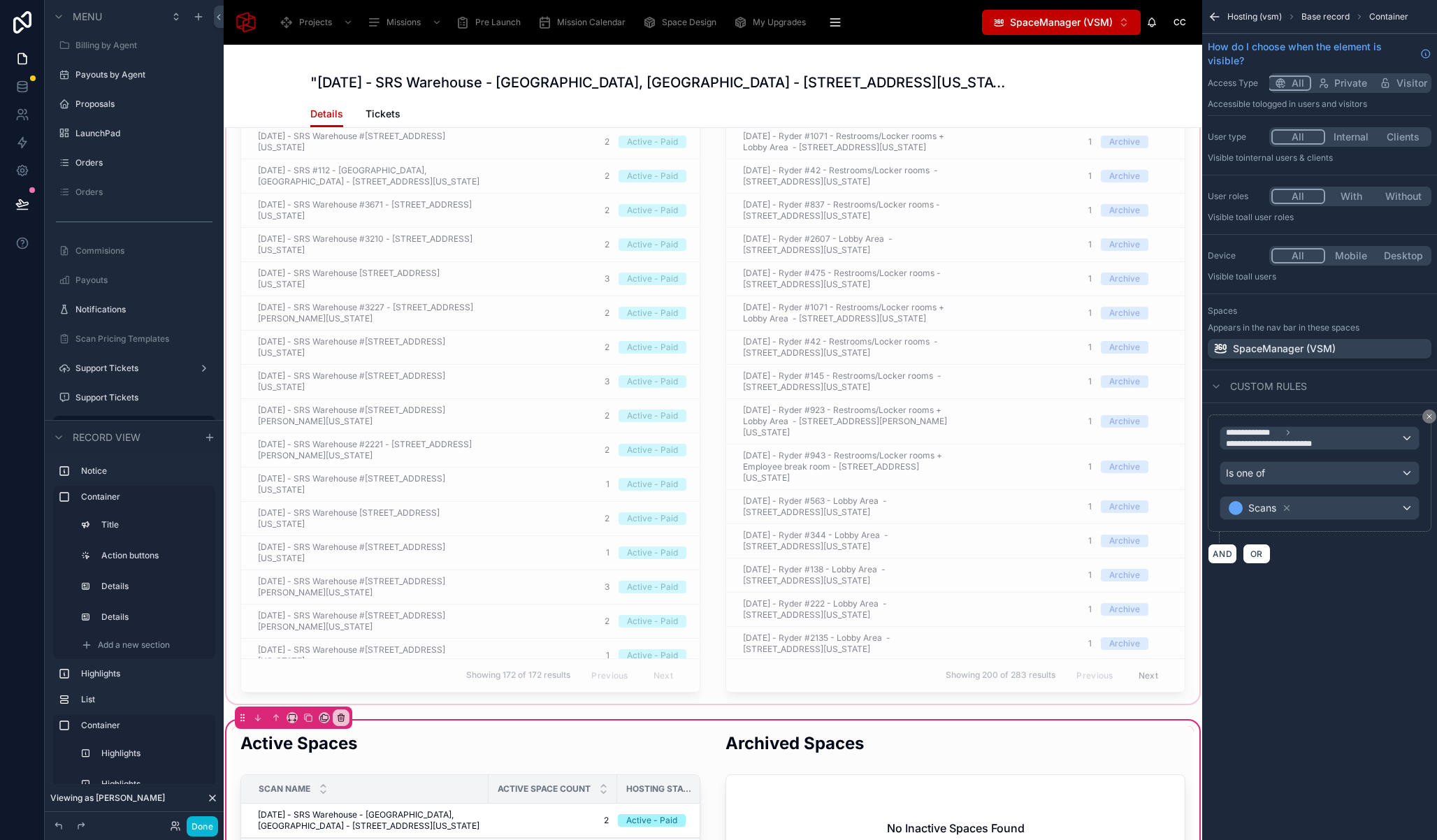
scroll to position [2173, 0]
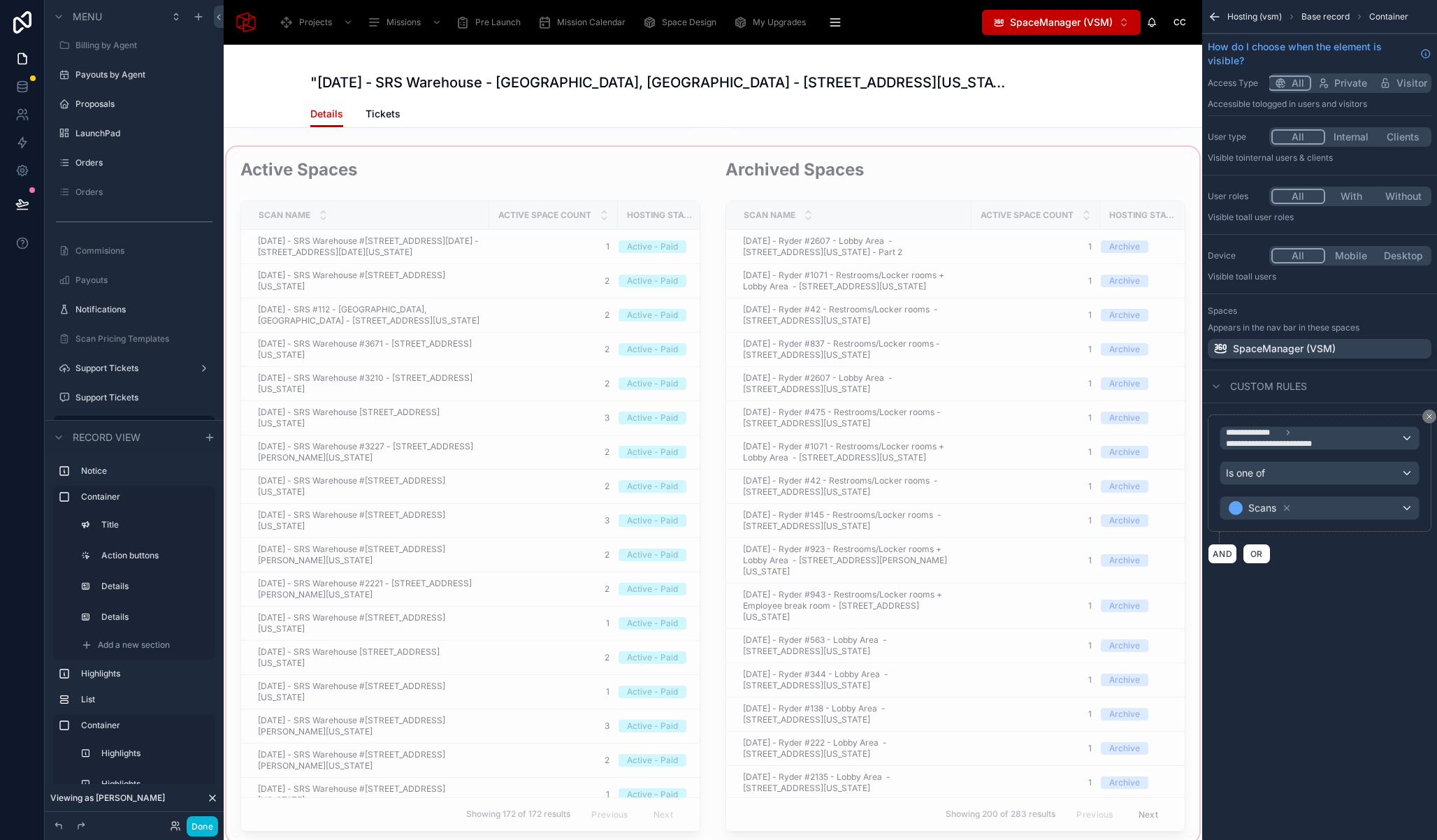
click at [733, 262] on div at bounding box center [712, 495] width 979 height 703
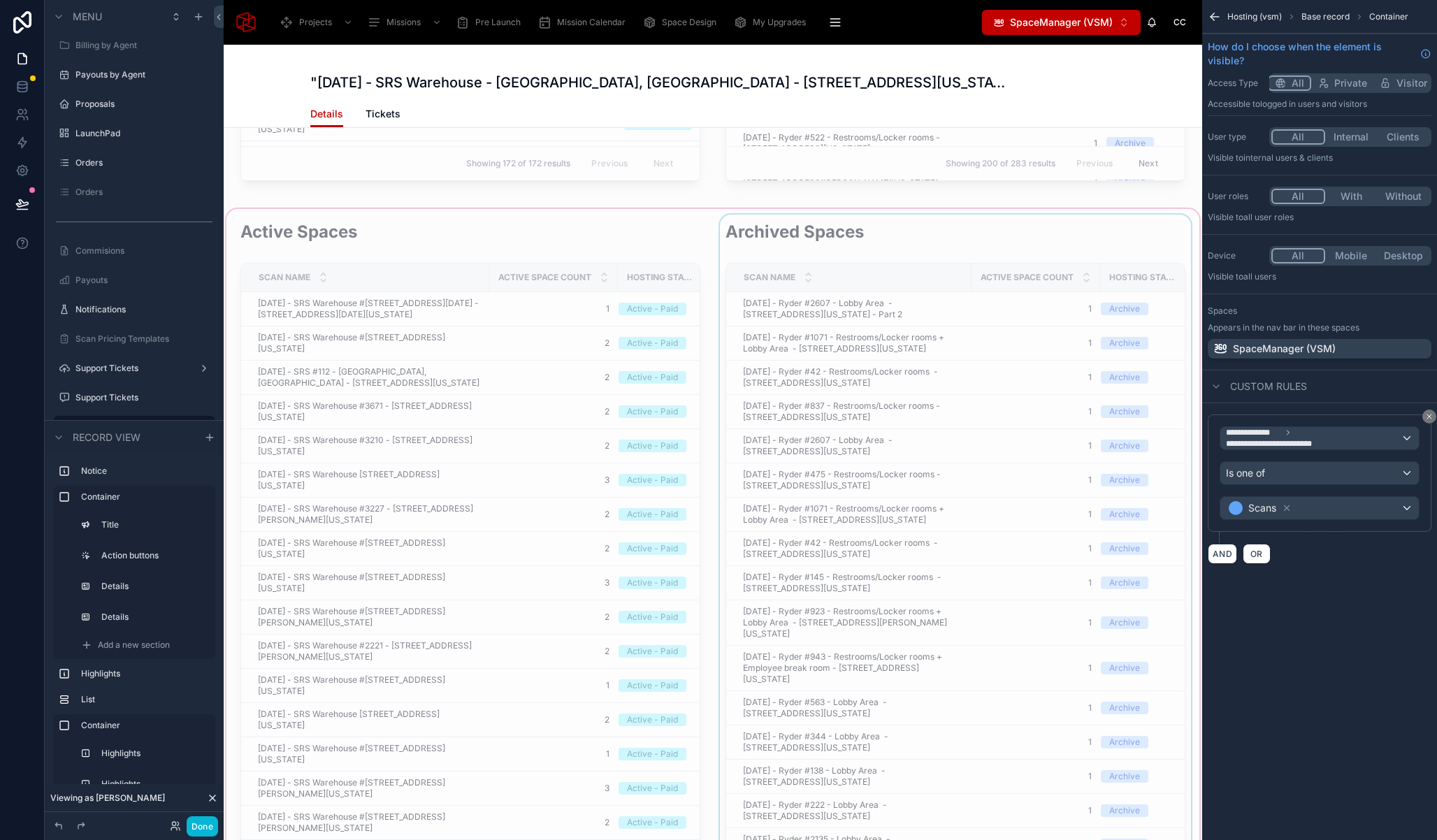
scroll to position [2030, 0]
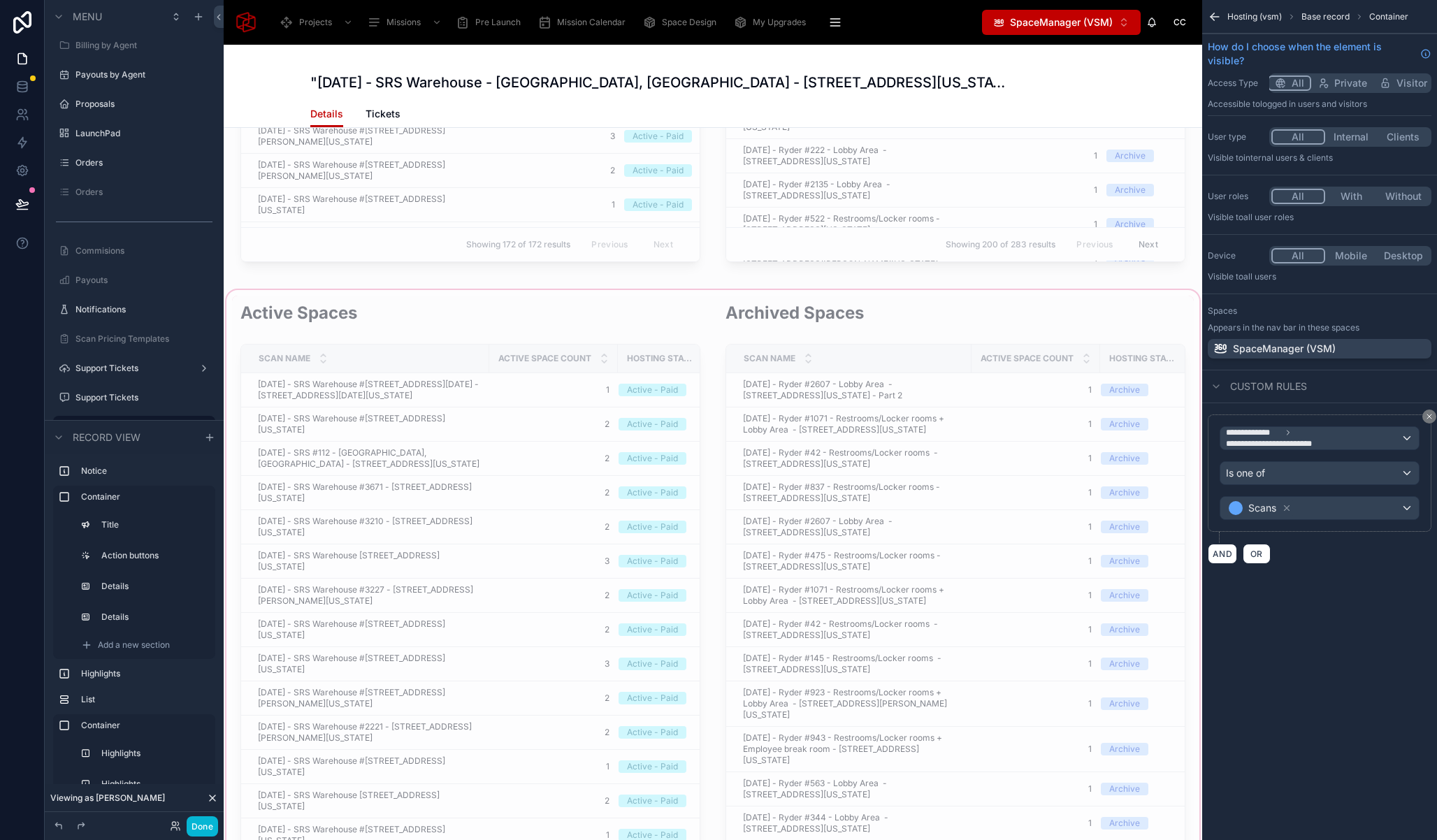
click at [679, 298] on div at bounding box center [712, 638] width 979 height 703
click at [660, 337] on div at bounding box center [712, 638] width 979 height 703
click at [578, 346] on div "Active Space Count" at bounding box center [554, 358] width 128 height 26
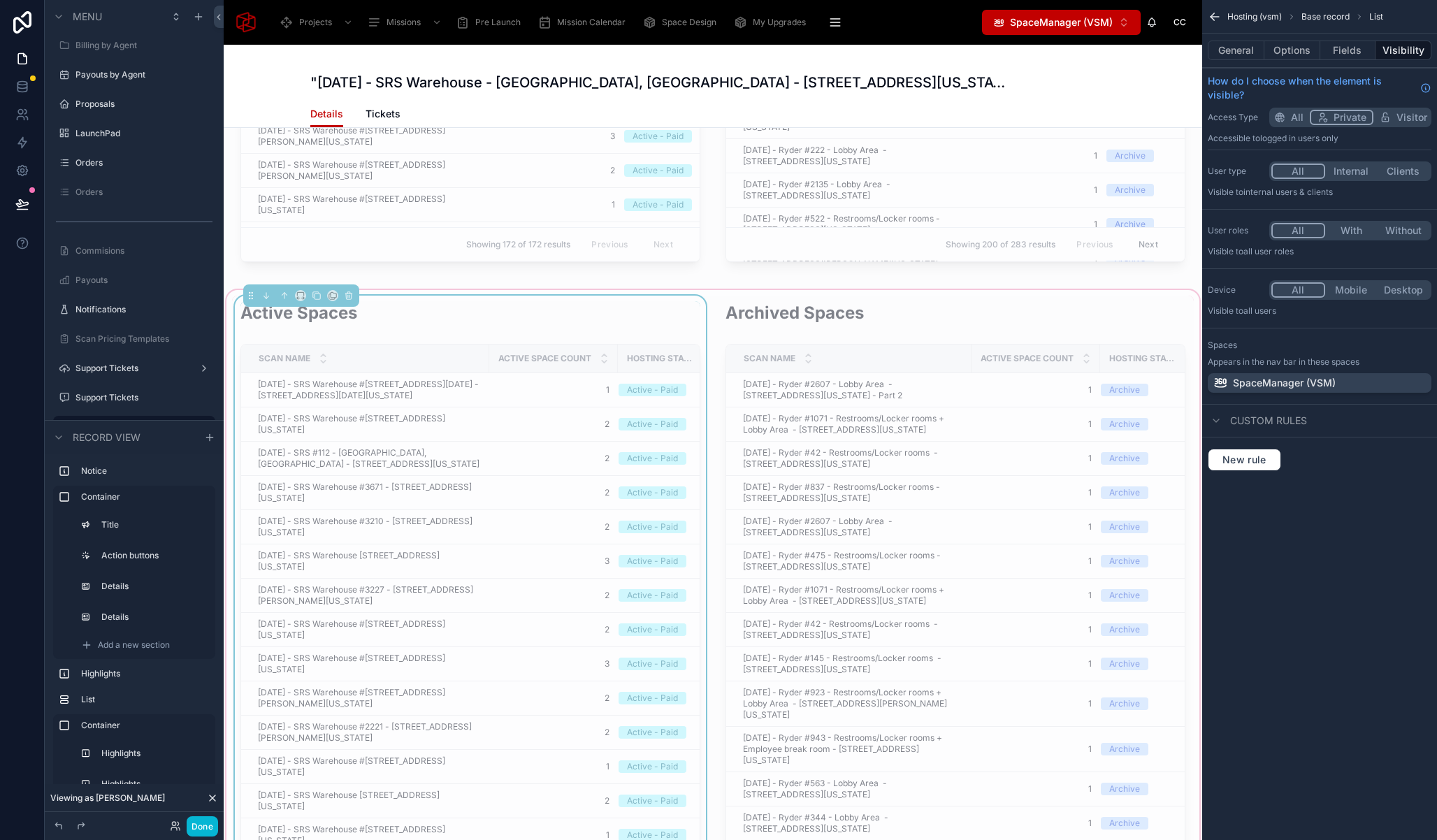
click at [710, 292] on div "Active Spaces Scan Name Active Space Count Hosting Status September 18, 2025 - …" at bounding box center [712, 638] width 979 height 703
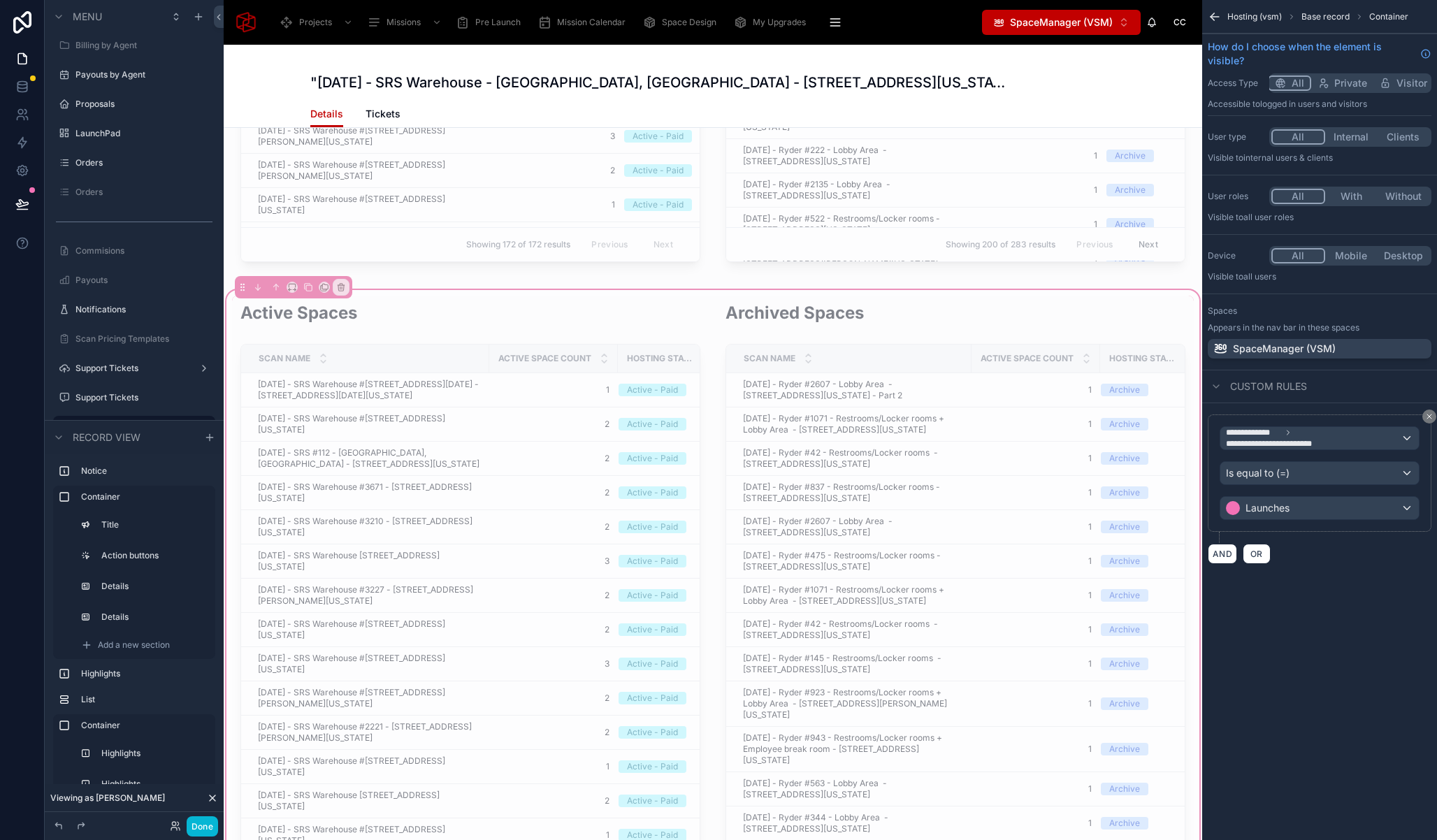
click at [709, 296] on div "Active Spaces Scan Name Active Space Count Hosting Status September 18, 2025 - …" at bounding box center [712, 638] width 962 height 686
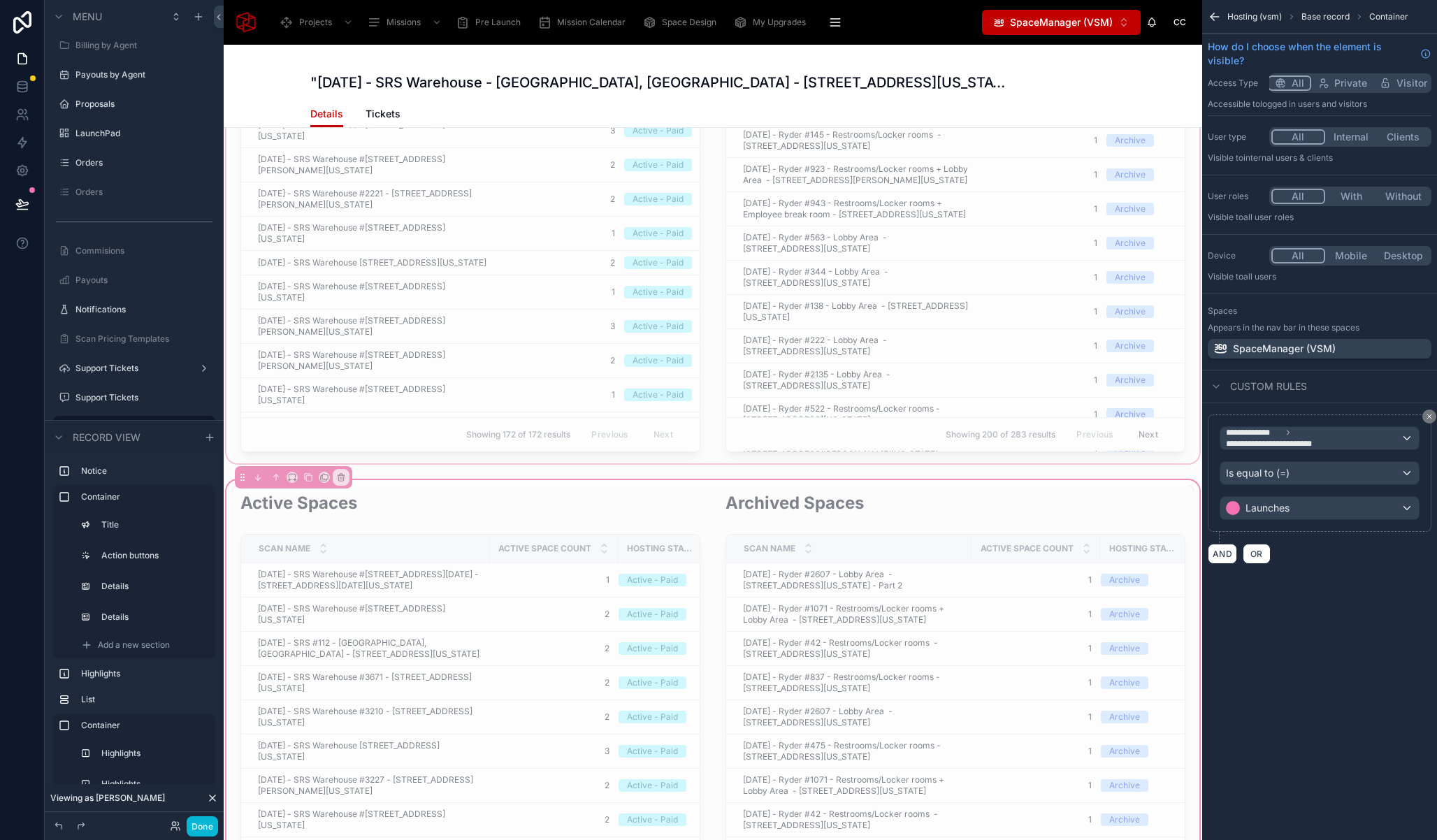
click at [692, 243] on div at bounding box center [712, 115] width 979 height 703
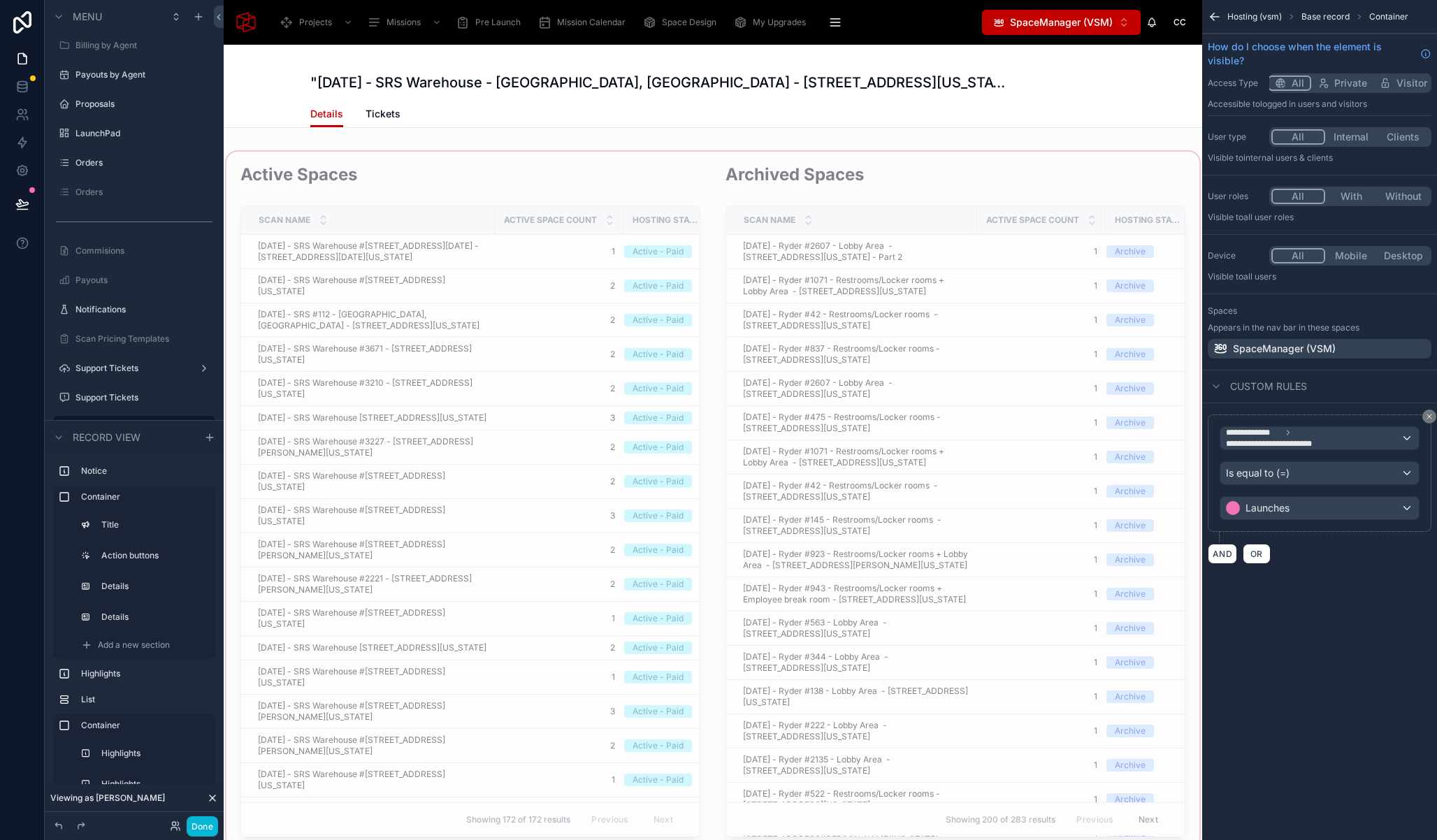
scroll to position [1353, 0]
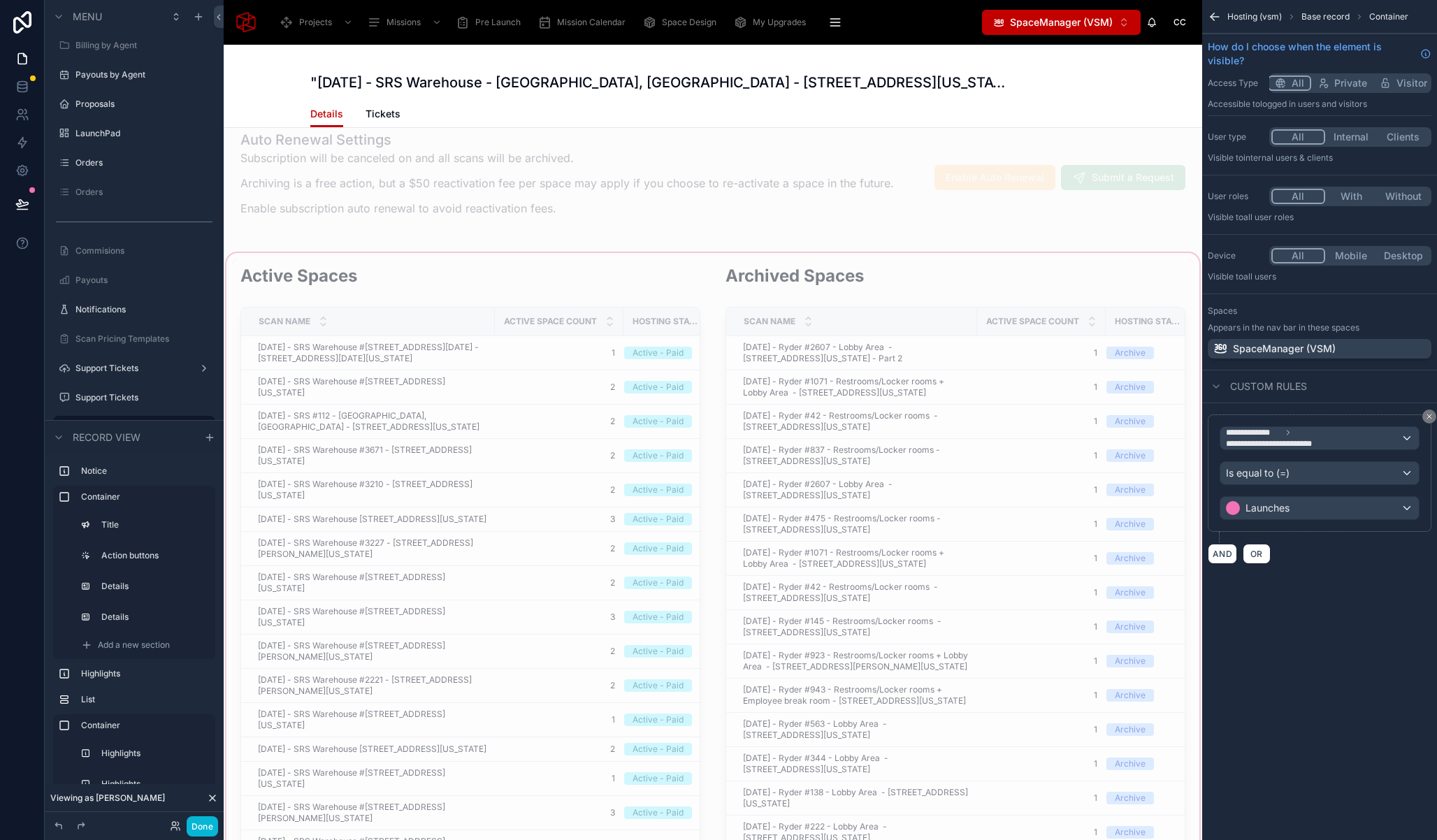
click at [680, 348] on div at bounding box center [712, 602] width 979 height 703
click at [660, 318] on span "Hosting Status" at bounding box center [667, 321] width 69 height 11
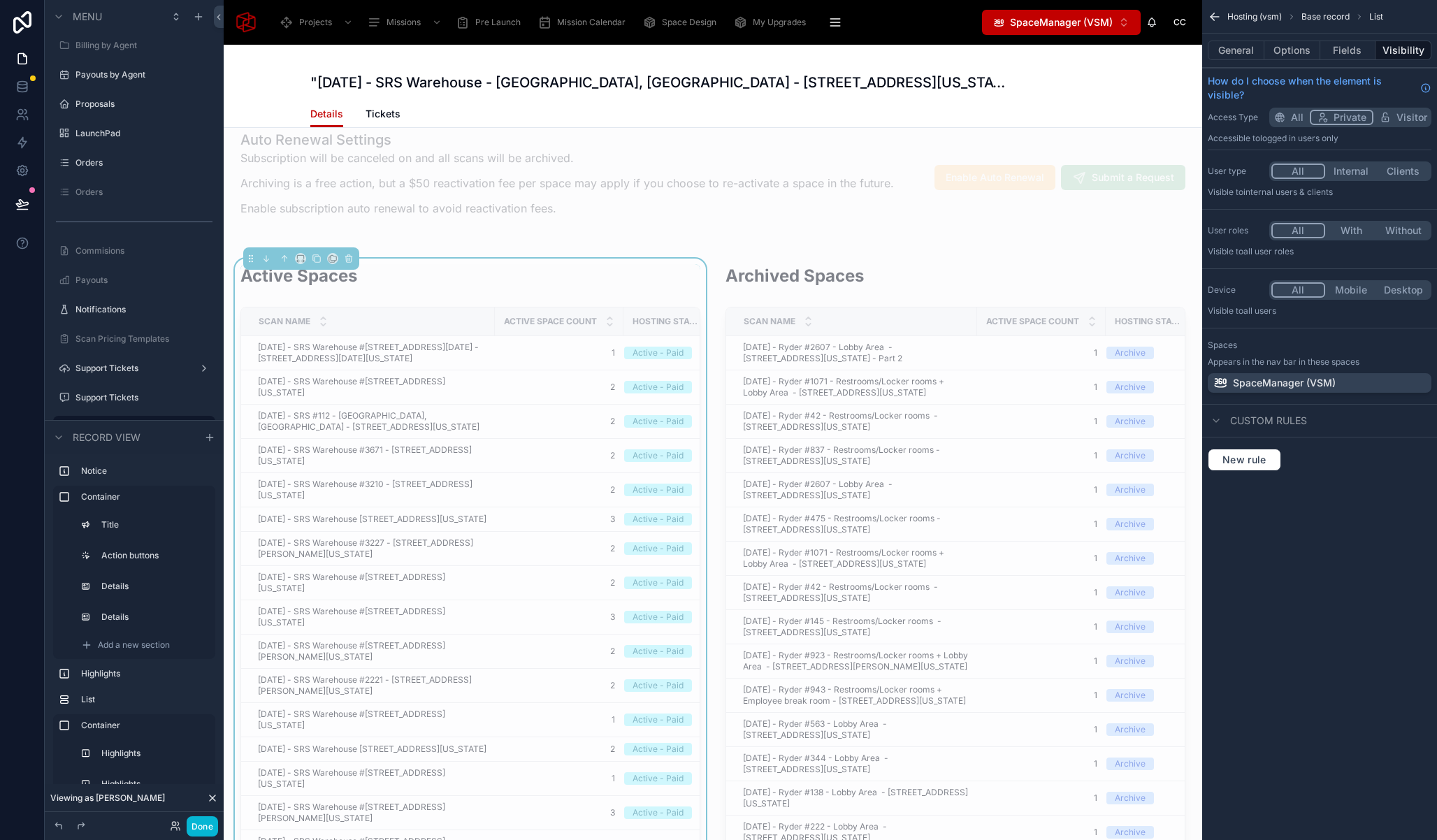
click at [1219, 18] on icon "scrollable content" at bounding box center [1214, 16] width 14 height 14
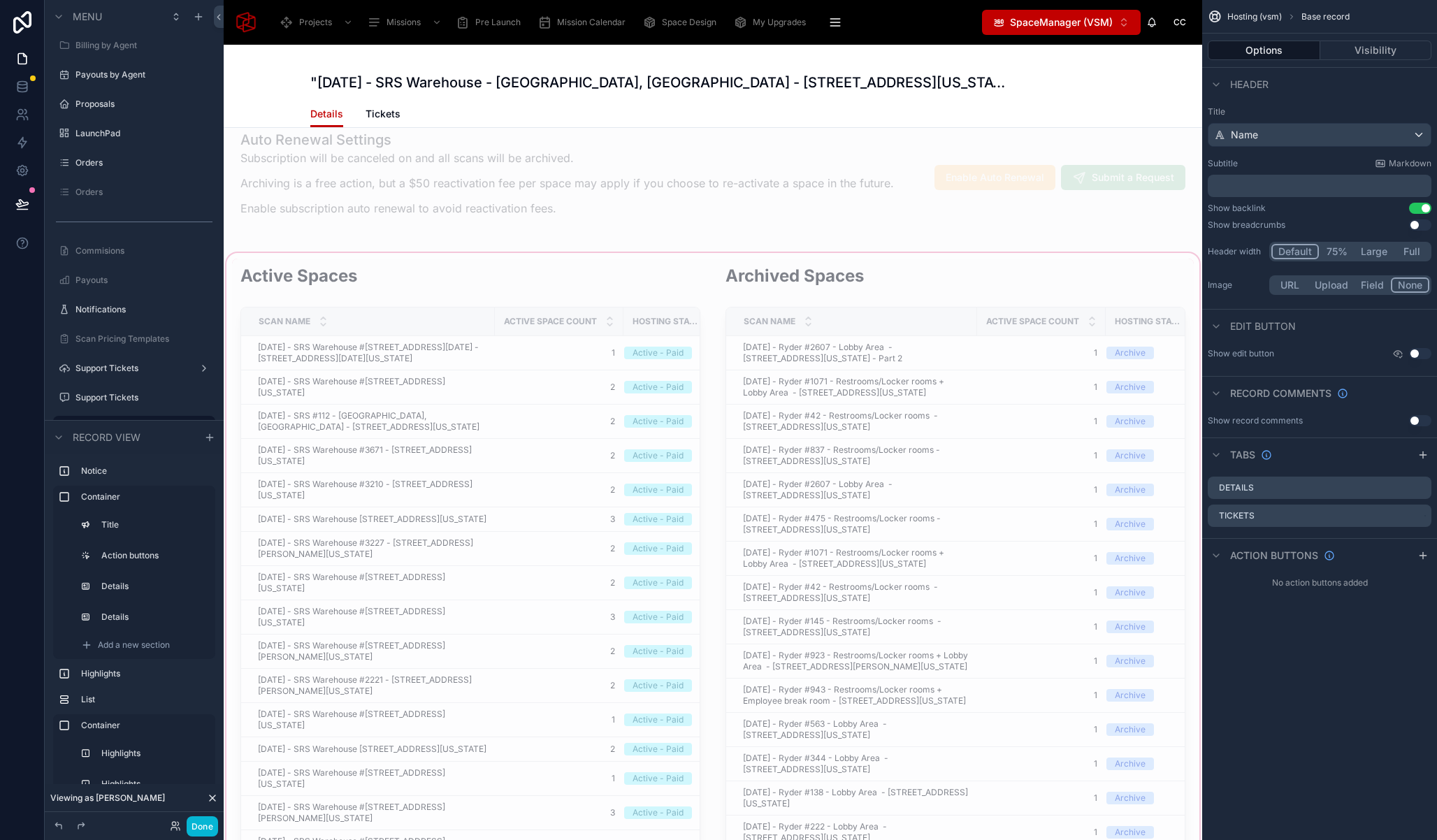
click at [697, 280] on div at bounding box center [712, 602] width 979 height 703
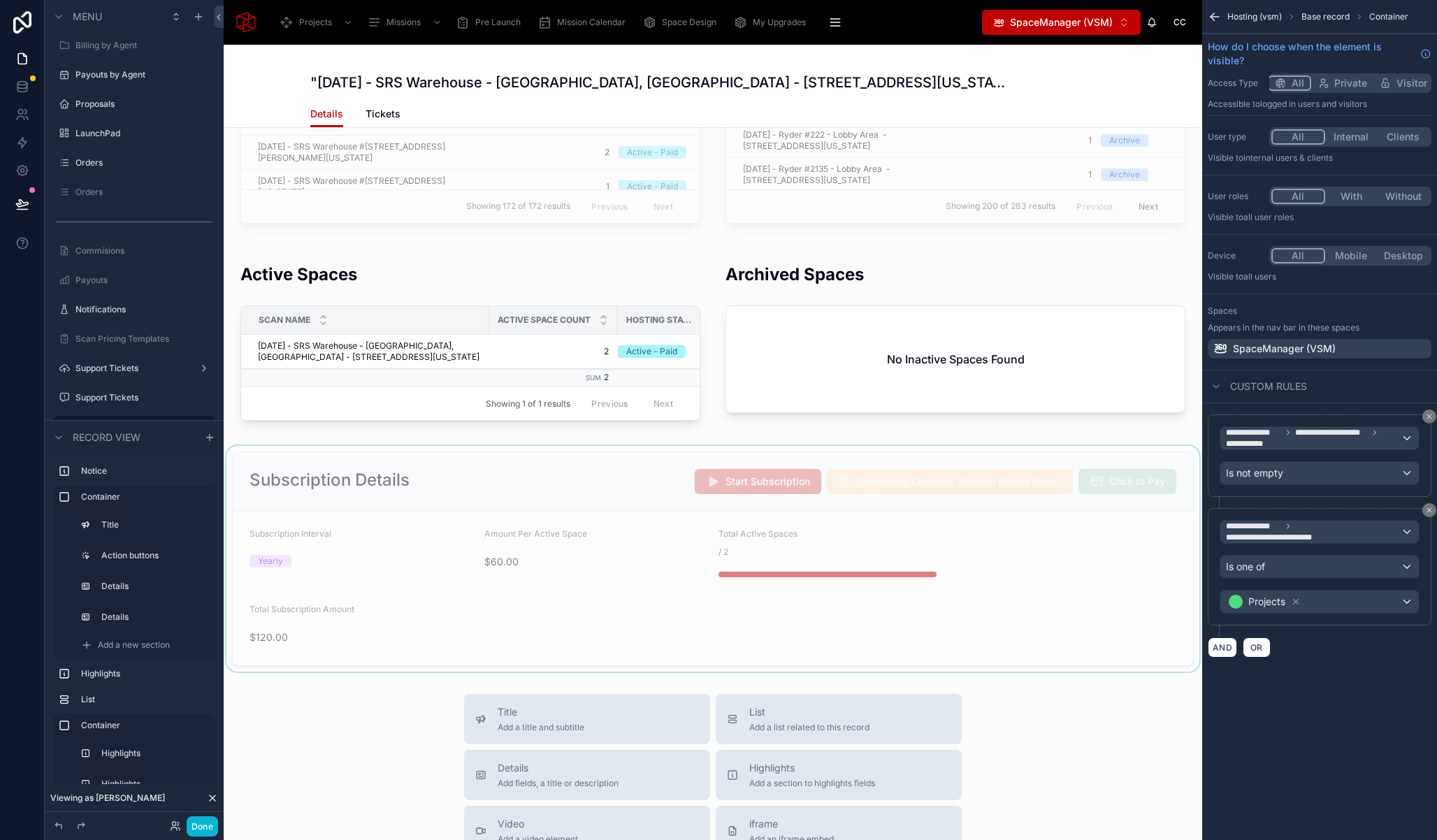
scroll to position [2782, 0]
click at [1425, 418] on icon "scrollable content" at bounding box center [1429, 416] width 8 height 8
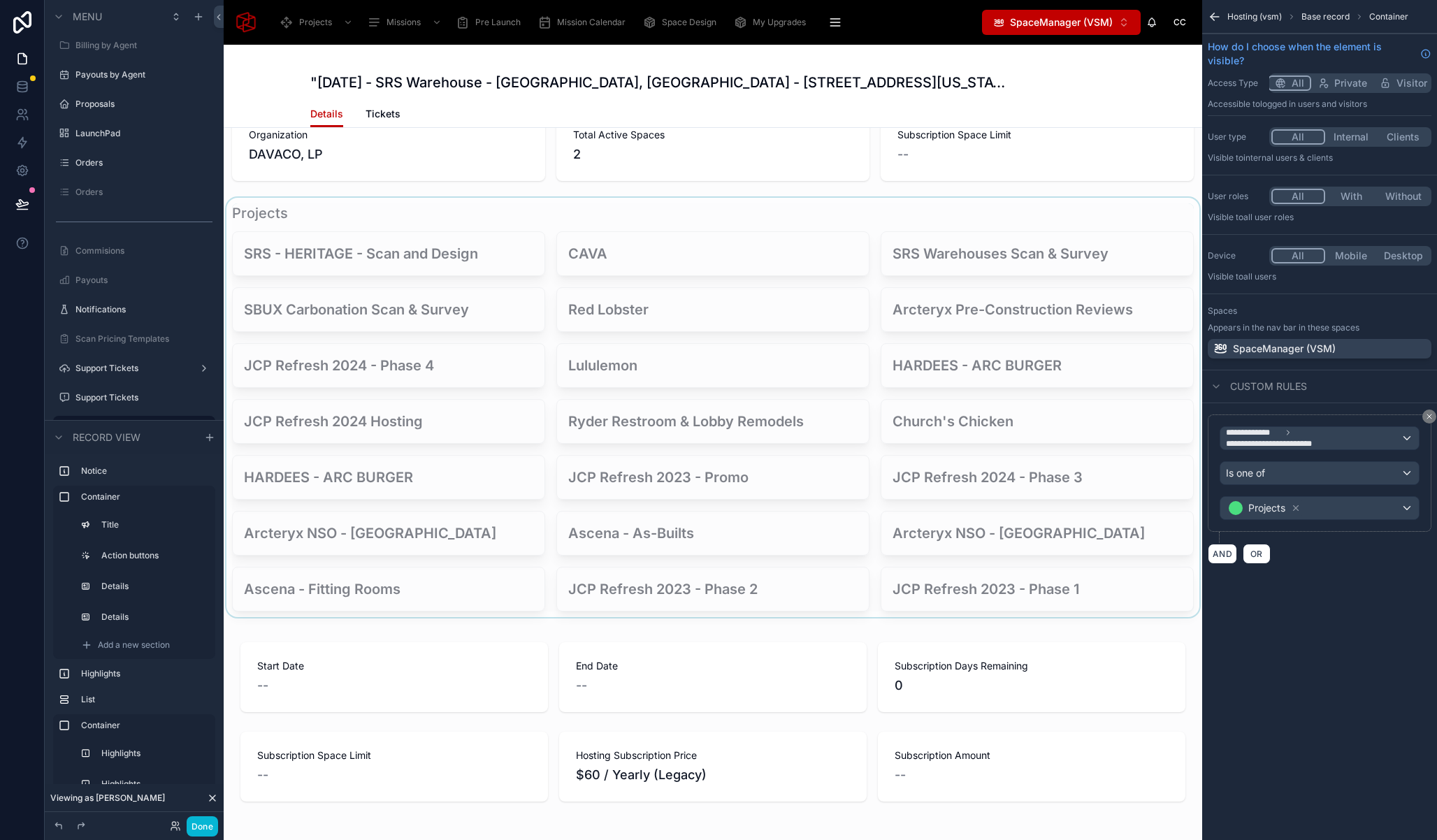
scroll to position [181, 0]
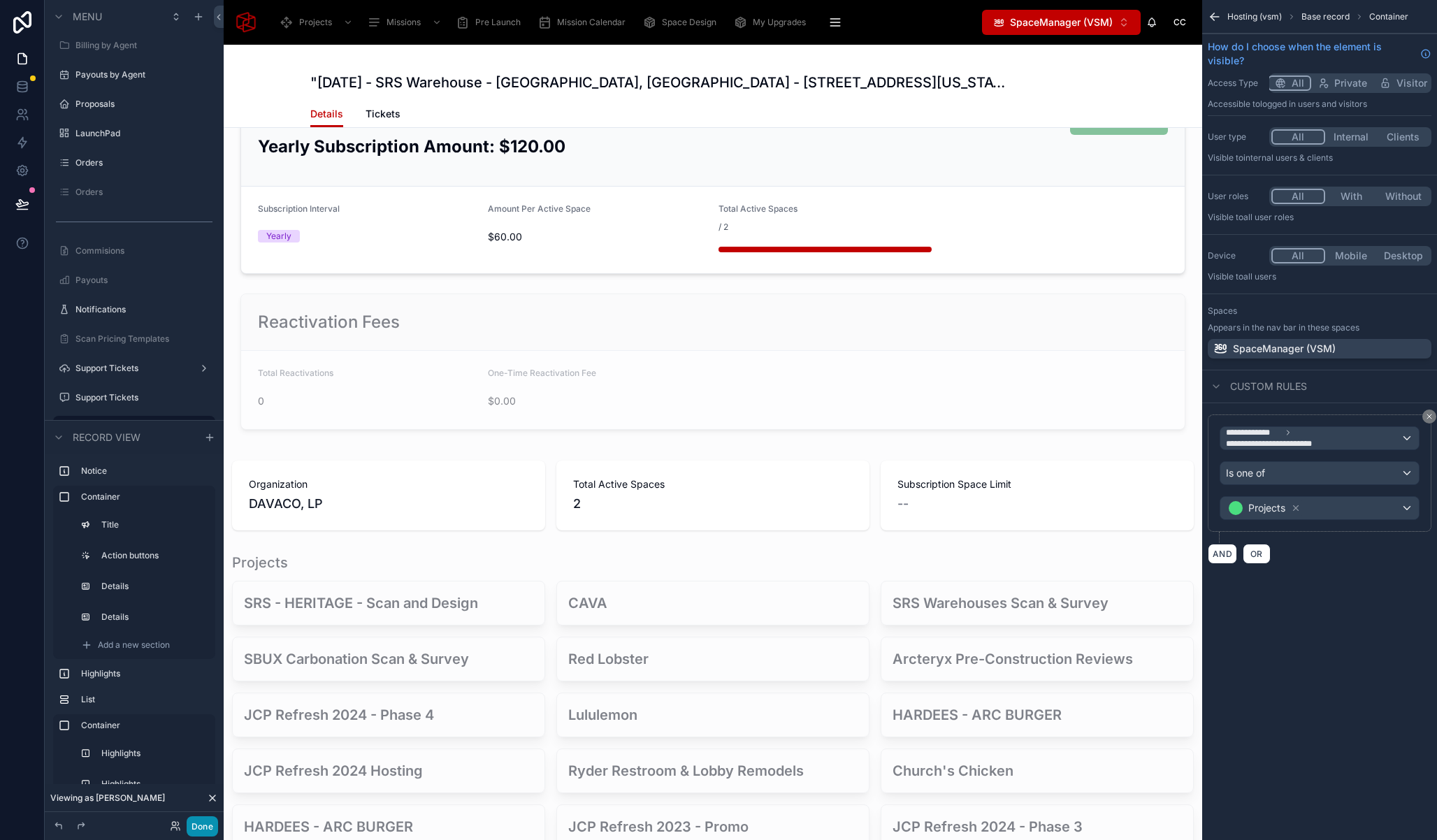
click at [206, 826] on button "Done" at bounding box center [202, 826] width 32 height 20
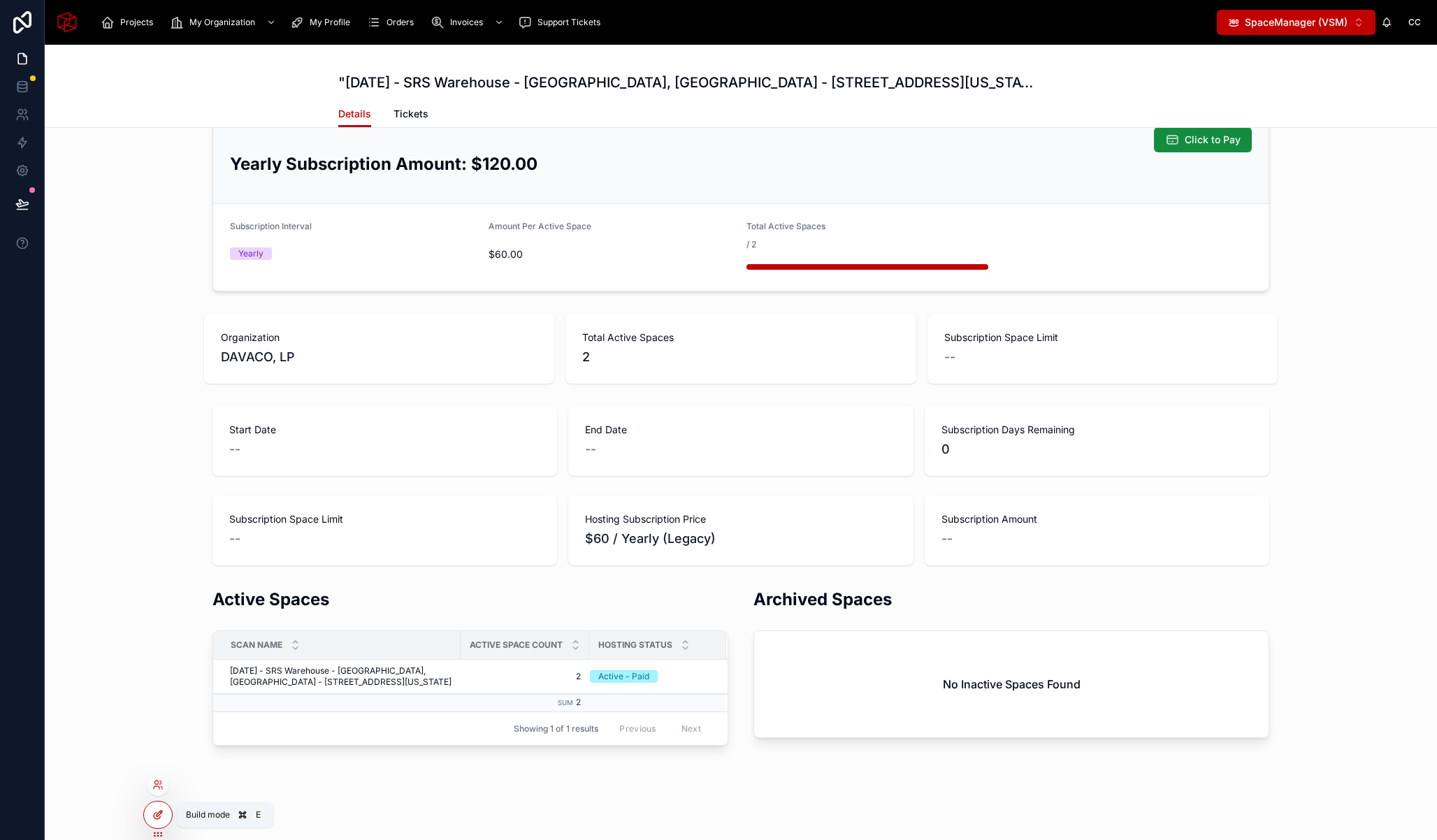
click at [163, 819] on icon at bounding box center [158, 814] width 11 height 11
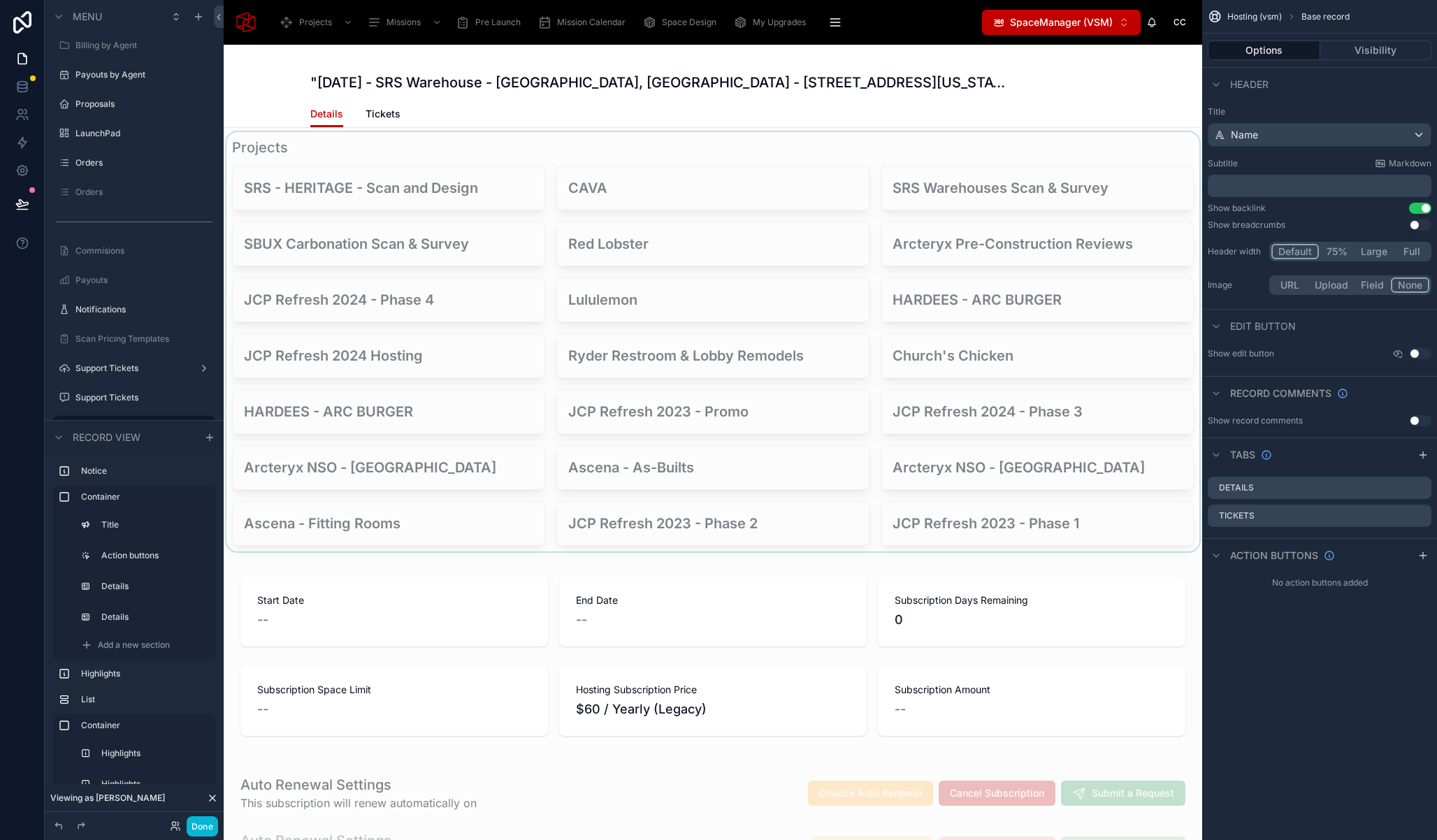
scroll to position [658, 0]
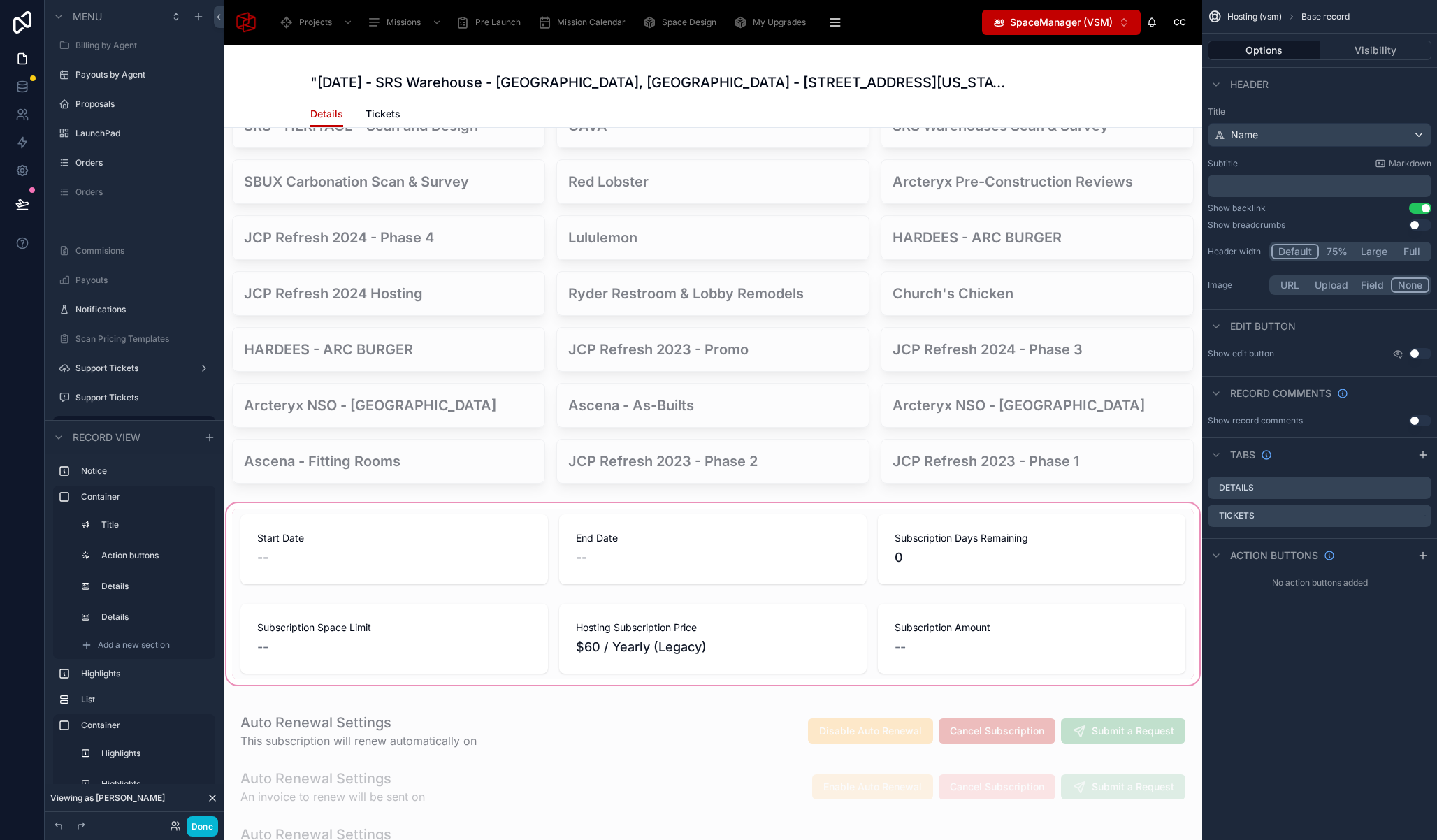
click at [314, 511] on div at bounding box center [712, 594] width 979 height 188
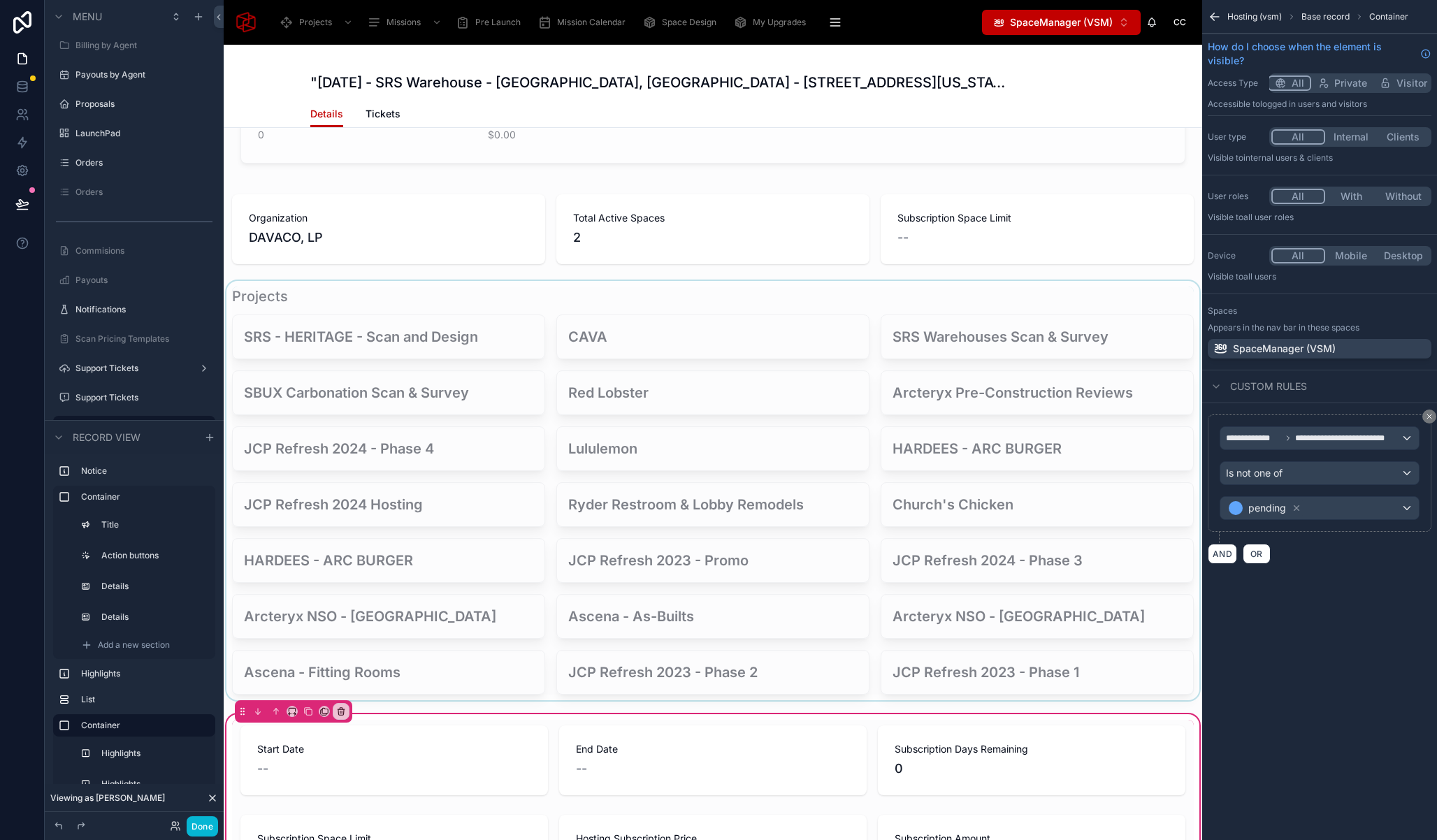
scroll to position [719, 0]
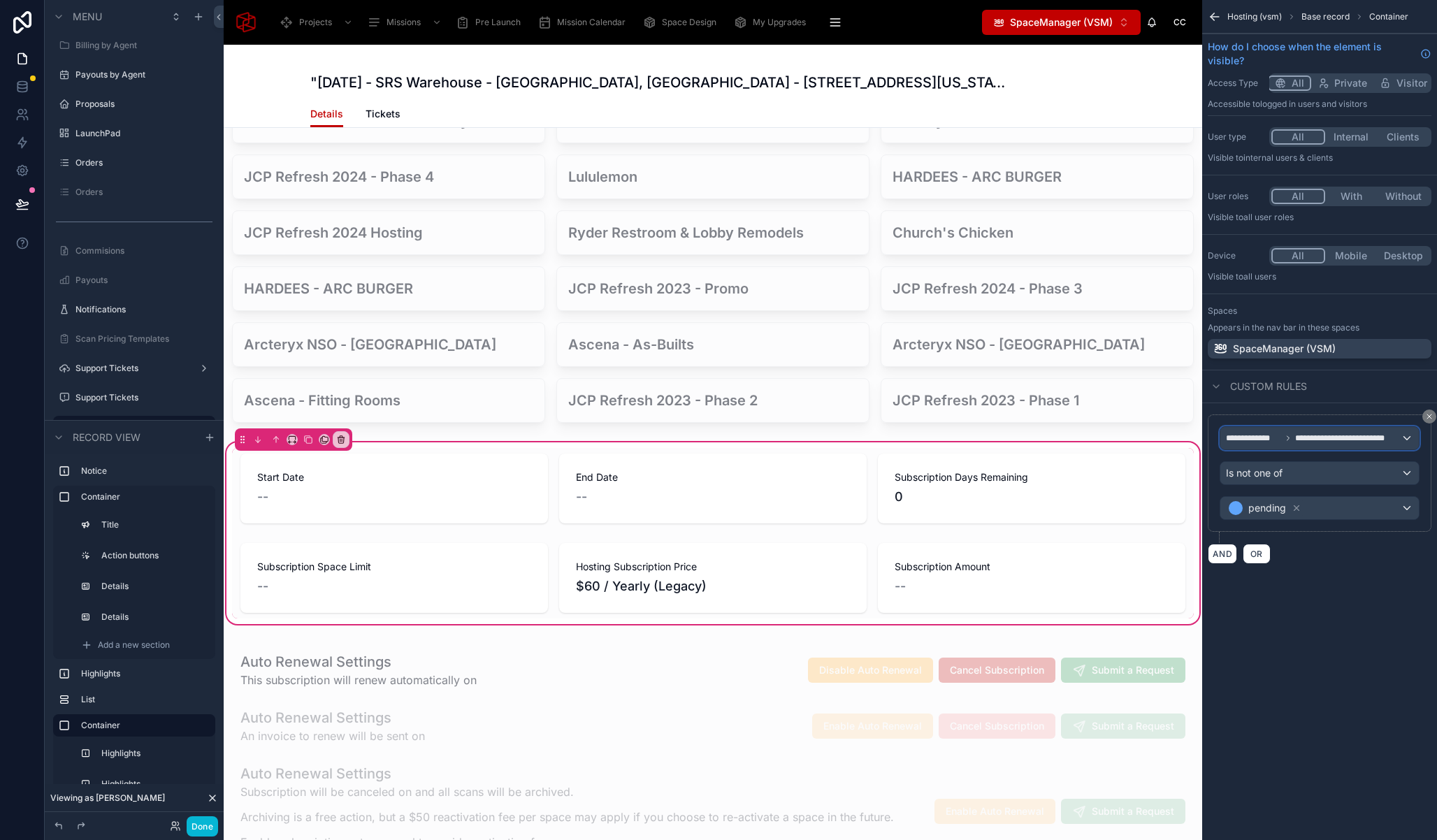
click at [1346, 439] on span "**********" at bounding box center [1346, 438] width 103 height 11
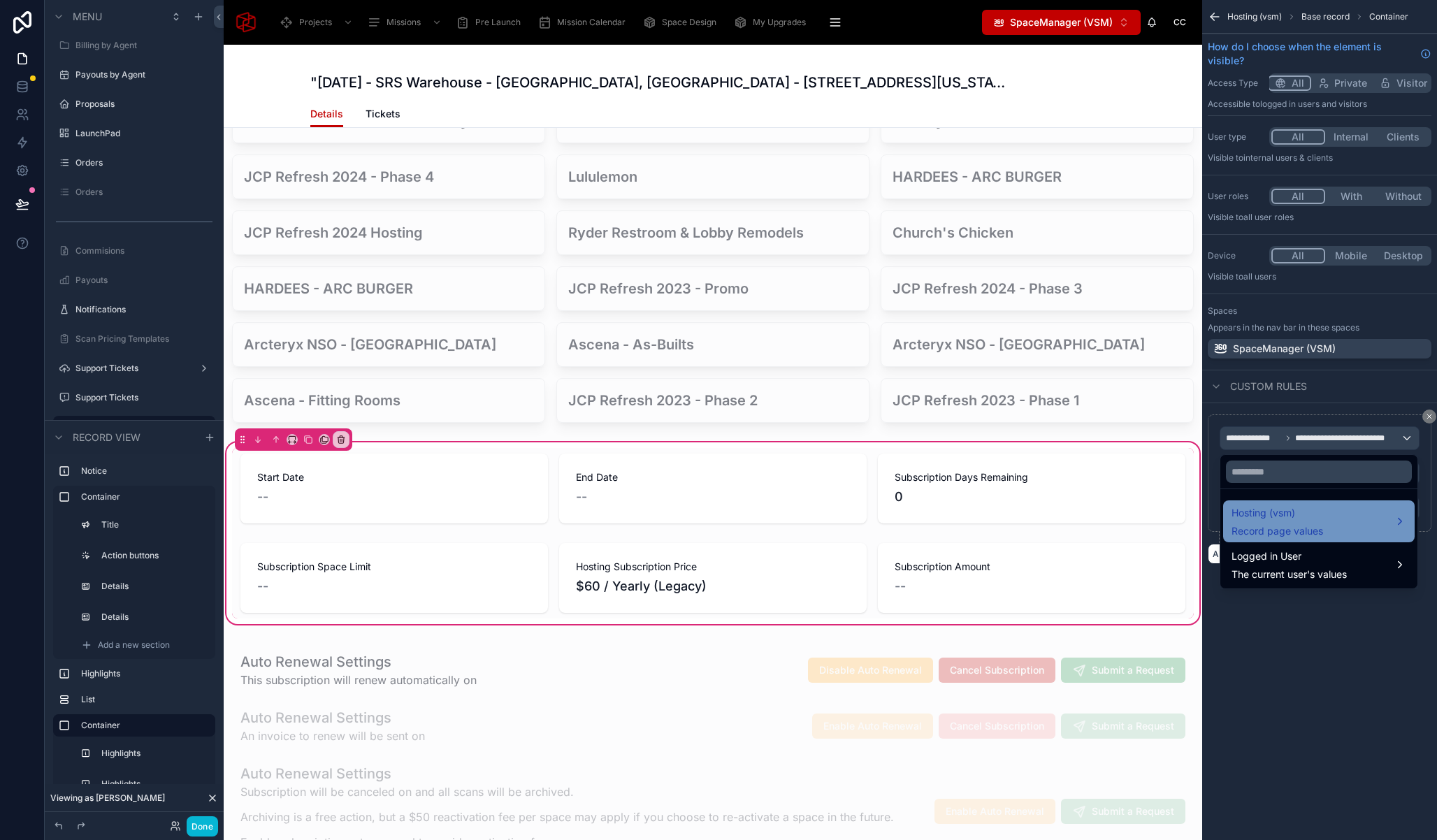
click at [1307, 511] on span "Hosting (vsm)" at bounding box center [1277, 513] width 92 height 16
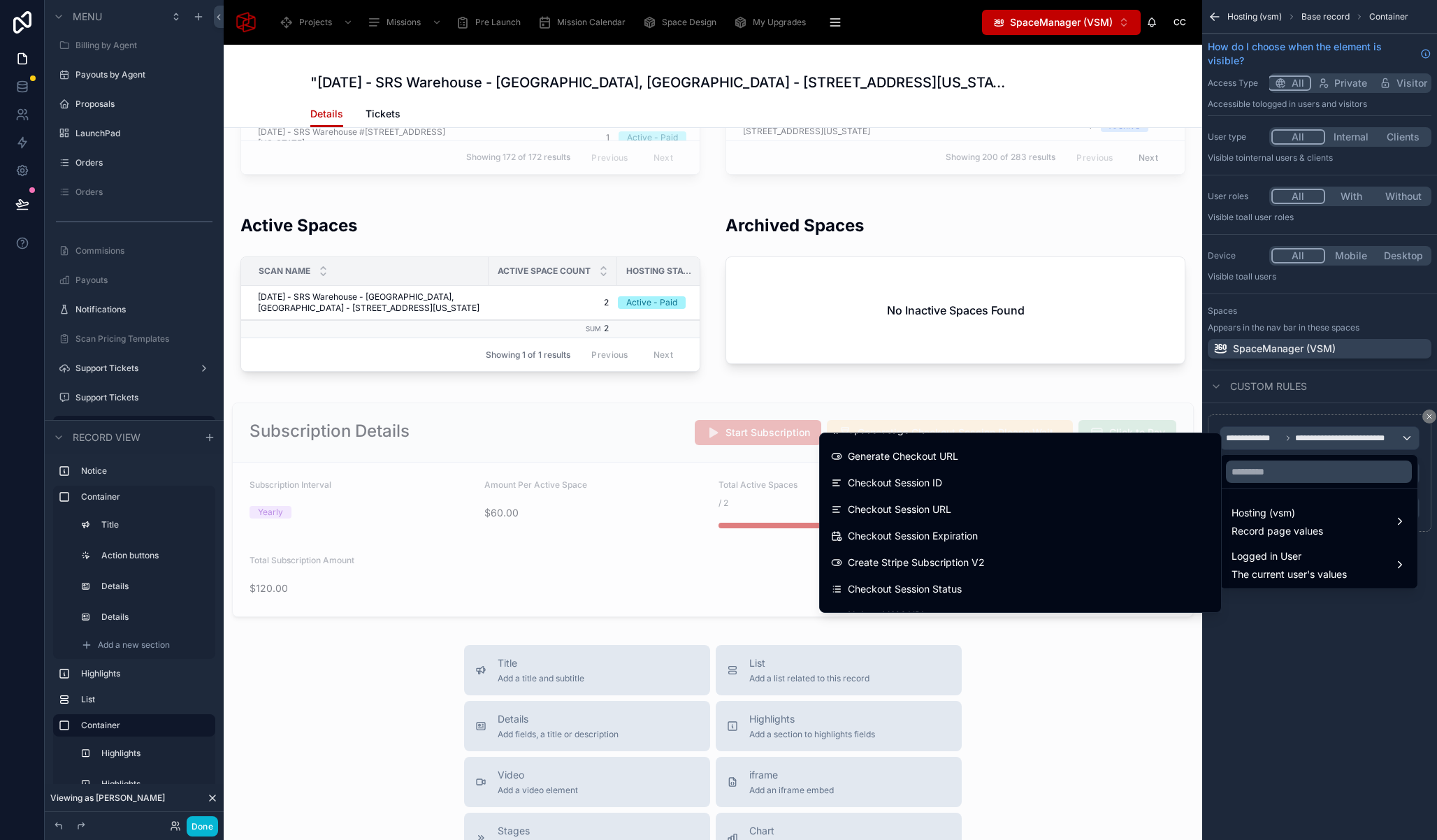
scroll to position [1996, 0]
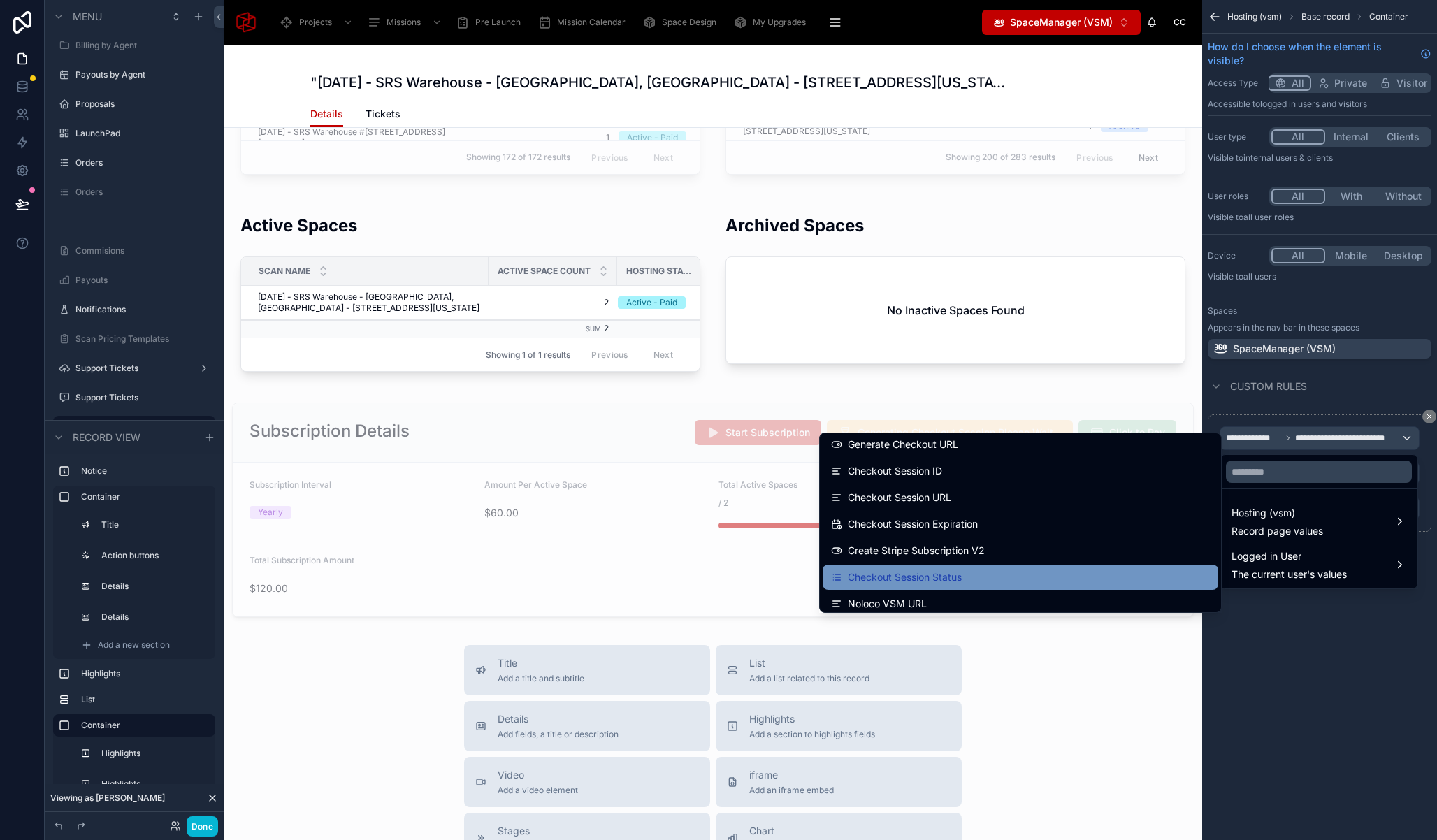
click at [992, 565] on div "Checkout Session Status" at bounding box center [1020, 578] width 395 height 26
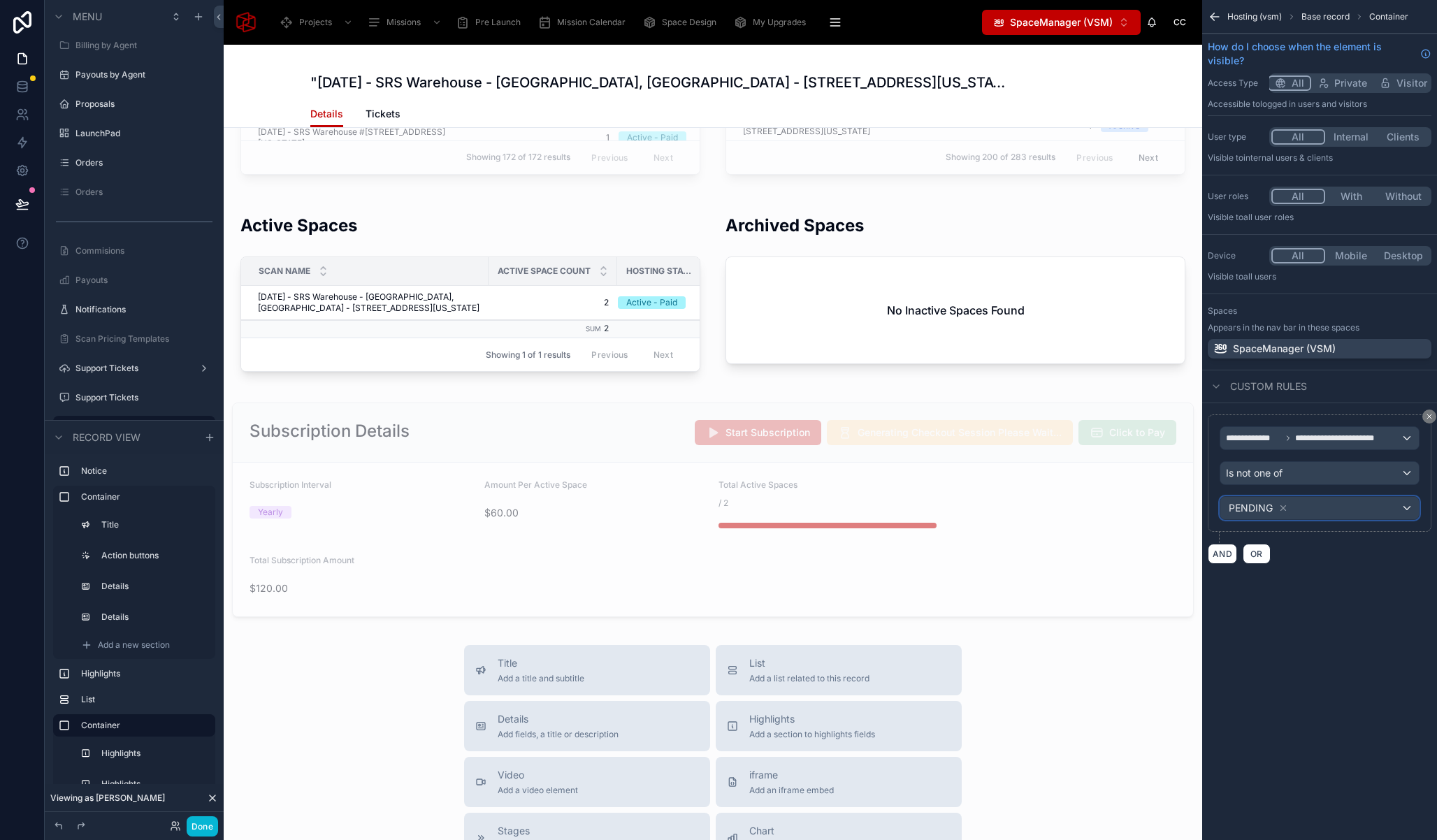
click at [1286, 513] on div "PENDING" at bounding box center [1258, 508] width 62 height 16
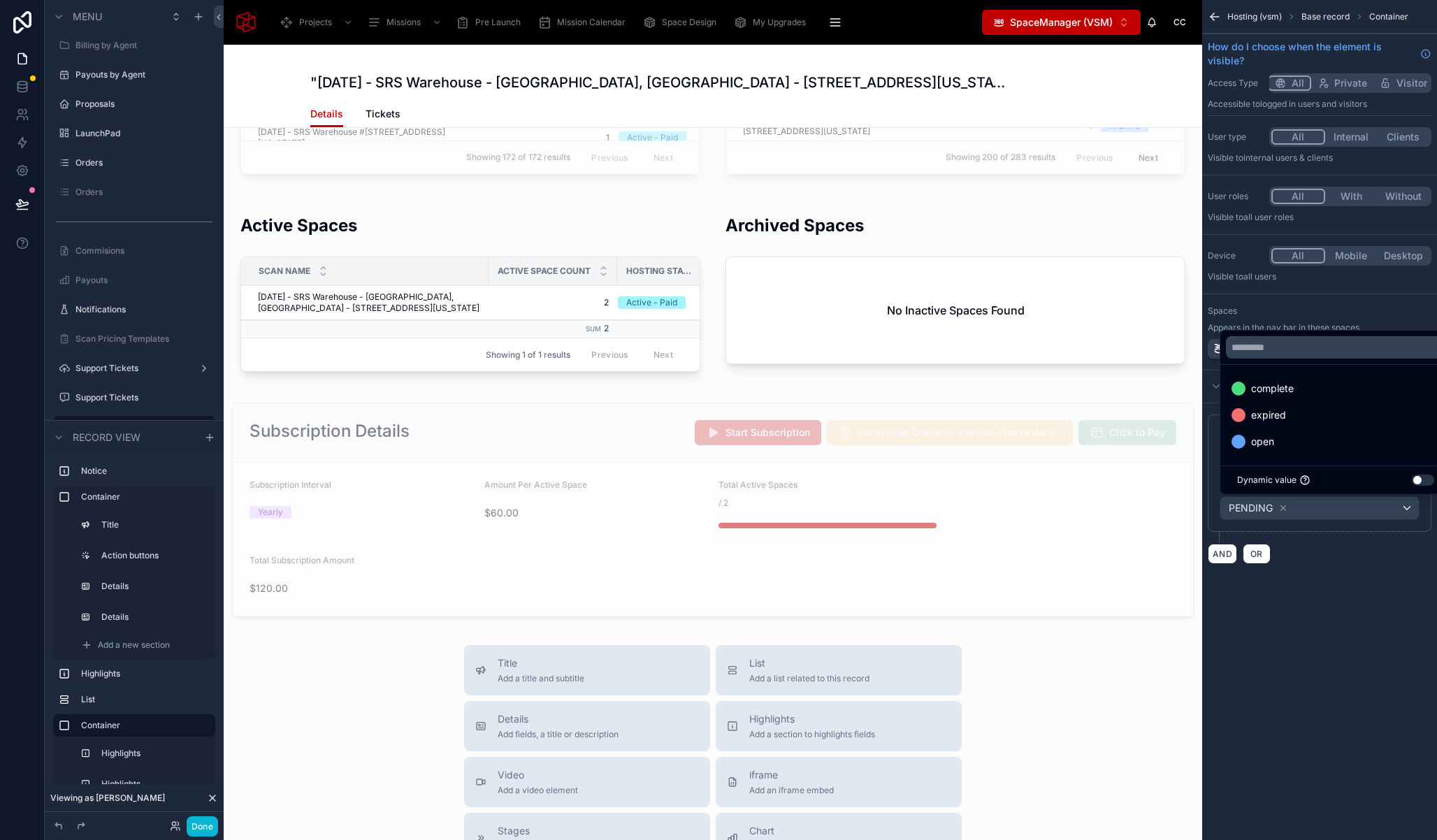
click at [1284, 510] on div "scrollable content" at bounding box center [718, 420] width 1437 height 840
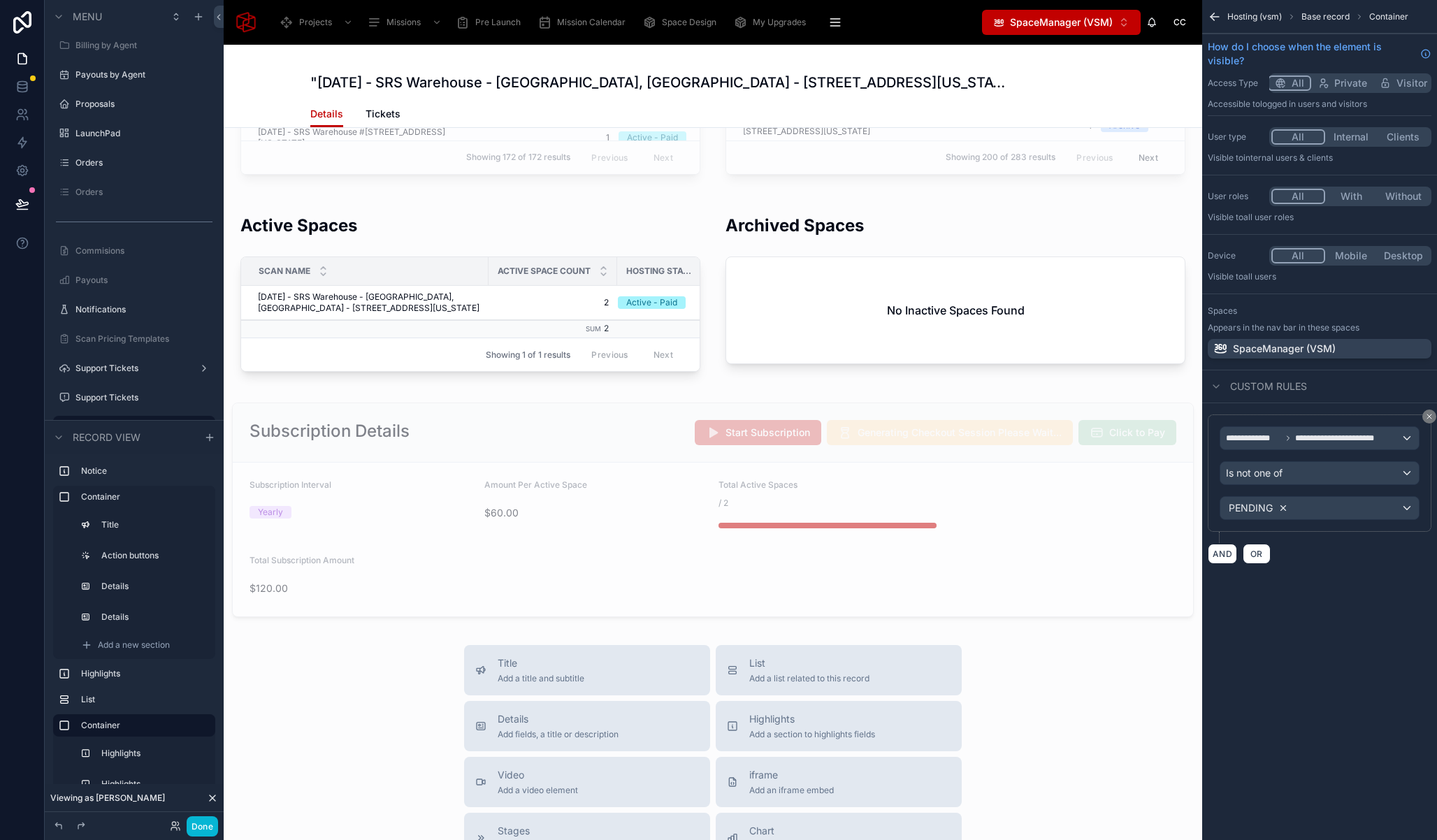
click at [1285, 508] on icon "scrollable content" at bounding box center [1282, 508] width 10 height 10
click at [1281, 508] on div "Value" at bounding box center [1319, 508] width 199 height 22
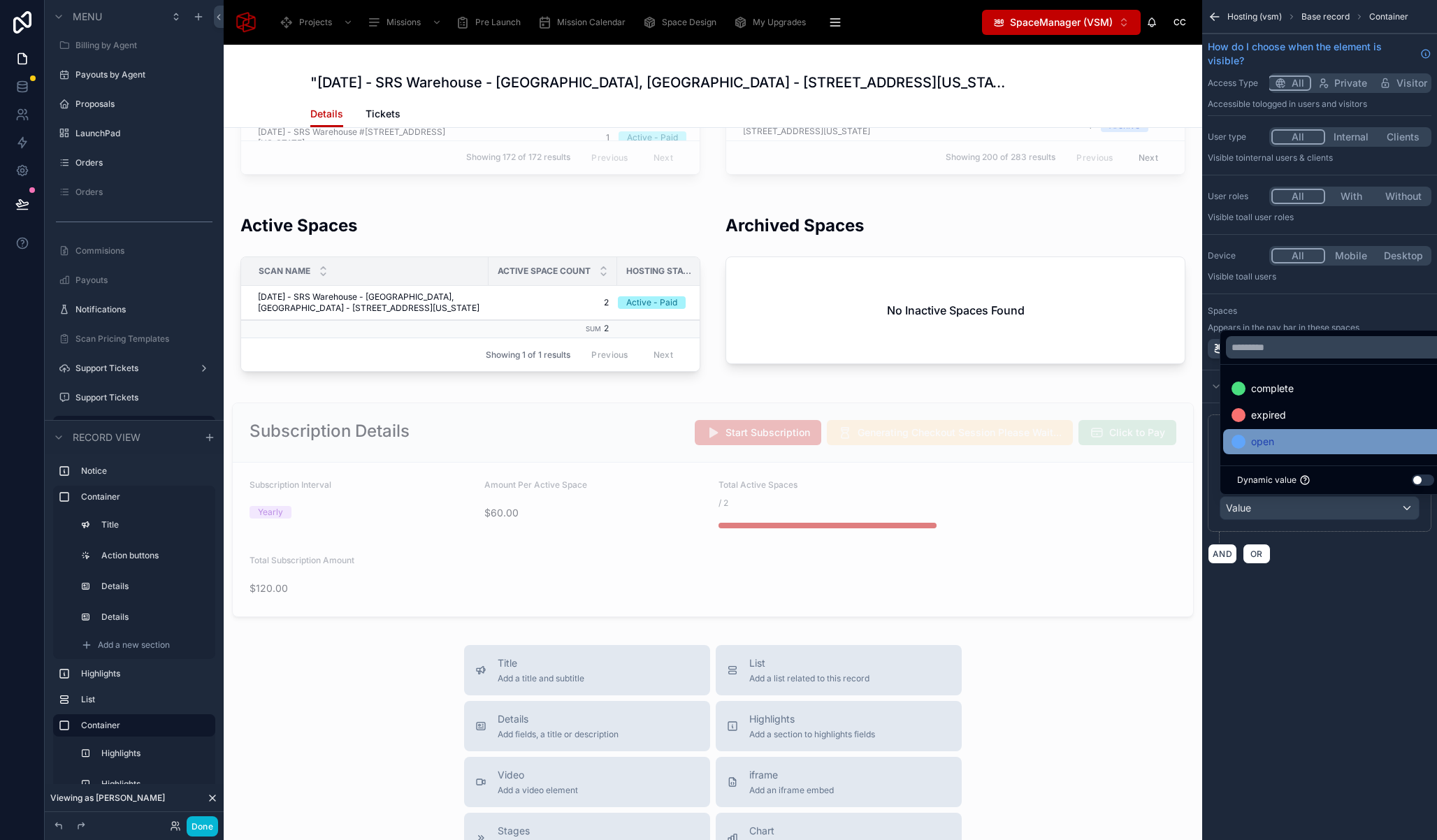
click at [1266, 448] on span "open" at bounding box center [1262, 442] width 23 height 16
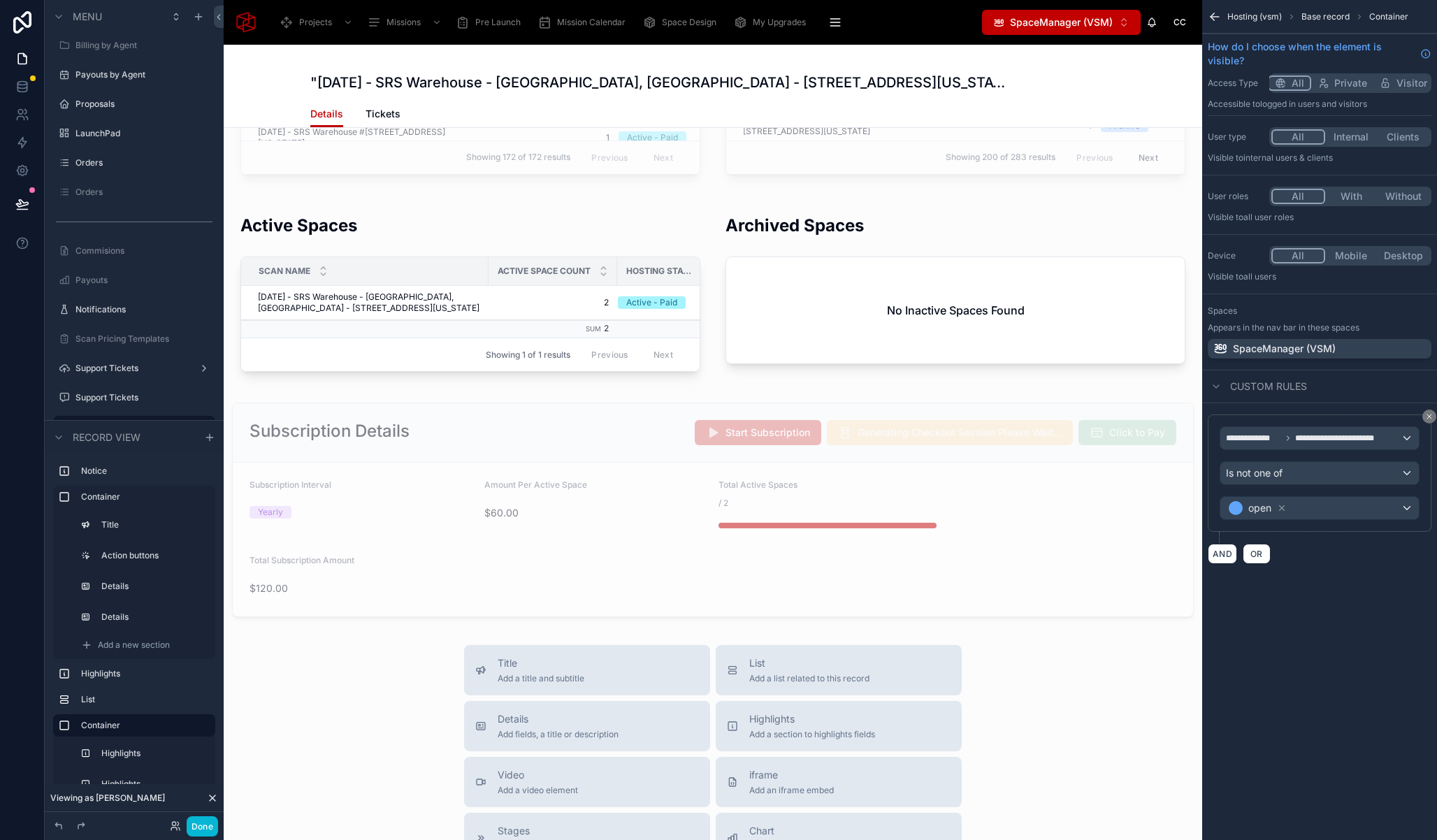
click at [1316, 637] on div "**********" at bounding box center [1319, 420] width 235 height 840
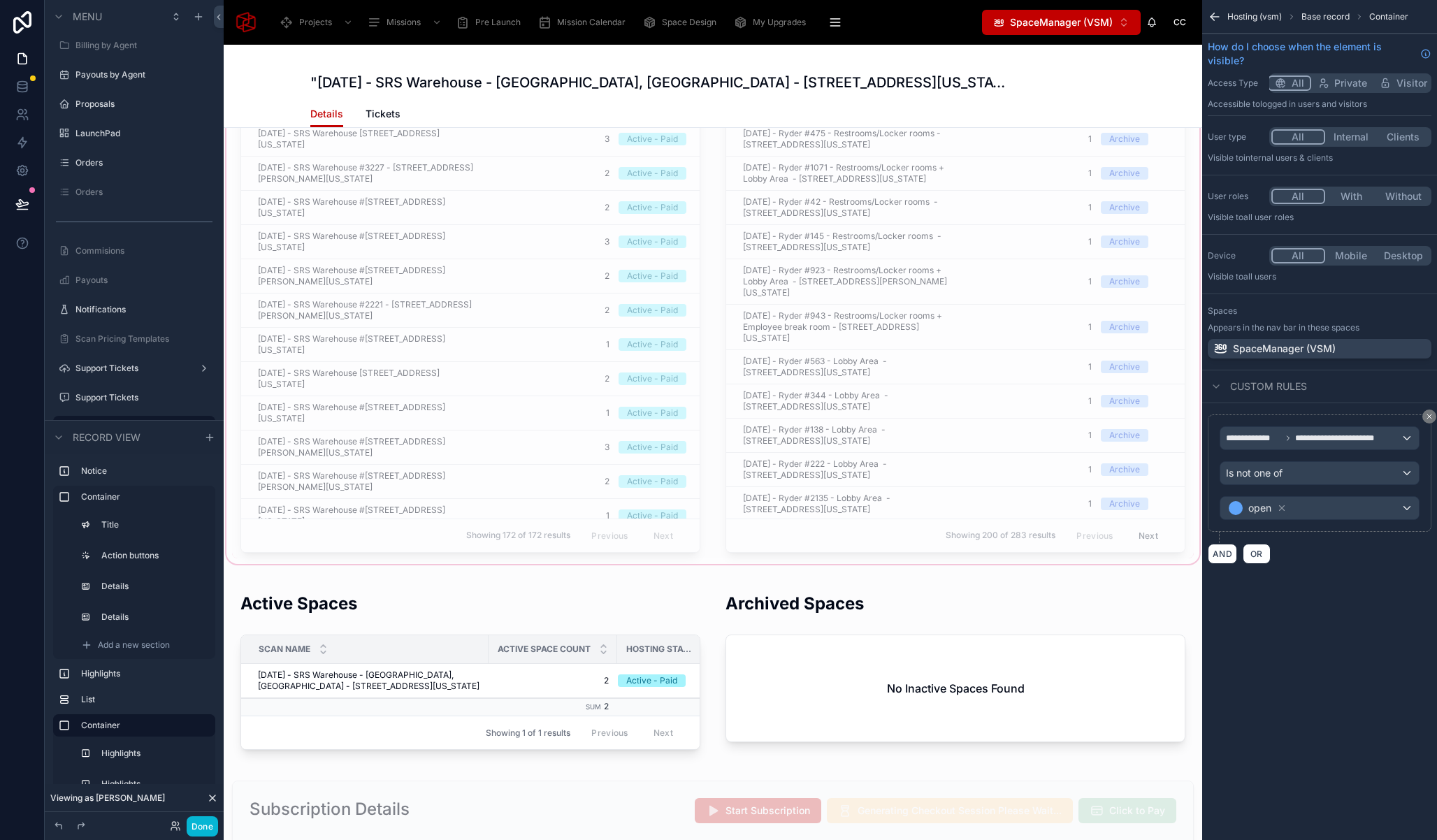
scroll to position [2275, 0]
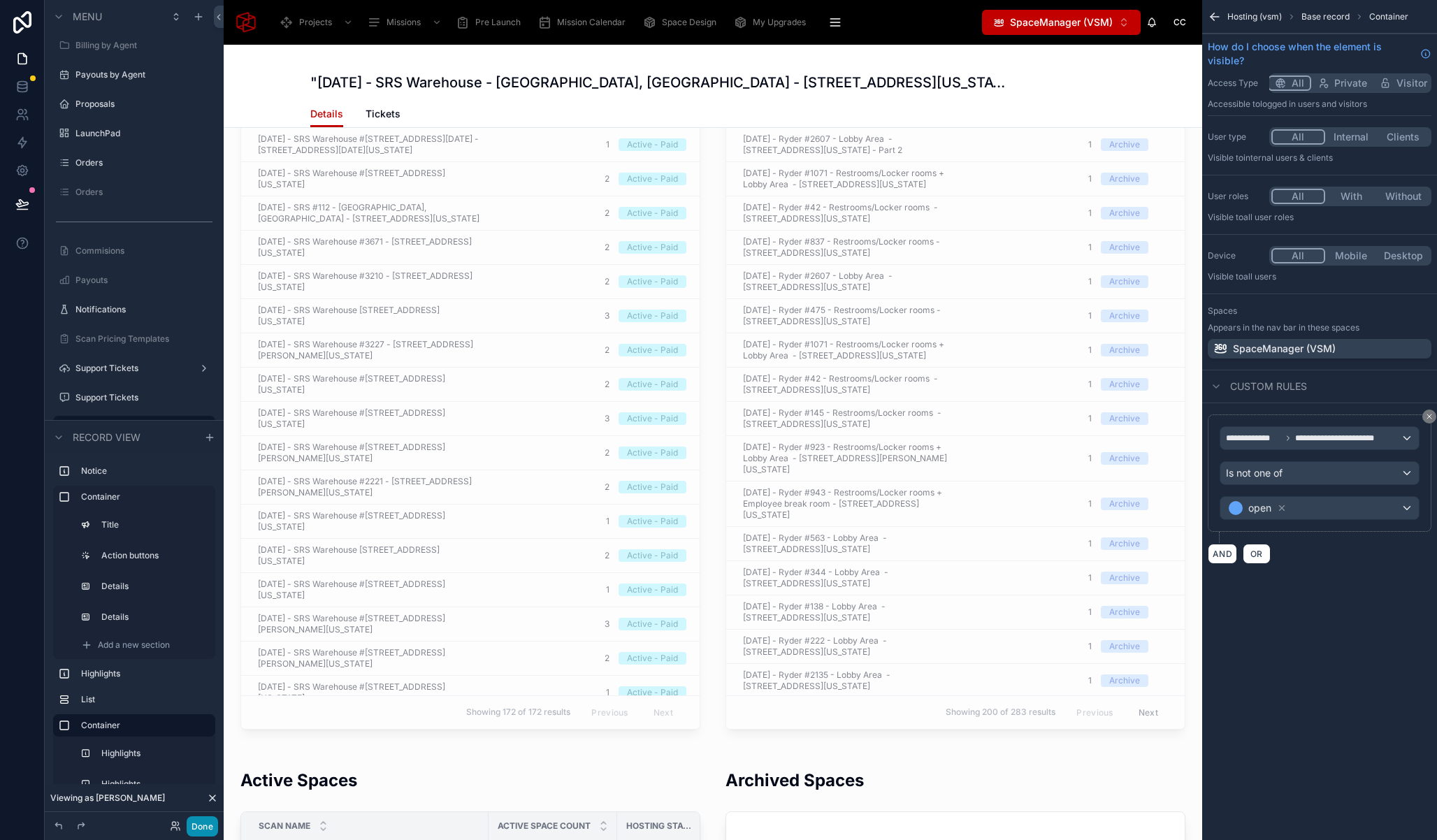
click at [194, 826] on button "Done" at bounding box center [202, 826] width 32 height 20
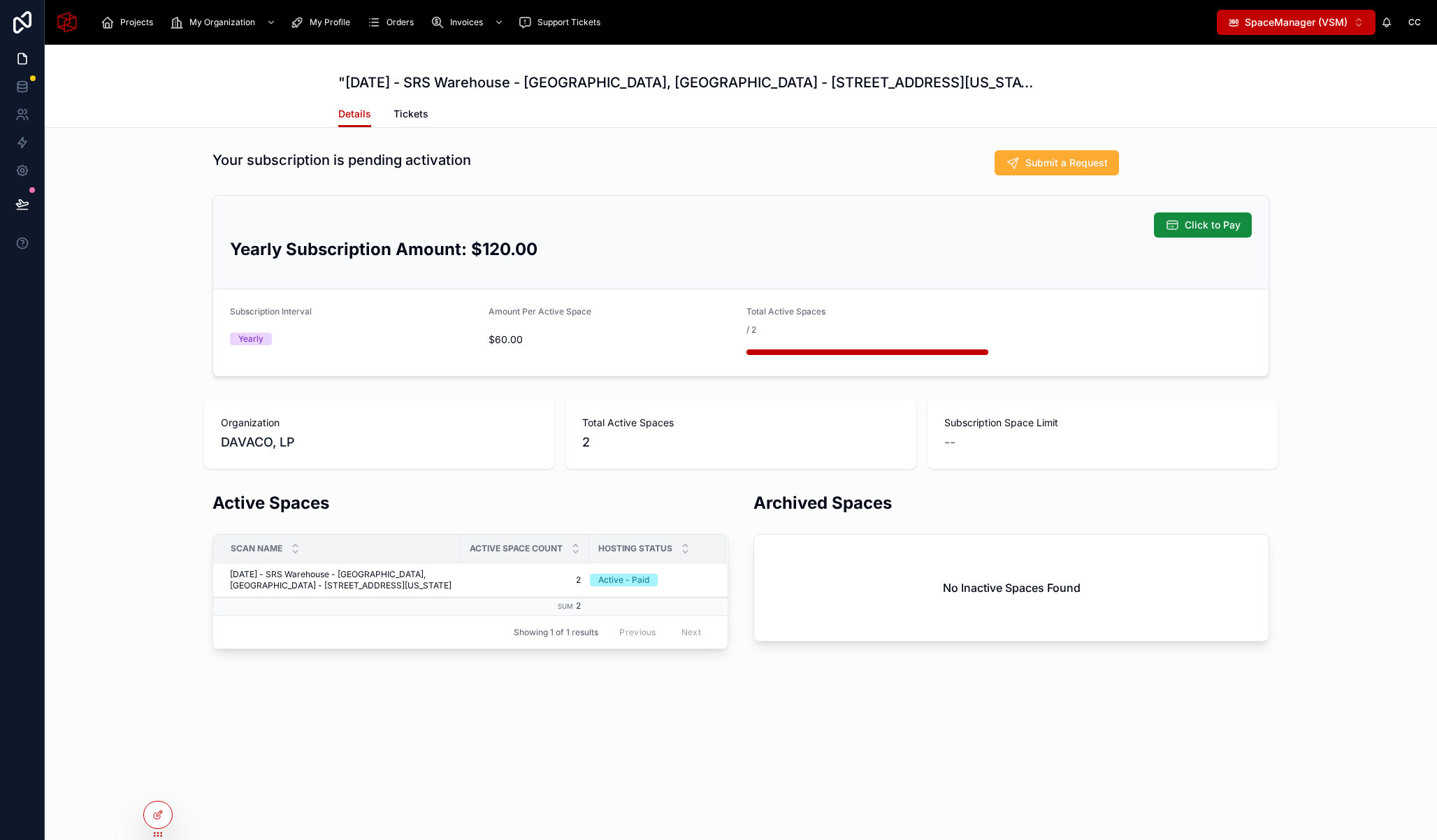
scroll to position [0, 0]
click at [1227, 229] on span "Click to Pay" at bounding box center [1212, 225] width 56 height 14
click at [102, 366] on div "Your subscription is pending activation Submit a Request Click to Pay Yearly Su…" at bounding box center [741, 263] width 1392 height 238
click at [1361, 208] on div "Your subscription is pending activation Submit a Request Click to Pay Yearly Su…" at bounding box center [741, 263] width 1392 height 238
drag, startPoint x: 130, startPoint y: 187, endPoint x: 166, endPoint y: 189, distance: 36.1
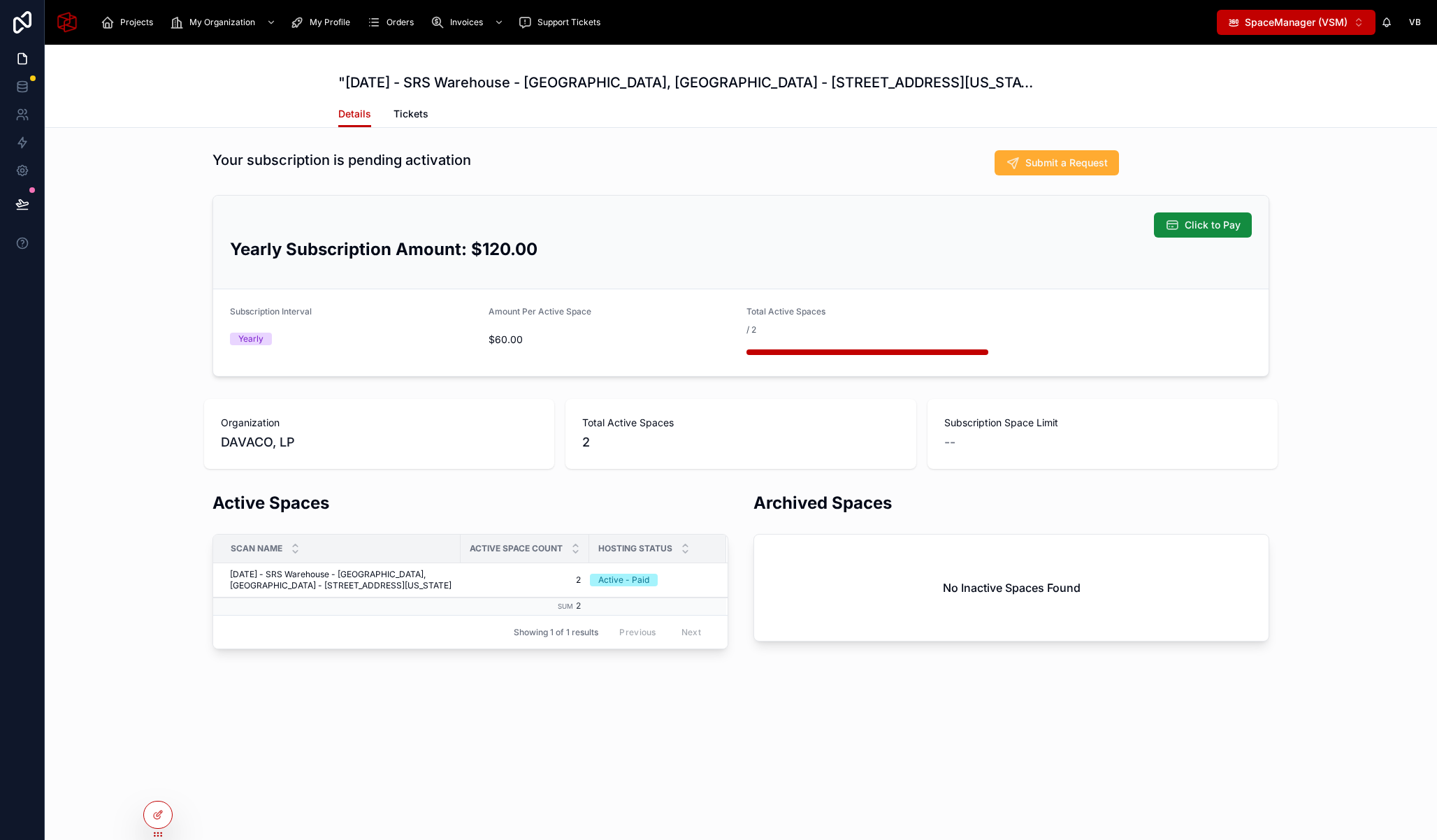
click at [130, 187] on div "Your subscription is pending activation Submit a Request Click to Pay Yearly Su…" at bounding box center [741, 263] width 1392 height 238
click at [160, 260] on div "Your subscription is pending activation Submit a Request Click to Pay Yearly Su…" at bounding box center [741, 263] width 1392 height 238
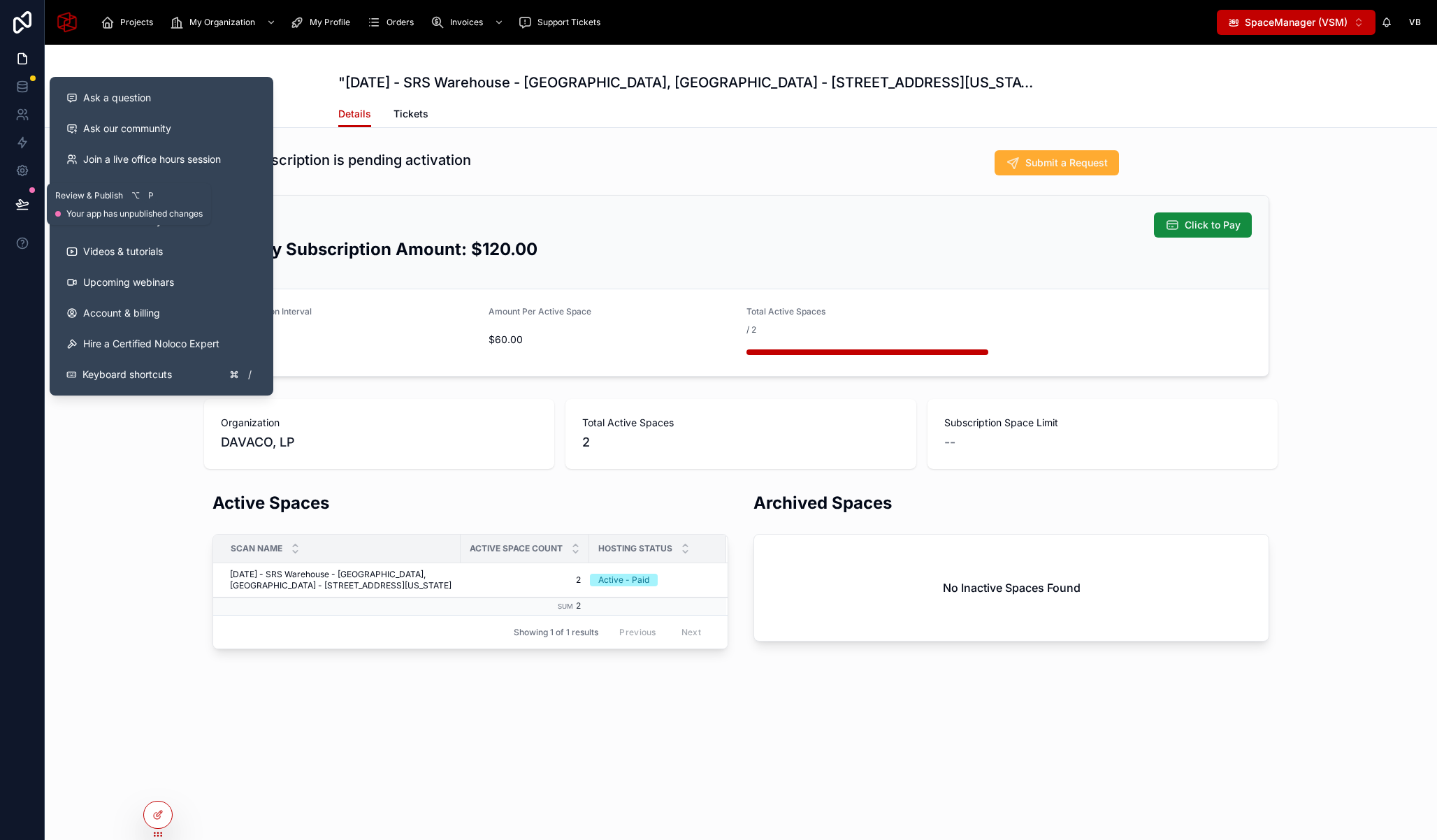
click at [16, 202] on icon at bounding box center [22, 204] width 14 height 14
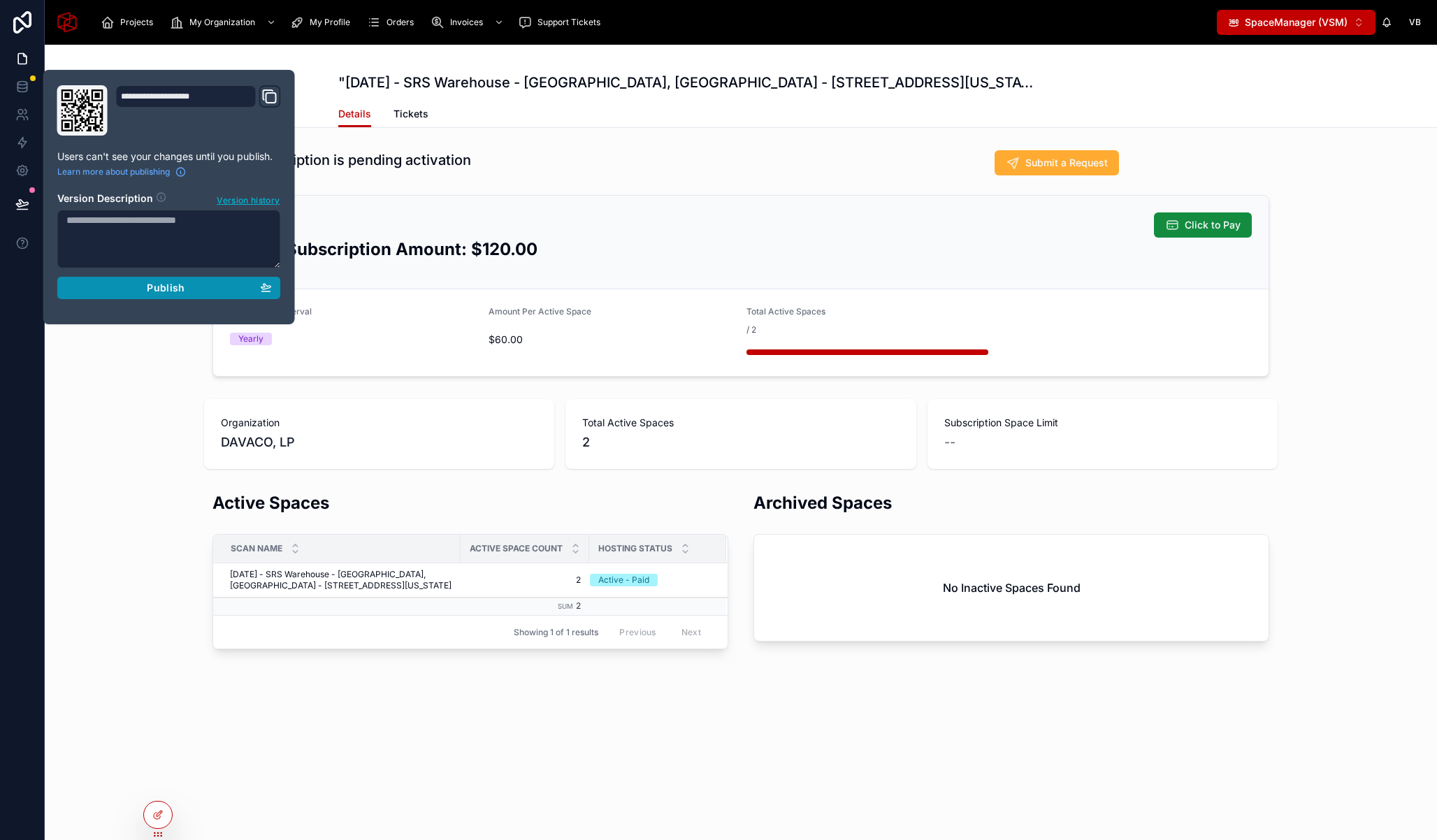
click at [136, 291] on div "Publish" at bounding box center [170, 288] width 206 height 13
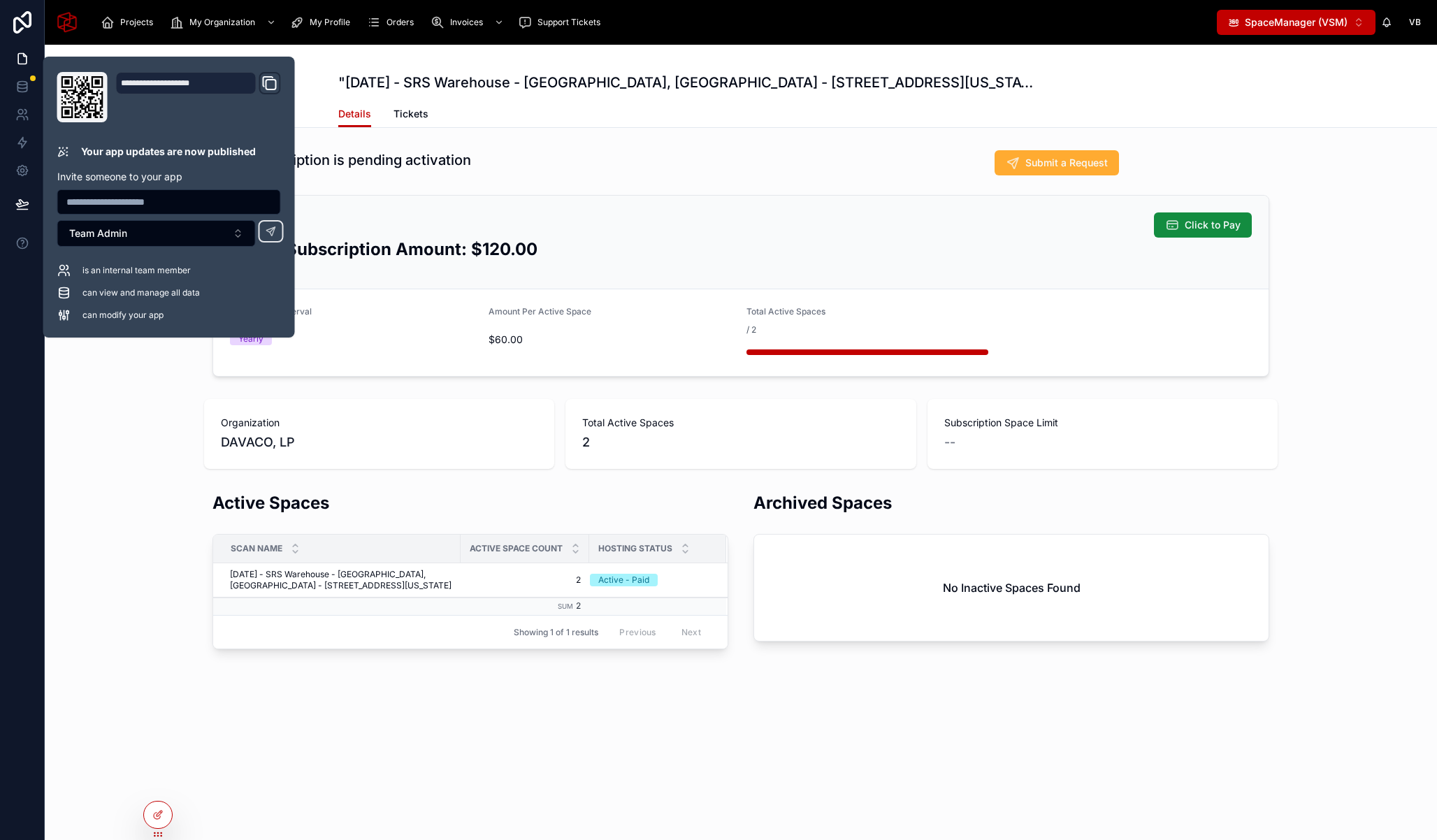
click at [164, 427] on div "Organization DAVACO, LP Total Active Spaces 2 Subscription Space Limit --" at bounding box center [741, 434] width 1392 height 81
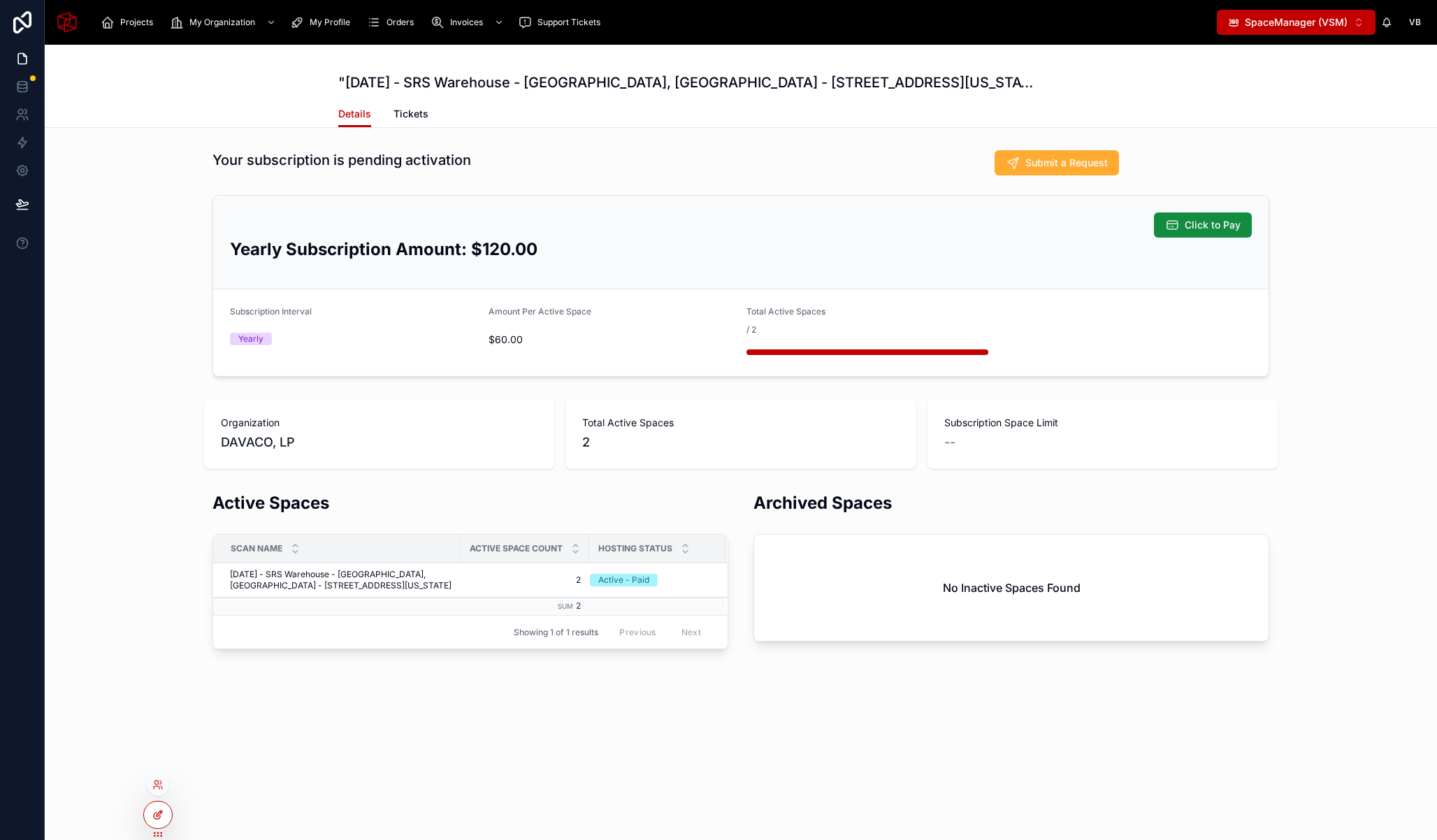
click at [157, 815] on icon at bounding box center [159, 813] width 5 height 5
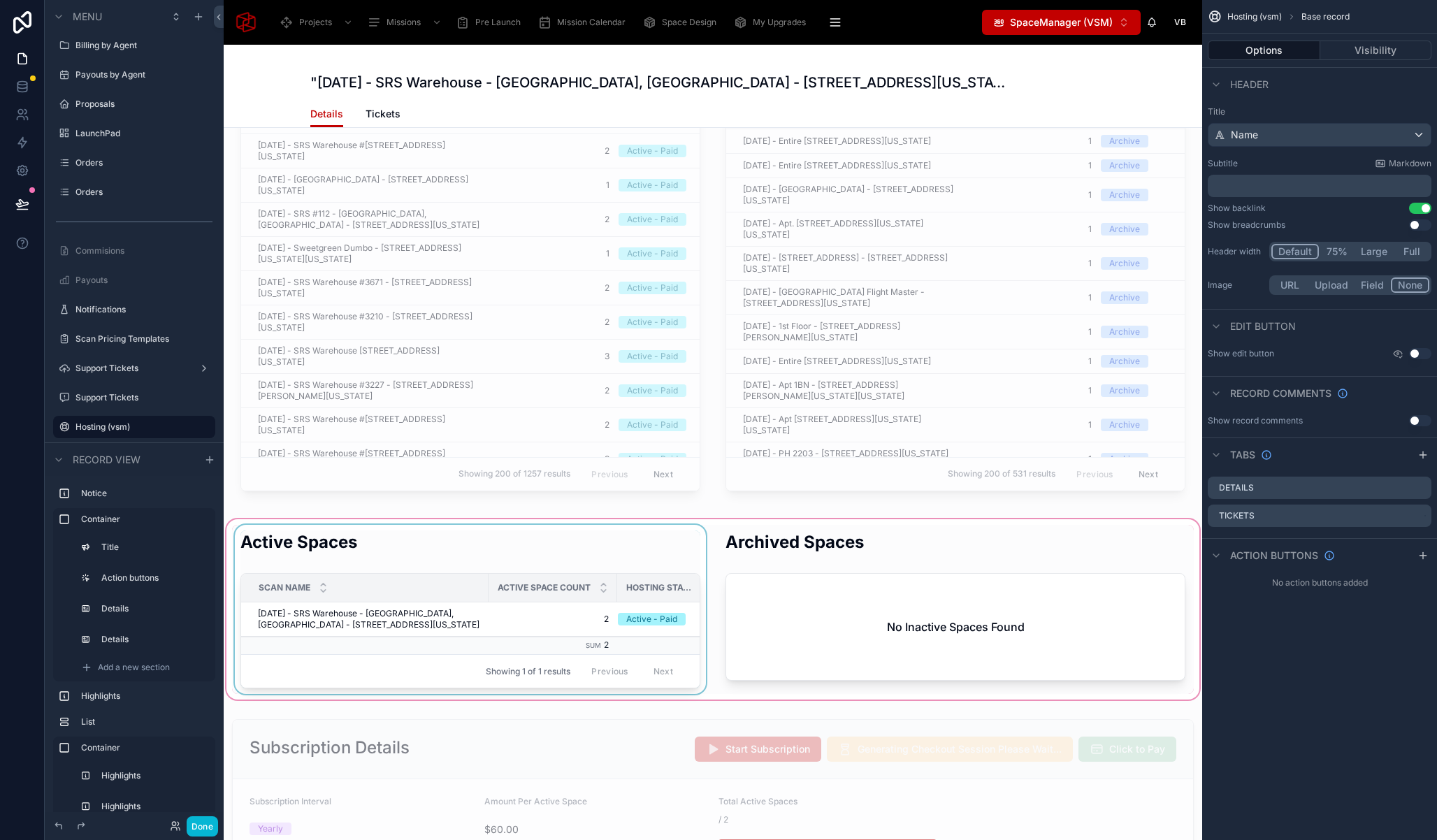
scroll to position [4201, 0]
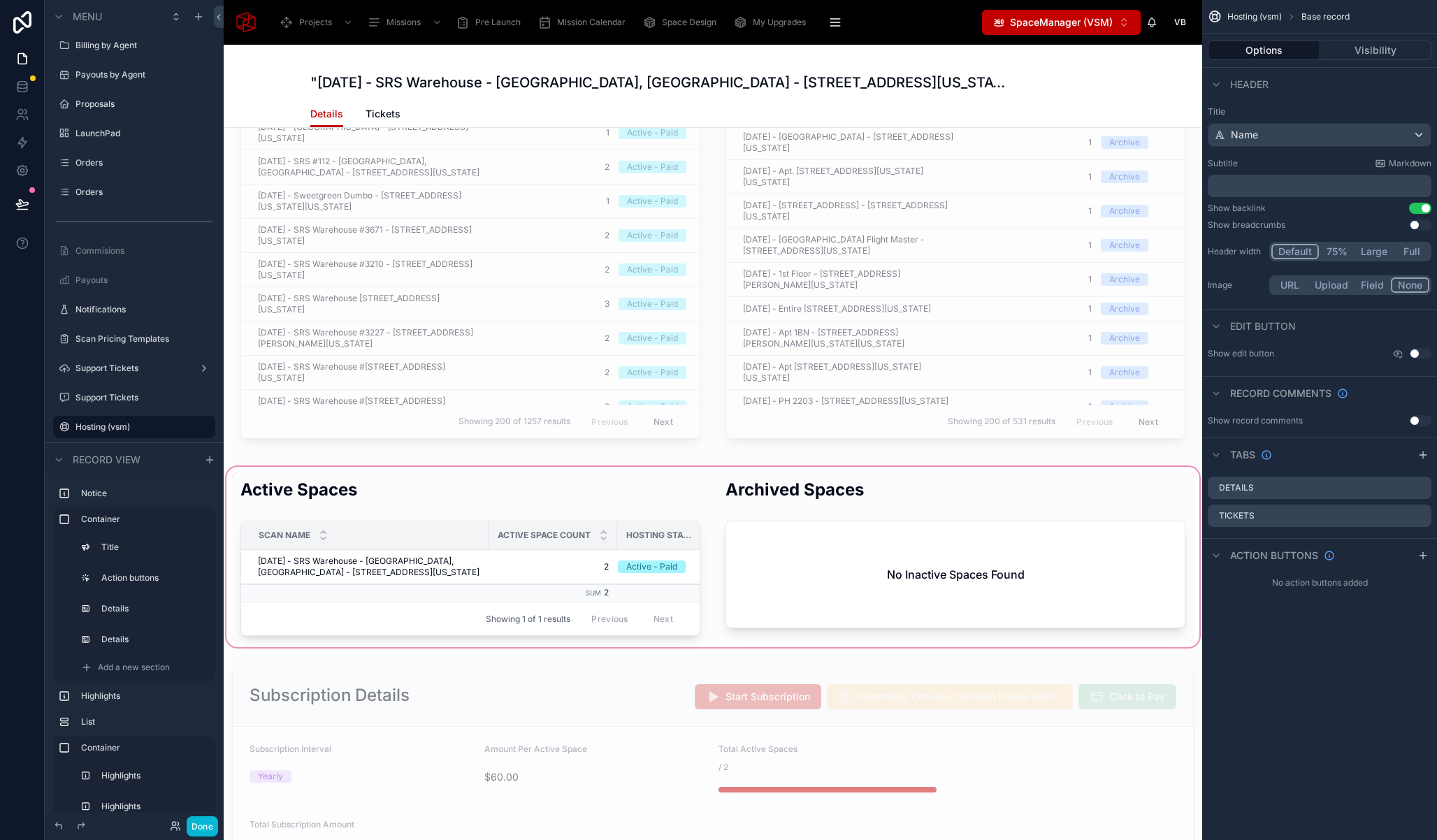
click at [472, 465] on div at bounding box center [712, 557] width 979 height 186
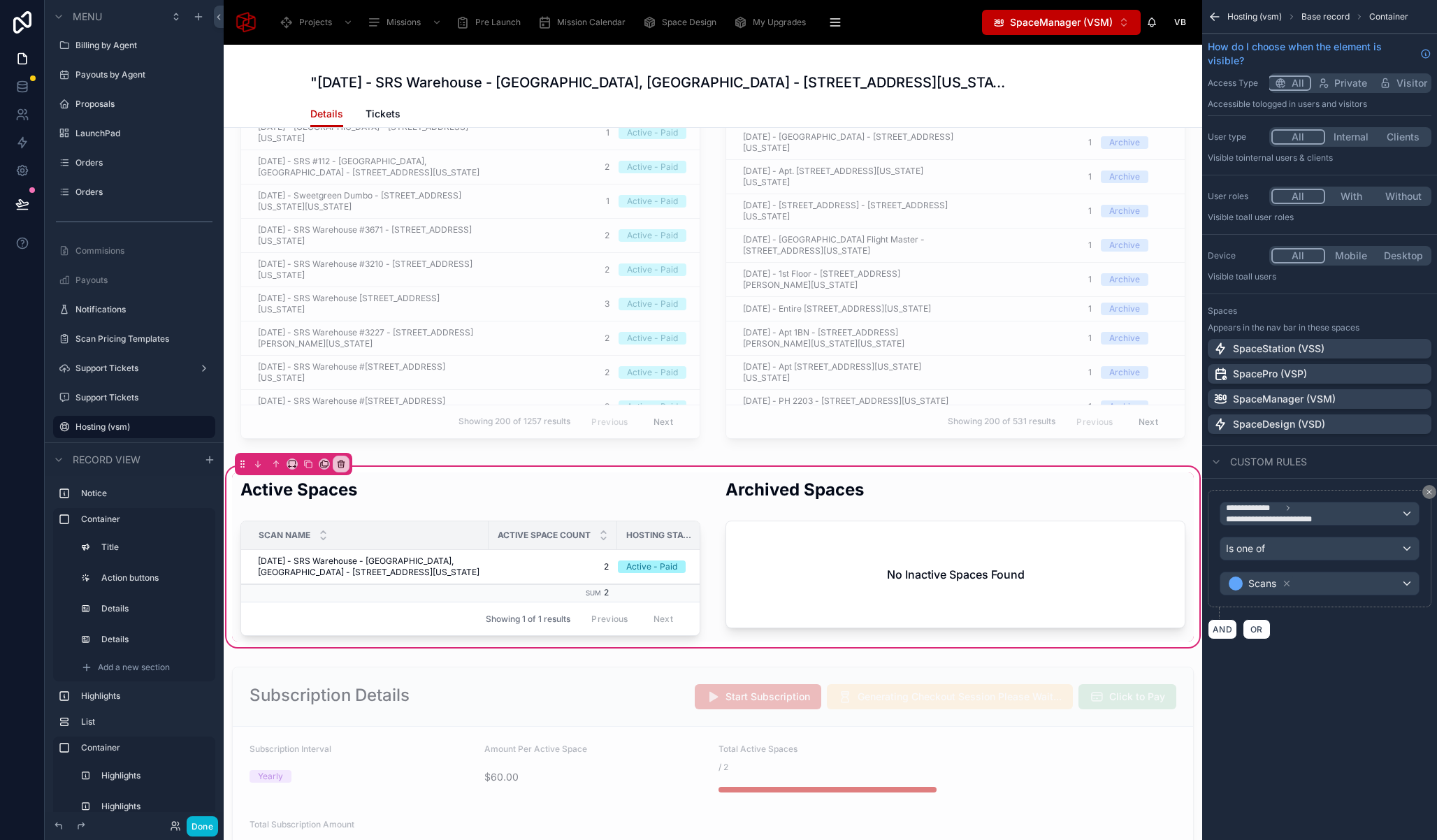
click at [470, 473] on div at bounding box center [470, 557] width 477 height 170
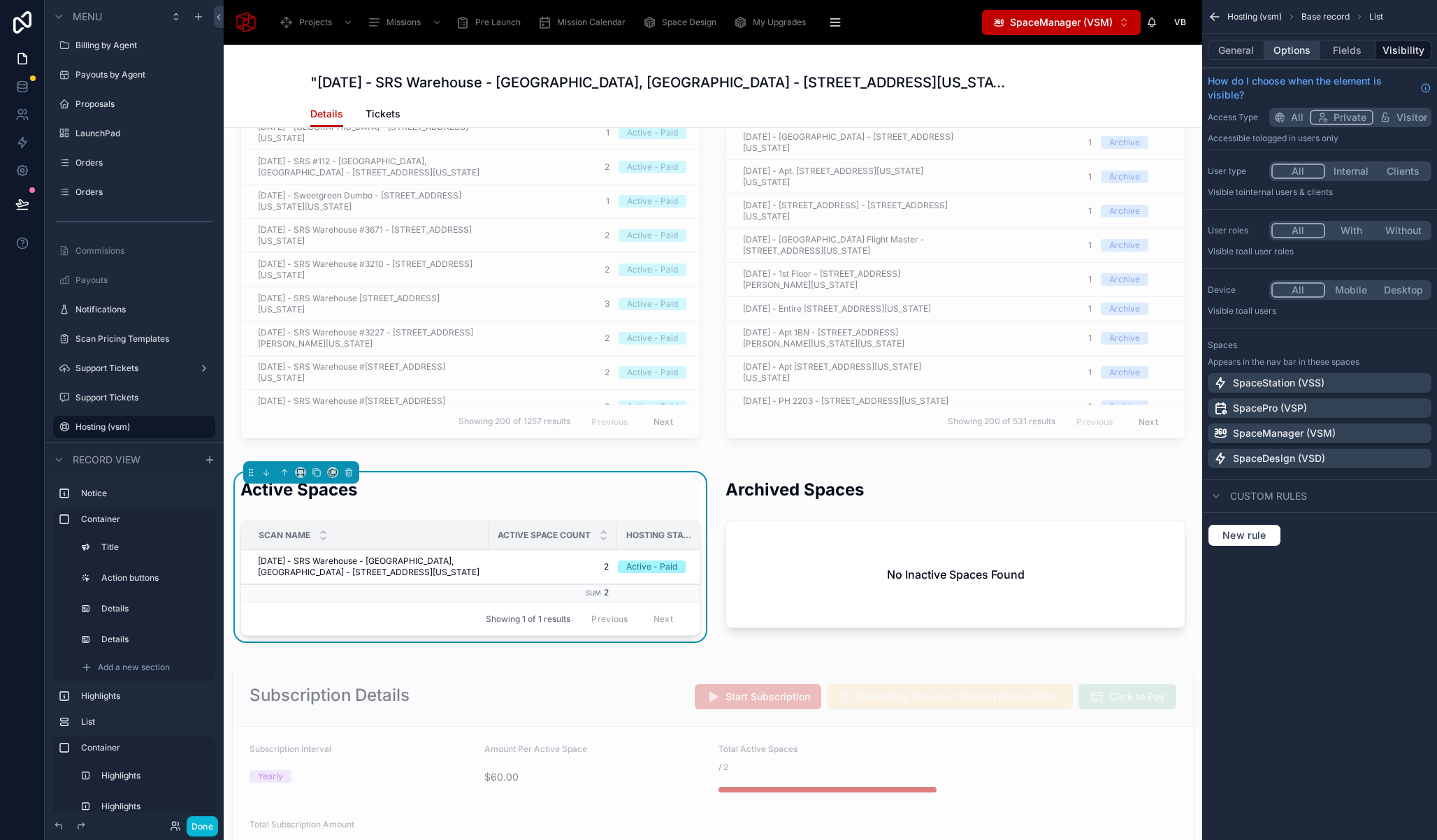
click at [1306, 49] on button "Options" at bounding box center [1292, 50] width 56 height 20
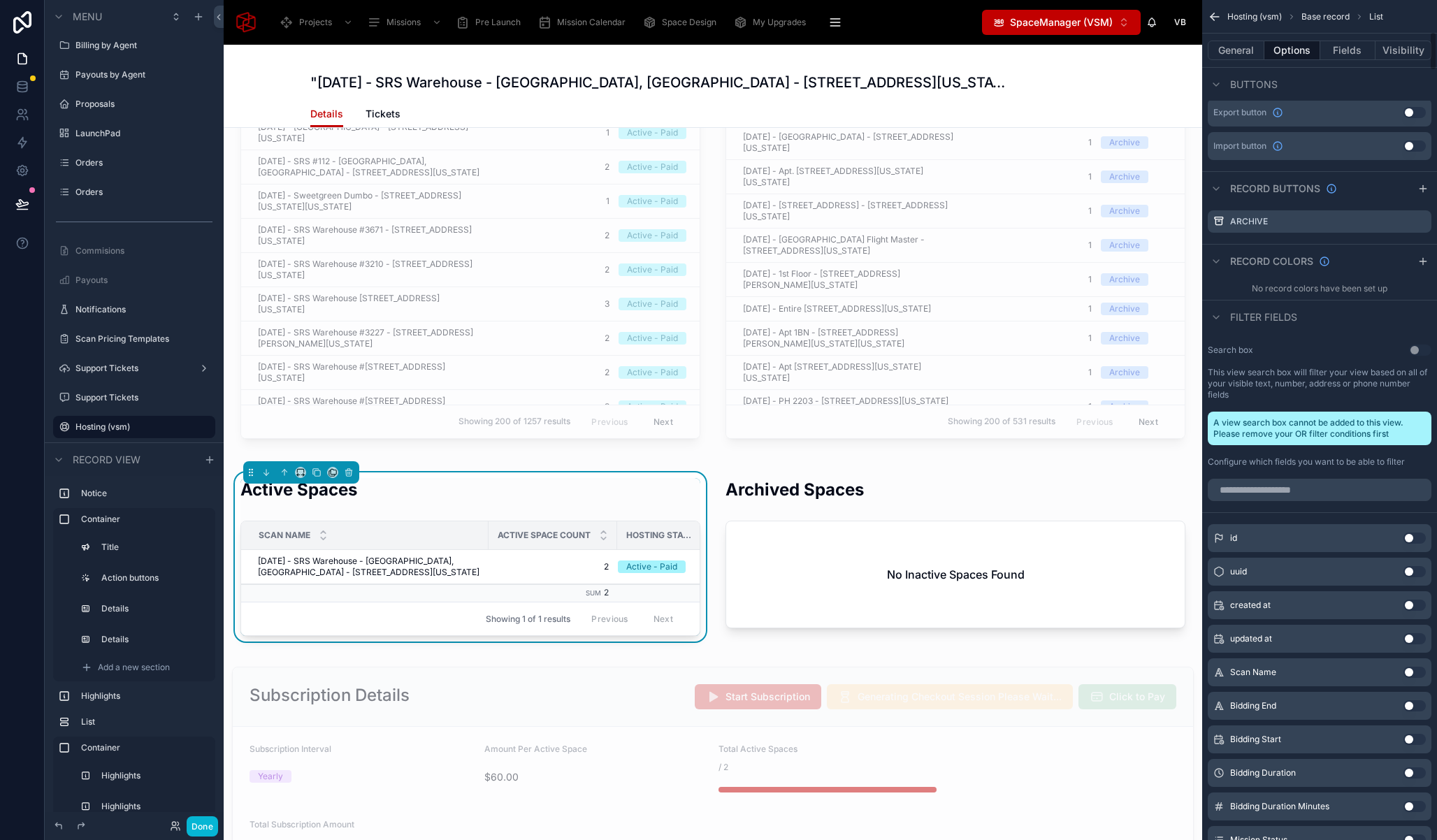
scroll to position [555, 0]
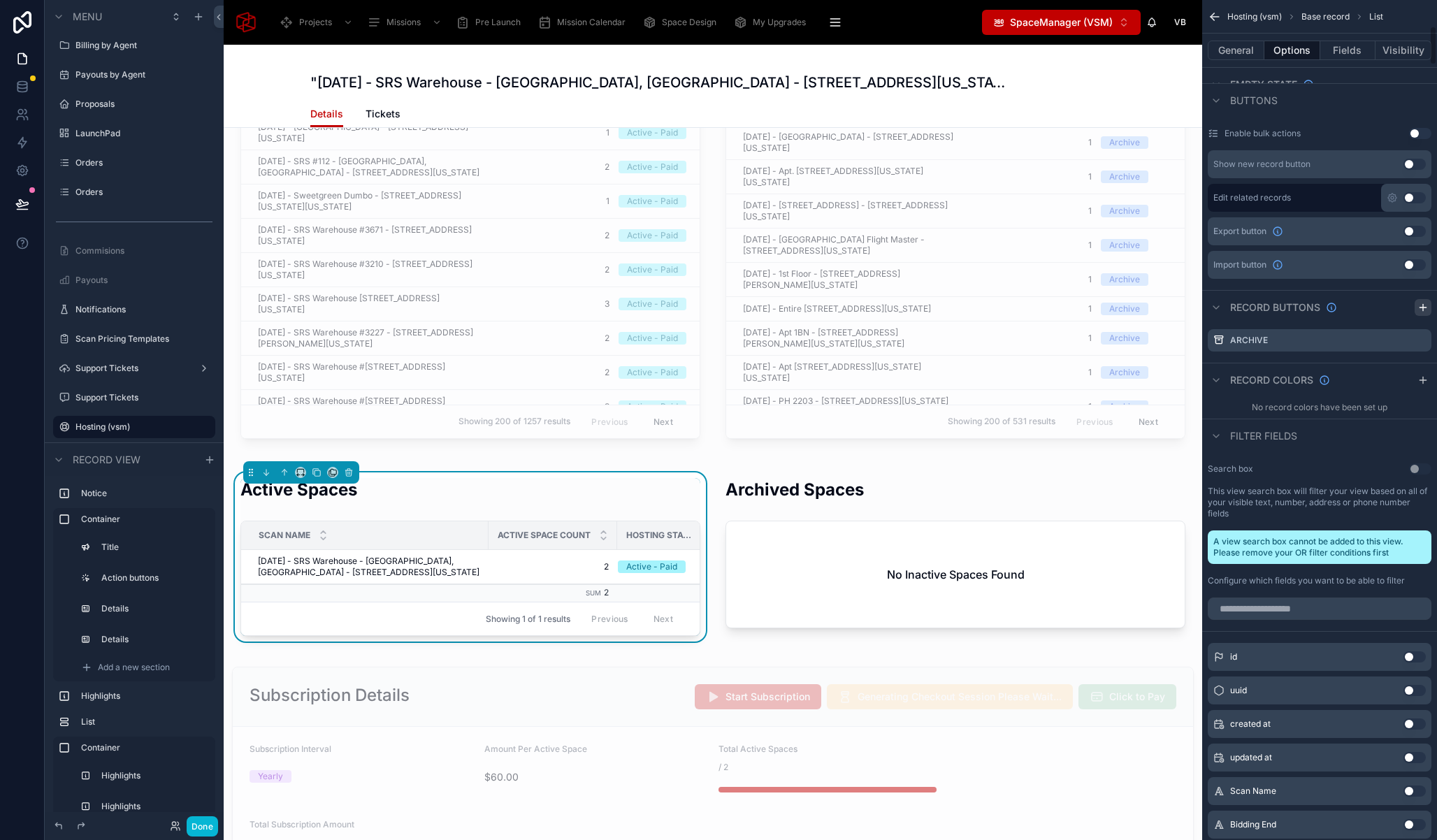
click at [1424, 310] on icon "scrollable content" at bounding box center [1423, 308] width 11 height 11
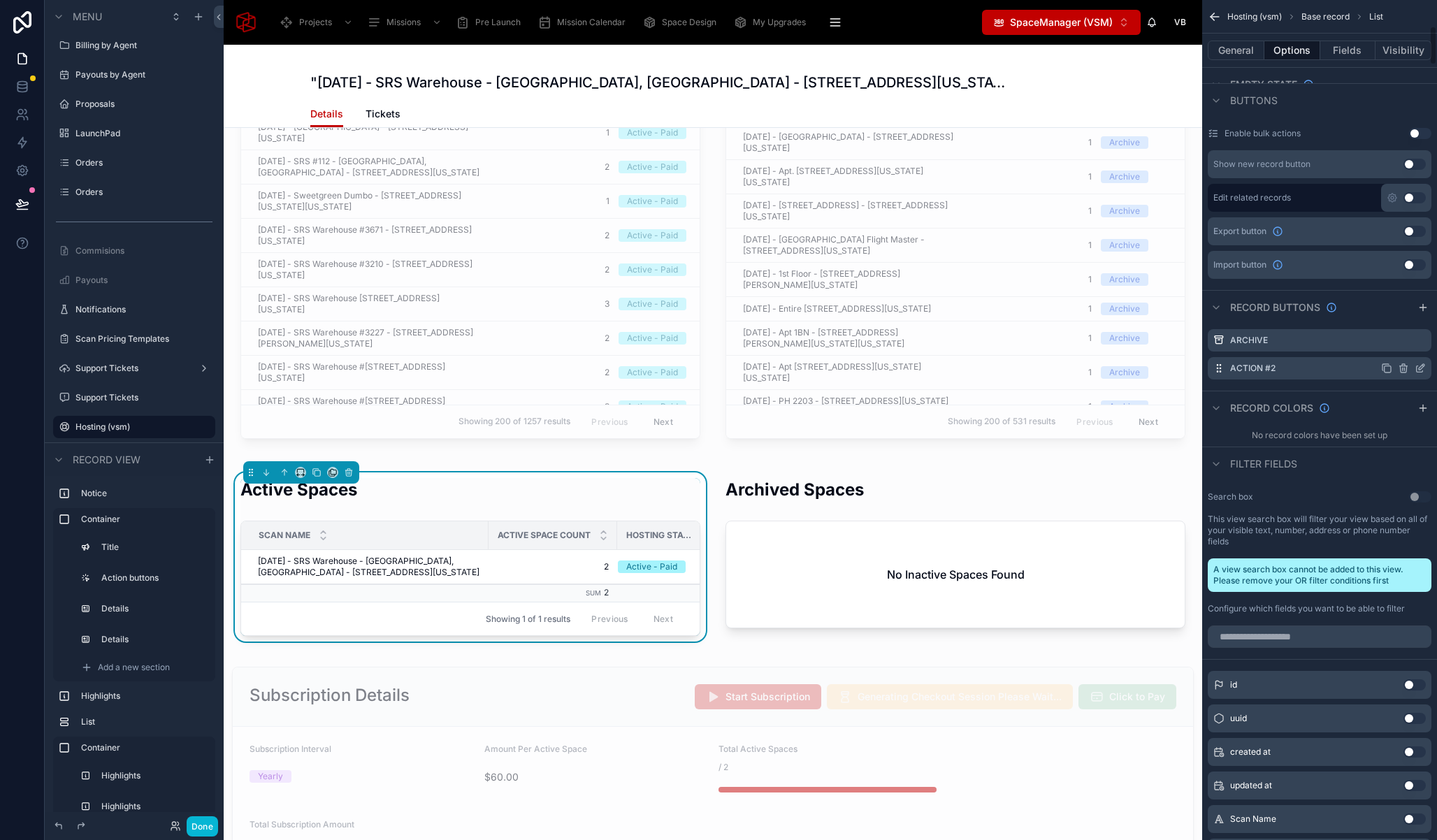
click at [1420, 370] on icon "scrollable content" at bounding box center [1420, 368] width 11 height 11
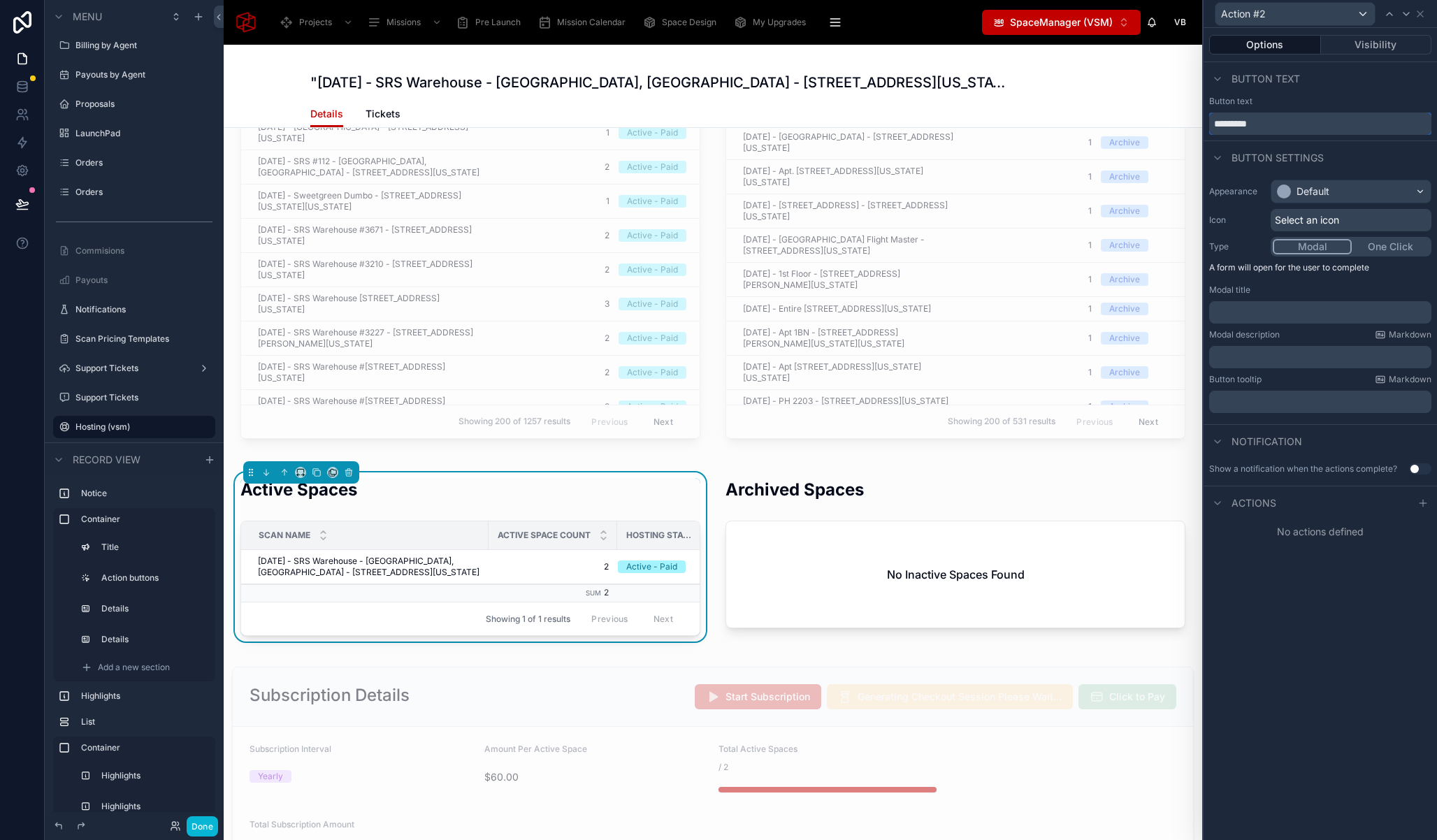
click at [1258, 122] on input "*********" at bounding box center [1320, 124] width 222 height 22
click at [1338, 190] on div "Default" at bounding box center [1351, 191] width 159 height 22
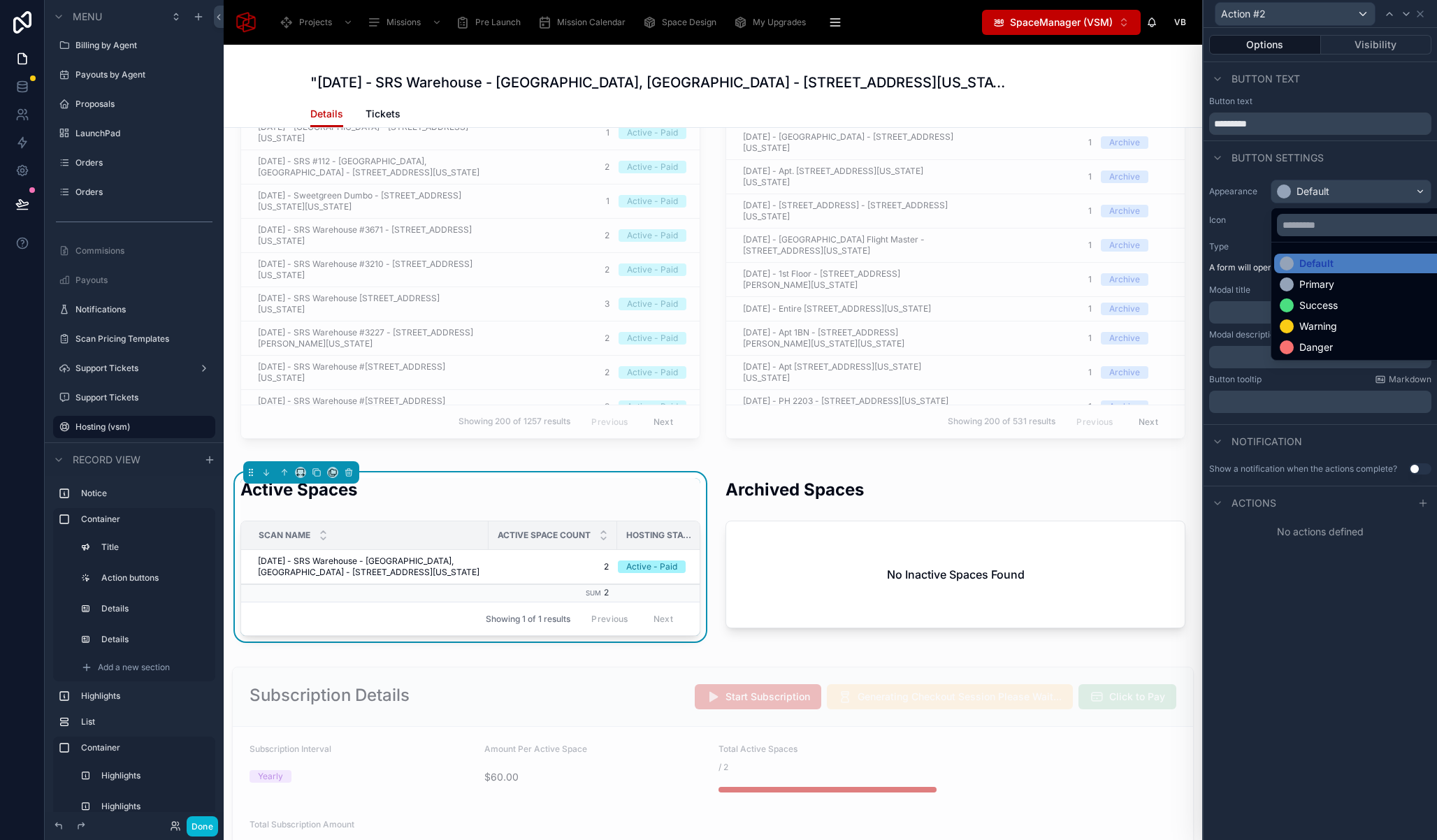
click at [1318, 313] on div "Success" at bounding box center [1367, 305] width 186 height 20
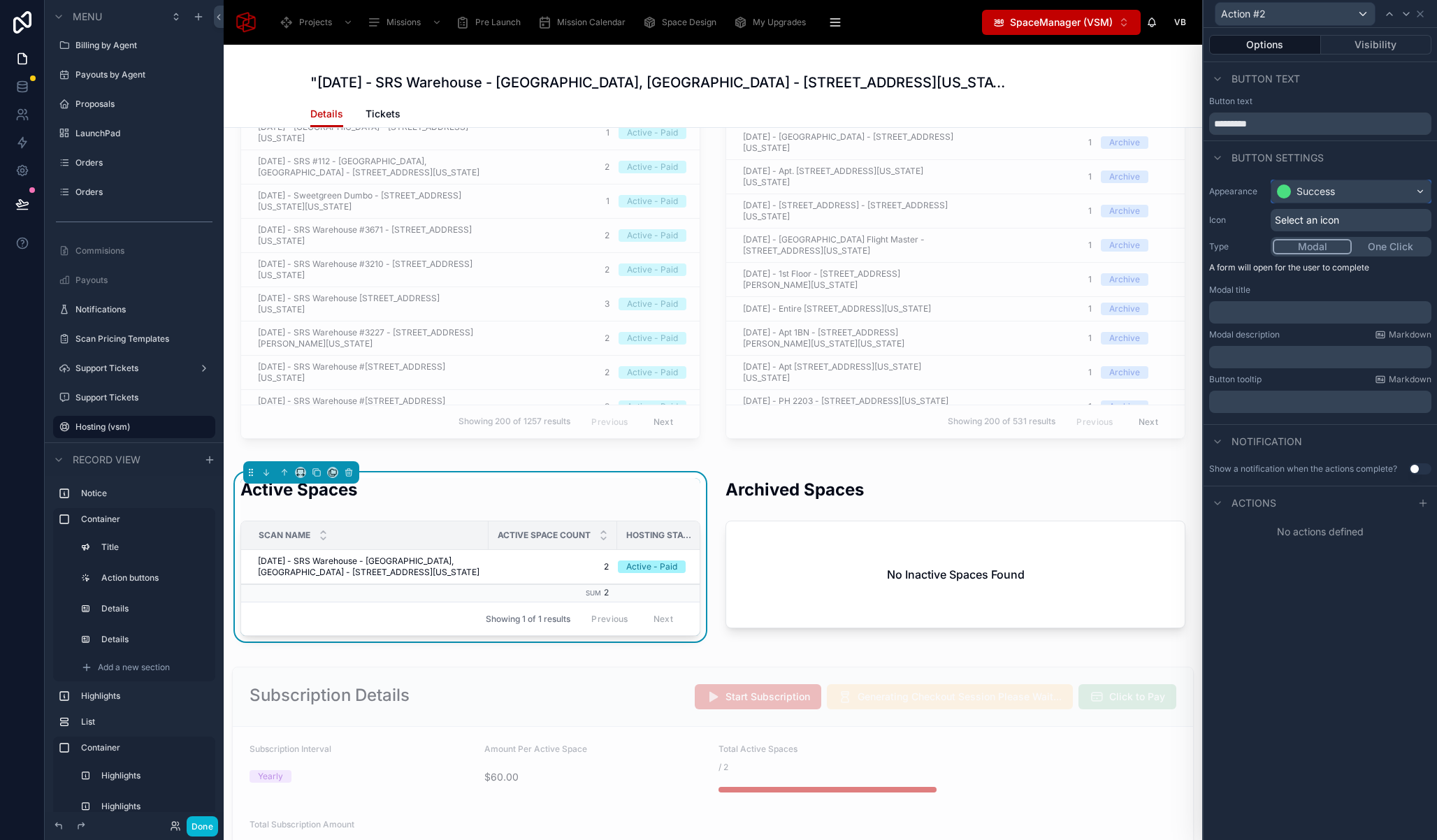
click at [1333, 189] on div "Success" at bounding box center [1316, 191] width 38 height 14
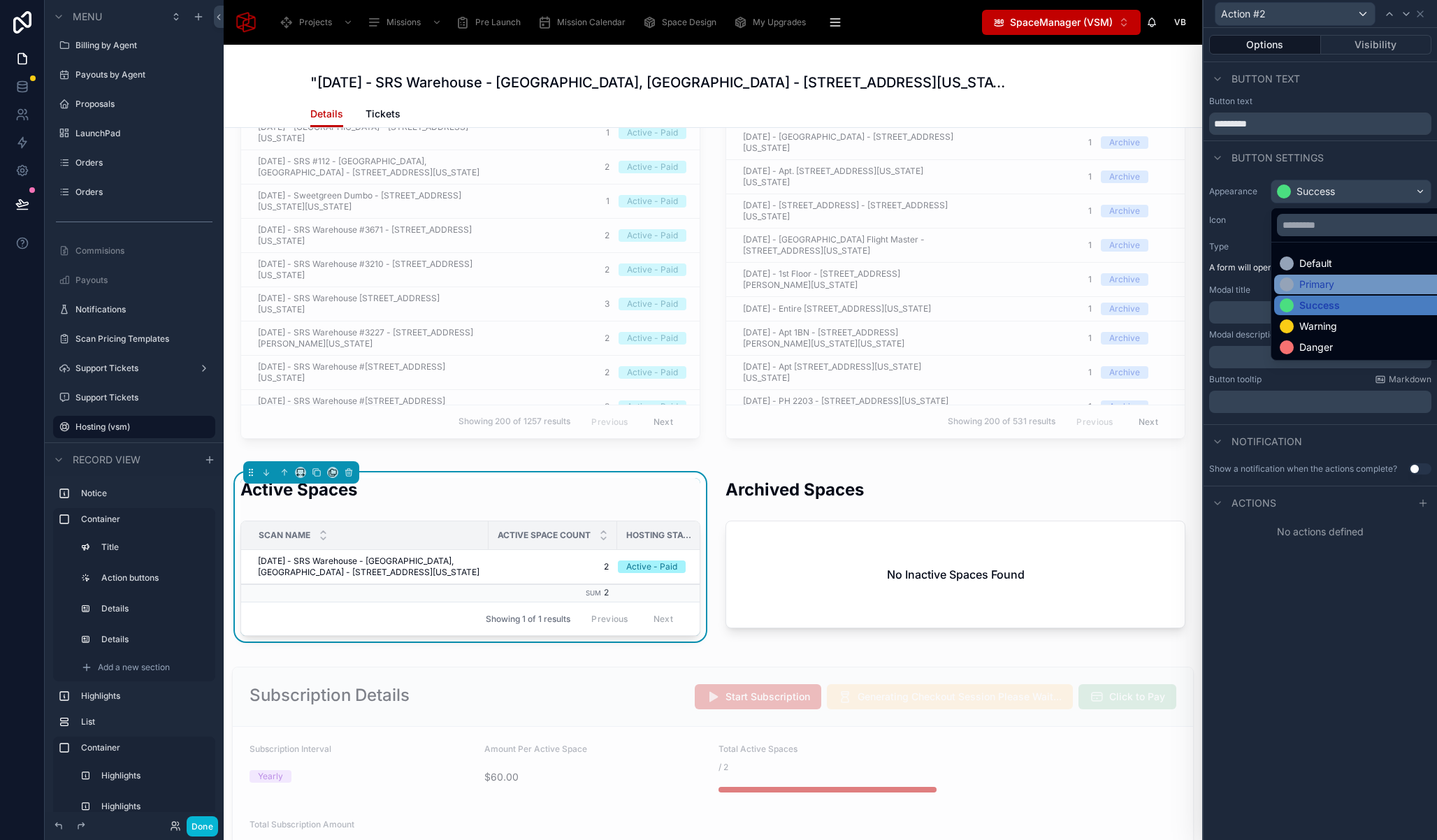
click at [1299, 284] on div "Primary" at bounding box center [1316, 284] width 35 height 14
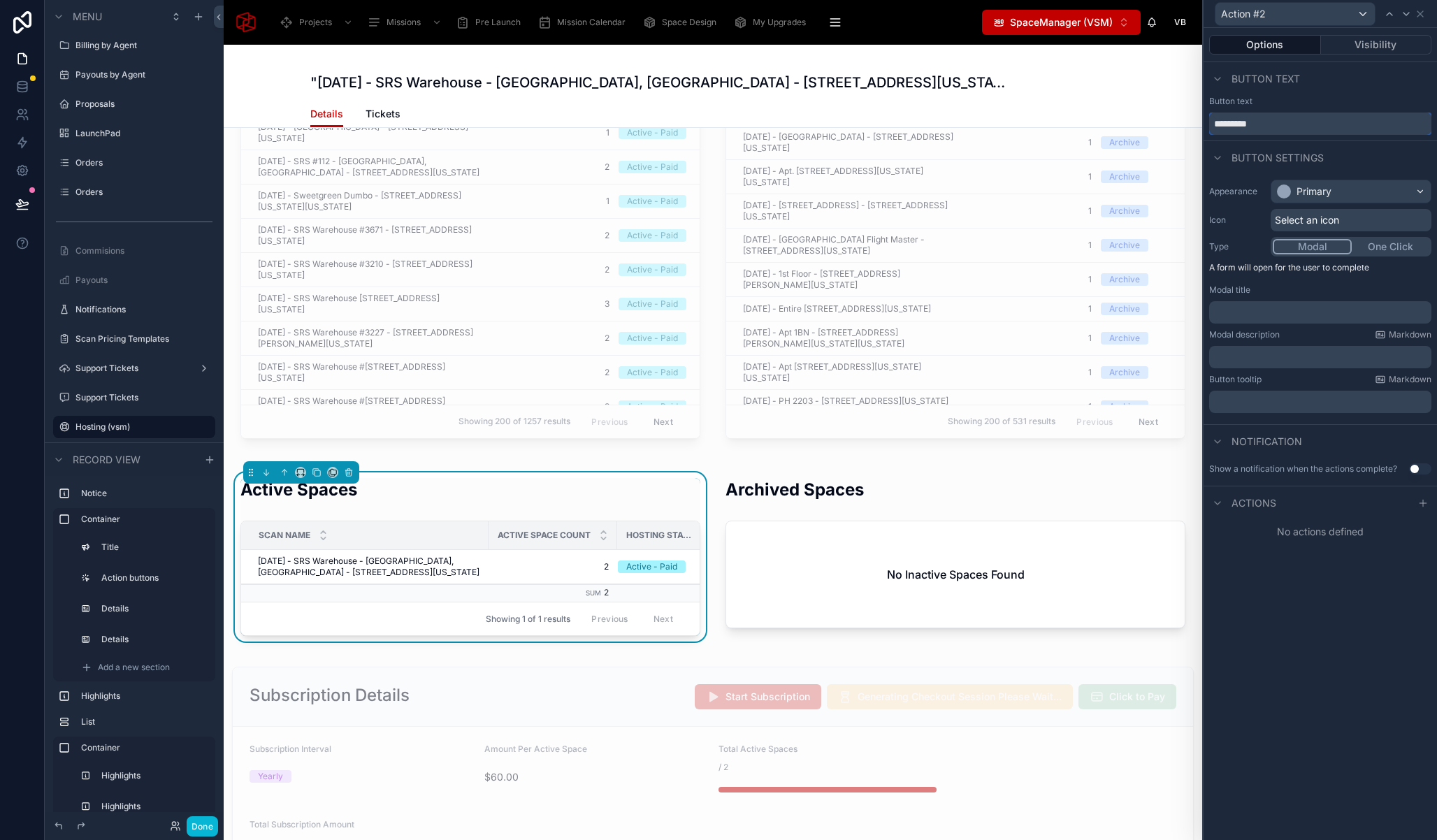
click at [1247, 118] on input "*********" at bounding box center [1320, 124] width 222 height 22
type input "*********"
click at [1304, 214] on span "Select an icon" at bounding box center [1307, 220] width 64 height 14
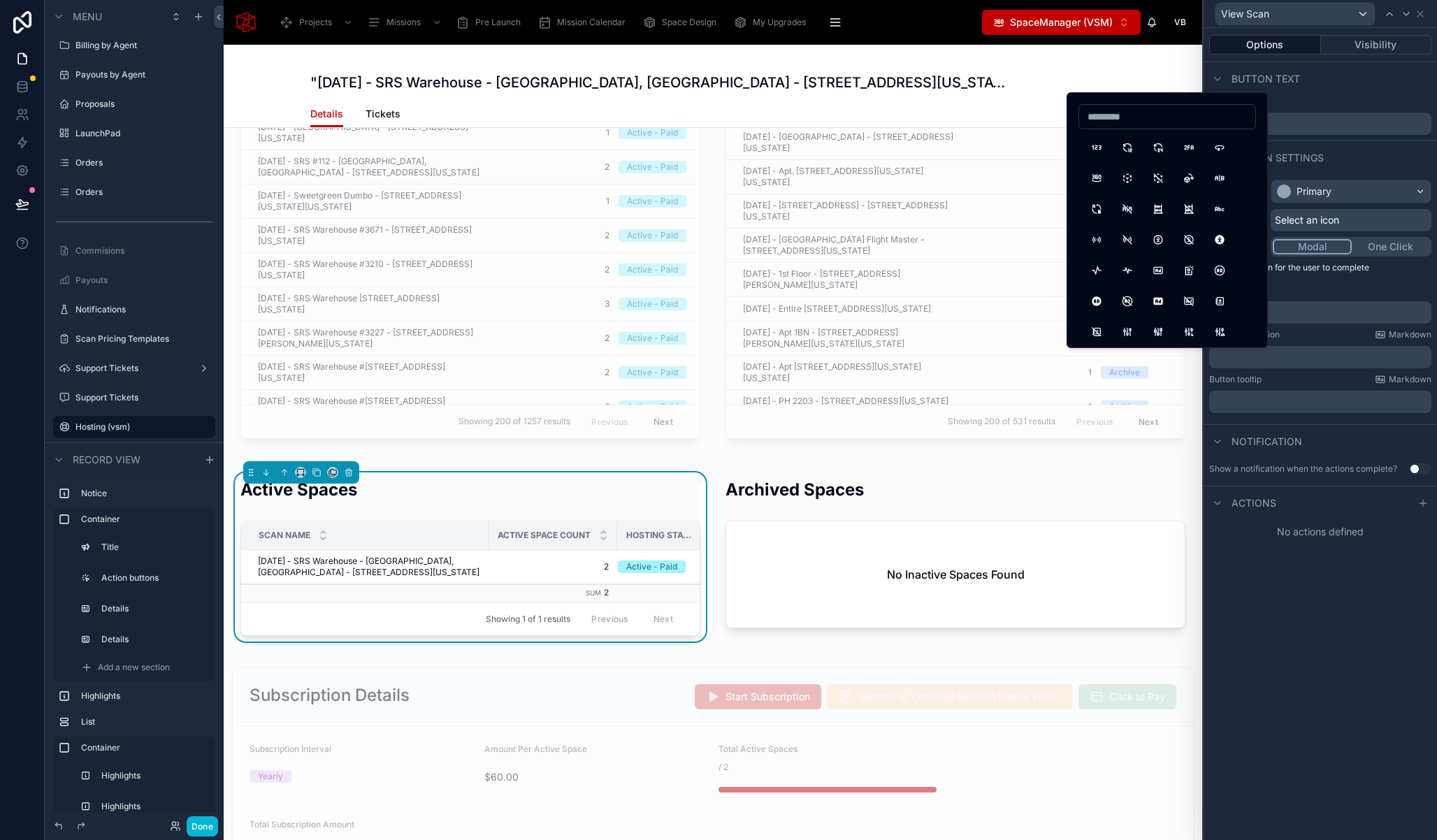
click at [1142, 119] on input at bounding box center [1167, 117] width 176 height 20
type input "****"
click at [1130, 149] on button "ScanEye" at bounding box center [1127, 148] width 26 height 26
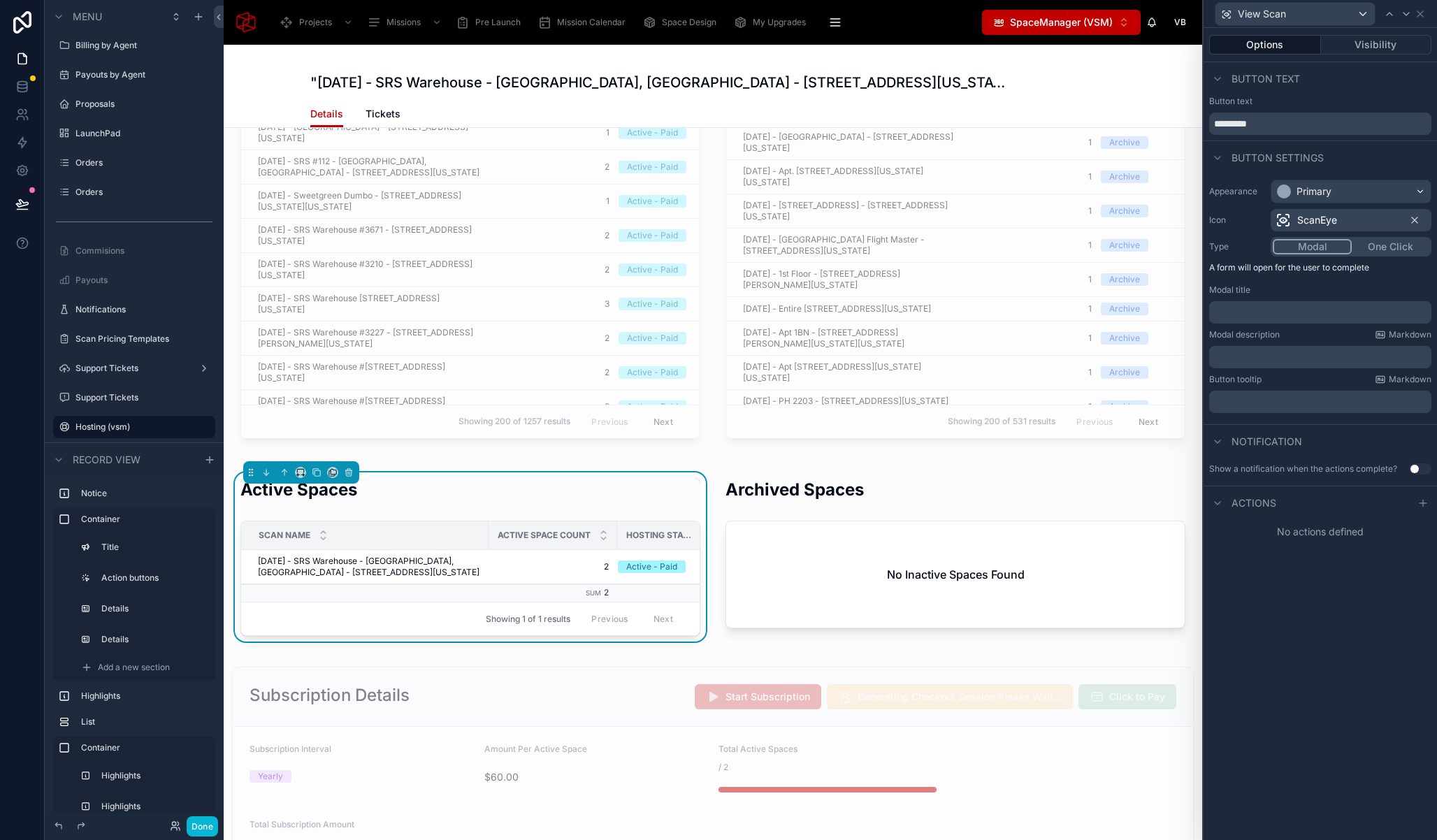
drag, startPoint x: 1354, startPoint y: 503, endPoint x: 1434, endPoint y: 506, distance: 80.1
click at [1354, 503] on div "Actions" at bounding box center [1320, 502] width 233 height 34
click at [1424, 504] on icon at bounding box center [1423, 502] width 11 height 11
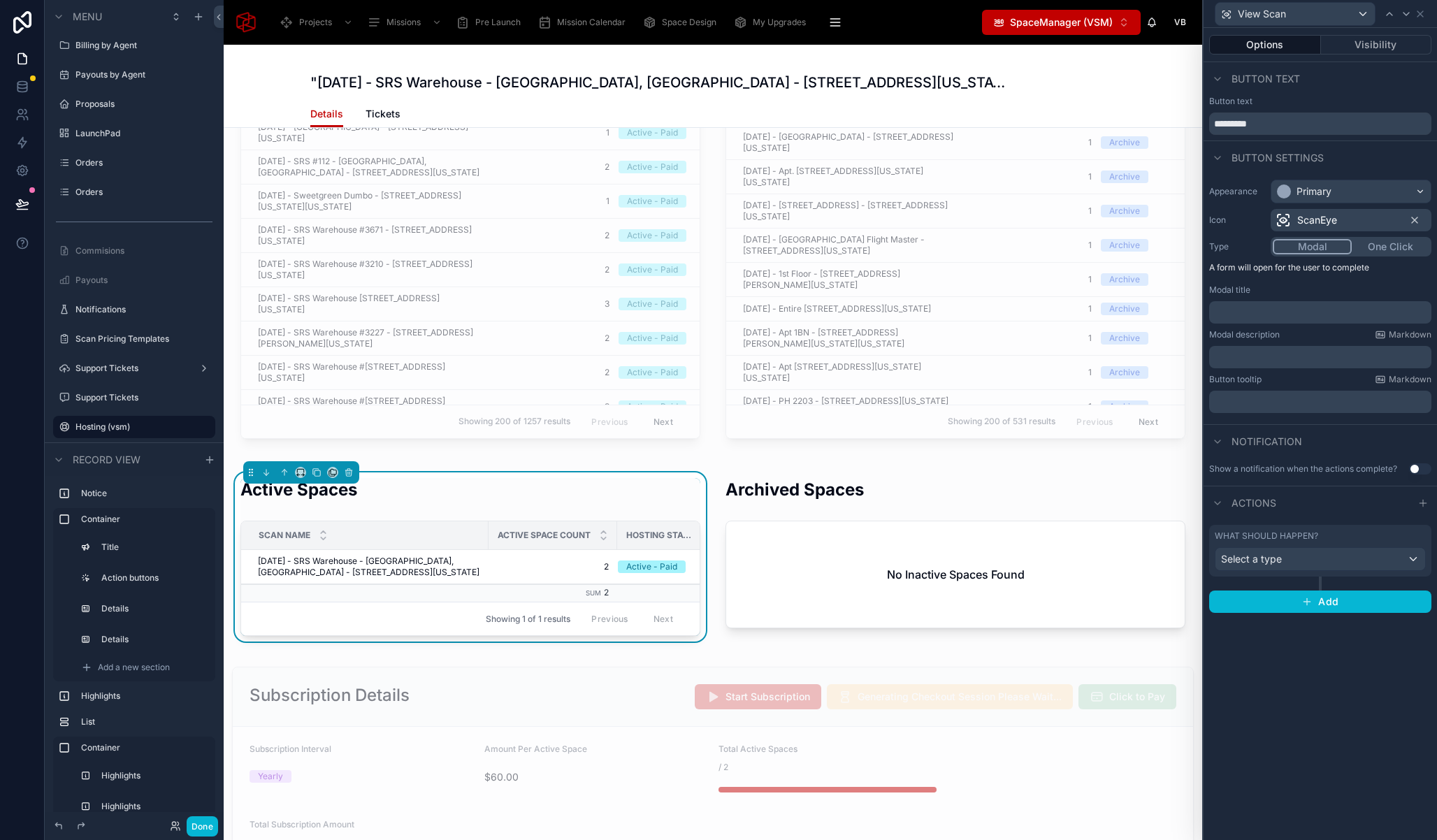
click at [1390, 247] on button "One Click" at bounding box center [1390, 247] width 77 height 16
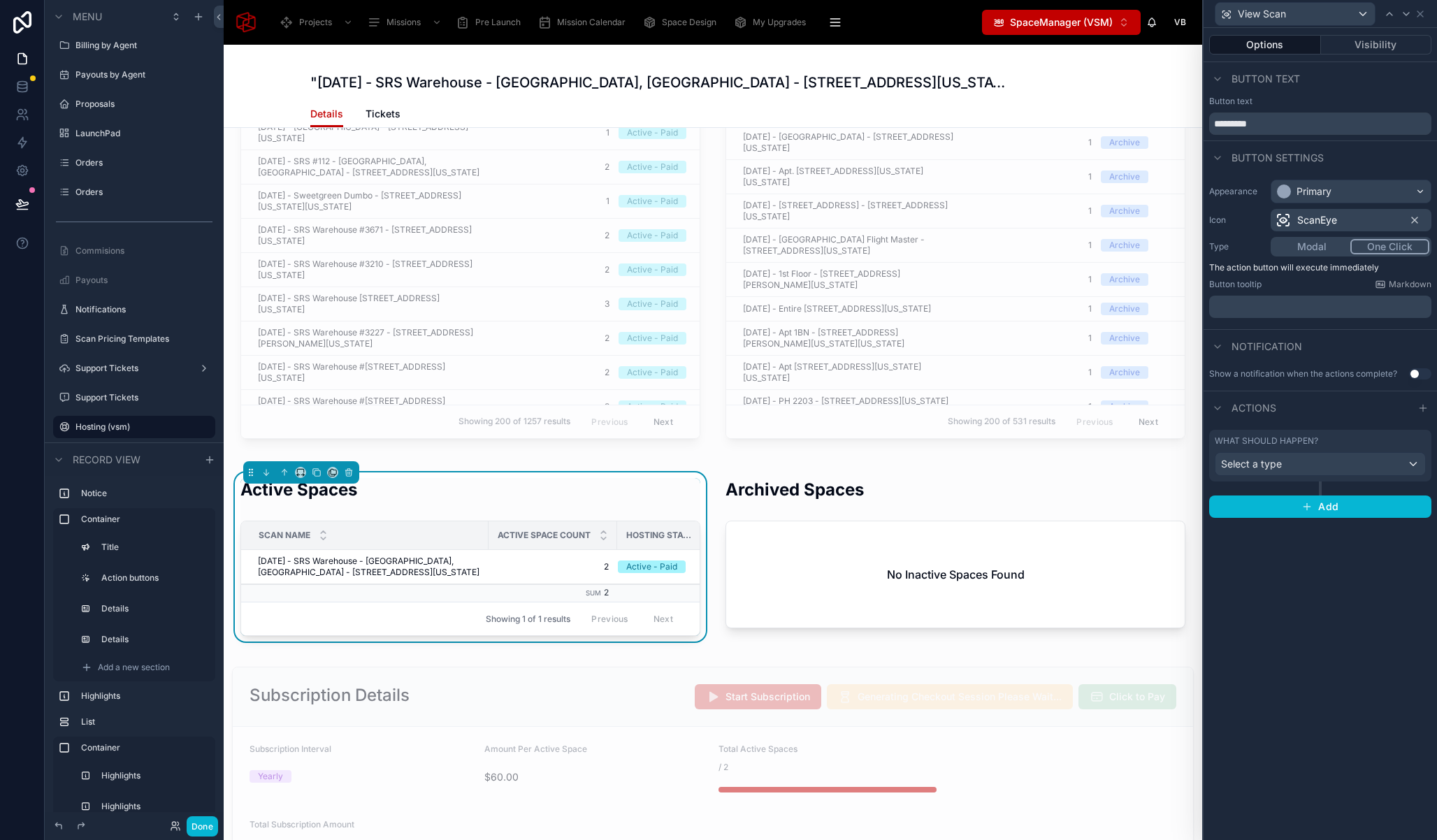
click at [1280, 554] on div "Options Visibility Button text Button text ********* Button settings Appearance…" at bounding box center [1320, 434] width 233 height 812
click at [1285, 460] on div "Select a type" at bounding box center [1320, 464] width 210 height 22
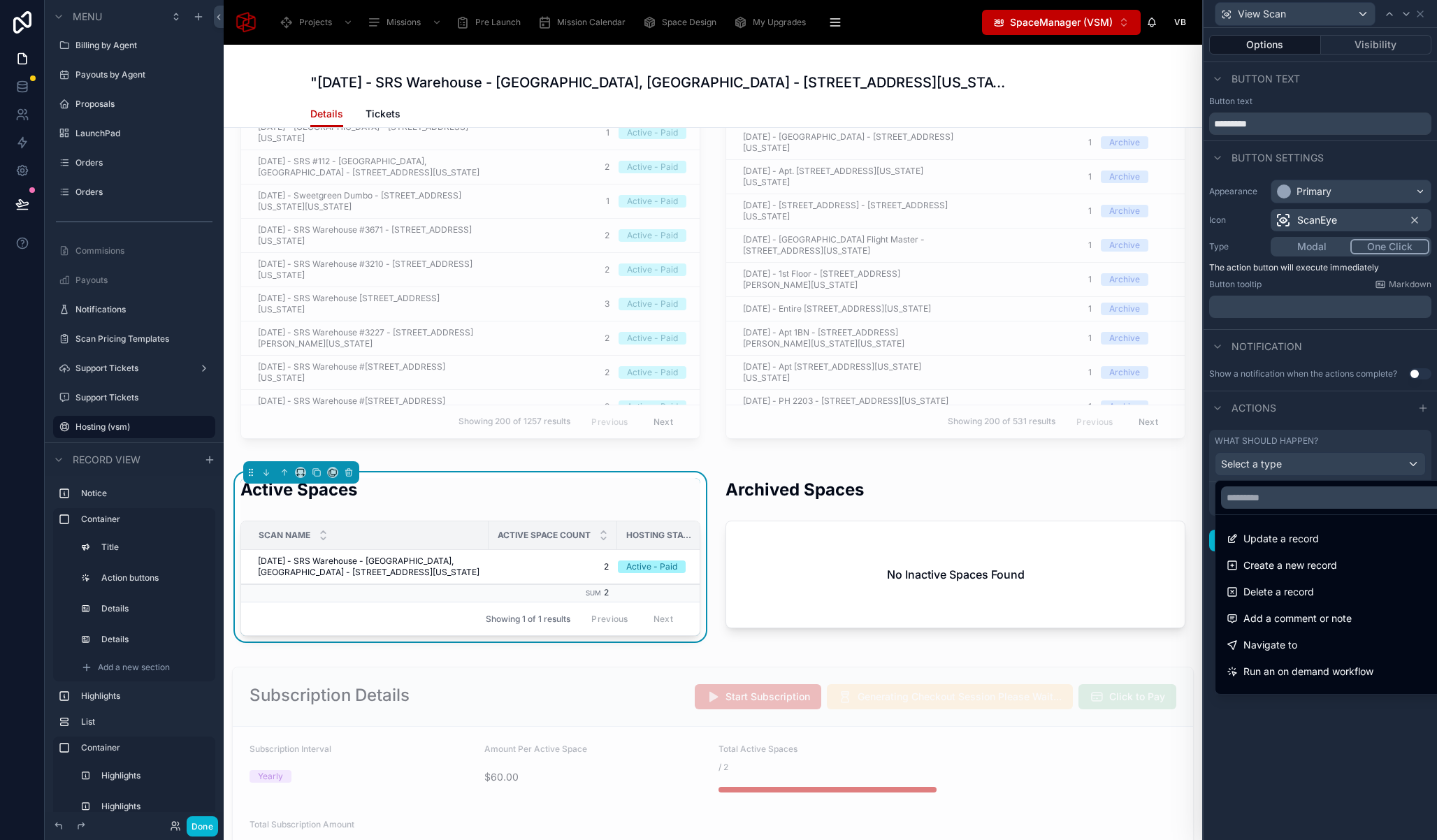
click at [1306, 648] on div "Navigate to" at bounding box center [1336, 645] width 220 height 16
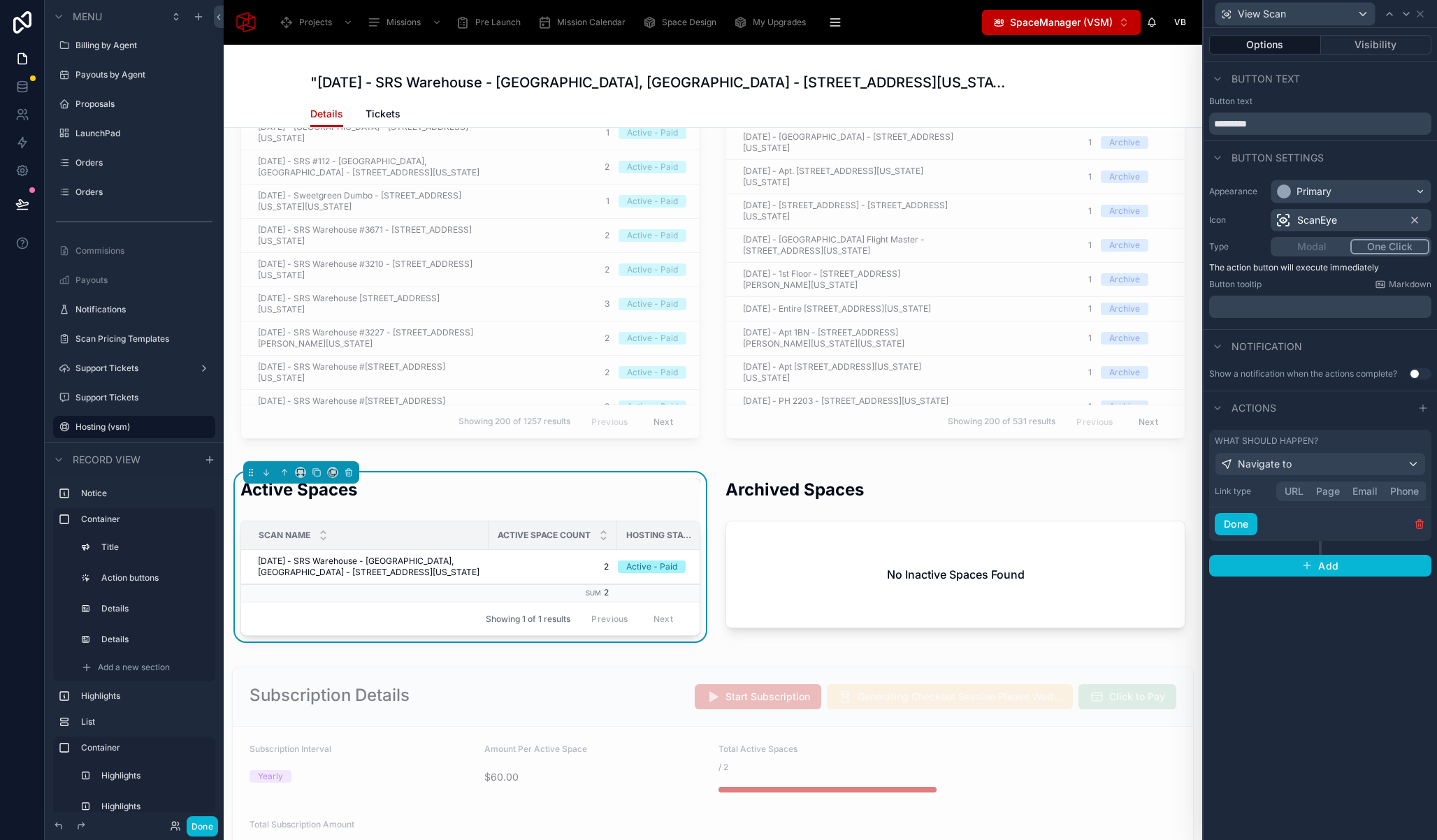
click at [1294, 478] on div "What should happen? Navigate to" at bounding box center [1320, 455] width 222 height 52
click at [1293, 486] on button "URL" at bounding box center [1294, 491] width 32 height 16
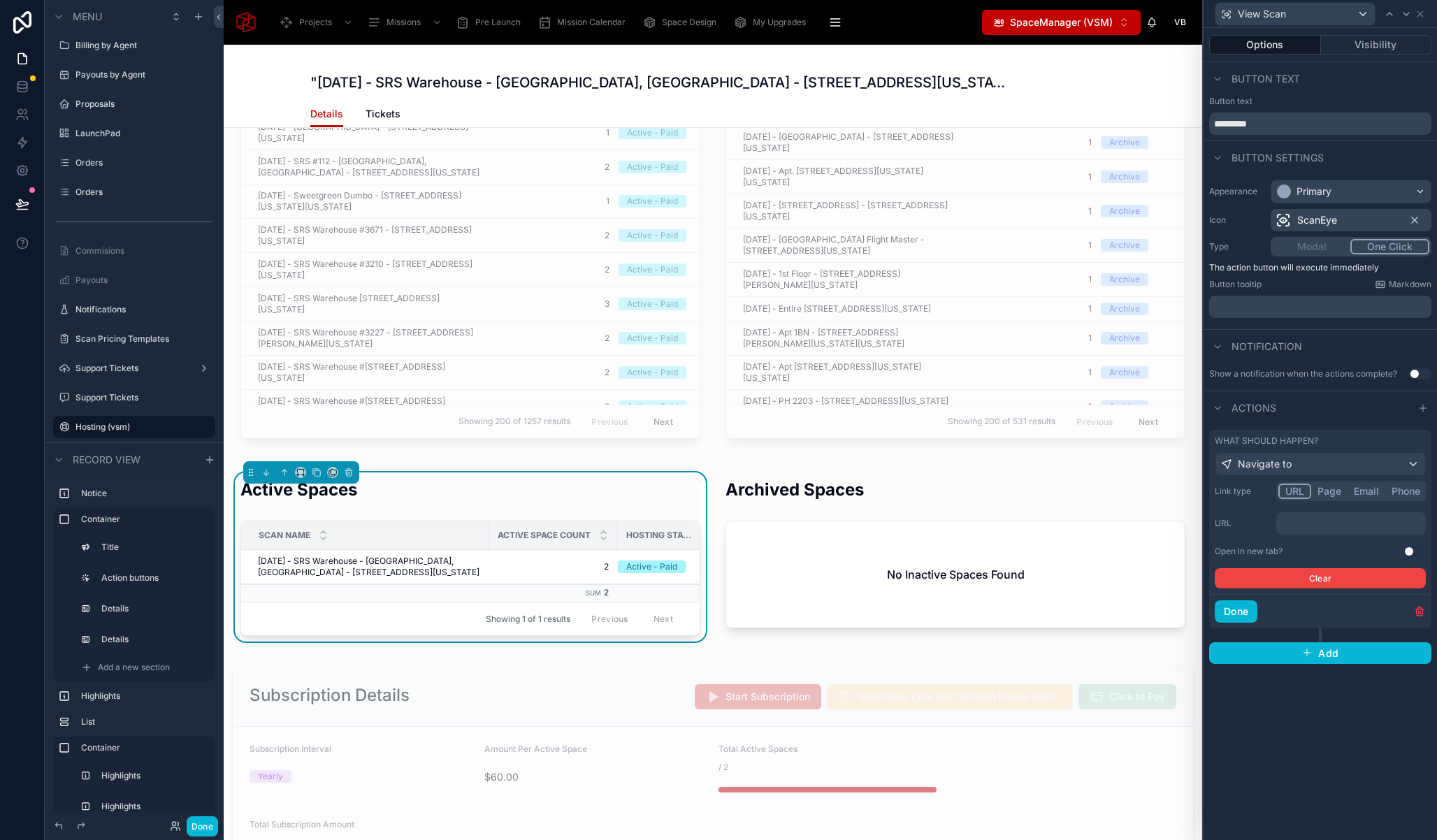
click at [1302, 526] on p "﻿" at bounding box center [1352, 524] width 141 height 14
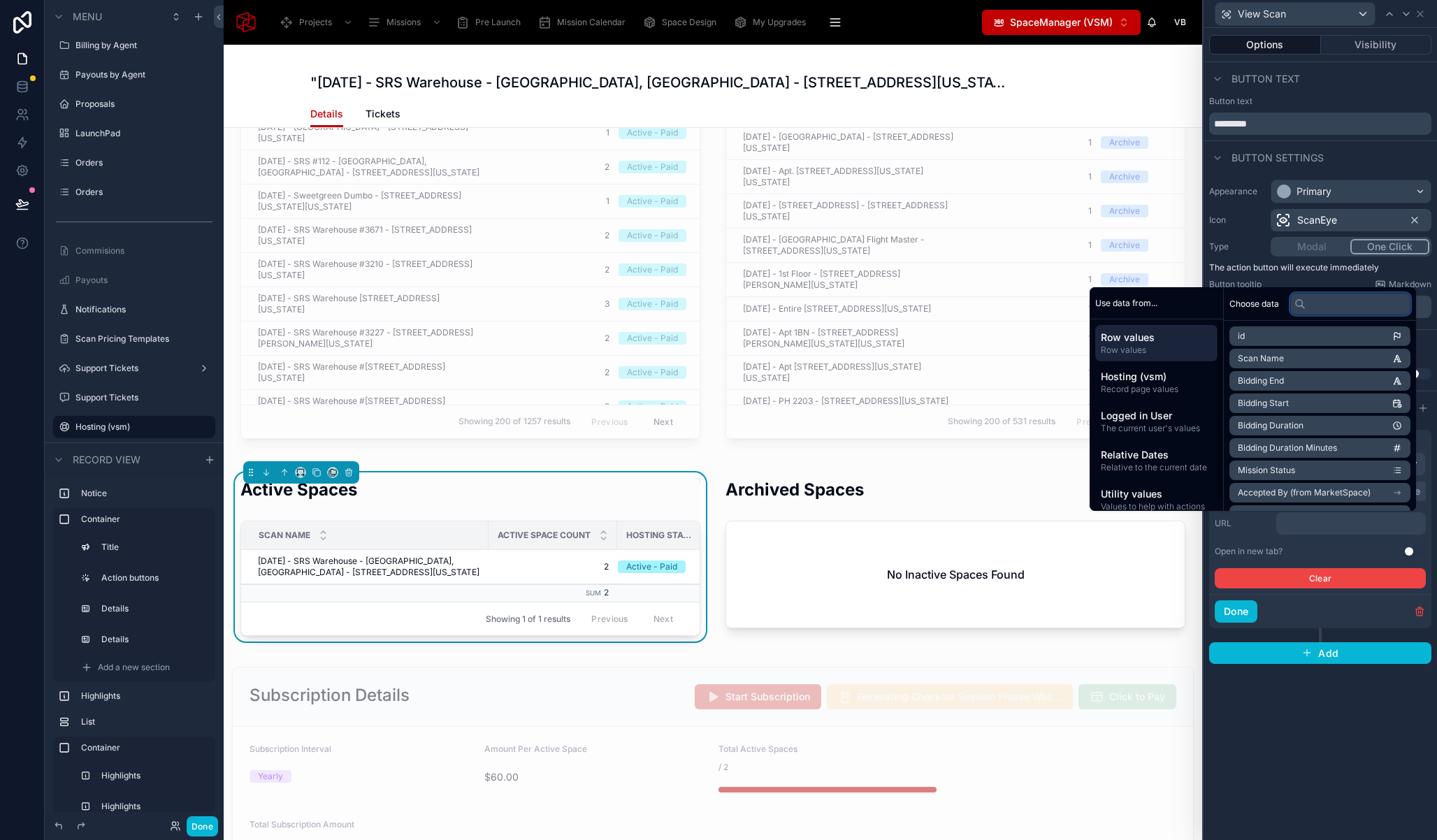
click at [1324, 302] on input "text" at bounding box center [1350, 304] width 120 height 22
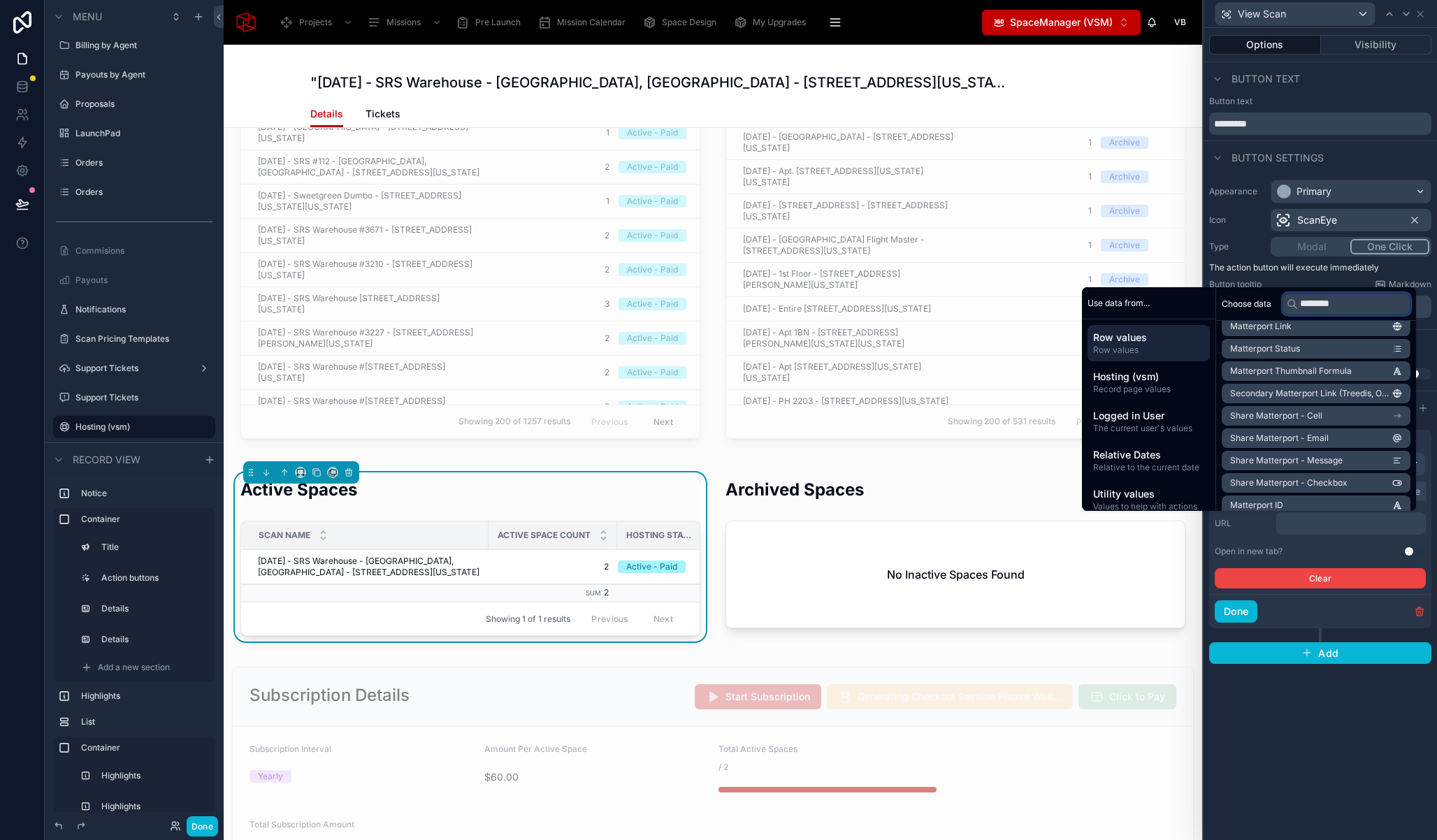
scroll to position [0, 0]
type input "********"
click at [1360, 334] on li "Matterport Link" at bounding box center [1316, 336] width 189 height 20
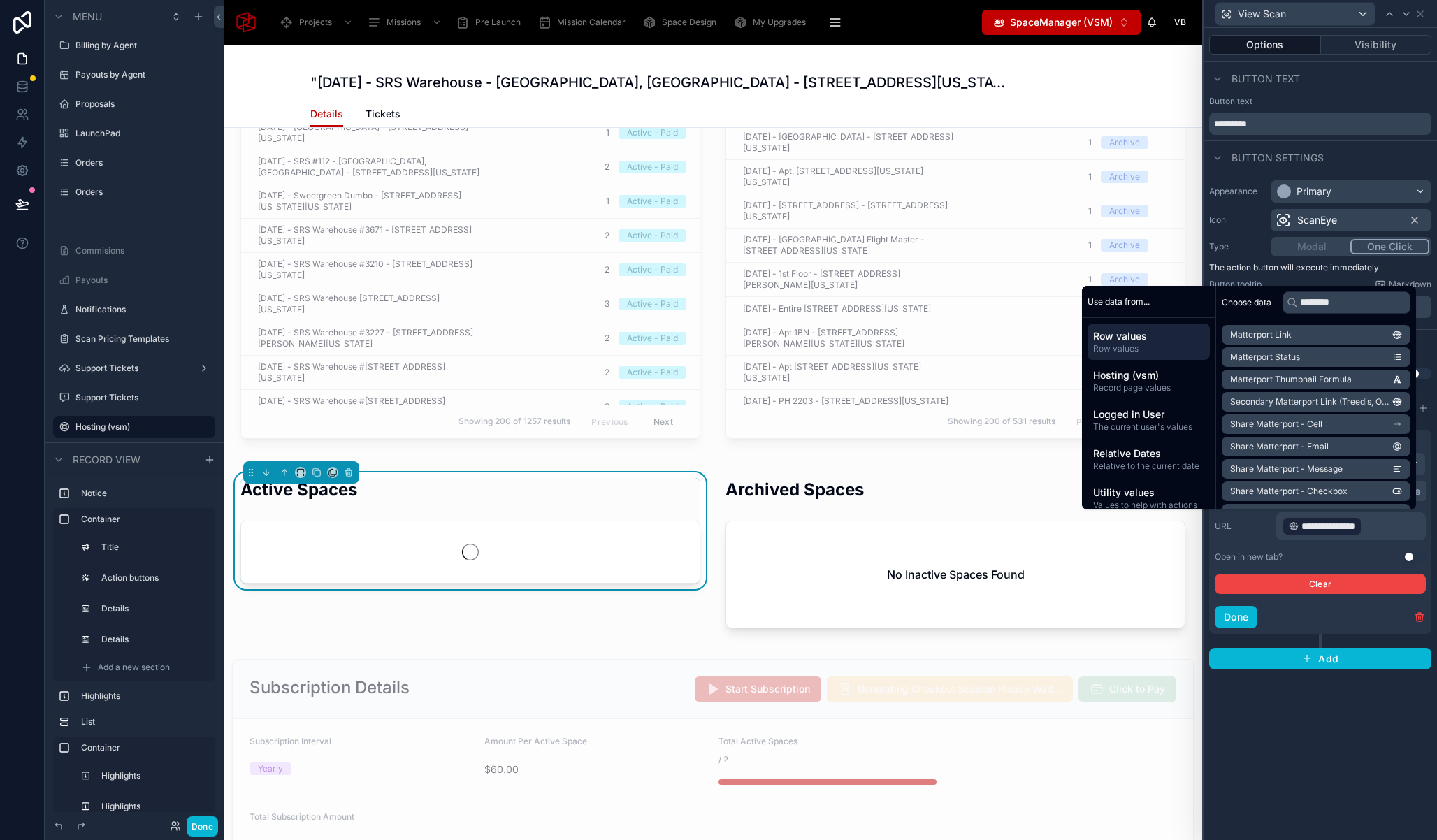
click at [1348, 728] on div "**********" at bounding box center [1320, 434] width 233 height 812
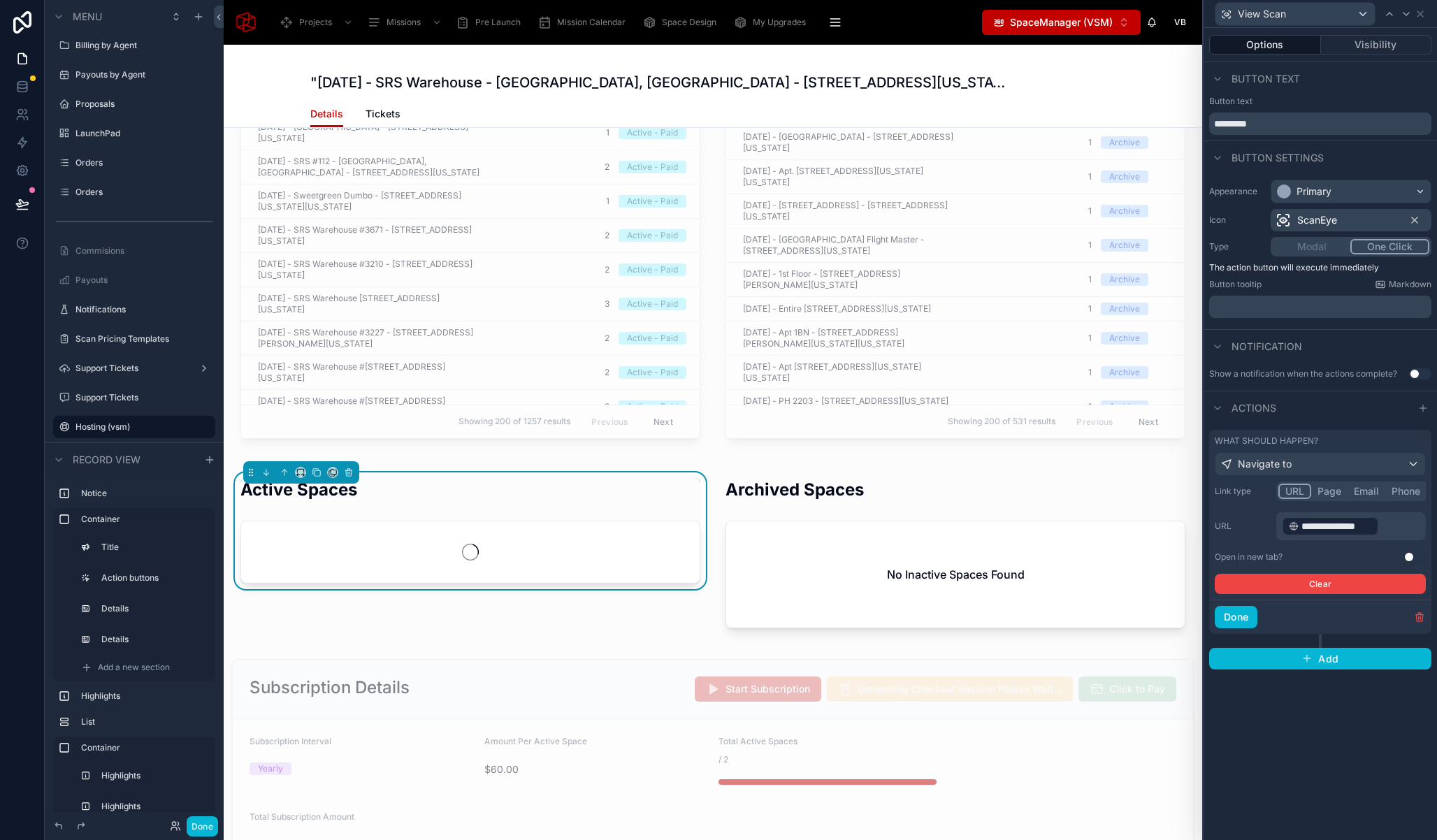
click at [1410, 556] on button "Use setting" at bounding box center [1414, 556] width 22 height 11
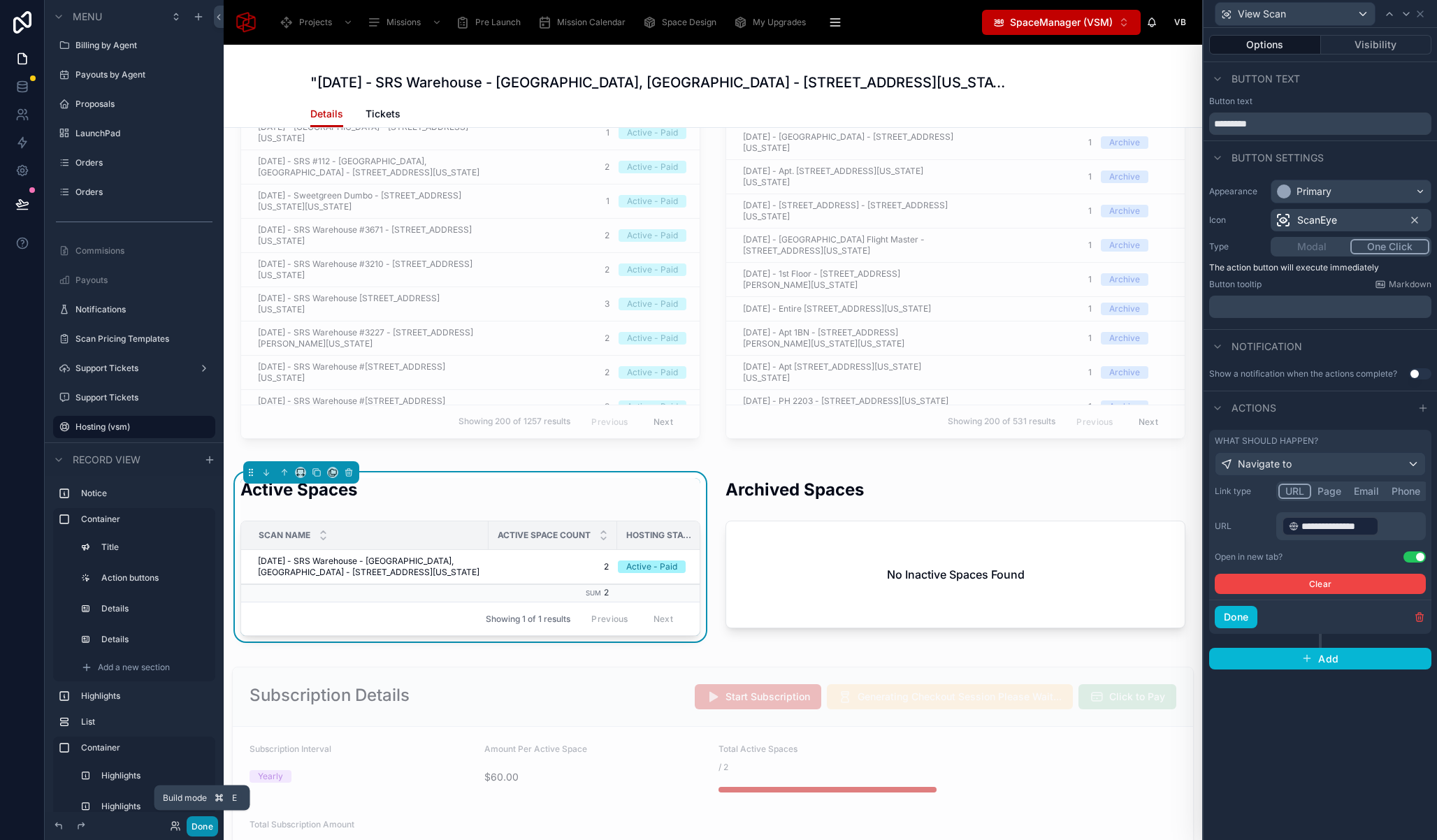
click at [202, 829] on button "Done" at bounding box center [202, 826] width 32 height 20
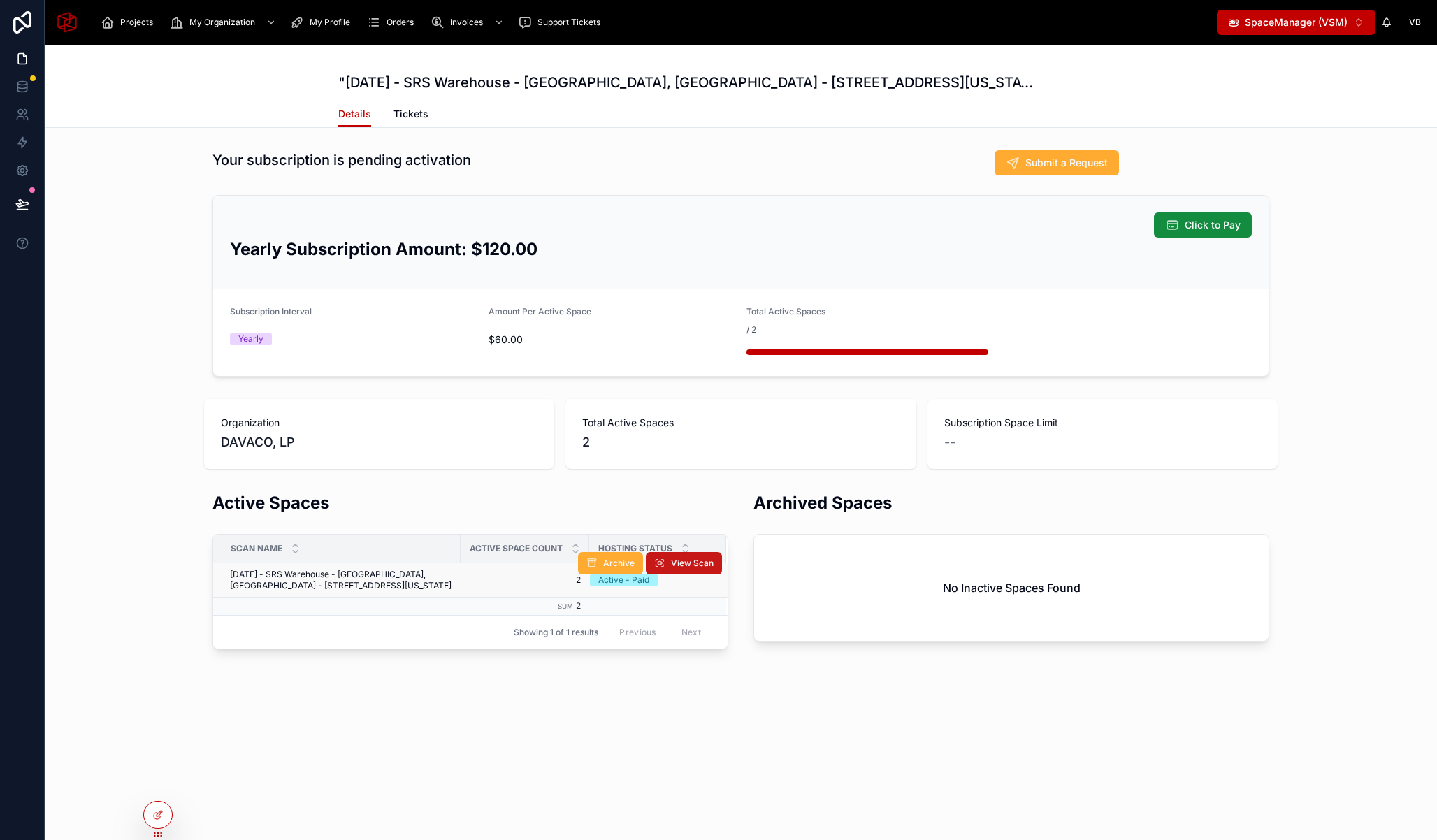
click at [684, 562] on span "View Scan" at bounding box center [692, 563] width 43 height 11
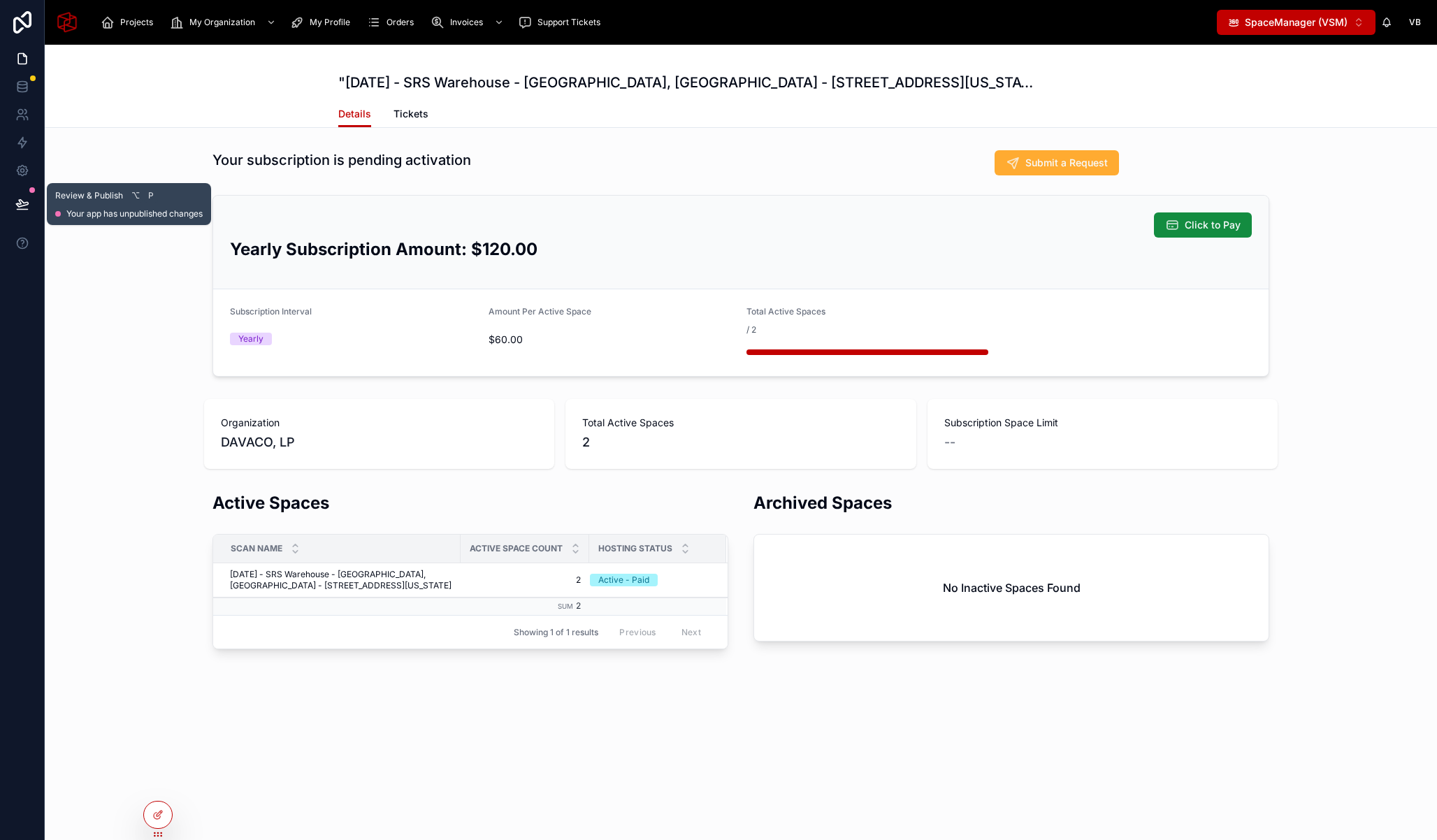
click at [28, 197] on icon at bounding box center [22, 204] width 14 height 14
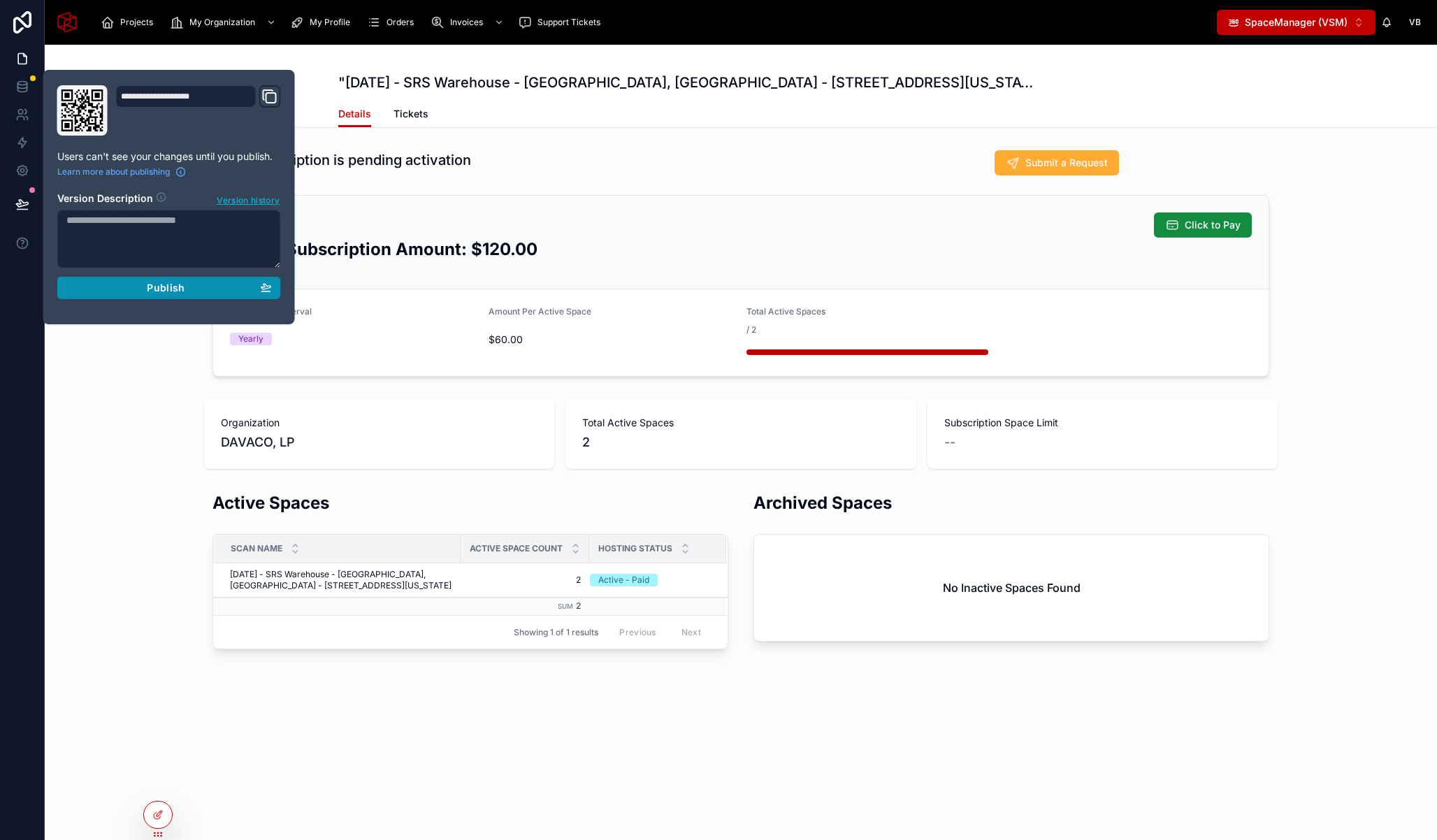
click at [148, 286] on span "Publish" at bounding box center [166, 288] width 38 height 13
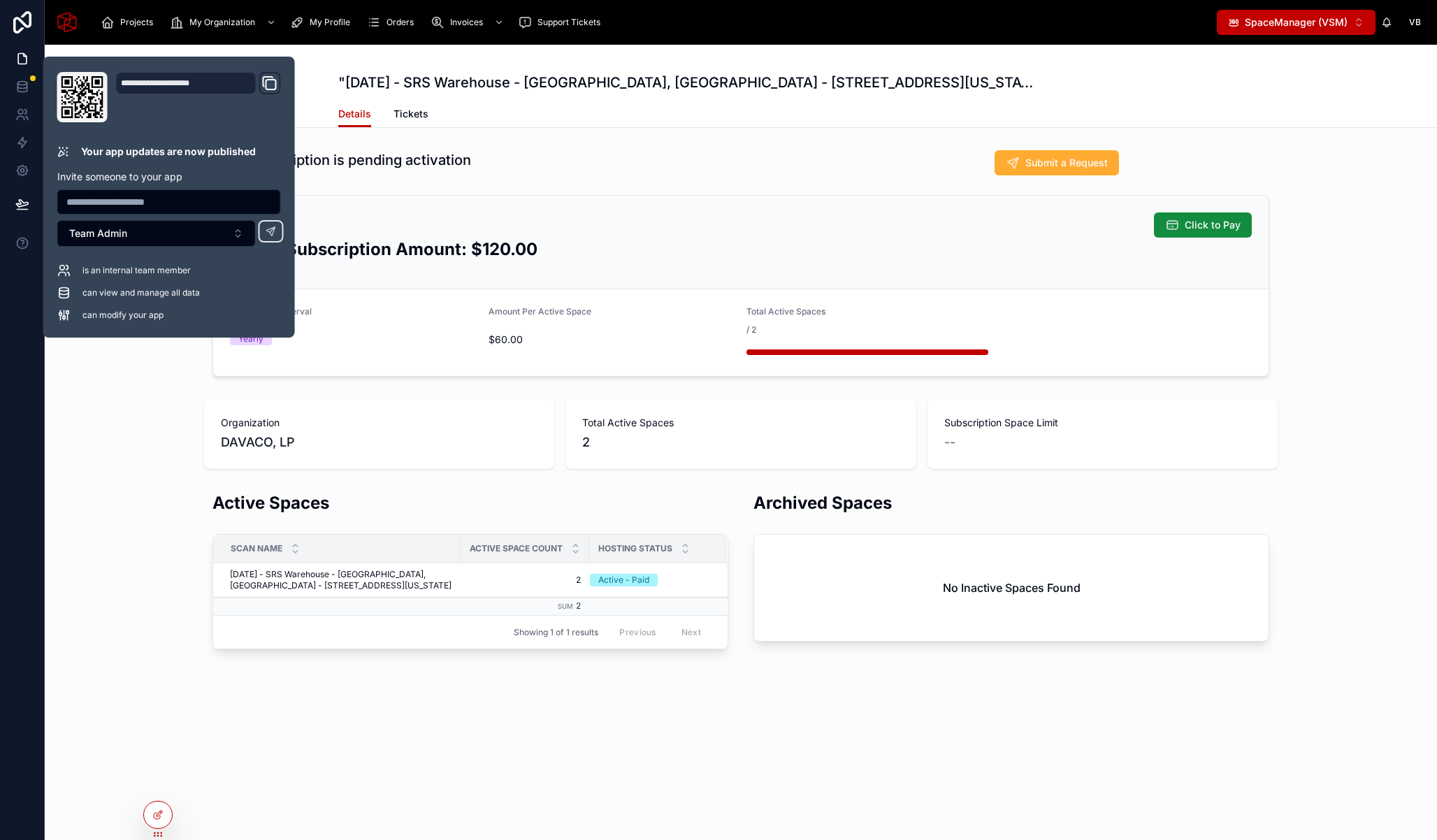
click at [143, 504] on div "Active Spaces Scan Name Active Space Count Hosting Status [DATE] - SRS Warehous…" at bounding box center [741, 571] width 1392 height 170
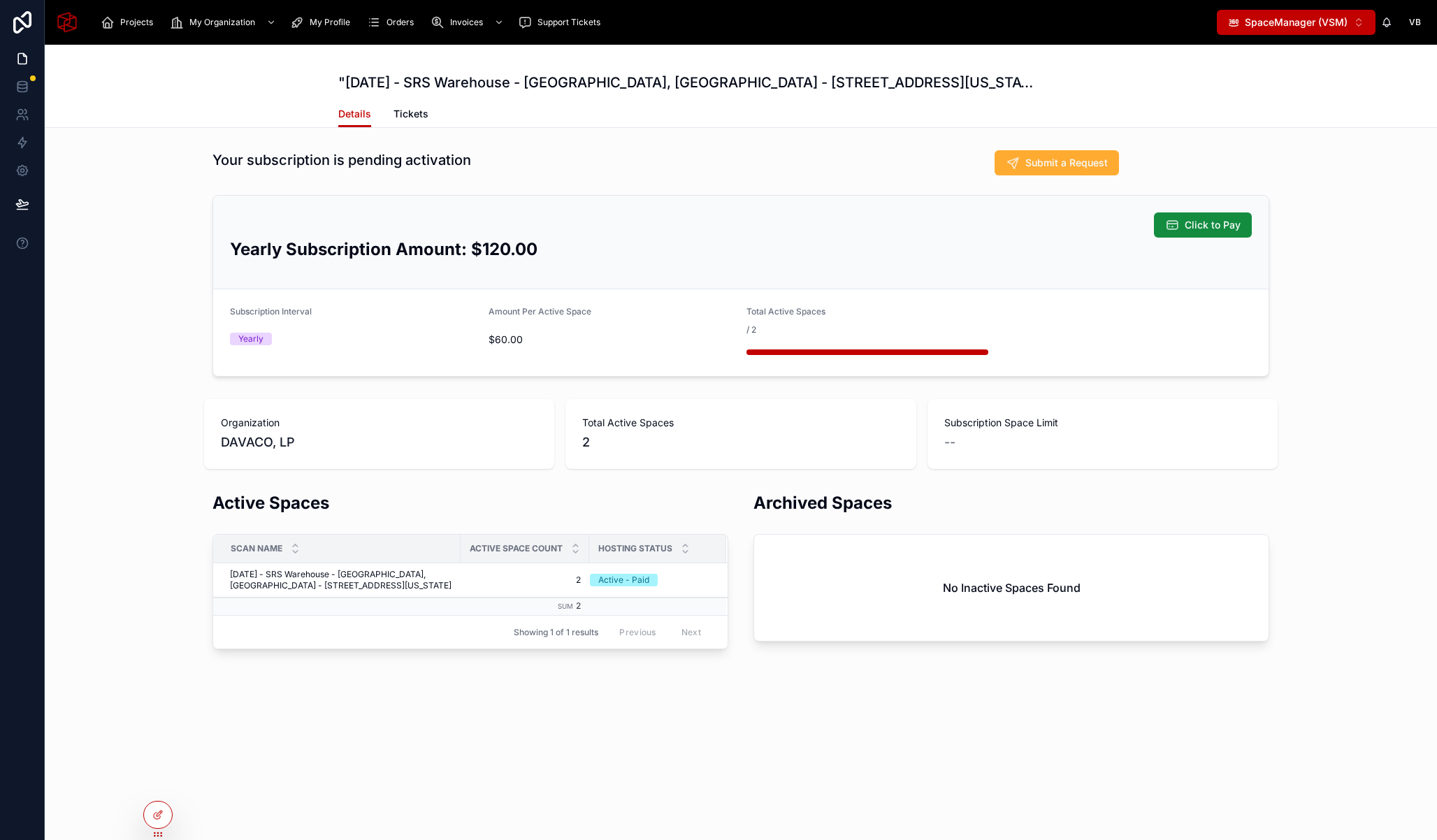
click at [137, 333] on div "Your subscription is pending activation Submit a Request Click to Pay Yearly Su…" at bounding box center [741, 263] width 1392 height 238
click at [133, 19] on span "Projects" at bounding box center [136, 22] width 33 height 11
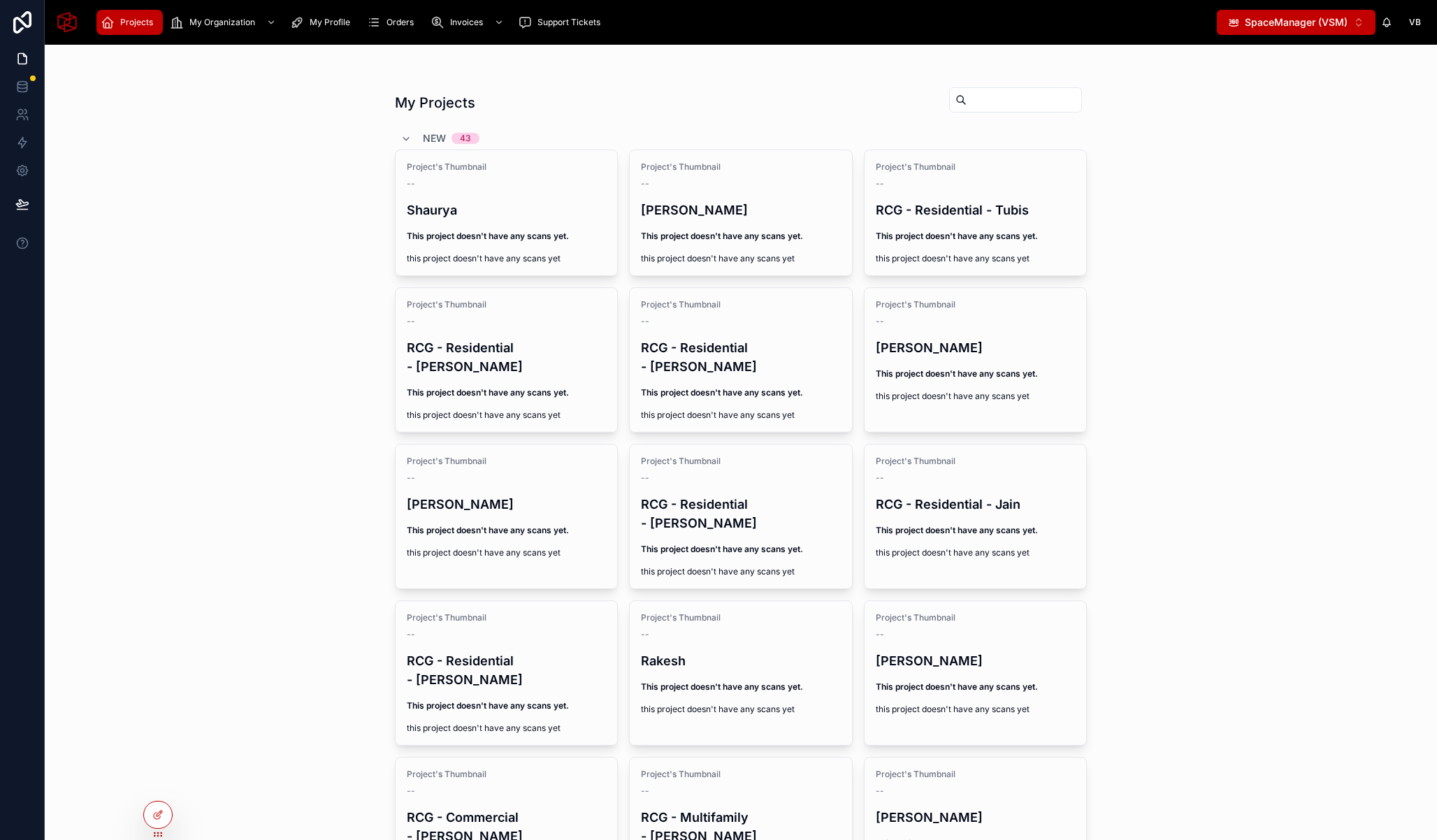
click at [156, 766] on div "My Projects New 43 Project's Thumbnail -- Shaurya This project doesn't have any…" at bounding box center [741, 442] width 1392 height 795
click at [158, 782] on icon at bounding box center [158, 784] width 11 height 11
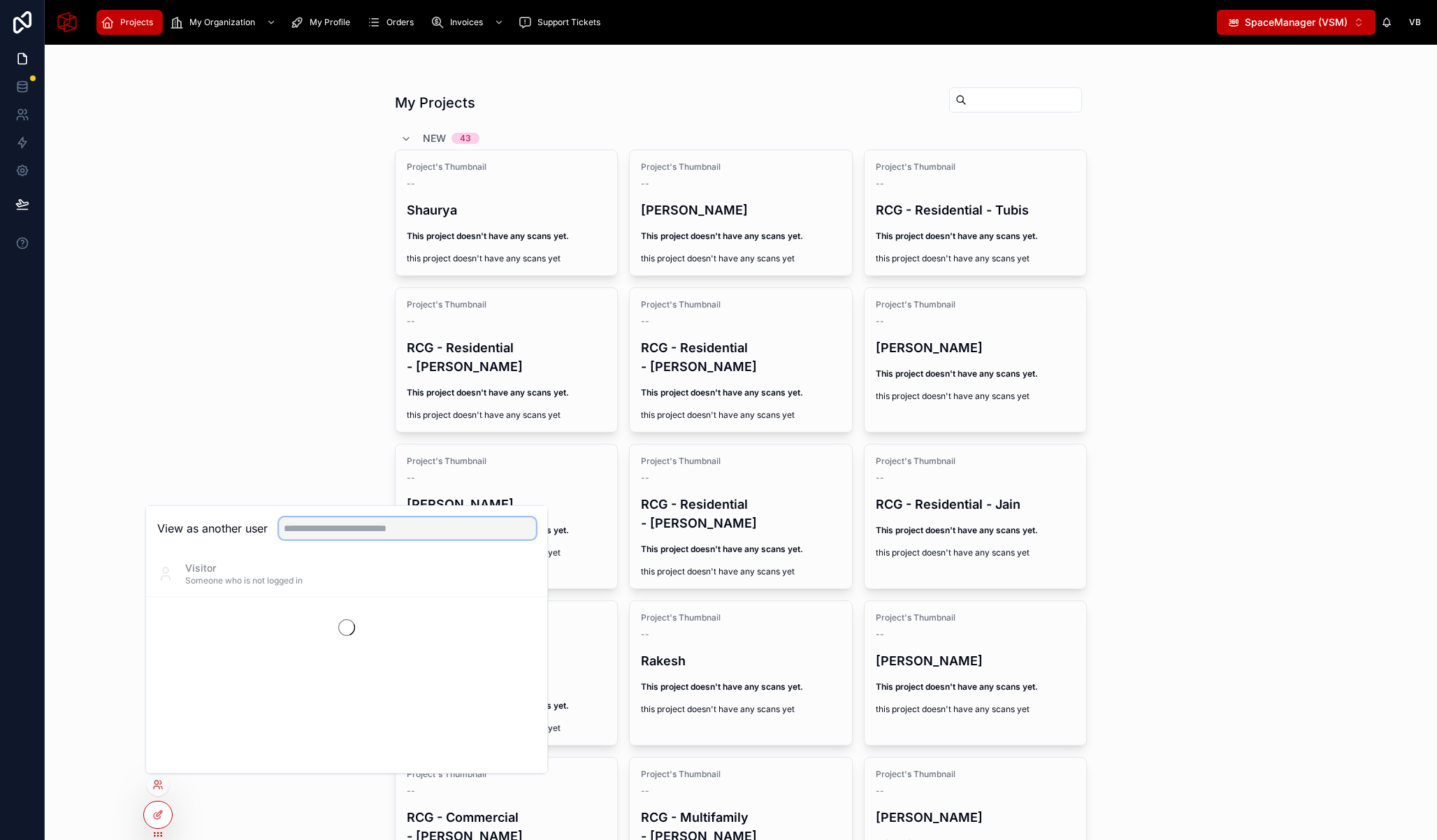
click at [410, 520] on input "text" at bounding box center [407, 529] width 257 height 22
type input "****"
click at [520, 621] on button "Select" at bounding box center [518, 625] width 36 height 20
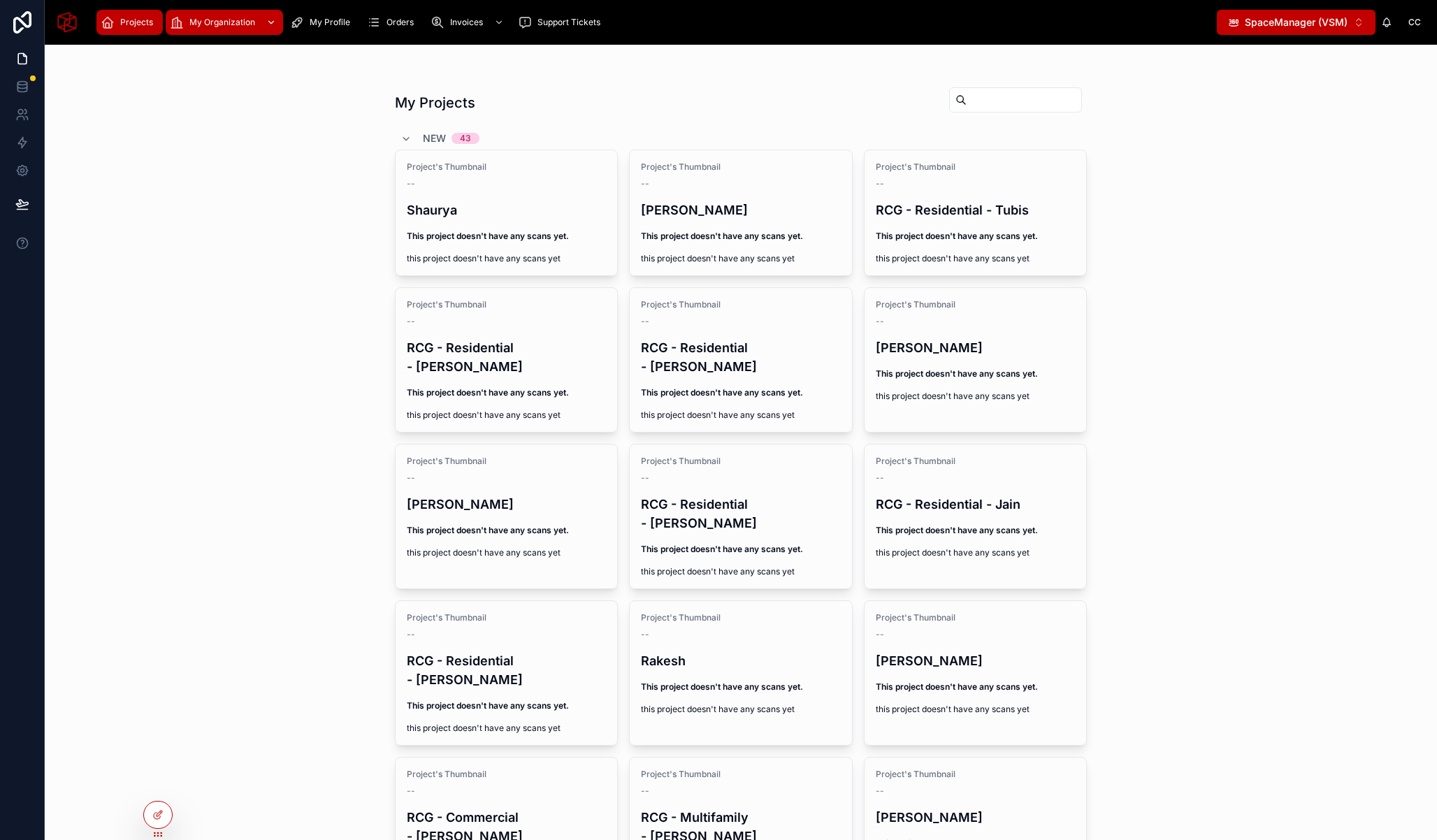
click at [211, 24] on span "My Organization" at bounding box center [223, 22] width 66 height 11
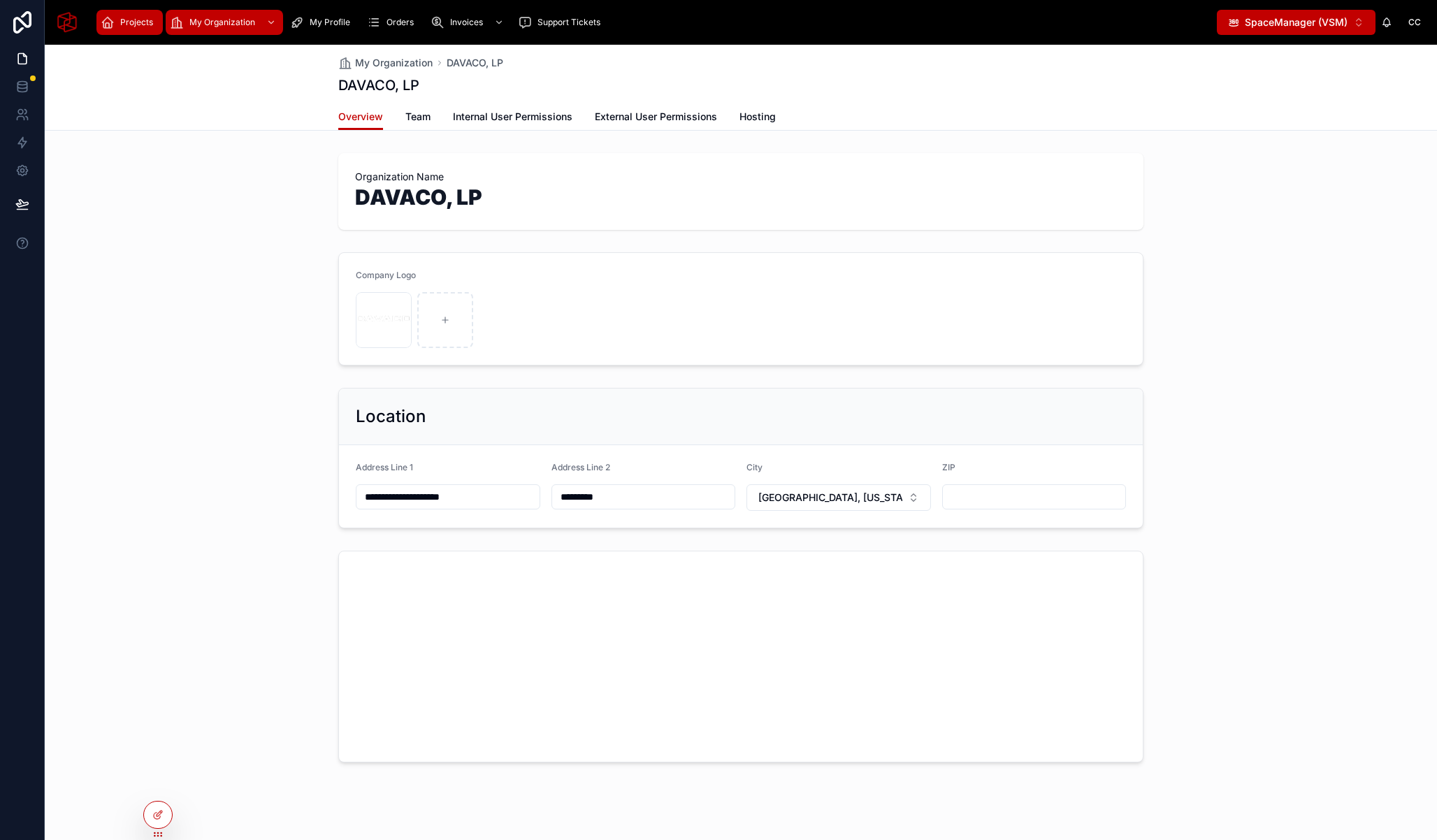
click at [120, 18] on span "Projects" at bounding box center [136, 22] width 33 height 11
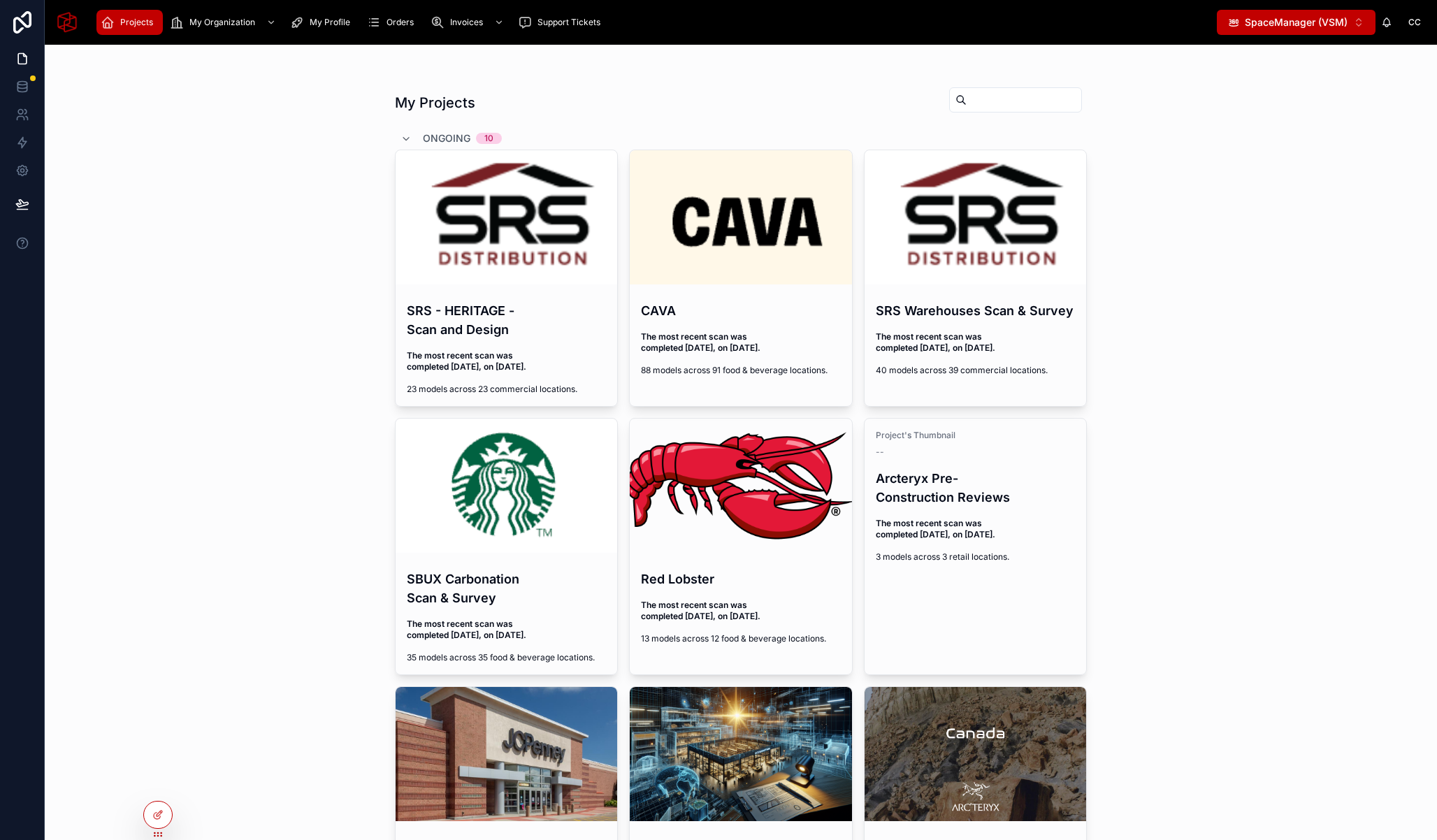
click at [1280, 20] on span "SpaceManager (VSM)" at bounding box center [1296, 22] width 103 height 14
click at [246, 208] on div "My Projects Ongoing 10 SRS - HERITAGE - Scan and Design The most recent scan wa…" at bounding box center [741, 442] width 1392 height 795
click at [939, 303] on h4 "SRS Warehouses Scan & Survey" at bounding box center [976, 310] width 200 height 19
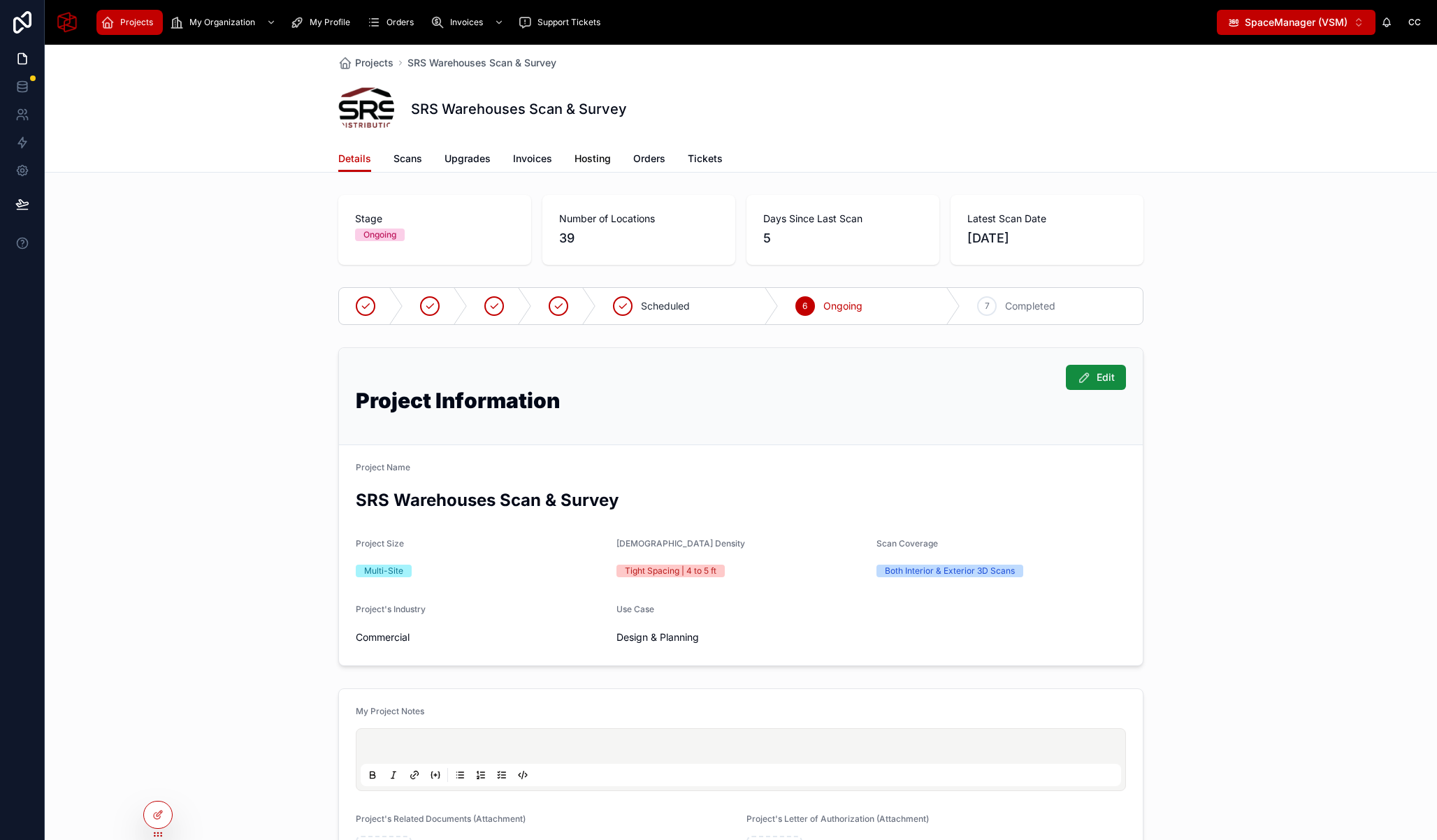
click at [583, 161] on span "Hosting" at bounding box center [592, 158] width 36 height 14
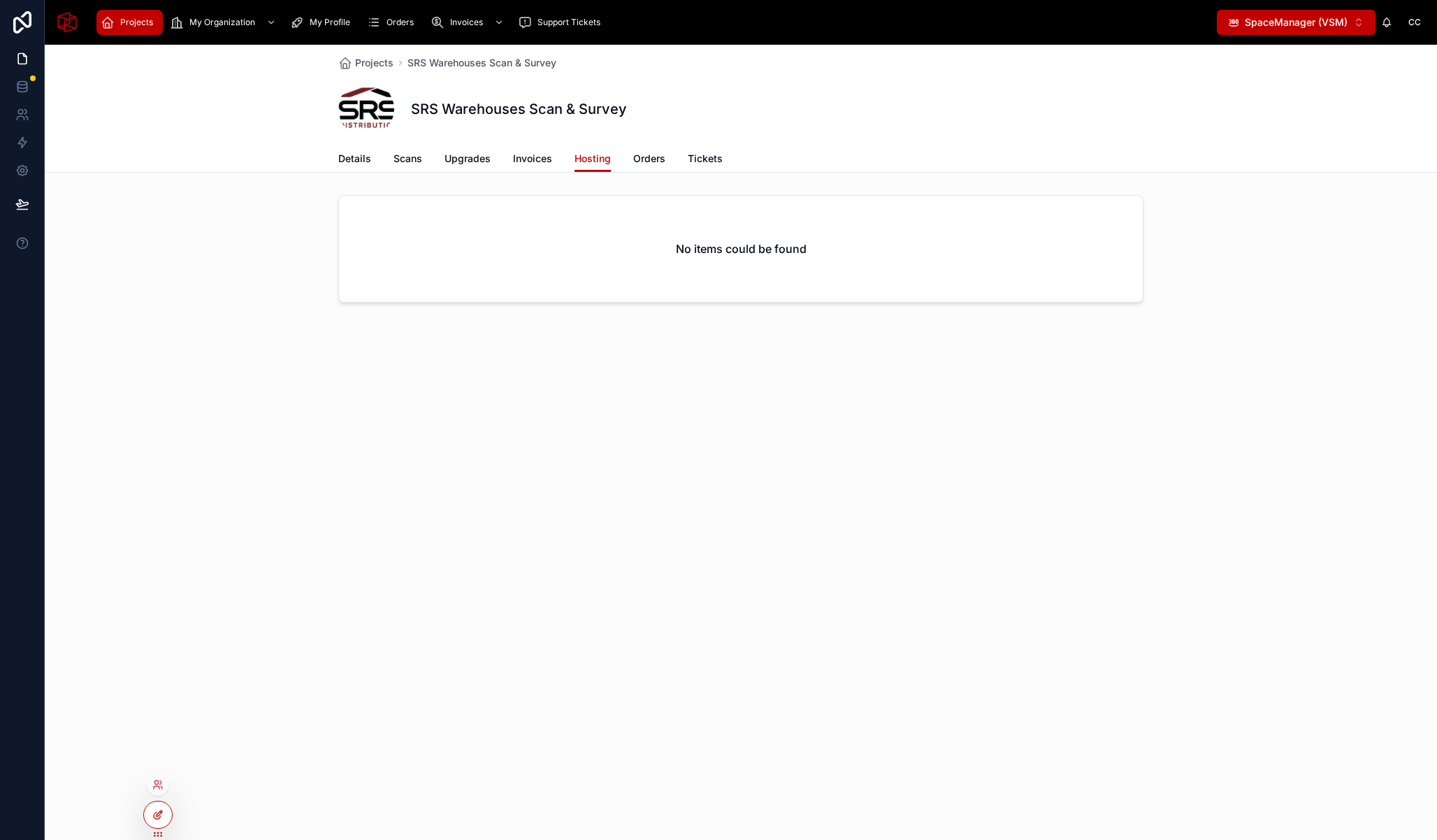
click at [160, 812] on icon at bounding box center [158, 814] width 11 height 11
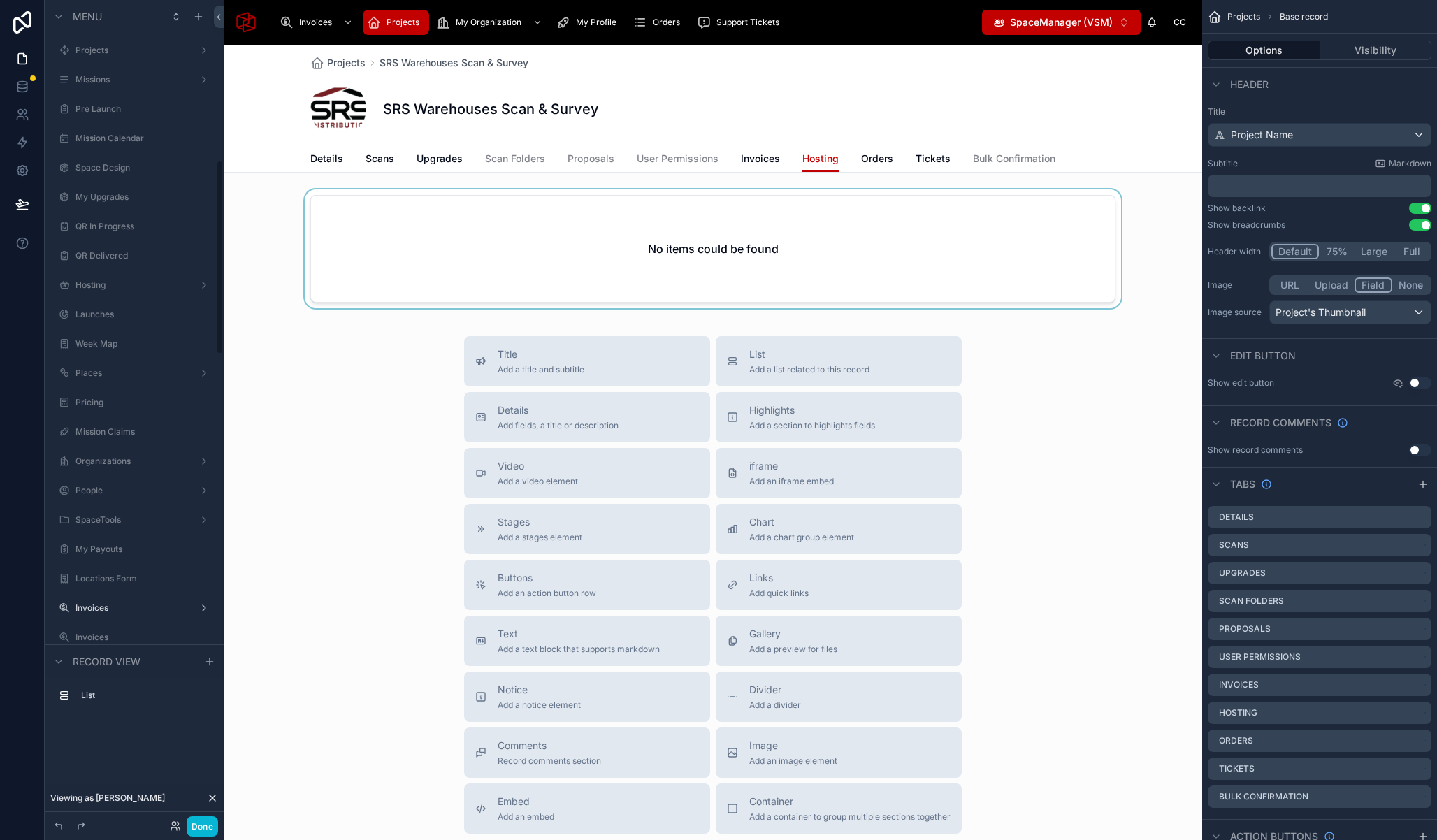
scroll to position [680, 0]
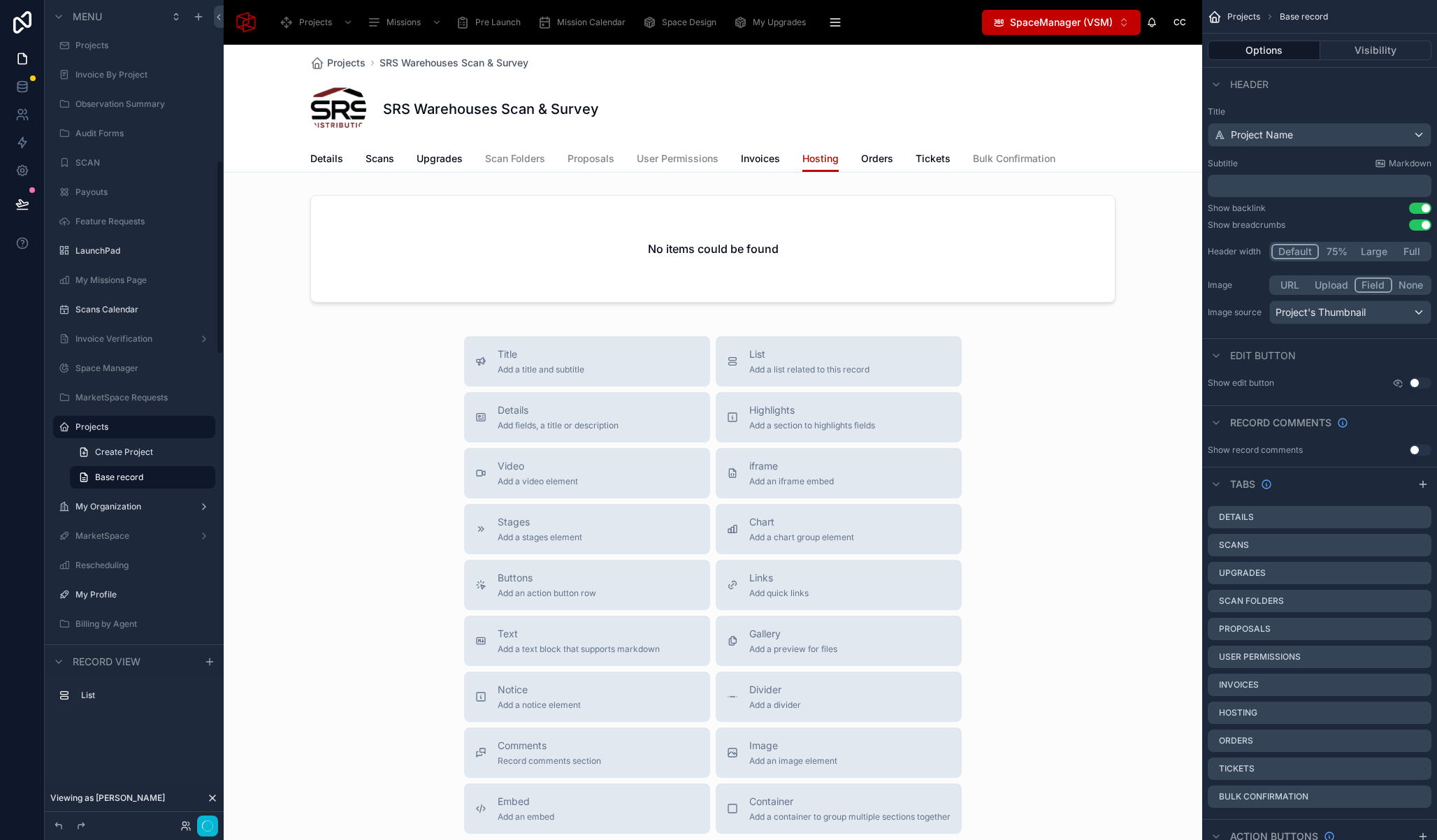
click at [472, 204] on div at bounding box center [712, 252] width 979 height 124
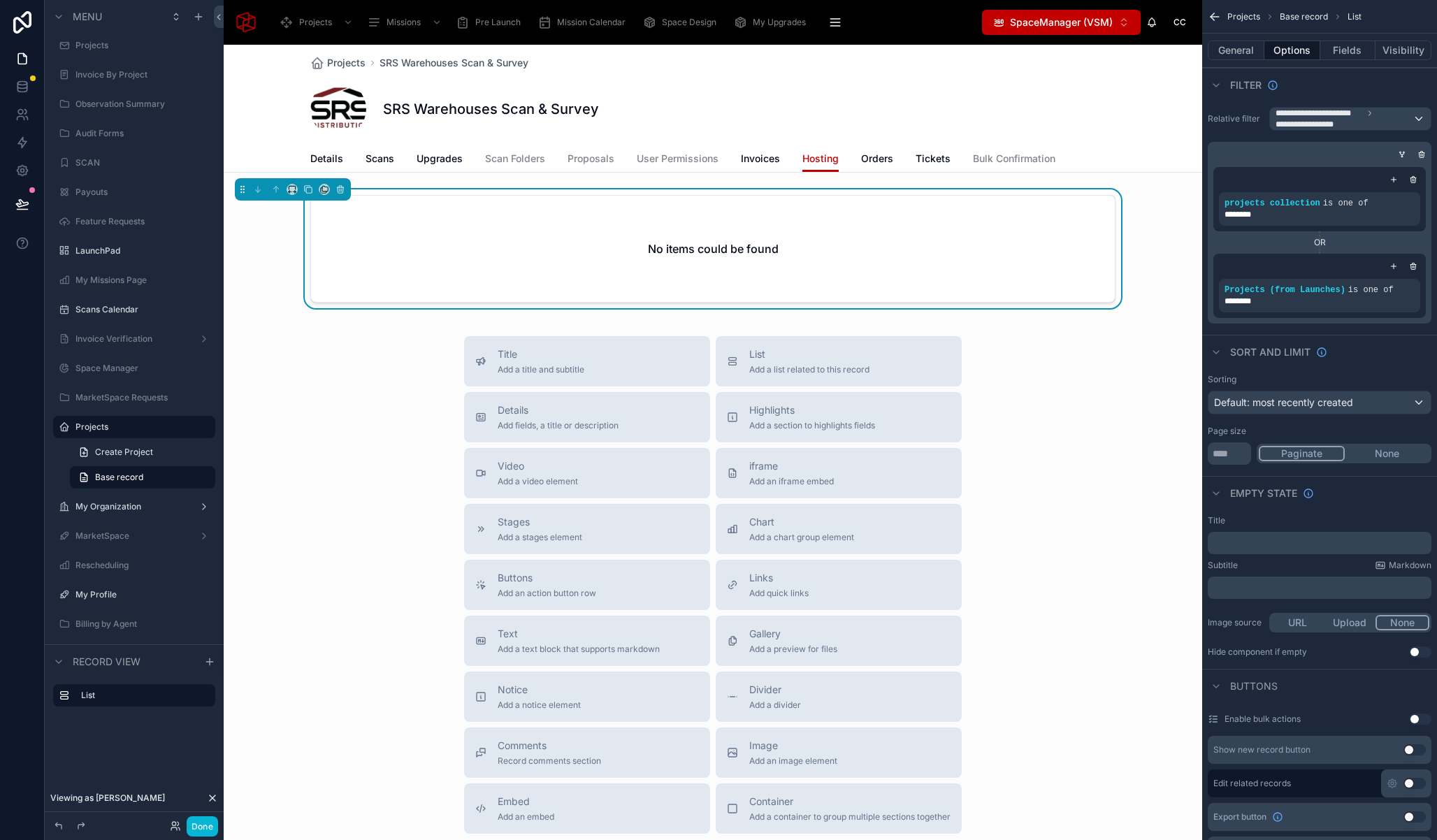
click at [1399, 155] on icon "scrollable content" at bounding box center [1402, 154] width 8 height 8
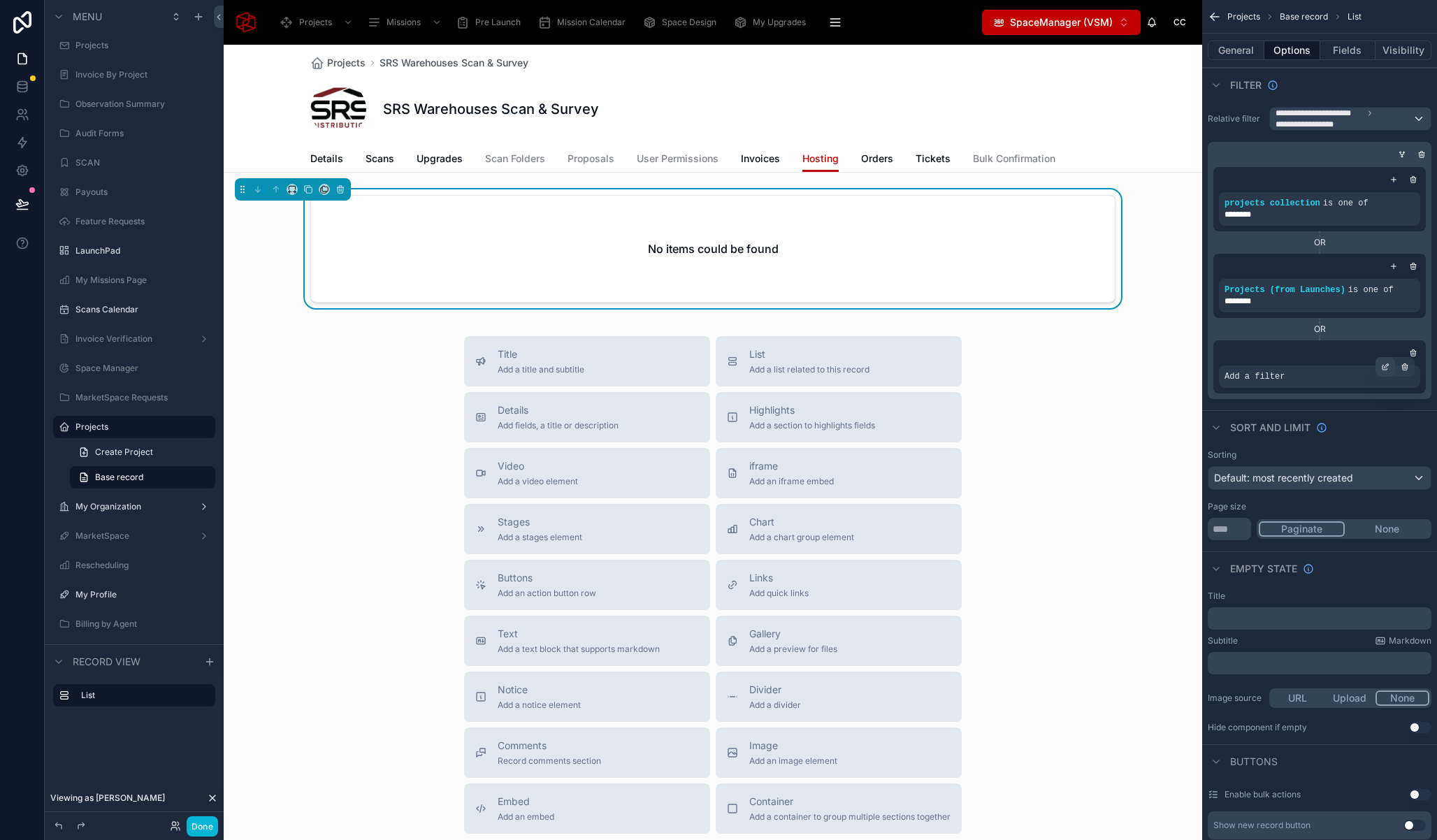
click at [1381, 364] on icon "scrollable content" at bounding box center [1384, 367] width 8 height 8
click at [1070, 358] on span "Select a field" at bounding box center [1077, 356] width 59 height 12
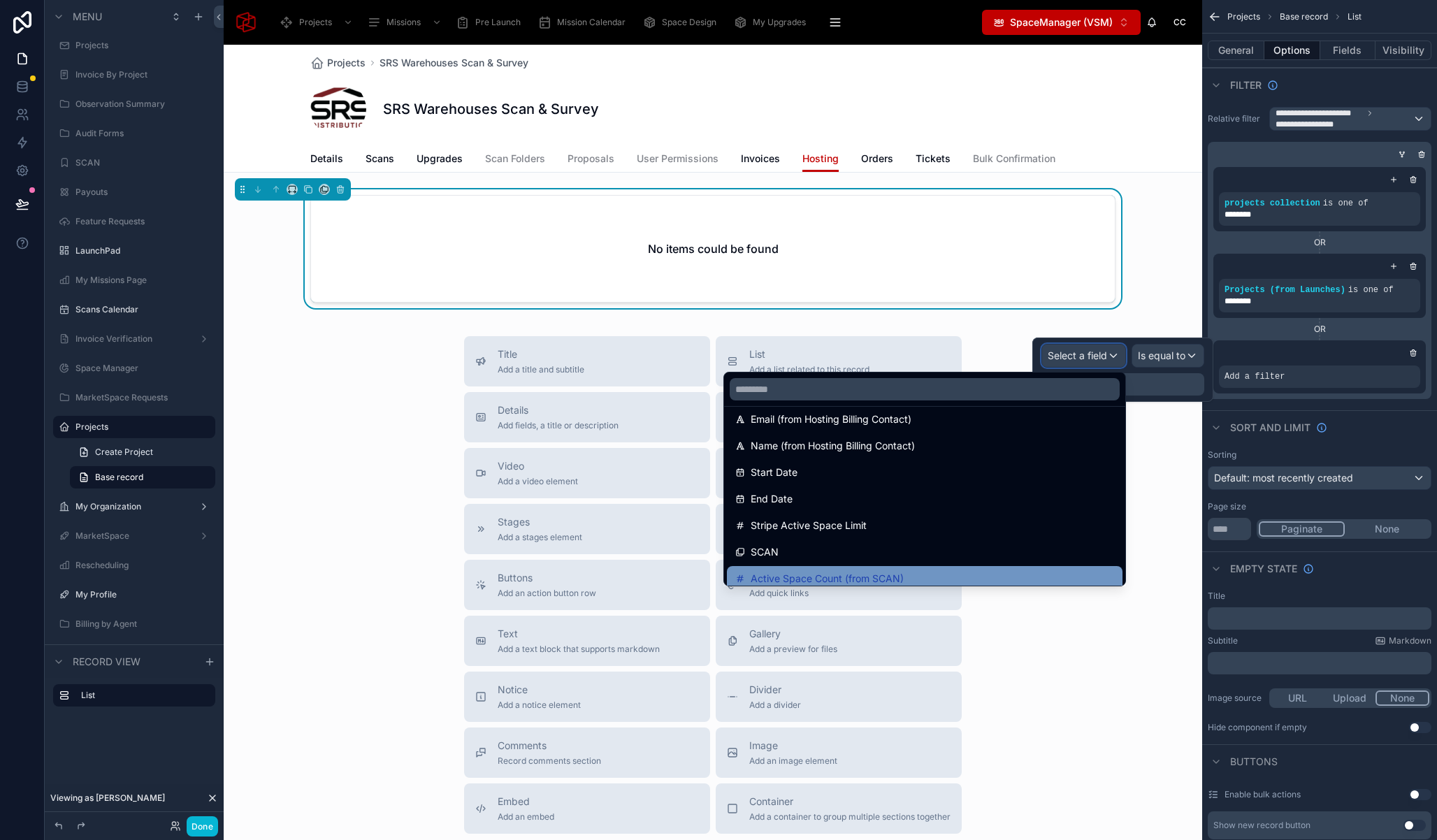
scroll to position [446, 0]
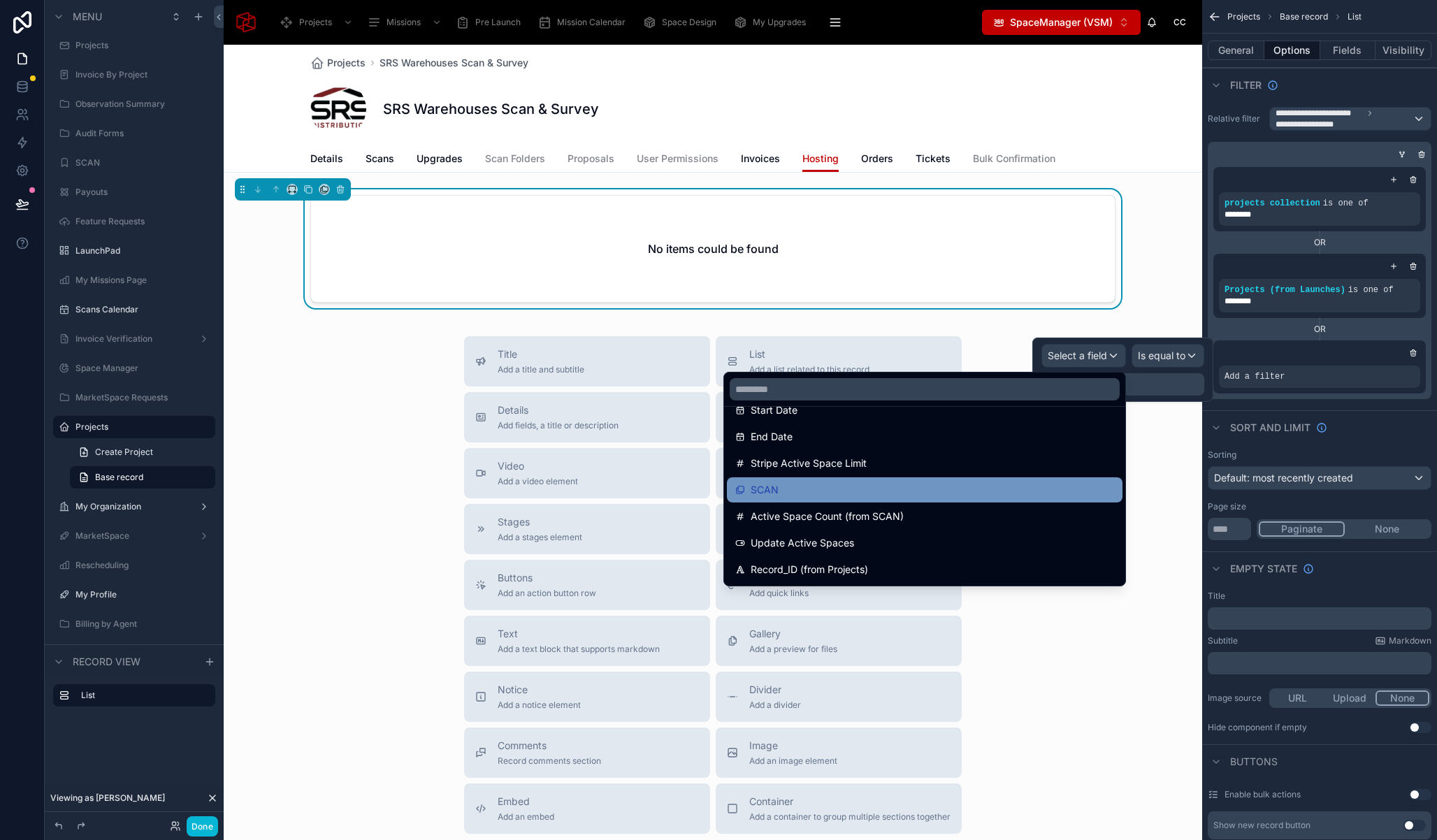
click at [874, 484] on div "SCAN" at bounding box center [924, 490] width 379 height 16
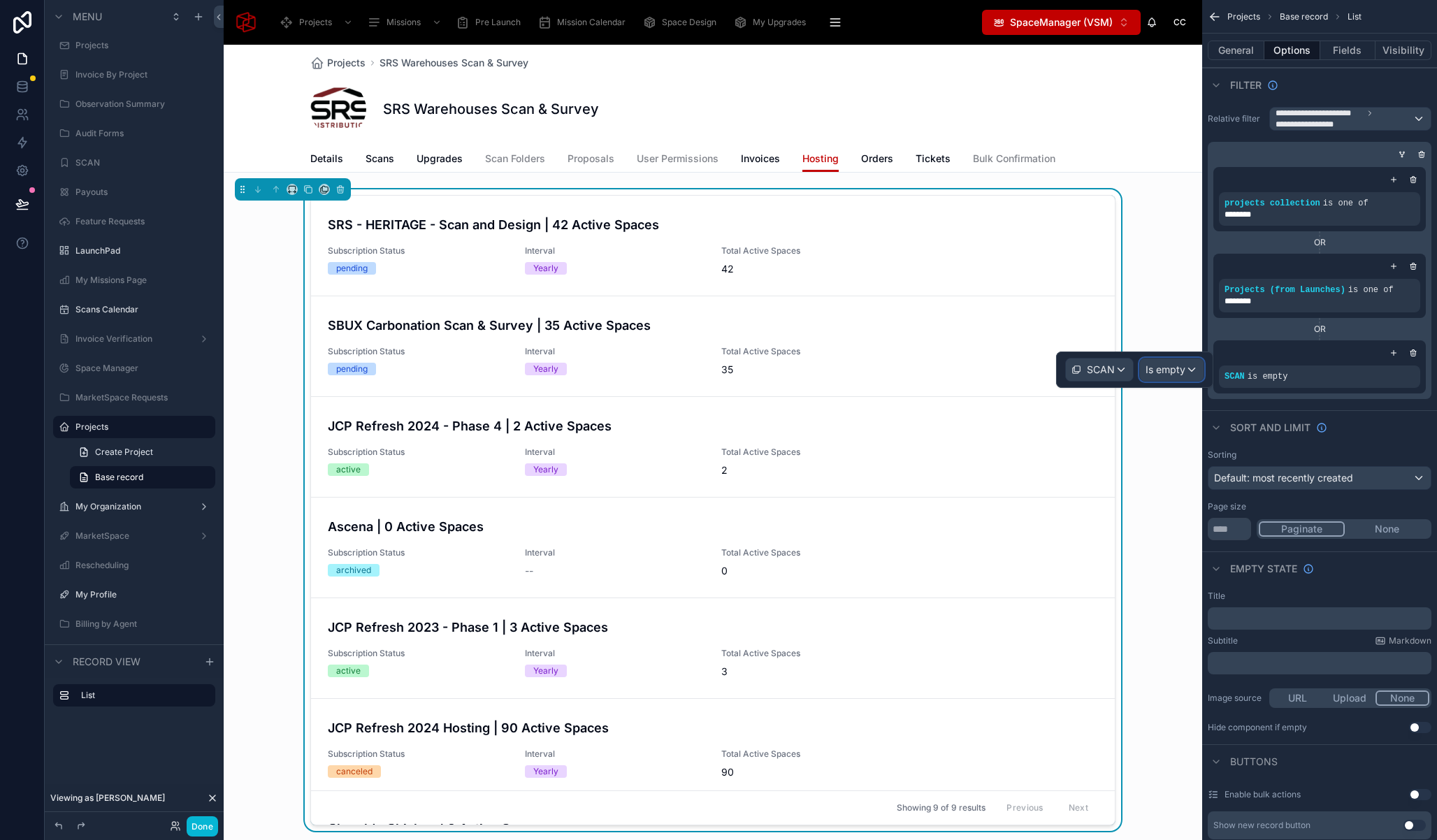
click at [1162, 365] on span "Is empty" at bounding box center [1165, 370] width 40 height 14
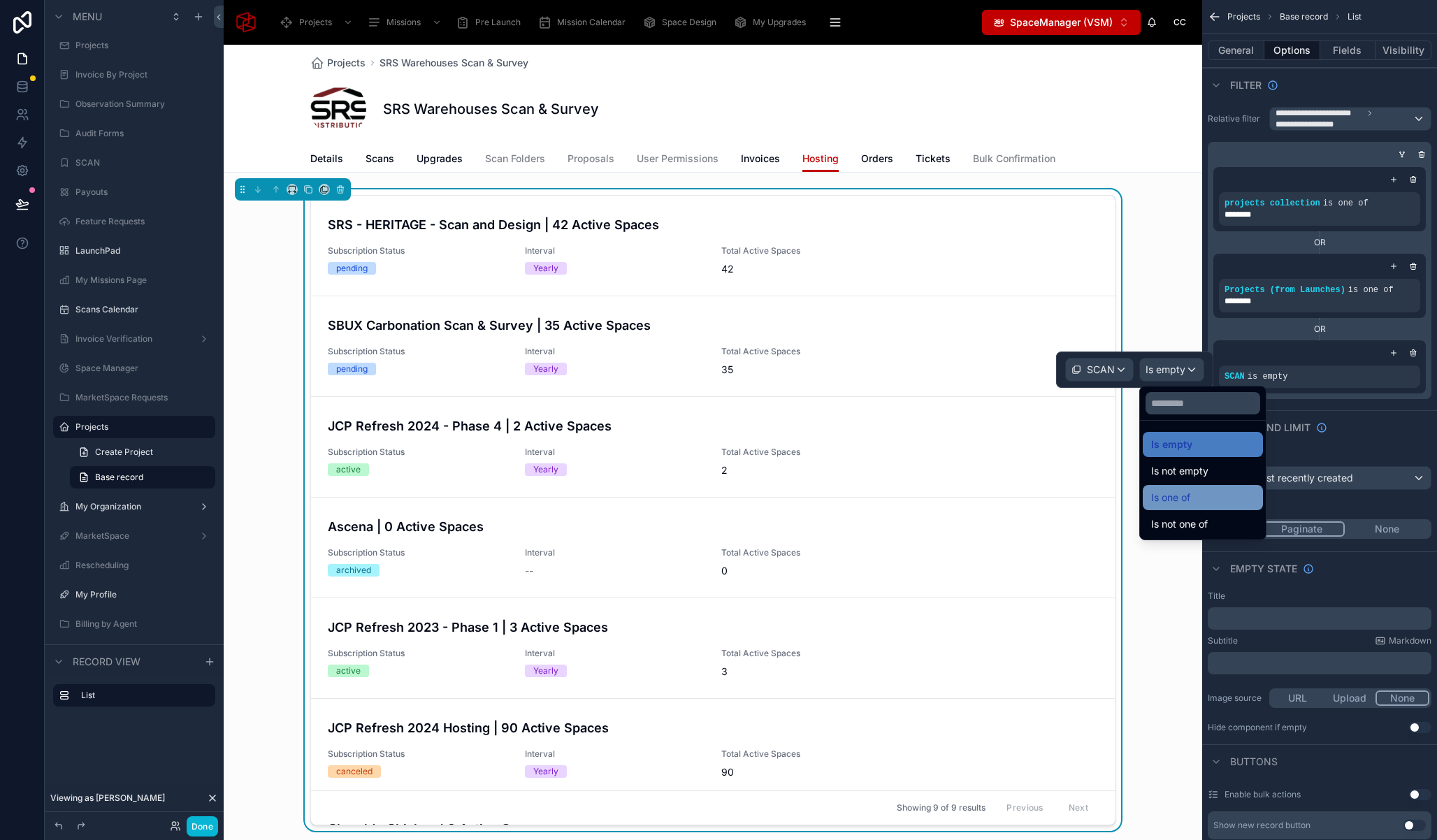
click at [1218, 497] on div "Is one of" at bounding box center [1203, 497] width 104 height 16
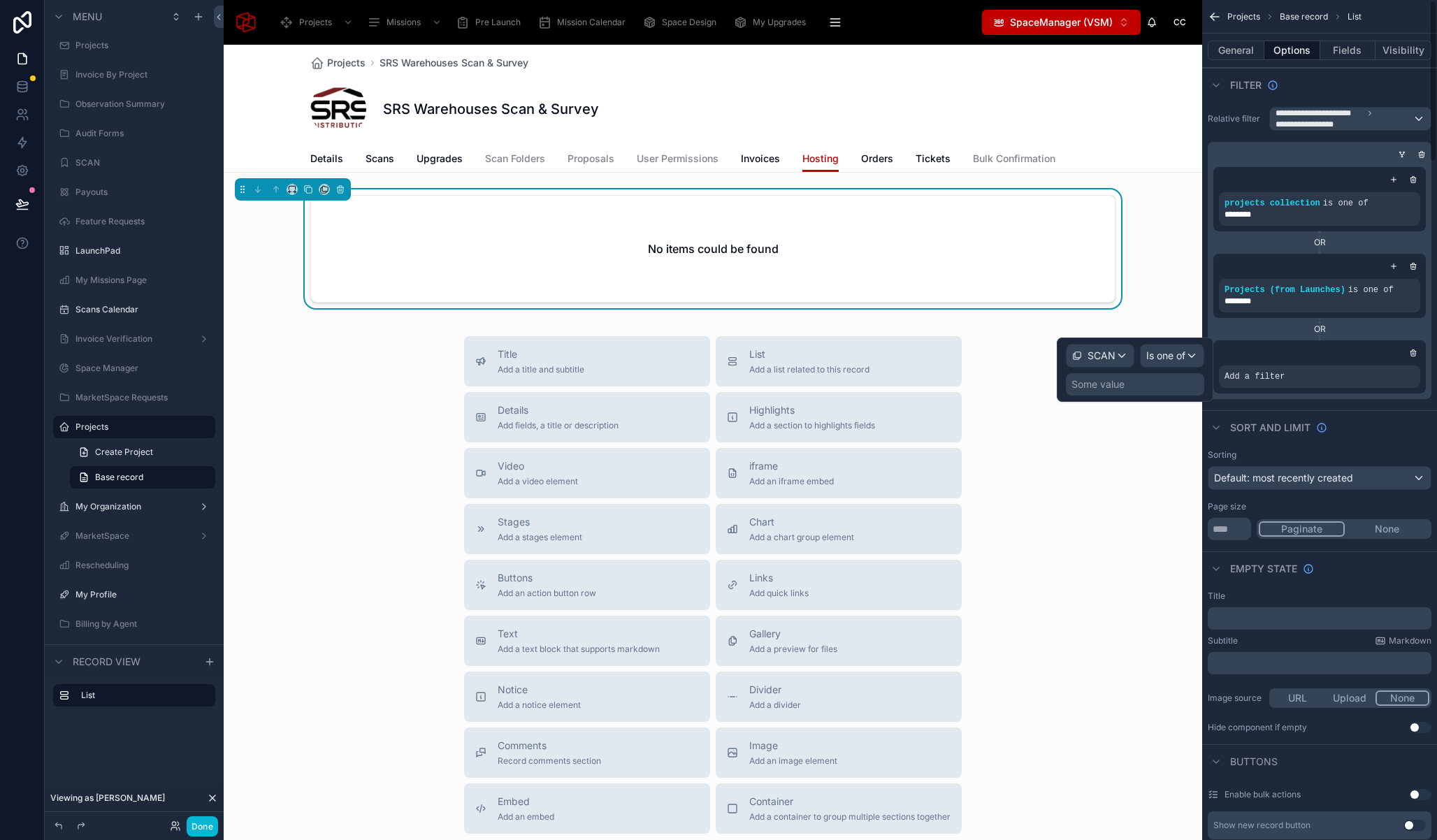
click at [1160, 382] on div "Some value" at bounding box center [1135, 385] width 139 height 22
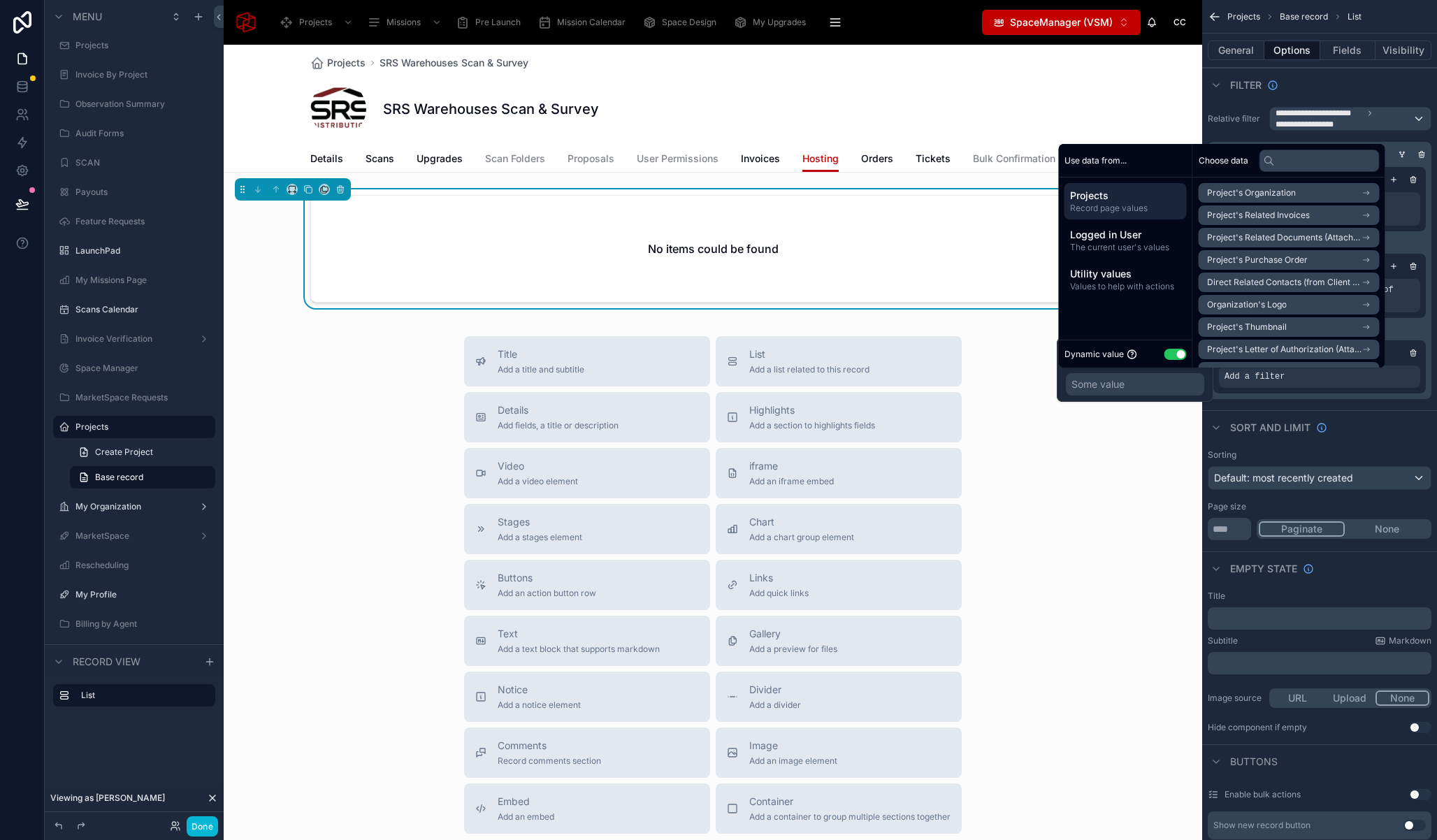
click at [1115, 200] on span "Projects" at bounding box center [1126, 196] width 111 height 14
click at [1369, 267] on icon "scrollable content" at bounding box center [1366, 267] width 10 height 10
click at [1369, 267] on div "Choose data Project's Organization Project's Related Invoices Project's Related…" at bounding box center [1289, 256] width 192 height 224
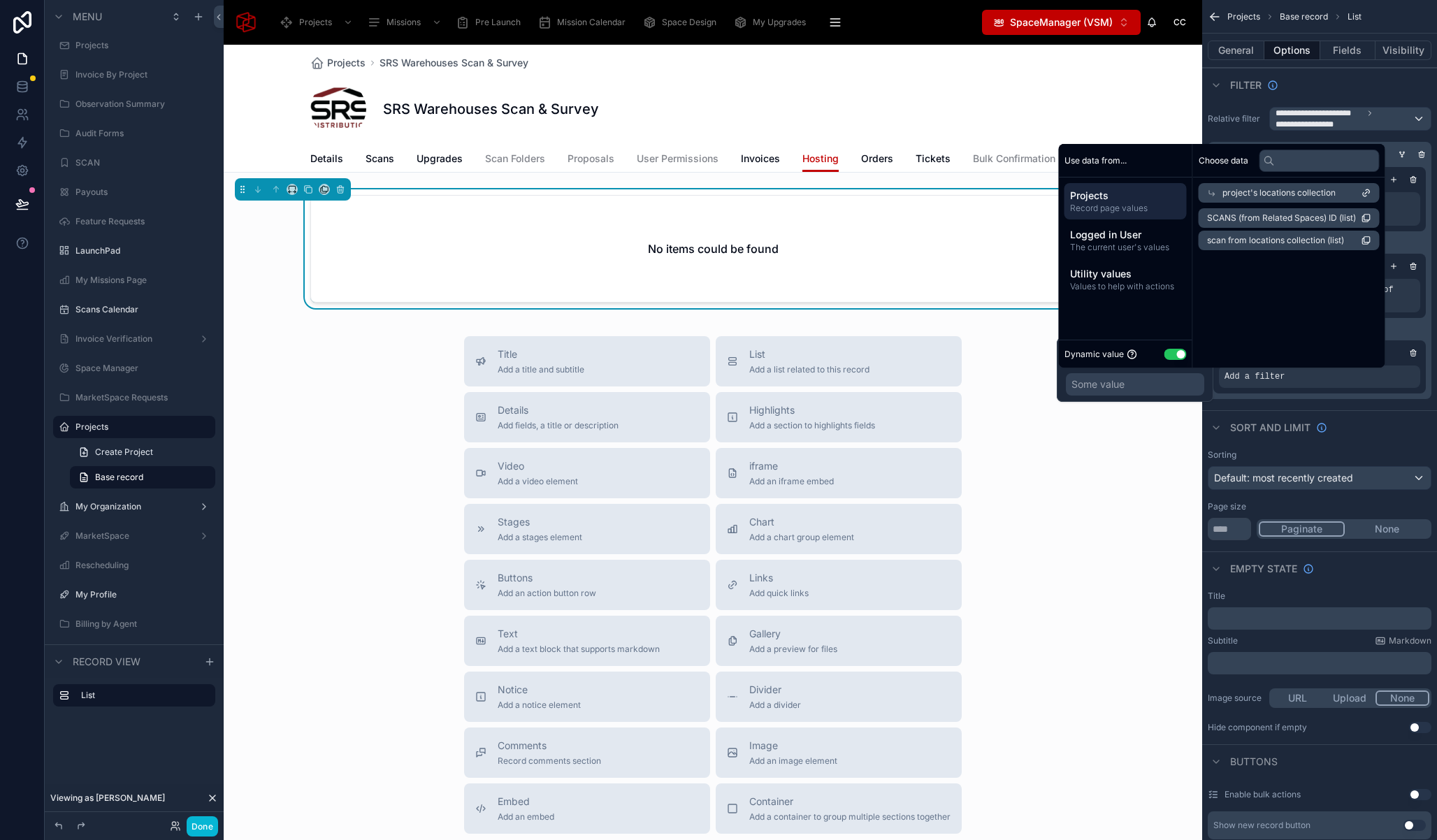
click at [1352, 213] on span "SCANS (from Related Spaces) ID (list)" at bounding box center [1281, 218] width 148 height 11
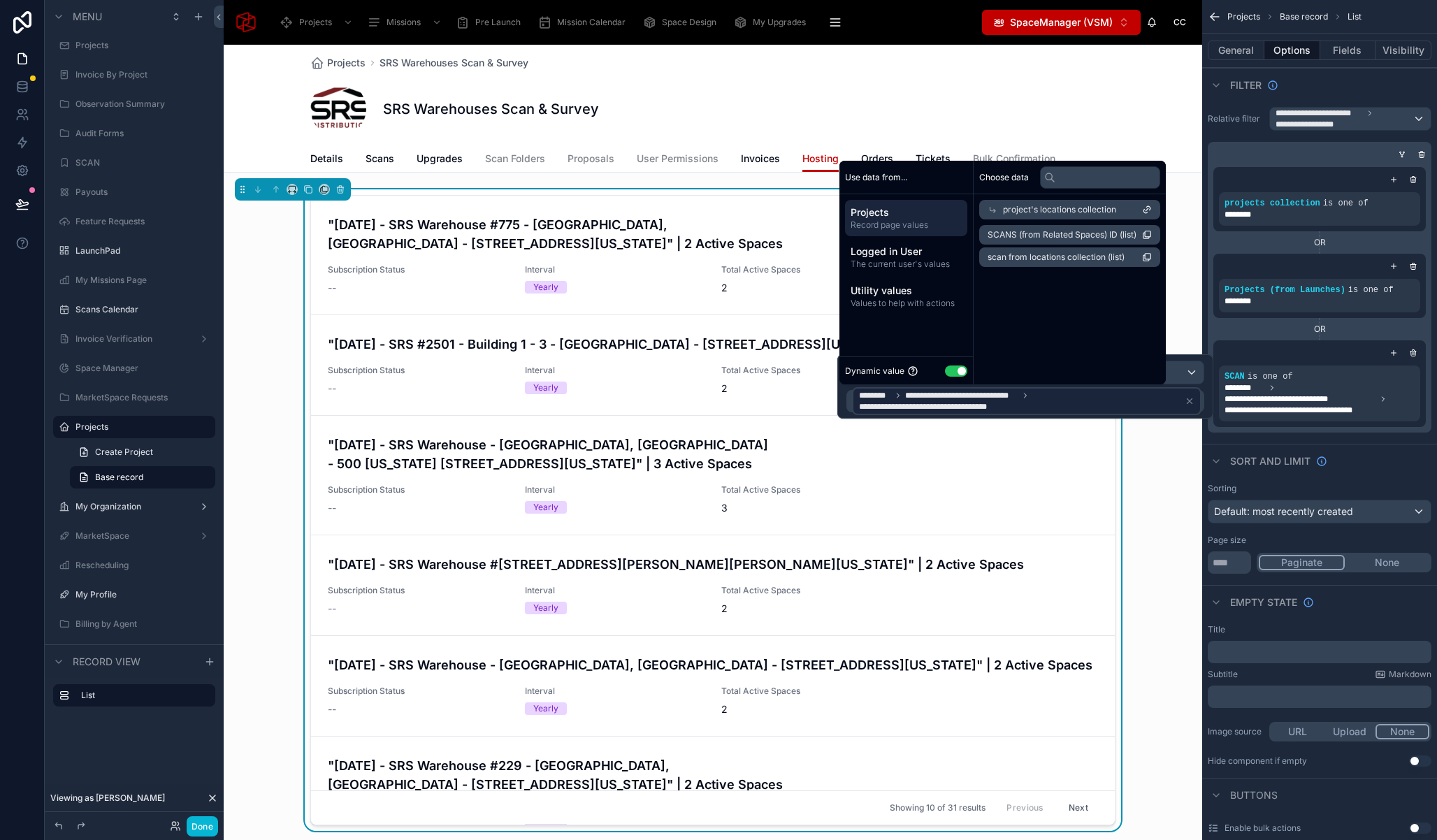
click at [276, 408] on div ""[DATE] - SRS Warehouse #775 - [GEOGRAPHIC_DATA], [GEOGRAPHIC_DATA] - [STREET_A…" at bounding box center [712, 513] width 979 height 647
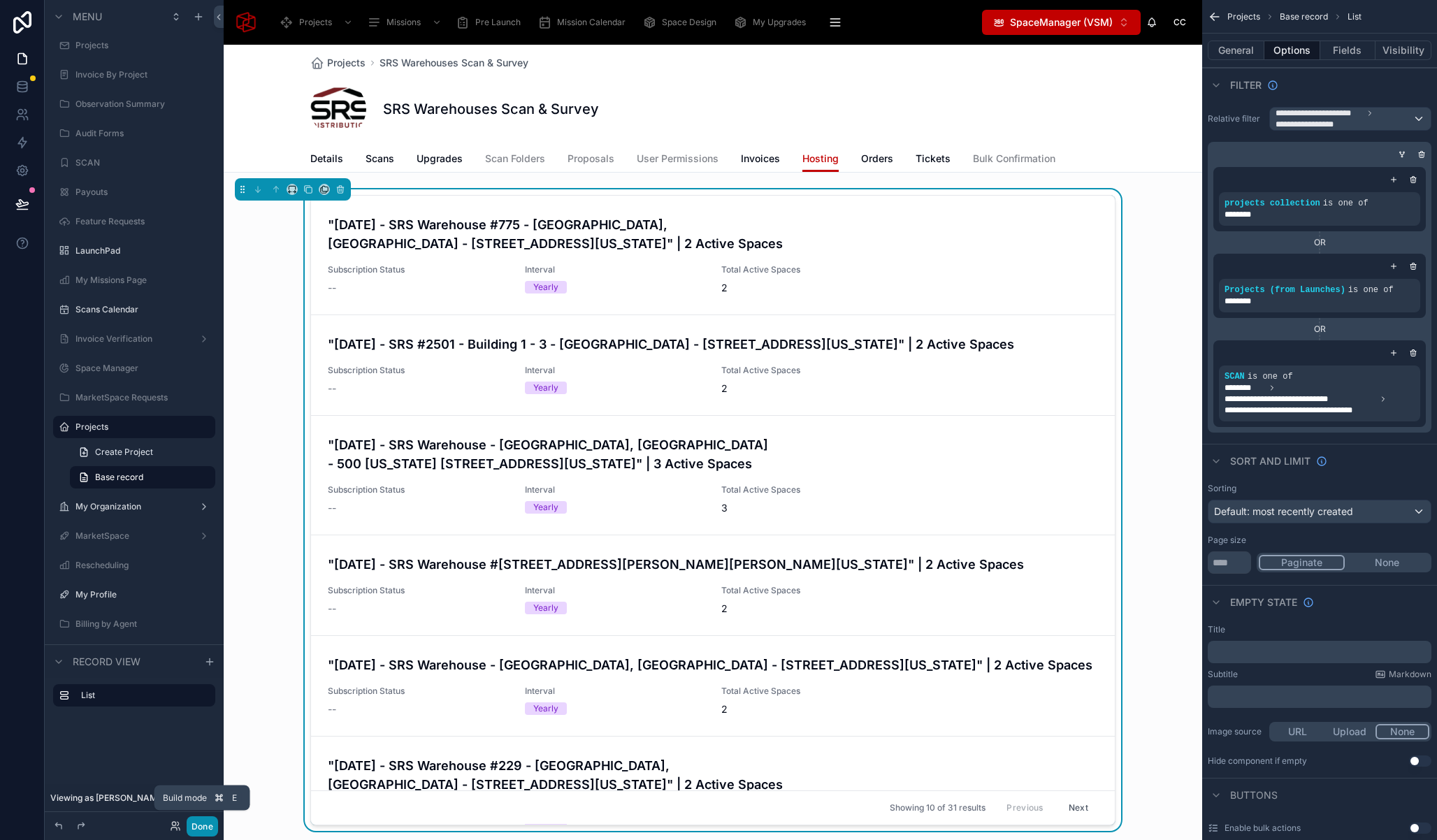
click at [202, 826] on button "Done" at bounding box center [202, 826] width 32 height 20
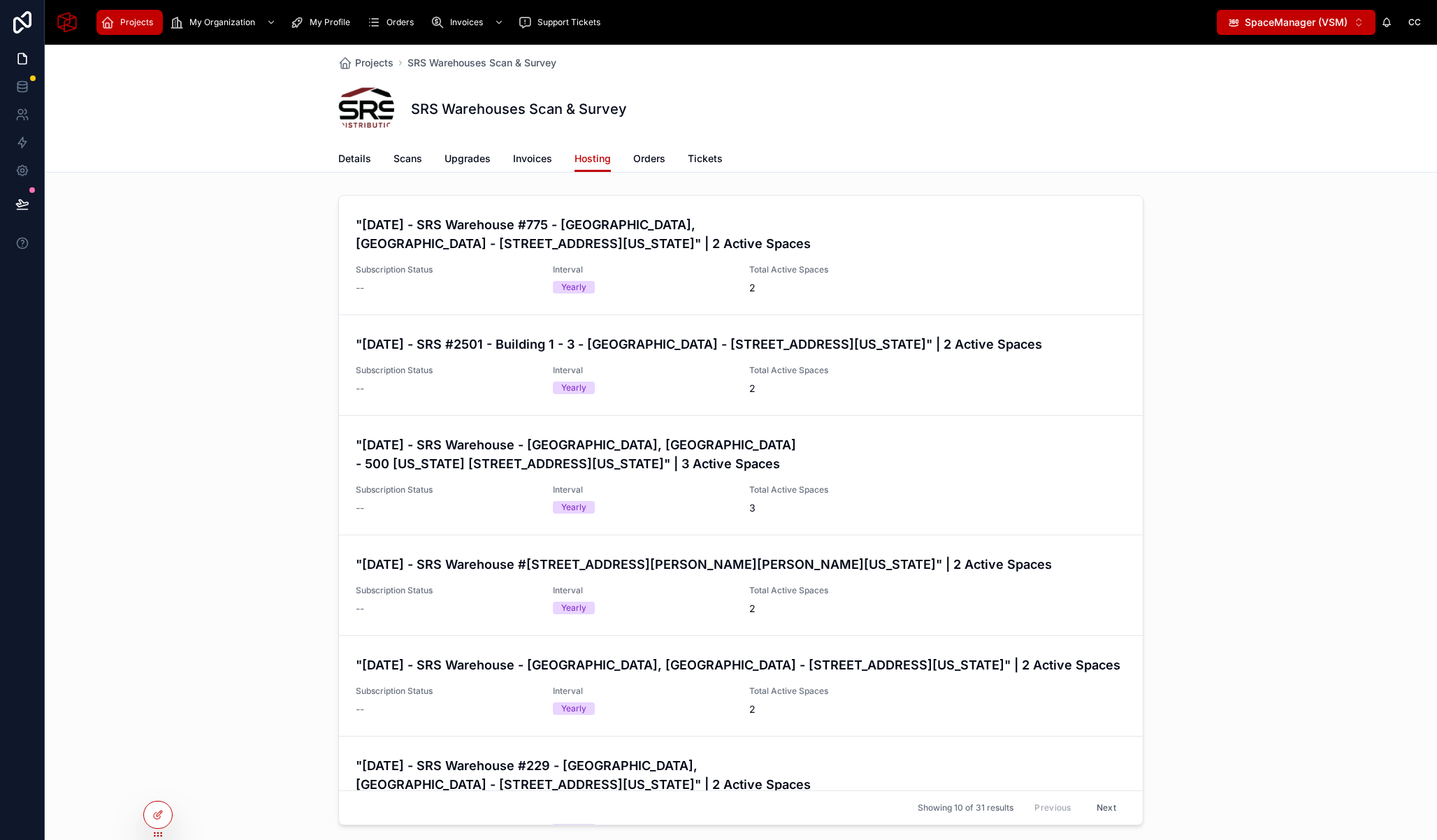
click at [216, 270] on div ""[DATE] - SRS Warehouse #775 - [GEOGRAPHIC_DATA], [GEOGRAPHIC_DATA] - [STREET_A…" at bounding box center [741, 513] width 1392 height 647
click at [27, 203] on icon at bounding box center [22, 203] width 12 height 7
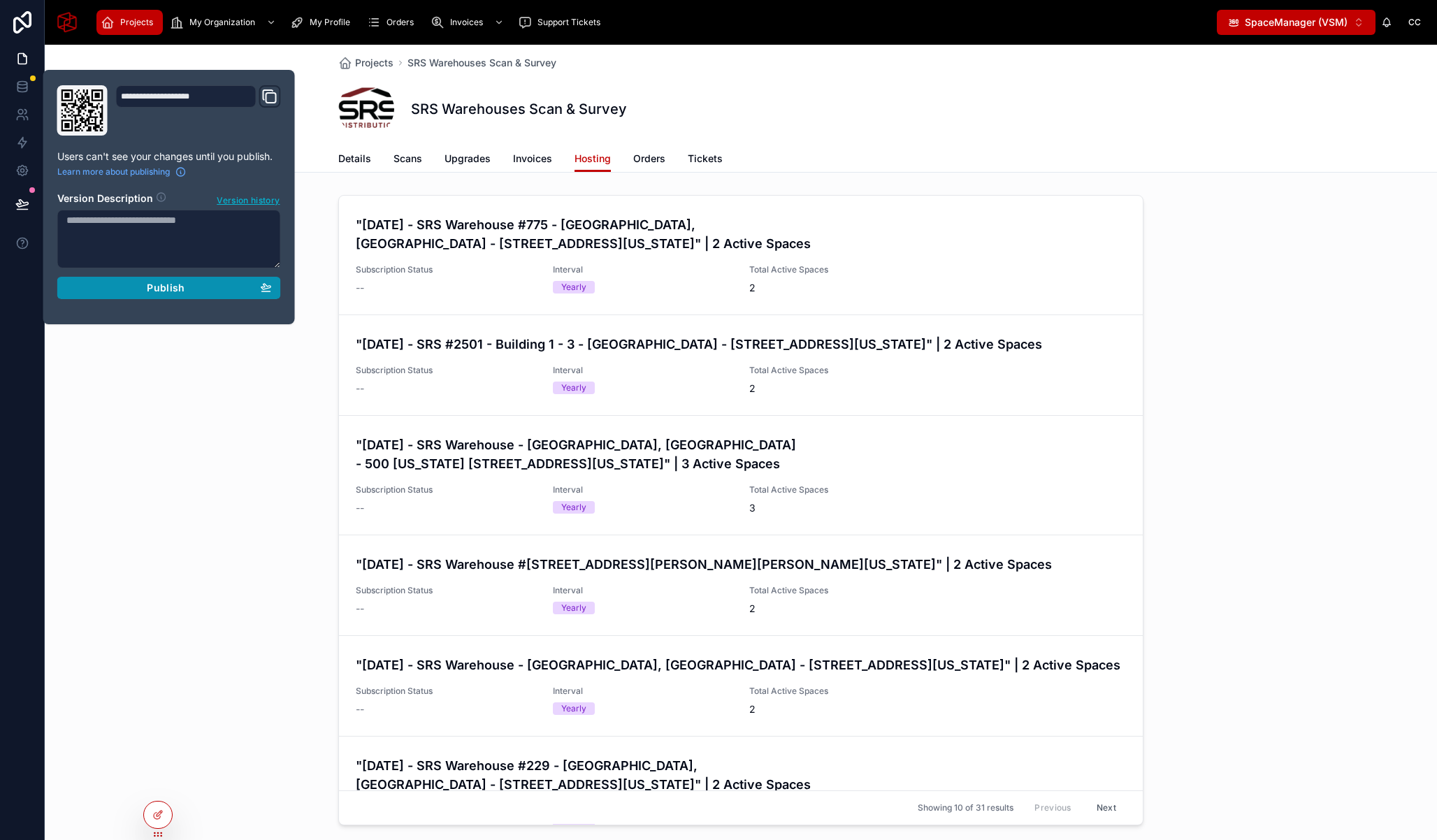
click at [130, 281] on button "Publish" at bounding box center [169, 288] width 224 height 22
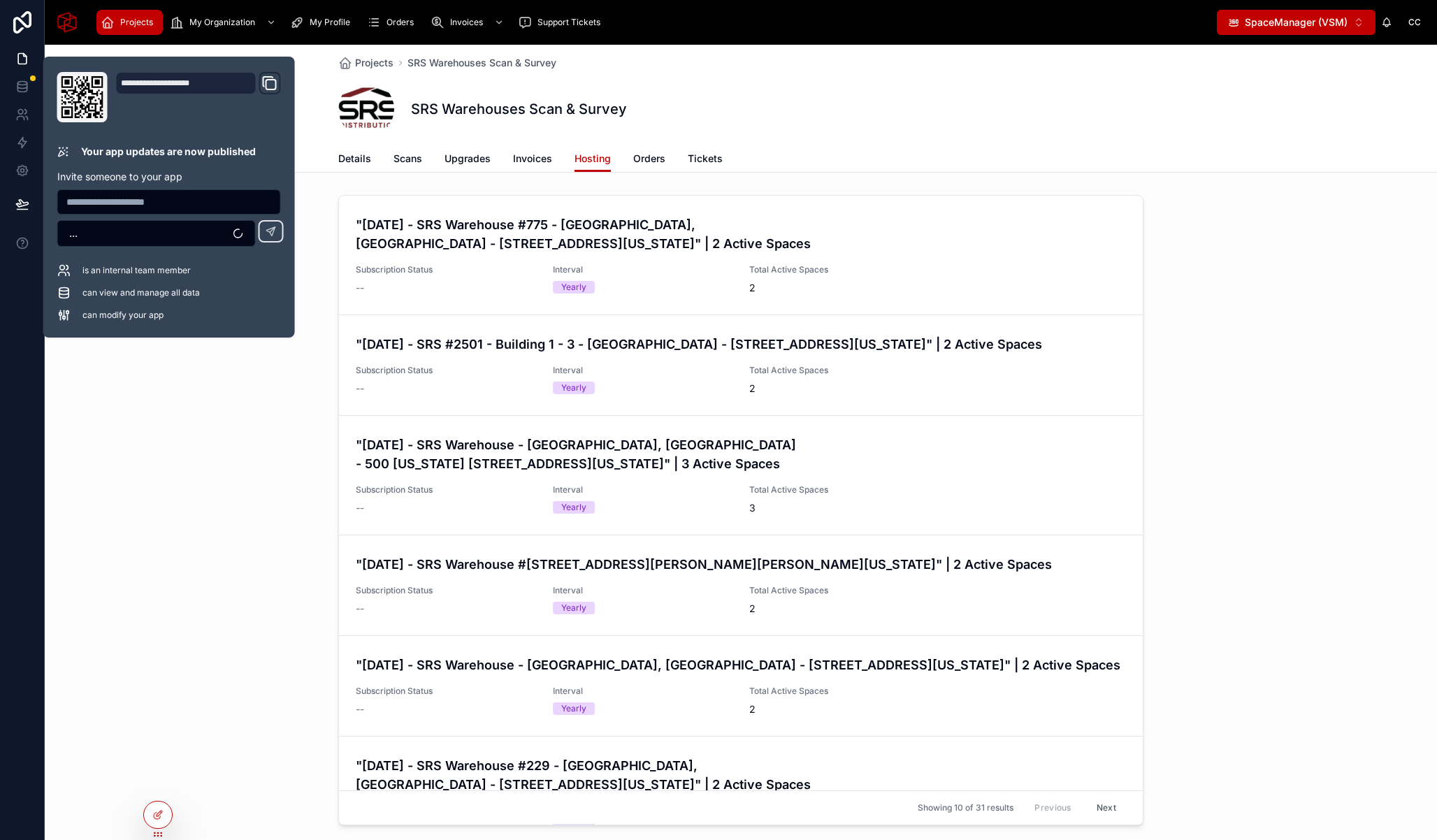
click at [194, 405] on div ""[DATE] - SRS Warehouse #775 - [GEOGRAPHIC_DATA], [GEOGRAPHIC_DATA] - [STREET_A…" at bounding box center [741, 513] width 1392 height 647
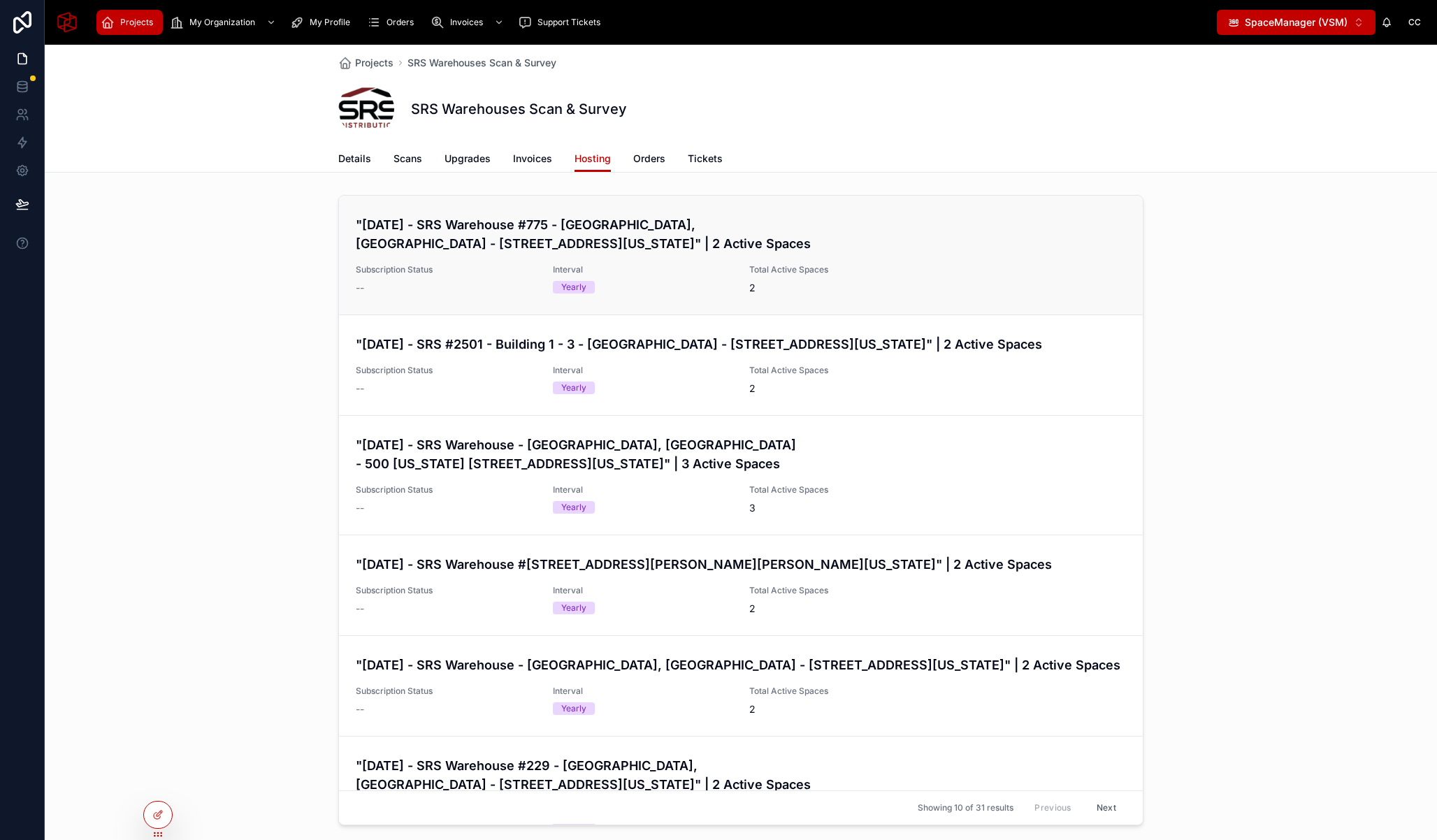
click at [902, 251] on h4 ""[DATE] - SRS Warehouse #775 - [GEOGRAPHIC_DATA], [GEOGRAPHIC_DATA] - [STREET_A…" at bounding box center [740, 234] width 770 height 38
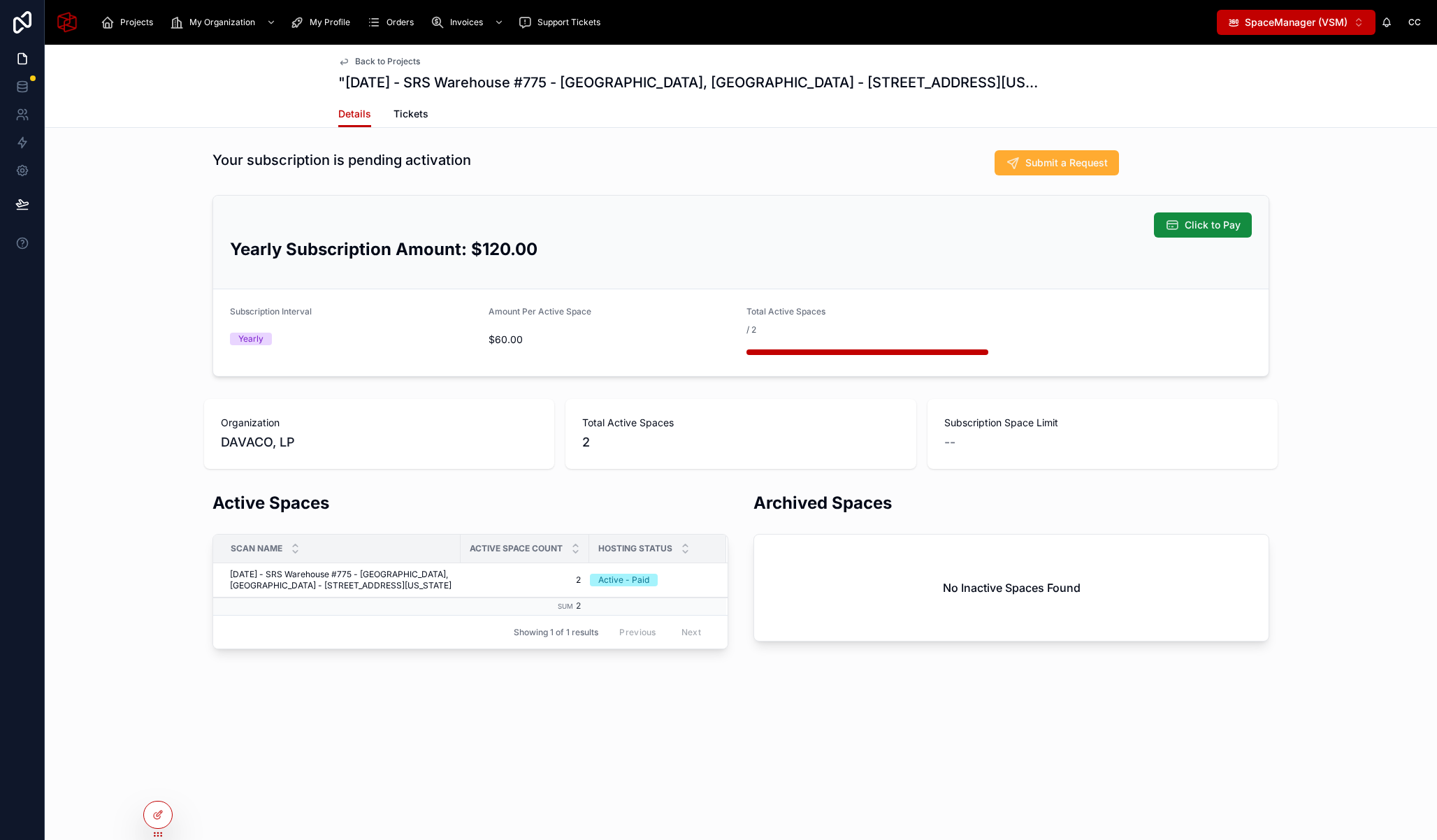
click at [364, 62] on span "Back to Projects" at bounding box center [387, 62] width 65 height 11
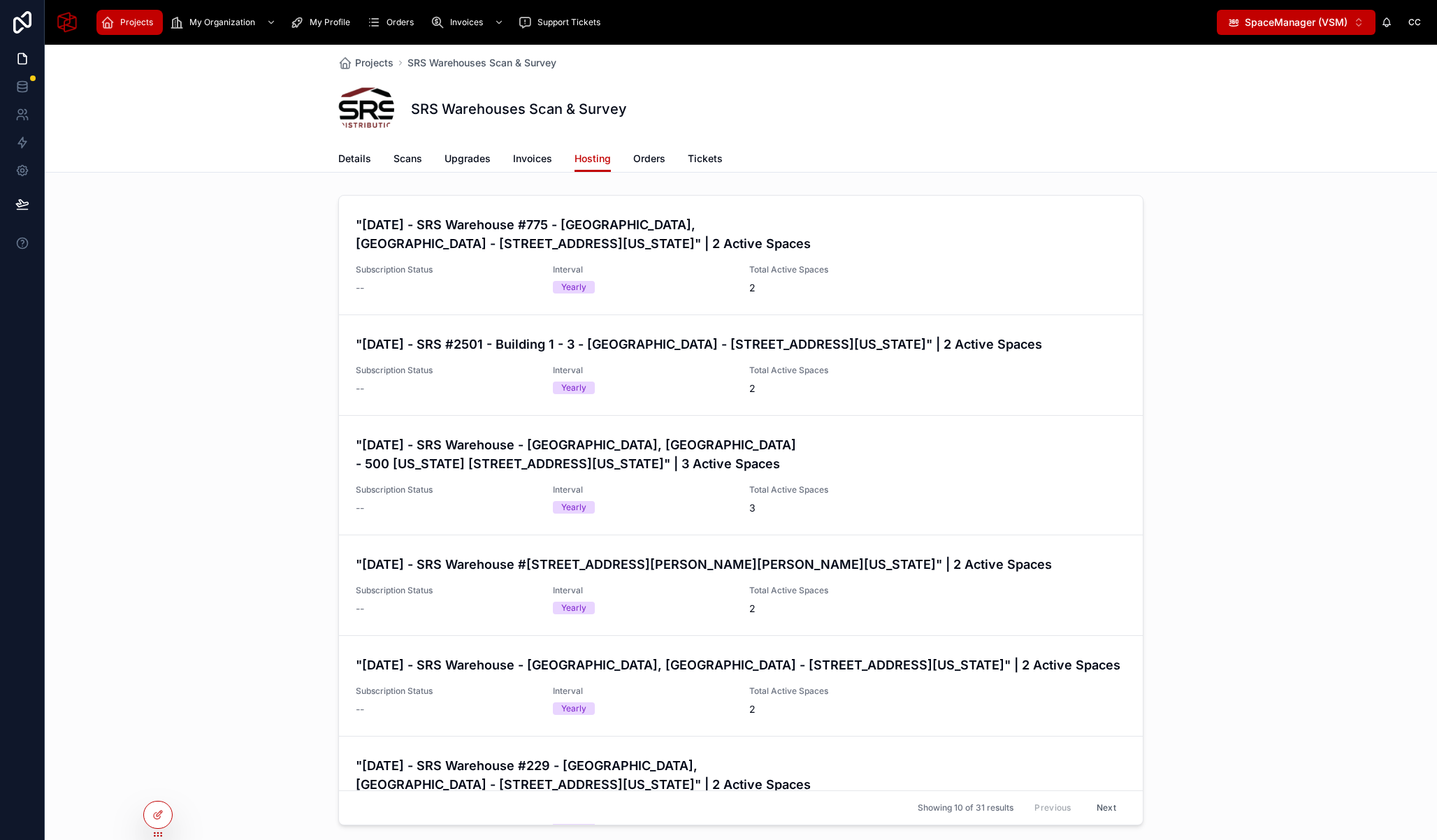
click at [1272, 293] on div ""[DATE] - SRS Warehouse #775 - [GEOGRAPHIC_DATA], [GEOGRAPHIC_DATA] - [STREET_A…" at bounding box center [741, 513] width 1392 height 647
click at [148, 144] on div "Projects SRS Warehouses Scan & Survey SRS Warehouses Scan & Survey Hosting Deta…" at bounding box center [741, 109] width 1392 height 128
click at [16, 81] on icon at bounding box center [22, 86] width 14 height 14
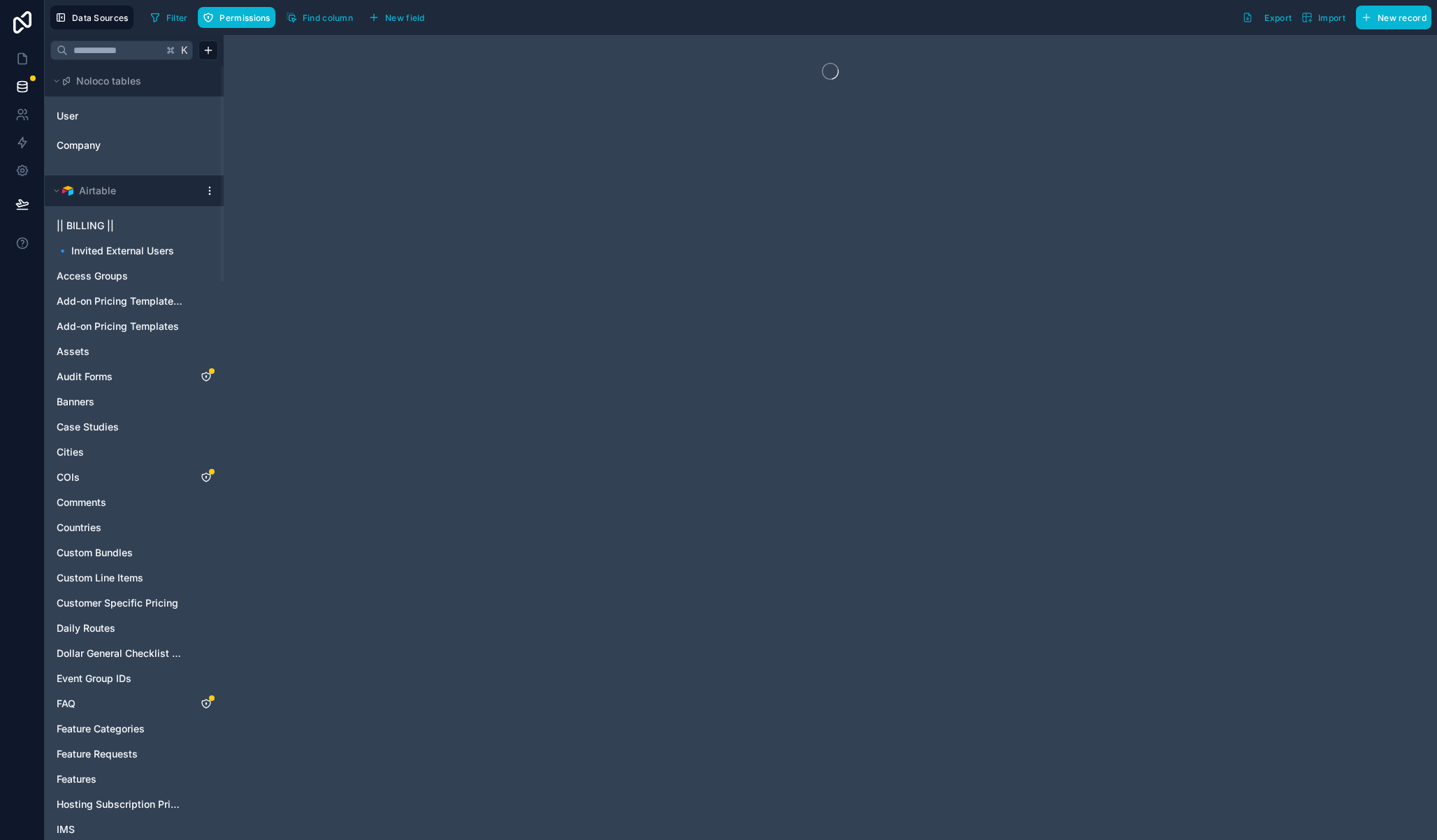
click at [212, 195] on html "Data Sources Filter Permissions Find column New field Export Import New record …" at bounding box center [718, 420] width 1437 height 840
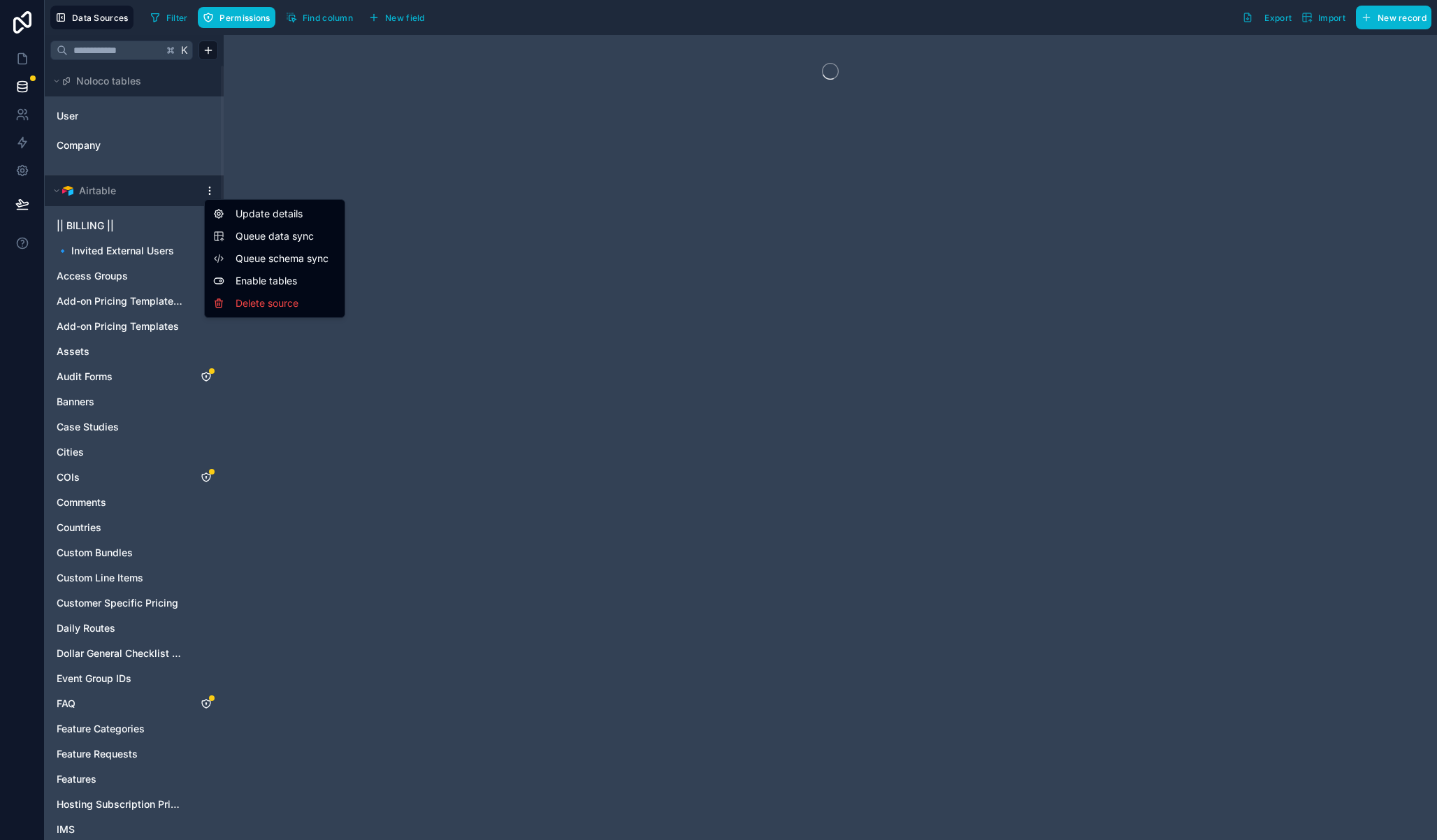
click at [268, 238] on span "Queue data sync" at bounding box center [286, 236] width 100 height 14
click at [281, 260] on div at bounding box center [830, 437] width 1214 height 805
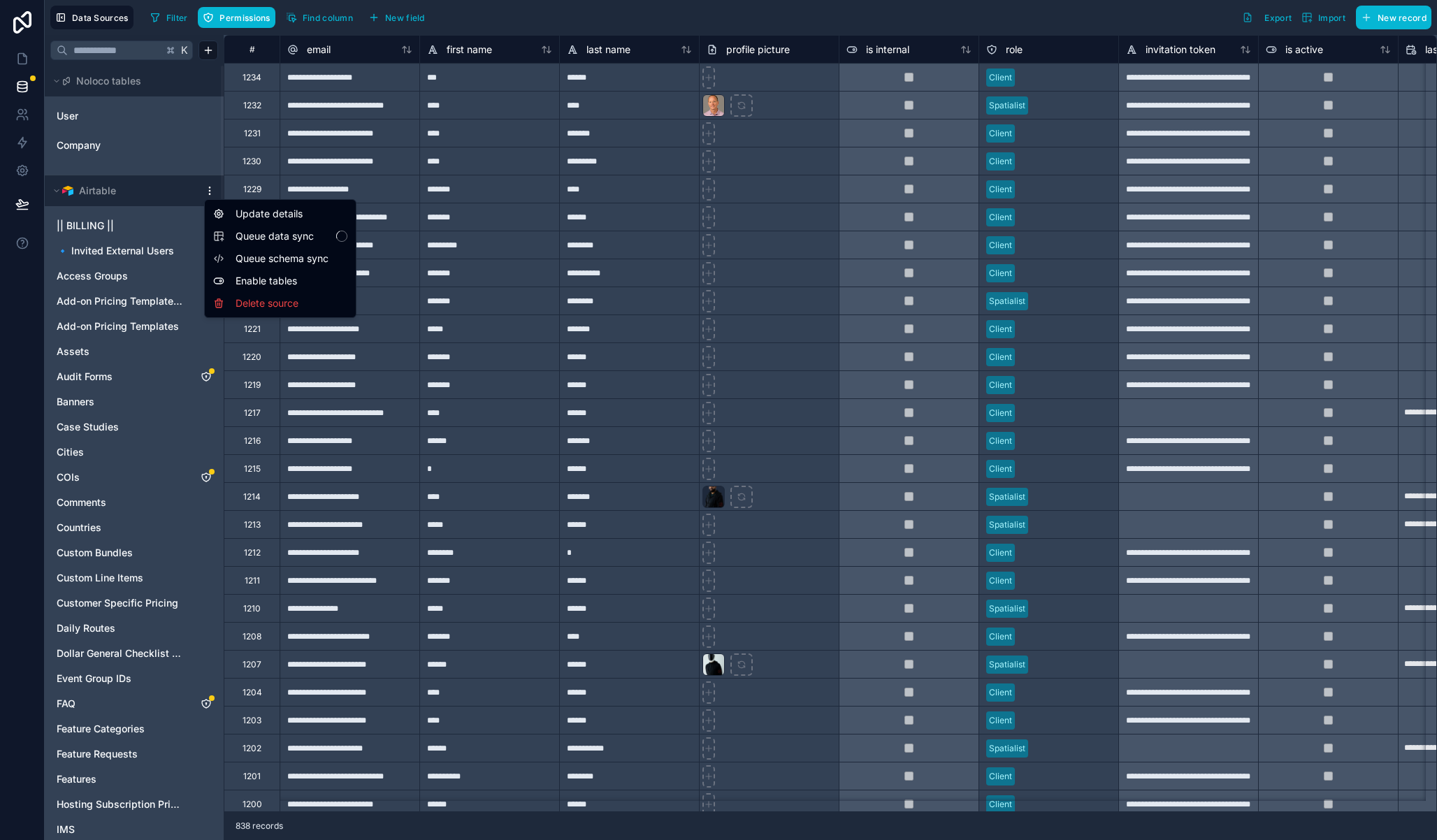
click at [206, 195] on html "Data Sources Filter Permissions Find column New field Export Import New record …" at bounding box center [718, 420] width 1437 height 840
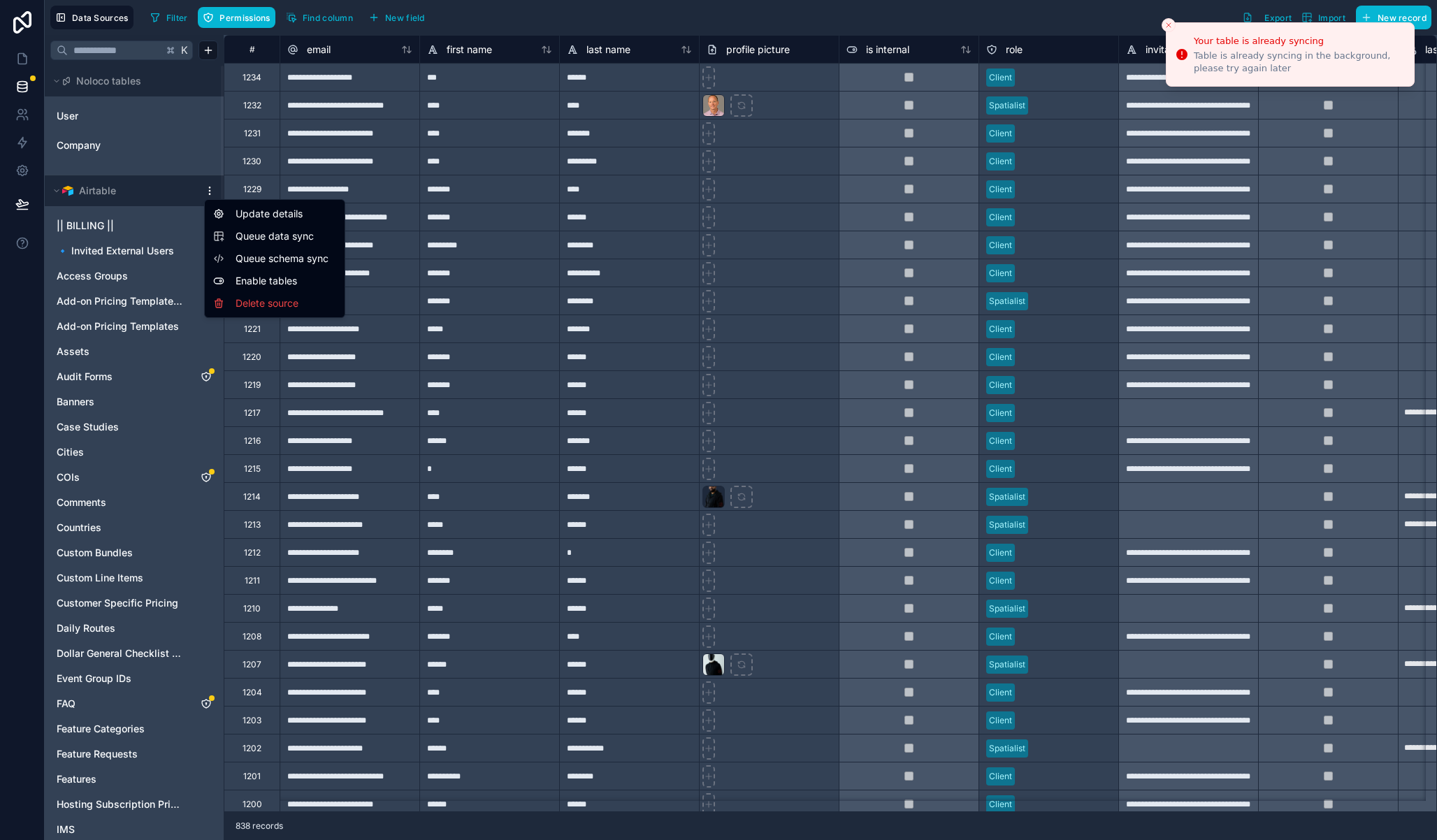
click at [262, 258] on span "Queue schema sync" at bounding box center [286, 258] width 100 height 14
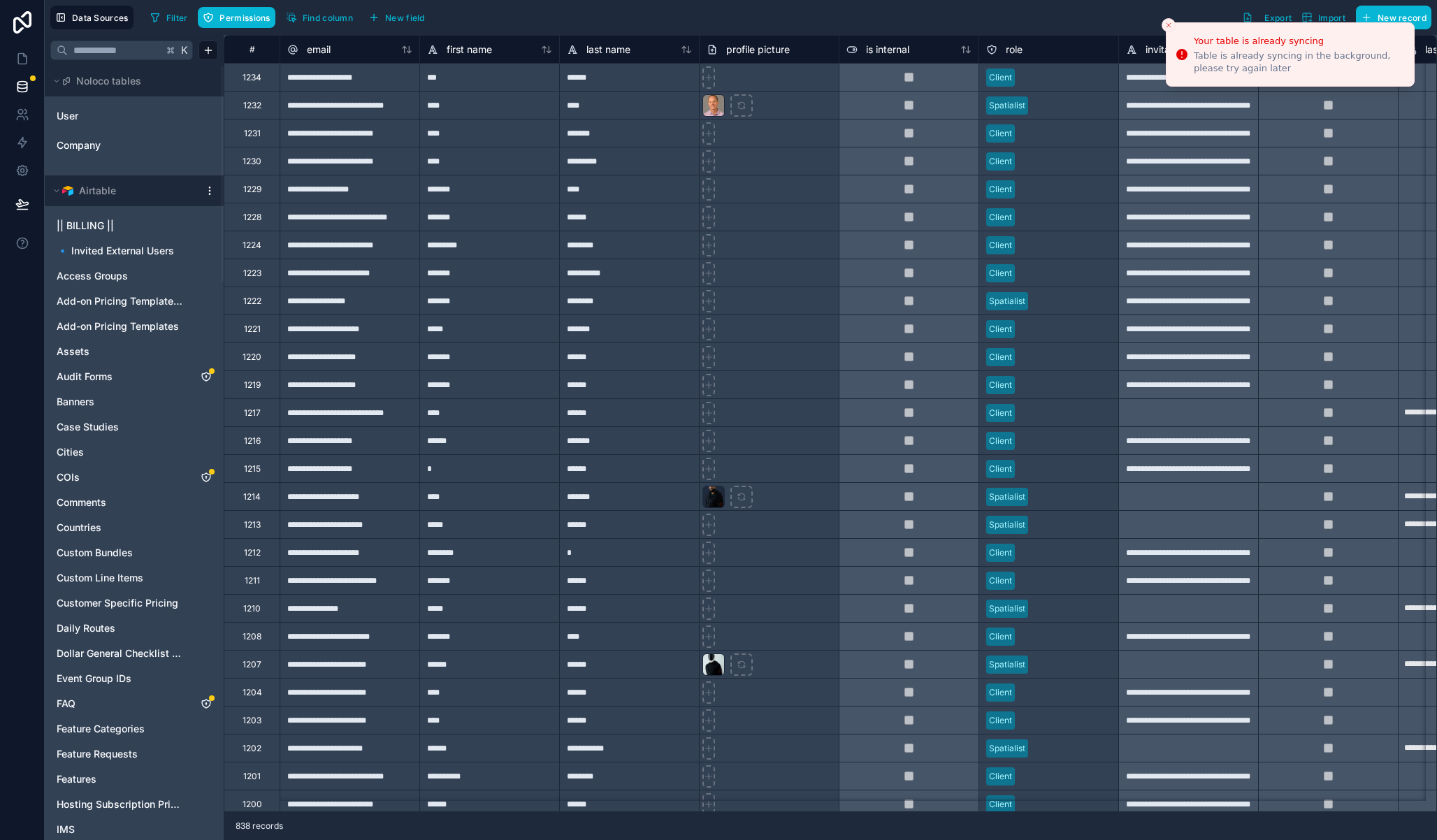
click at [1167, 25] on line "Close toast" at bounding box center [1168, 26] width 4 height 4
